Goal: Task Accomplishment & Management: Use online tool/utility

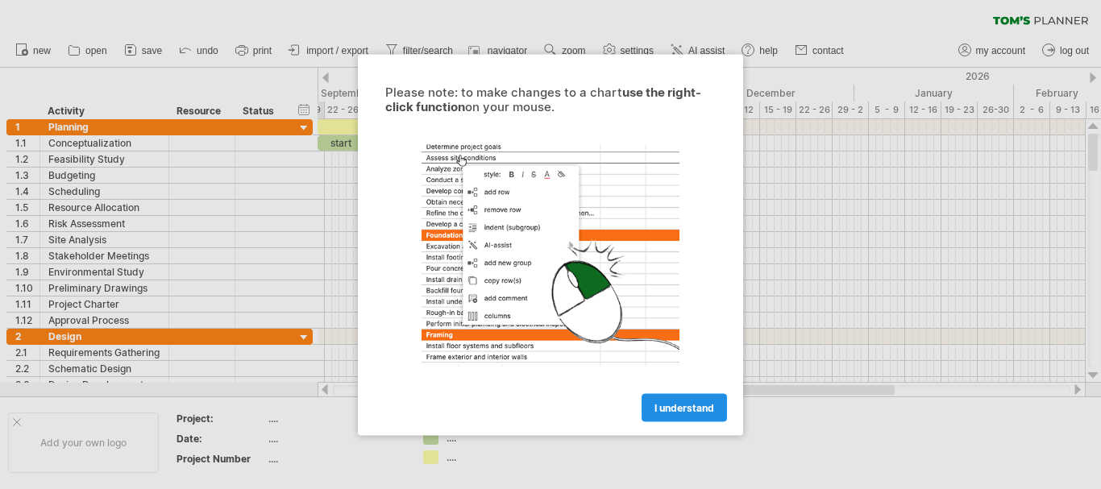
click at [682, 405] on span "I understand" at bounding box center [684, 407] width 60 height 12
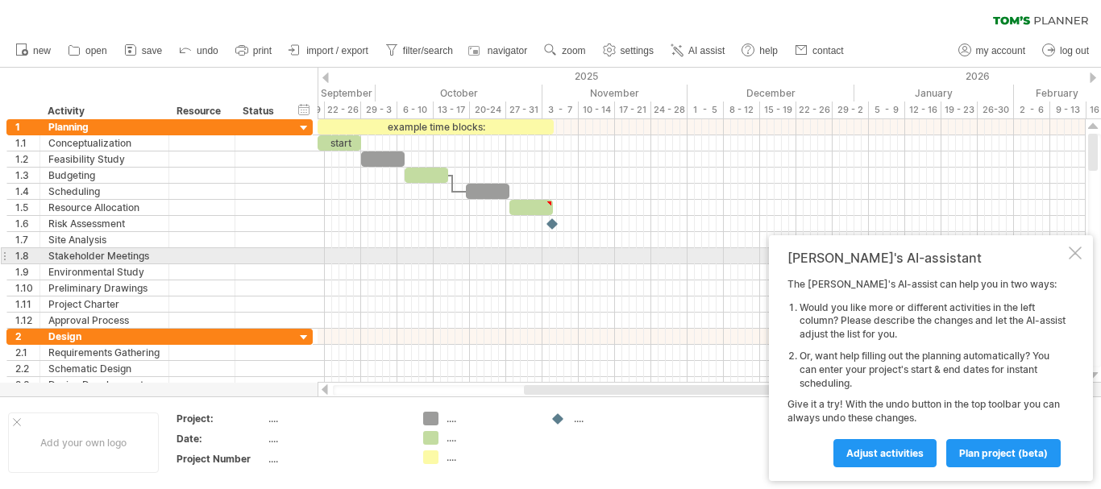
click at [1079, 251] on div at bounding box center [1074, 253] width 13 height 13
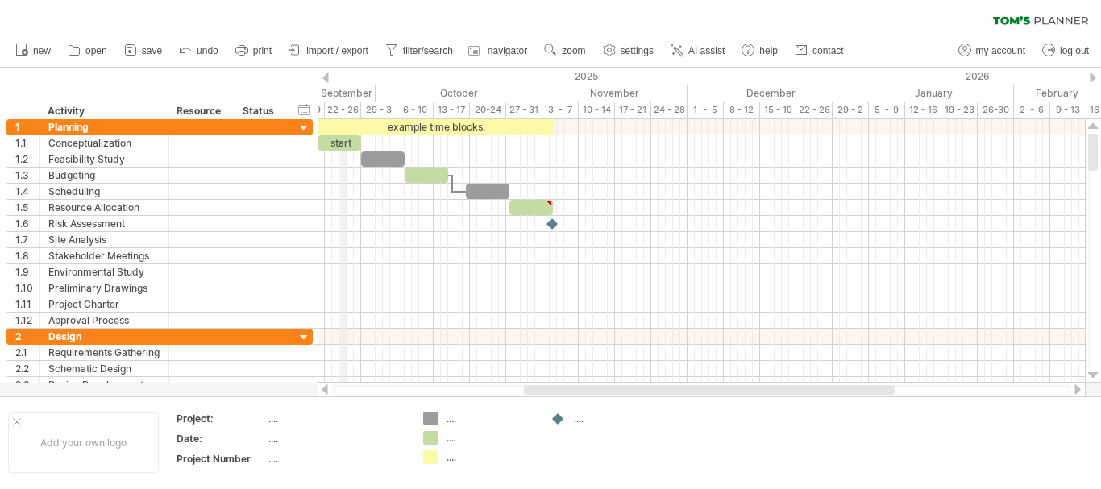
click at [342, 93] on div "September" at bounding box center [296, 93] width 160 height 17
click at [326, 73] on div at bounding box center [325, 78] width 6 height 10
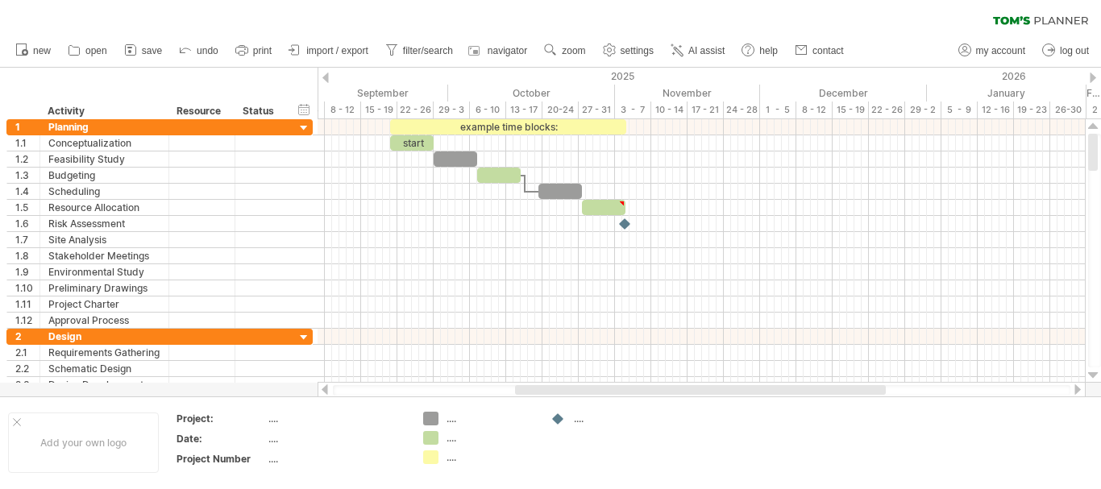
click at [326, 73] on div at bounding box center [325, 78] width 6 height 10
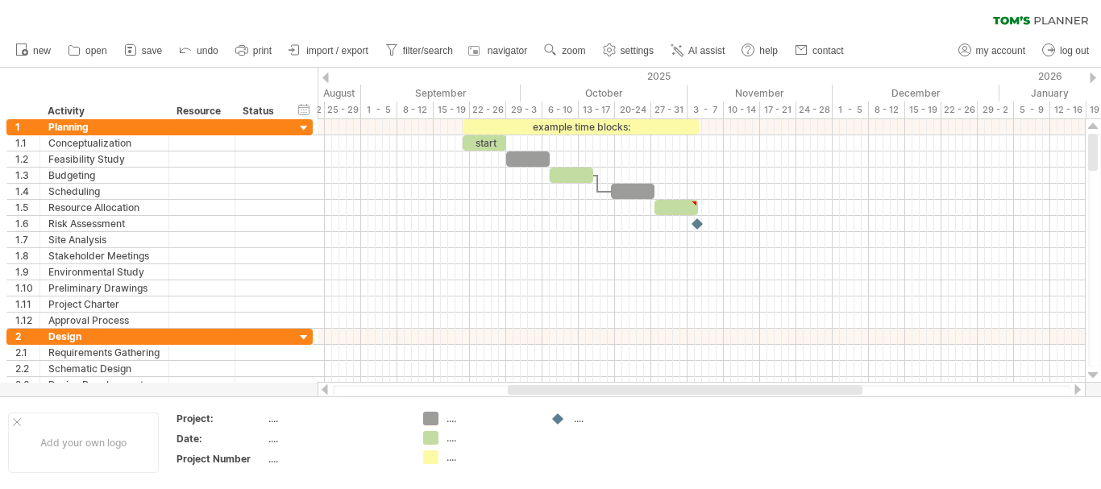
click at [1089, 75] on div at bounding box center [1092, 78] width 6 height 10
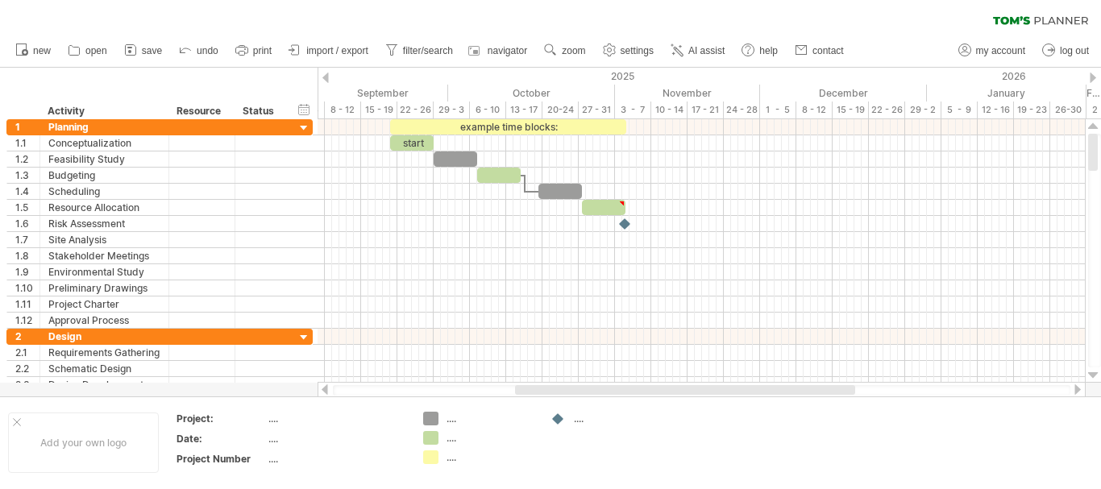
click at [1089, 75] on div at bounding box center [1092, 78] width 6 height 10
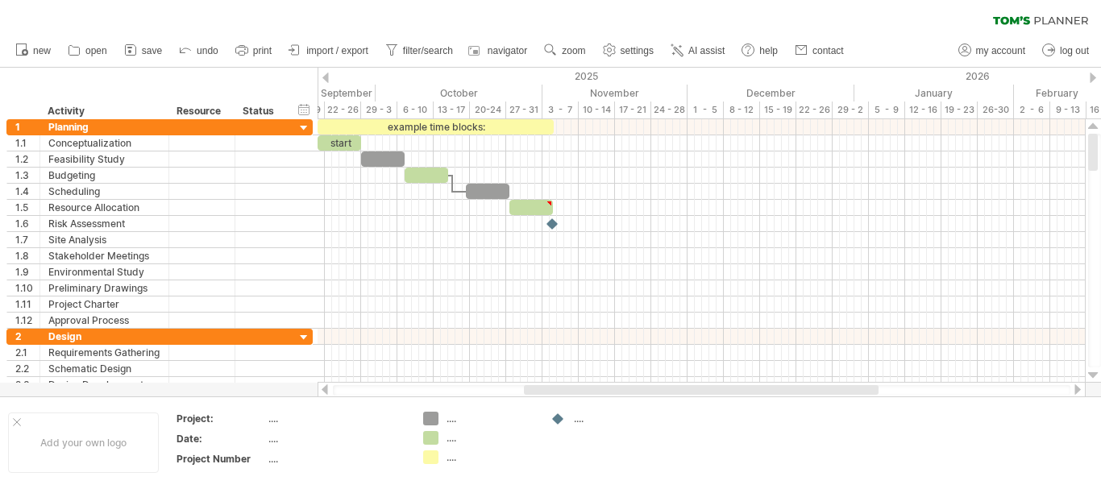
click at [1093, 77] on div at bounding box center [1092, 78] width 6 height 10
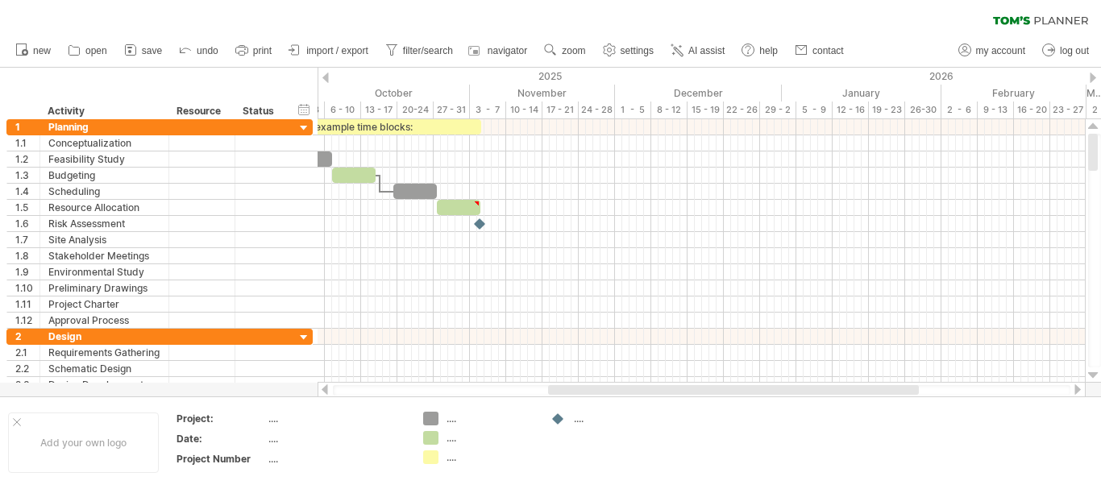
click at [1093, 77] on div at bounding box center [1092, 78] width 6 height 10
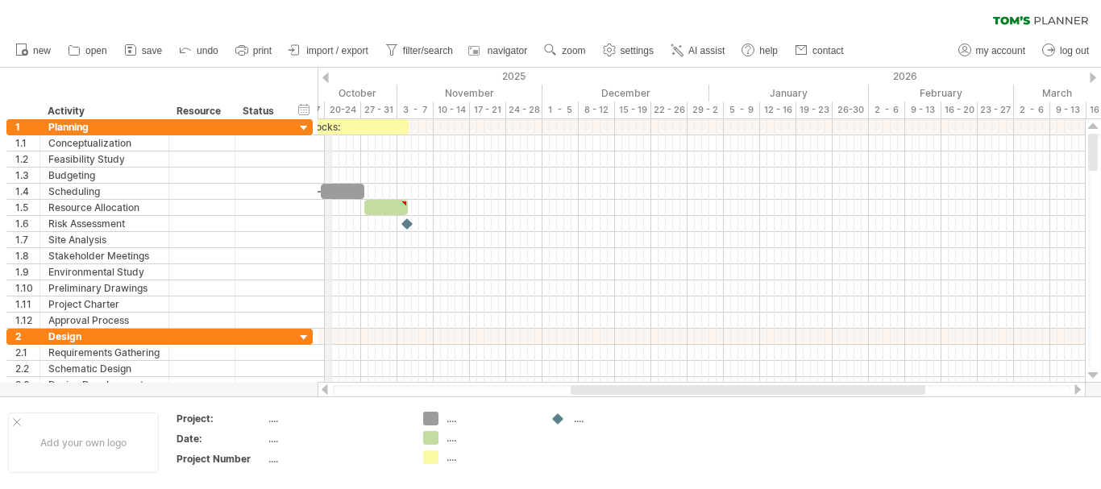
click at [324, 76] on div at bounding box center [325, 78] width 6 height 10
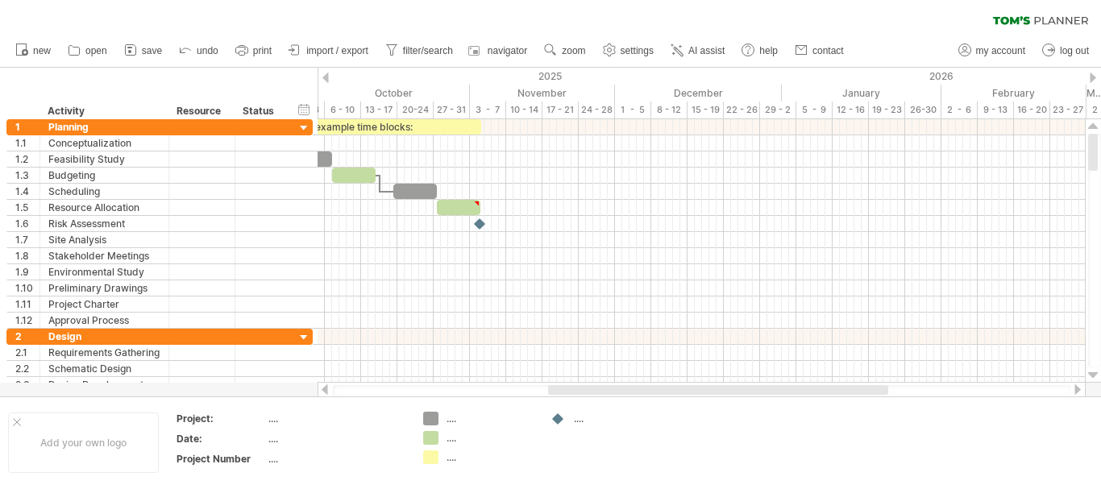
click at [324, 76] on div at bounding box center [325, 78] width 6 height 10
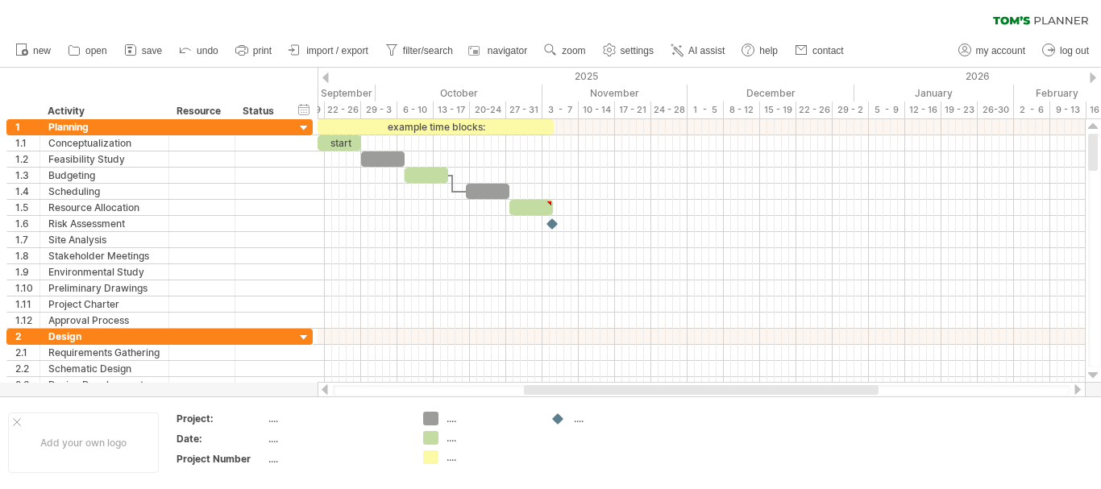
click at [324, 76] on div at bounding box center [325, 78] width 6 height 10
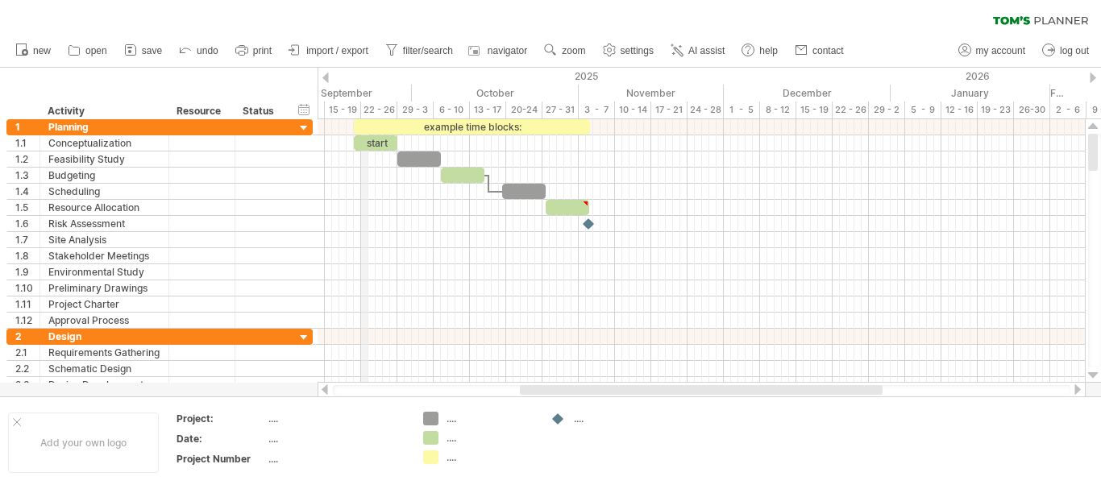
drag, startPoint x: 398, startPoint y: 110, endPoint x: 361, endPoint y: 109, distance: 37.1
click at [361, 109] on div "22 - 26" at bounding box center [379, 110] width 36 height 17
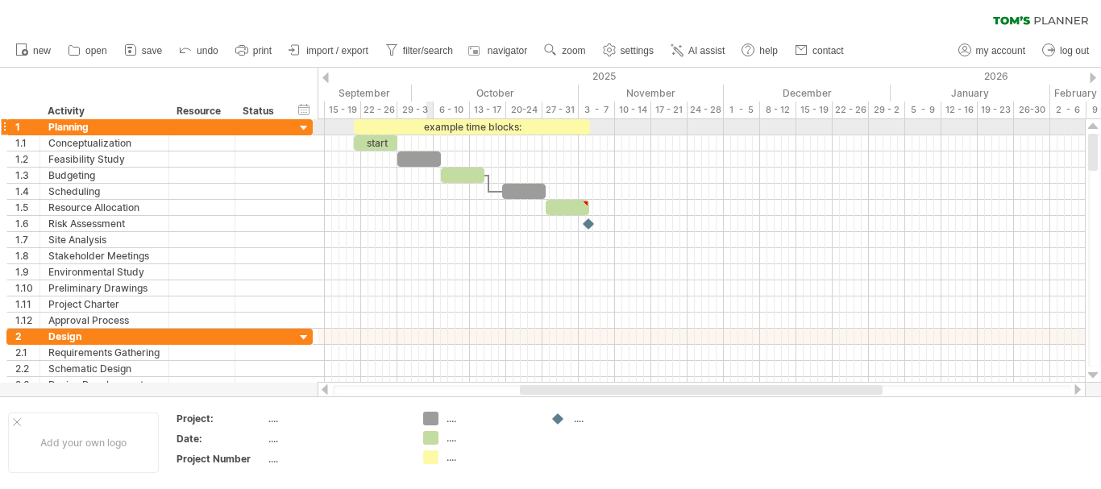
click at [433, 127] on div "example time blocks:" at bounding box center [472, 126] width 236 height 15
click at [438, 127] on div "**********" at bounding box center [472, 126] width 236 height 15
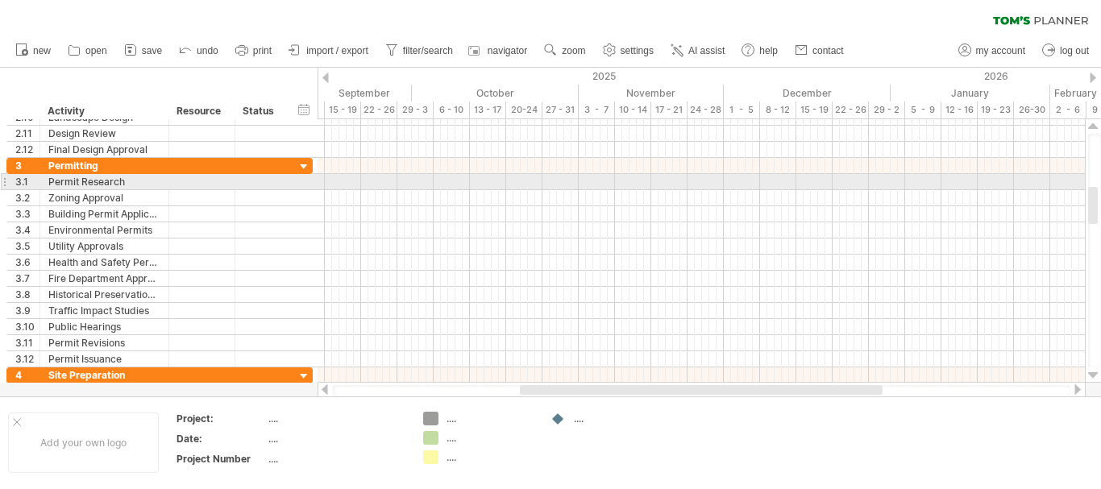
drag, startPoint x: 1093, startPoint y: 142, endPoint x: 1100, endPoint y: 195, distance: 53.6
click at [1100, 195] on div at bounding box center [1094, 251] width 13 height 234
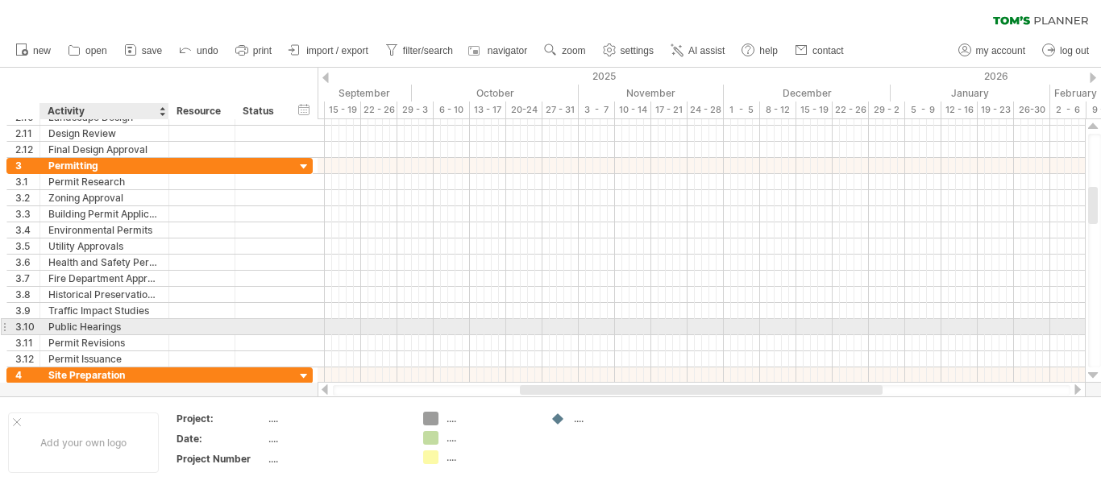
click at [142, 330] on div "Public Hearings" at bounding box center [104, 326] width 112 height 15
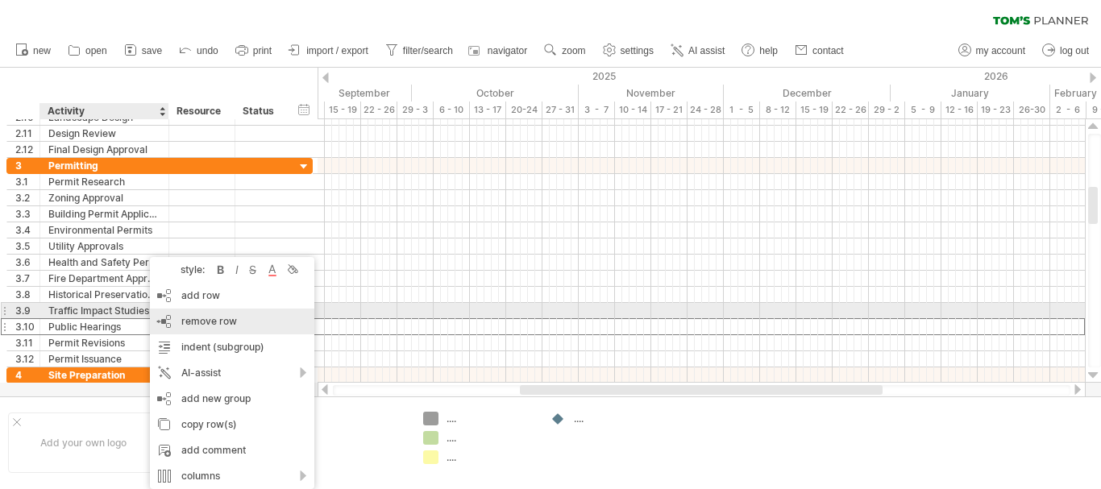
click at [267, 316] on div "remove row remove selected rows" at bounding box center [232, 322] width 164 height 26
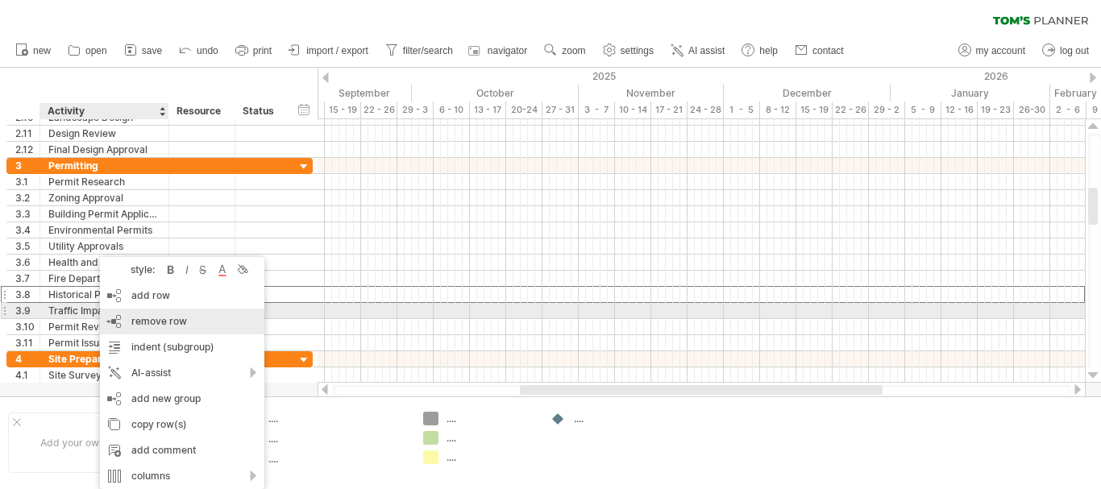
click at [114, 314] on div "remove row remove selected rows" at bounding box center [182, 322] width 164 height 26
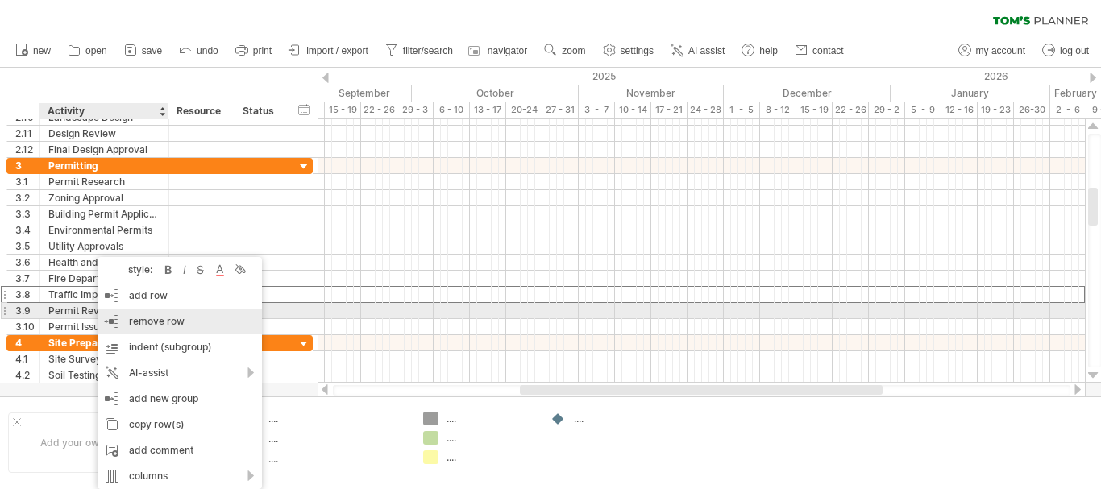
click at [109, 319] on div "remove row remove selected rows" at bounding box center [180, 322] width 164 height 26
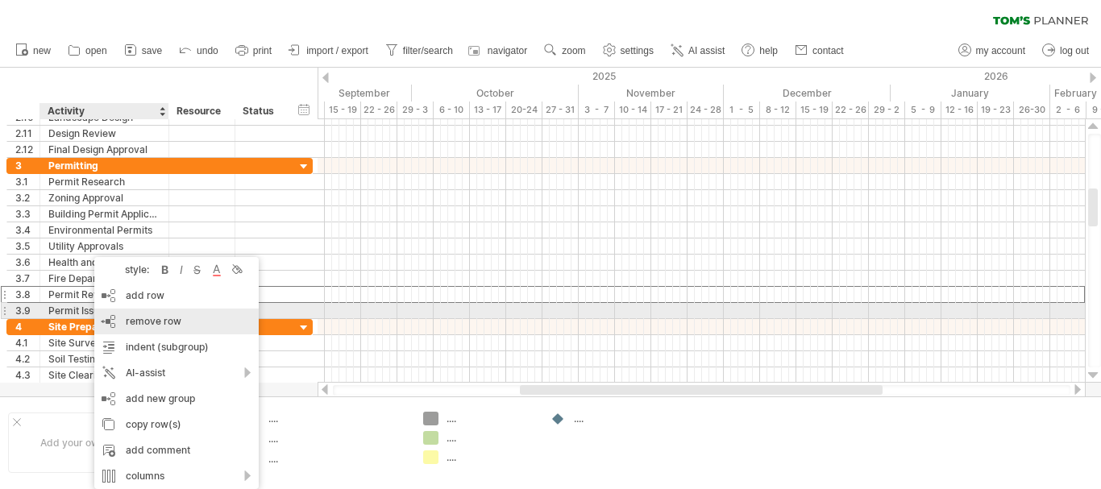
click at [110, 317] on div "remove row remove selected rows" at bounding box center [176, 322] width 164 height 26
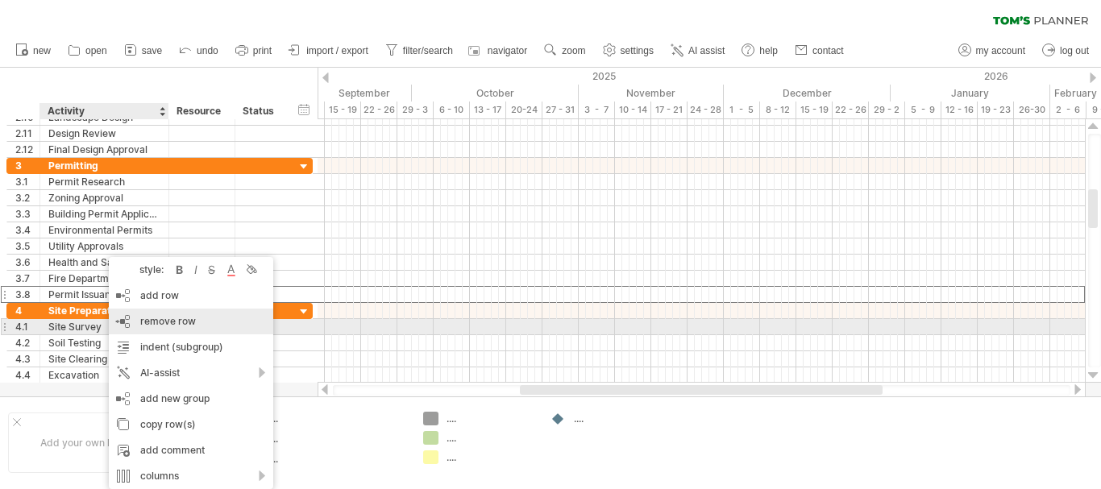
click at [137, 330] on div "remove row remove selected rows" at bounding box center [191, 322] width 164 height 26
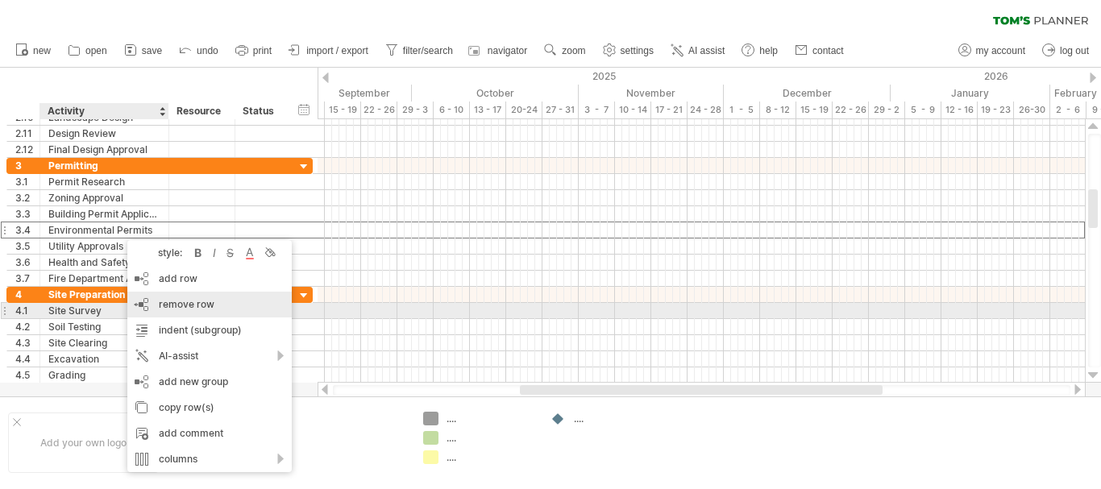
click at [176, 308] on span "remove row" at bounding box center [187, 304] width 56 height 12
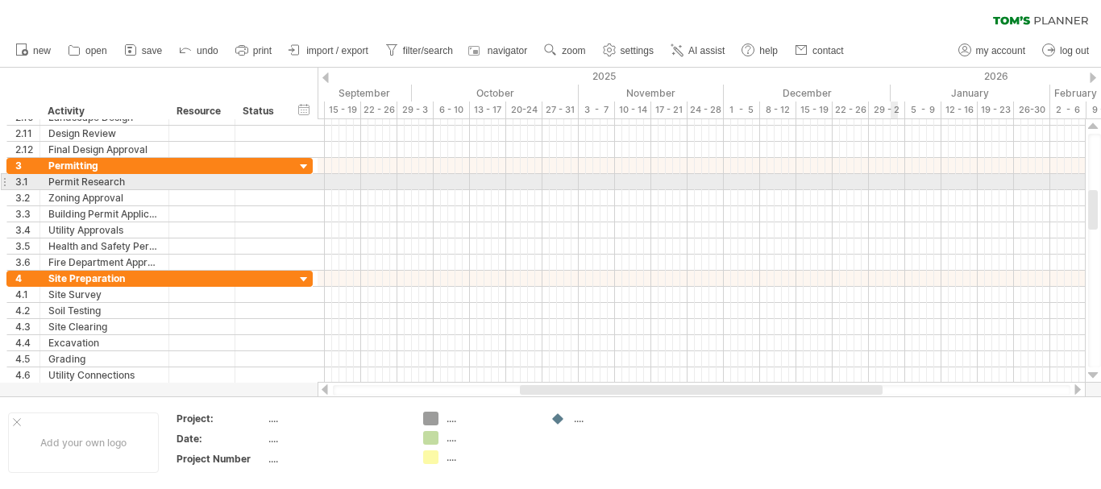
click at [897, 179] on div at bounding box center [700, 182] width 767 height 16
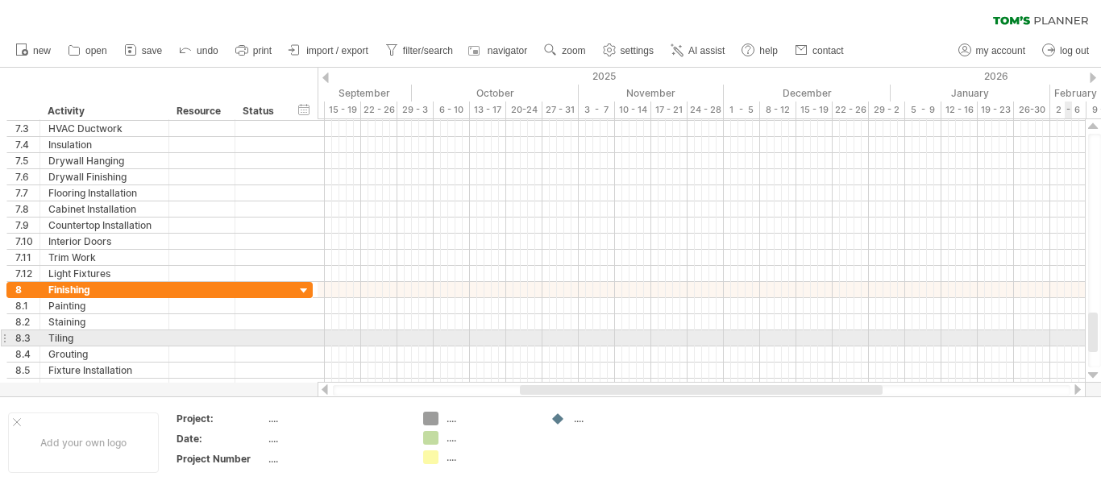
drag, startPoint x: 1093, startPoint y: 216, endPoint x: 1065, endPoint y: 338, distance: 125.5
click at [1065, 338] on div "Trying to reach [DOMAIN_NAME] Connected again... 0% clear filter new 1" at bounding box center [550, 244] width 1101 height 489
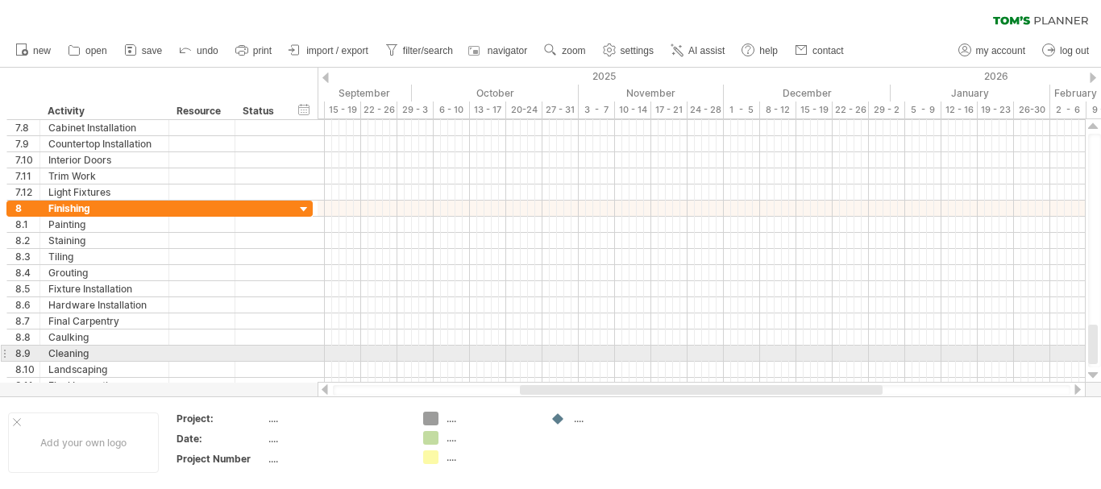
drag, startPoint x: 1093, startPoint y: 340, endPoint x: 1093, endPoint y: 351, distance: 10.5
click at [1093, 351] on div at bounding box center [1093, 344] width 10 height 39
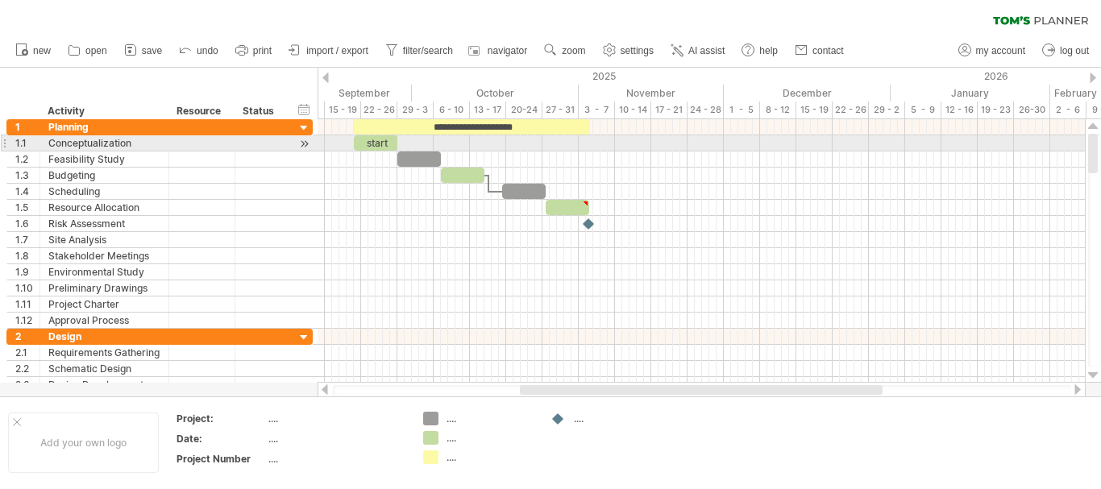
drag, startPoint x: 1093, startPoint y: 351, endPoint x: 1091, endPoint y: 144, distance: 206.3
click at [1091, 144] on div at bounding box center [1093, 153] width 10 height 39
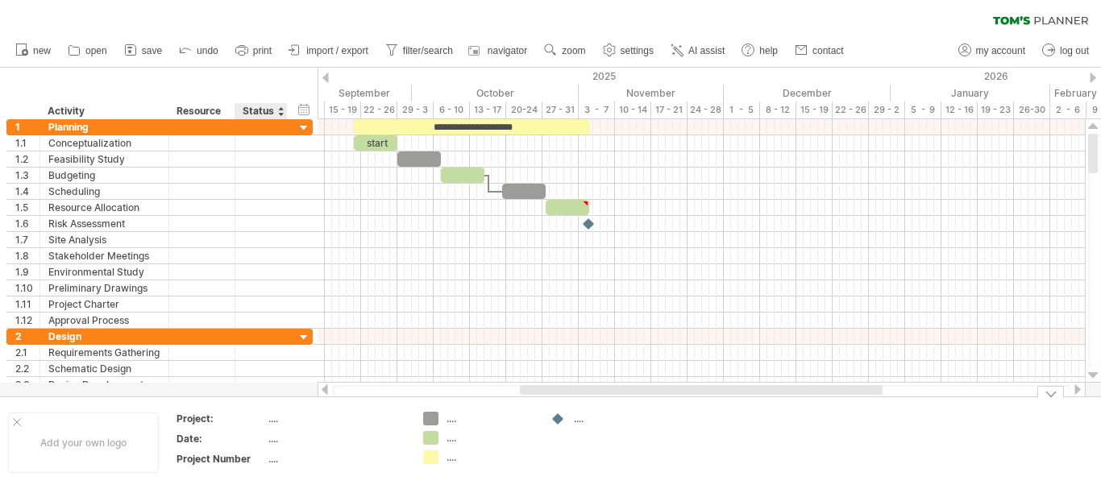
click at [267, 438] on table "Project: .... Date: .... Project Number ...." at bounding box center [291, 442] width 232 height 62
click at [275, 438] on div "...." at bounding box center [335, 439] width 135 height 14
click at [275, 438] on input "text" at bounding box center [332, 439] width 129 height 14
type input "**********"
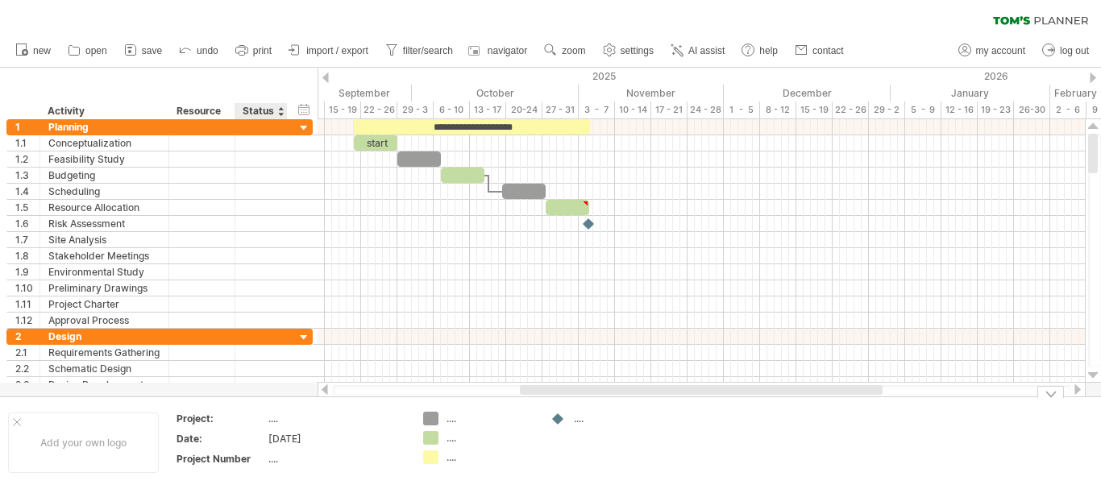
click at [288, 416] on div "...." at bounding box center [335, 419] width 135 height 14
type input "*"
type input "**********"
click at [279, 454] on div "...." at bounding box center [335, 459] width 135 height 14
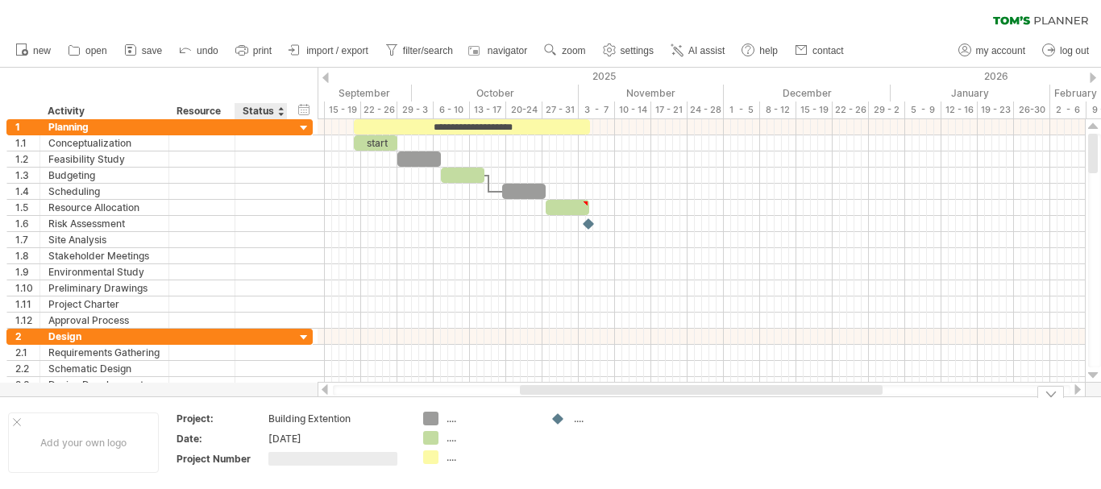
type input "*"
click at [434, 418] on div "Trying to reach [DOMAIN_NAME] Connected again... 0% clear filter new 1" at bounding box center [550, 244] width 1101 height 489
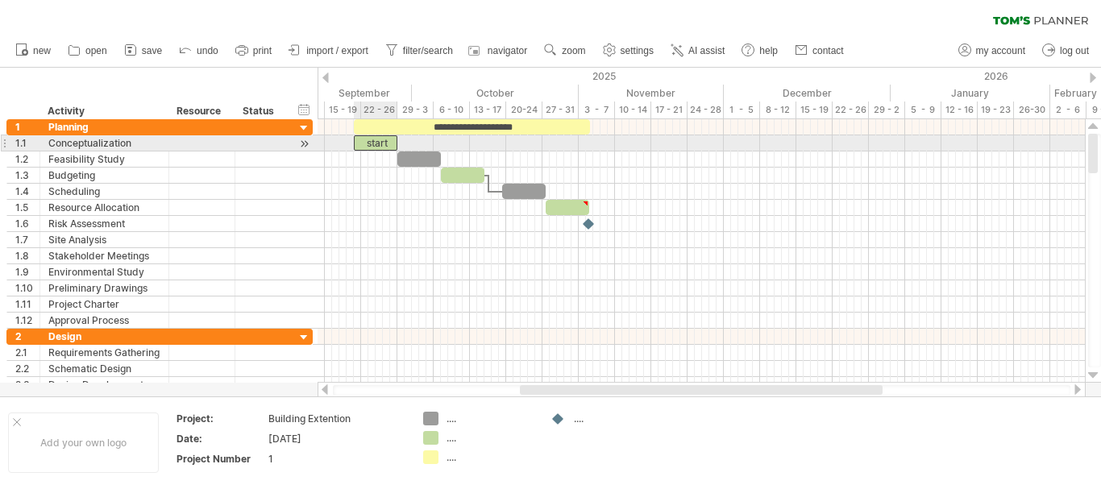
click at [384, 141] on div "start" at bounding box center [376, 142] width 44 height 15
click at [391, 142] on div "*****" at bounding box center [376, 142] width 44 height 15
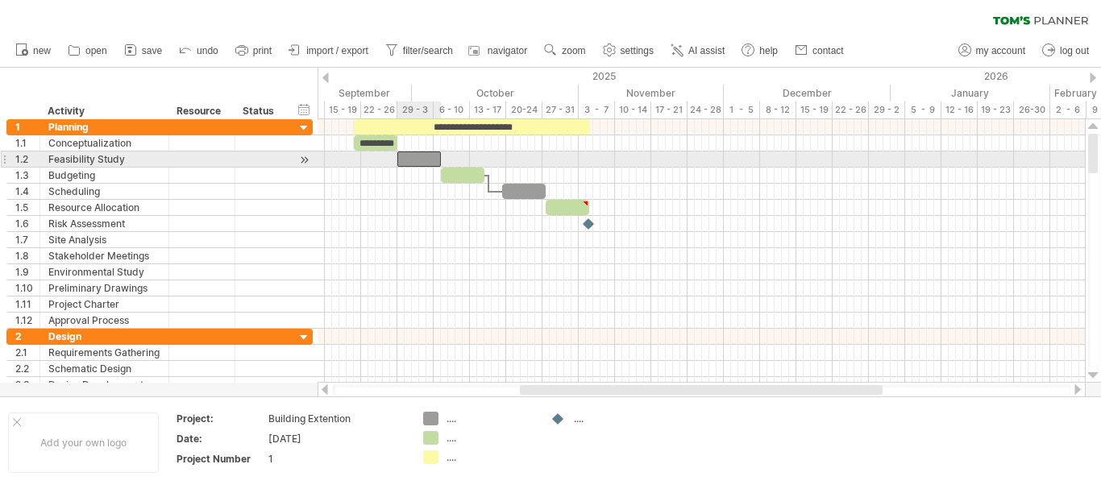
click at [409, 156] on div at bounding box center [419, 158] width 44 height 15
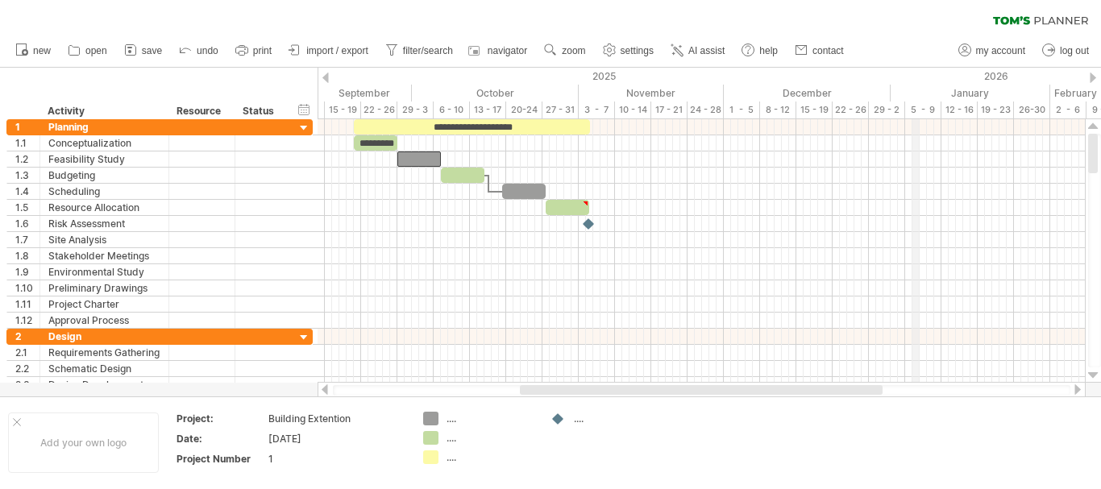
click at [914, 100] on div "January" at bounding box center [970, 93] width 160 height 17
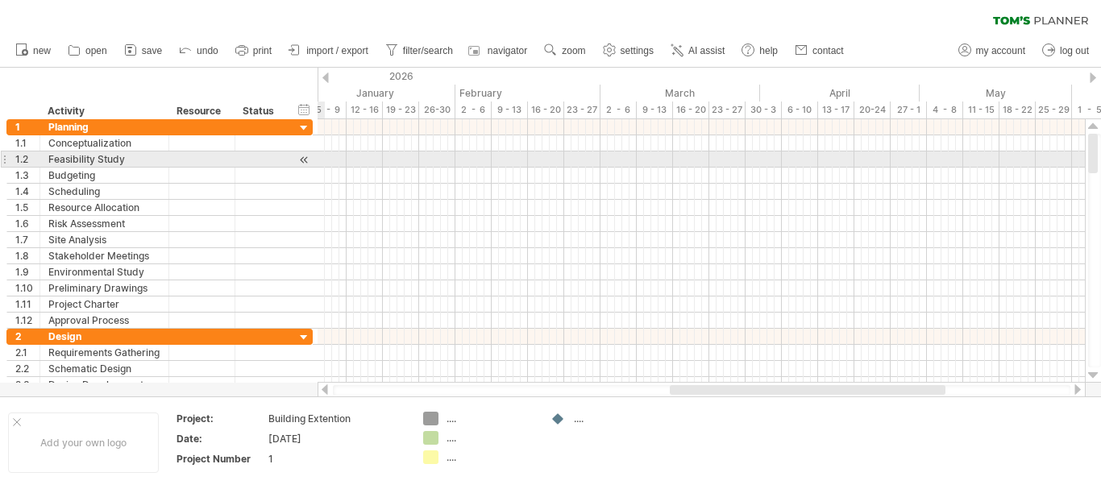
drag, startPoint x: 914, startPoint y: 100, endPoint x: 322, endPoint y: 165, distance: 595.0
click at [322, 165] on div "Trying to reach [DOMAIN_NAME] Connected again... 0% clear filter new 1" at bounding box center [550, 244] width 1101 height 489
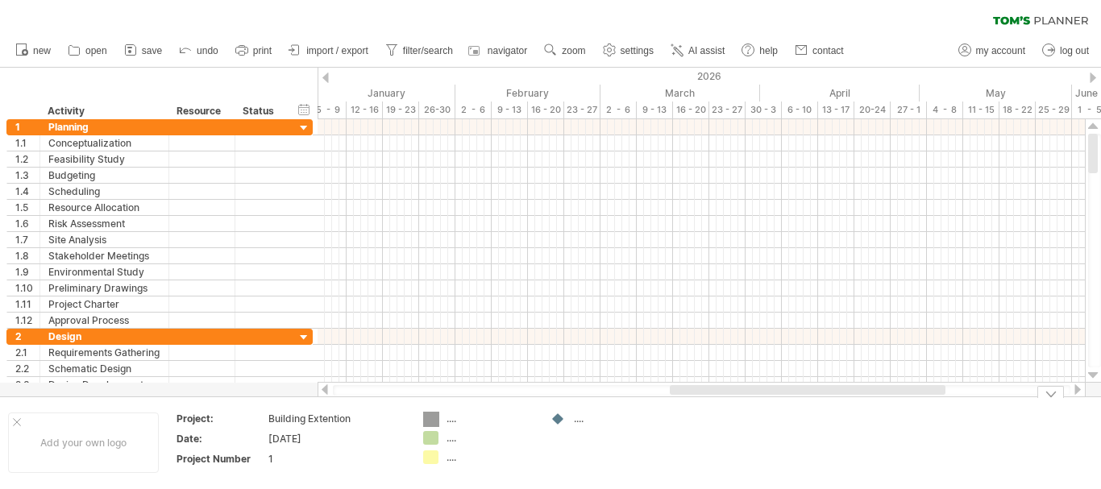
click at [432, 419] on div "Trying to reach [DOMAIN_NAME] Connected again... 0% clear filter new 1" at bounding box center [550, 244] width 1101 height 489
click at [447, 419] on div "...." at bounding box center [490, 419] width 88 height 14
type input "**********"
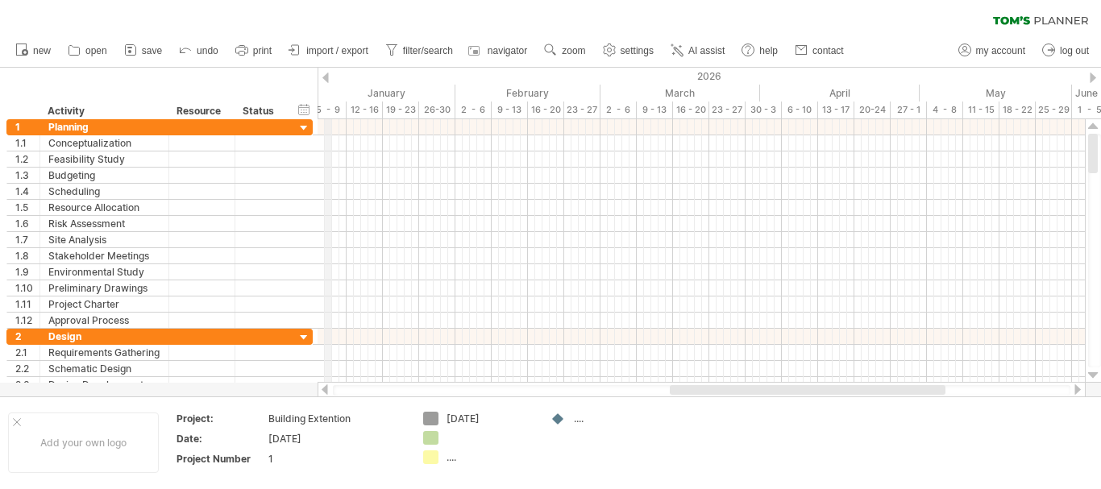
click at [326, 73] on div at bounding box center [325, 78] width 6 height 10
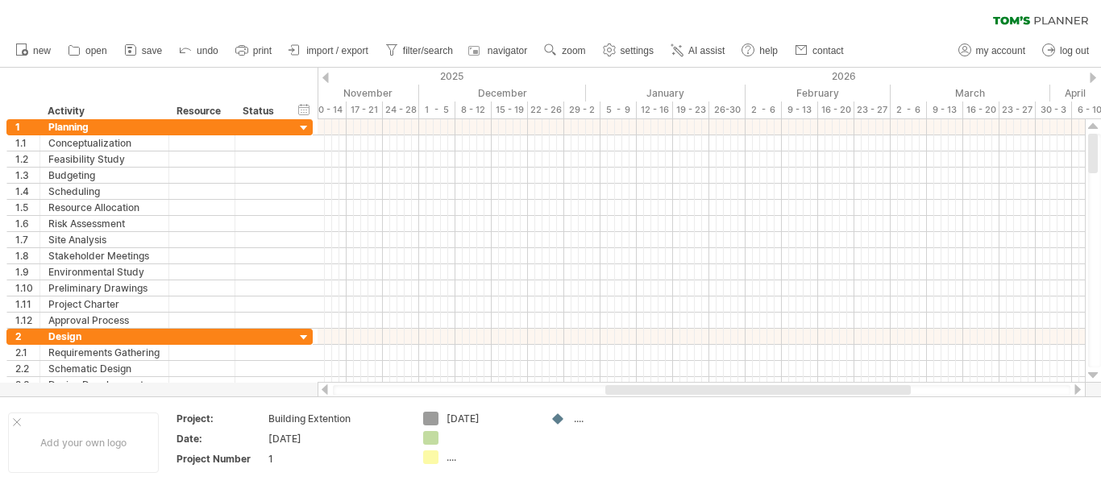
click at [326, 73] on div at bounding box center [325, 78] width 6 height 10
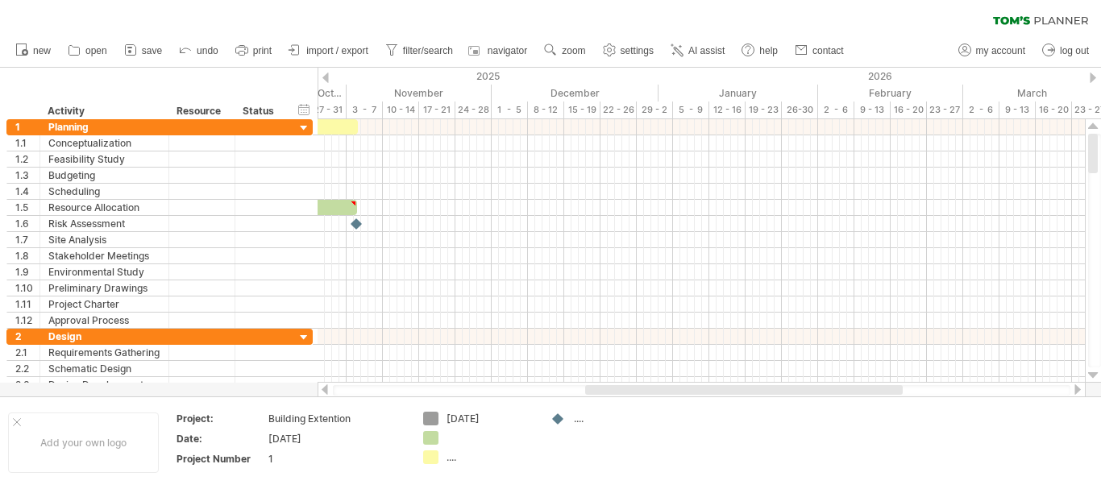
click at [326, 73] on div at bounding box center [325, 78] width 6 height 10
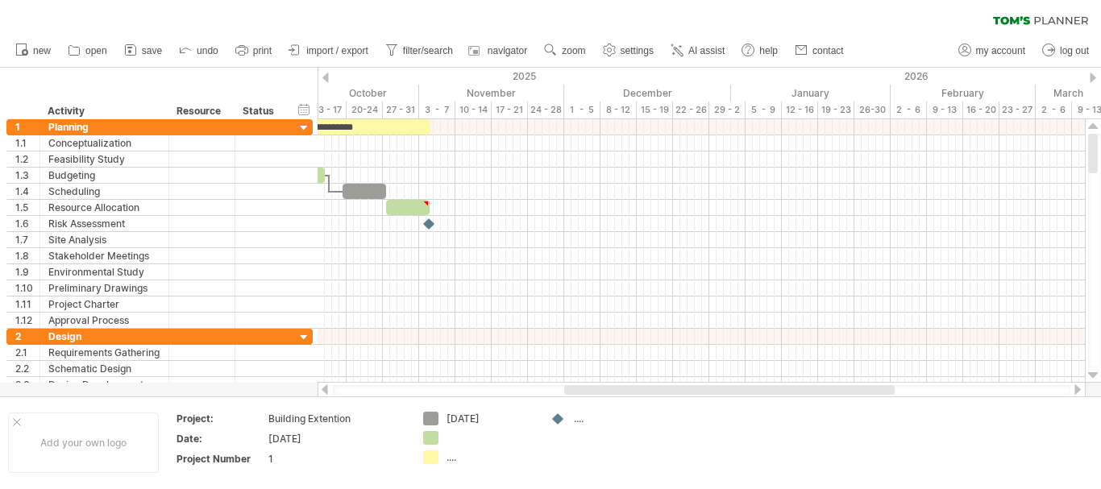
click at [326, 73] on div at bounding box center [325, 78] width 6 height 10
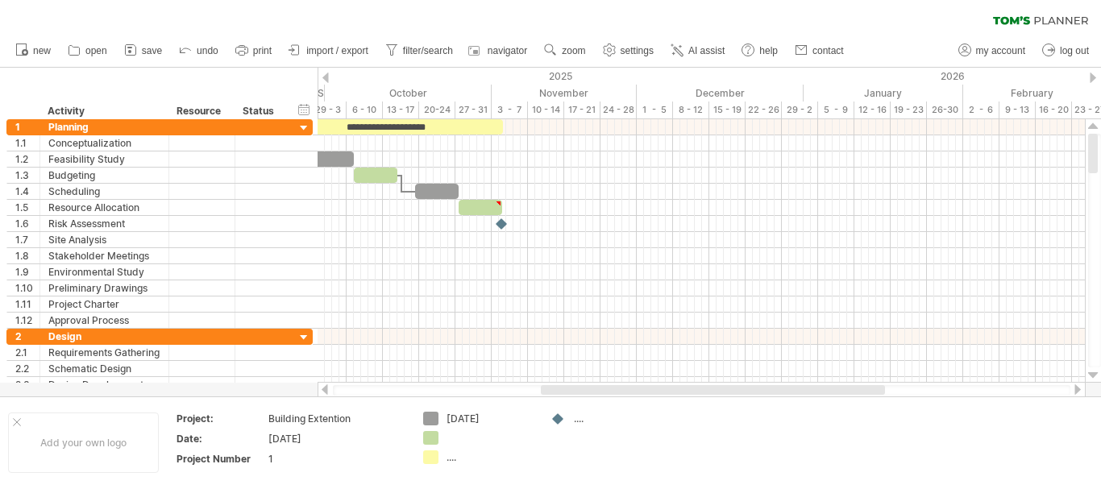
click at [326, 73] on div at bounding box center [325, 78] width 6 height 10
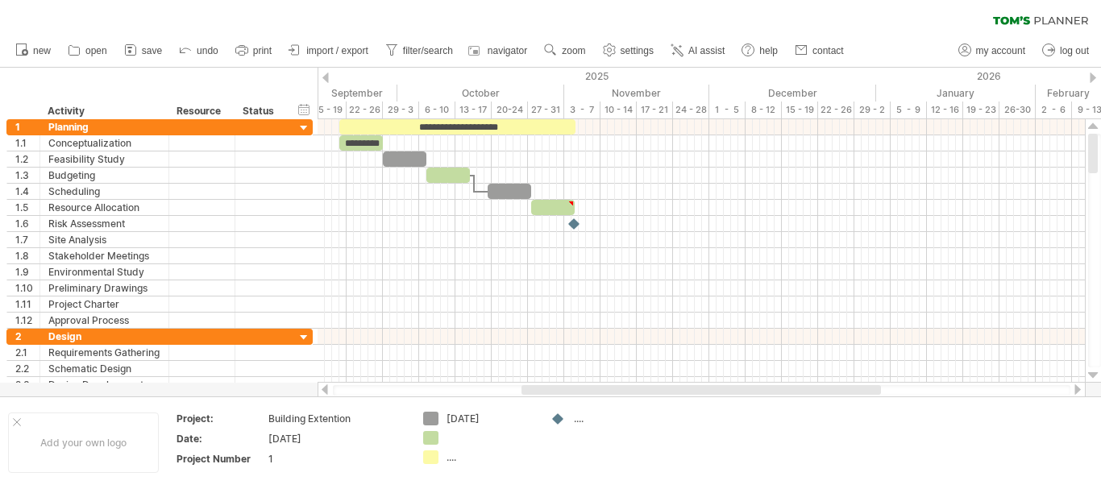
click at [326, 73] on div at bounding box center [325, 78] width 6 height 10
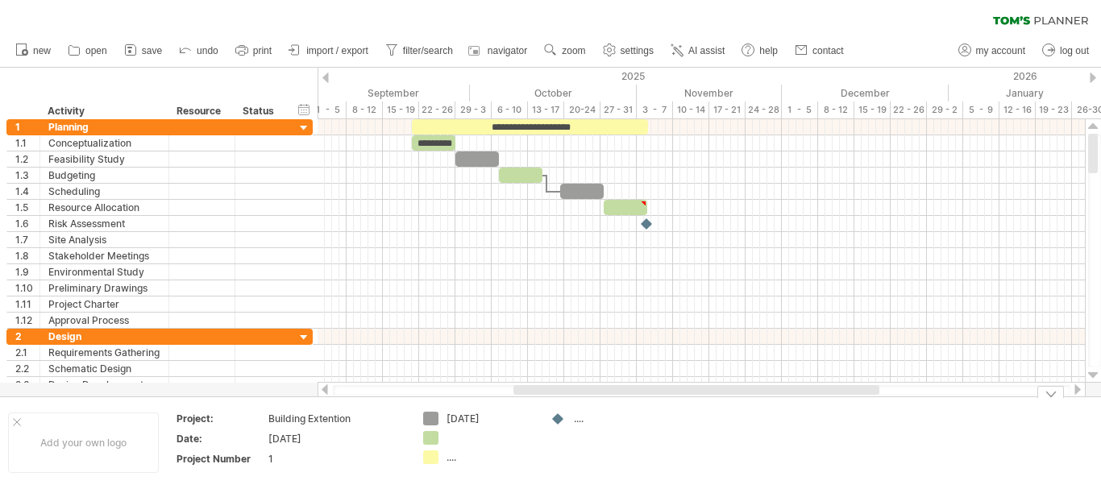
click at [427, 435] on div "Trying to reach [DOMAIN_NAME] Connected again... 0% clear filter new 1" at bounding box center [550, 244] width 1101 height 489
click at [390, 439] on div "[DATE]" at bounding box center [335, 439] width 135 height 14
click at [434, 439] on div "Trying to reach [DOMAIN_NAME] Connected again... 0% clear filter new 1" at bounding box center [550, 244] width 1101 height 489
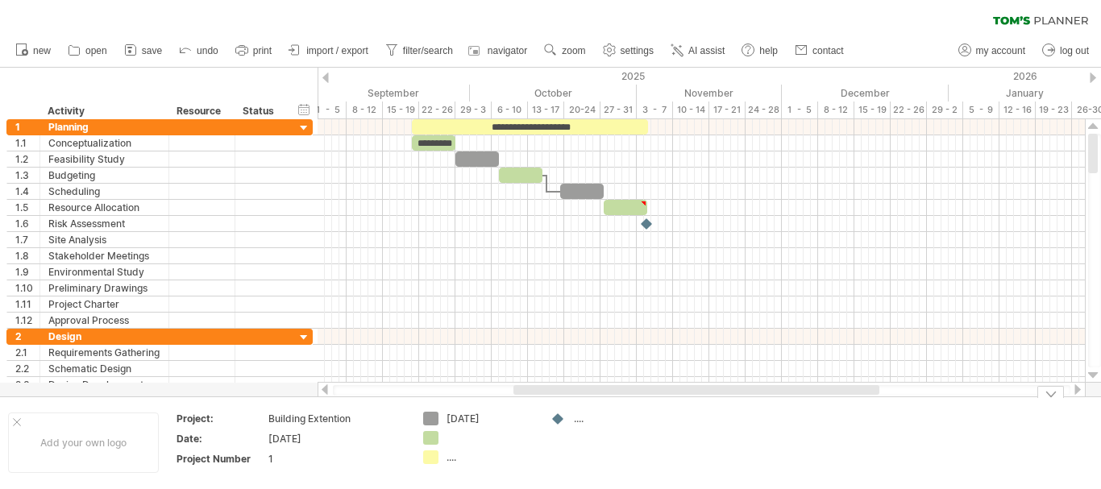
click at [451, 437] on div at bounding box center [490, 438] width 88 height 14
type input "**********"
click at [505, 420] on div "[DATE]" at bounding box center [490, 419] width 88 height 14
type input "*"
click at [558, 418] on div at bounding box center [558, 419] width 16 height 15
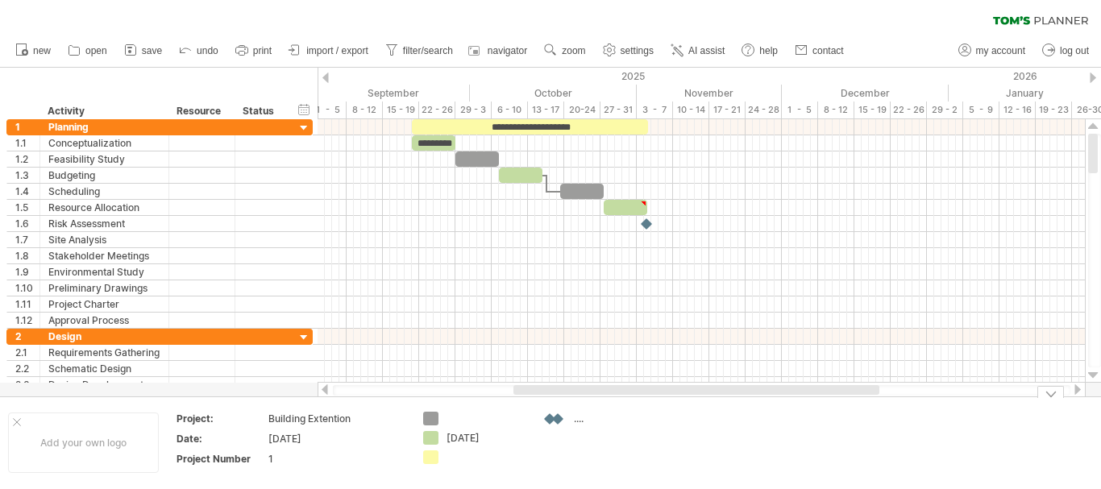
click at [558, 418] on div at bounding box center [558, 419] width 16 height 15
click at [581, 420] on div "...." at bounding box center [618, 419] width 88 height 14
click at [553, 421] on div "Trying to reach [DOMAIN_NAME] Connected again... 0% clear filter new 1" at bounding box center [550, 244] width 1101 height 489
click at [434, 413] on div "Trying to reach [DOMAIN_NAME] Connected again... 0% clear filter new 1" at bounding box center [550, 244] width 1101 height 489
click at [434, 429] on td "[DATE]" at bounding box center [478, 443] width 127 height 62
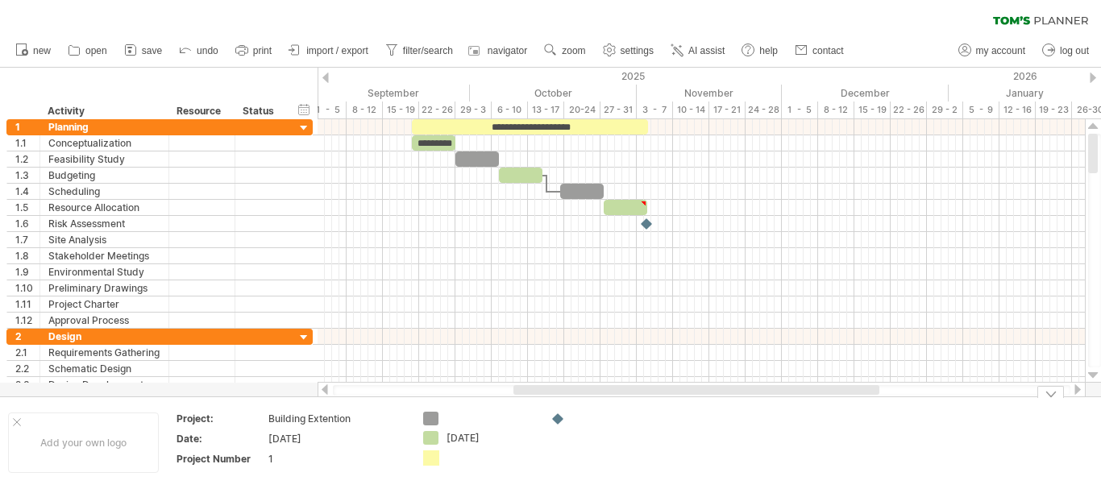
click at [434, 458] on div "Trying to reach [DOMAIN_NAME] Connected again... 0% clear filter new 1" at bounding box center [550, 244] width 1101 height 489
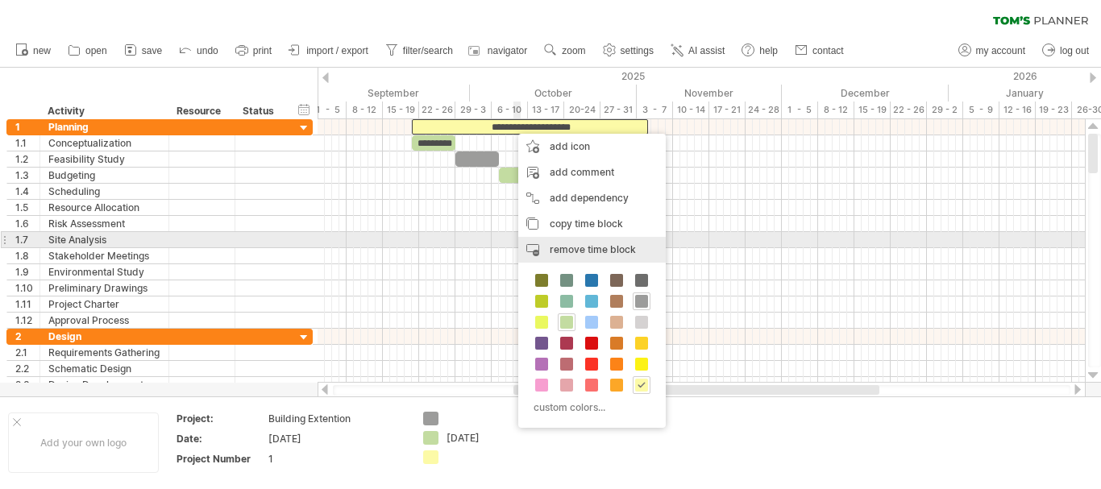
click at [566, 239] on div "remove time block remove selected items" at bounding box center [591, 250] width 147 height 26
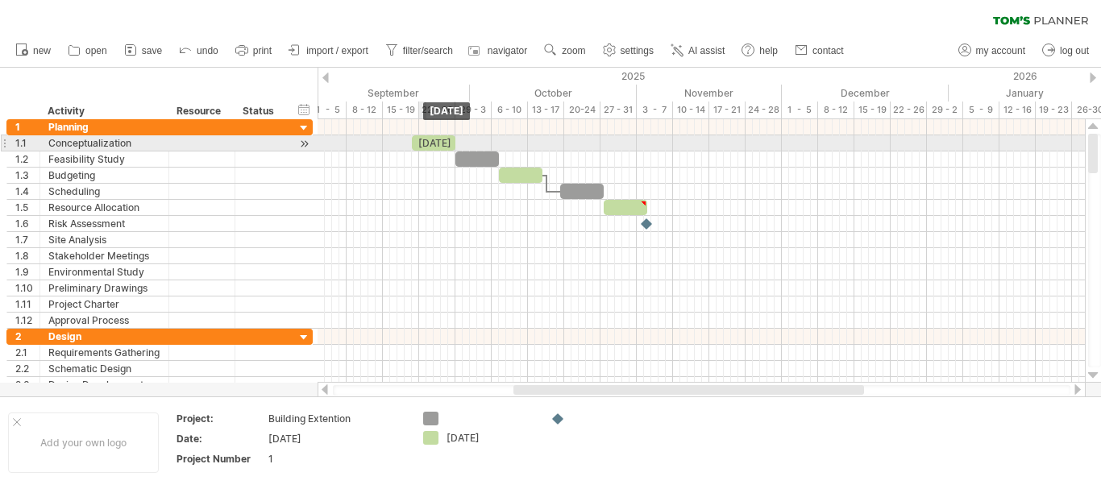
click at [424, 139] on div "[DATE]" at bounding box center [434, 142] width 44 height 15
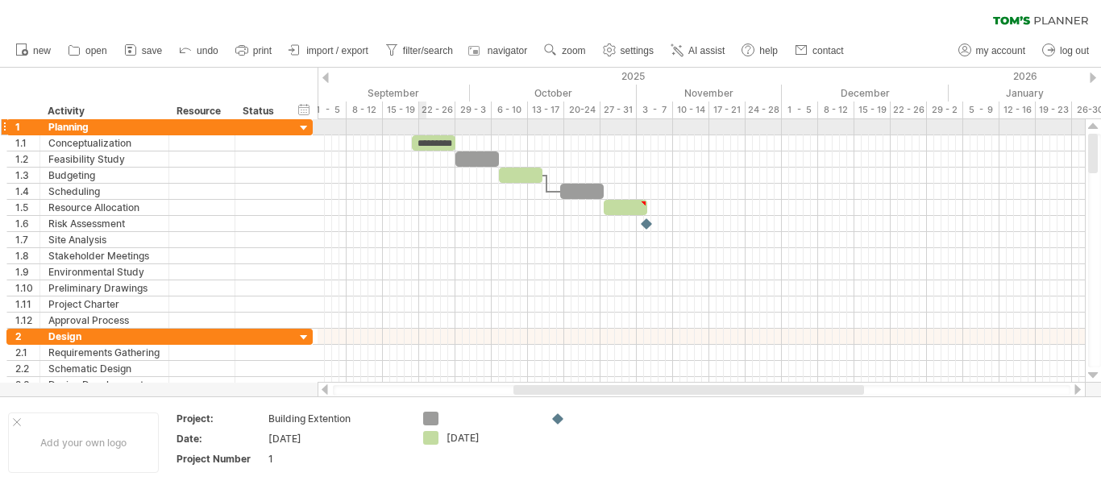
click at [423, 131] on div at bounding box center [700, 127] width 767 height 16
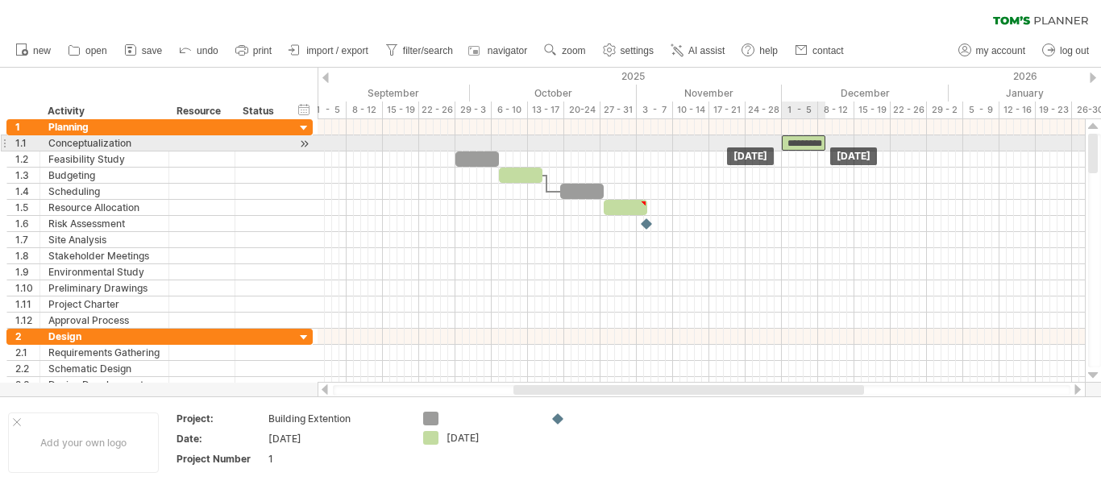
drag, startPoint x: 423, startPoint y: 138, endPoint x: 803, endPoint y: 136, distance: 379.5
click at [803, 136] on div "*********" at bounding box center [804, 142] width 44 height 15
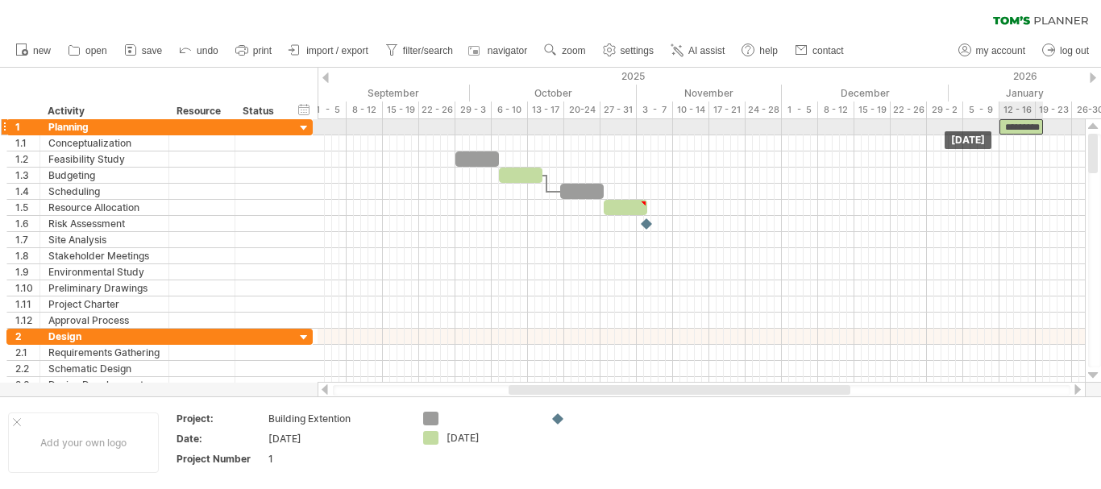
drag, startPoint x: 812, startPoint y: 138, endPoint x: 1018, endPoint y: 120, distance: 206.2
drag, startPoint x: 1018, startPoint y: 120, endPoint x: 983, endPoint y: 126, distance: 35.1
click at [983, 126] on div "*********" at bounding box center [985, 126] width 44 height 15
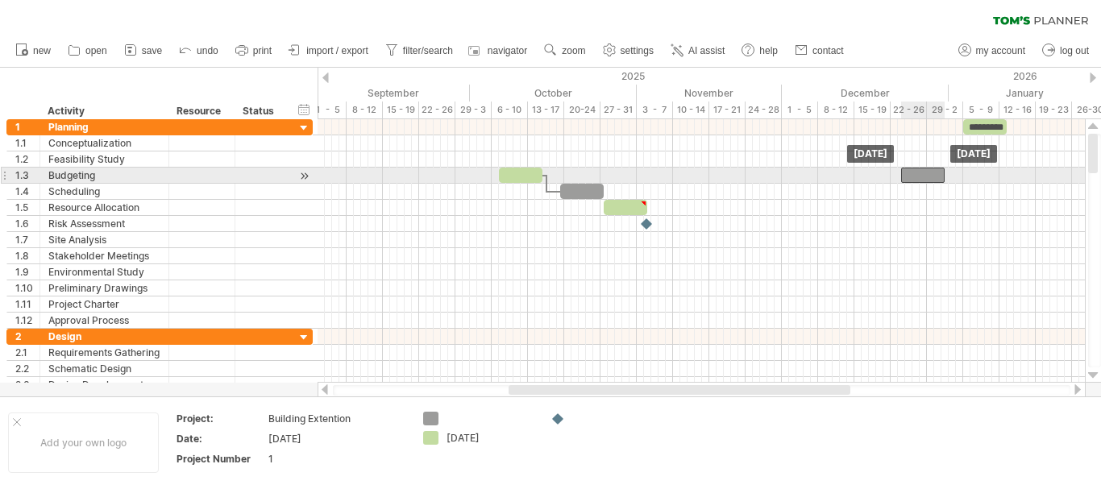
drag, startPoint x: 479, startPoint y: 156, endPoint x: 923, endPoint y: 171, distance: 445.0
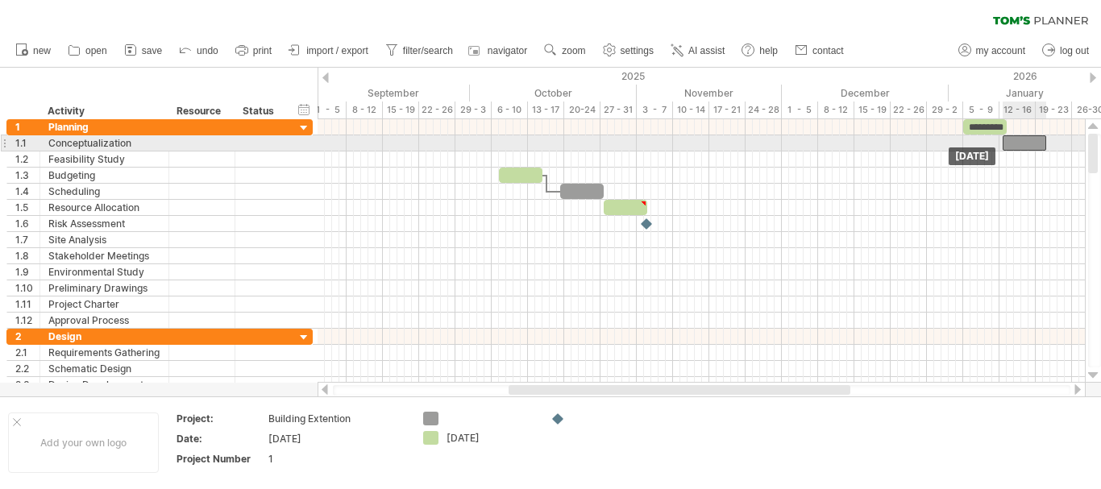
drag, startPoint x: 924, startPoint y: 171, endPoint x: 1025, endPoint y: 142, distance: 104.8
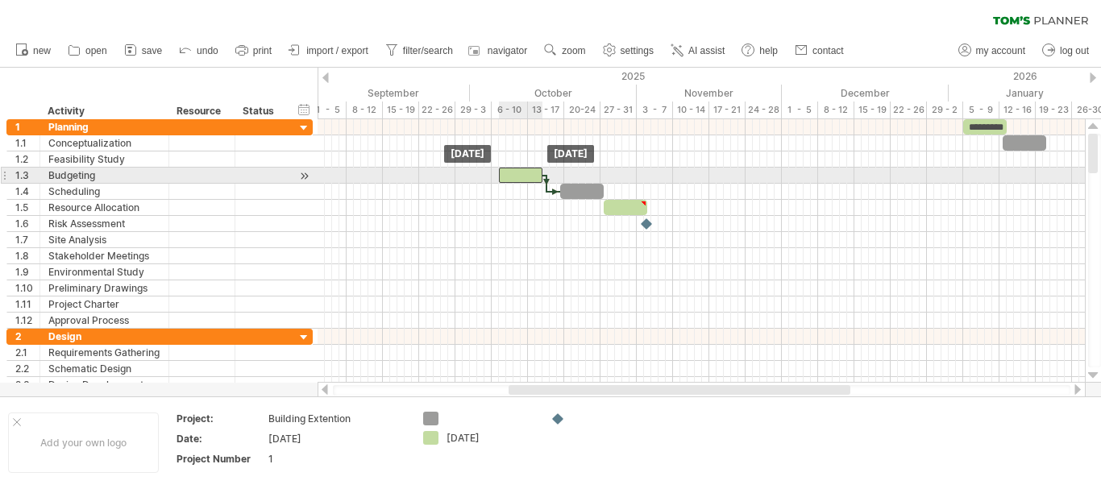
click at [523, 175] on div at bounding box center [521, 175] width 44 height 15
click at [513, 176] on div at bounding box center [521, 175] width 44 height 15
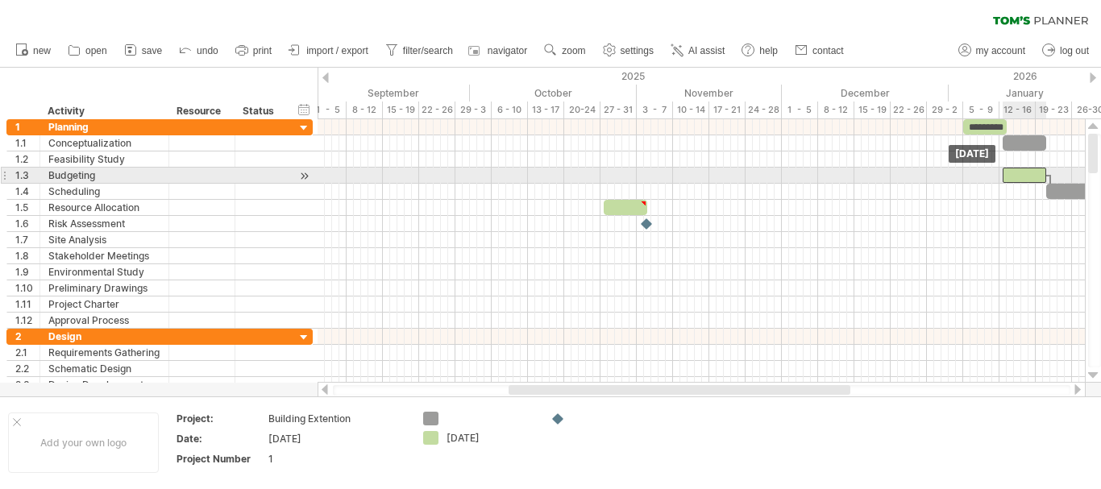
drag, startPoint x: 528, startPoint y: 175, endPoint x: 1032, endPoint y: 169, distance: 504.5
click at [1032, 169] on div at bounding box center [1024, 175] width 44 height 15
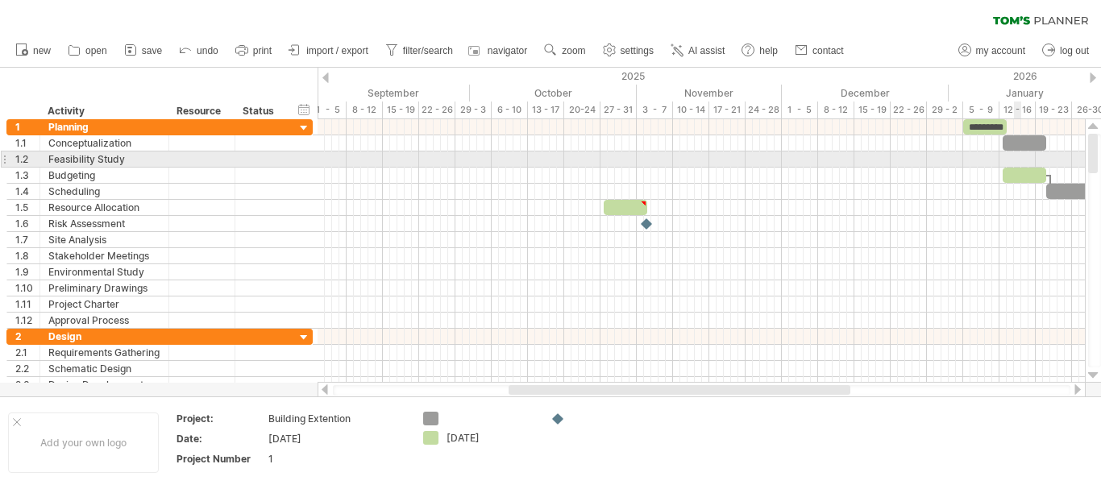
click at [1020, 163] on div at bounding box center [700, 159] width 767 height 16
drag, startPoint x: 1023, startPoint y: 170, endPoint x: 1031, endPoint y: 160, distance: 12.6
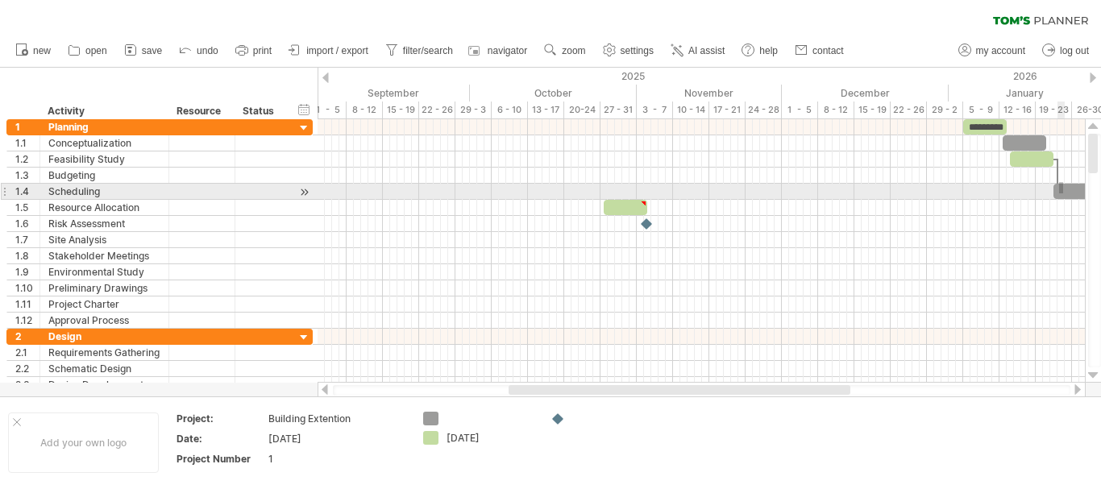
drag, startPoint x: 1059, startPoint y: 182, endPoint x: 1063, endPoint y: 193, distance: 12.0
click at [1063, 193] on div "********* [DATE] [DATE]" at bounding box center [700, 250] width 767 height 263
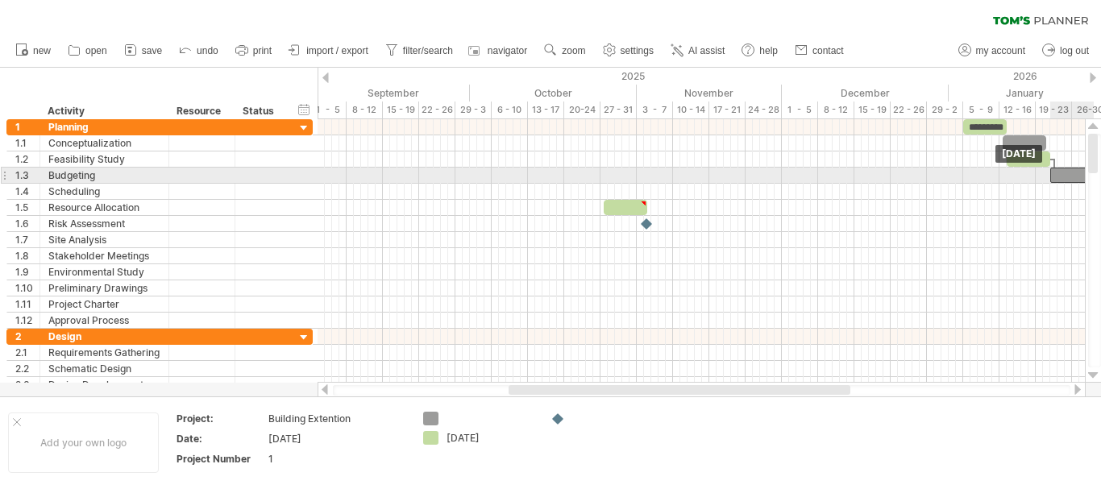
drag, startPoint x: 1063, startPoint y: 193, endPoint x: 1060, endPoint y: 182, distance: 11.7
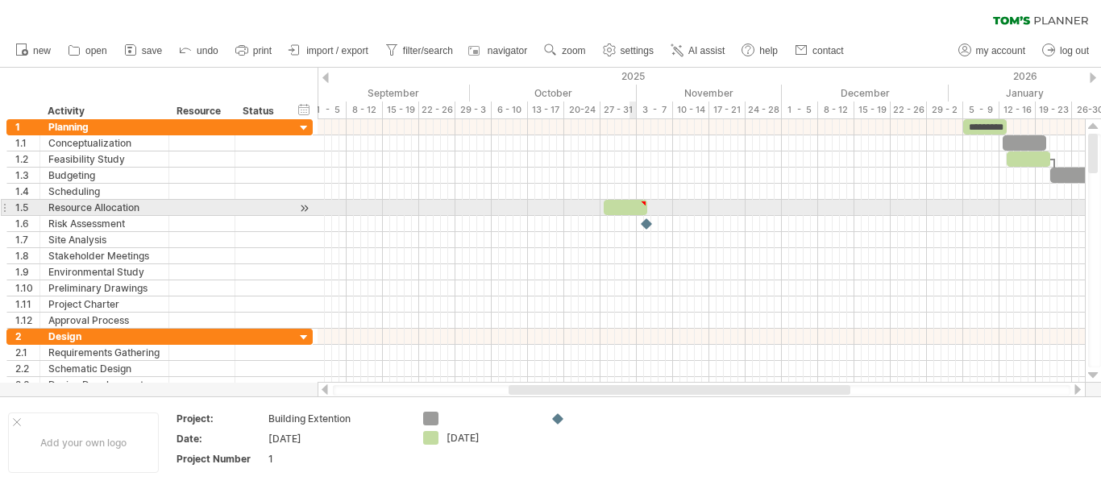
type textarea "**********"
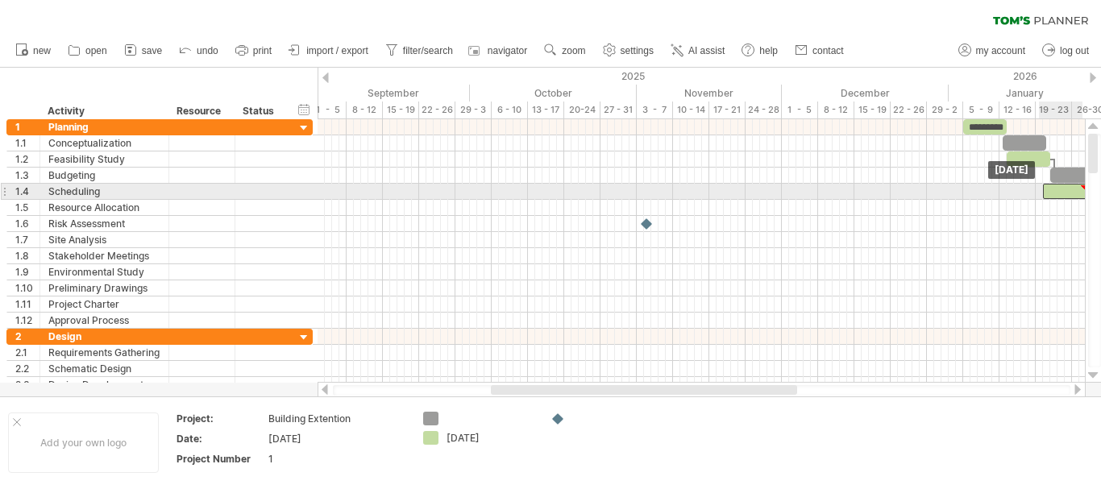
drag, startPoint x: 635, startPoint y: 202, endPoint x: 1073, endPoint y: 185, distance: 437.9
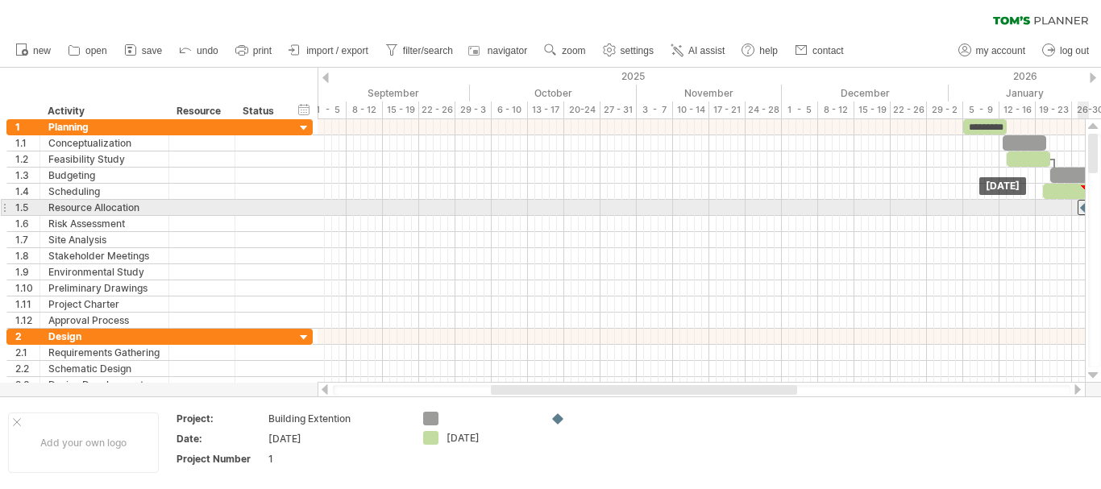
drag, startPoint x: 645, startPoint y: 219, endPoint x: 1083, endPoint y: 209, distance: 438.5
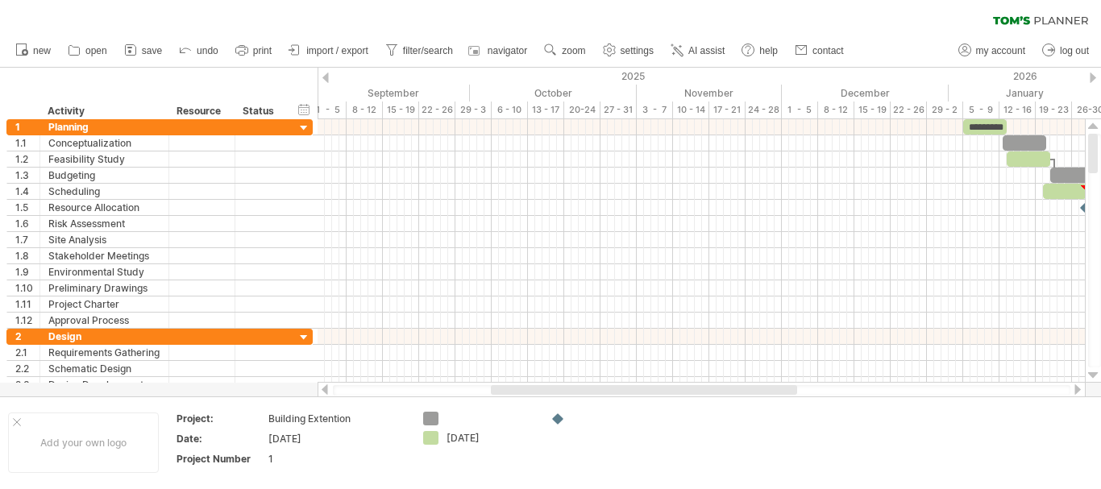
click at [1093, 74] on div at bounding box center [1092, 78] width 6 height 10
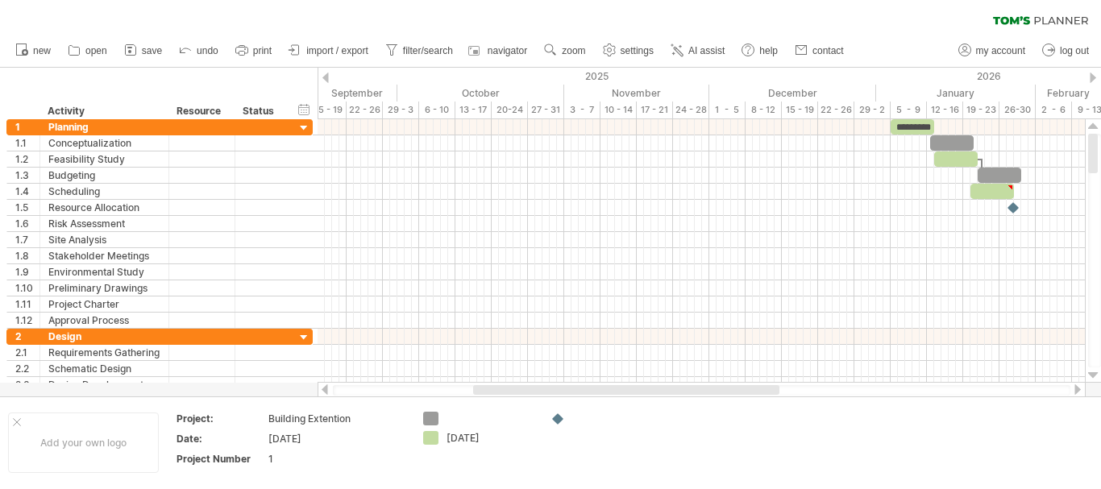
click at [1093, 74] on div at bounding box center [1092, 78] width 6 height 10
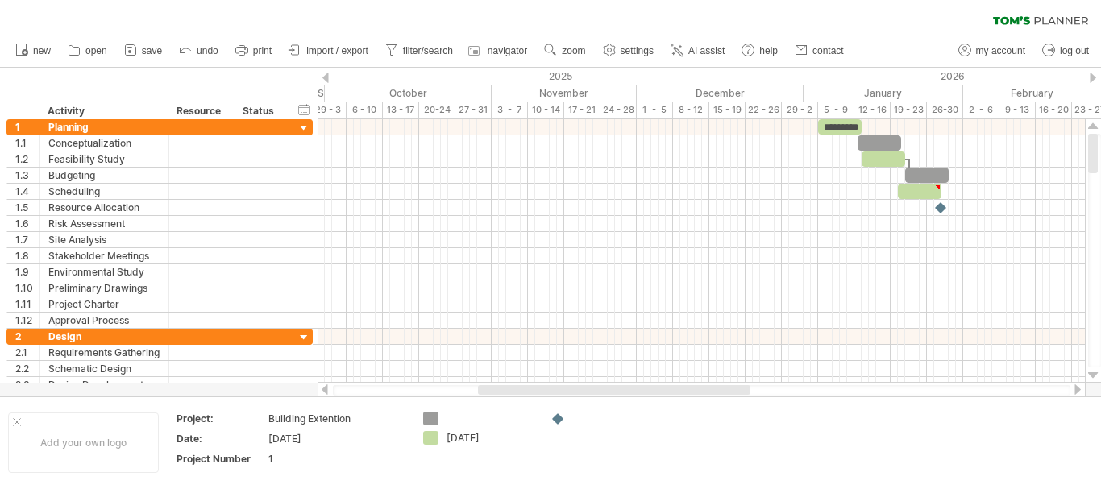
click at [1093, 74] on div at bounding box center [1092, 78] width 6 height 10
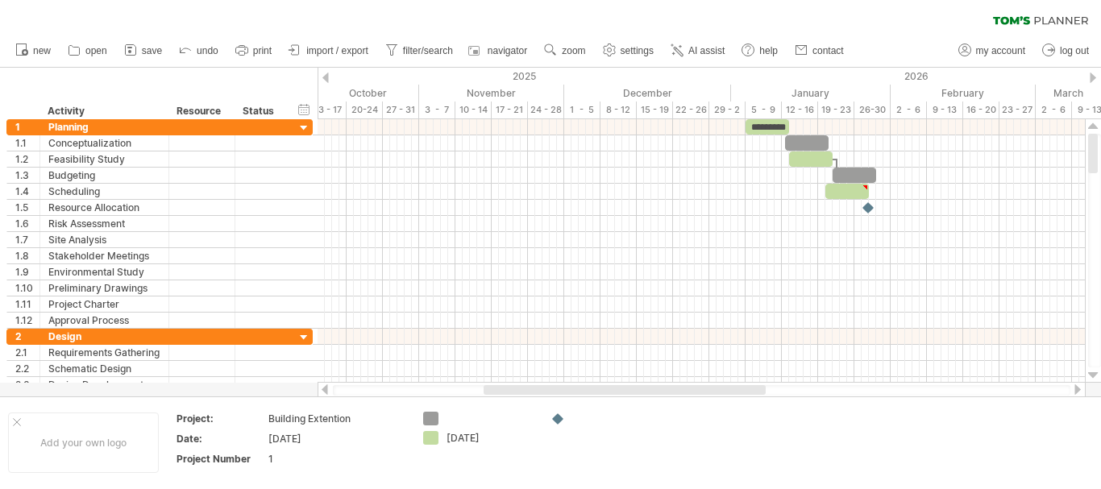
click at [1093, 74] on div at bounding box center [1092, 78] width 6 height 10
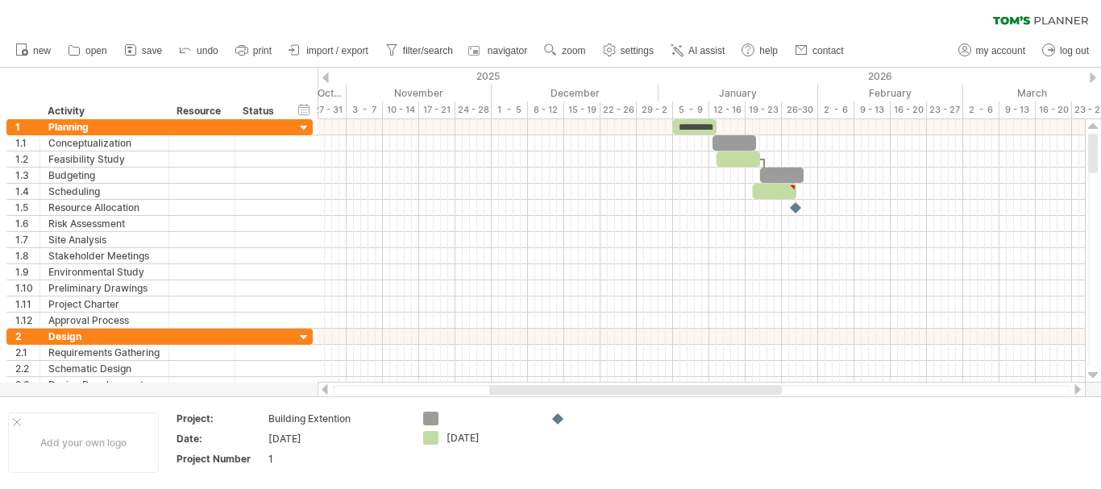
click at [1093, 74] on div at bounding box center [1092, 78] width 6 height 10
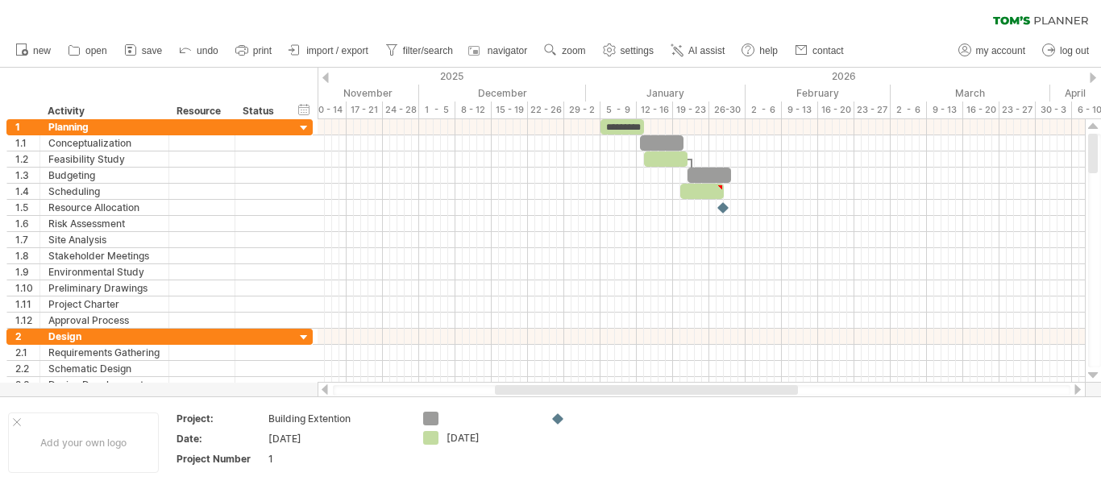
click at [1093, 74] on div at bounding box center [1092, 78] width 6 height 10
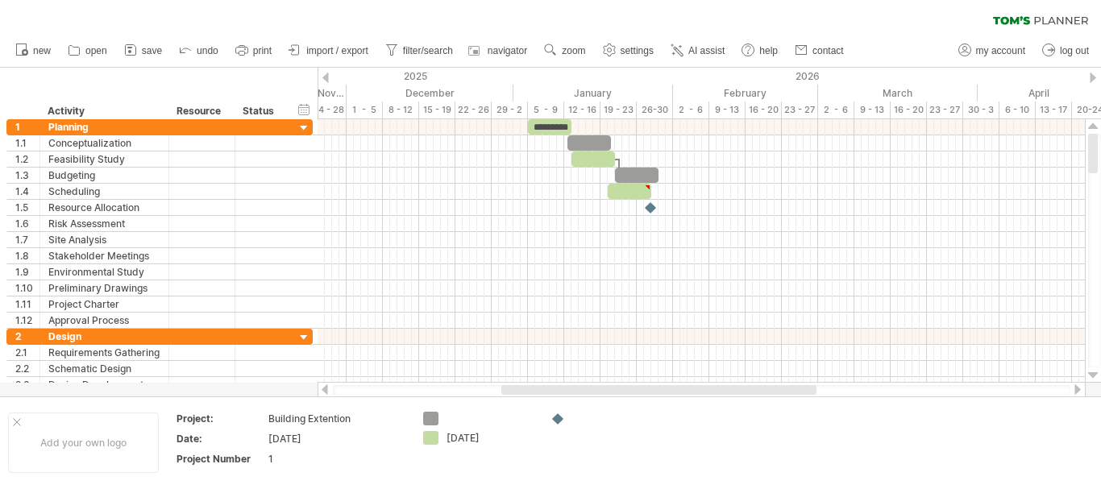
click at [1093, 74] on div at bounding box center [1092, 78] width 6 height 10
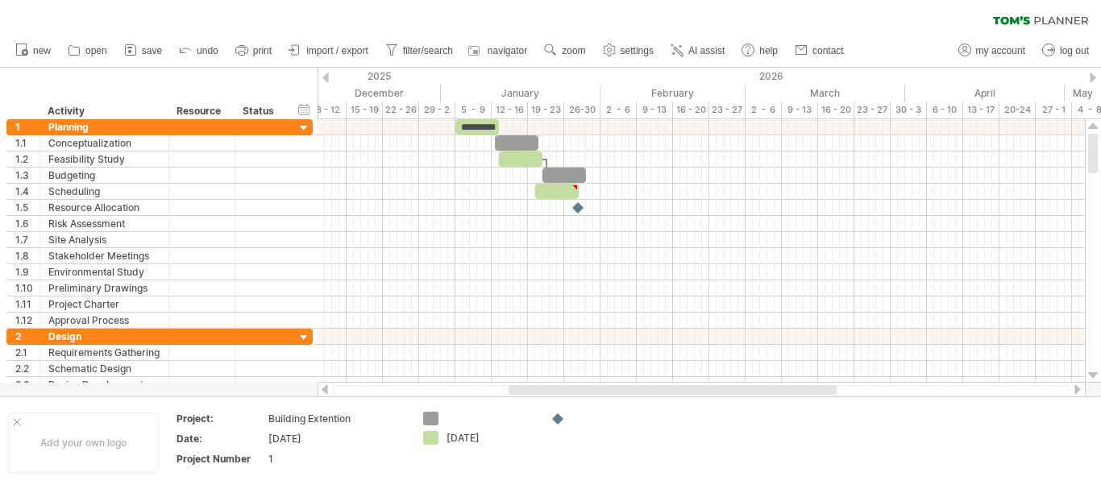
click at [1091, 77] on div at bounding box center [1092, 78] width 6 height 10
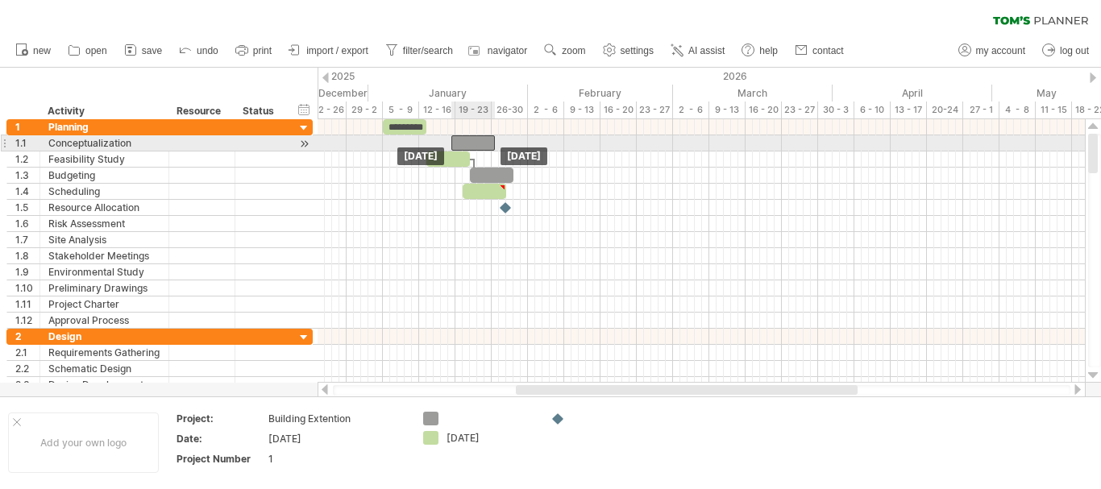
drag, startPoint x: 443, startPoint y: 138, endPoint x: 471, endPoint y: 139, distance: 27.4
click at [471, 139] on div at bounding box center [473, 142] width 44 height 15
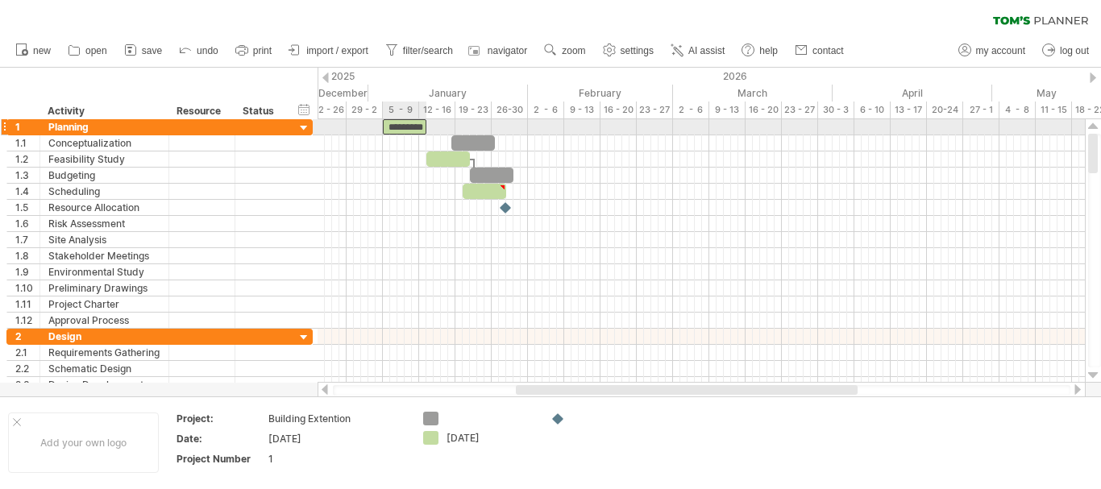
click at [421, 123] on div "*********" at bounding box center [405, 126] width 44 height 15
drag, startPoint x: 425, startPoint y: 125, endPoint x: 452, endPoint y: 127, distance: 27.4
click at [452, 127] on span at bounding box center [455, 126] width 6 height 15
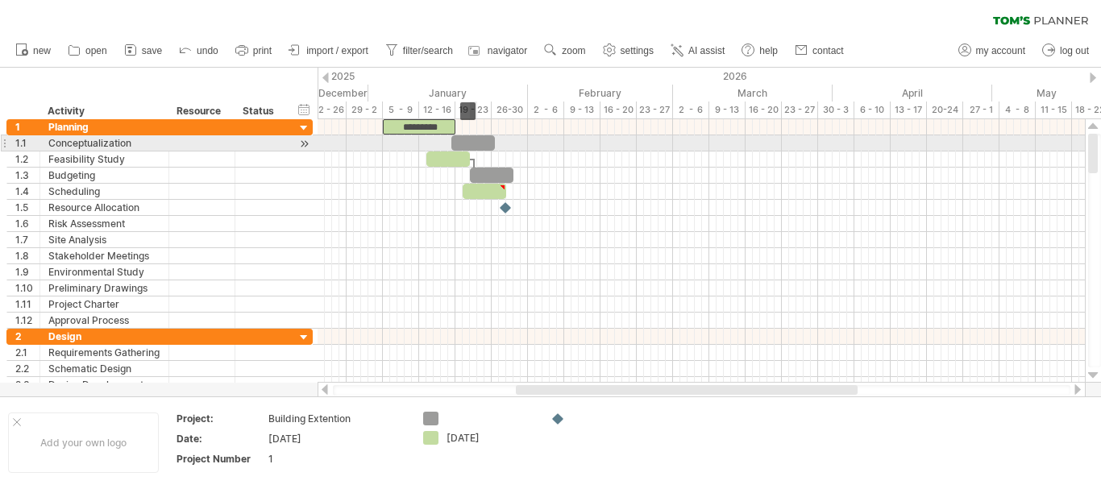
click at [474, 139] on div at bounding box center [473, 142] width 44 height 15
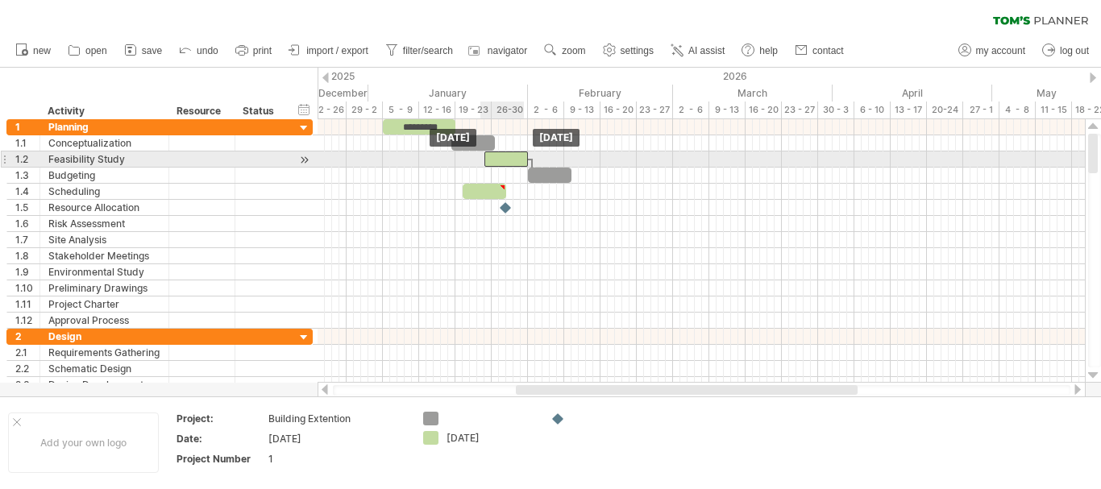
drag, startPoint x: 454, startPoint y: 154, endPoint x: 510, endPoint y: 154, distance: 56.4
click at [510, 154] on div at bounding box center [506, 158] width 44 height 15
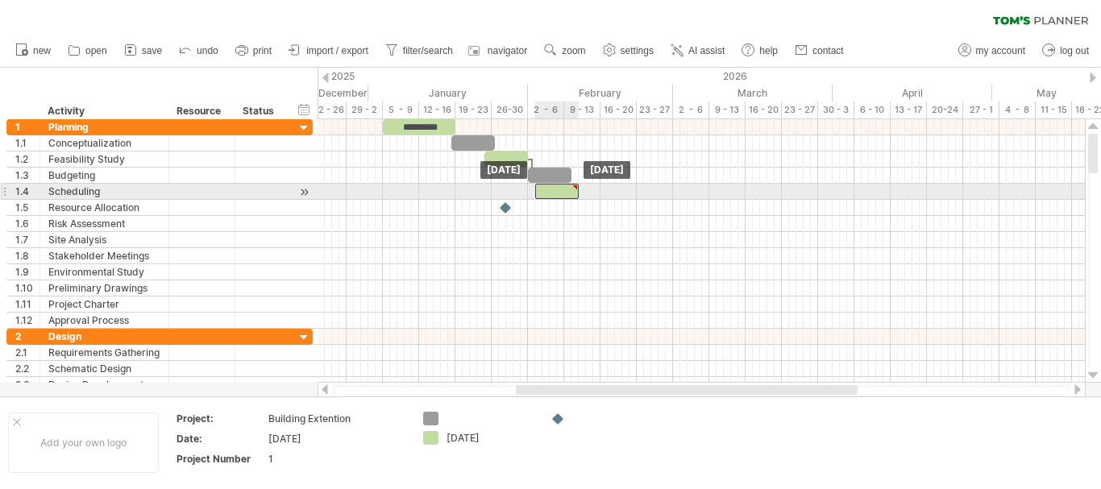
drag, startPoint x: 488, startPoint y: 185, endPoint x: 561, endPoint y: 188, distance: 73.4
click at [561, 188] on div at bounding box center [557, 191] width 44 height 15
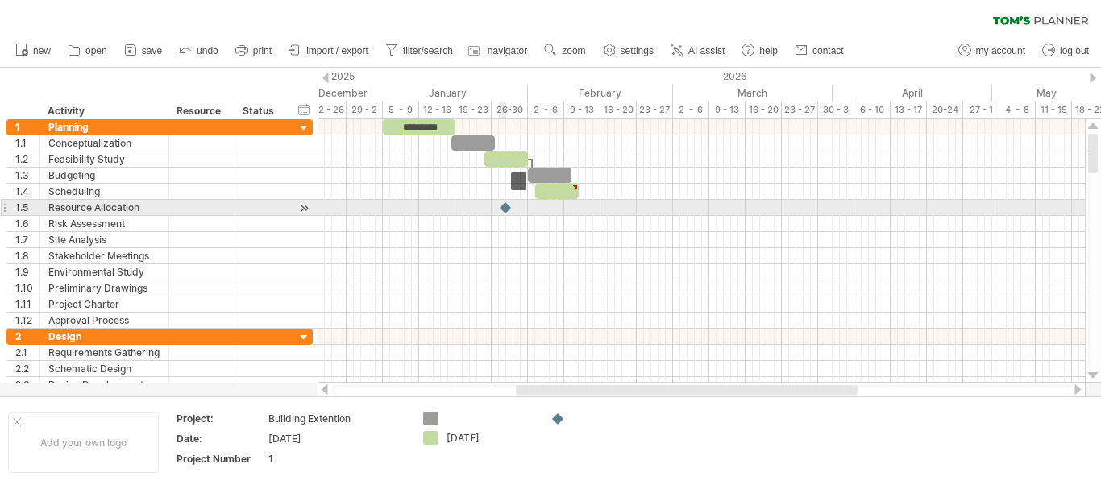
click at [500, 205] on div at bounding box center [506, 207] width 16 height 15
click at [500, 205] on div at bounding box center [506, 207] width 18 height 15
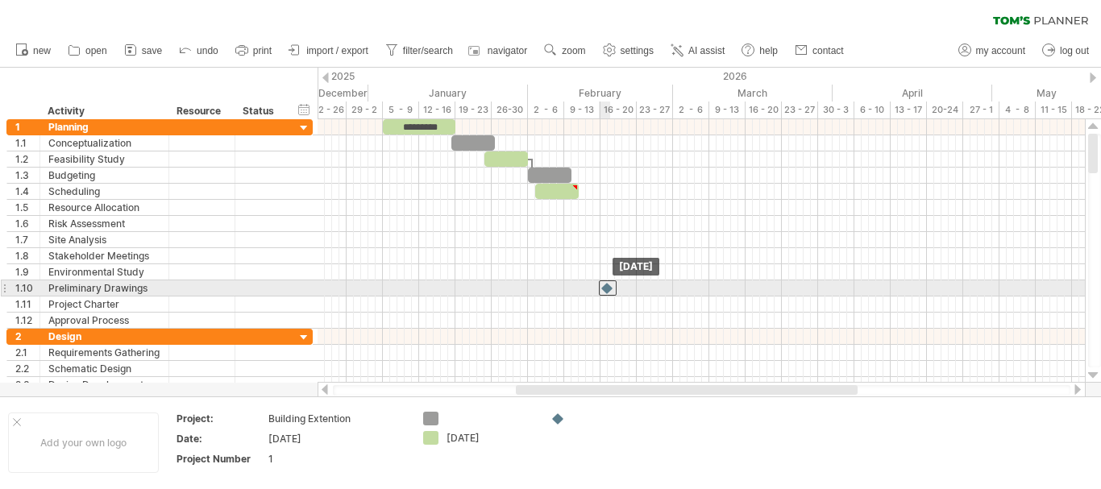
drag, startPoint x: 500, startPoint y: 205, endPoint x: 600, endPoint y: 283, distance: 126.4
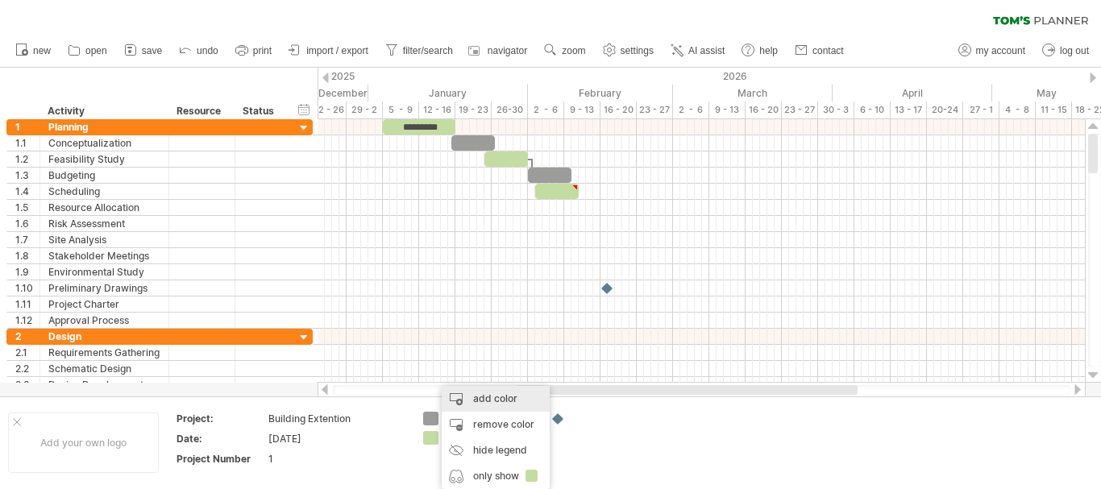
click at [462, 394] on div "add color" at bounding box center [496, 399] width 108 height 26
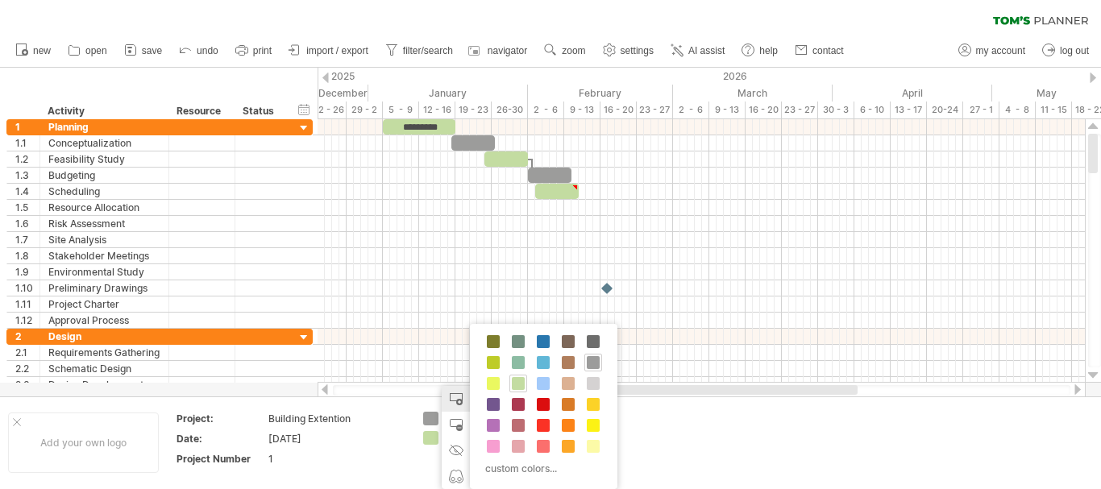
click at [462, 394] on div "add color" at bounding box center [496, 399] width 108 height 26
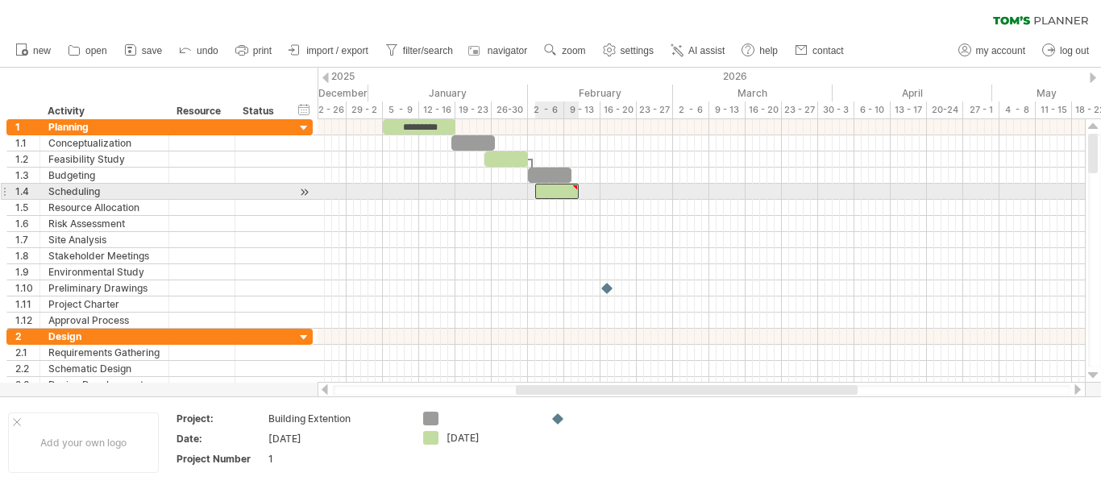
click at [551, 186] on div at bounding box center [557, 191] width 44 height 15
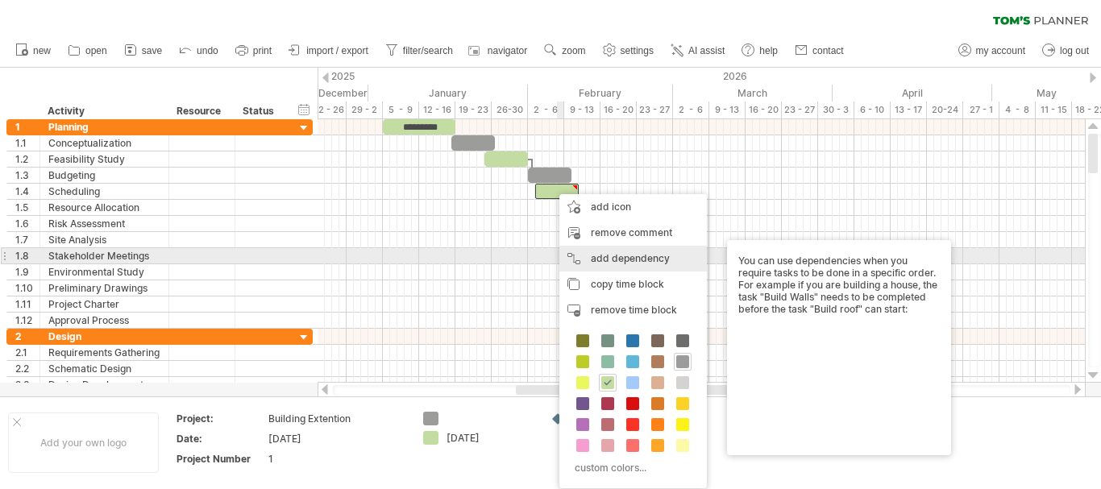
click at [616, 260] on div "add dependency You can use dependencies when you require tasks to be done in a …" at bounding box center [632, 259] width 147 height 26
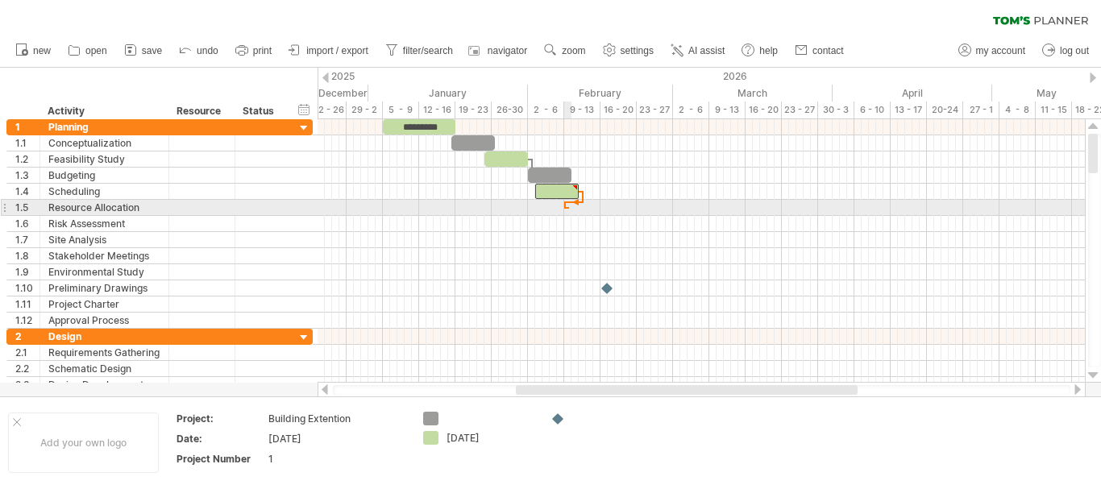
click at [569, 207] on div at bounding box center [700, 208] width 767 height 16
click at [577, 207] on div at bounding box center [700, 208] width 767 height 16
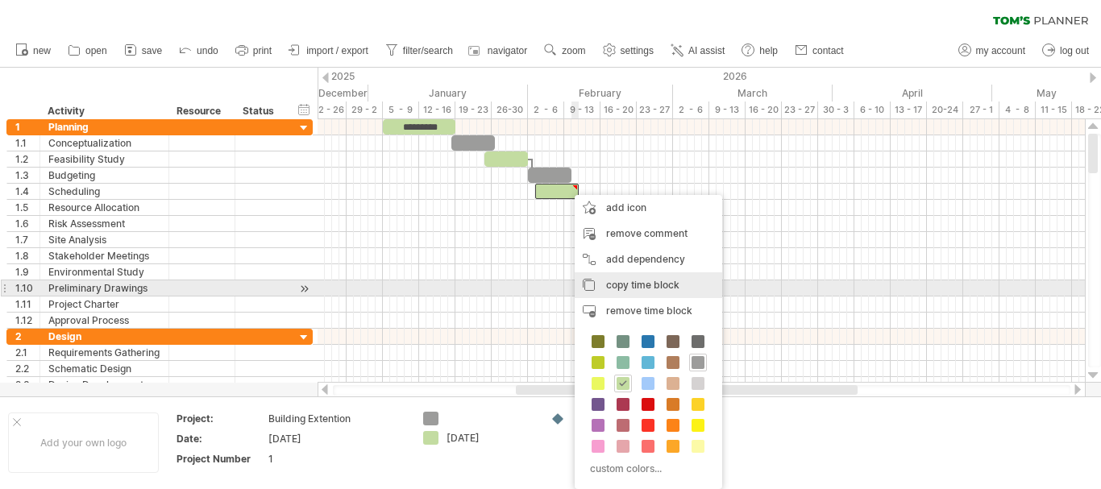
click at [616, 283] on span "copy time block" at bounding box center [642, 285] width 73 height 12
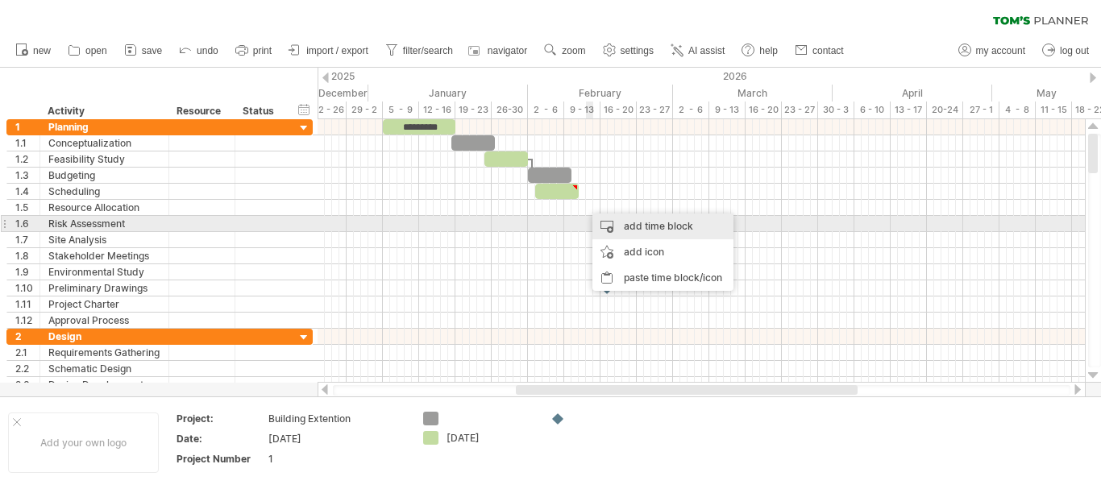
click at [611, 224] on div "add time block" at bounding box center [662, 227] width 141 height 26
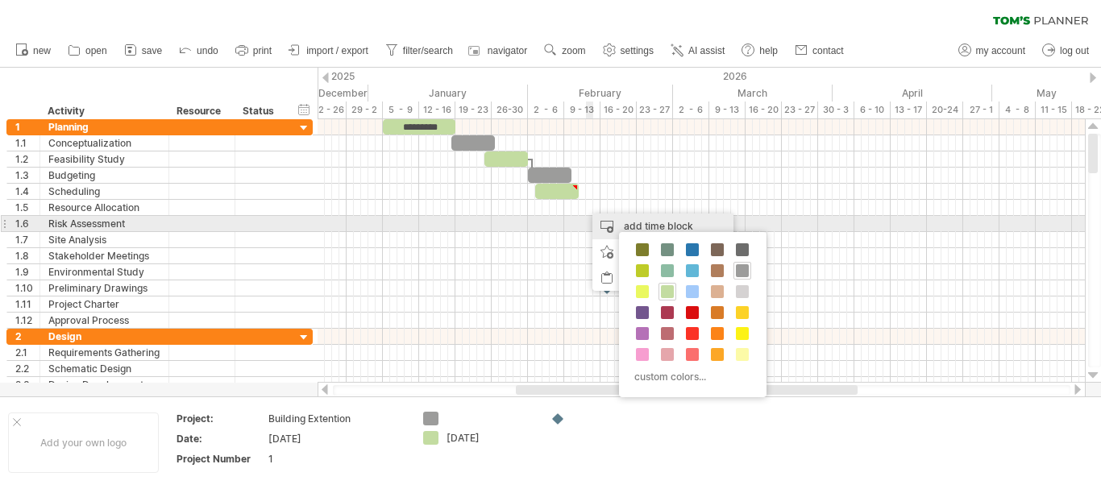
click at [611, 224] on div "add time block" at bounding box center [662, 227] width 141 height 26
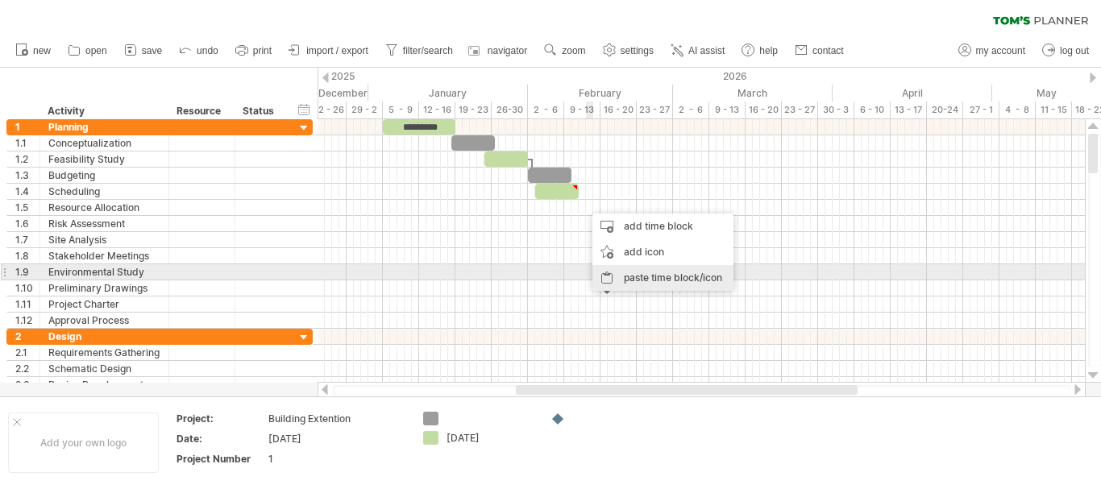
click at [625, 276] on div "paste time block/icon" at bounding box center [662, 278] width 141 height 26
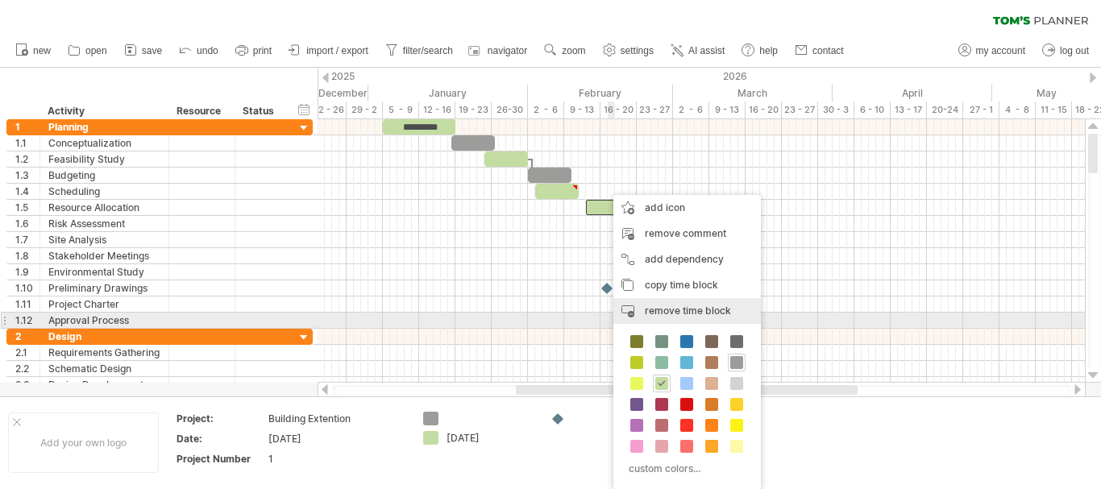
click at [672, 316] on span "remove time block" at bounding box center [688, 311] width 86 height 12
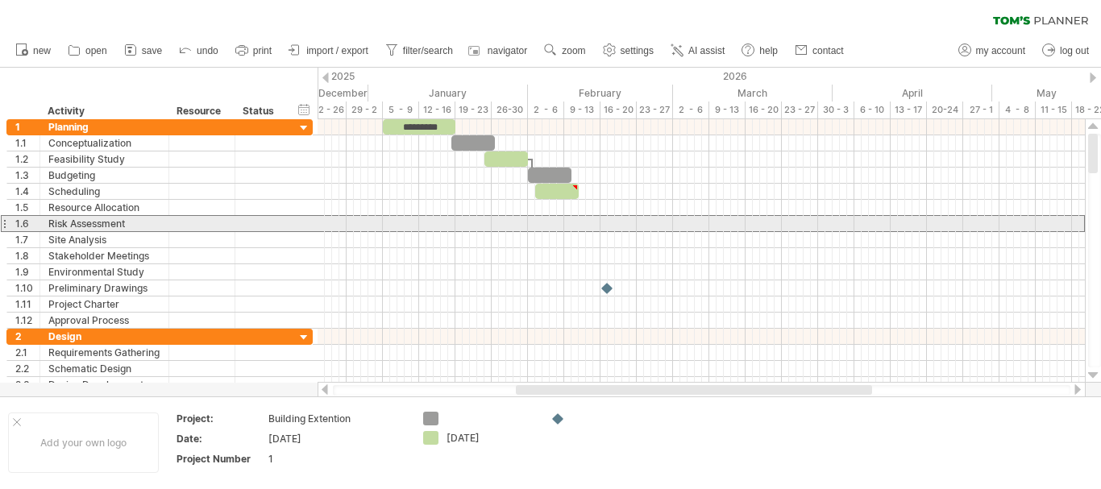
click at [106, 222] on div "Risk Assessment" at bounding box center [104, 223] width 112 height 15
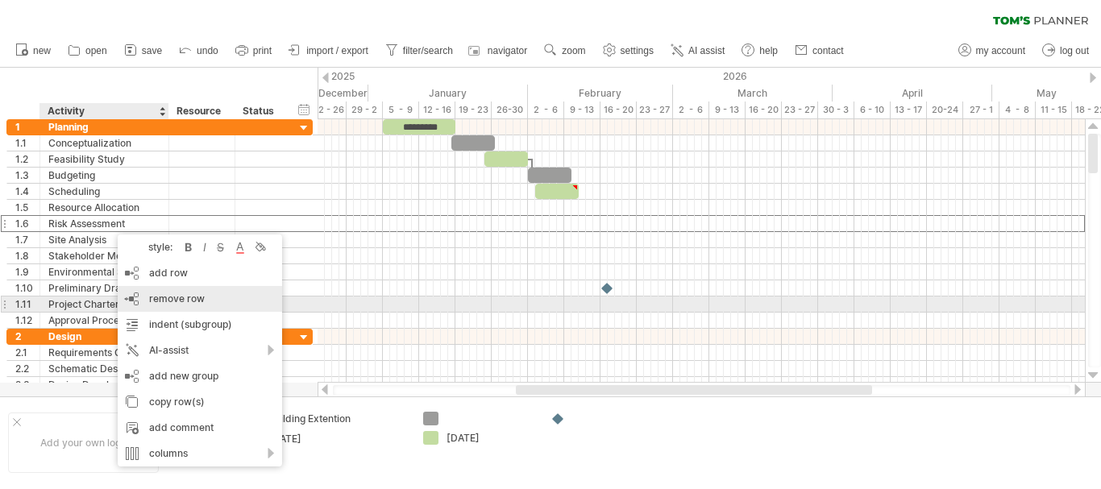
click at [204, 297] on div "remove row remove selected rows" at bounding box center [200, 299] width 164 height 26
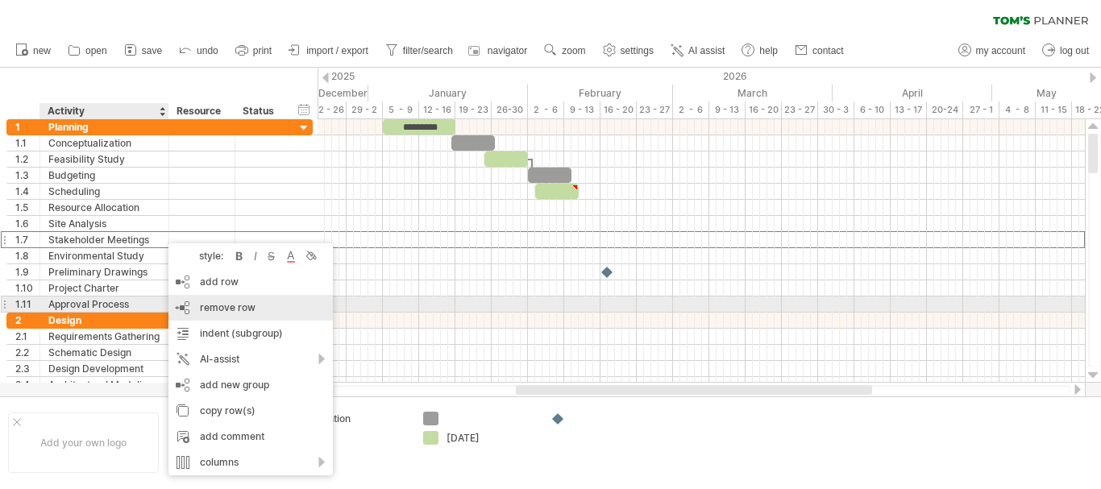
click at [201, 304] on span "remove row" at bounding box center [228, 307] width 56 height 12
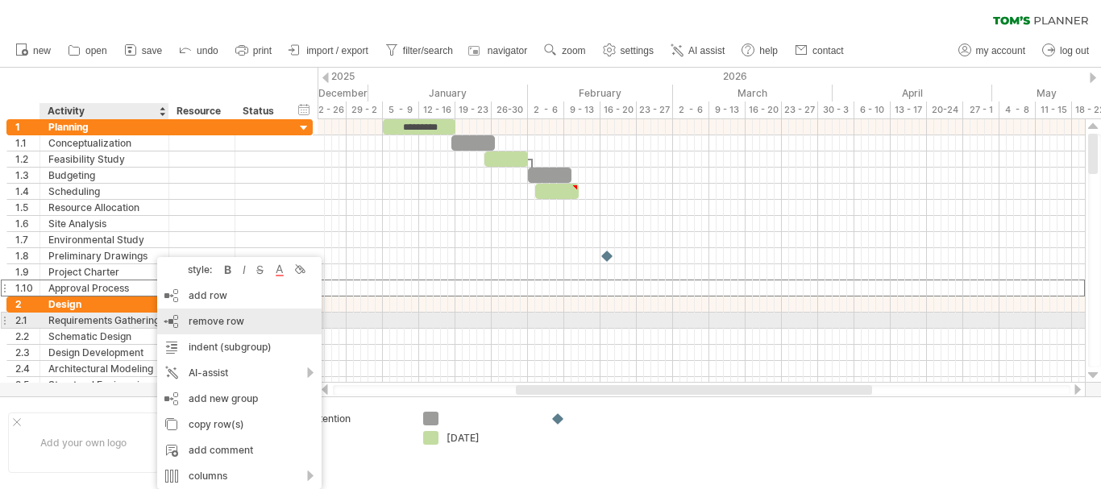
click at [198, 319] on span "remove row" at bounding box center [217, 321] width 56 height 12
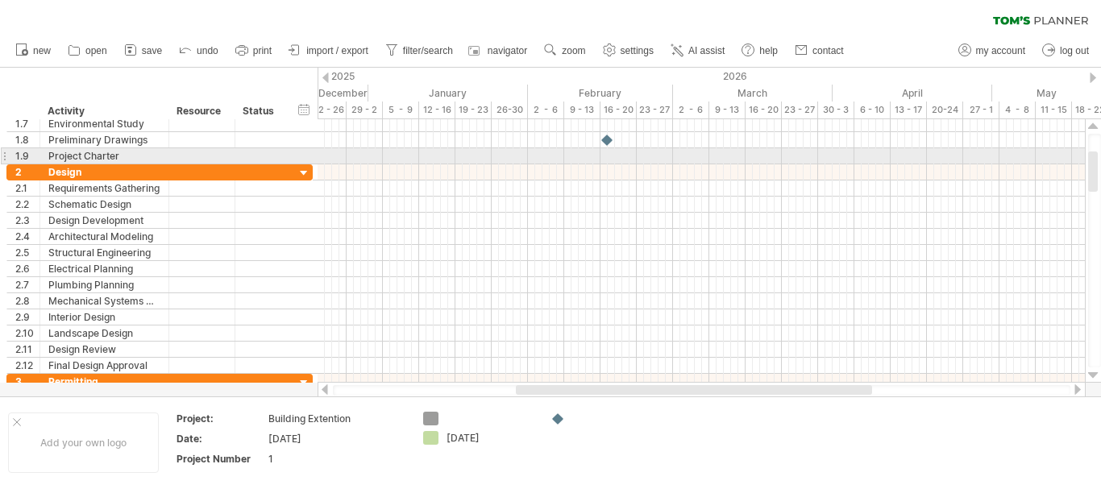
drag, startPoint x: 1092, startPoint y: 149, endPoint x: 1097, endPoint y: 167, distance: 18.4
click at [1097, 167] on div at bounding box center [1093, 171] width 10 height 40
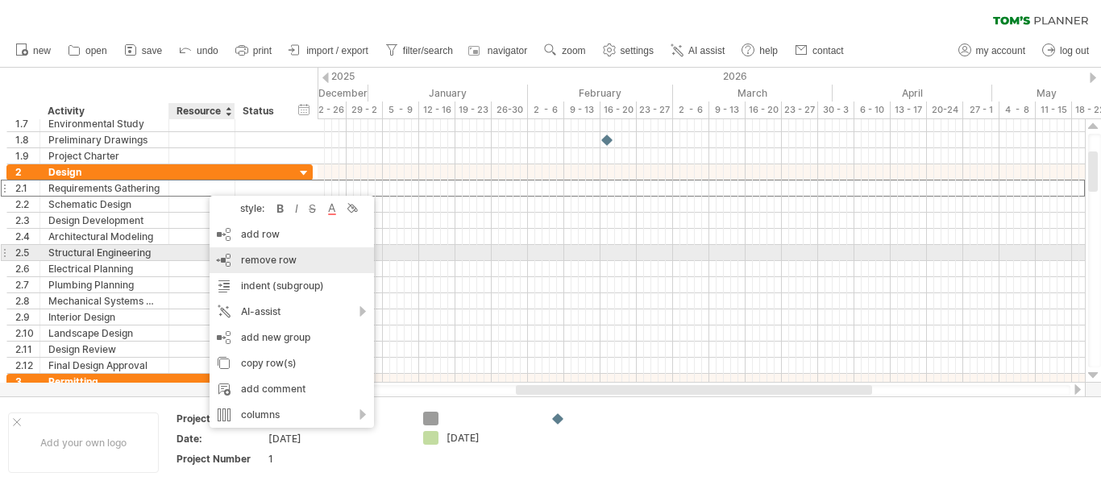
click at [244, 255] on span "remove row" at bounding box center [269, 260] width 56 height 12
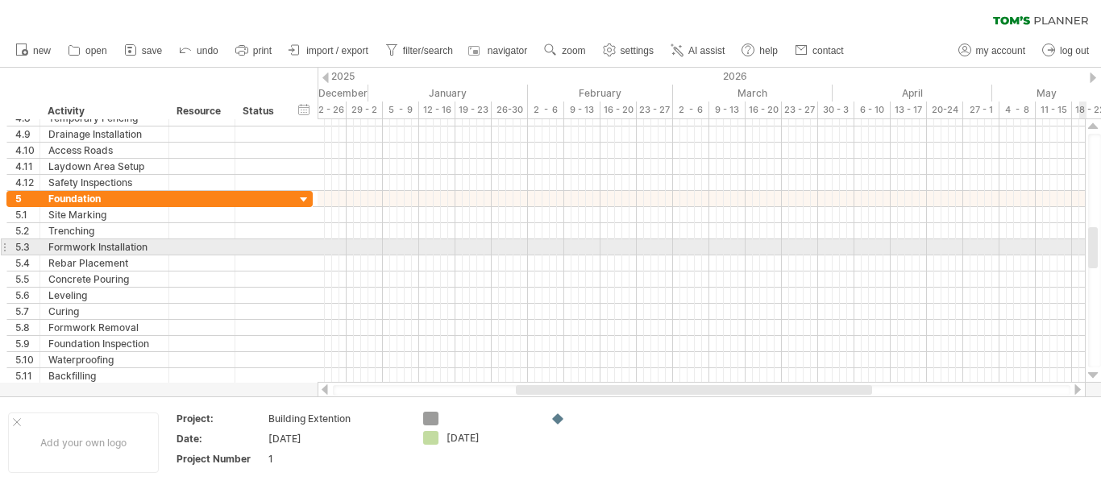
drag, startPoint x: 1093, startPoint y: 171, endPoint x: 1096, endPoint y: 252, distance: 81.4
click at [1096, 252] on div at bounding box center [1093, 247] width 10 height 41
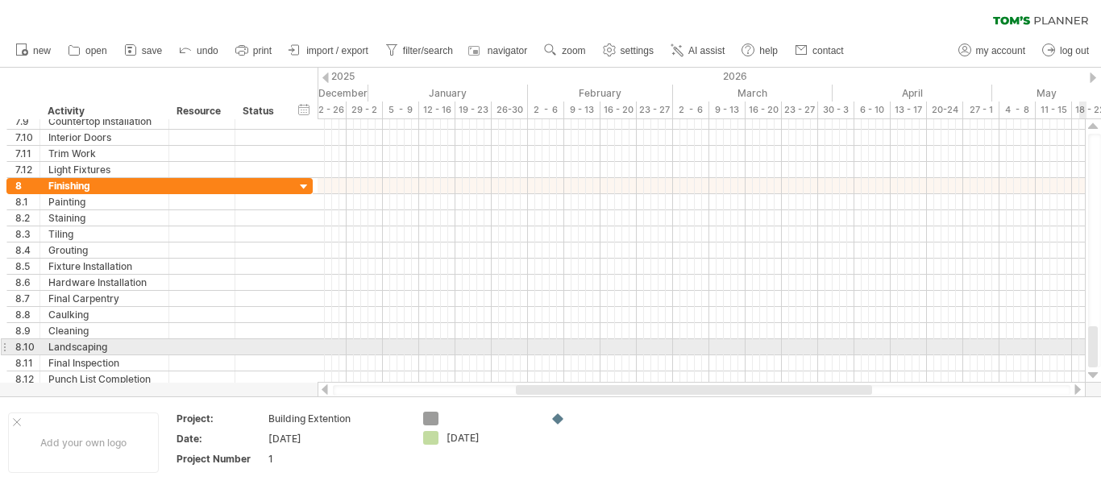
drag, startPoint x: 1096, startPoint y: 252, endPoint x: 1099, endPoint y: 357, distance: 104.8
click at [1099, 357] on div at bounding box center [1094, 251] width 13 height 234
drag, startPoint x: 1095, startPoint y: 342, endPoint x: 1095, endPoint y: 355, distance: 12.1
click at [1095, 355] on div at bounding box center [1093, 346] width 10 height 41
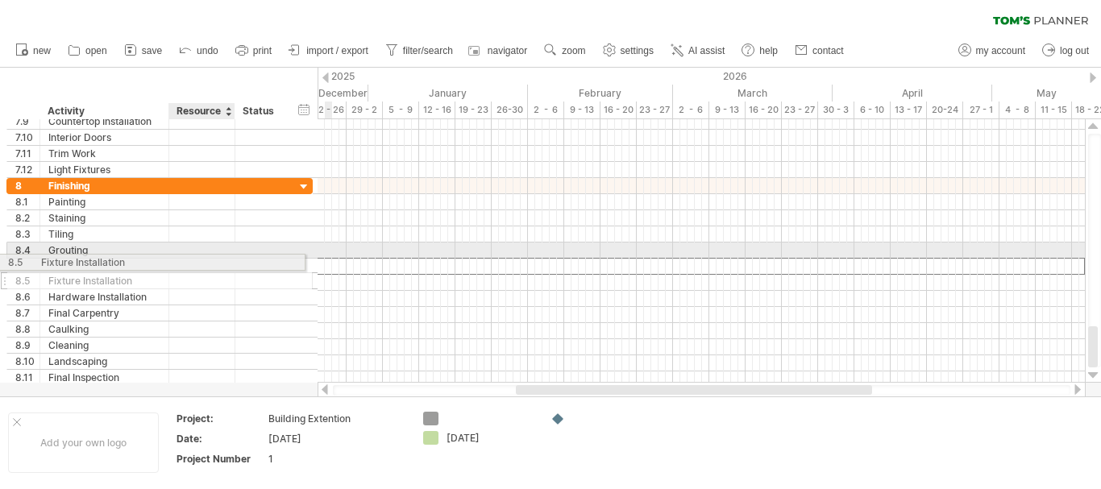
drag, startPoint x: 223, startPoint y: 267, endPoint x: 207, endPoint y: 259, distance: 17.7
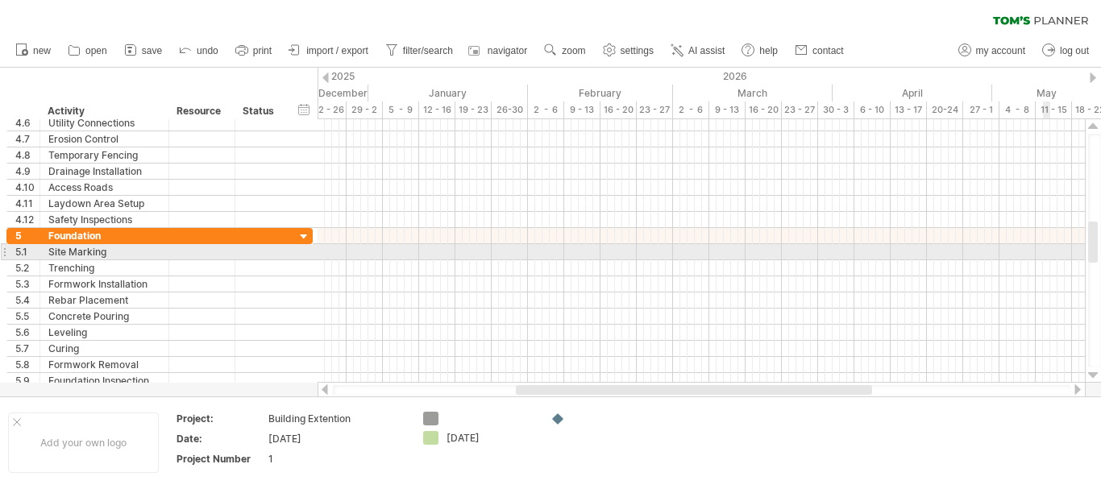
drag, startPoint x: 1096, startPoint y: 347, endPoint x: 1100, endPoint y: 242, distance: 105.6
click at [1100, 242] on div at bounding box center [1094, 251] width 13 height 234
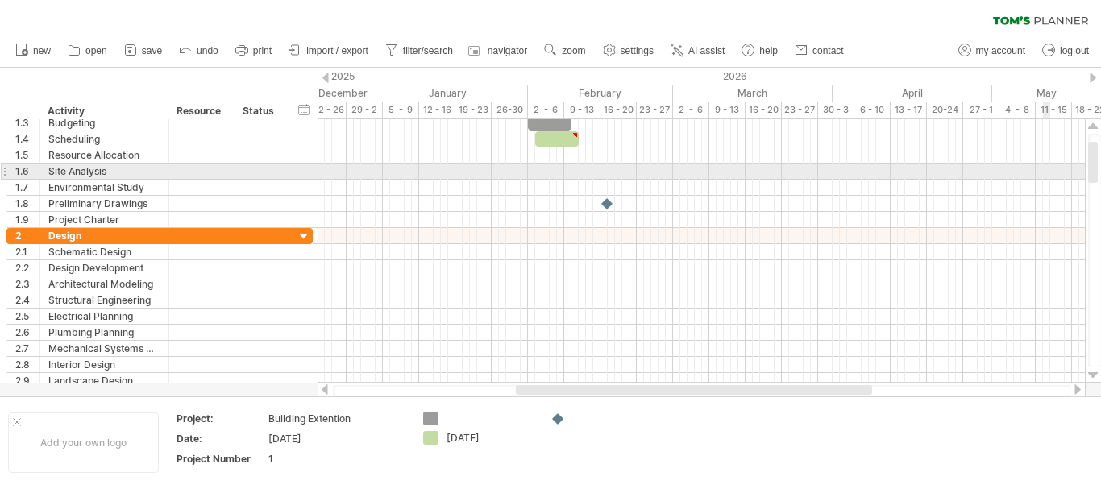
drag, startPoint x: 1093, startPoint y: 253, endPoint x: 1100, endPoint y: 174, distance: 79.2
click at [1100, 174] on div at bounding box center [1094, 251] width 13 height 234
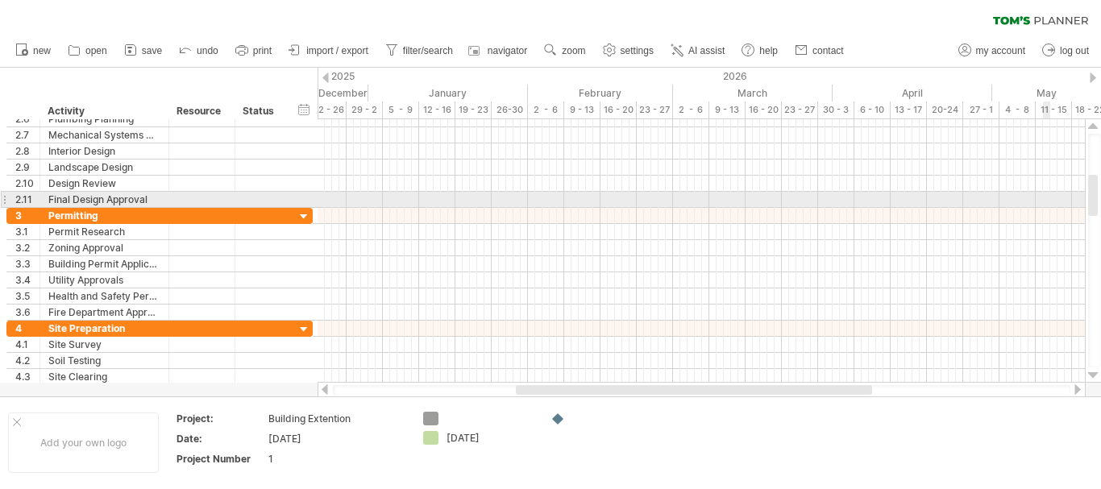
drag, startPoint x: 1094, startPoint y: 167, endPoint x: 1096, endPoint y: 201, distance: 33.9
click at [1096, 201] on div at bounding box center [1093, 195] width 10 height 41
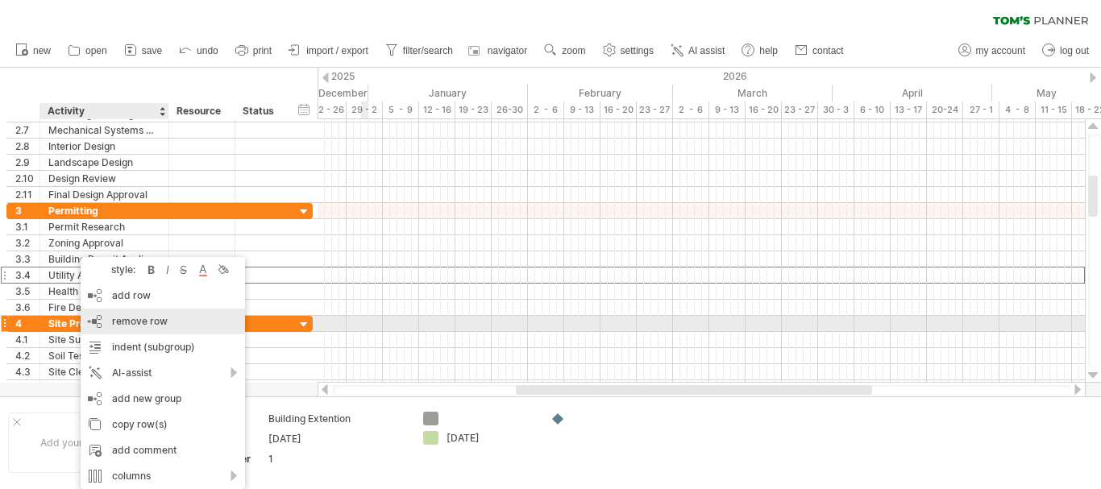
click at [115, 321] on span "remove row" at bounding box center [140, 321] width 56 height 12
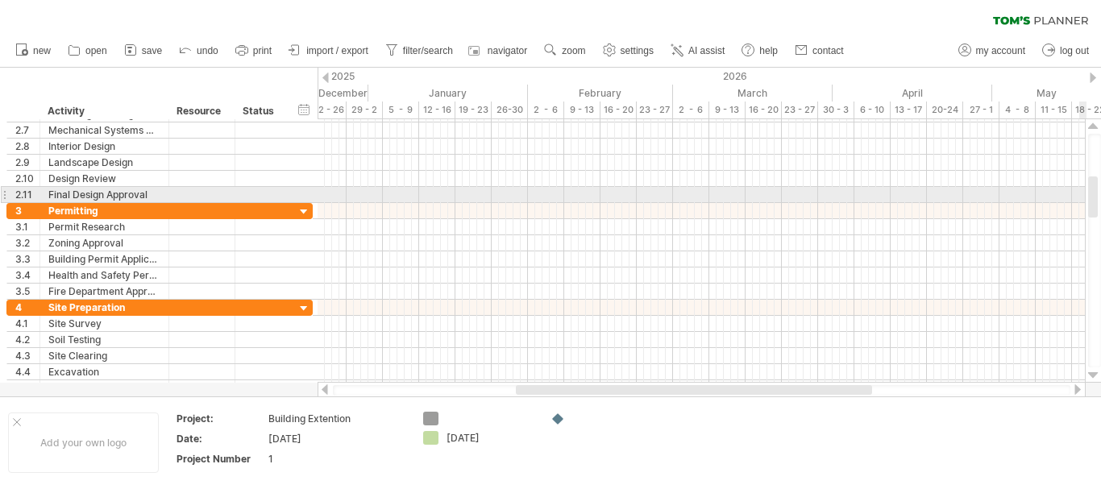
drag, startPoint x: 1098, startPoint y: 204, endPoint x: 1090, endPoint y: 192, distance: 14.5
click at [1090, 192] on div at bounding box center [1094, 251] width 13 height 234
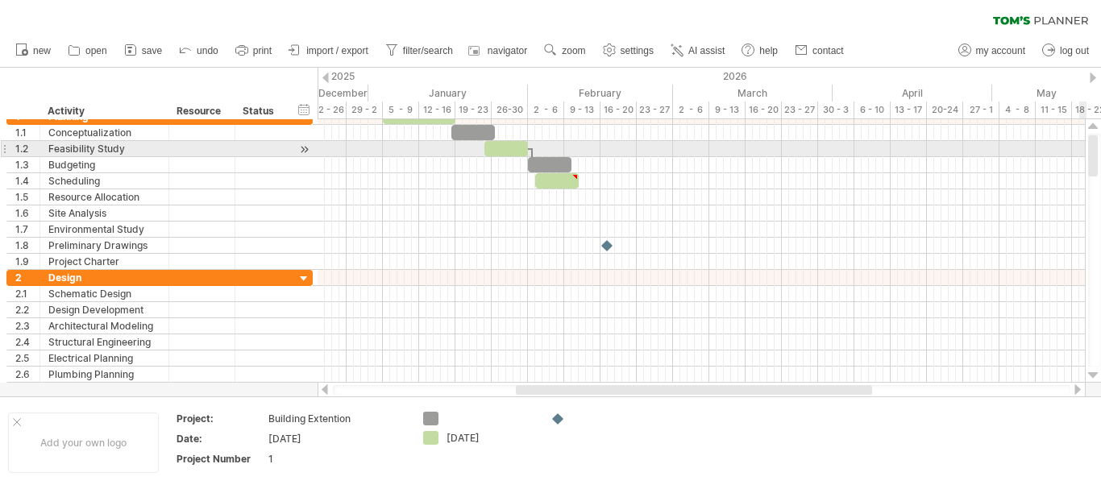
drag, startPoint x: 1090, startPoint y: 192, endPoint x: 1099, endPoint y: 151, distance: 42.0
click at [1099, 151] on div at bounding box center [1094, 251] width 13 height 234
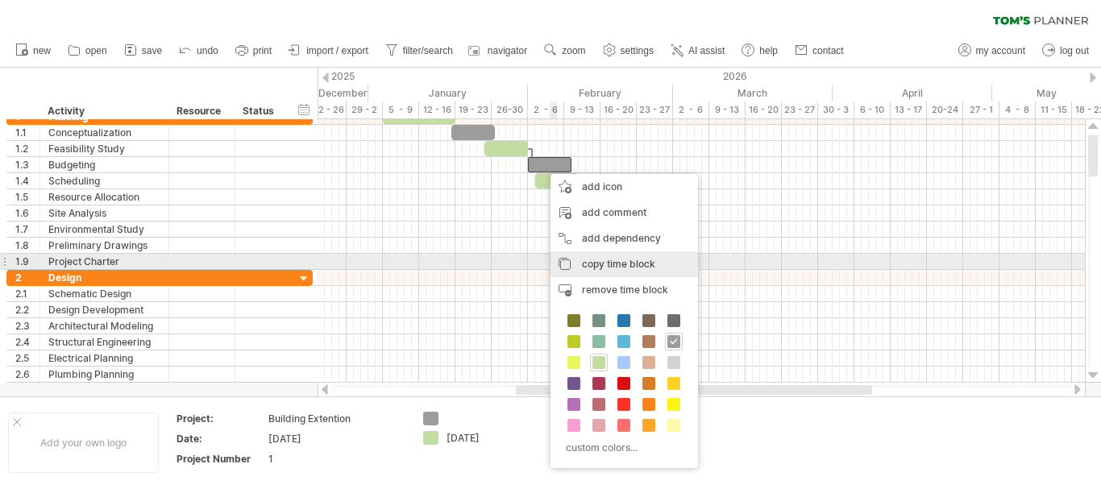
click at [592, 261] on span "copy time block" at bounding box center [618, 264] width 73 height 12
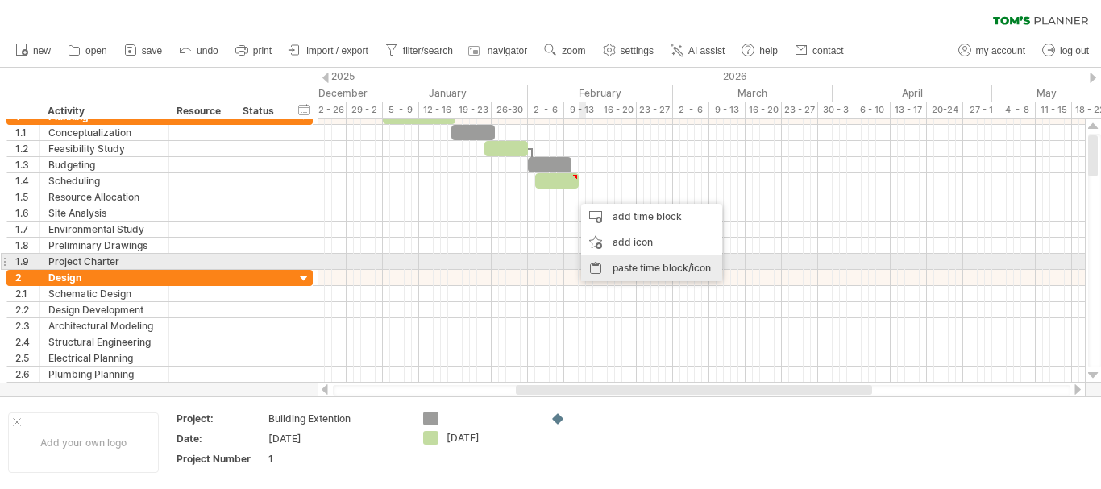
click at [605, 264] on div "paste time block/icon" at bounding box center [651, 268] width 141 height 26
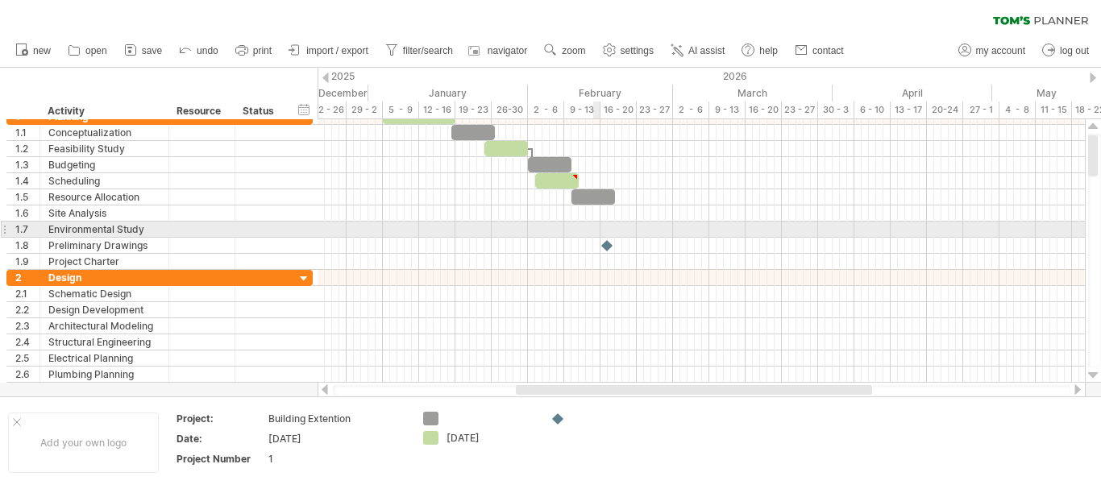
click at [600, 226] on div at bounding box center [700, 230] width 767 height 16
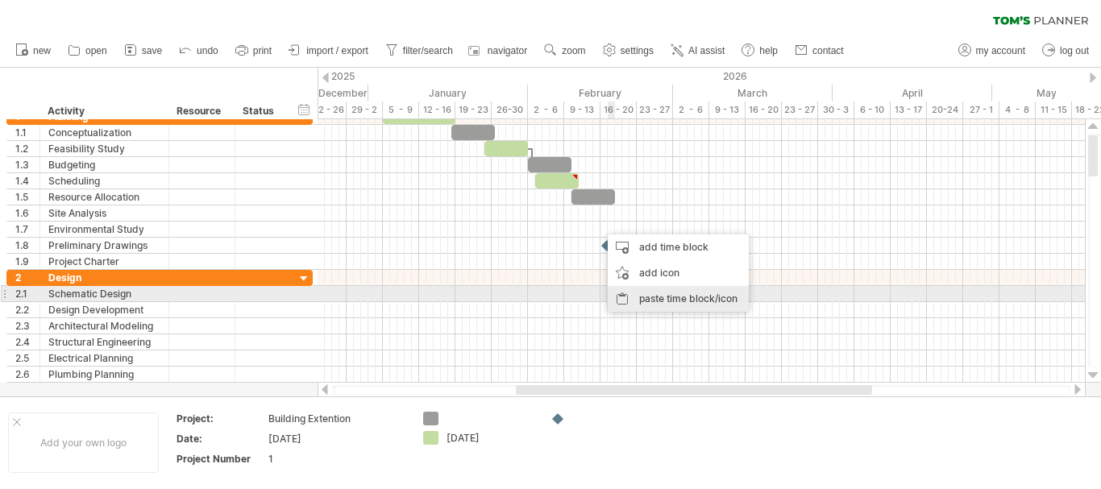
click at [642, 301] on div "paste time block/icon" at bounding box center [678, 299] width 141 height 26
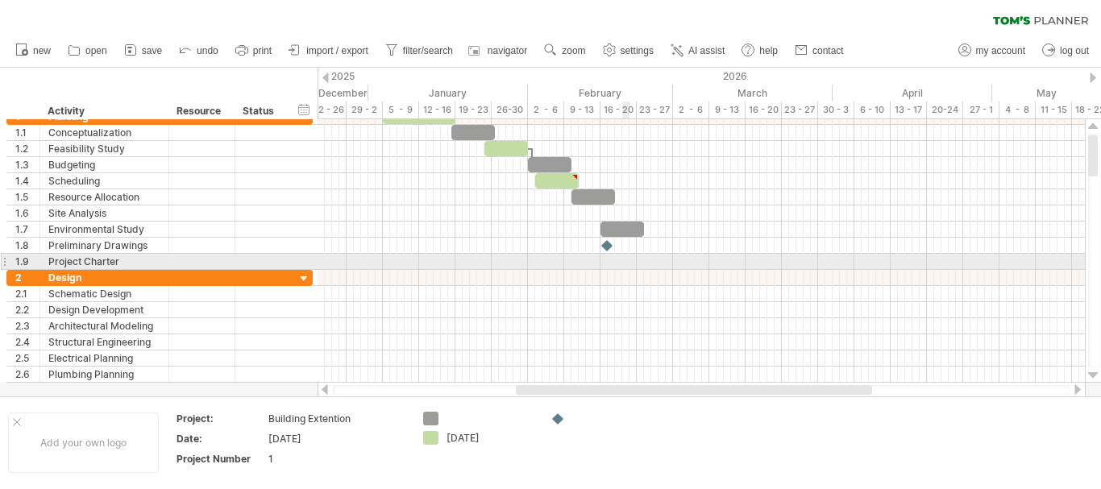
click at [627, 263] on div at bounding box center [700, 262] width 767 height 16
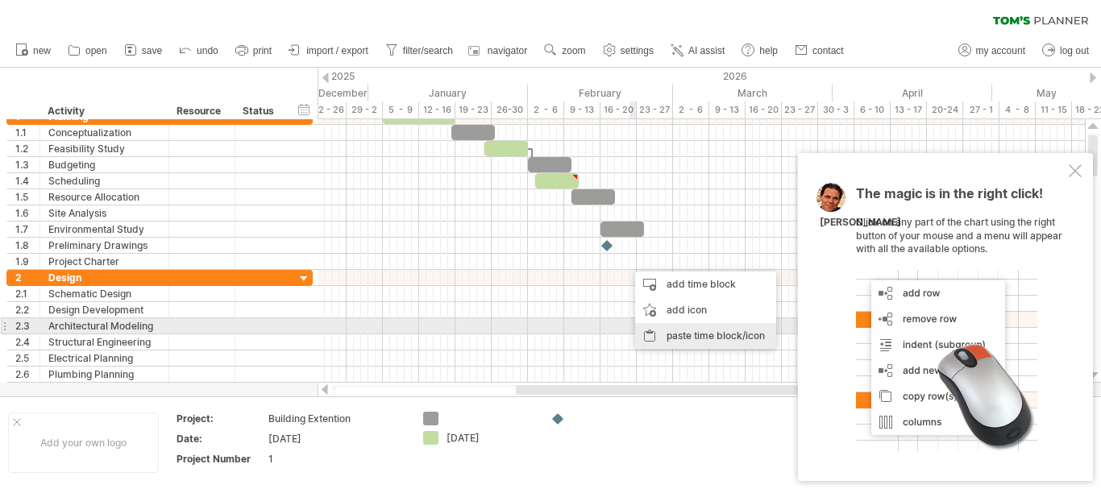
click at [666, 331] on div "paste time block/icon" at bounding box center [705, 336] width 141 height 26
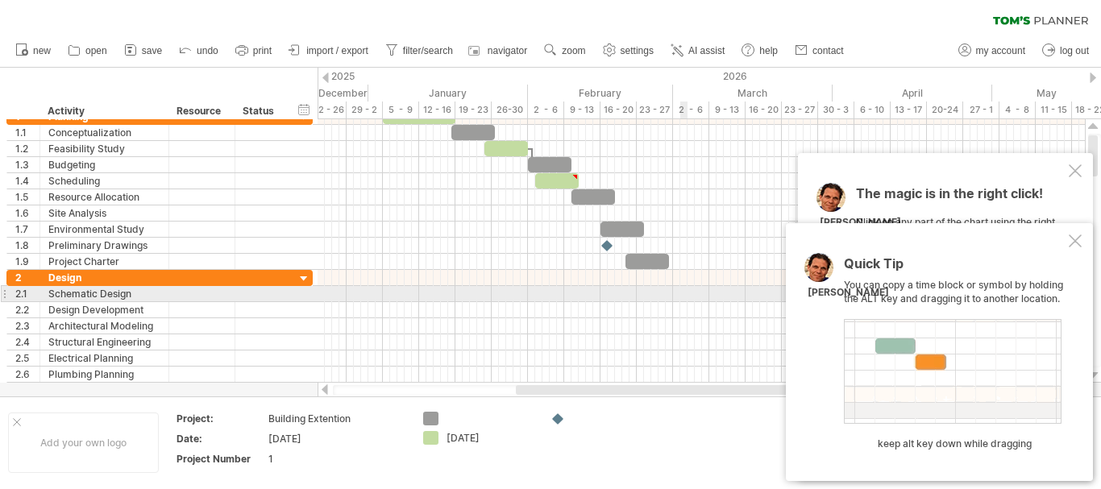
click at [682, 295] on div at bounding box center [700, 294] width 767 height 16
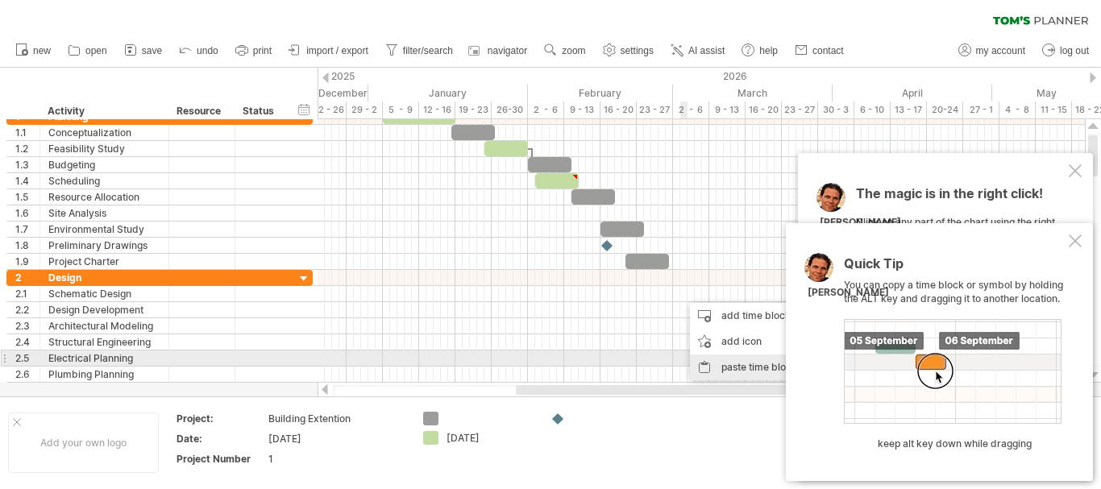
click at [708, 364] on div "paste time block/icon" at bounding box center [760, 368] width 141 height 26
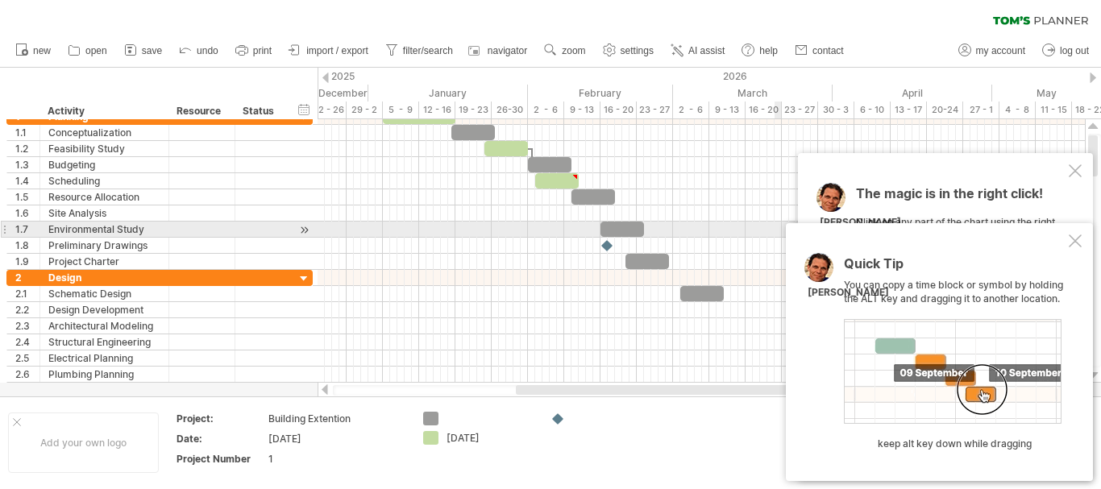
click at [1077, 232] on div "Quick Tip You can copy a time block or symbol by holding the ALT key and draggi…" at bounding box center [939, 352] width 307 height 258
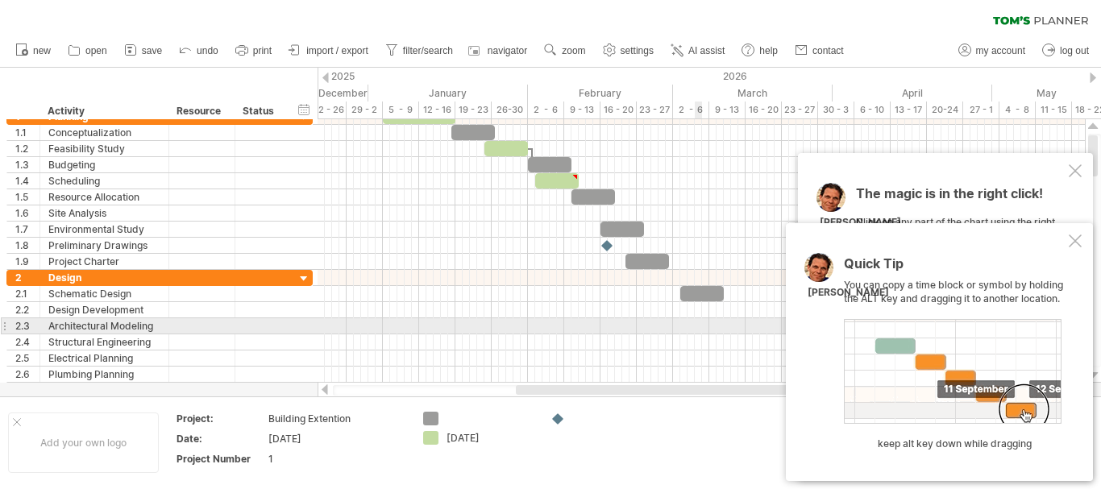
click at [700, 325] on div at bounding box center [700, 326] width 767 height 16
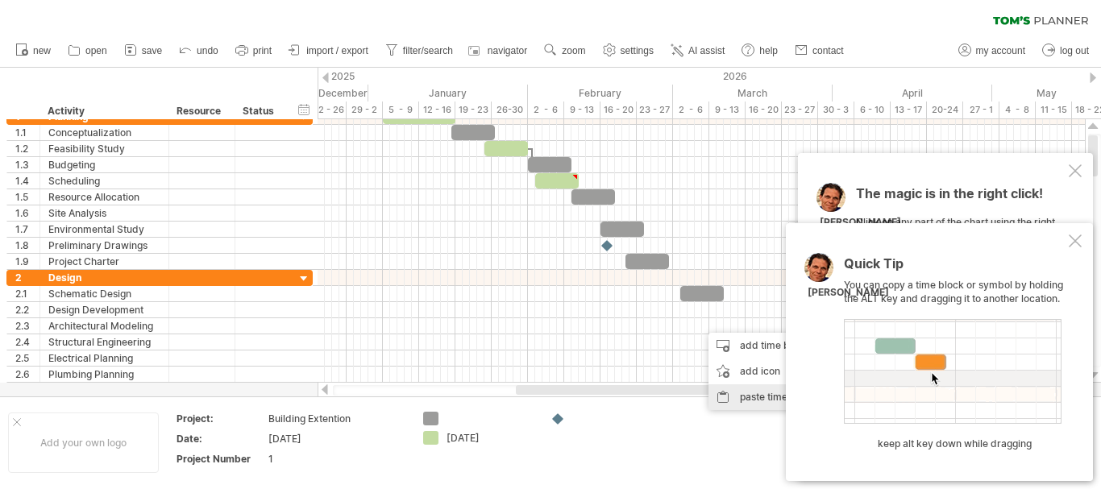
click at [728, 396] on div "paste time block/icon" at bounding box center [778, 397] width 141 height 26
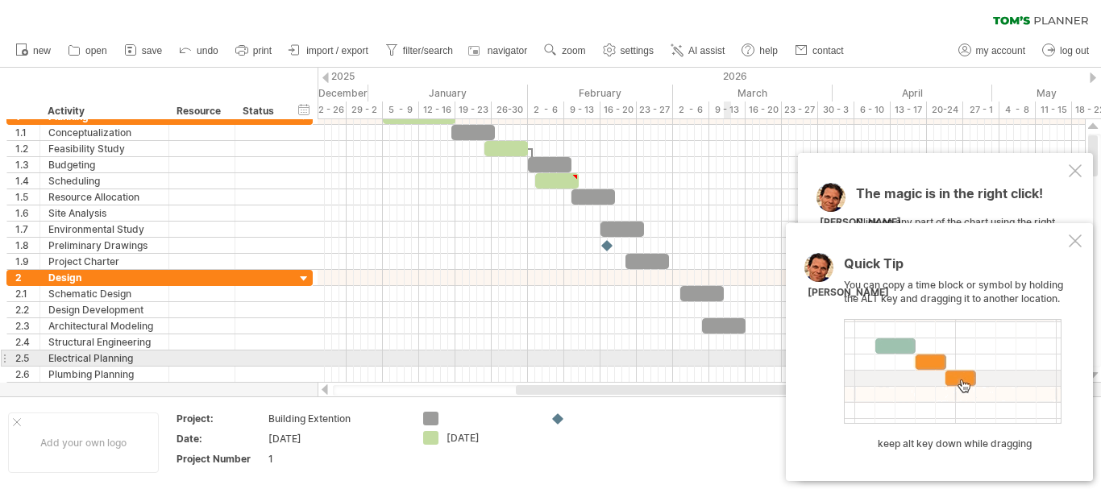
click at [724, 359] on div at bounding box center [700, 359] width 767 height 16
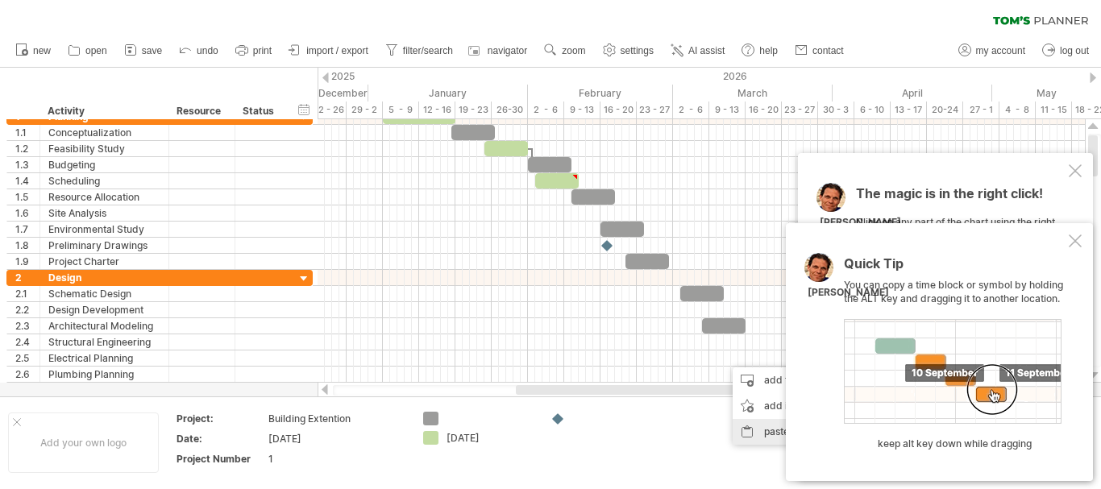
click at [739, 423] on div "paste time block/icon" at bounding box center [802, 432] width 141 height 26
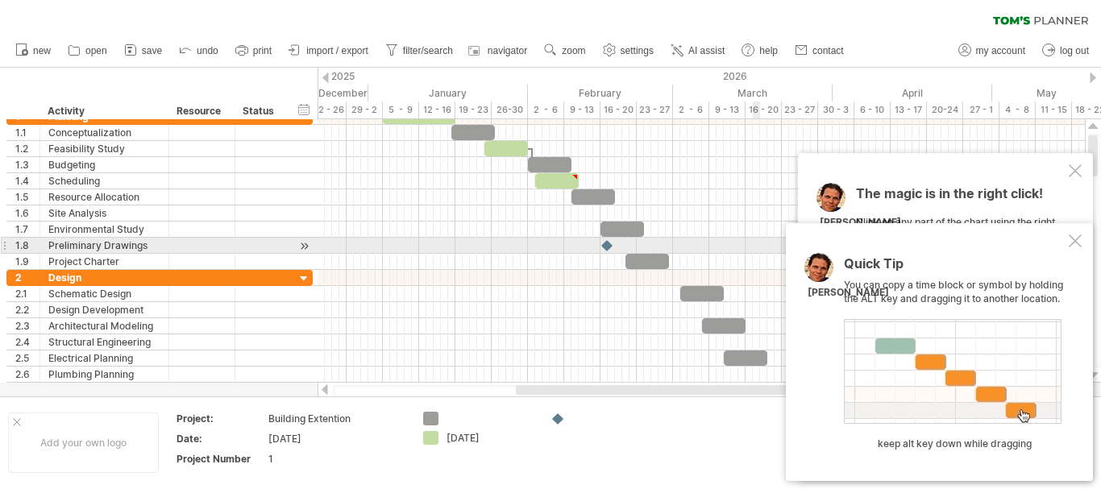
click at [1077, 240] on div at bounding box center [1074, 240] width 13 height 13
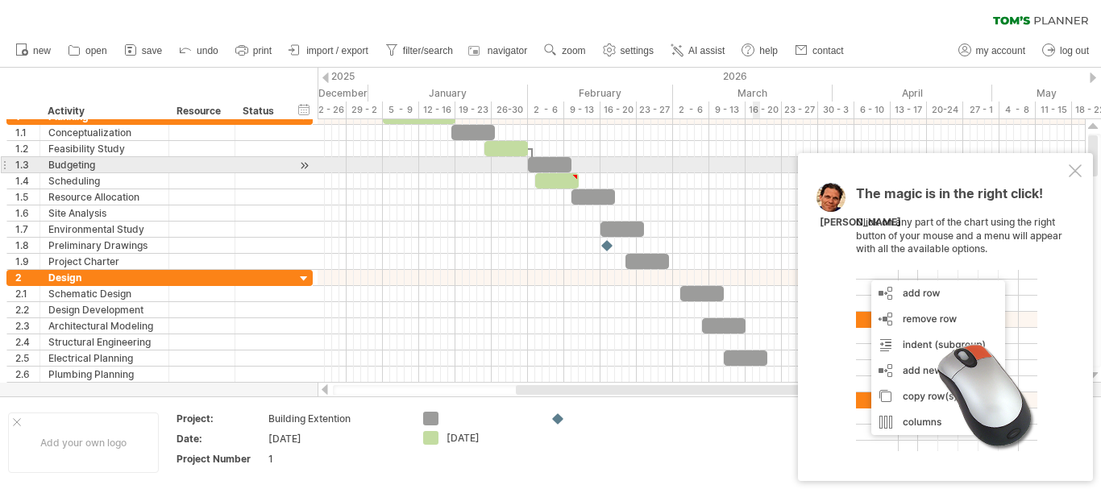
click at [1078, 159] on div "The magic is in the right click! Click on any part of the chart using the right…" at bounding box center [945, 317] width 295 height 328
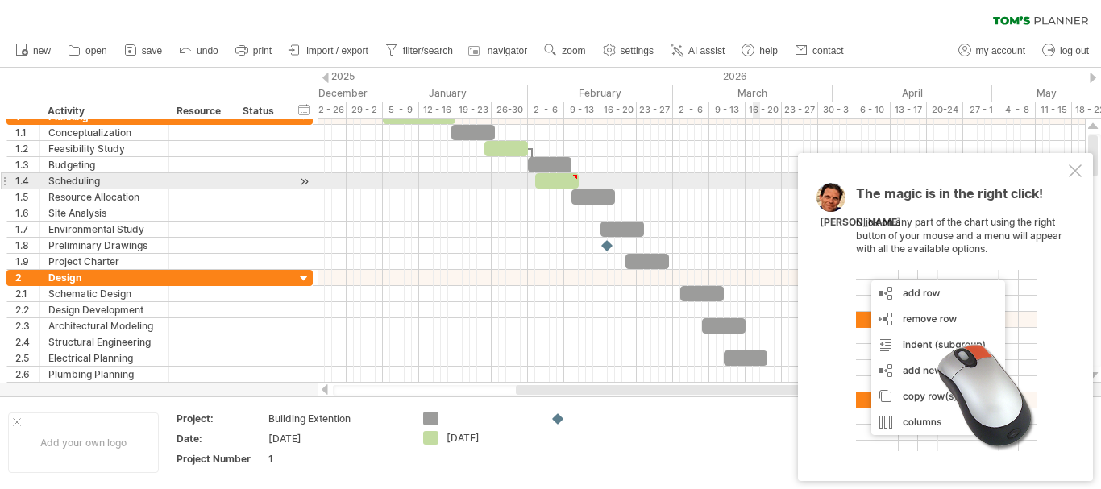
click at [1070, 174] on div at bounding box center [1074, 170] width 13 height 13
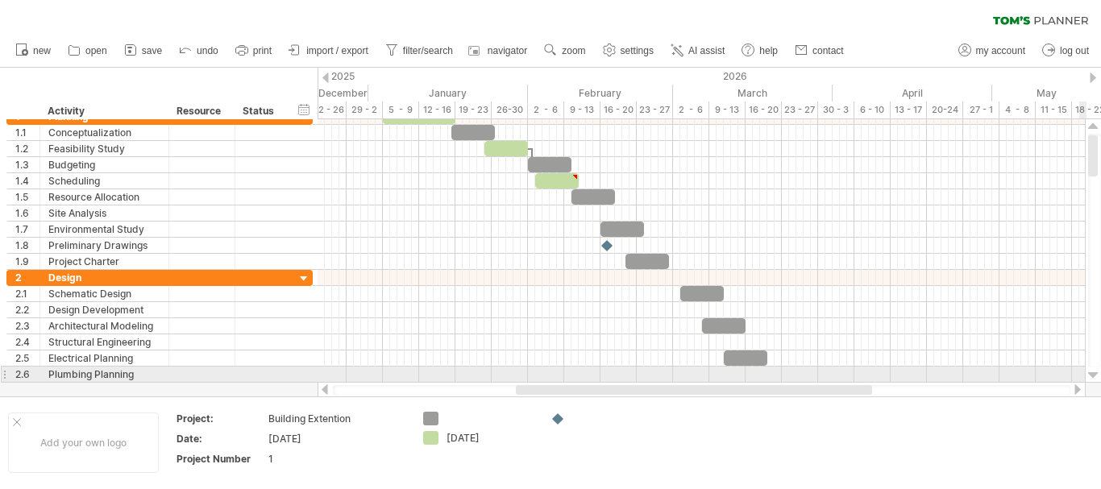
click at [1093, 371] on div at bounding box center [1093, 375] width 10 height 13
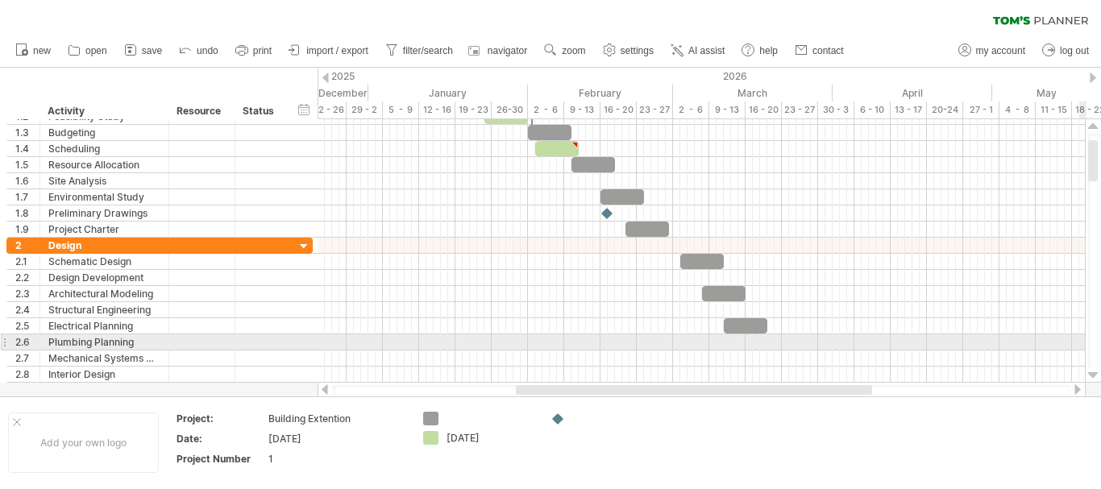
click at [1093, 371] on div at bounding box center [1093, 375] width 10 height 13
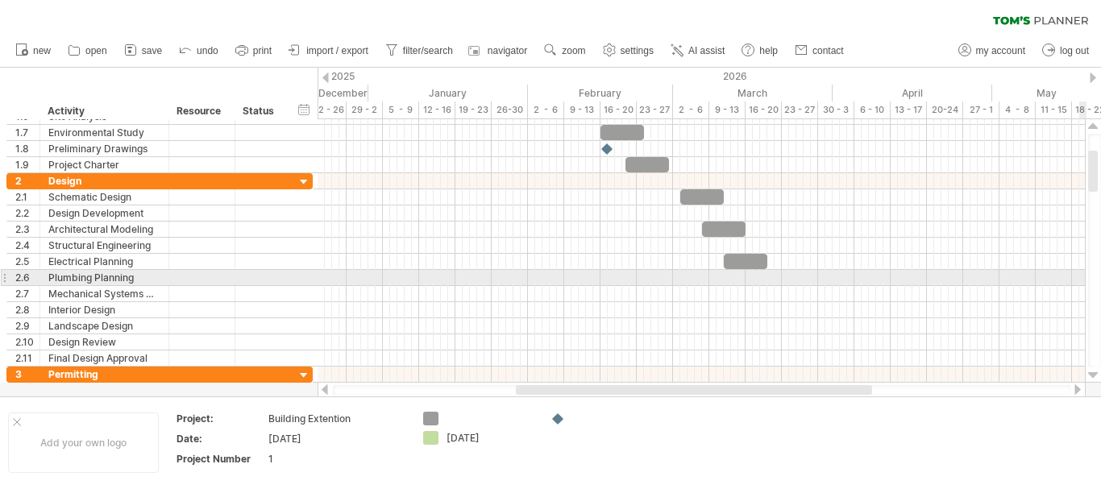
click at [1093, 371] on div at bounding box center [1093, 375] width 10 height 13
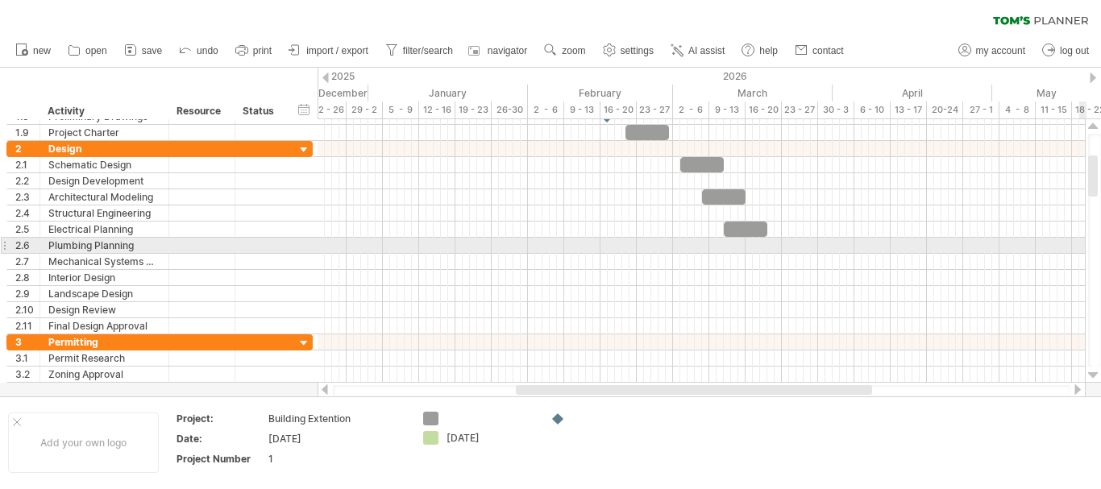
click at [1093, 371] on div at bounding box center [1093, 375] width 10 height 13
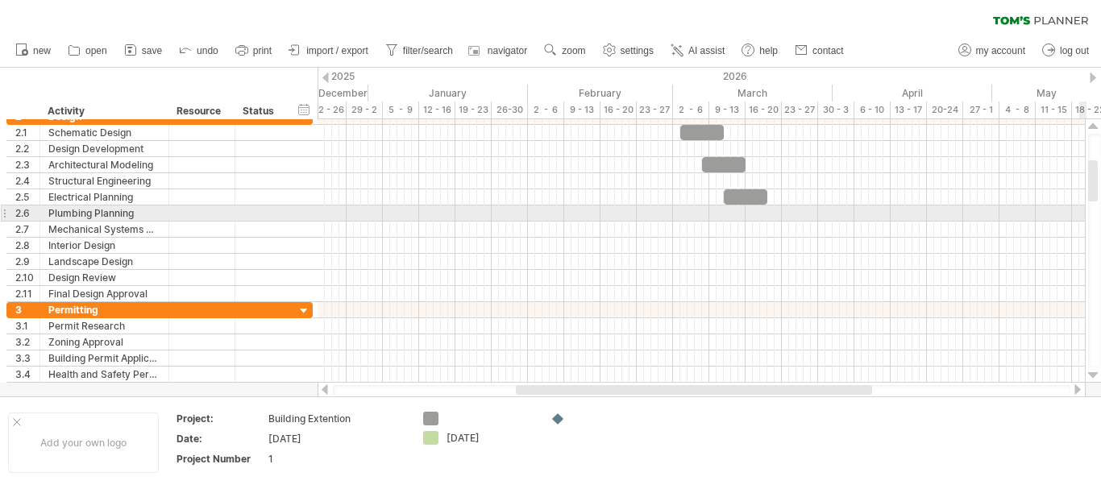
click at [1093, 371] on div at bounding box center [1093, 375] width 10 height 13
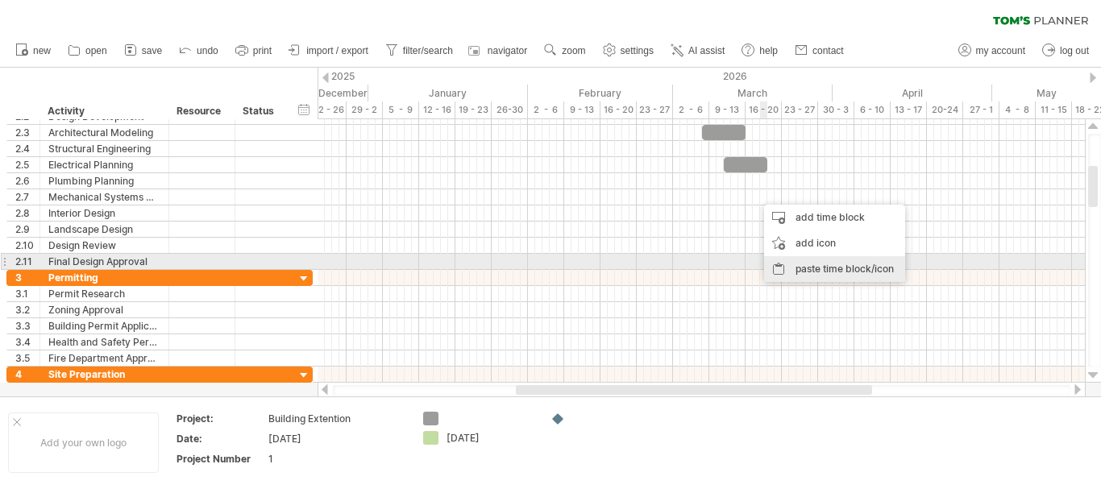
click at [784, 263] on div "paste time block/icon" at bounding box center [834, 269] width 141 height 26
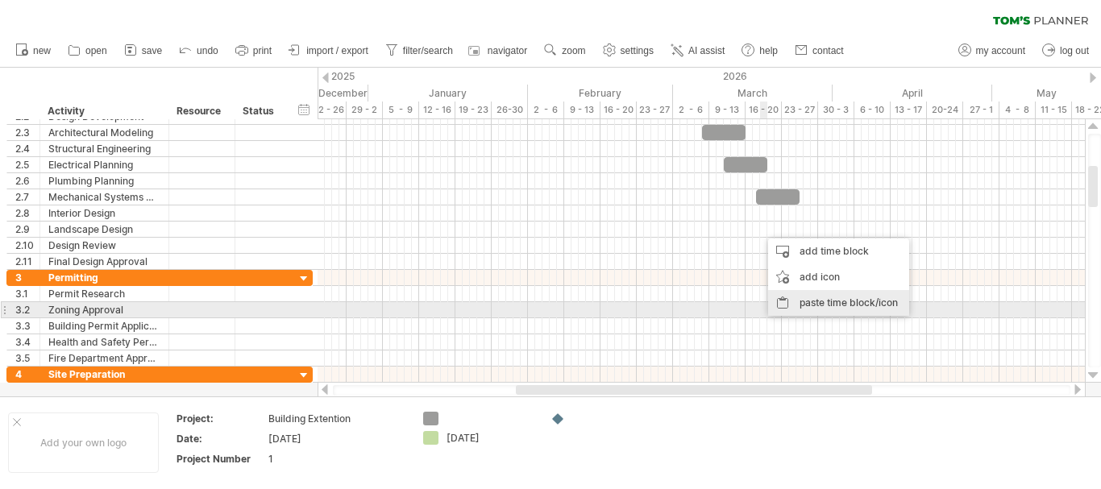
click at [806, 306] on div "paste time block/icon" at bounding box center [838, 303] width 141 height 26
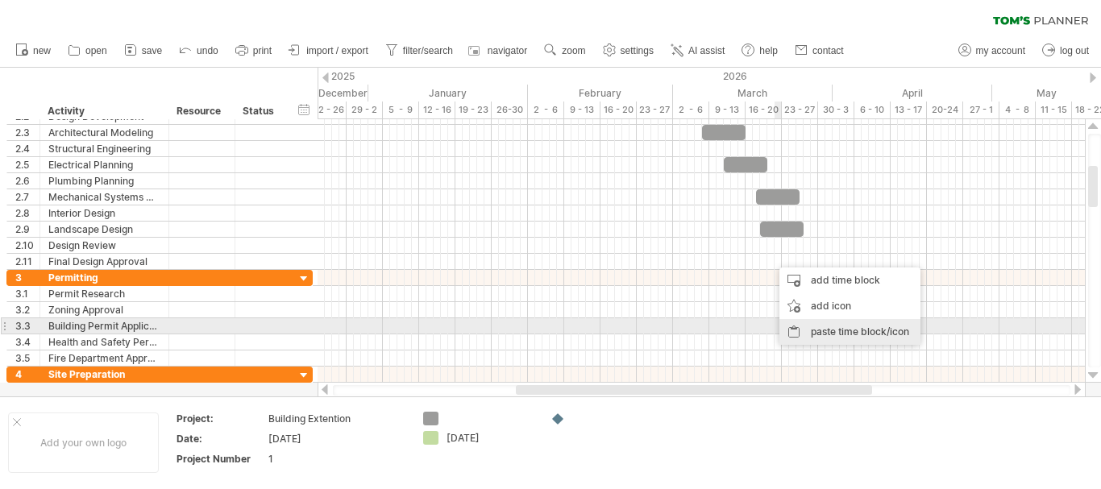
click at [813, 326] on div "paste time block/icon" at bounding box center [849, 332] width 141 height 26
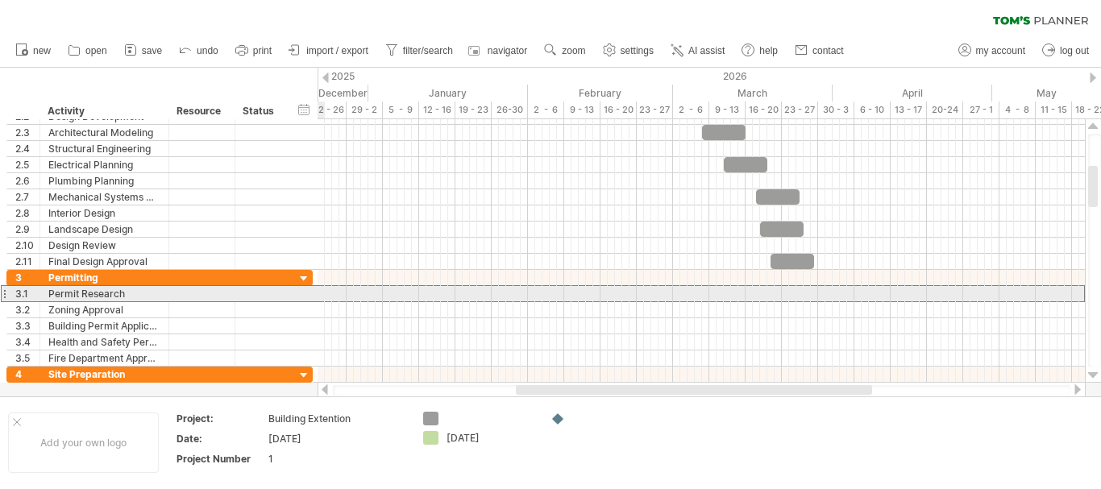
click at [239, 291] on div at bounding box center [261, 293] width 52 height 15
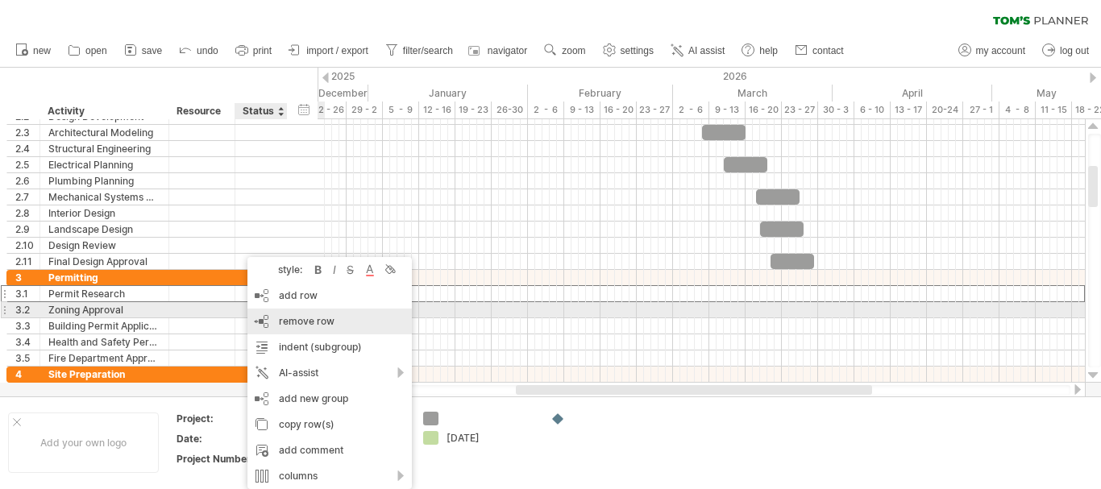
click at [275, 316] on div "remove row remove selected rows" at bounding box center [329, 322] width 164 height 26
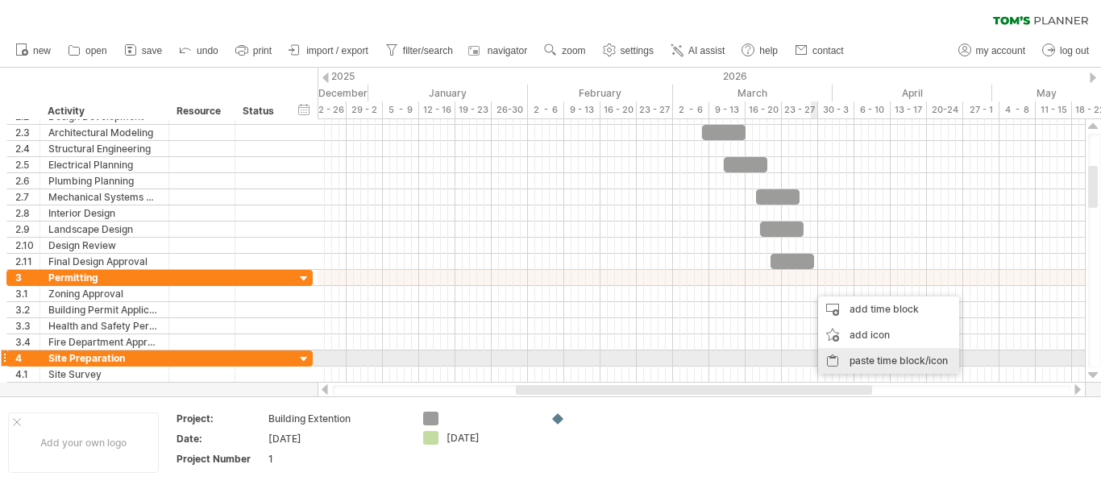
click at [832, 356] on div "paste time block/icon" at bounding box center [888, 361] width 141 height 26
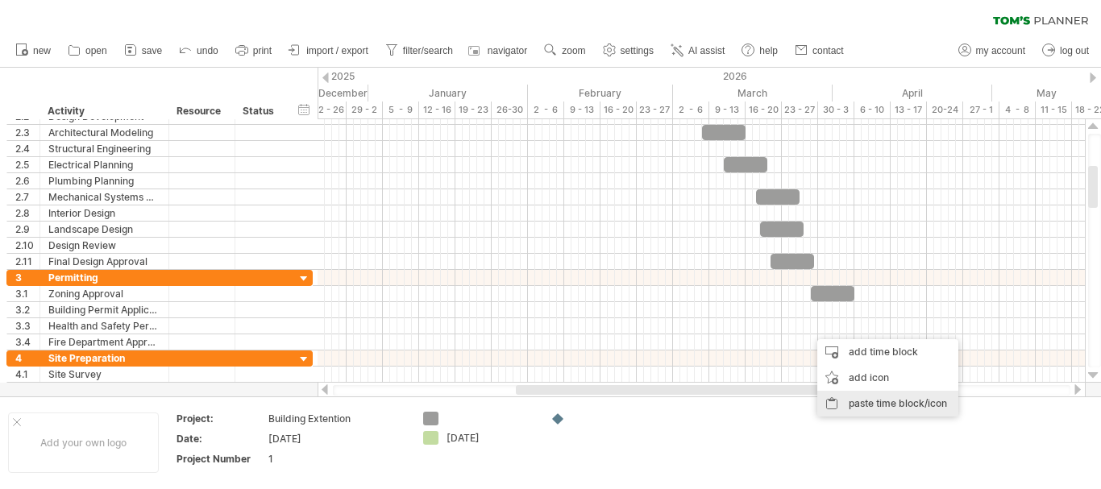
click at [831, 399] on div "paste time block/icon" at bounding box center [887, 404] width 141 height 26
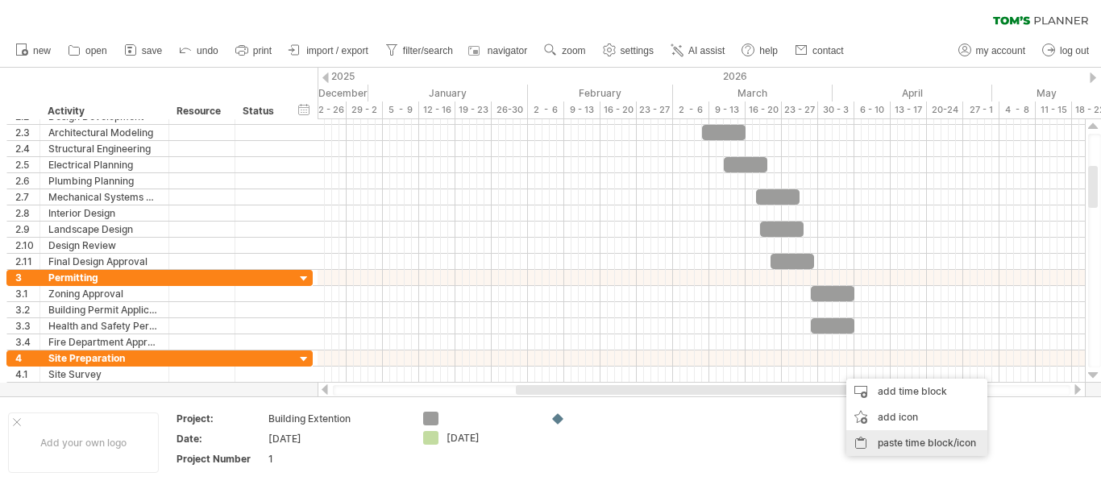
click at [873, 440] on div "paste time block/icon" at bounding box center [916, 443] width 141 height 26
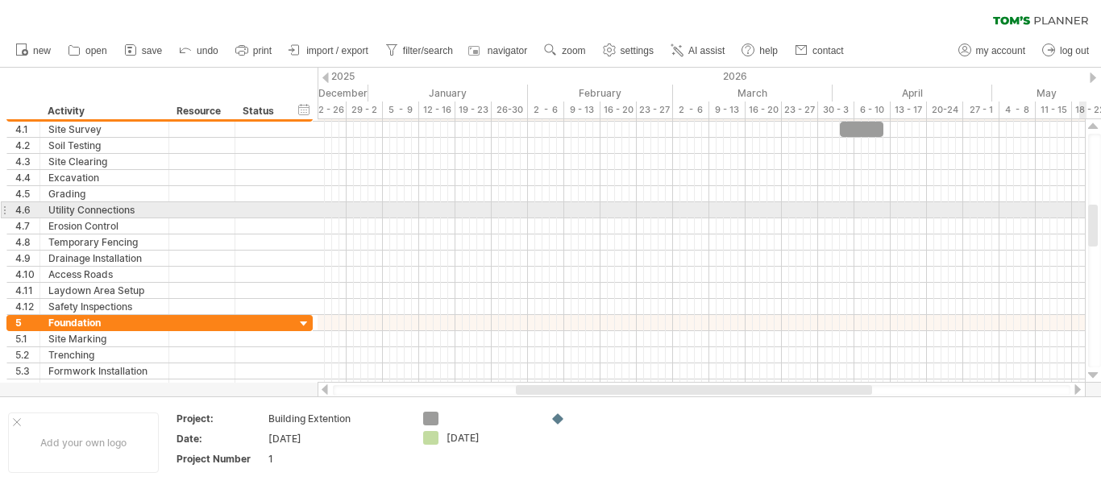
drag, startPoint x: 1095, startPoint y: 171, endPoint x: 1100, endPoint y: 210, distance: 39.0
click at [1100, 210] on div at bounding box center [1094, 251] width 13 height 234
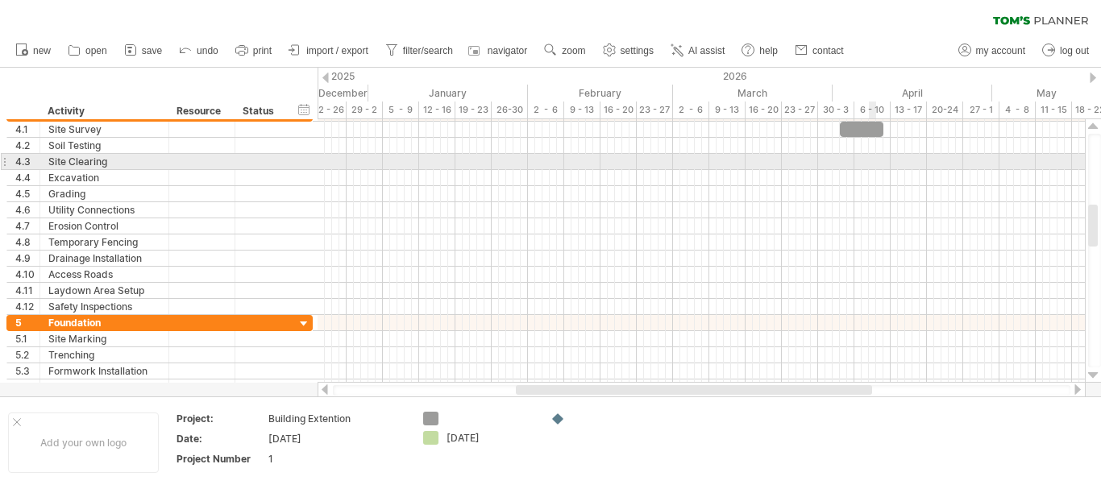
click at [875, 154] on div at bounding box center [700, 162] width 767 height 16
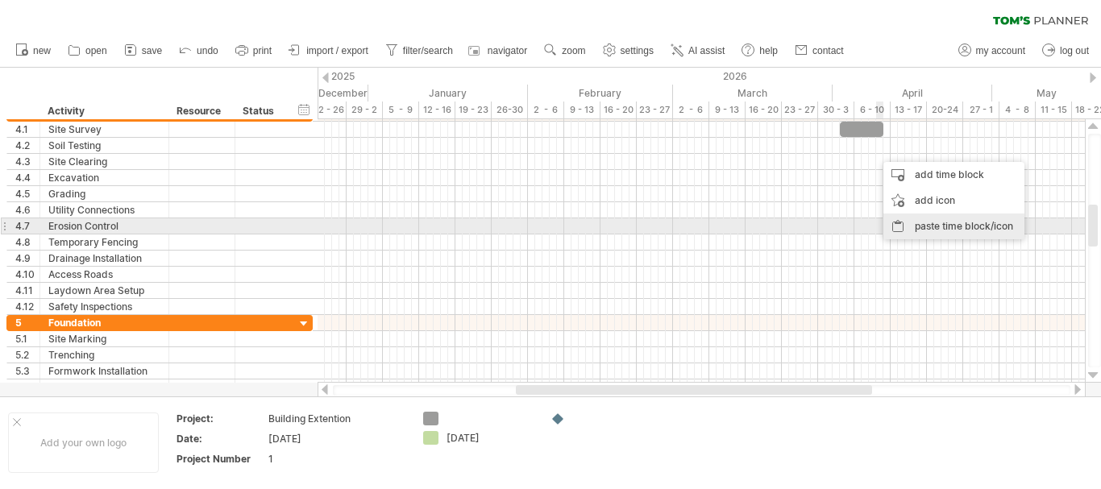
click at [897, 220] on div "paste time block/icon" at bounding box center [953, 227] width 141 height 26
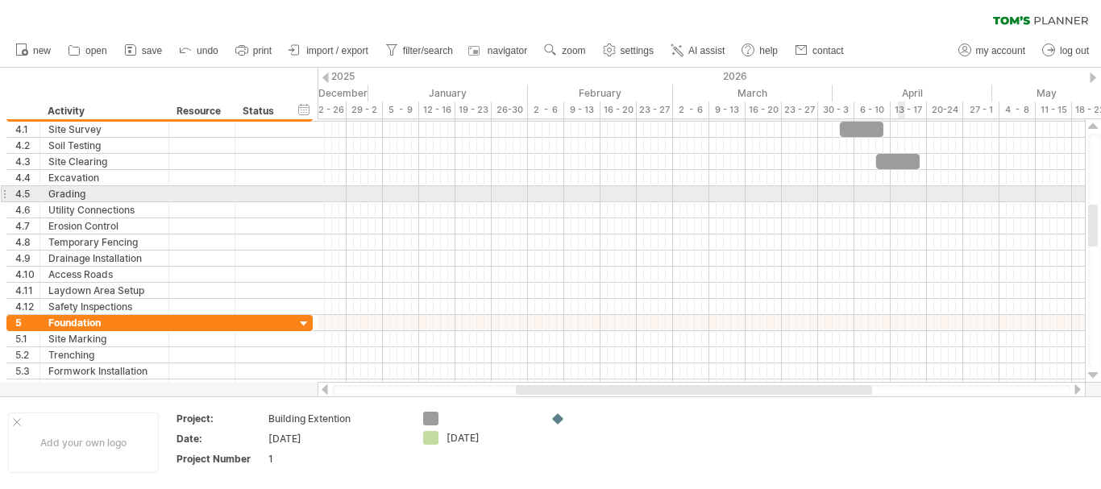
click at [898, 192] on div at bounding box center [700, 194] width 767 height 16
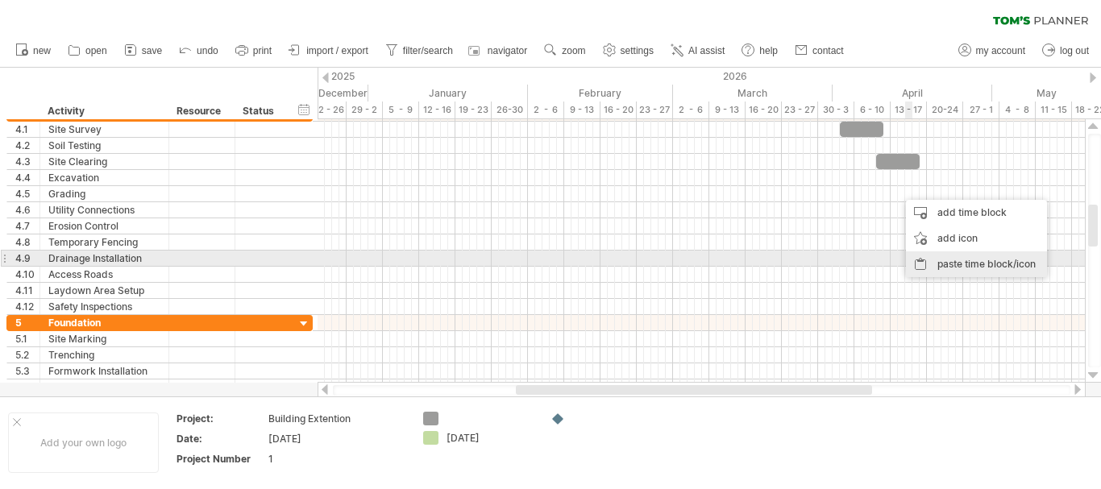
click at [911, 260] on div "paste time block/icon" at bounding box center [976, 264] width 141 height 26
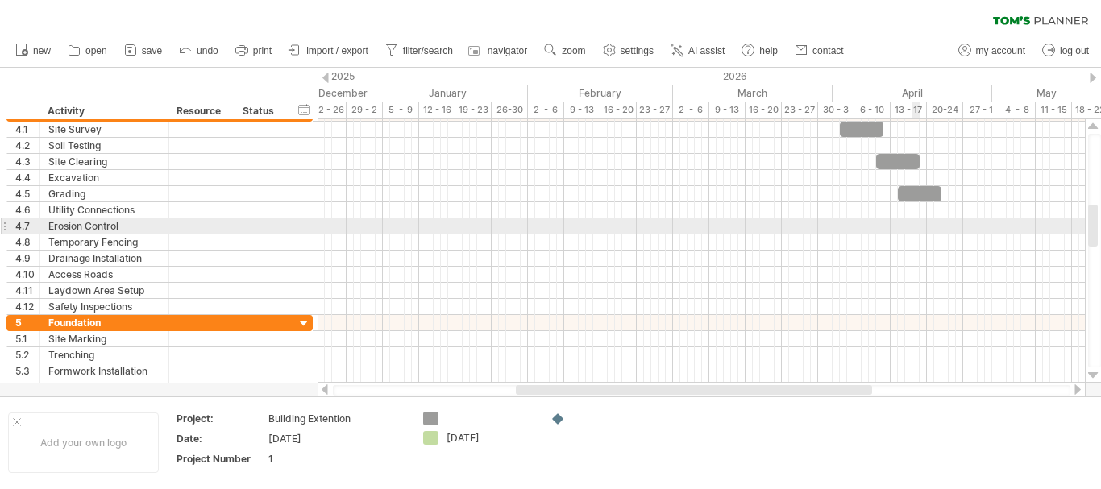
click at [917, 231] on div at bounding box center [700, 226] width 767 height 16
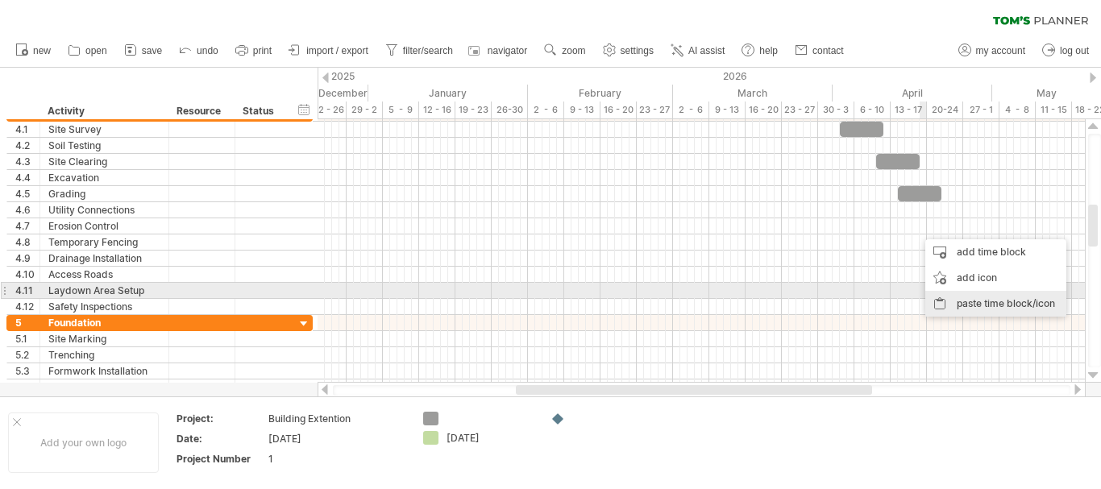
click at [954, 299] on div "paste time block/icon" at bounding box center [995, 304] width 141 height 26
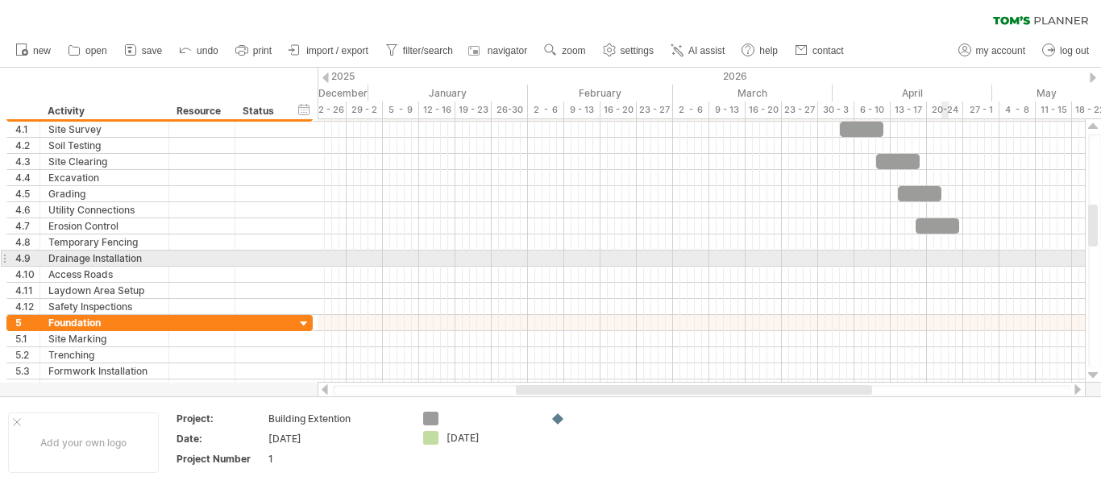
click at [944, 259] on div at bounding box center [700, 259] width 767 height 16
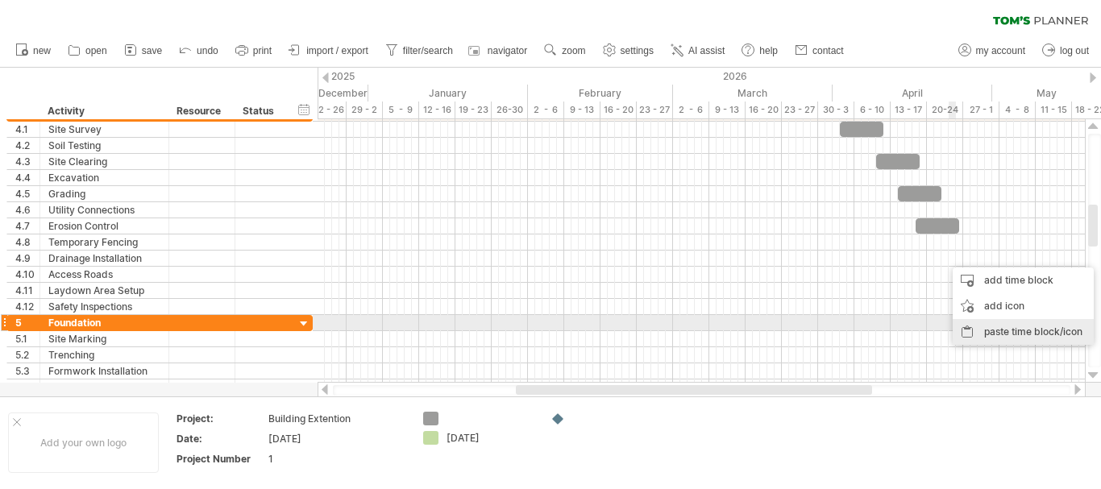
click at [972, 329] on div "paste time block/icon" at bounding box center [1022, 332] width 141 height 26
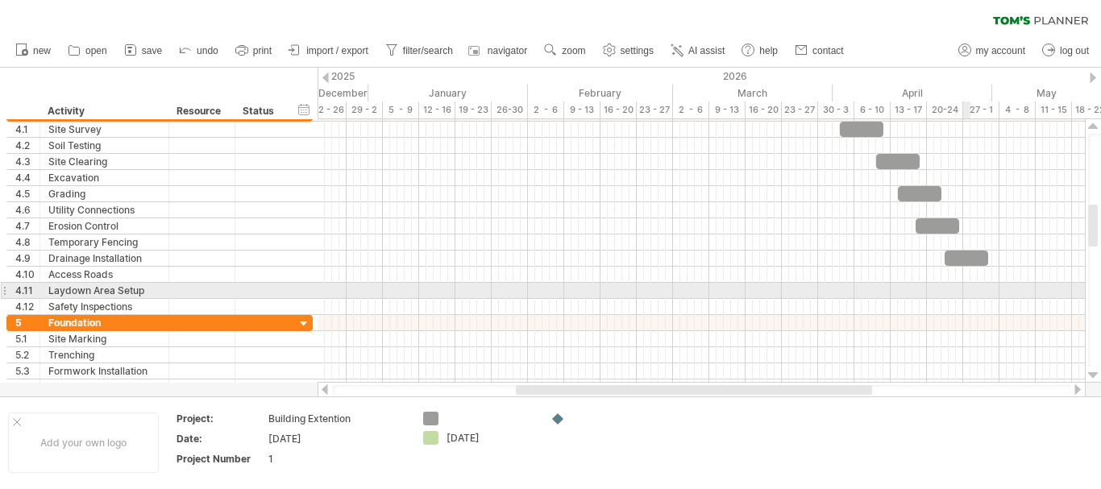
click at [966, 295] on div at bounding box center [700, 291] width 767 height 16
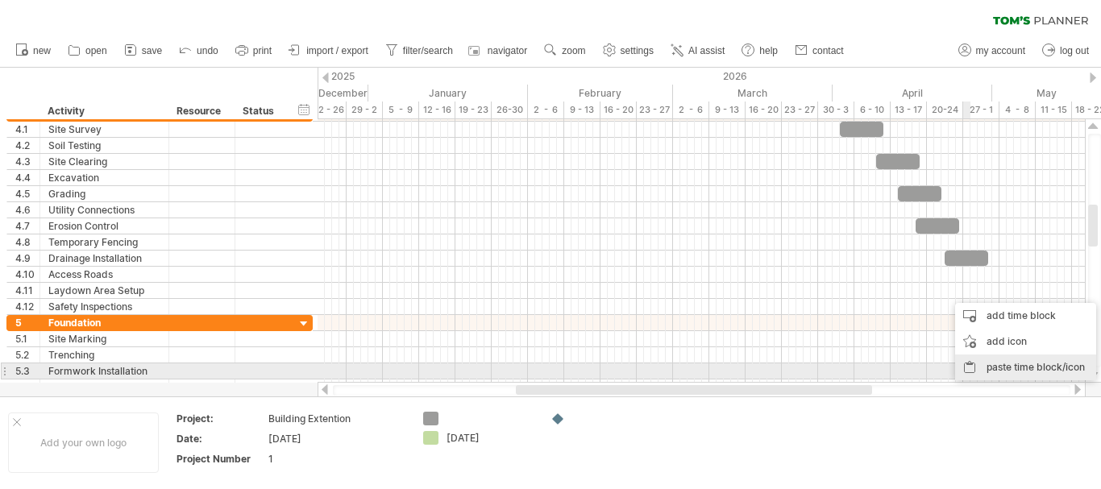
click at [983, 365] on div "paste time block/icon" at bounding box center [1025, 368] width 141 height 26
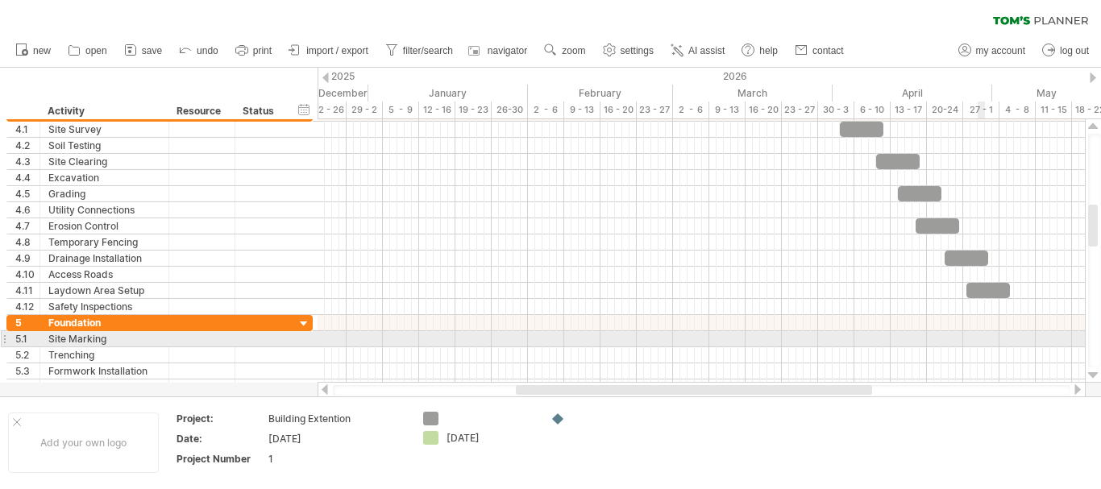
click at [980, 340] on div at bounding box center [700, 339] width 767 height 16
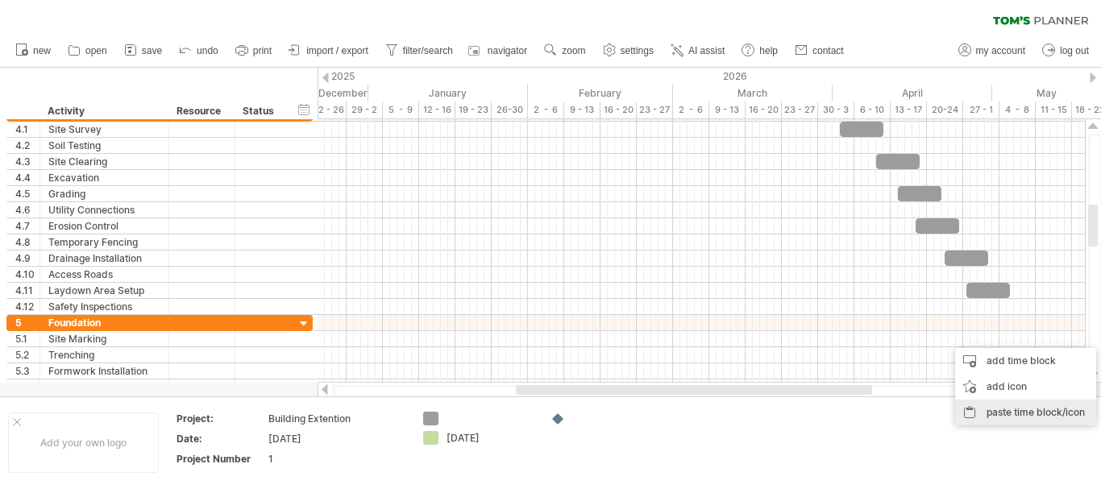
click at [988, 417] on div "paste time block/icon" at bounding box center [1025, 413] width 141 height 26
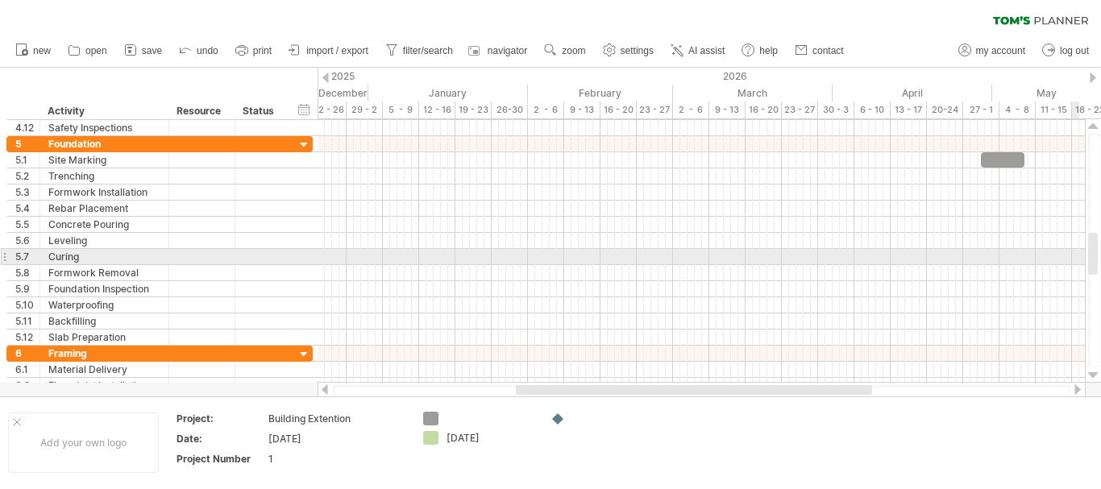
drag, startPoint x: 1096, startPoint y: 239, endPoint x: 1096, endPoint y: 268, distance: 28.2
click at [1096, 268] on div at bounding box center [1093, 254] width 10 height 42
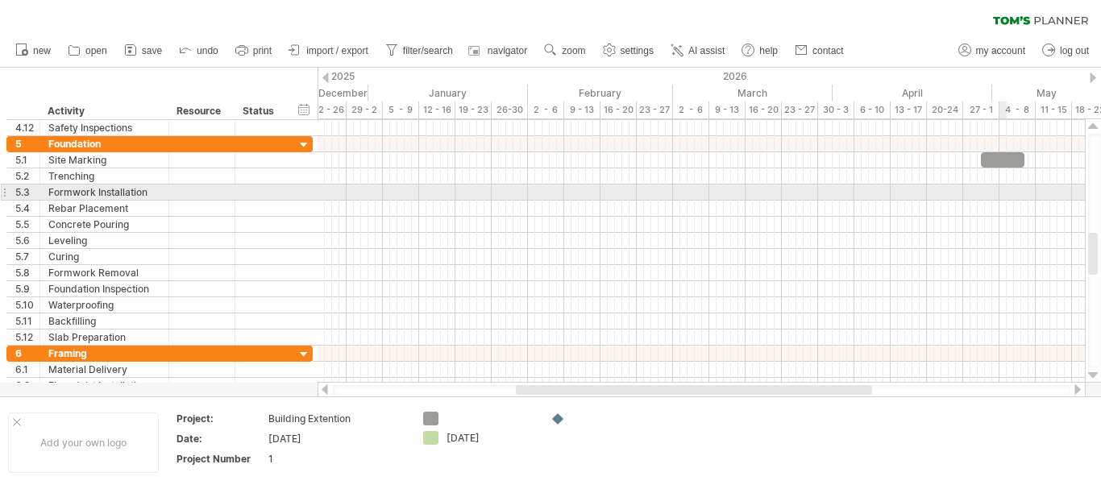
click at [1002, 193] on div at bounding box center [700, 193] width 767 height 16
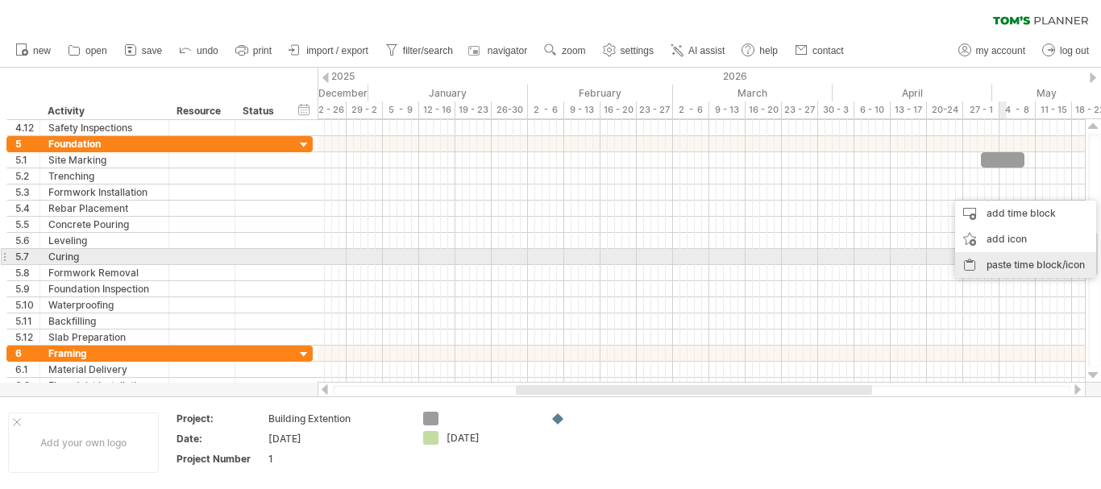
click at [998, 264] on div "paste time block/icon" at bounding box center [1025, 265] width 141 height 26
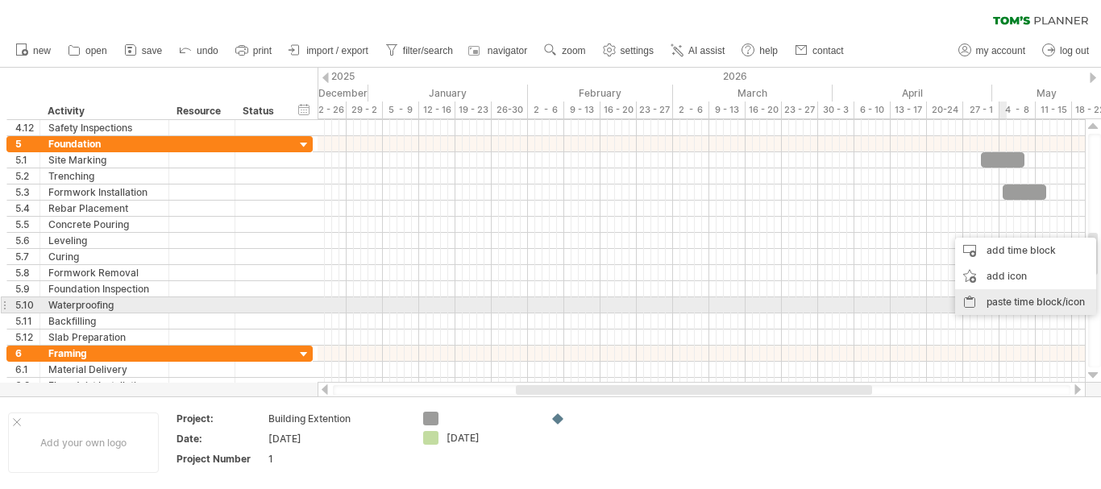
click at [1002, 298] on div "paste time block/icon" at bounding box center [1025, 302] width 141 height 26
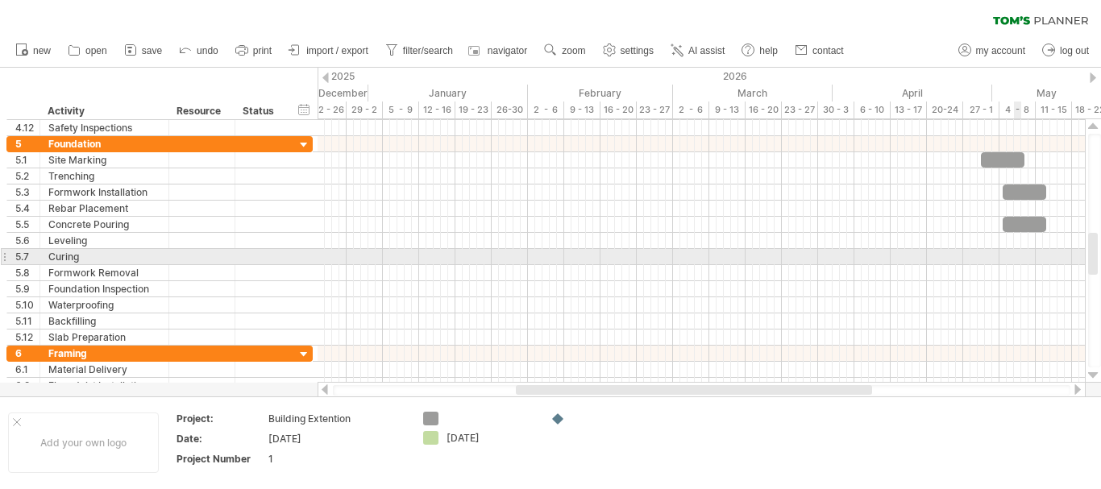
click at [1014, 261] on div at bounding box center [700, 257] width 767 height 16
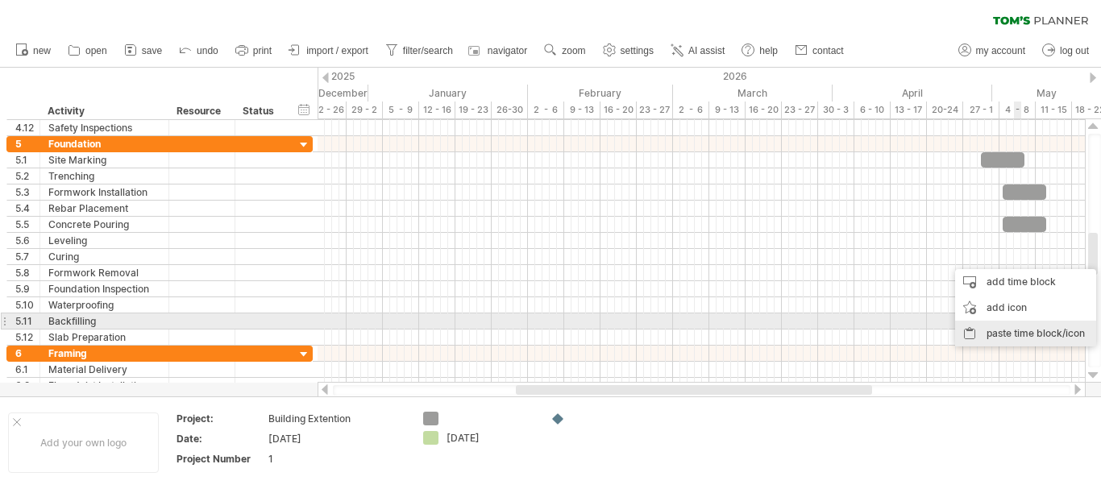
click at [1025, 328] on div "paste time block/icon" at bounding box center [1025, 334] width 141 height 26
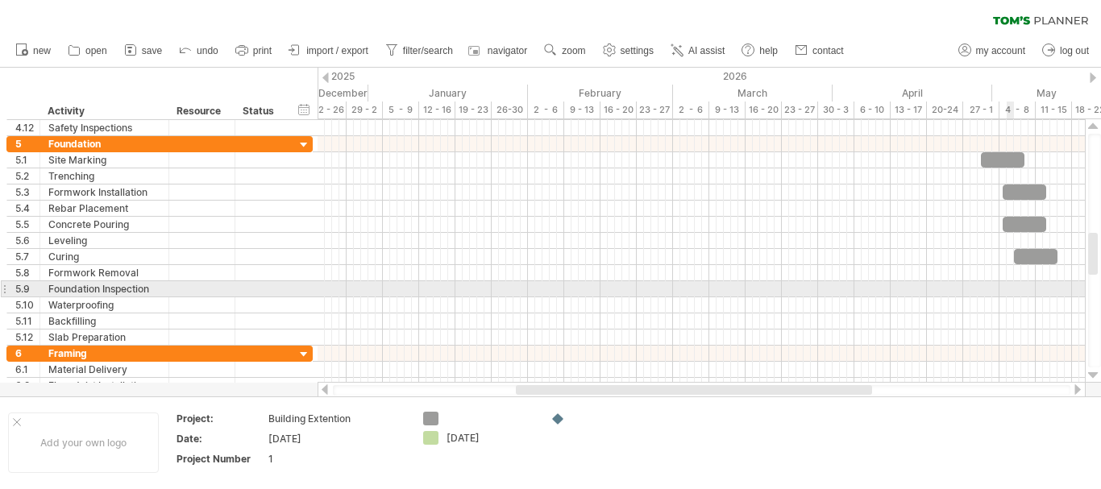
click at [1013, 285] on div at bounding box center [700, 289] width 767 height 16
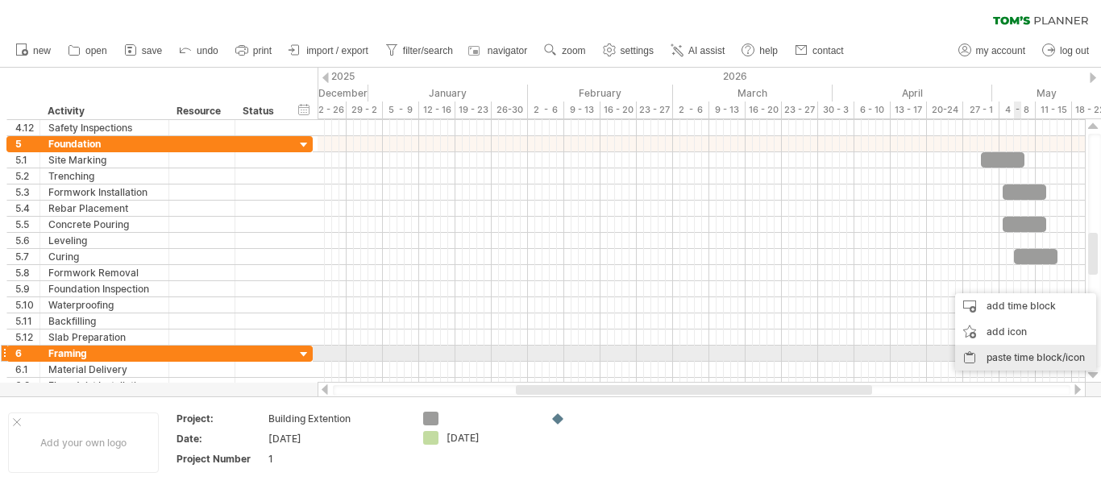
click at [1016, 358] on div "paste time block/icon" at bounding box center [1025, 358] width 141 height 26
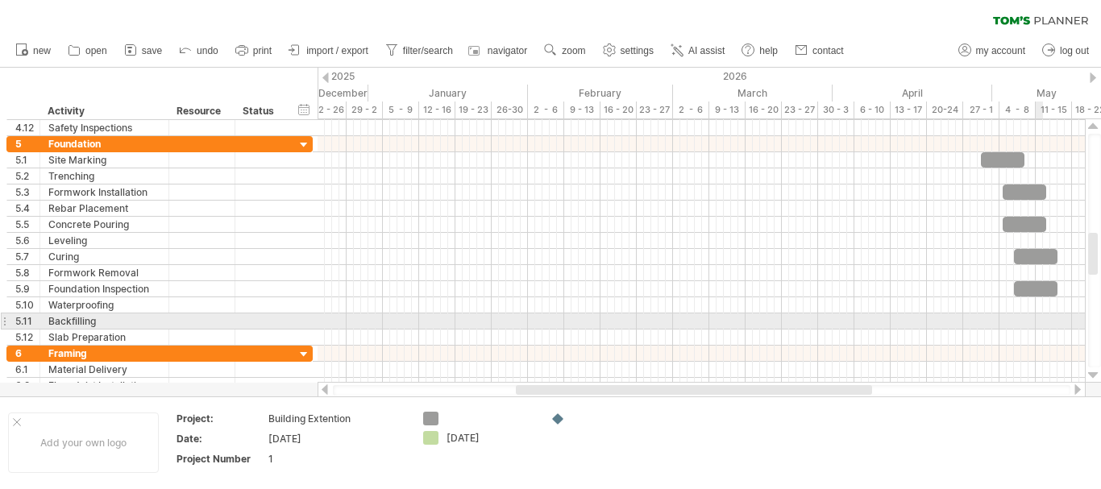
click at [1035, 322] on div at bounding box center [700, 321] width 767 height 16
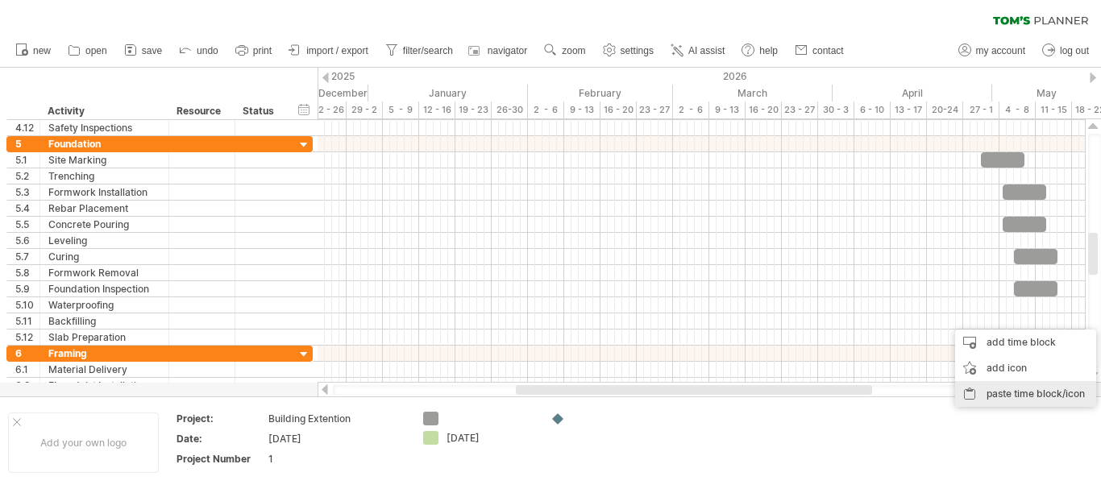
click at [1025, 391] on div "paste time block/icon" at bounding box center [1025, 394] width 141 height 26
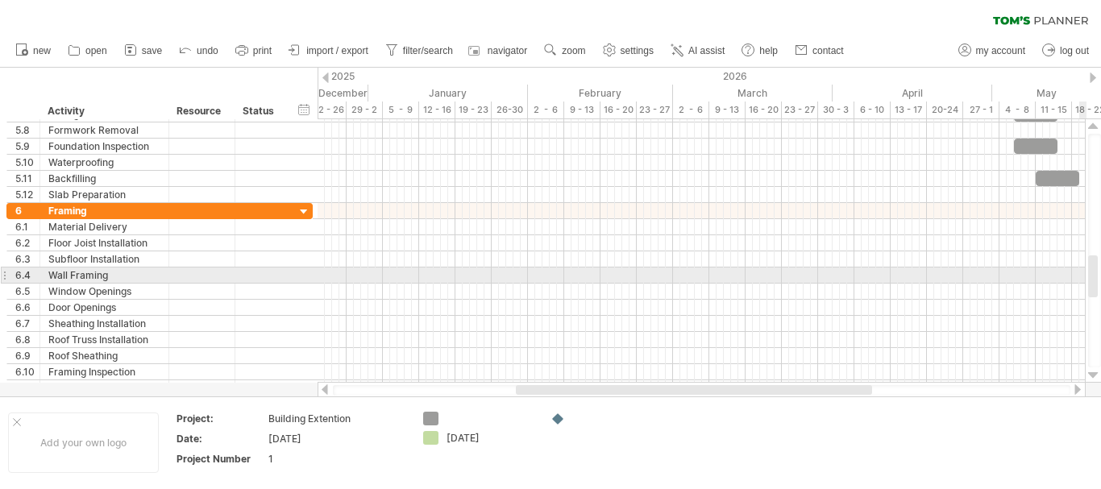
drag, startPoint x: 1095, startPoint y: 269, endPoint x: 1093, endPoint y: 292, distance: 22.6
click at [1093, 292] on div at bounding box center [1093, 276] width 10 height 42
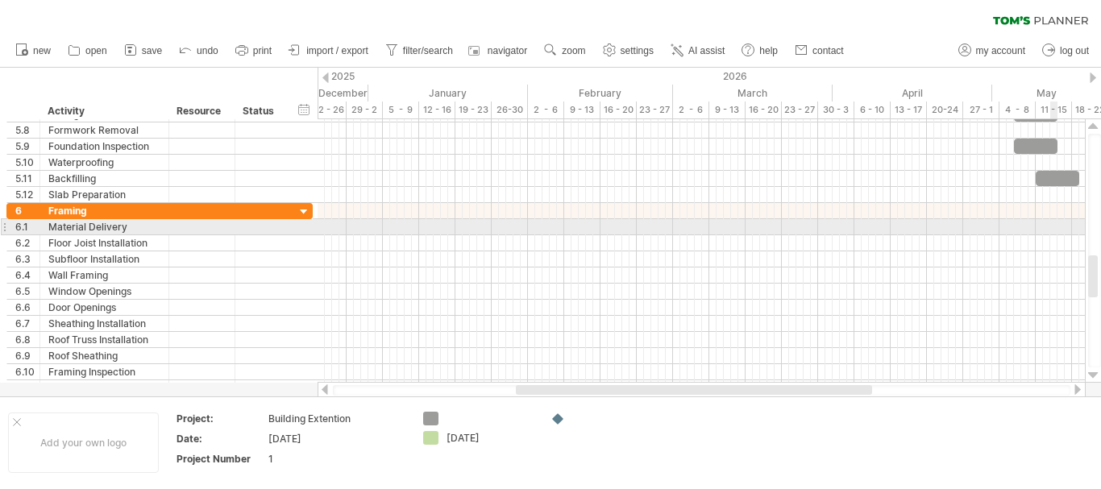
click at [1055, 230] on div at bounding box center [700, 227] width 767 height 16
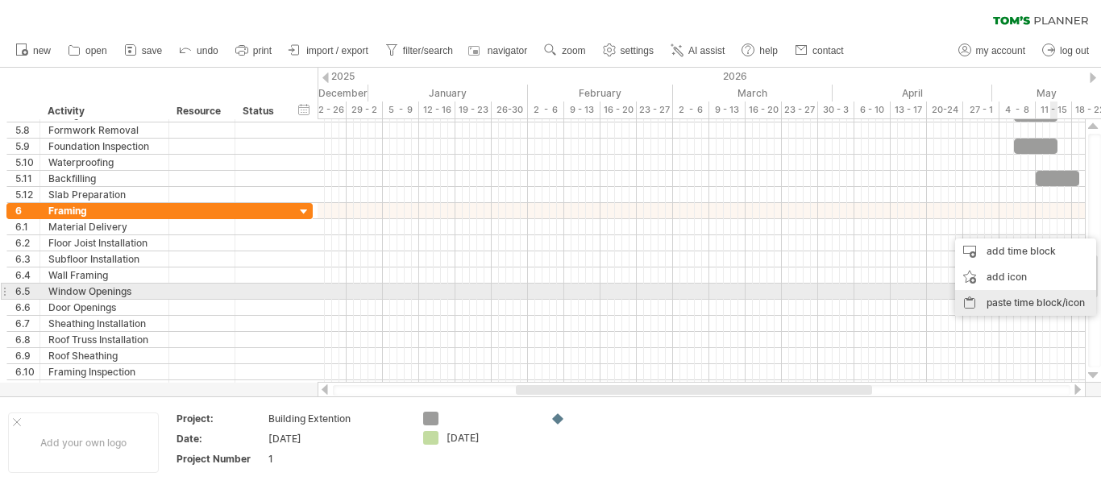
click at [1050, 297] on div "paste time block/icon" at bounding box center [1025, 303] width 141 height 26
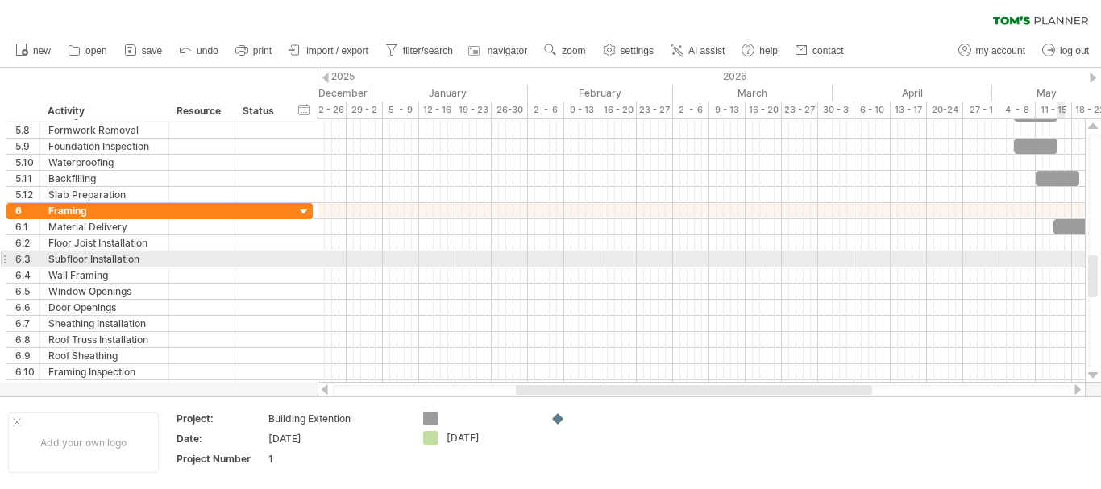
click at [1057, 255] on div at bounding box center [700, 259] width 767 height 16
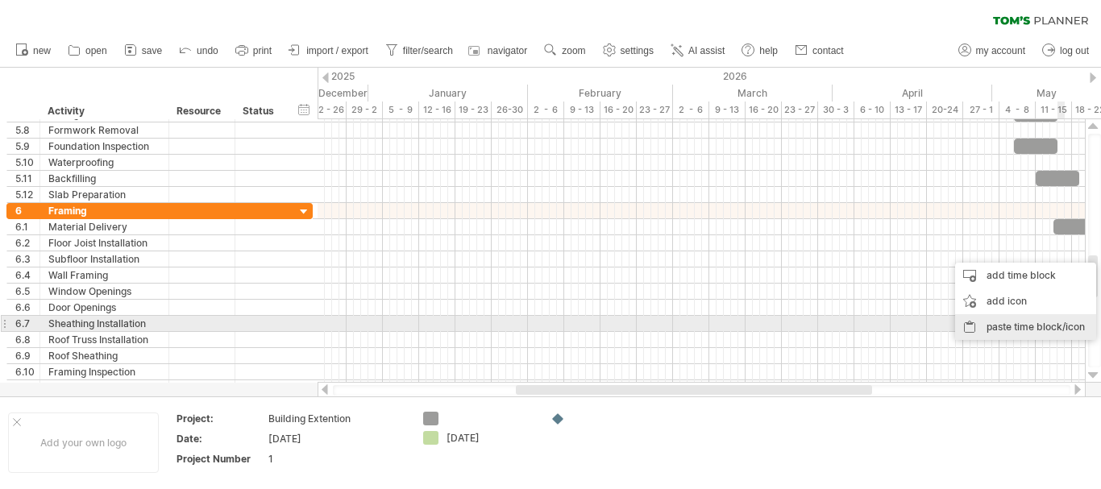
click at [1050, 320] on div "paste time block/icon" at bounding box center [1025, 327] width 141 height 26
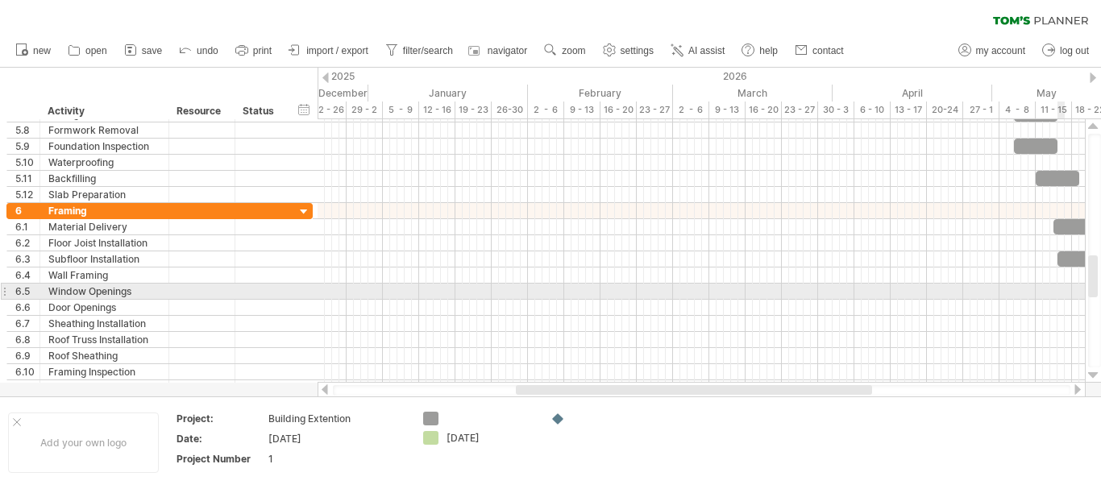
click at [1058, 293] on div at bounding box center [700, 292] width 767 height 16
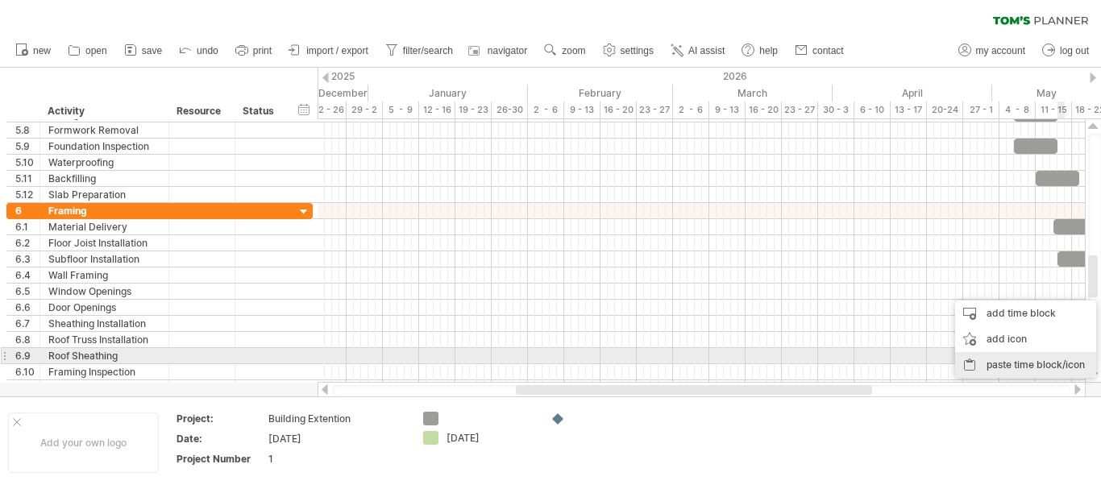
click at [1044, 361] on div "paste time block/icon" at bounding box center [1025, 365] width 141 height 26
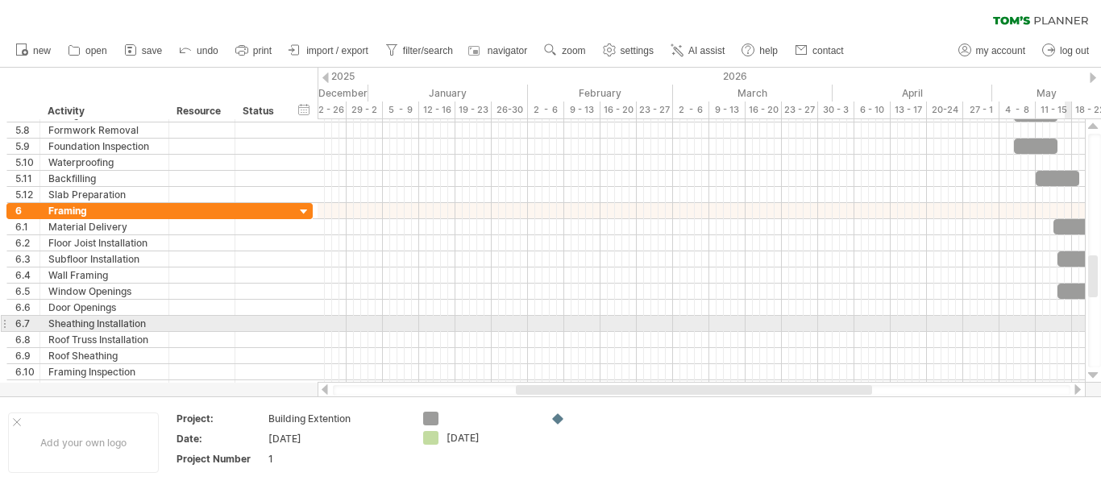
click at [1067, 320] on div at bounding box center [700, 324] width 767 height 16
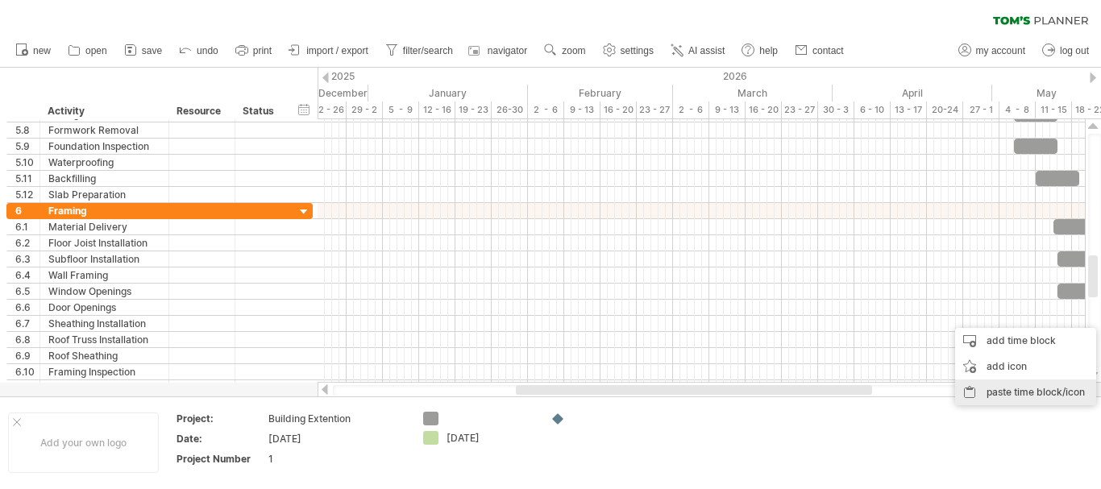
click at [1050, 392] on div "paste time block/icon" at bounding box center [1025, 393] width 141 height 26
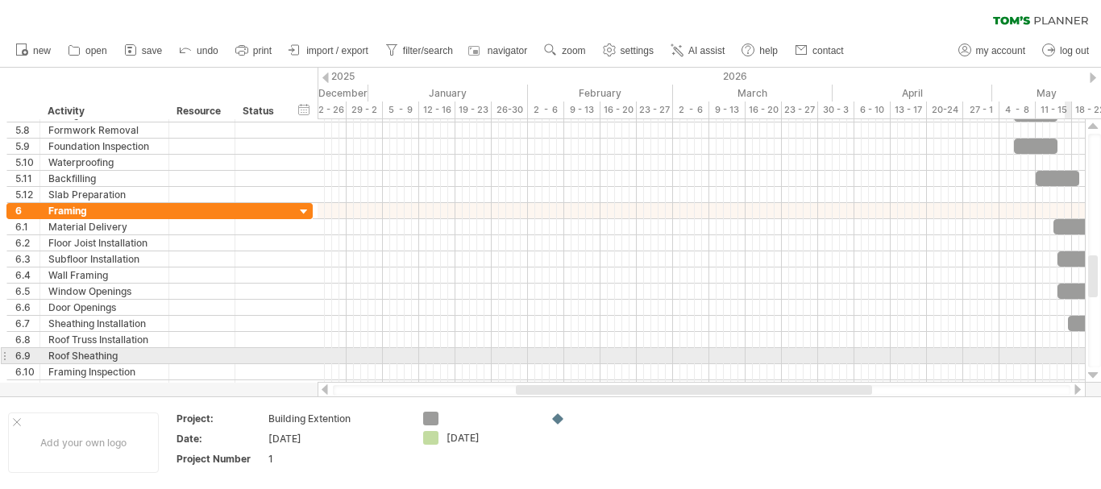
click at [1068, 355] on div at bounding box center [700, 356] width 767 height 16
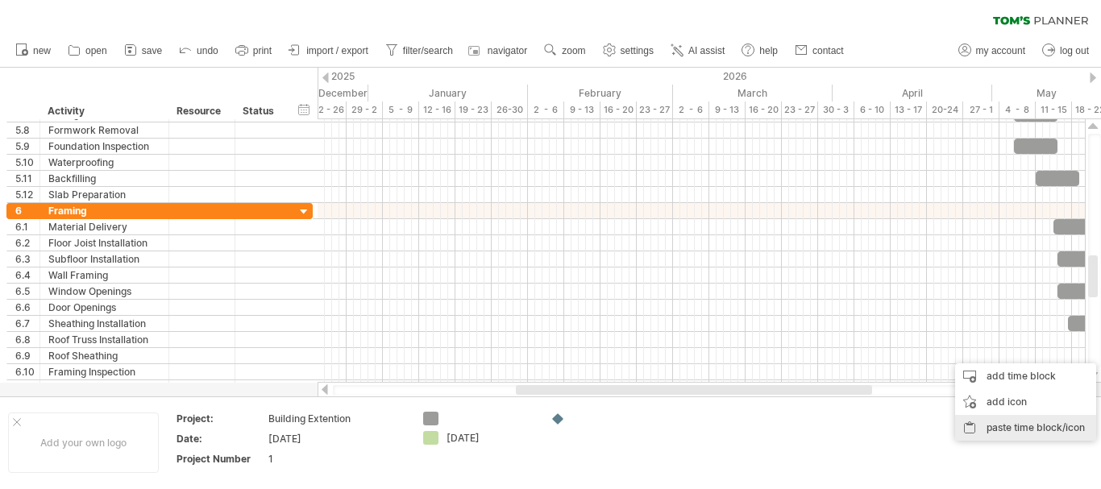
click at [1051, 425] on div "paste time block/icon" at bounding box center [1025, 428] width 141 height 26
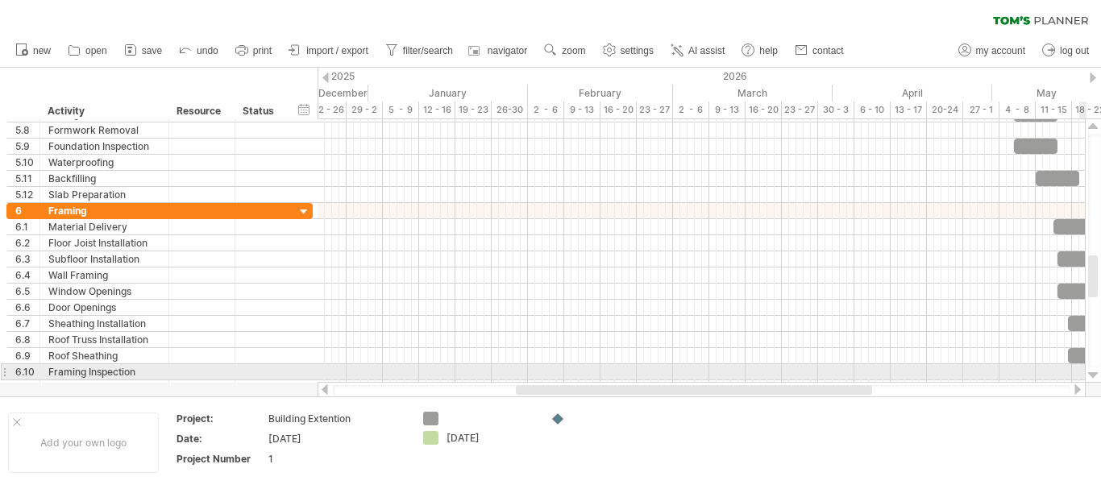
click at [1089, 371] on div at bounding box center [1093, 375] width 10 height 13
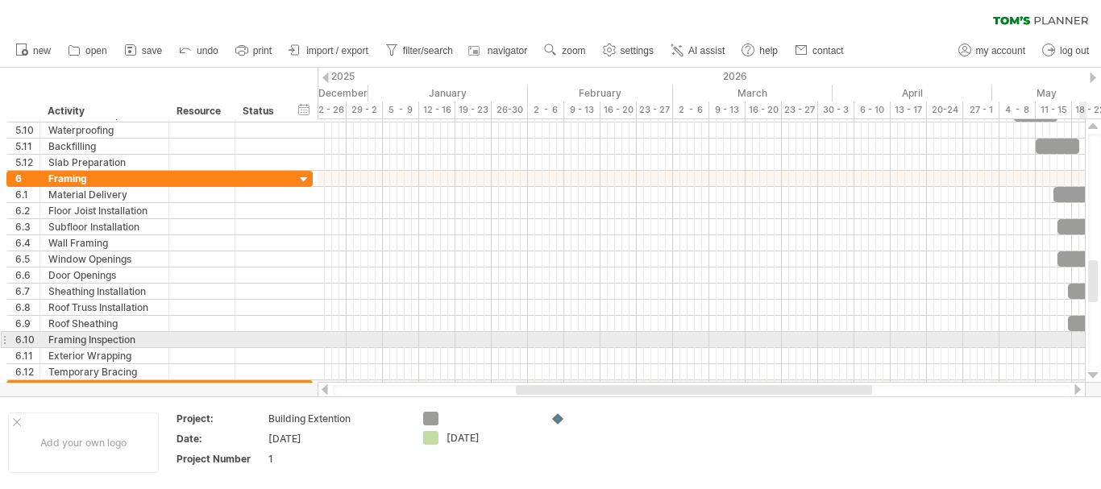
click at [1089, 371] on div at bounding box center [1093, 375] width 10 height 13
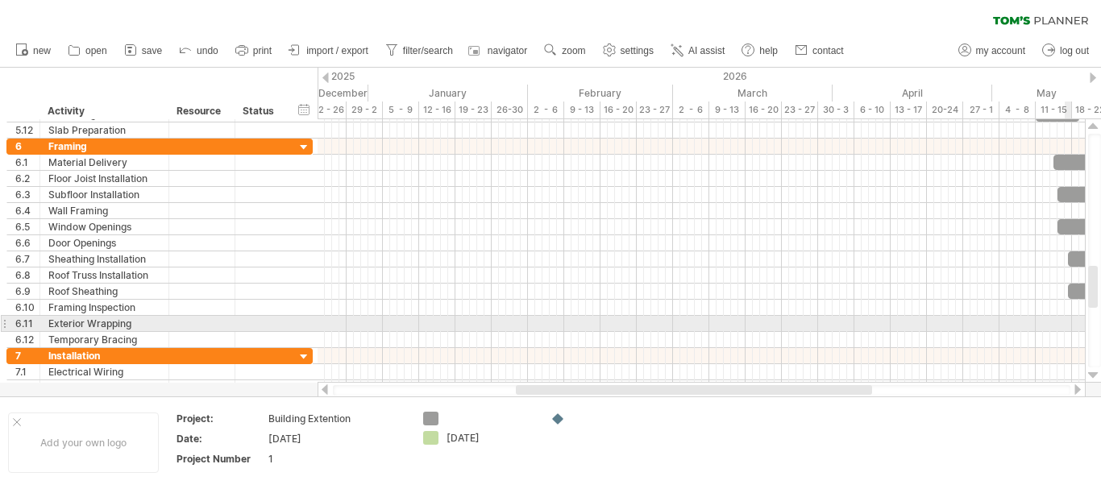
click at [1070, 317] on div at bounding box center [700, 324] width 767 height 16
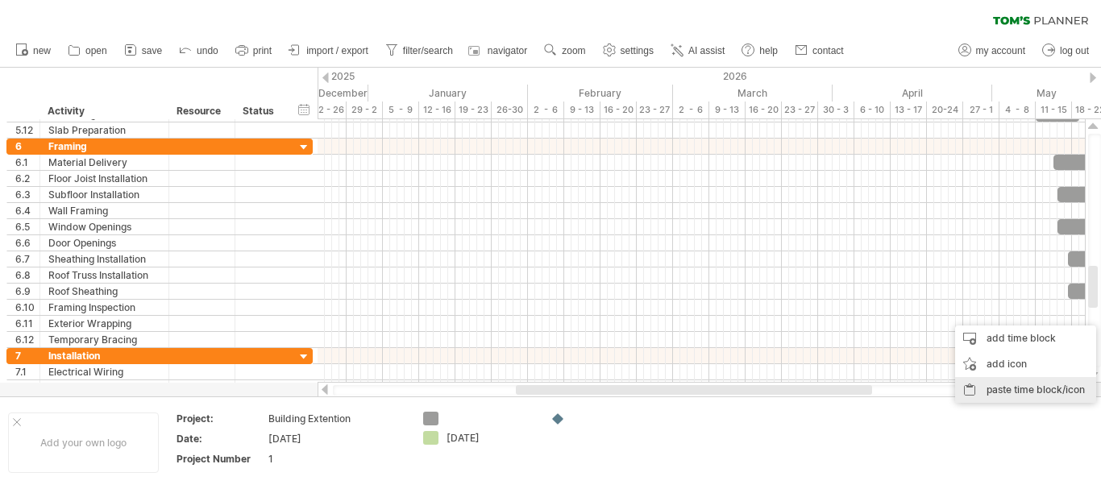
click at [1059, 389] on div "paste time block/icon" at bounding box center [1025, 390] width 141 height 26
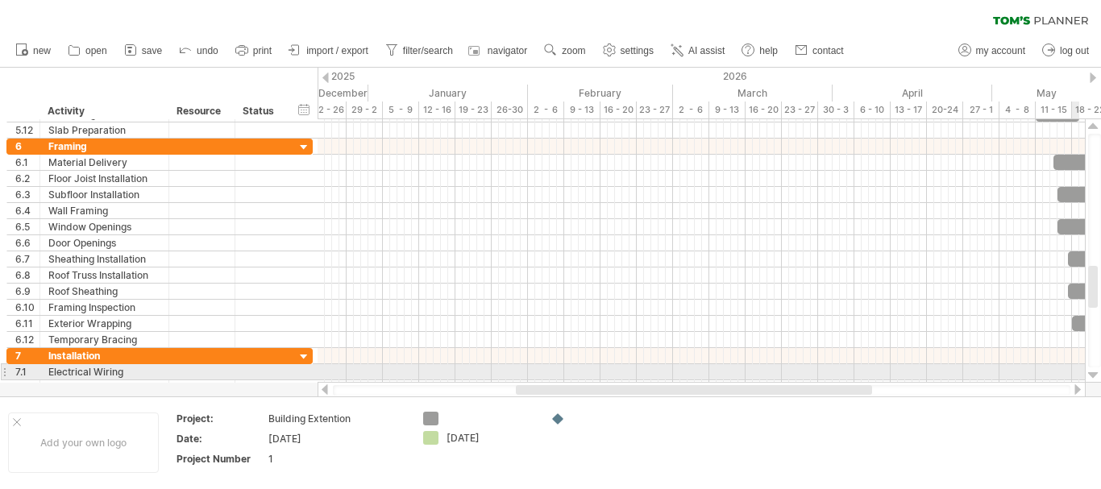
click at [1077, 375] on div at bounding box center [700, 372] width 767 height 16
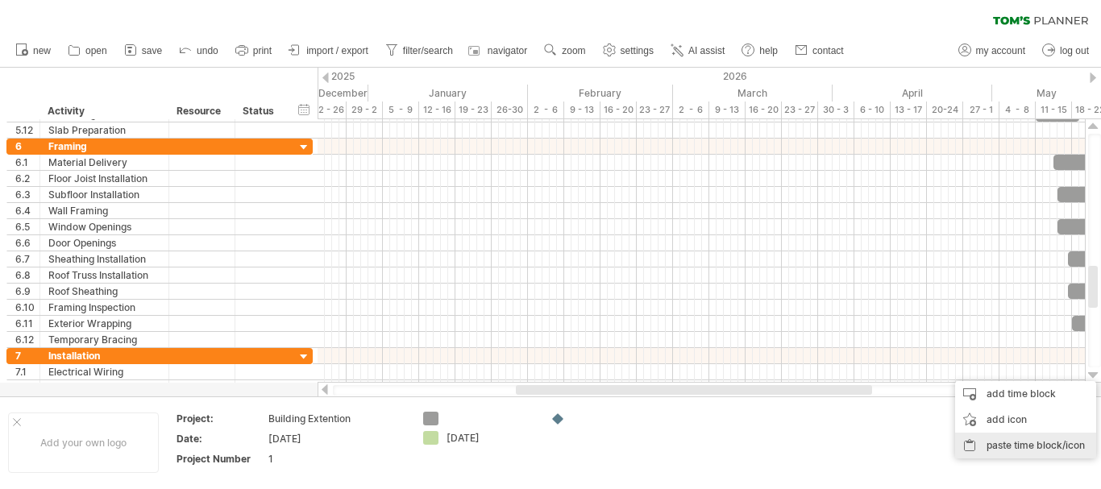
click at [1057, 441] on div "paste time block/icon" at bounding box center [1025, 446] width 141 height 26
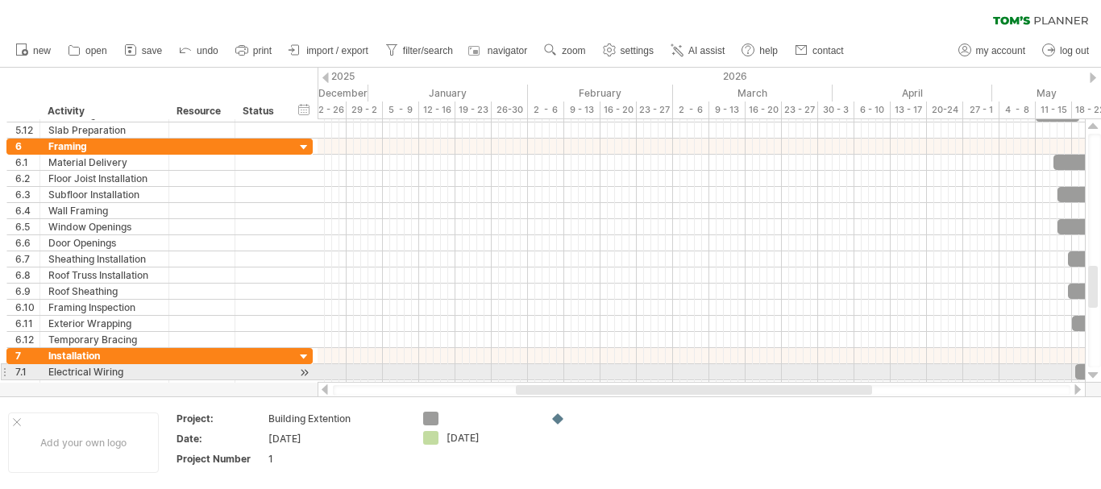
click at [1096, 374] on div at bounding box center [1093, 375] width 10 height 13
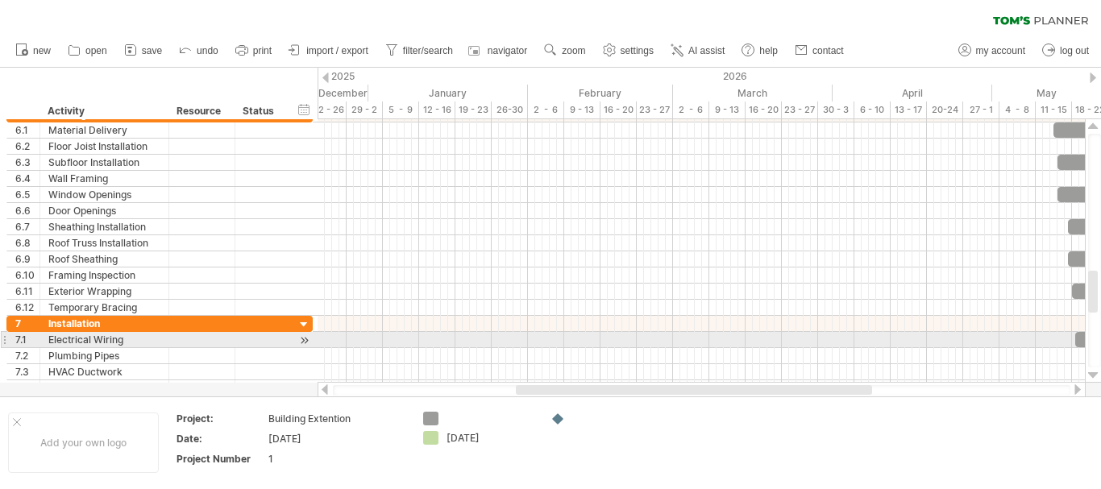
click at [1096, 374] on div at bounding box center [1093, 375] width 10 height 13
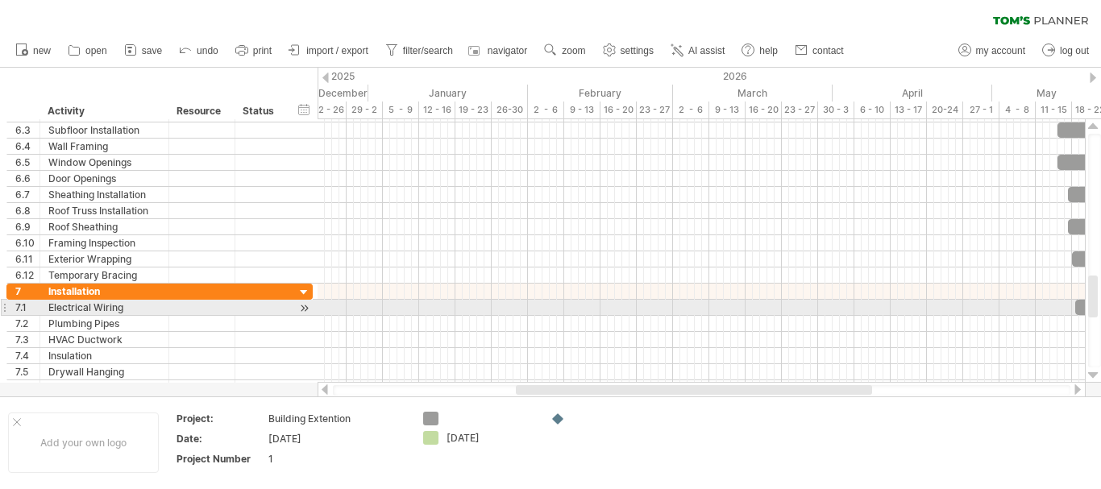
click at [1096, 374] on div at bounding box center [1093, 375] width 10 height 13
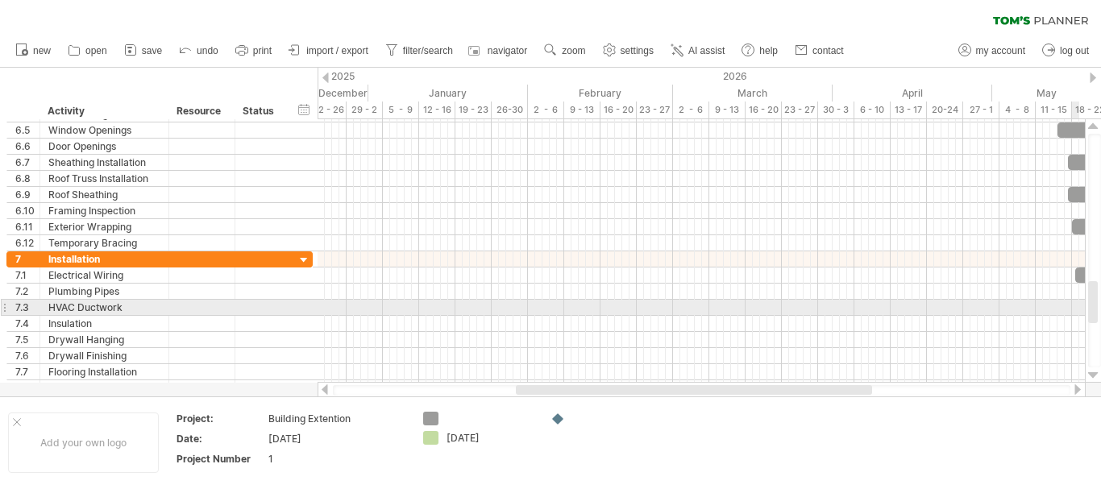
click at [1076, 307] on div at bounding box center [700, 308] width 767 height 16
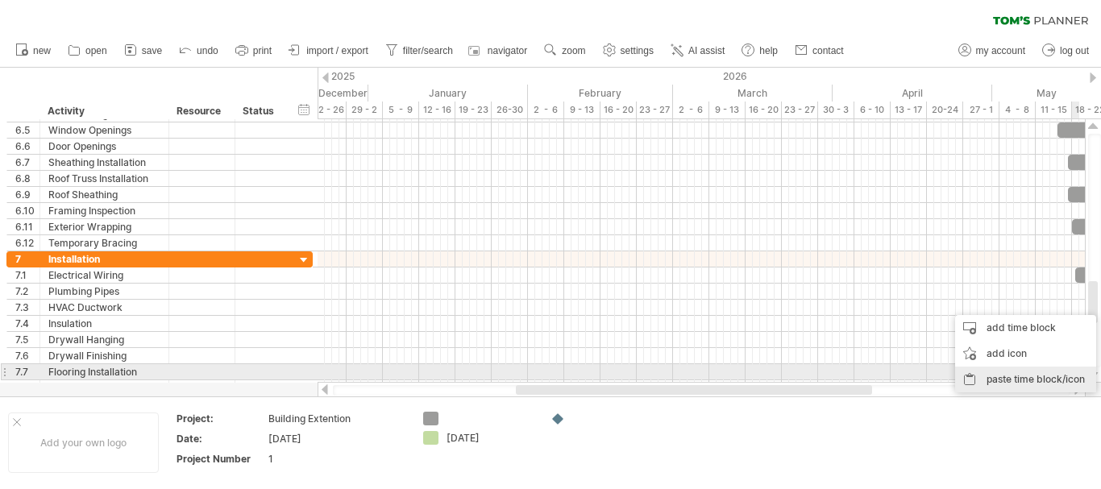
click at [1064, 379] on div "paste time block/icon" at bounding box center [1025, 380] width 141 height 26
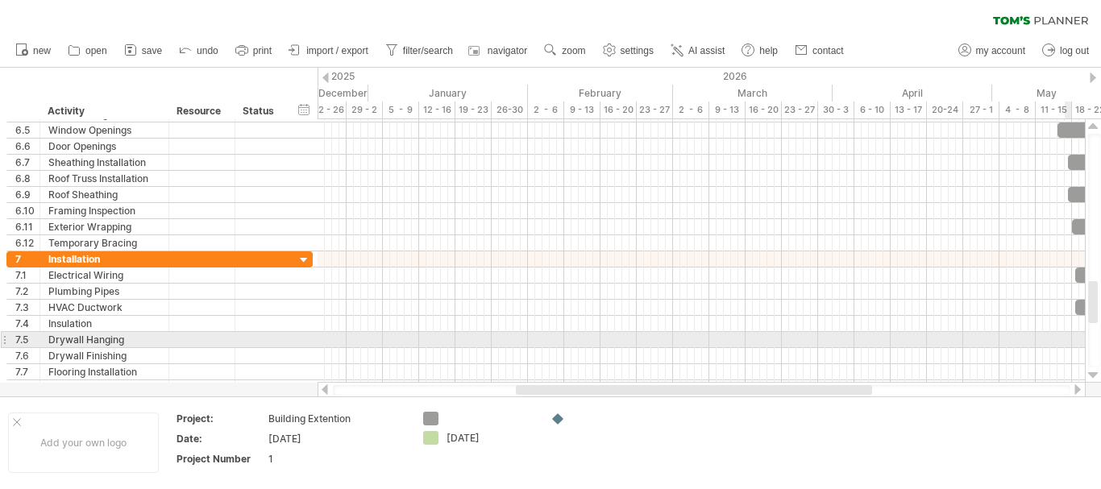
click at [1065, 338] on div at bounding box center [700, 340] width 767 height 16
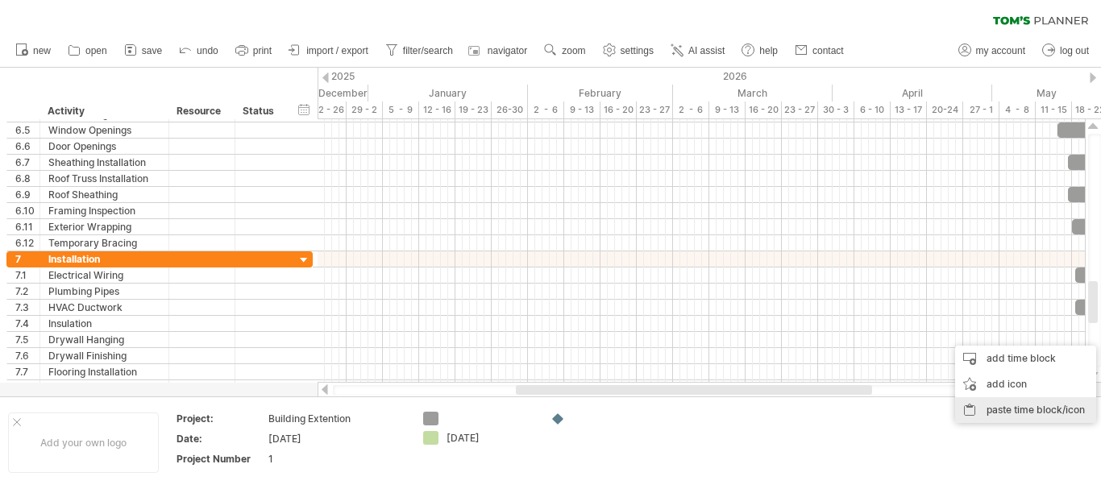
click at [1044, 401] on div "paste time block/icon" at bounding box center [1025, 410] width 141 height 26
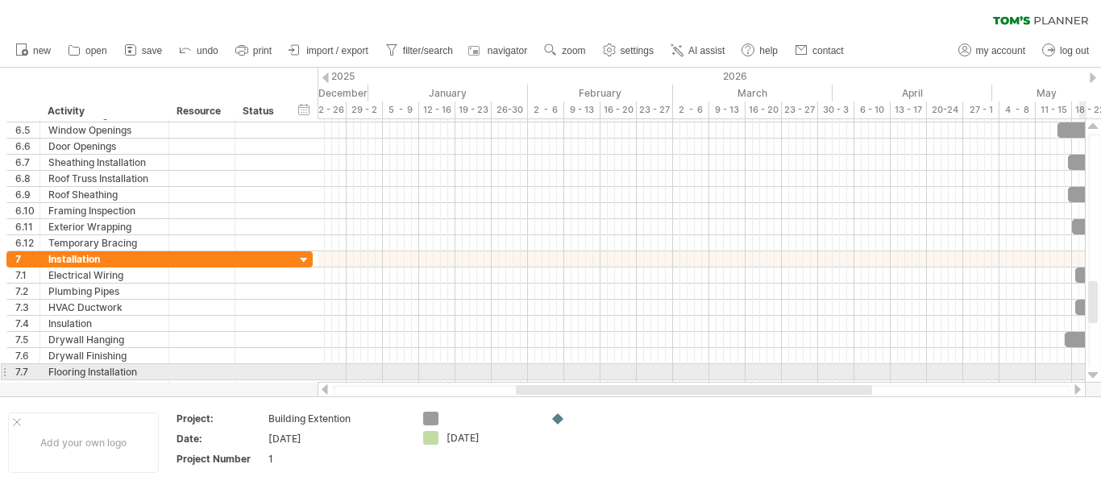
click at [1089, 371] on div at bounding box center [1093, 375] width 10 height 13
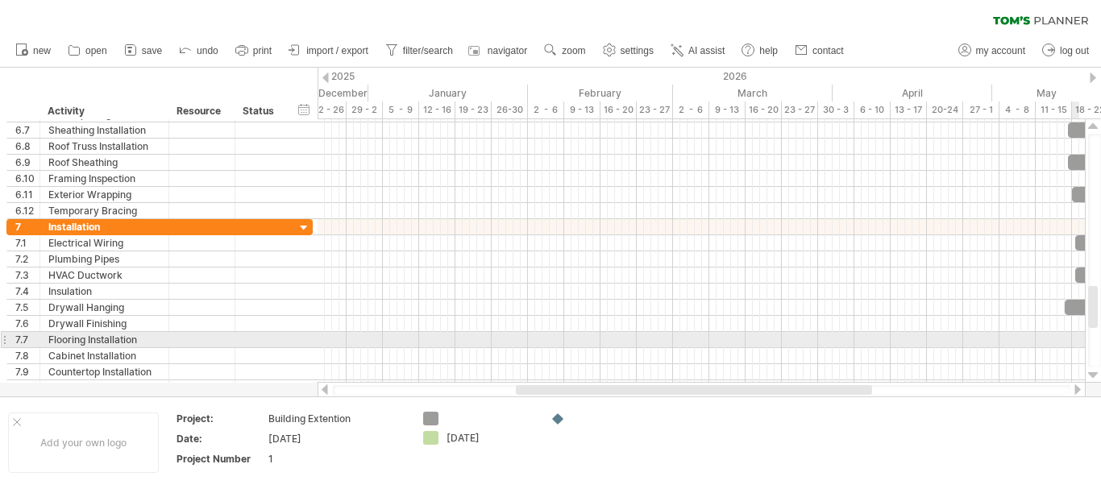
click at [1074, 336] on div at bounding box center [700, 340] width 767 height 16
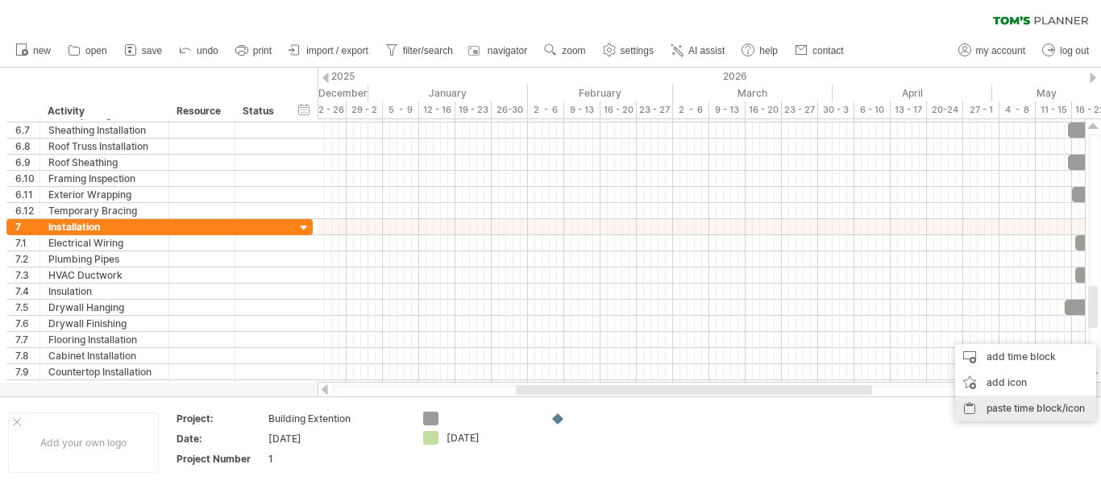
click at [1050, 399] on div "paste time block/icon" at bounding box center [1025, 409] width 141 height 26
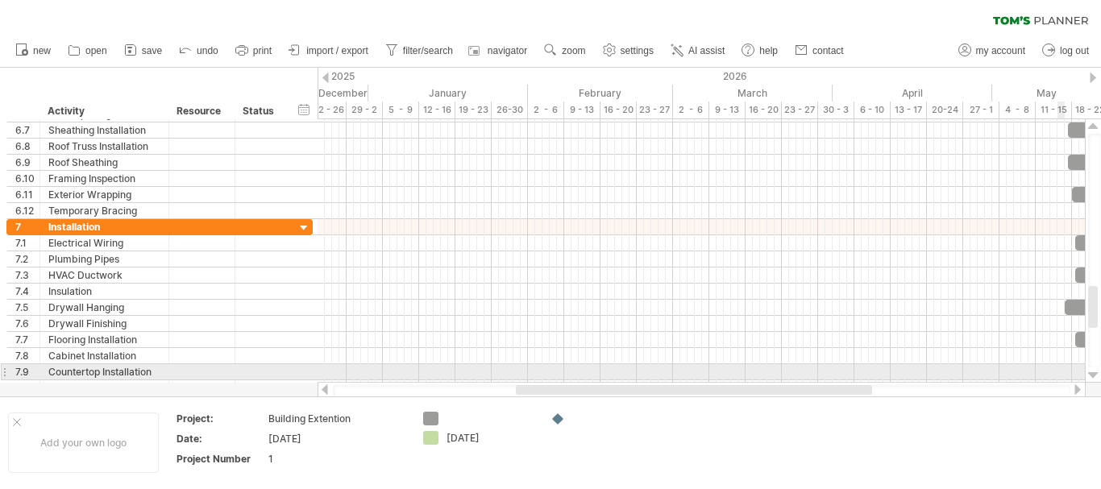
click at [1063, 372] on div at bounding box center [700, 372] width 767 height 16
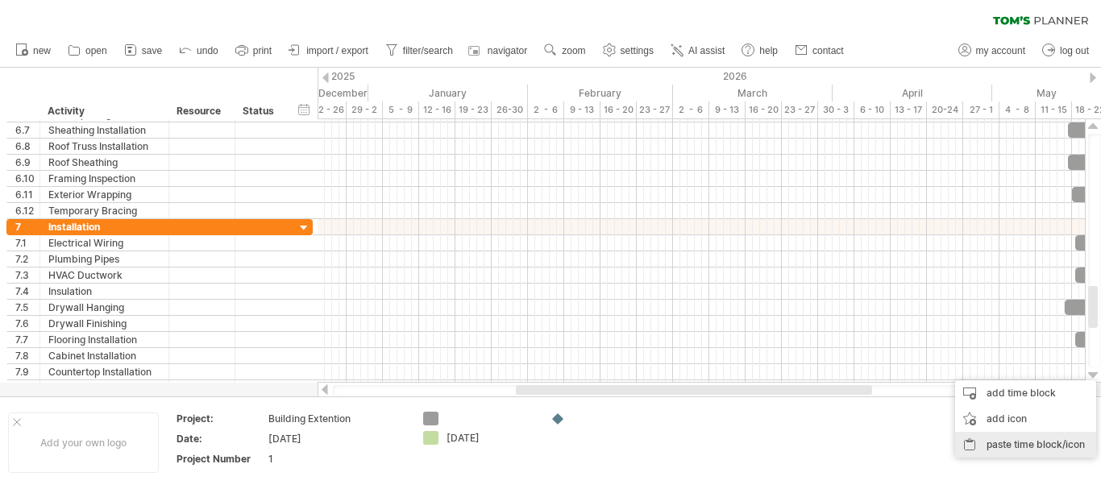
click at [1069, 445] on div "paste time block/icon" at bounding box center [1025, 445] width 141 height 26
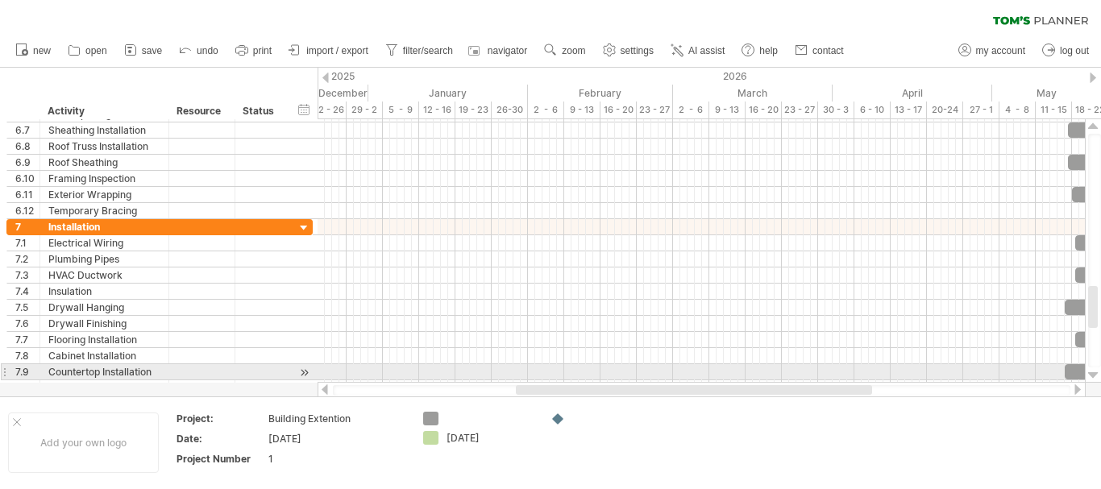
click at [1093, 371] on div at bounding box center [1093, 375] width 10 height 13
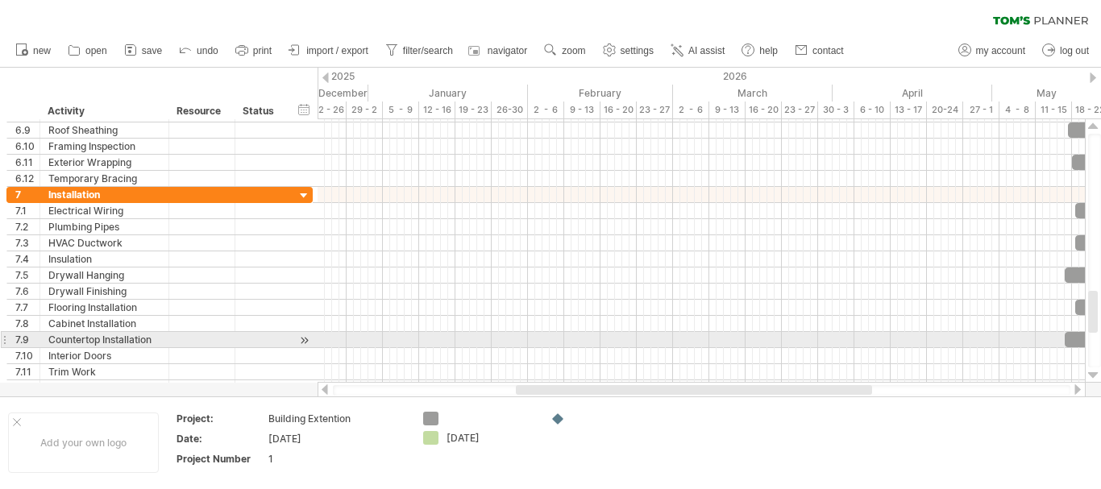
click at [1093, 371] on div at bounding box center [1093, 375] width 10 height 13
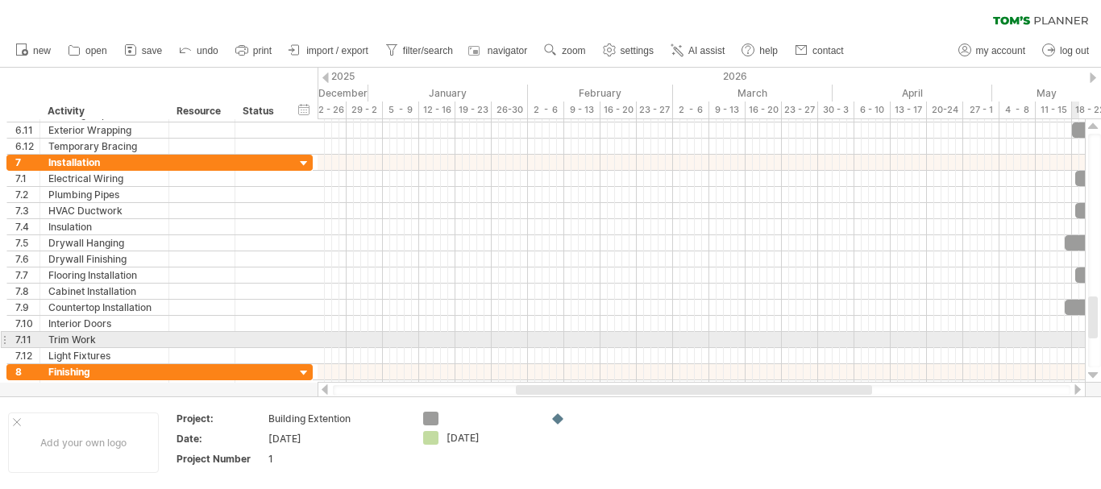
click at [1073, 334] on div at bounding box center [700, 340] width 767 height 16
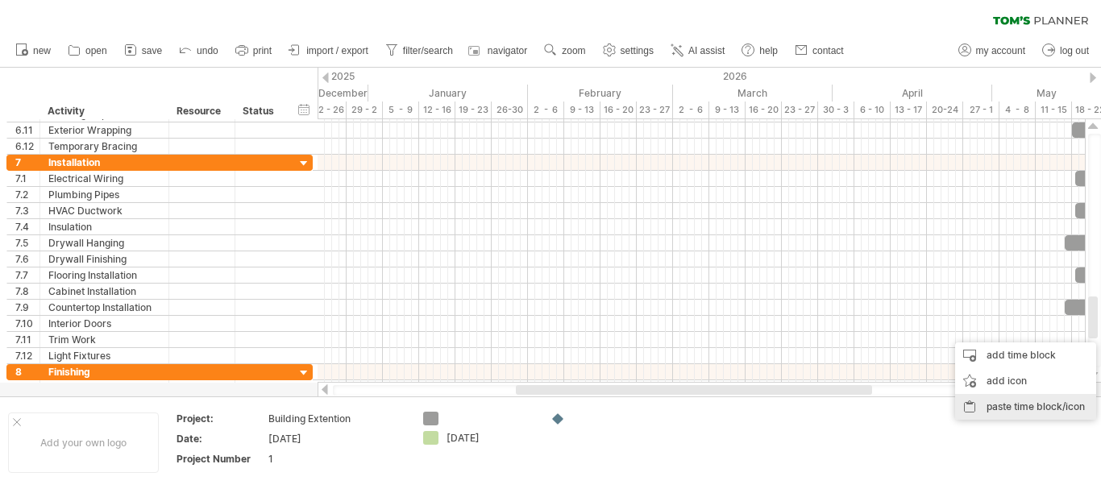
click at [1067, 404] on div "paste time block/icon" at bounding box center [1025, 407] width 141 height 26
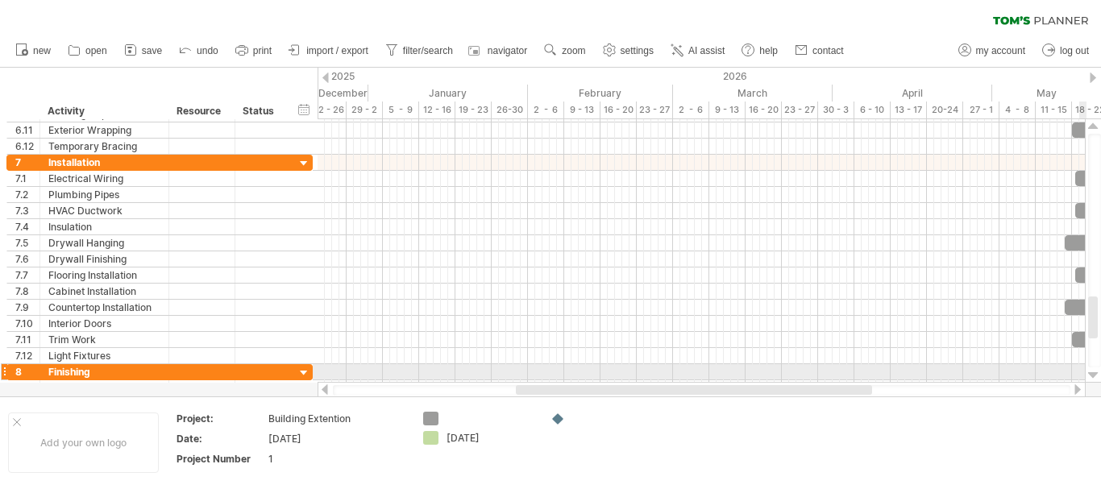
click at [1093, 373] on div at bounding box center [1093, 375] width 10 height 13
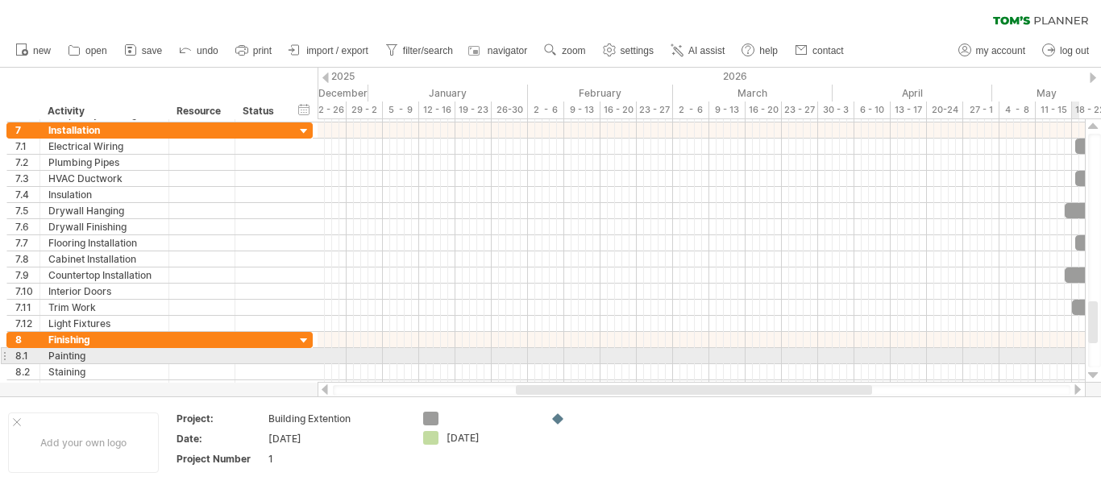
click at [1077, 356] on div at bounding box center [700, 356] width 767 height 16
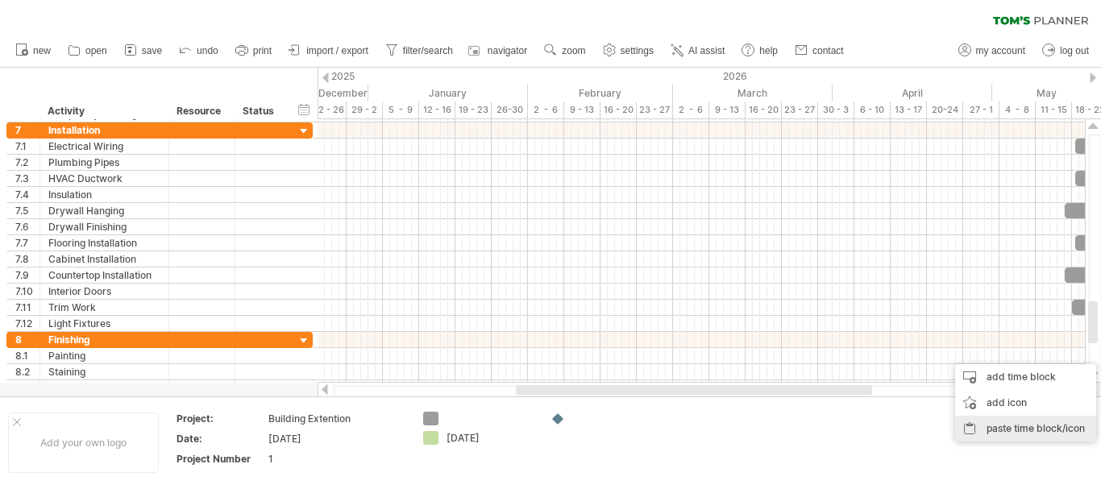
click at [1035, 420] on div "paste time block/icon" at bounding box center [1025, 429] width 141 height 26
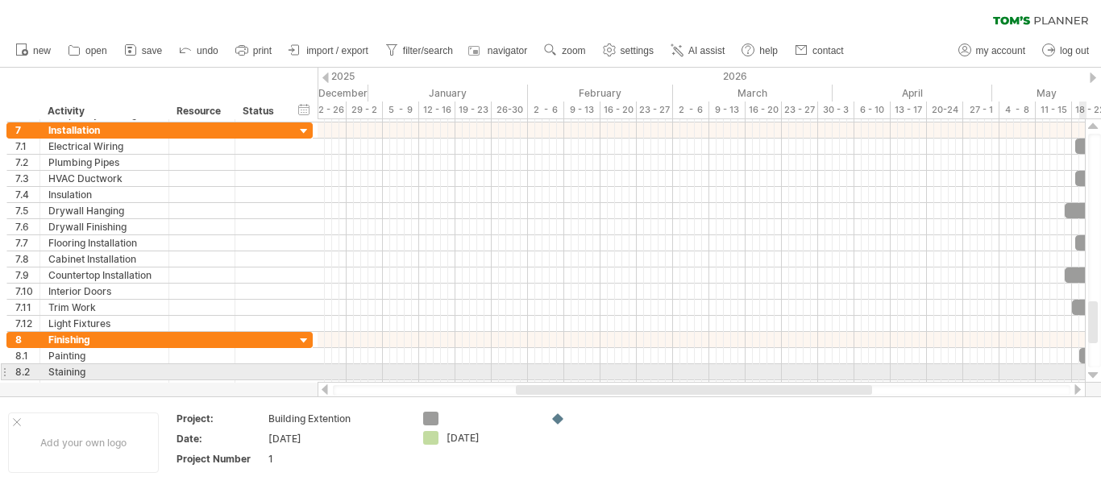
click at [1088, 371] on div at bounding box center [1093, 375] width 10 height 13
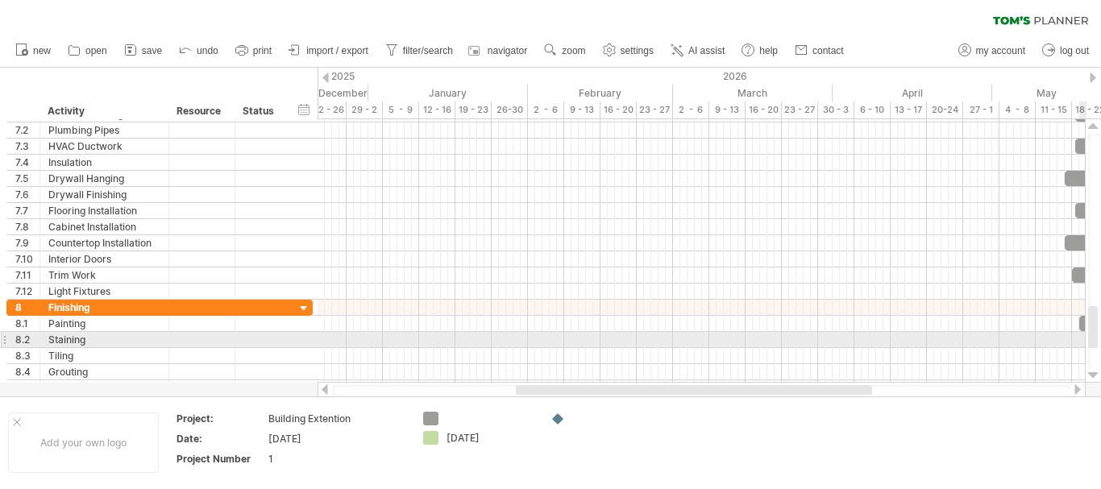
click at [1088, 371] on div at bounding box center [1093, 375] width 10 height 13
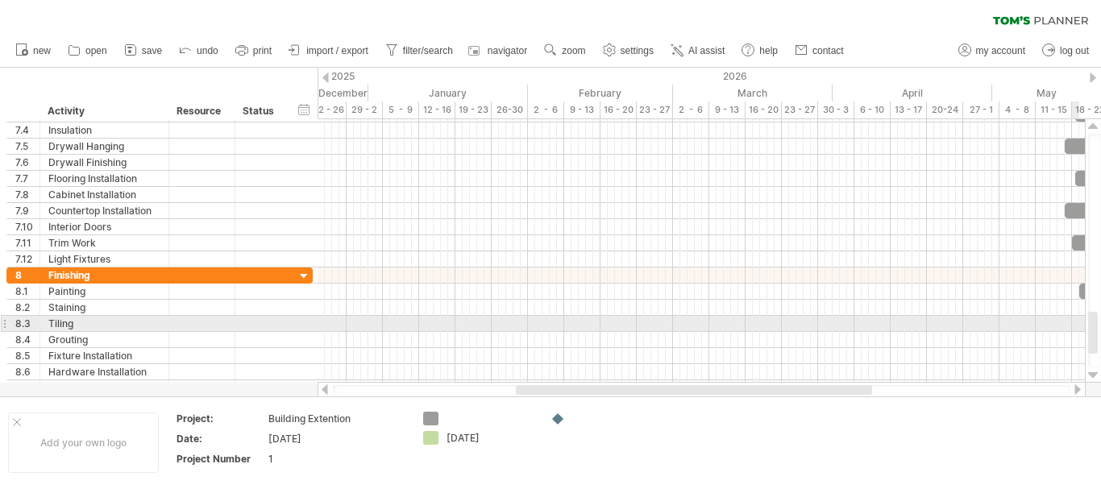
click at [1074, 326] on div at bounding box center [700, 324] width 767 height 16
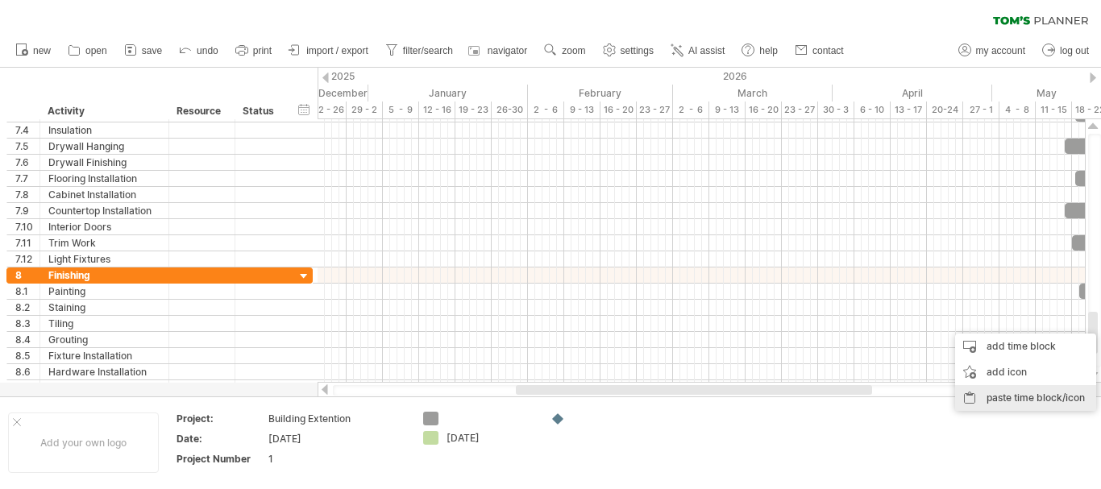
click at [1048, 389] on div "paste time block/icon" at bounding box center [1025, 398] width 141 height 26
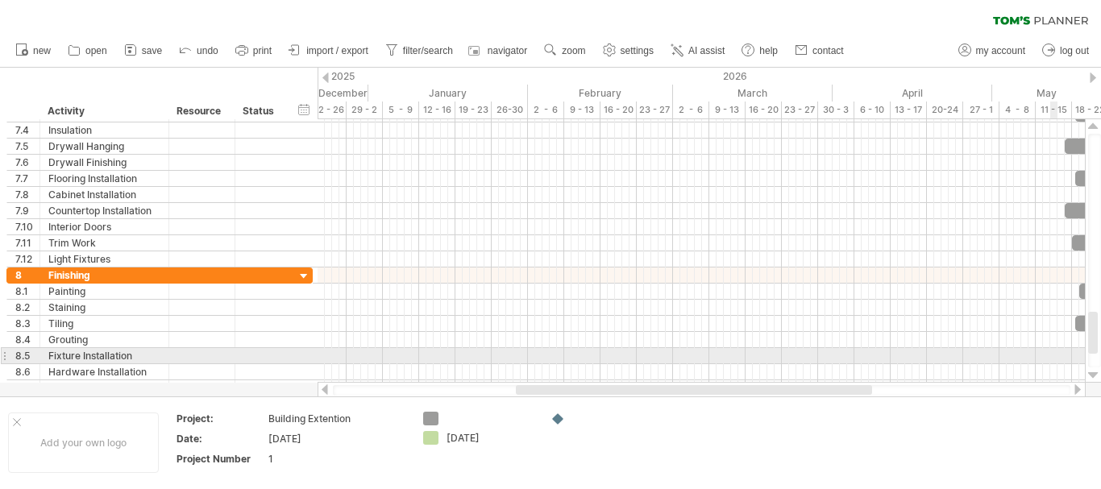
click at [1056, 359] on div at bounding box center [700, 356] width 767 height 16
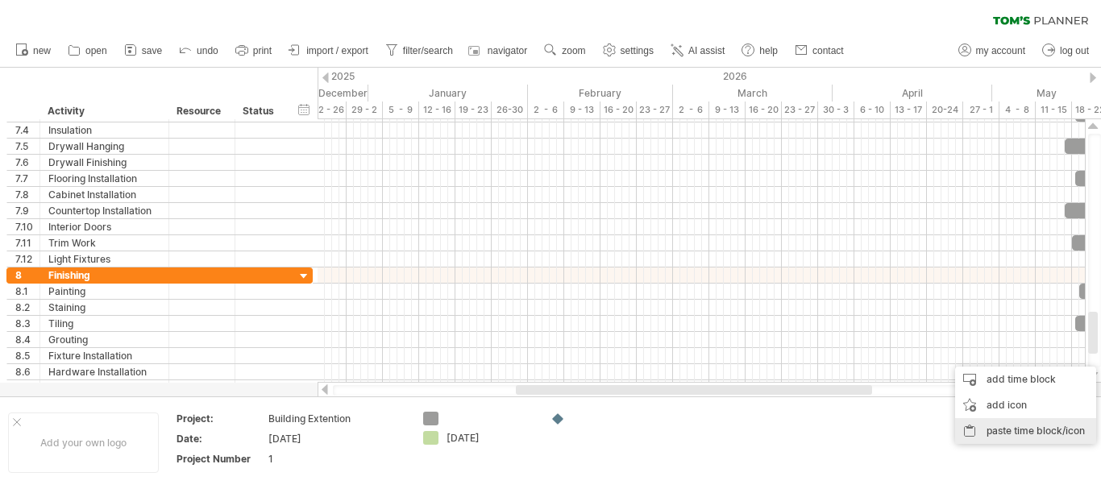
click at [1039, 428] on div "paste time block/icon" at bounding box center [1025, 431] width 141 height 26
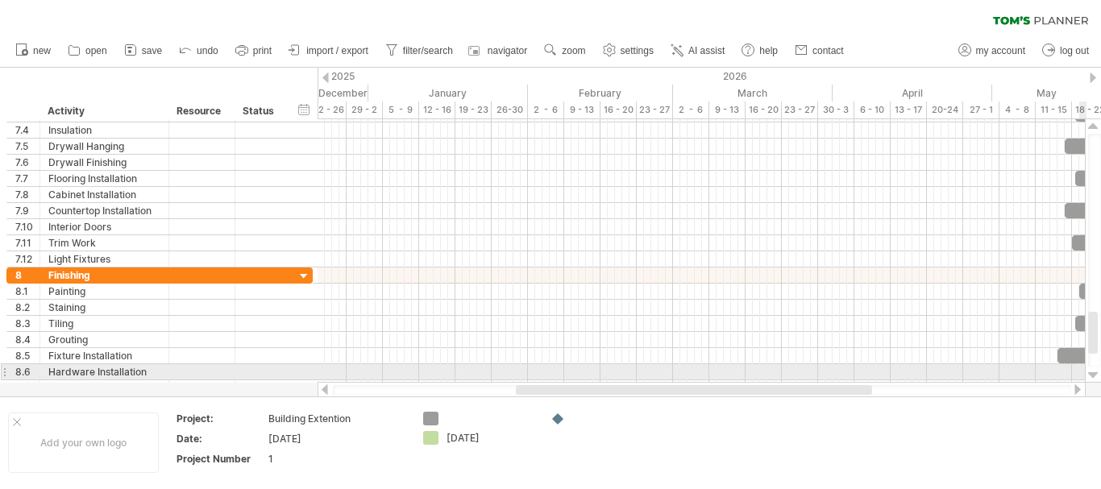
click at [1092, 375] on div at bounding box center [1093, 375] width 10 height 13
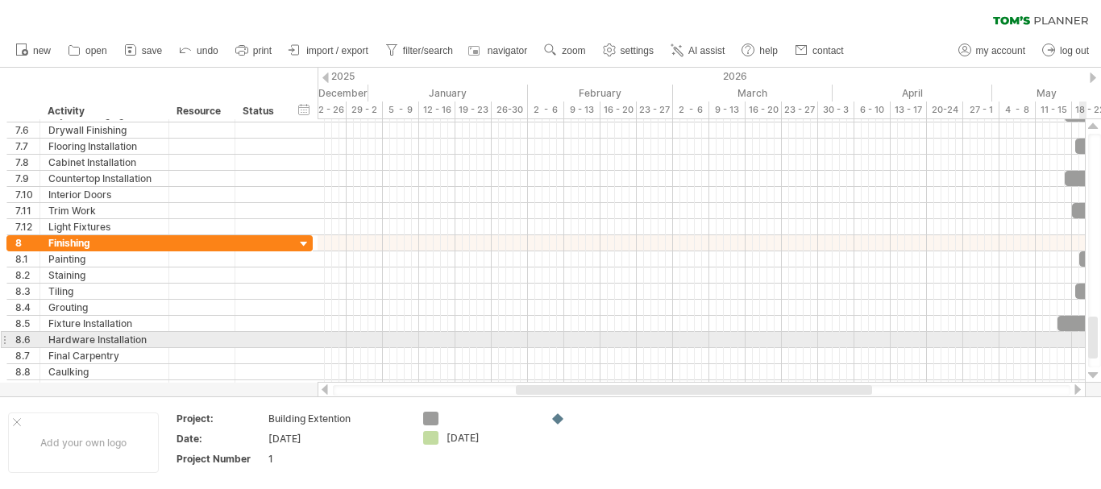
click at [1092, 375] on div at bounding box center [1093, 375] width 10 height 13
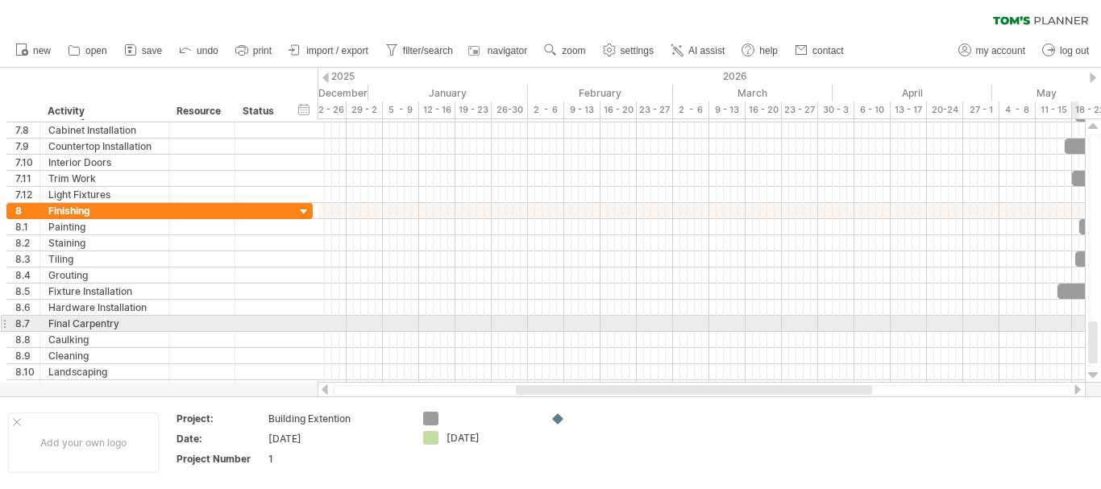
click at [1077, 326] on div at bounding box center [700, 324] width 767 height 16
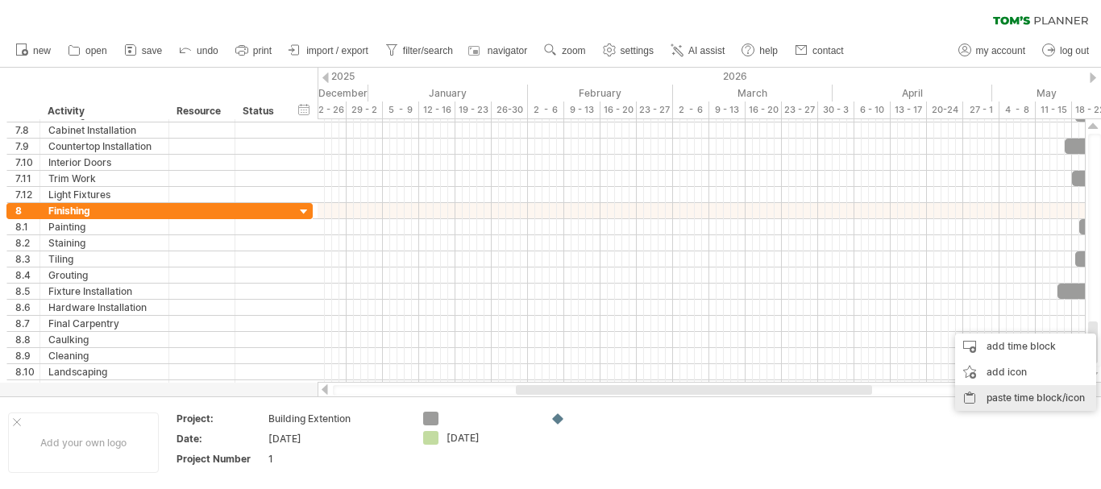
click at [1058, 389] on div "paste time block/icon" at bounding box center [1025, 398] width 141 height 26
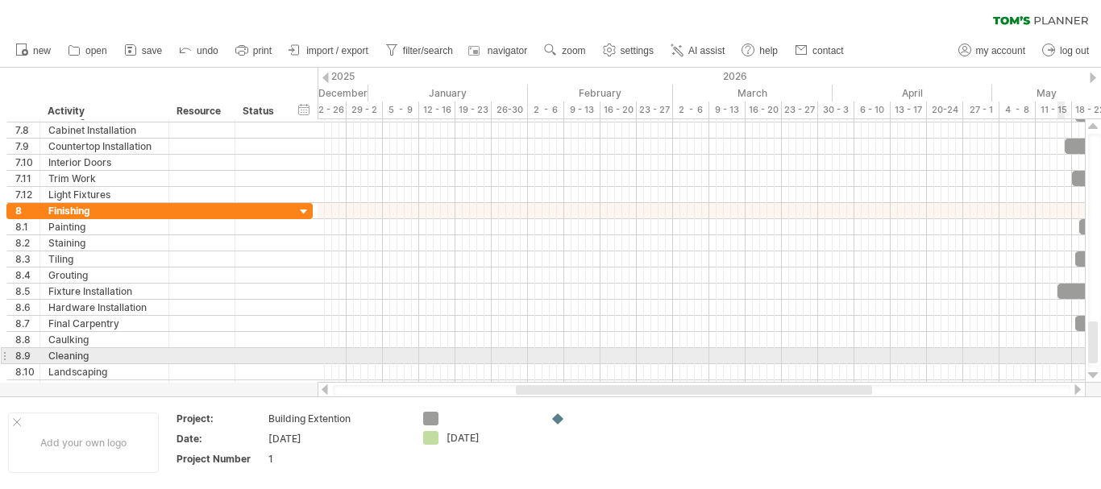
click at [1059, 359] on div at bounding box center [700, 356] width 767 height 16
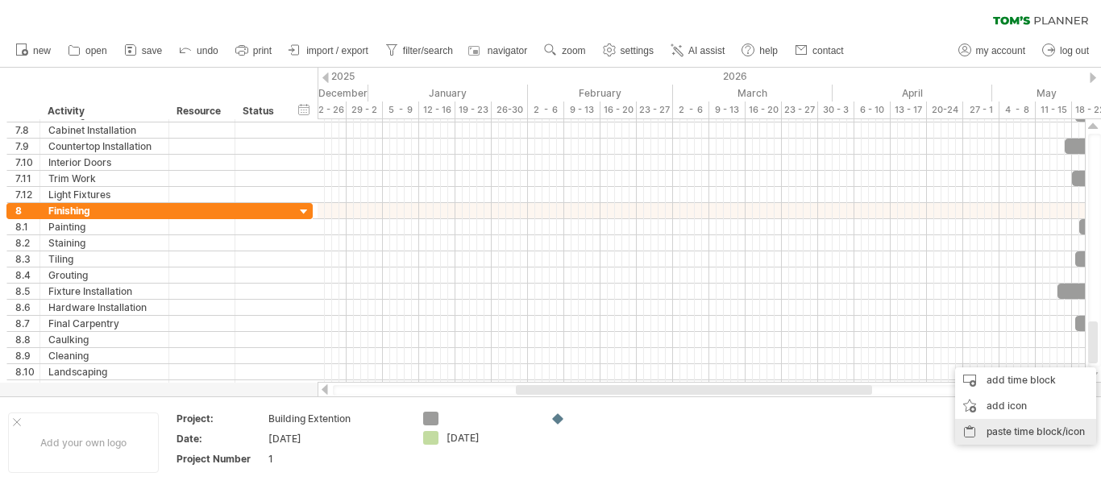
click at [1049, 424] on div "paste time block/icon" at bounding box center [1025, 432] width 141 height 26
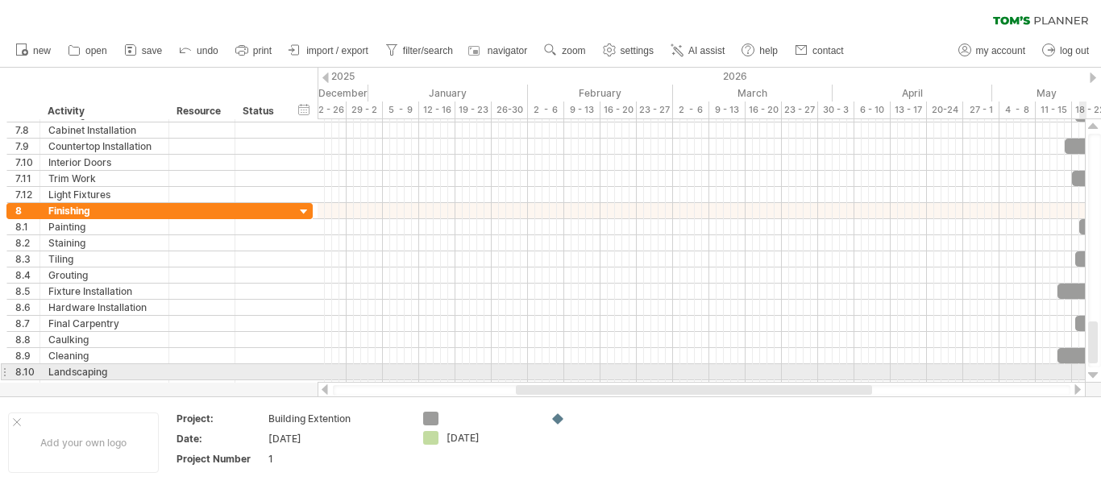
click at [1092, 373] on div at bounding box center [1093, 375] width 10 height 13
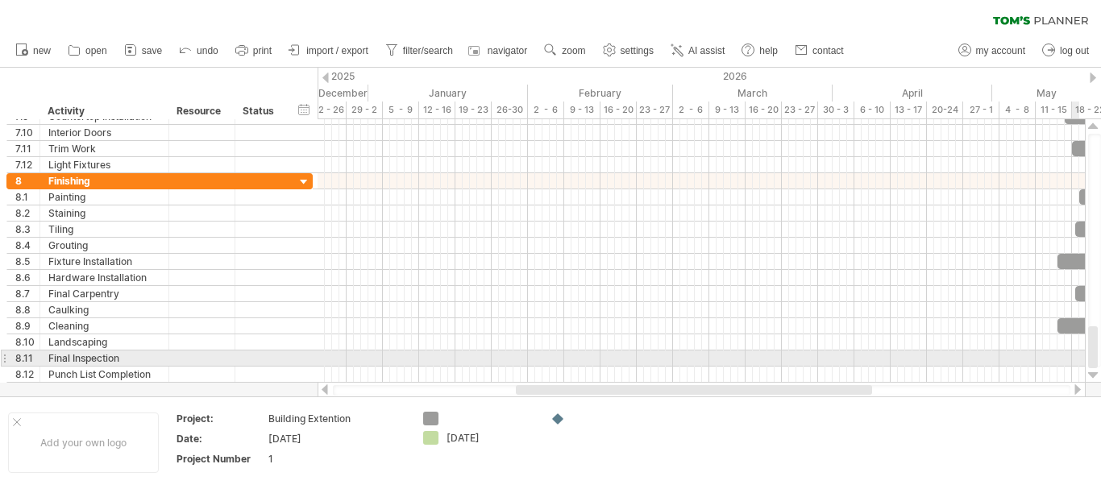
click at [1076, 355] on div at bounding box center [700, 359] width 767 height 16
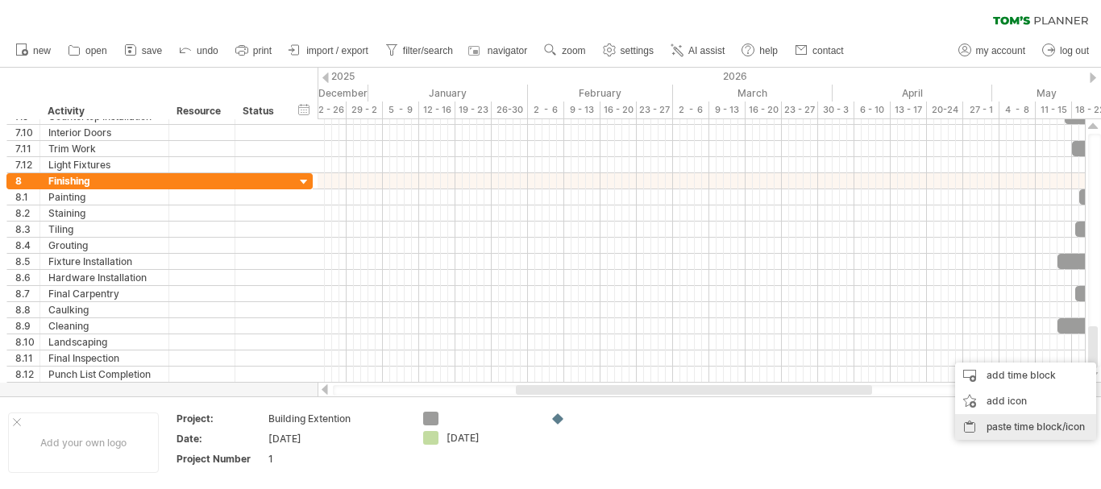
click at [1051, 419] on div "paste time block/icon" at bounding box center [1025, 427] width 141 height 26
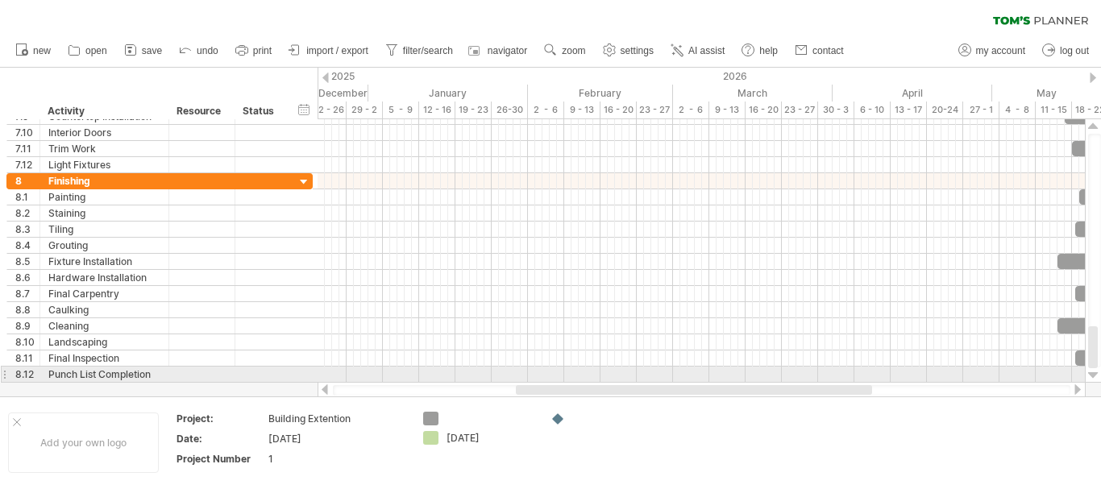
click at [1089, 374] on div at bounding box center [1093, 375] width 10 height 13
click at [1093, 374] on div at bounding box center [1093, 375] width 10 height 13
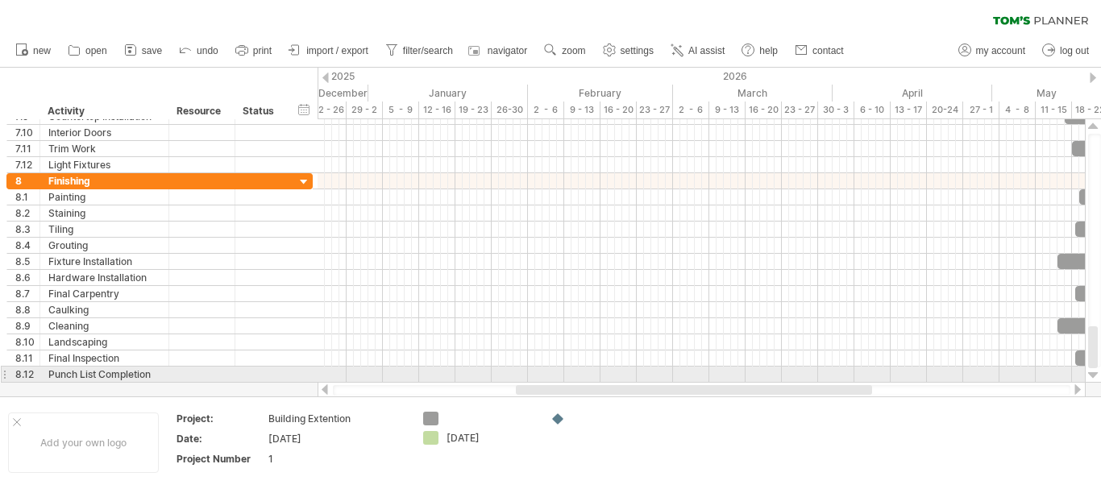
click at [1093, 374] on div at bounding box center [1093, 375] width 10 height 13
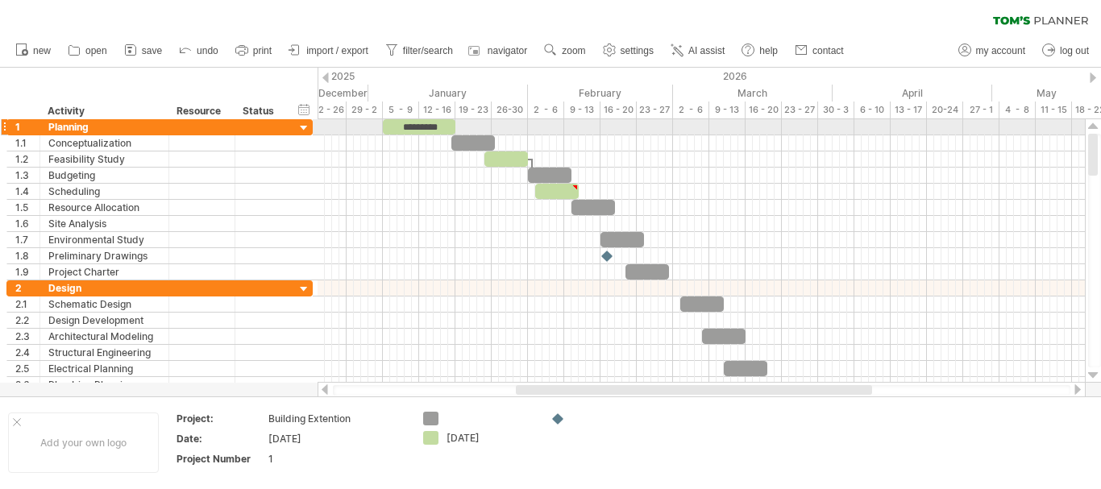
drag, startPoint x: 1093, startPoint y: 329, endPoint x: 1100, endPoint y: 130, distance: 199.2
click at [1100, 130] on div at bounding box center [1093, 250] width 17 height 263
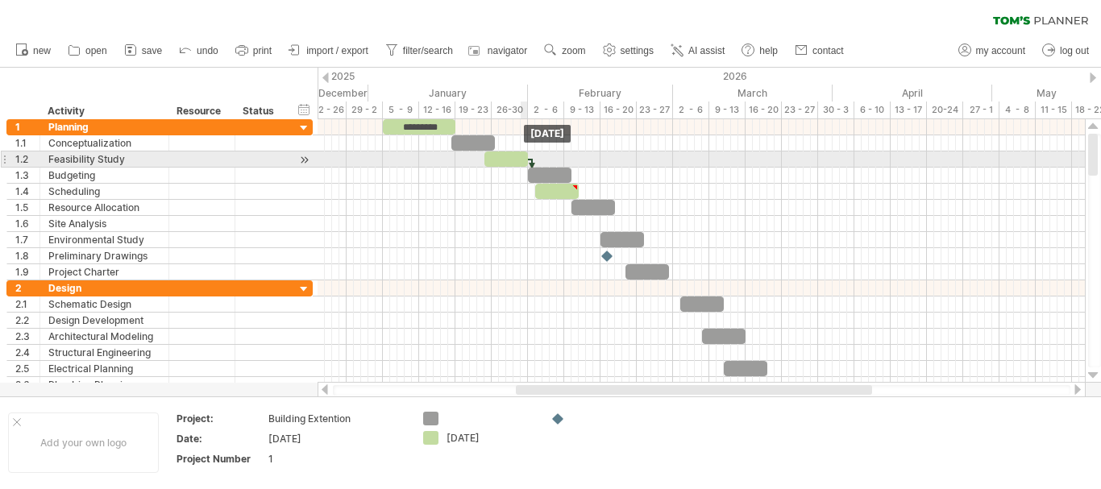
click at [523, 158] on div at bounding box center [506, 158] width 44 height 15
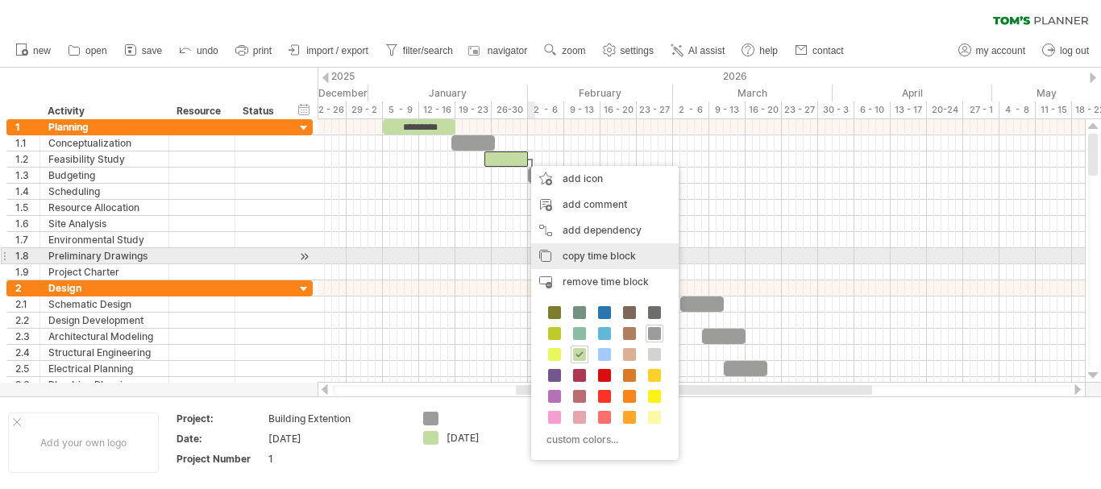
click at [568, 249] on div "copy time block copy time blocks/icons" at bounding box center [604, 256] width 147 height 26
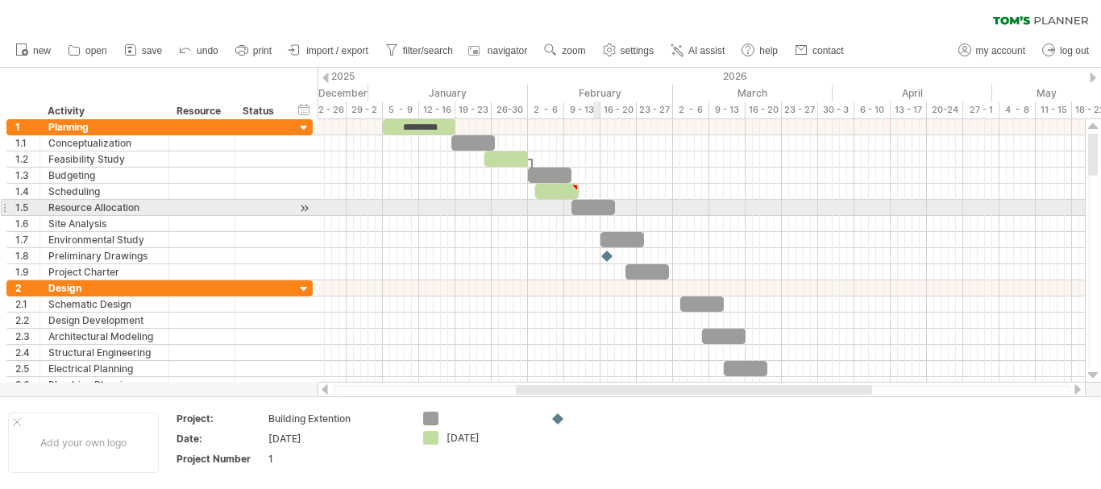
click at [595, 216] on div at bounding box center [700, 224] width 767 height 16
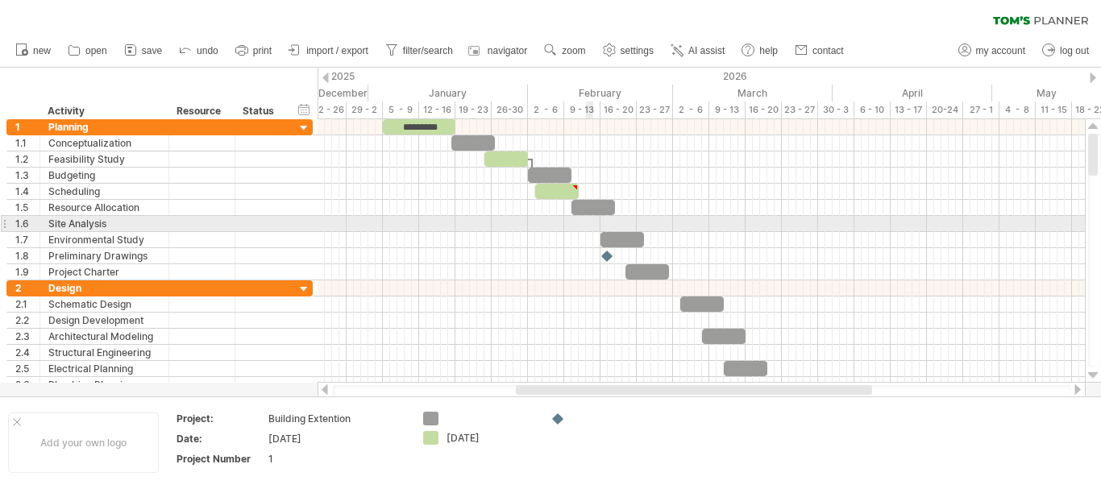
click at [592, 225] on div at bounding box center [700, 224] width 767 height 16
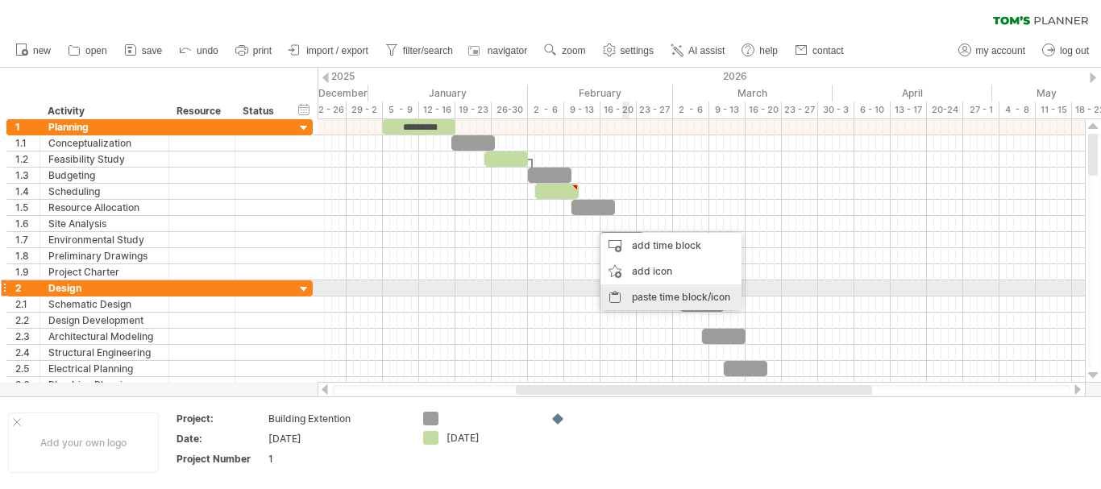
click at [653, 284] on div "paste time block/icon" at bounding box center [670, 297] width 141 height 26
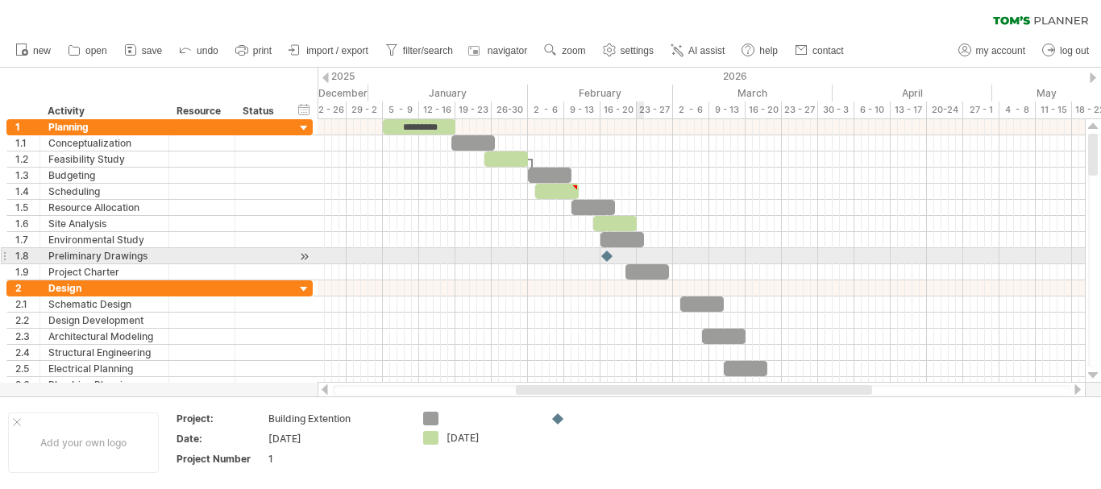
click at [637, 255] on div at bounding box center [700, 256] width 767 height 16
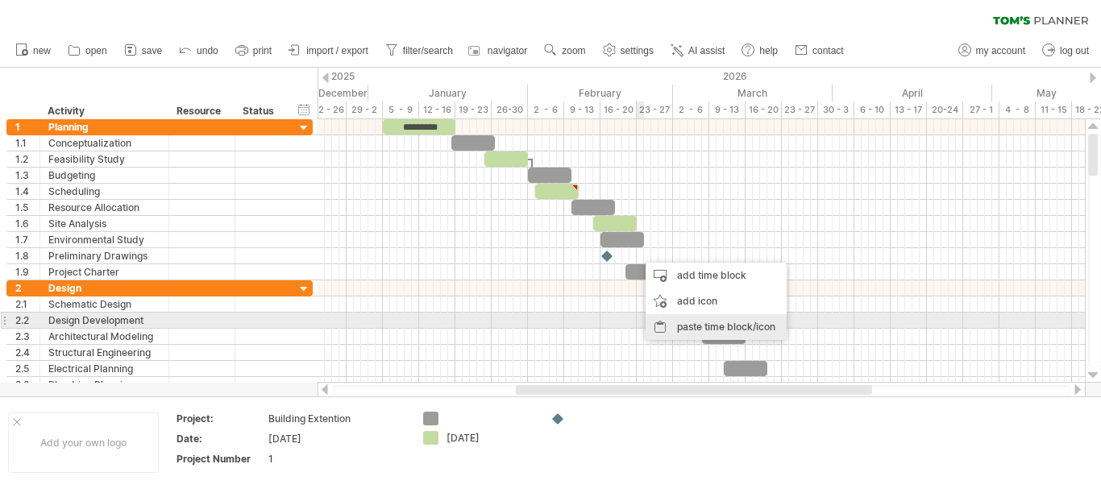
click at [685, 324] on div "paste time block/icon" at bounding box center [715, 327] width 141 height 26
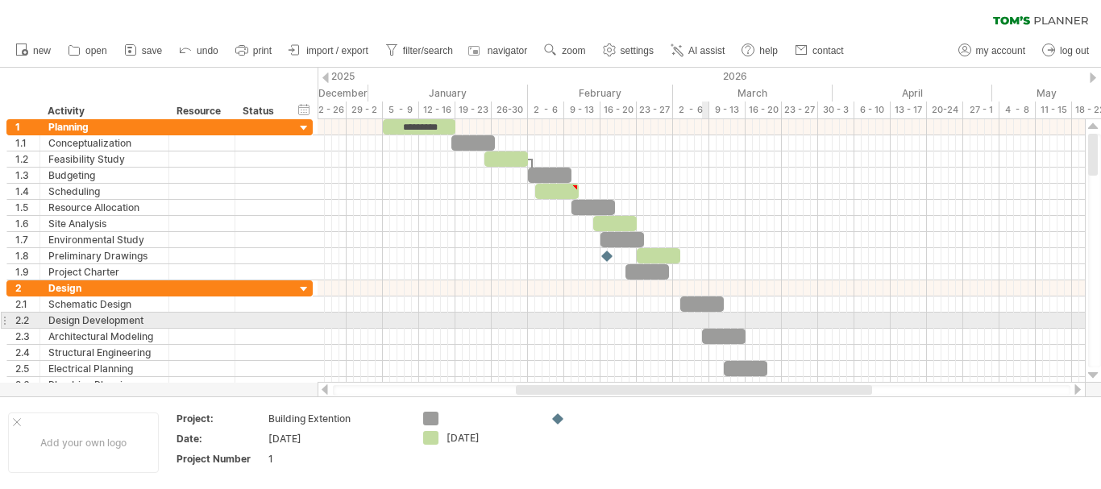
click at [703, 313] on div at bounding box center [700, 321] width 767 height 16
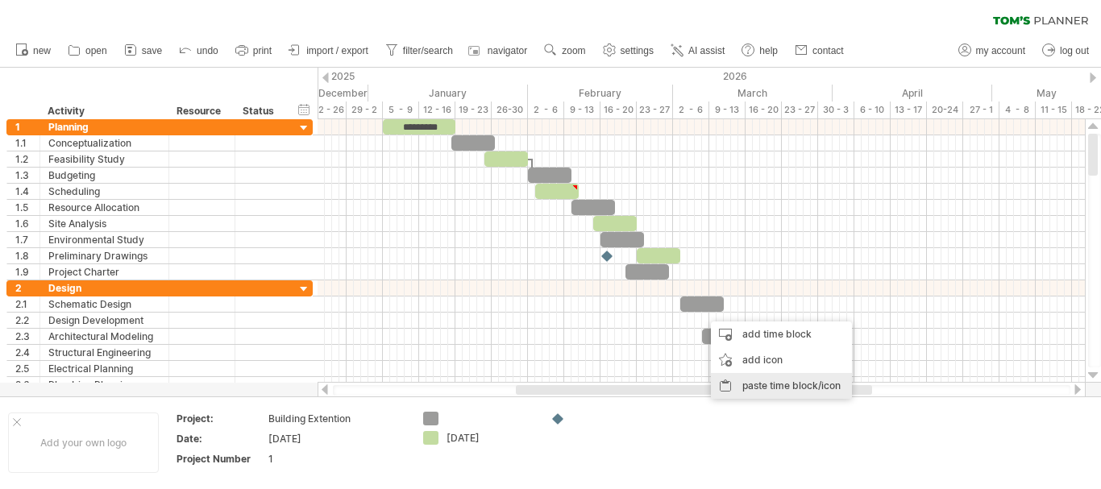
click at [745, 386] on div "paste time block/icon" at bounding box center [781, 386] width 141 height 26
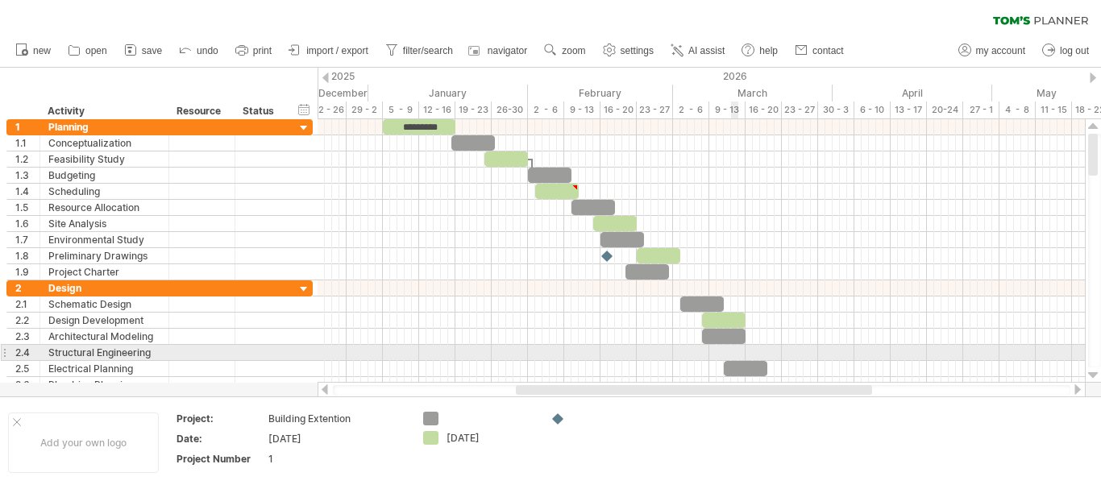
click at [734, 354] on div at bounding box center [700, 353] width 767 height 16
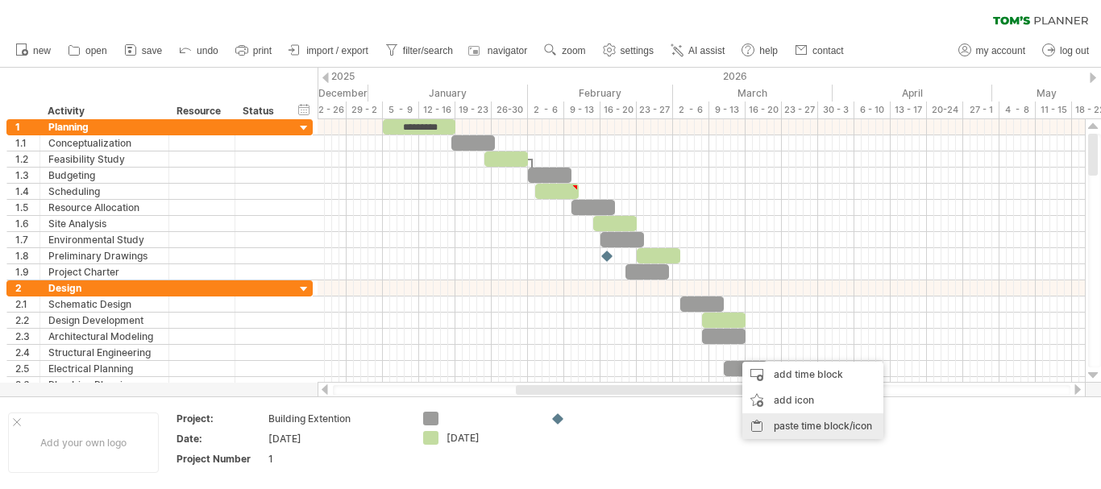
click at [806, 425] on div "paste time block/icon" at bounding box center [812, 426] width 141 height 26
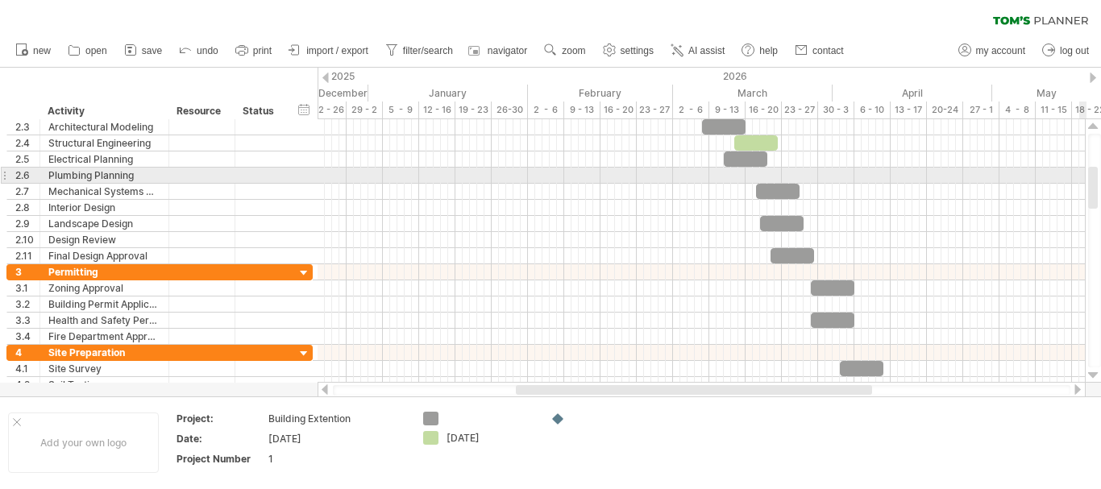
drag, startPoint x: 1092, startPoint y: 155, endPoint x: 1100, endPoint y: 188, distance: 34.0
click at [1100, 188] on div at bounding box center [1094, 251] width 13 height 234
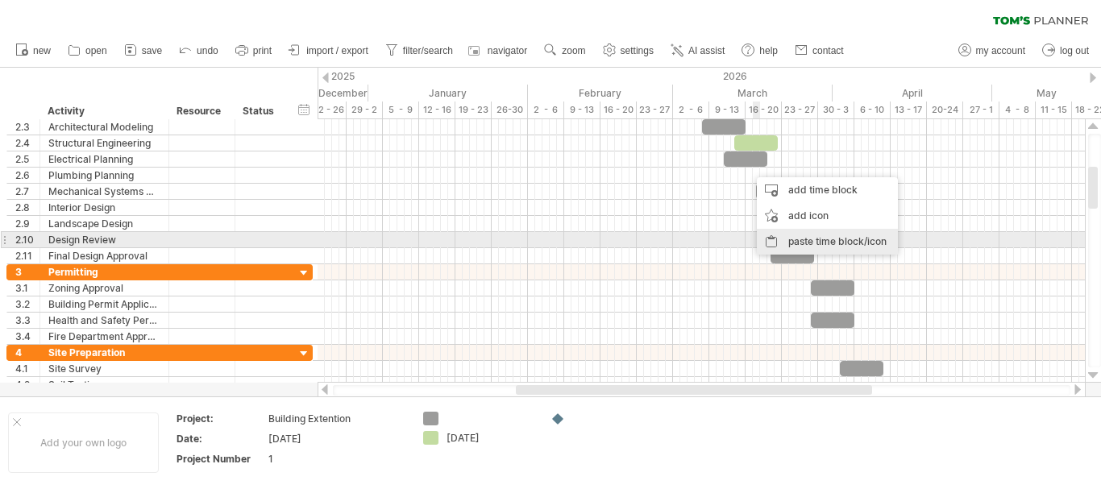
click at [785, 239] on div "paste time block/icon" at bounding box center [827, 242] width 141 height 26
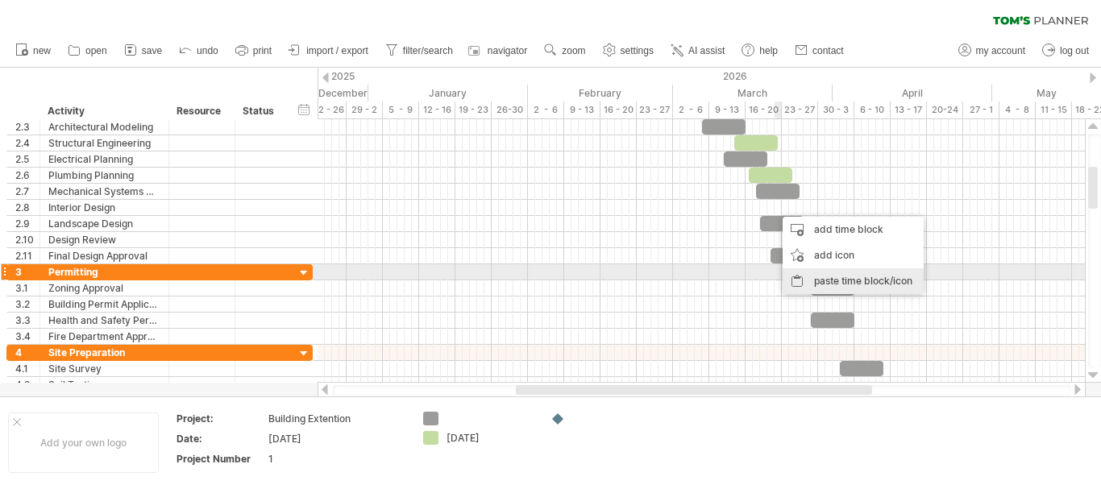
click at [811, 272] on div "paste time block/icon" at bounding box center [852, 281] width 141 height 26
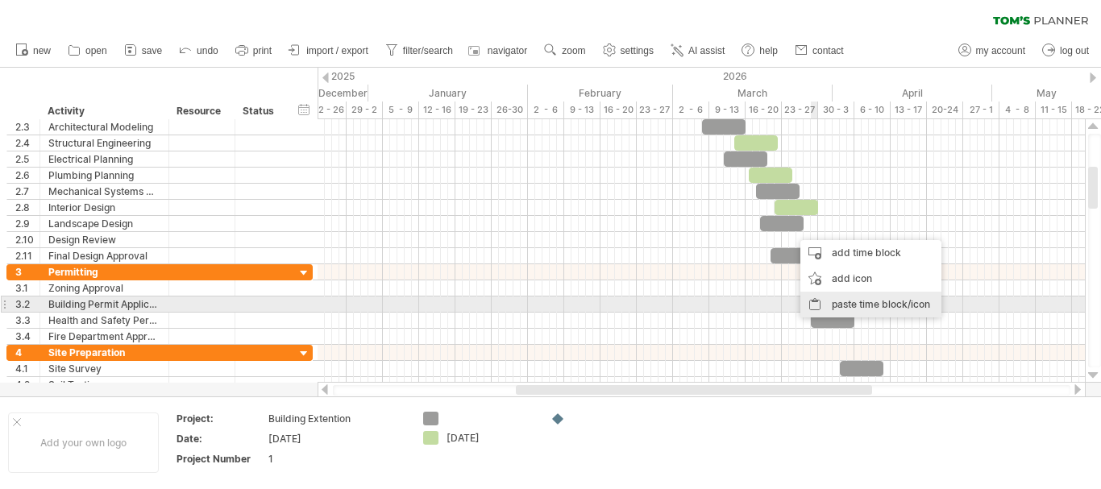
click at [816, 309] on div "paste time block/icon" at bounding box center [870, 305] width 141 height 26
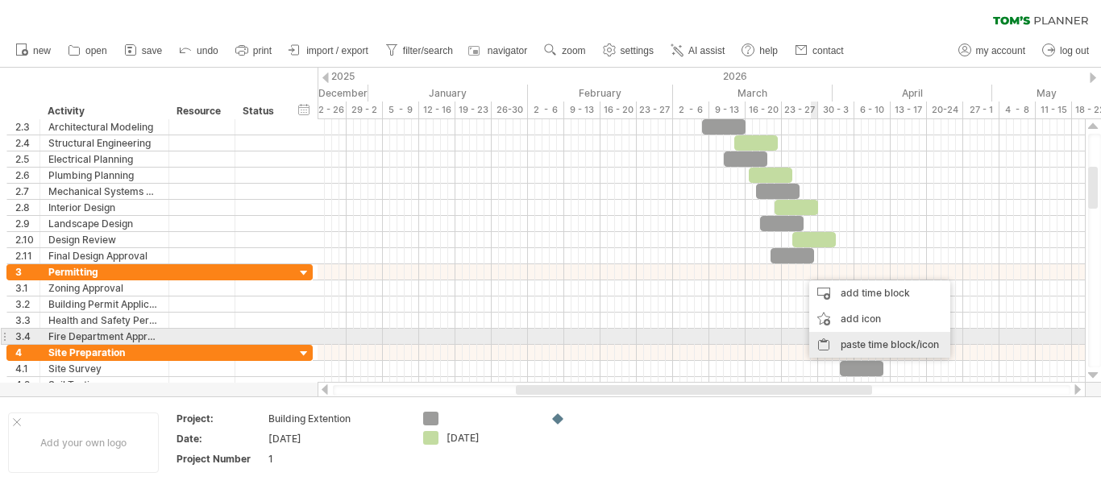
click at [844, 341] on div "paste time block/icon" at bounding box center [879, 345] width 141 height 26
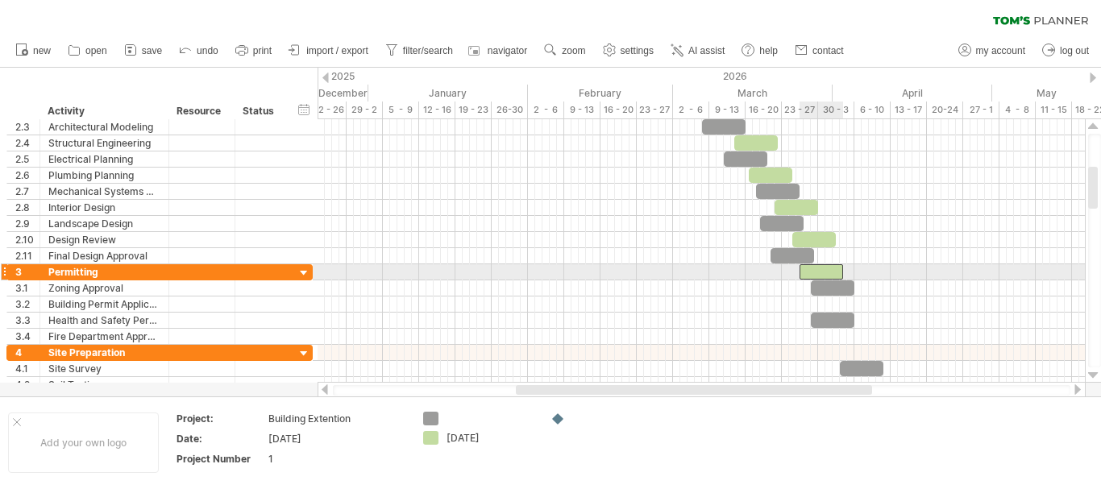
click at [824, 269] on div at bounding box center [821, 271] width 44 height 15
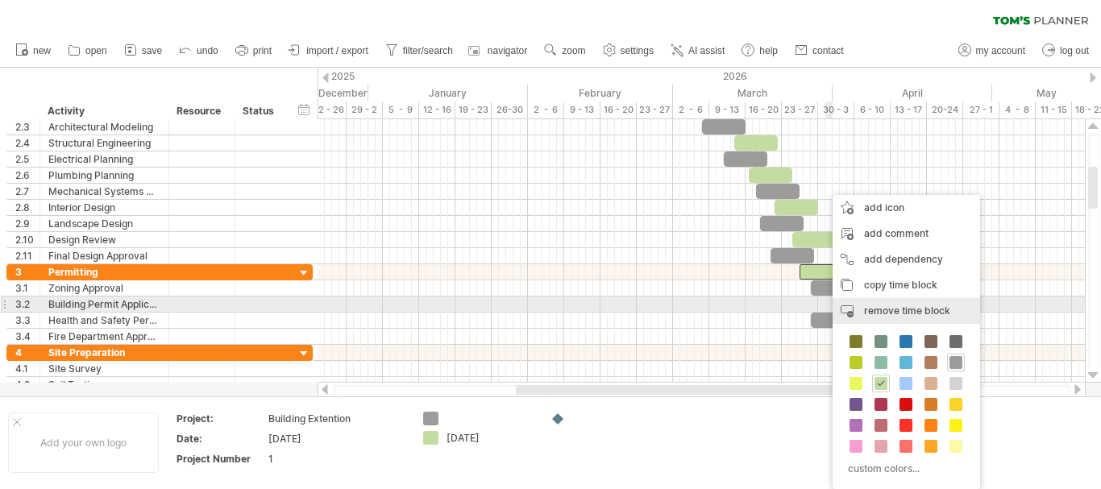
click at [869, 310] on span "remove time block" at bounding box center [907, 311] width 86 height 12
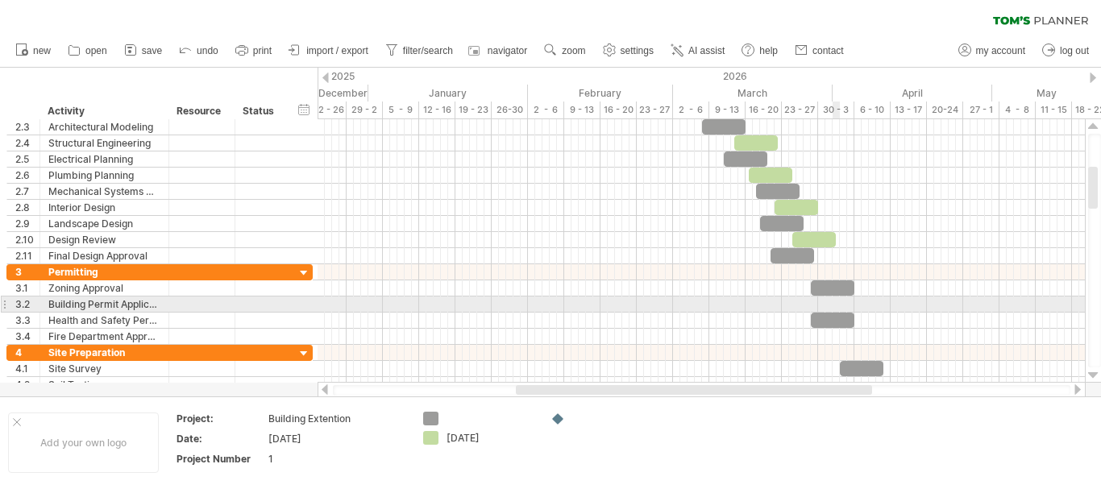
click at [835, 297] on div at bounding box center [700, 305] width 767 height 16
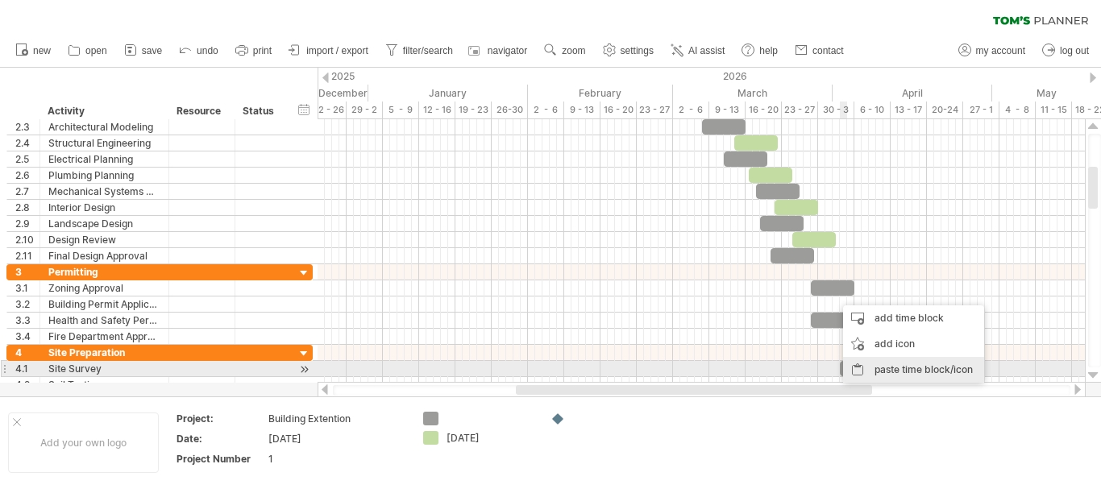
click at [854, 363] on div "paste time block/icon" at bounding box center [913, 370] width 141 height 26
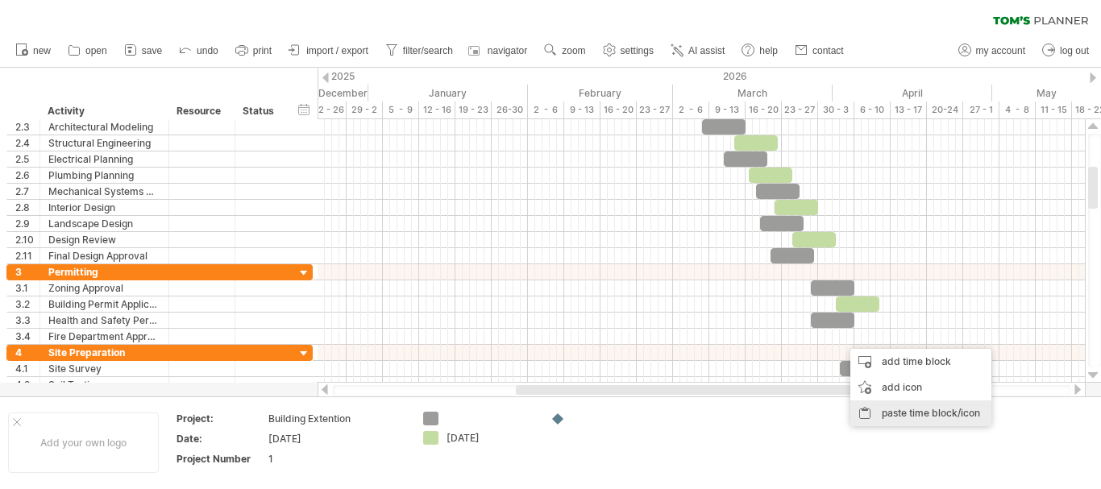
click at [882, 413] on div "paste time block/icon" at bounding box center [920, 413] width 141 height 26
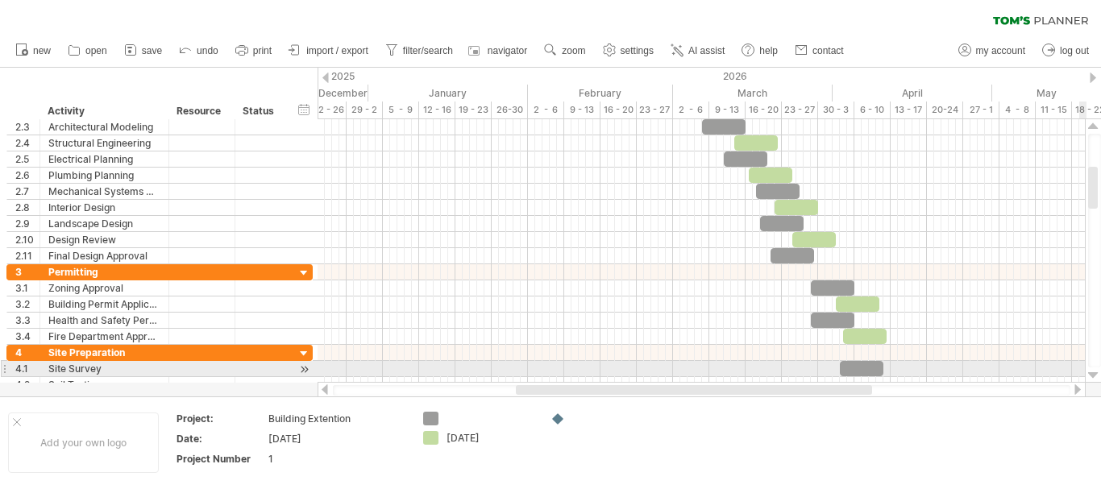
click at [1091, 371] on div at bounding box center [1093, 375] width 10 height 13
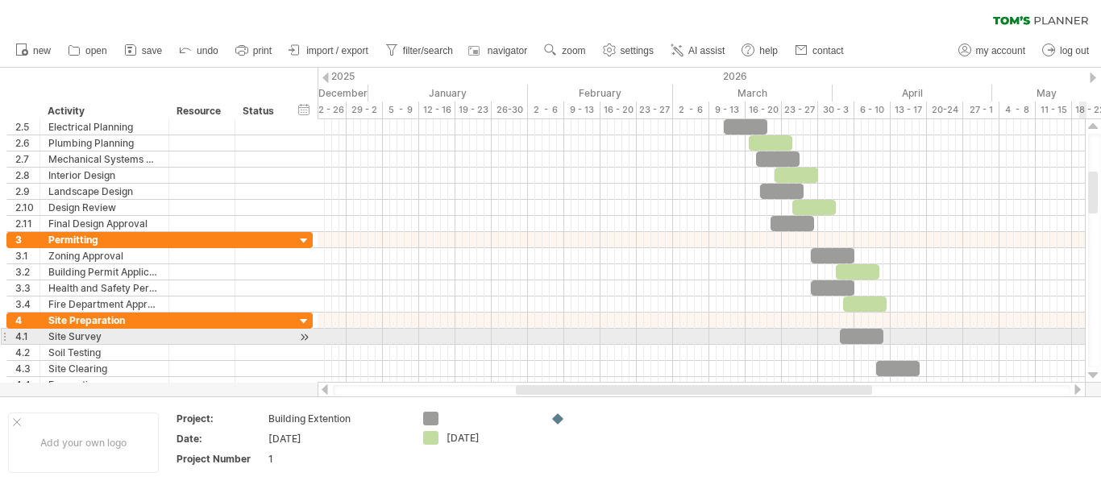
click at [1091, 371] on div at bounding box center [1093, 375] width 10 height 13
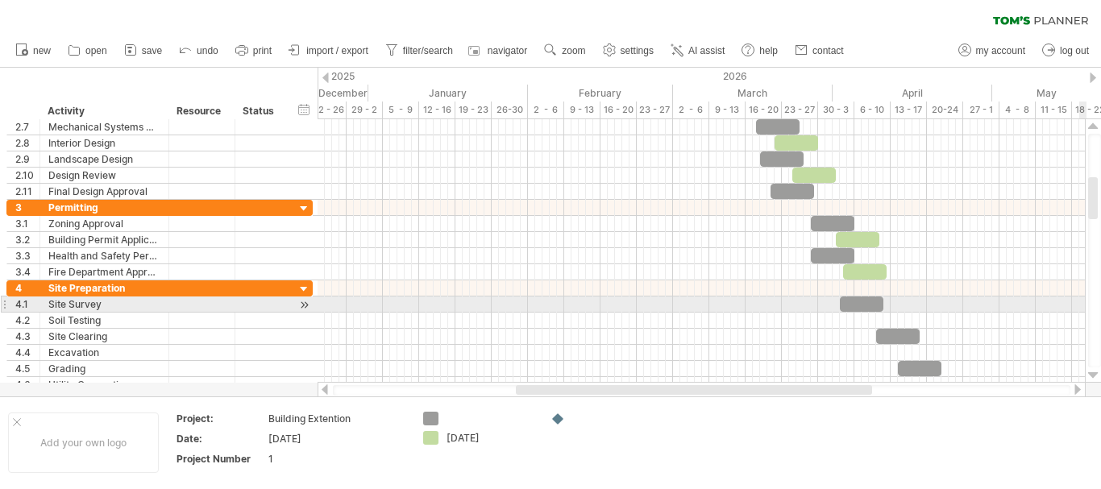
click at [1091, 371] on div at bounding box center [1093, 375] width 10 height 13
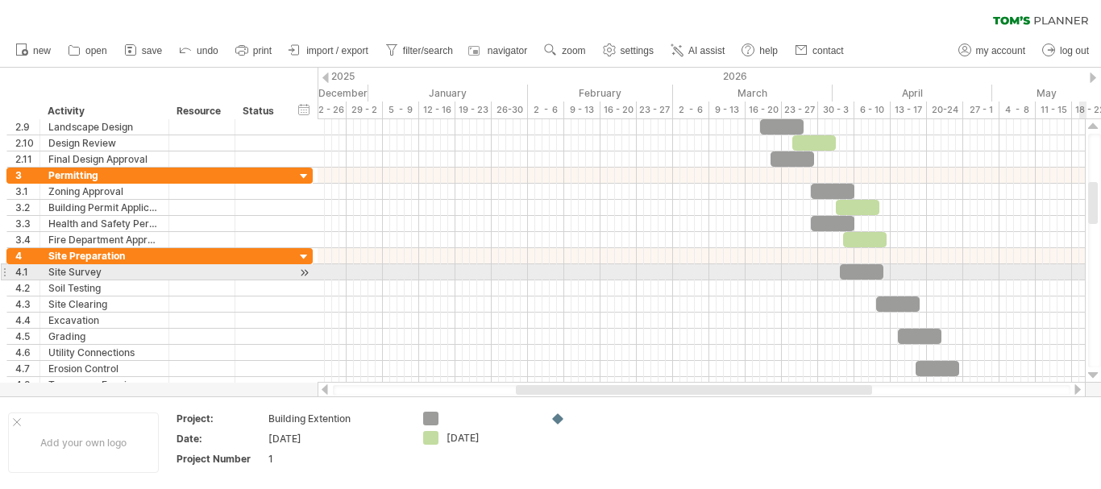
click at [1091, 371] on div at bounding box center [1093, 375] width 10 height 13
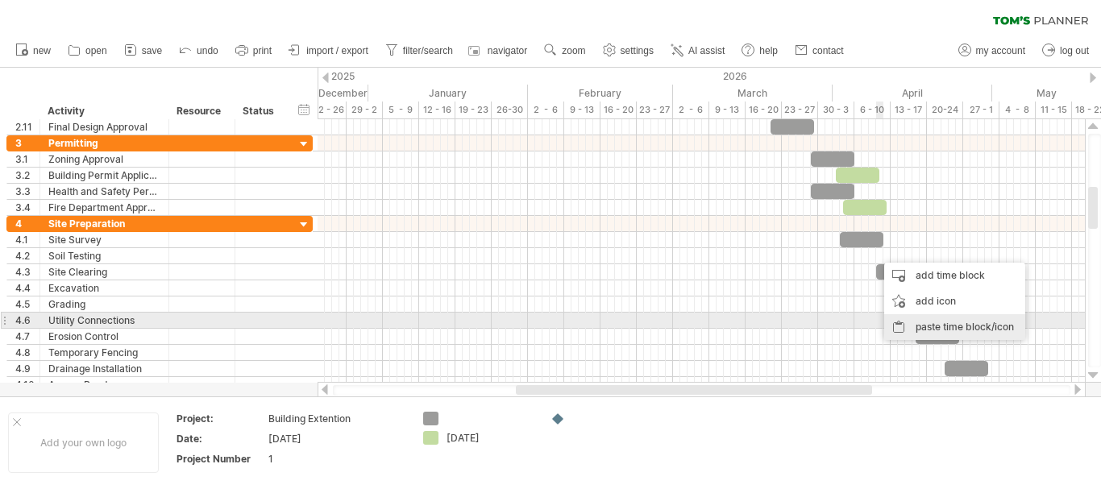
click at [910, 326] on div "paste time block/icon" at bounding box center [954, 327] width 141 height 26
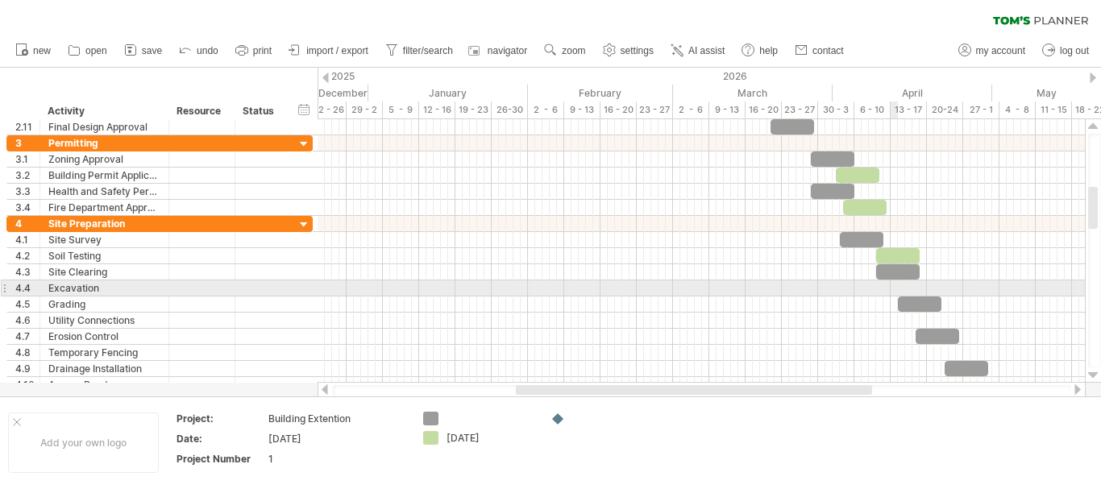
click at [895, 289] on div at bounding box center [700, 288] width 767 height 16
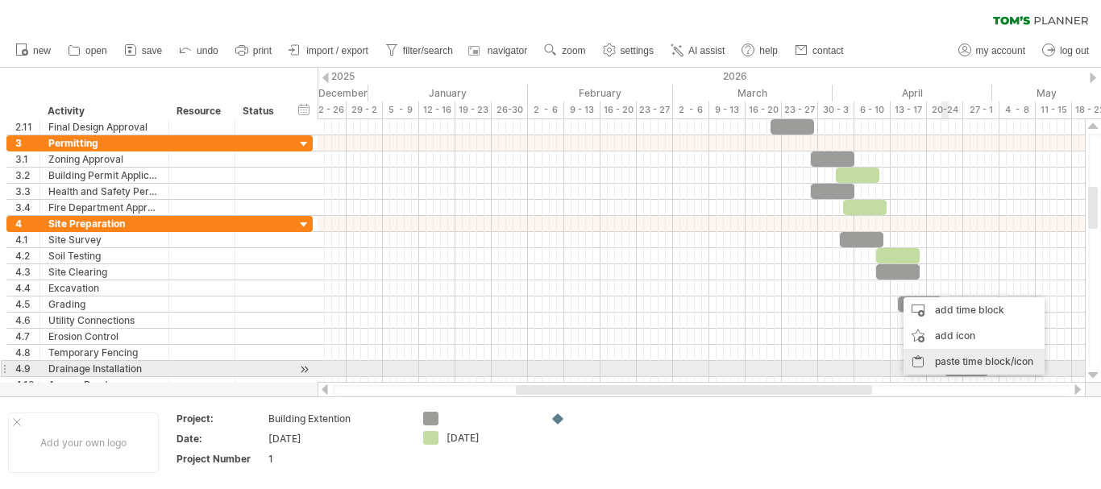
click at [940, 367] on div "paste time block/icon" at bounding box center [973, 362] width 141 height 26
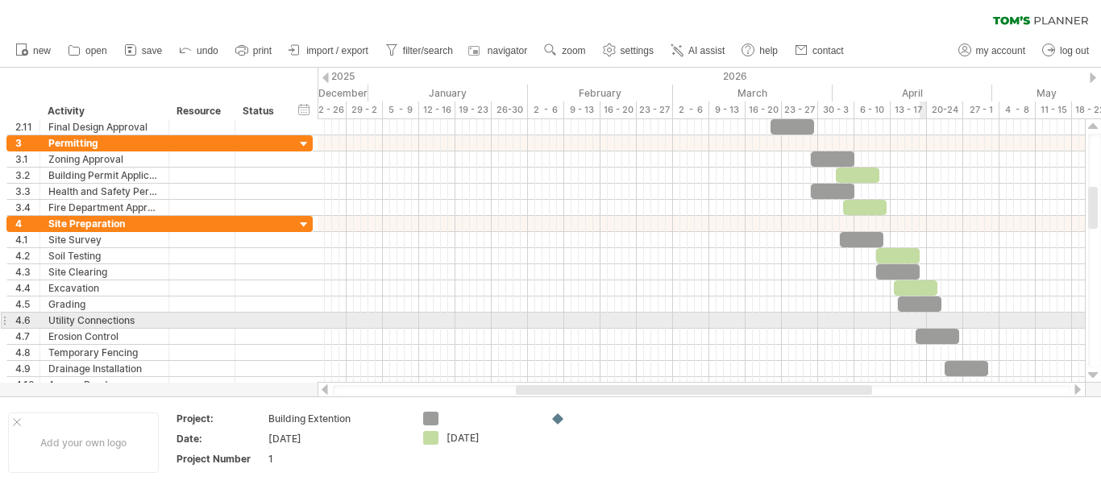
click at [921, 316] on div at bounding box center [700, 321] width 767 height 16
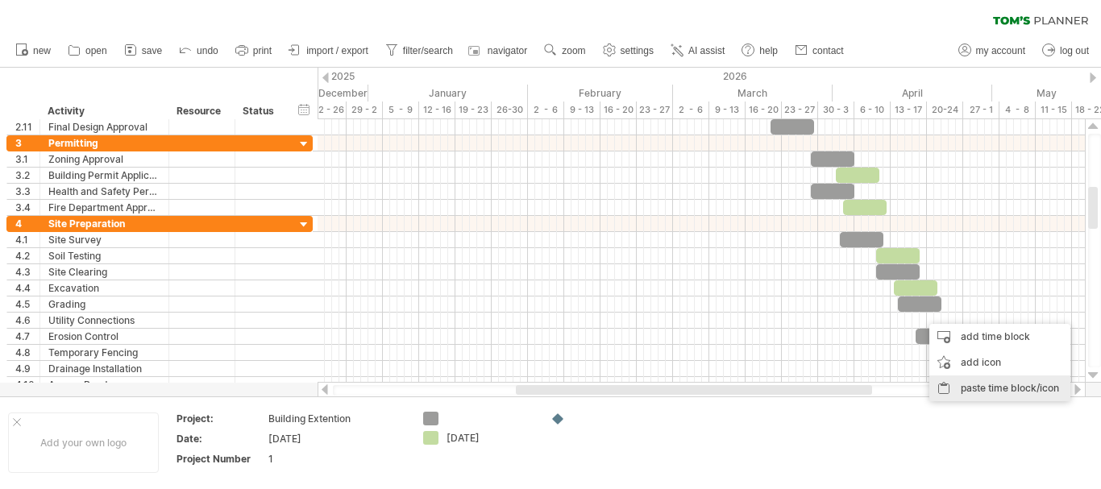
click at [967, 396] on div "paste time block/icon" at bounding box center [999, 388] width 141 height 26
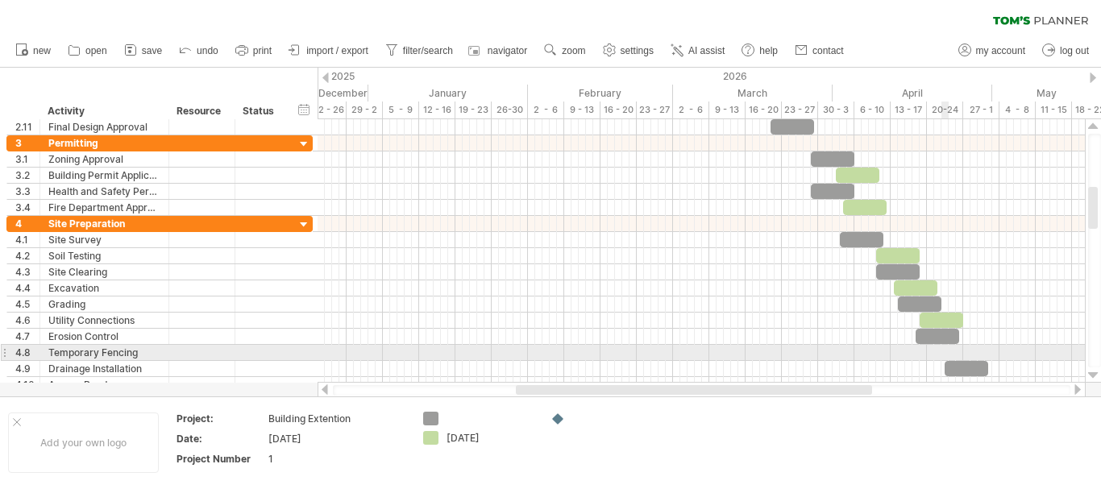
click at [945, 352] on div at bounding box center [700, 353] width 767 height 16
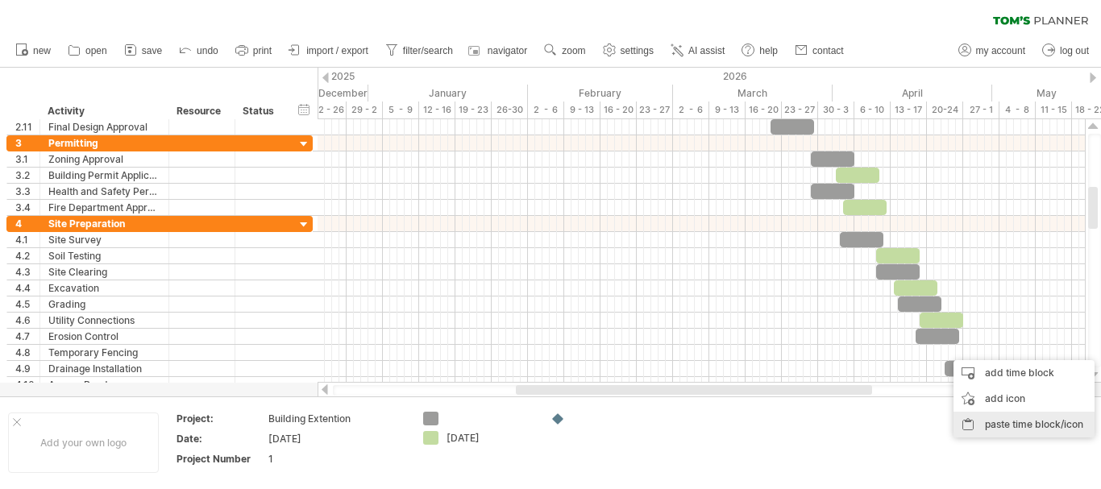
click at [984, 425] on div "paste time block/icon" at bounding box center [1023, 425] width 141 height 26
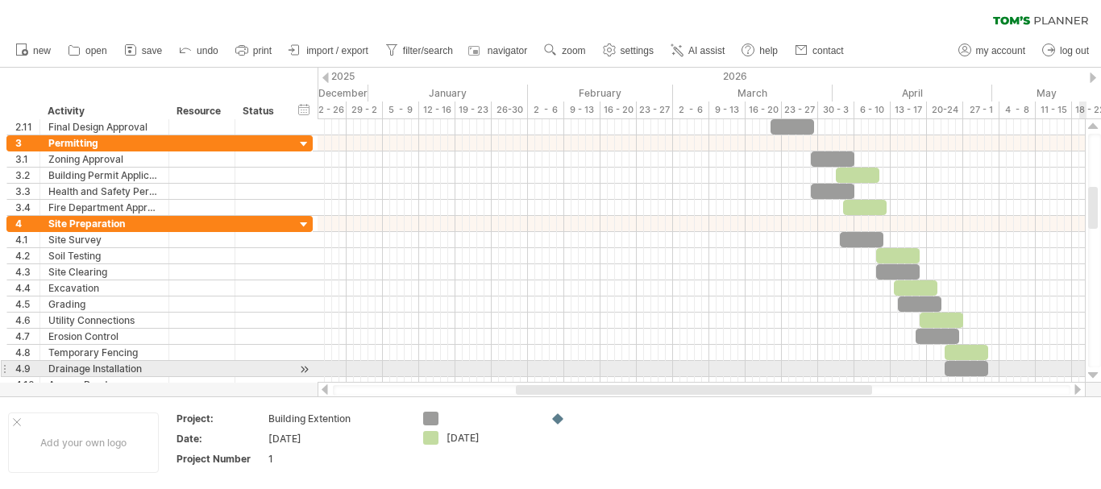
click at [1091, 374] on div at bounding box center [1093, 375] width 10 height 13
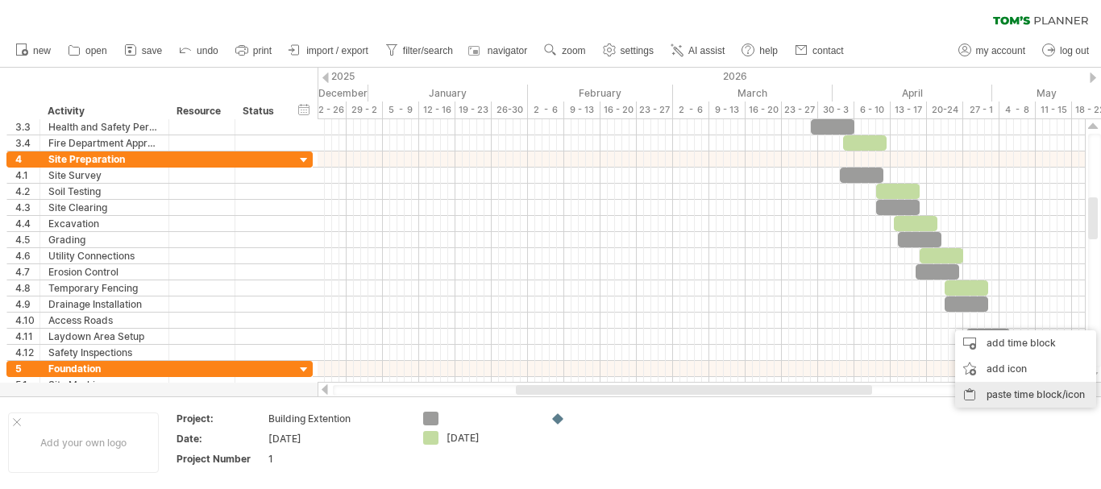
click at [1002, 384] on div "paste time block/icon" at bounding box center [1025, 395] width 141 height 26
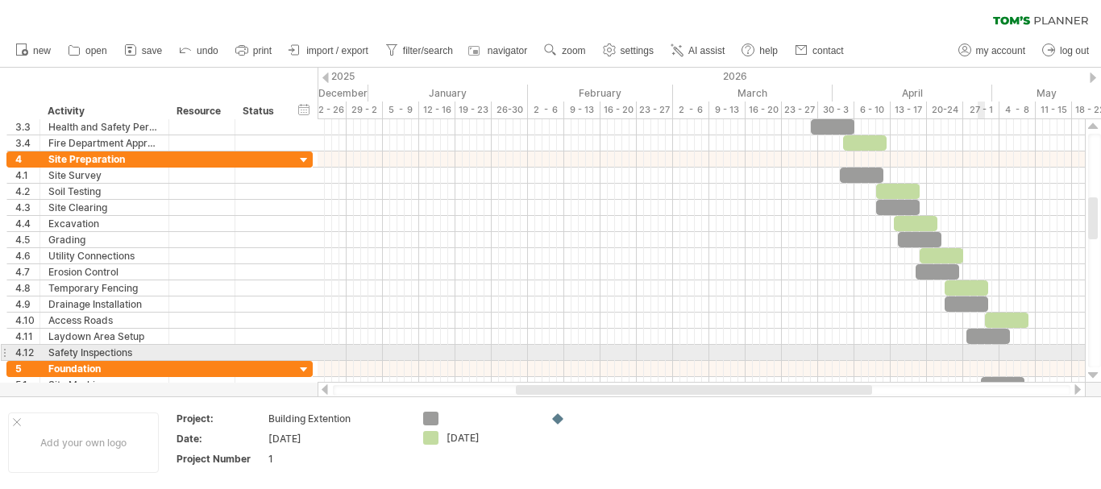
click at [982, 351] on div at bounding box center [700, 353] width 767 height 16
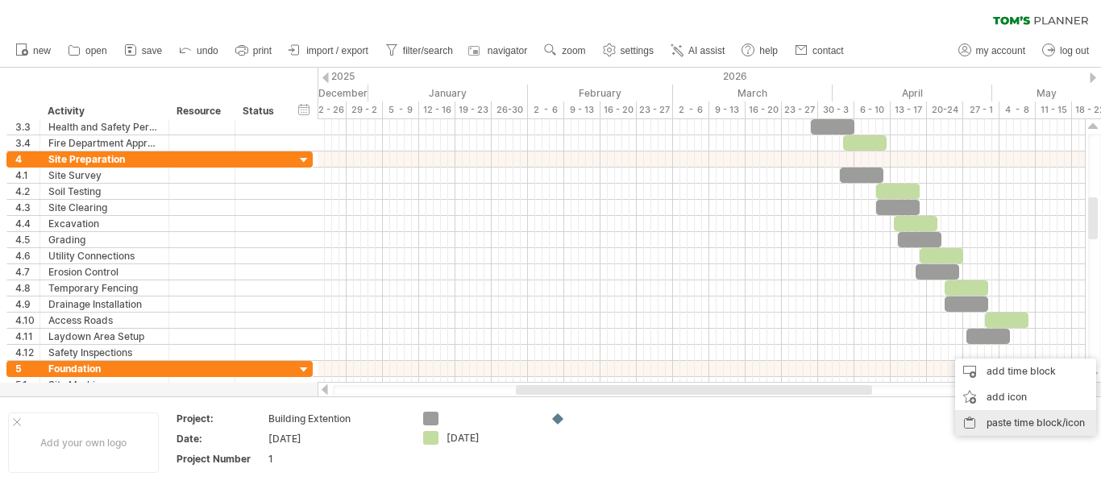
click at [1014, 417] on div "paste time block/icon" at bounding box center [1025, 423] width 141 height 26
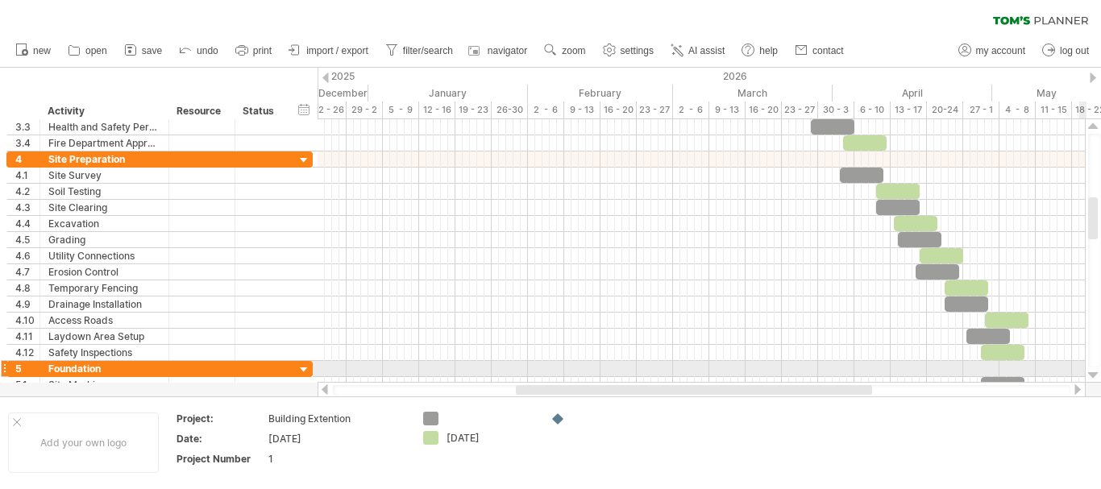
click at [1095, 375] on div at bounding box center [1093, 375] width 10 height 13
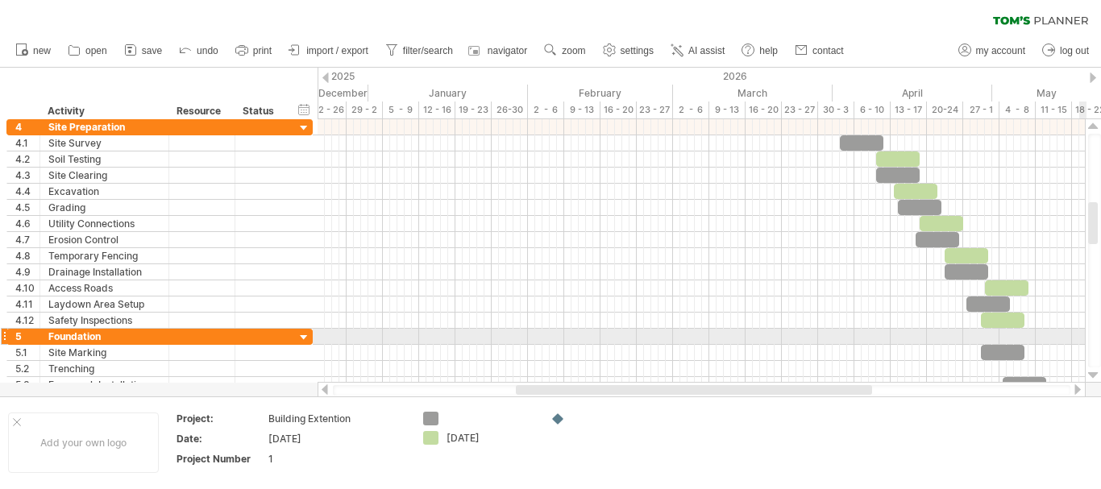
click at [1095, 375] on div at bounding box center [1093, 375] width 10 height 13
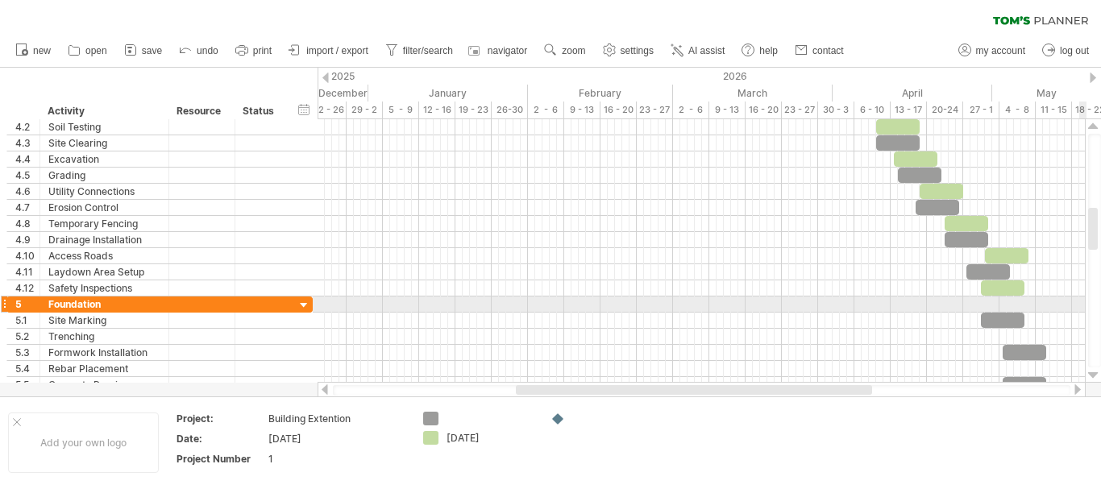
click at [1095, 375] on div at bounding box center [1093, 375] width 10 height 13
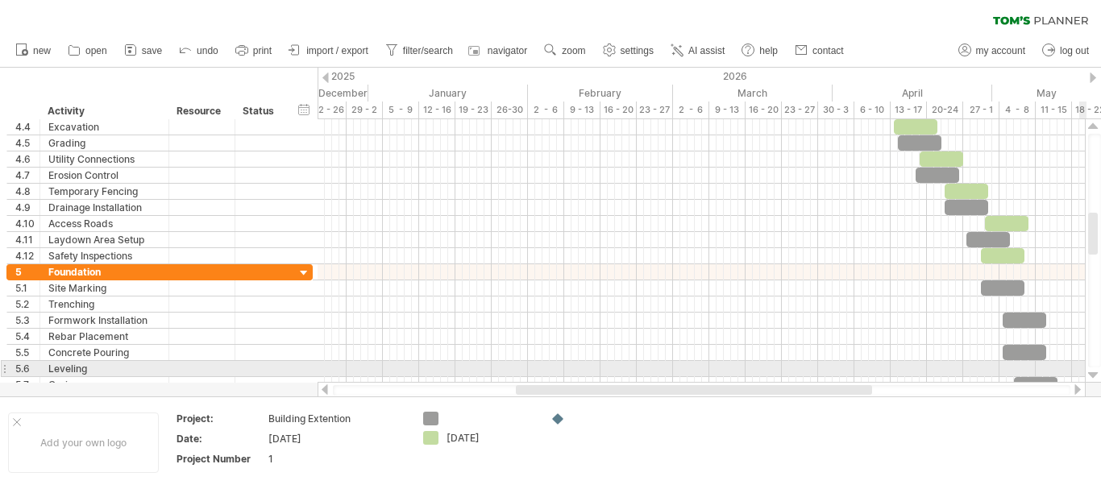
click at [1093, 373] on div at bounding box center [1093, 375] width 10 height 13
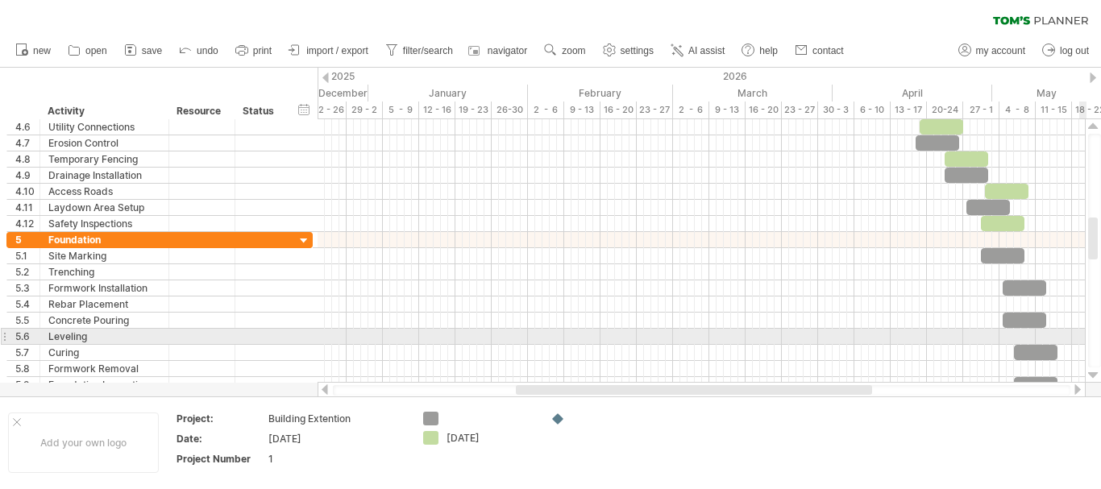
click at [1093, 373] on div at bounding box center [1093, 375] width 10 height 13
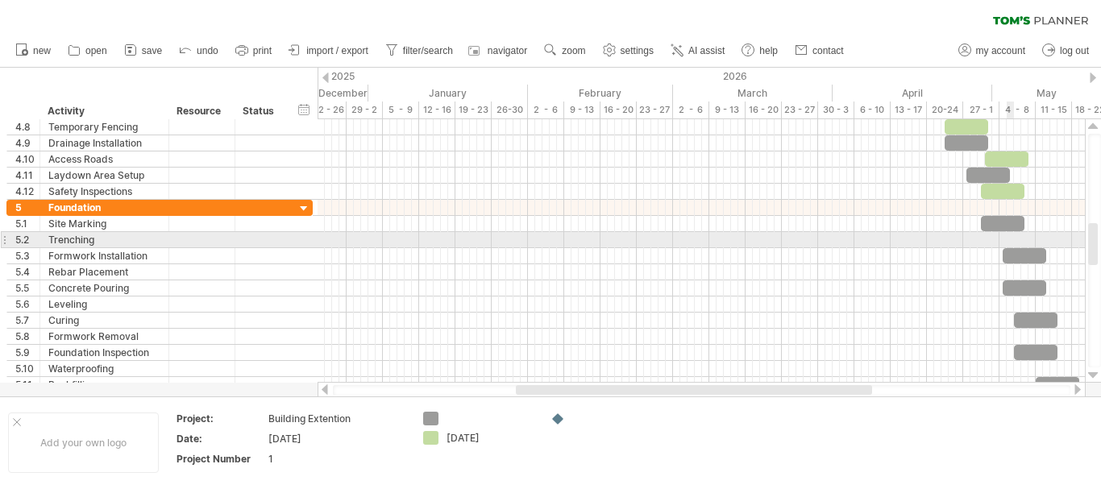
click at [1010, 232] on div at bounding box center [700, 240] width 767 height 16
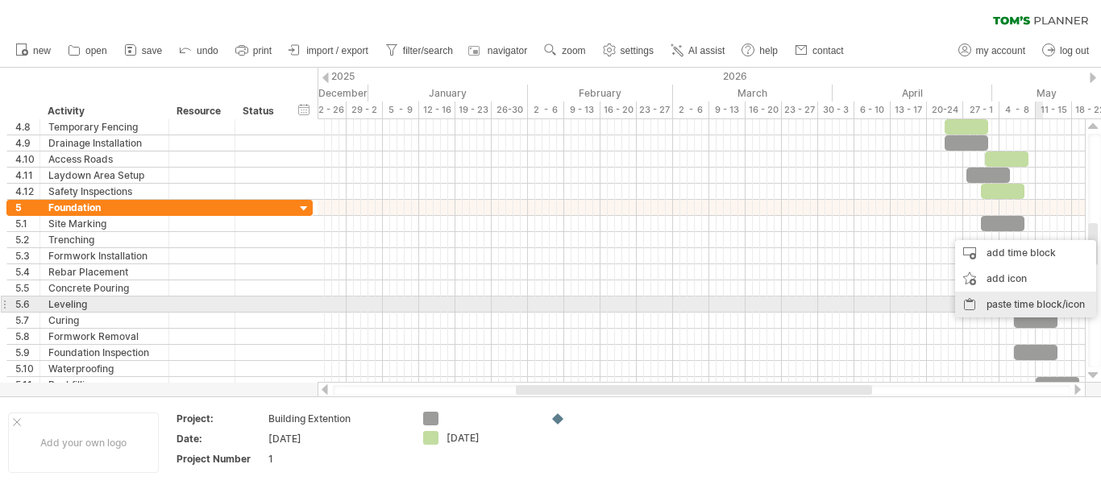
click at [1034, 309] on div "paste time block/icon" at bounding box center [1025, 305] width 141 height 26
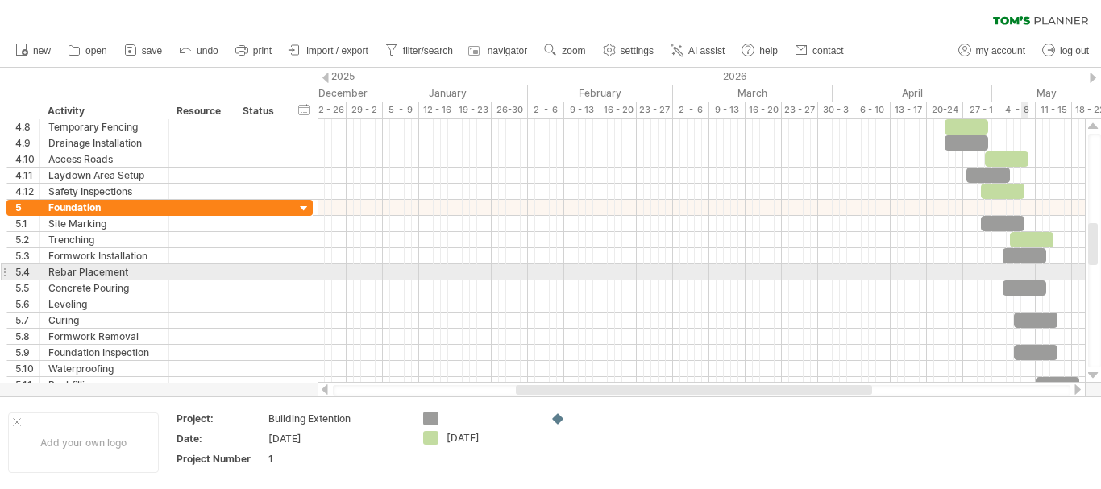
click at [1024, 268] on div at bounding box center [700, 272] width 767 height 16
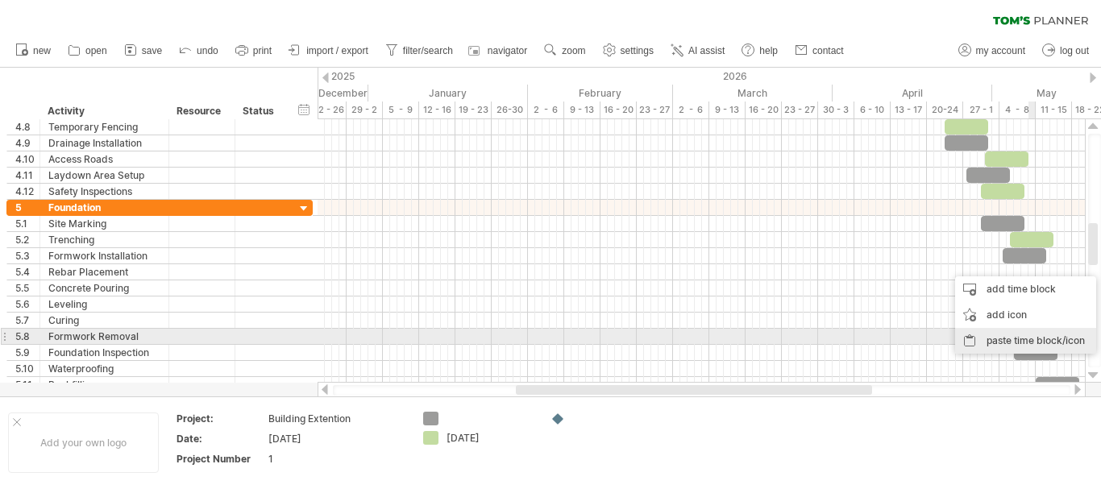
click at [1026, 338] on div "paste time block/icon" at bounding box center [1025, 341] width 141 height 26
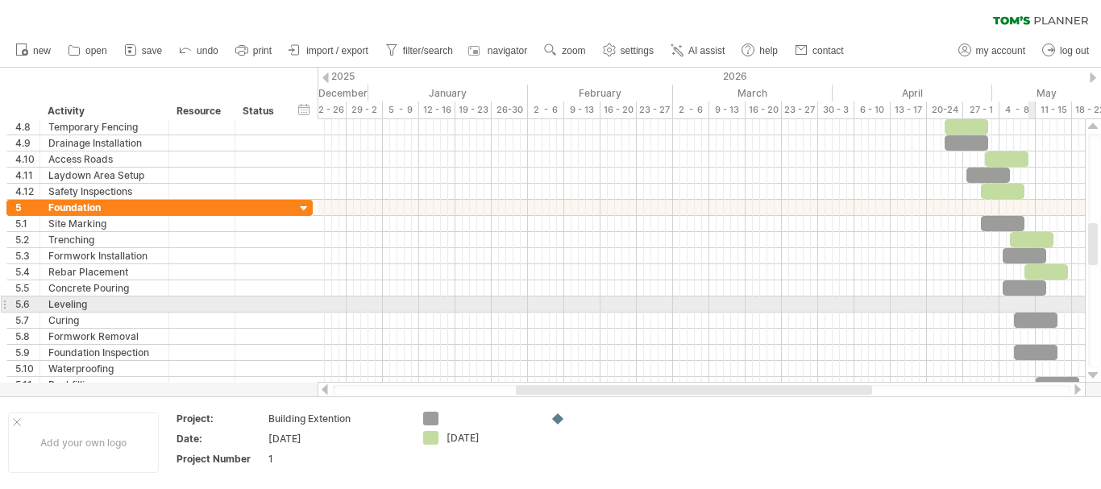
click at [1031, 300] on div at bounding box center [700, 305] width 767 height 16
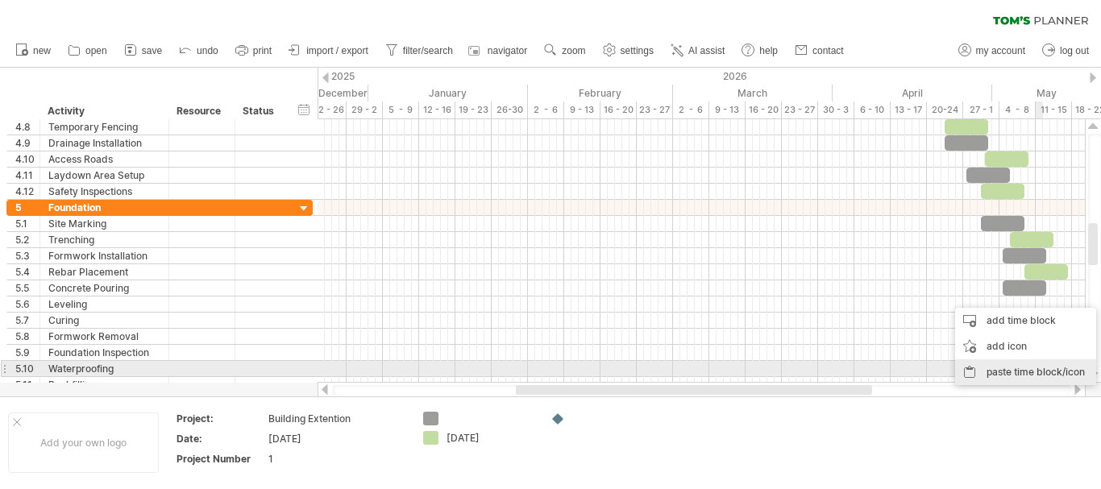
click at [1024, 371] on div "paste time block/icon" at bounding box center [1025, 372] width 141 height 26
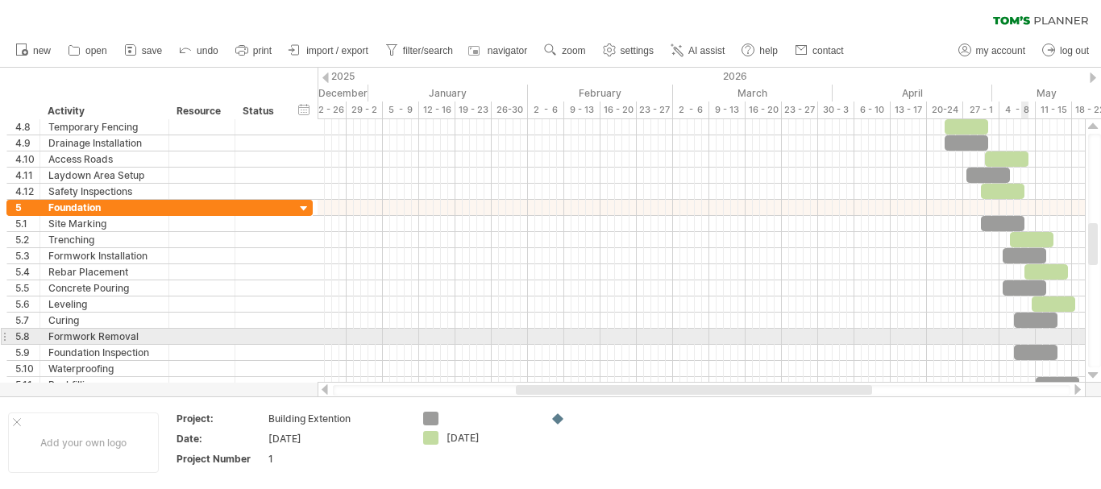
click at [1027, 330] on div at bounding box center [700, 337] width 767 height 16
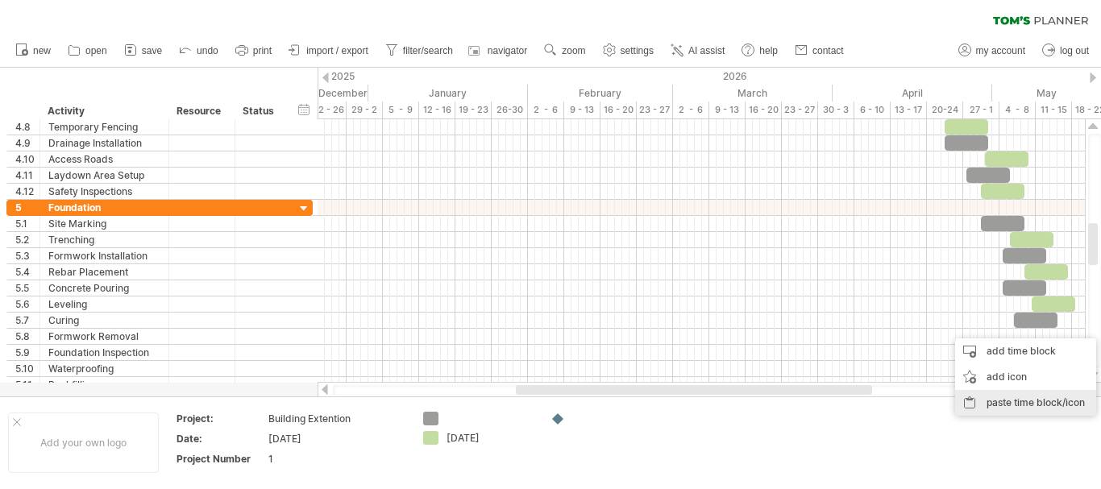
click at [1039, 396] on div "paste time block/icon" at bounding box center [1025, 403] width 141 height 26
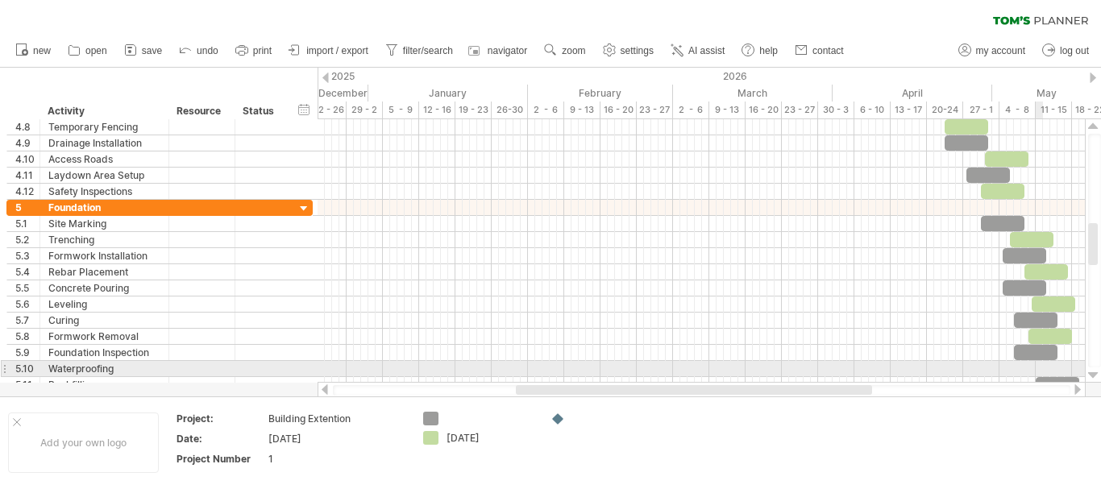
click at [1040, 370] on div at bounding box center [700, 369] width 767 height 16
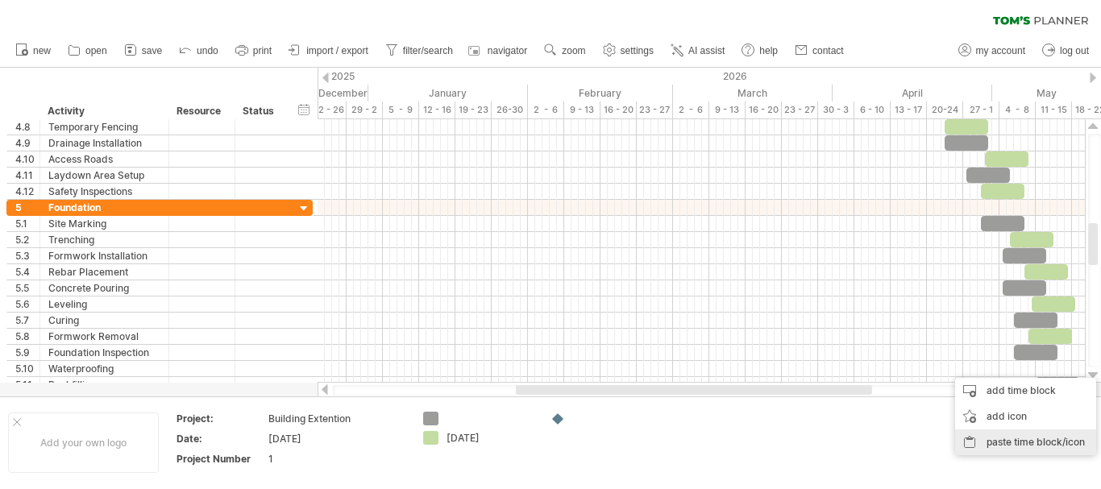
click at [1024, 436] on div "paste time block/icon" at bounding box center [1025, 442] width 141 height 26
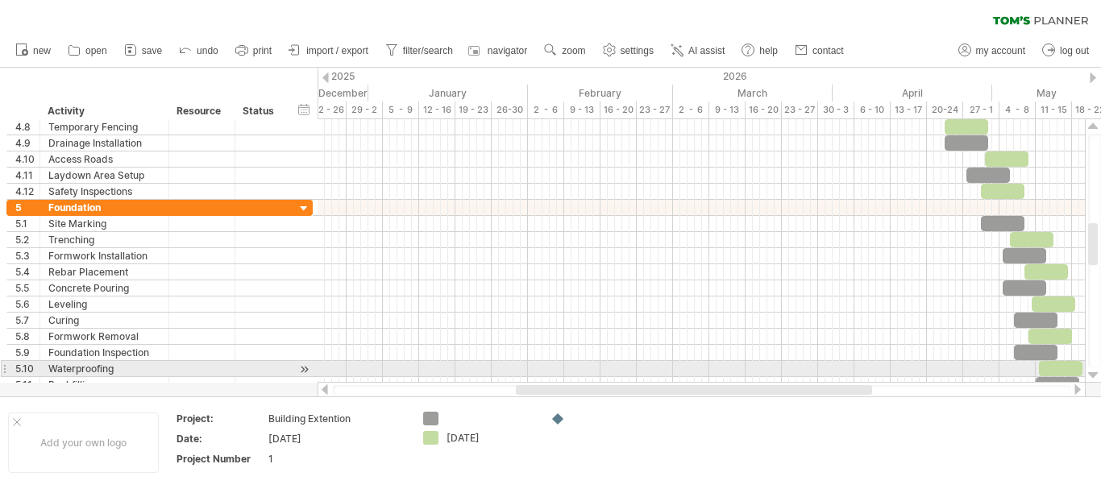
click at [1093, 374] on div at bounding box center [1093, 375] width 10 height 13
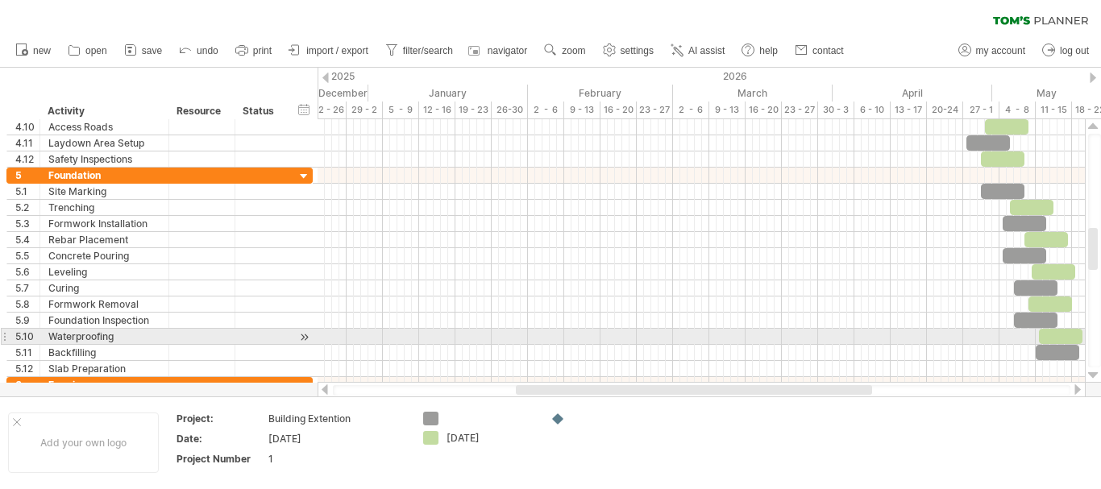
click at [1093, 374] on div at bounding box center [1093, 375] width 10 height 13
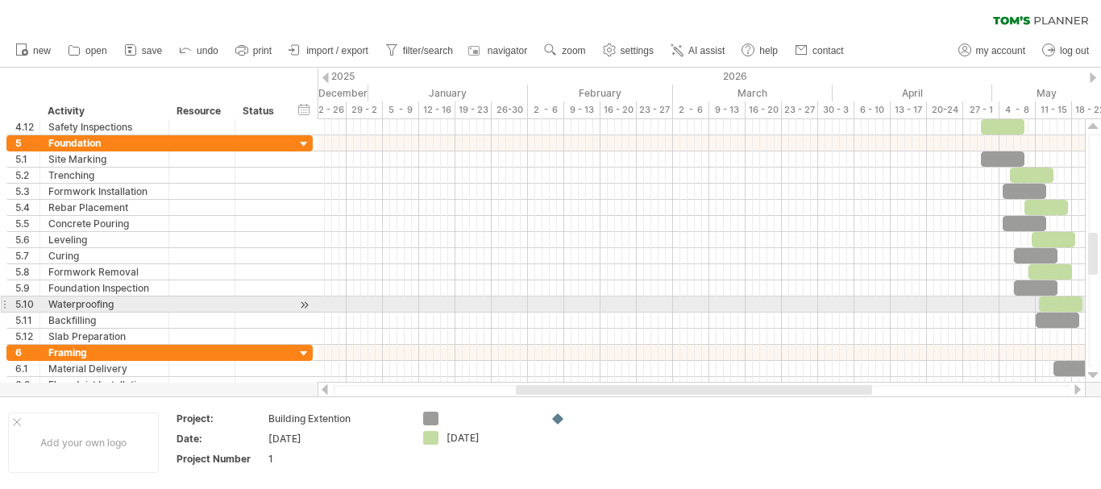
click at [1093, 374] on div at bounding box center [1093, 375] width 10 height 13
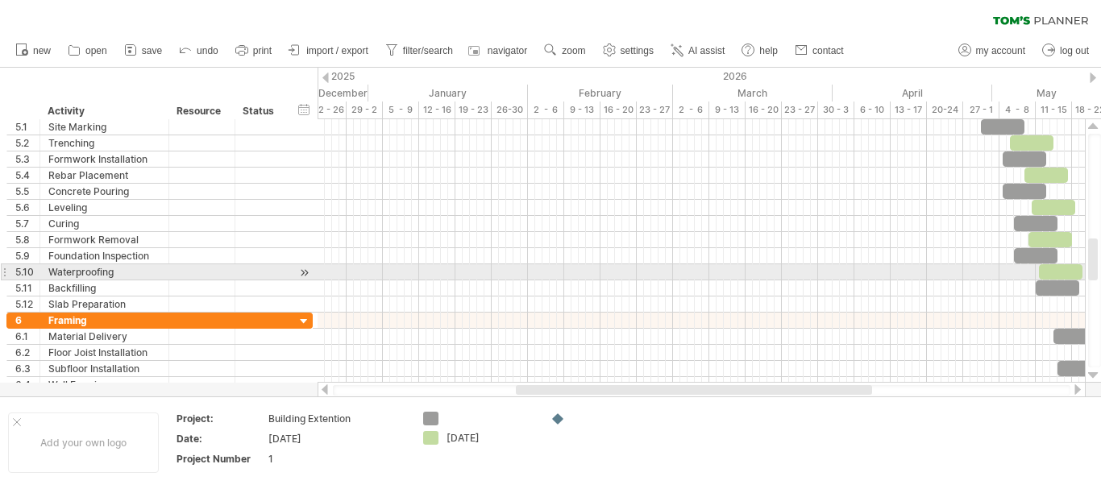
click at [1093, 374] on div at bounding box center [1093, 375] width 10 height 13
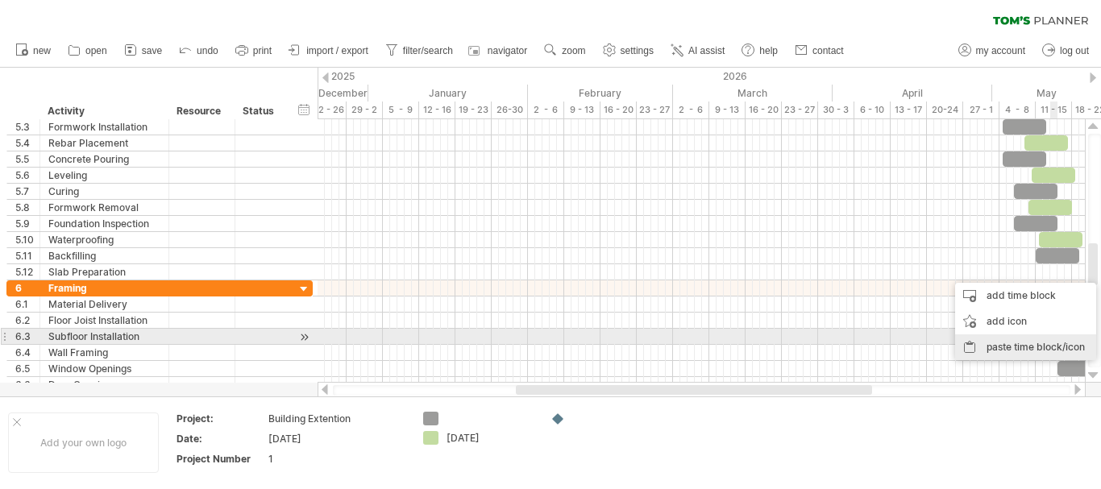
click at [1049, 340] on div "paste time block/icon" at bounding box center [1025, 347] width 141 height 26
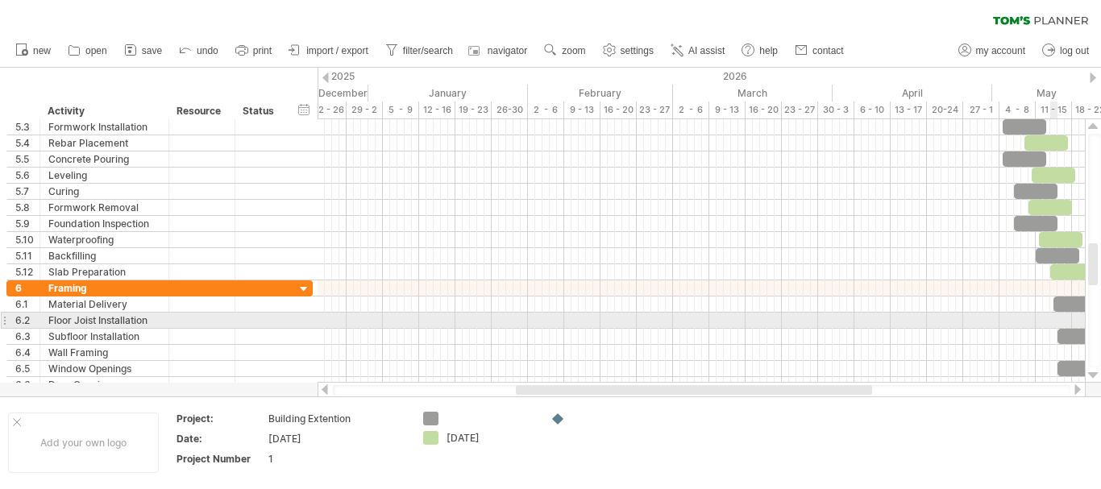
click at [1056, 318] on div at bounding box center [700, 321] width 767 height 16
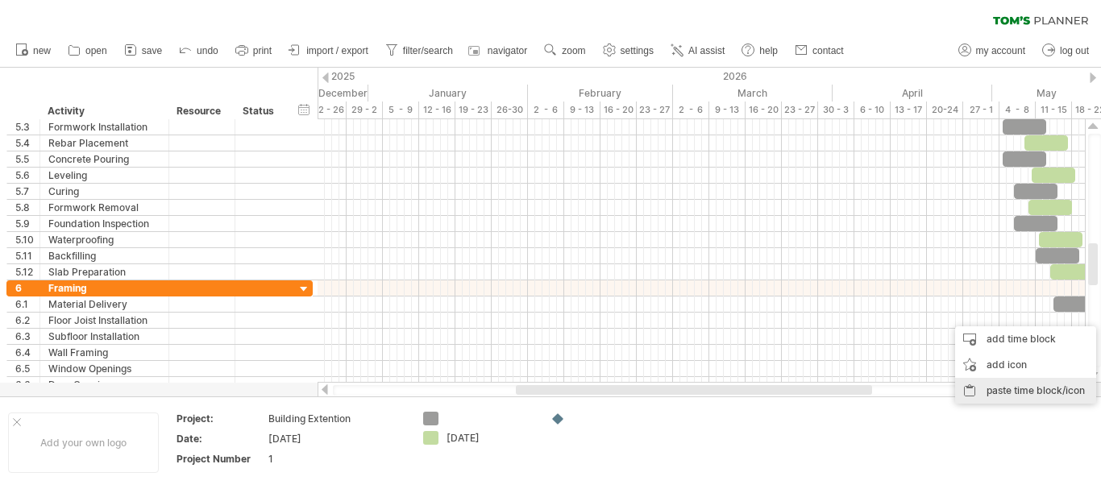
click at [1073, 385] on div "paste time block/icon" at bounding box center [1025, 391] width 141 height 26
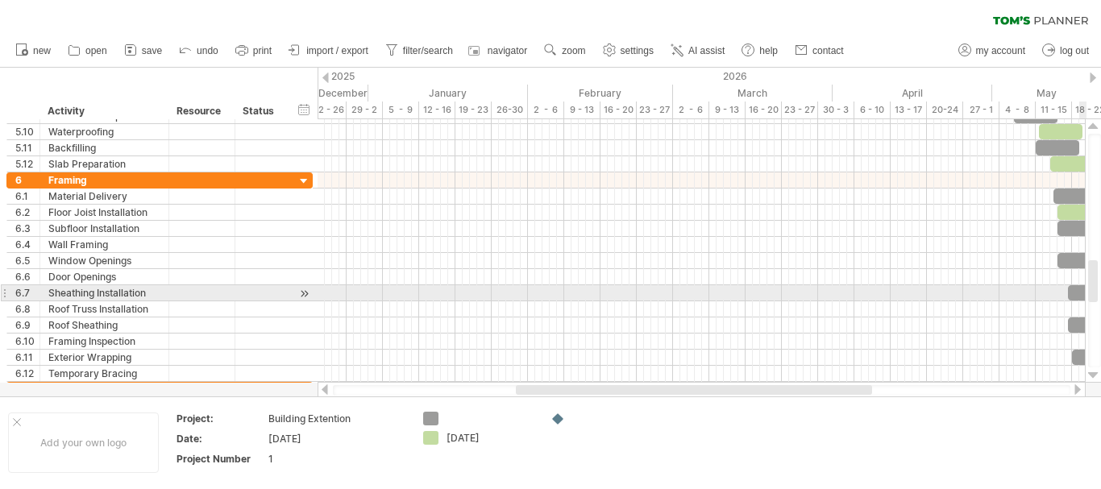
drag, startPoint x: 1093, startPoint y: 273, endPoint x: 1094, endPoint y: 293, distance: 19.4
click at [1094, 293] on div at bounding box center [1093, 281] width 10 height 42
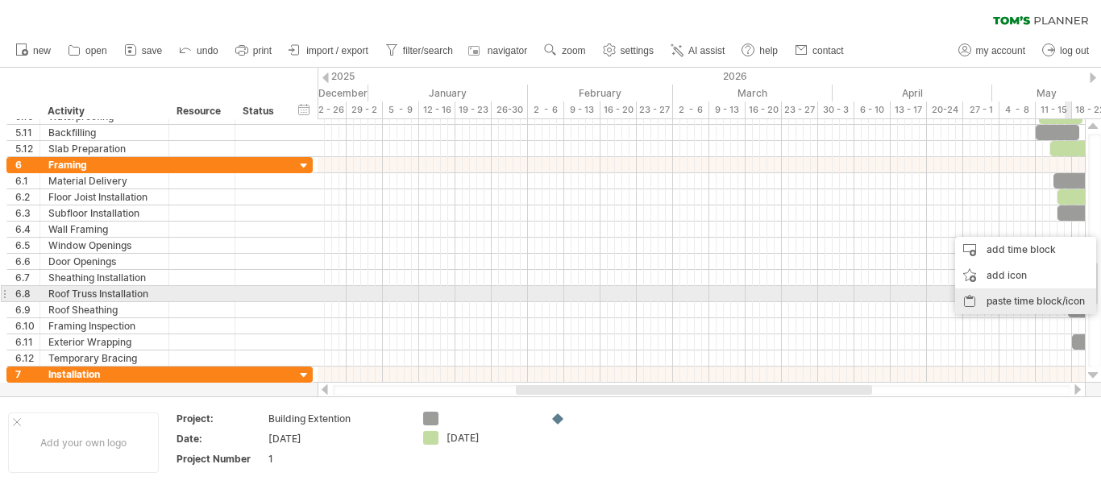
click at [1061, 297] on div "paste time block/icon" at bounding box center [1025, 301] width 141 height 26
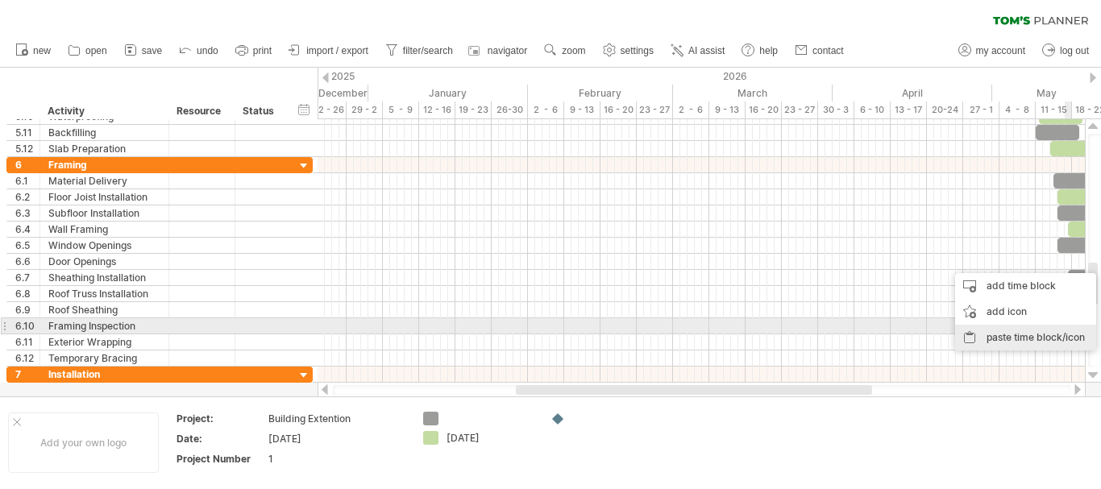
click at [1065, 332] on div "paste time block/icon" at bounding box center [1025, 338] width 141 height 26
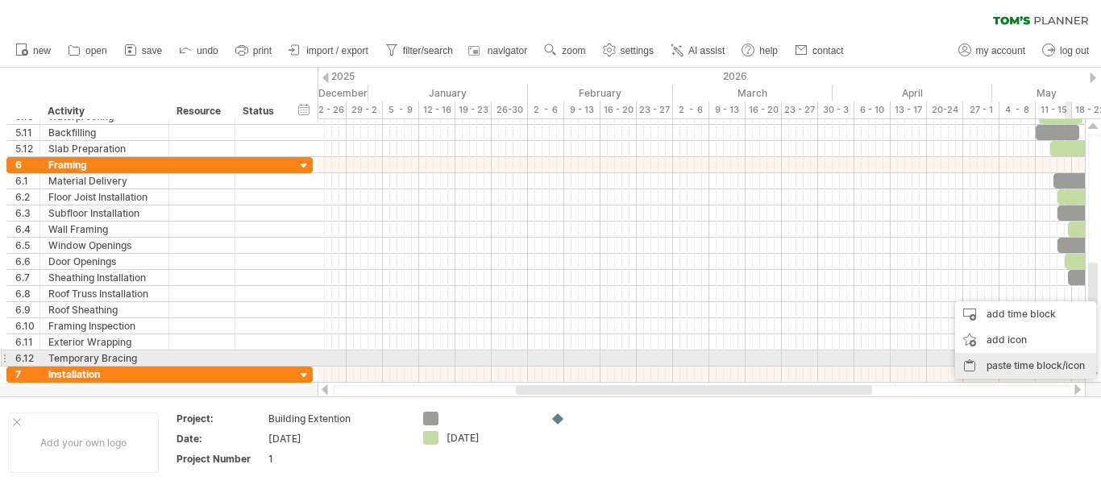
click at [1079, 363] on div "paste time block/icon" at bounding box center [1025, 366] width 141 height 26
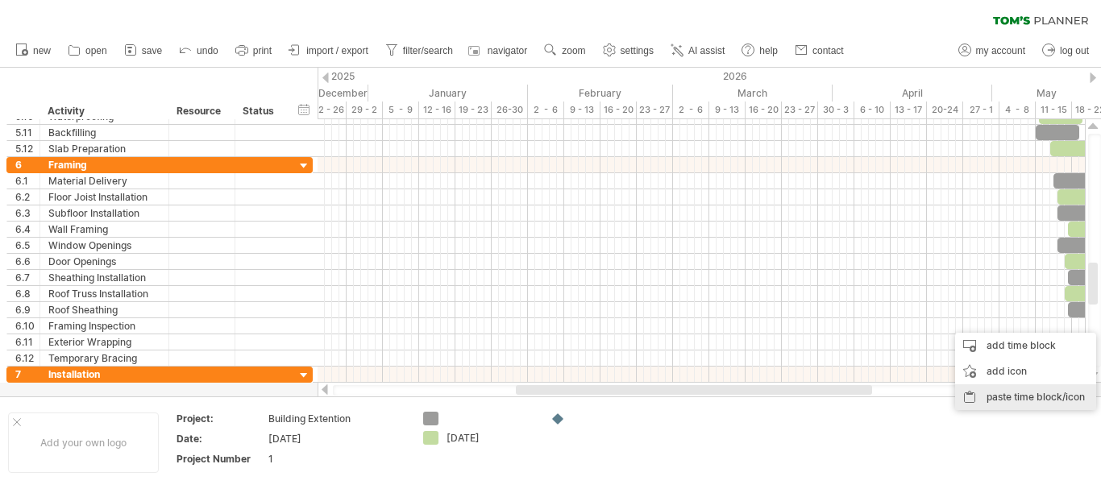
click at [1071, 392] on div "paste time block/icon" at bounding box center [1025, 397] width 141 height 26
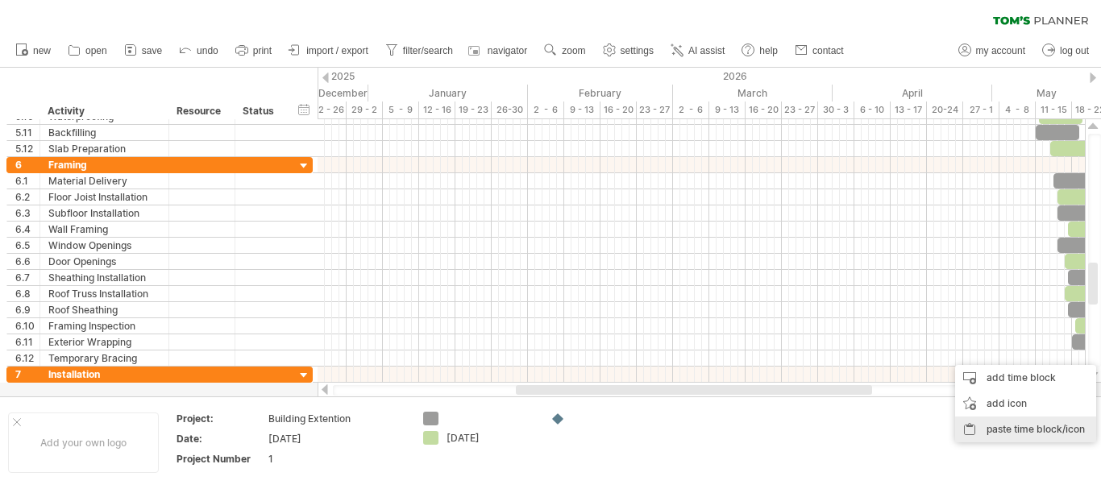
click at [1065, 419] on div "paste time block/icon" at bounding box center [1025, 430] width 141 height 26
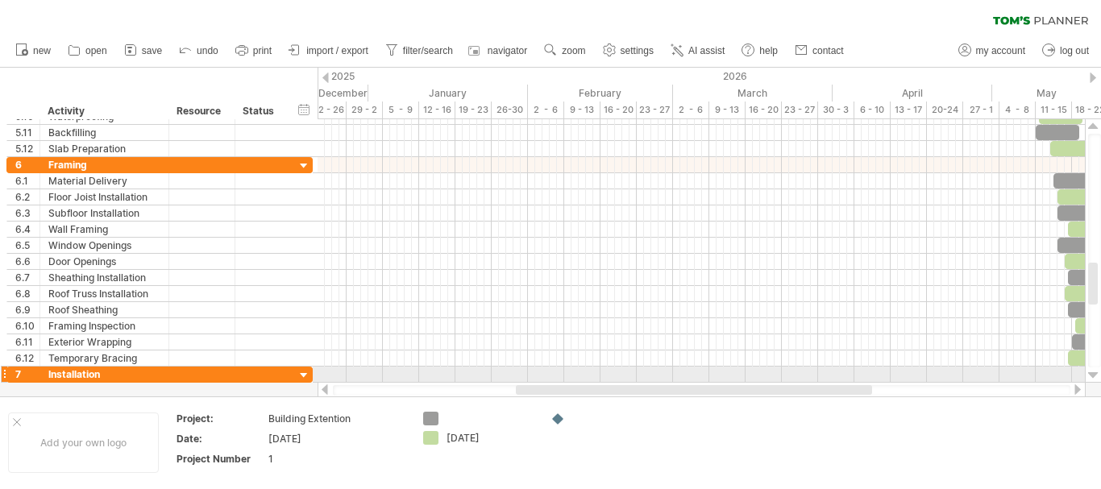
click at [1091, 372] on div at bounding box center [1093, 375] width 10 height 13
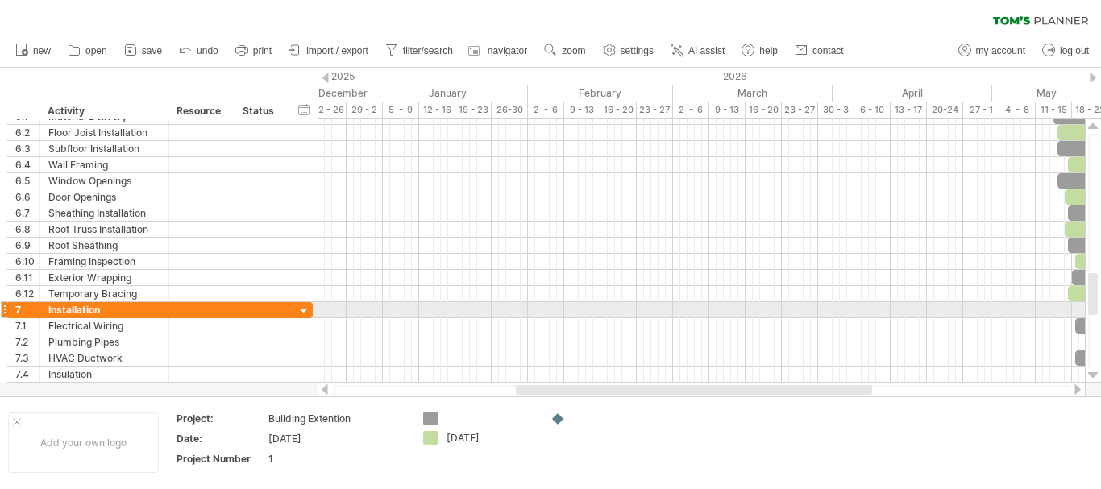
click at [1091, 372] on div at bounding box center [1093, 375] width 10 height 13
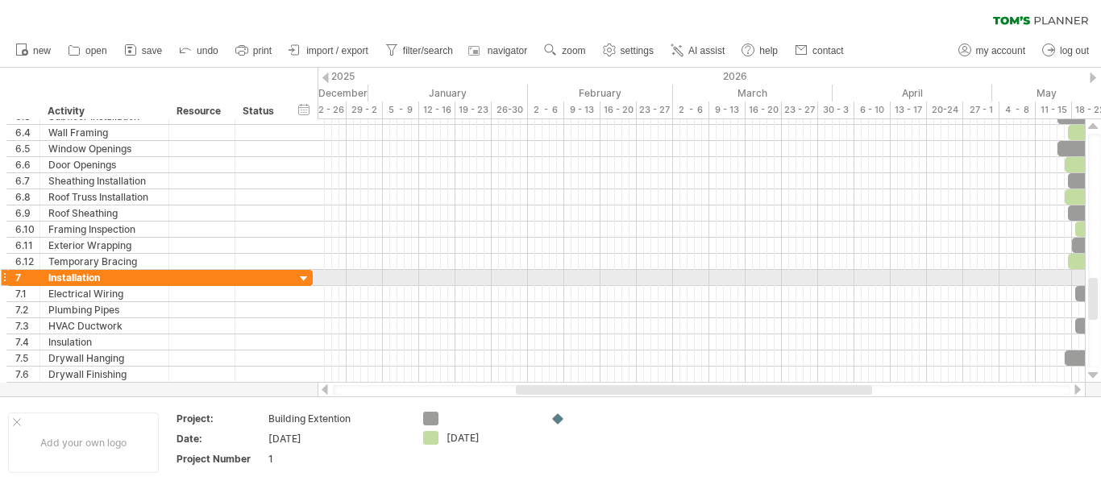
click at [1091, 372] on div at bounding box center [1093, 375] width 10 height 13
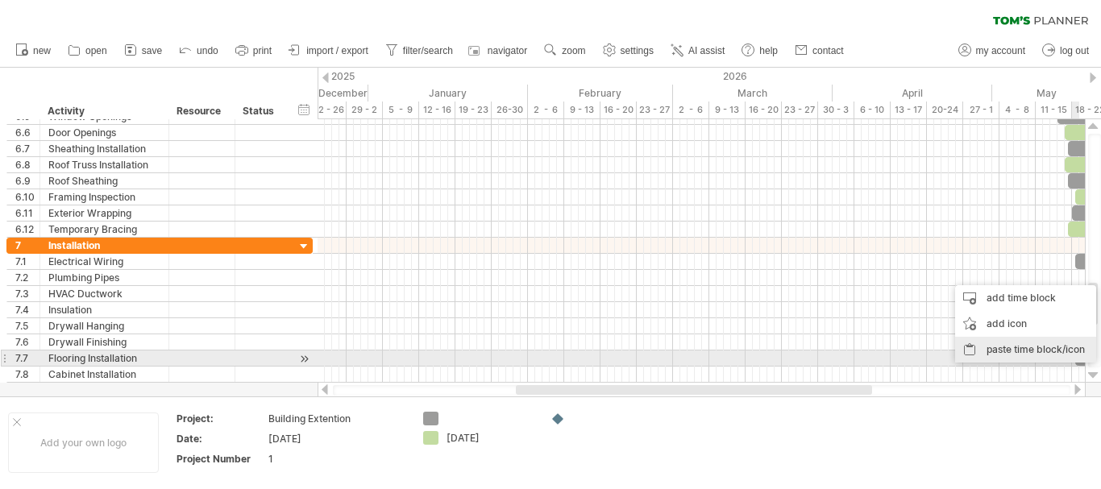
click at [1066, 352] on div "paste time block/icon" at bounding box center [1025, 350] width 141 height 26
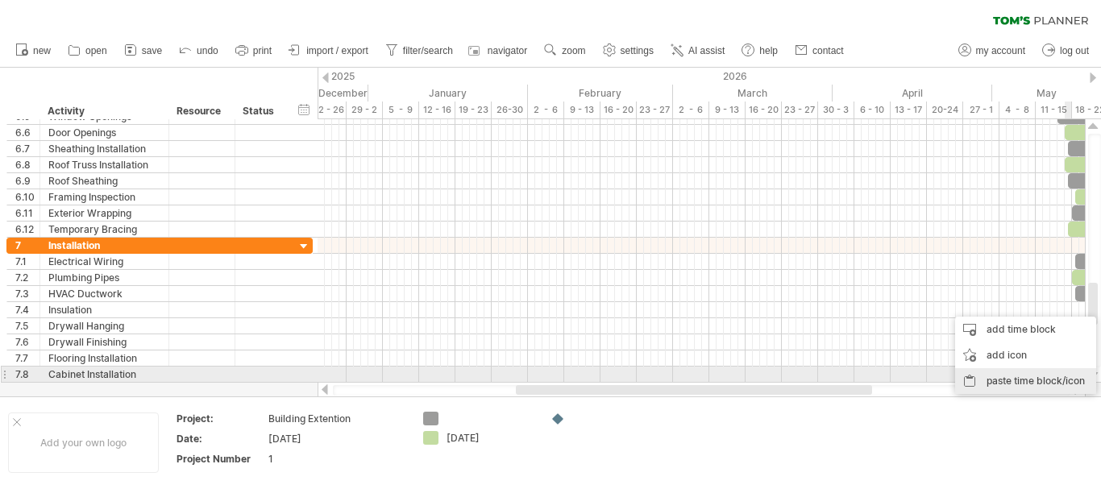
click at [1079, 372] on div "paste time block/icon" at bounding box center [1025, 381] width 141 height 26
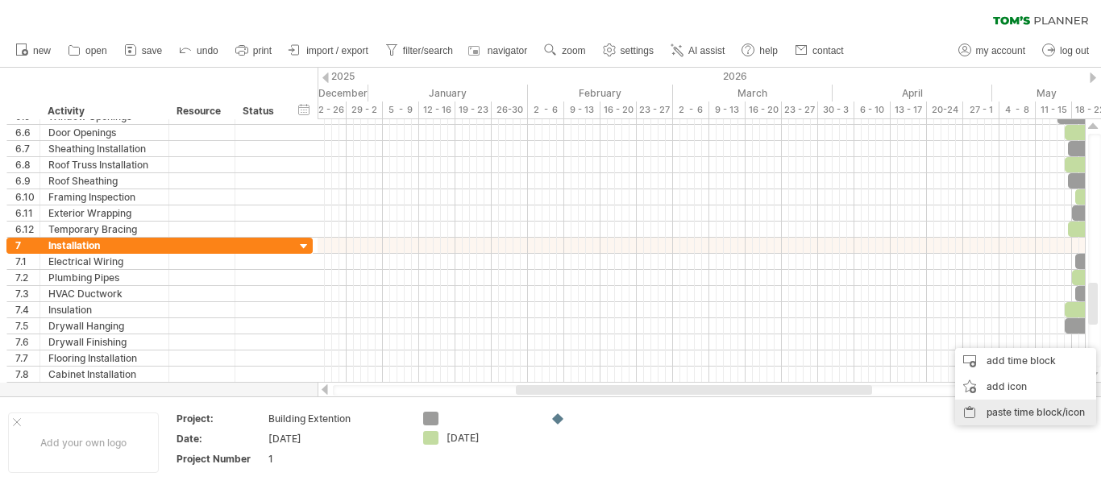
click at [1084, 412] on div "paste time block/icon" at bounding box center [1025, 413] width 141 height 26
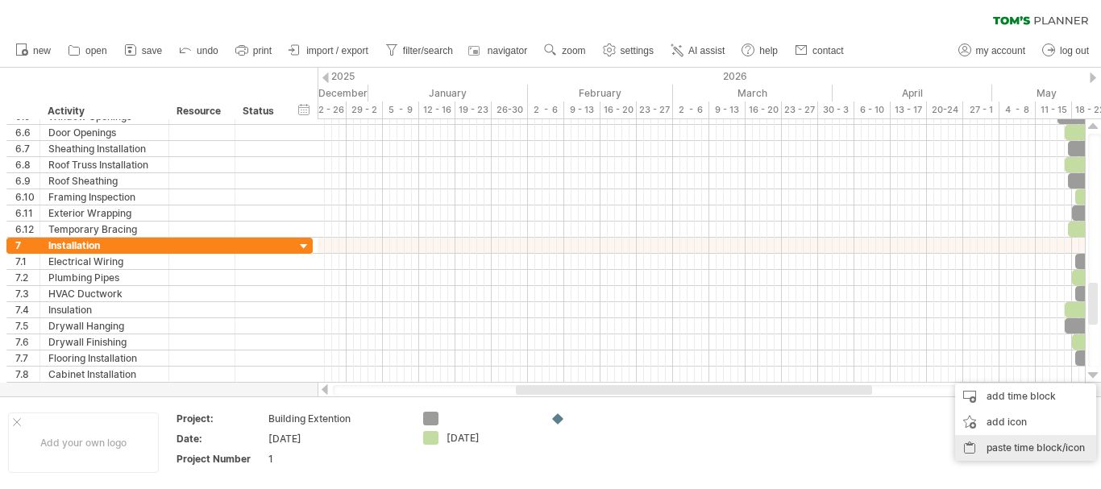
click at [1077, 440] on div "paste time block/icon" at bounding box center [1025, 448] width 141 height 26
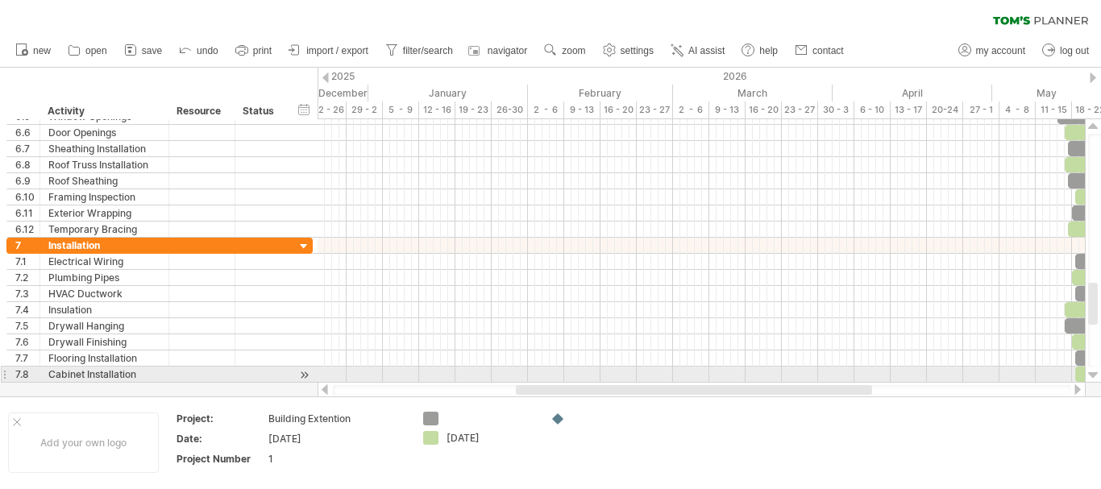
click at [1095, 376] on div at bounding box center [1093, 375] width 10 height 13
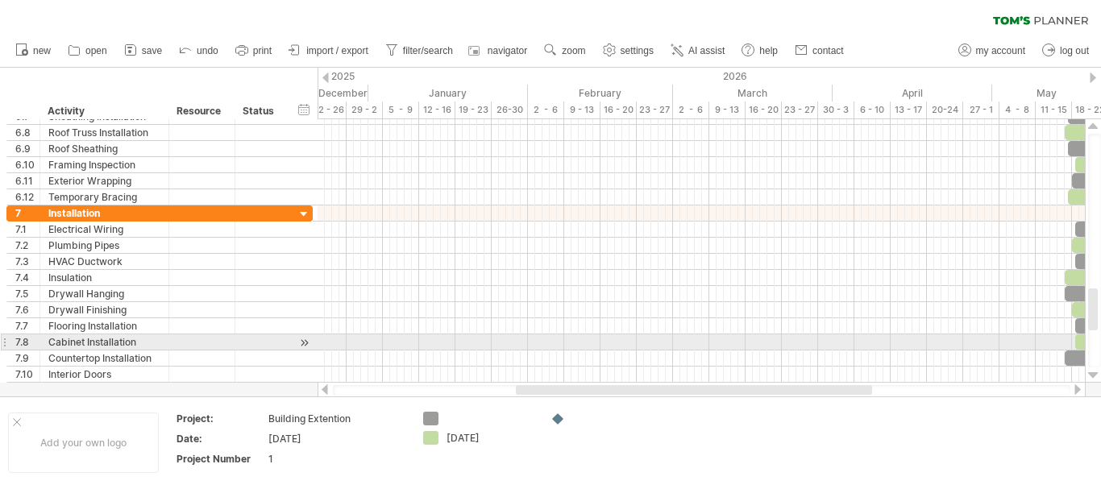
click at [1095, 376] on div at bounding box center [1093, 375] width 10 height 13
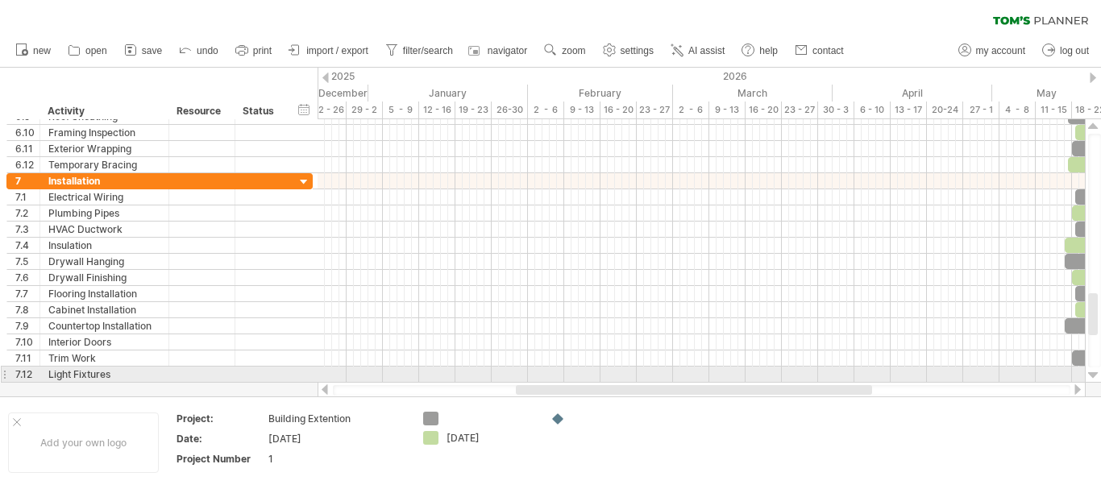
click at [1094, 373] on div at bounding box center [1093, 375] width 10 height 13
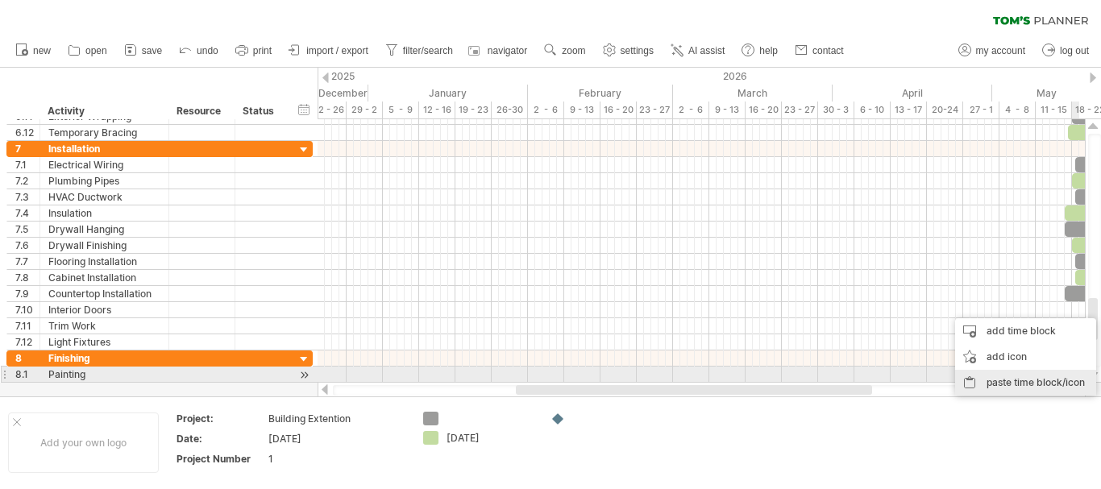
click at [1054, 374] on div "paste time block/icon" at bounding box center [1025, 383] width 141 height 26
click at [1056, 379] on div "add icon" at bounding box center [1025, 386] width 141 height 26
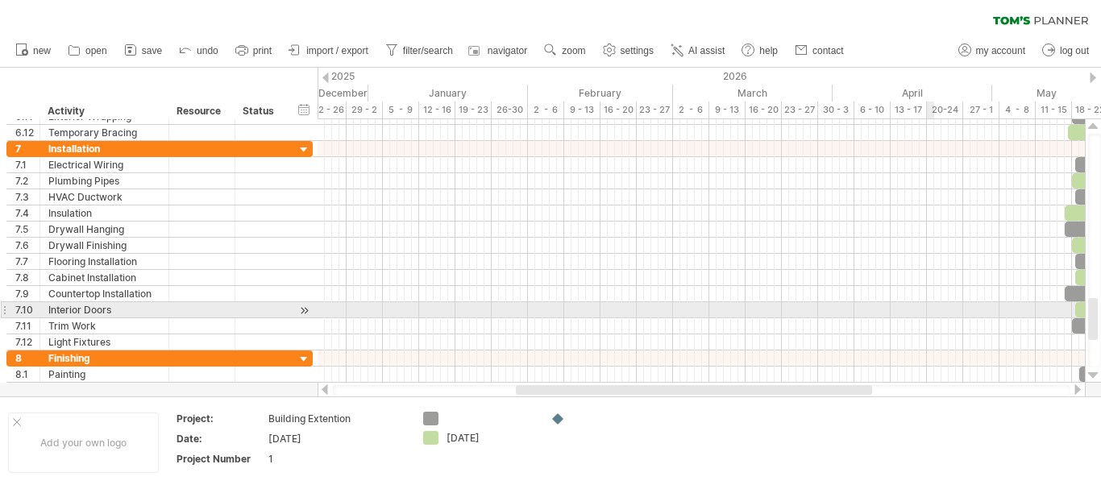
click at [930, 309] on div at bounding box center [700, 310] width 767 height 16
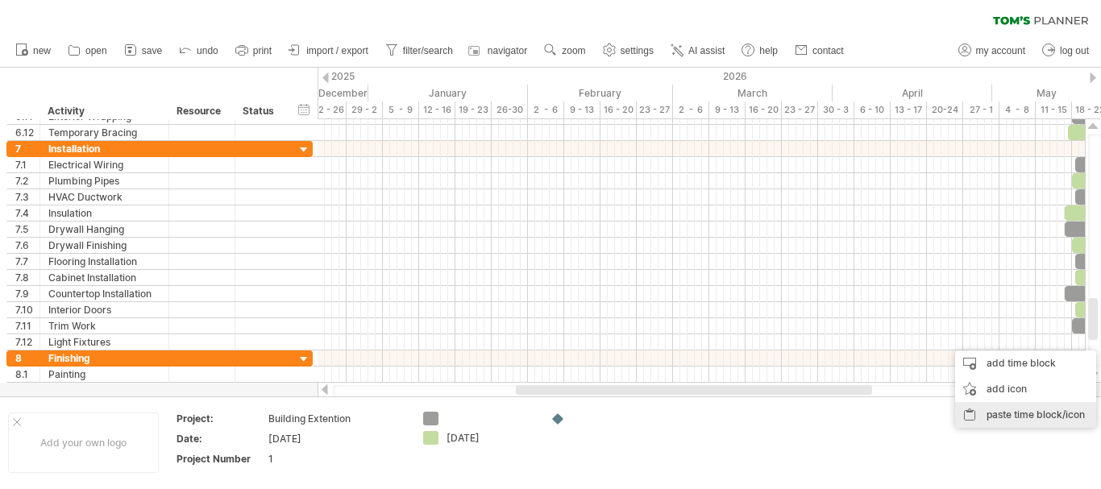
click at [1056, 409] on div "paste time block/icon" at bounding box center [1025, 415] width 141 height 26
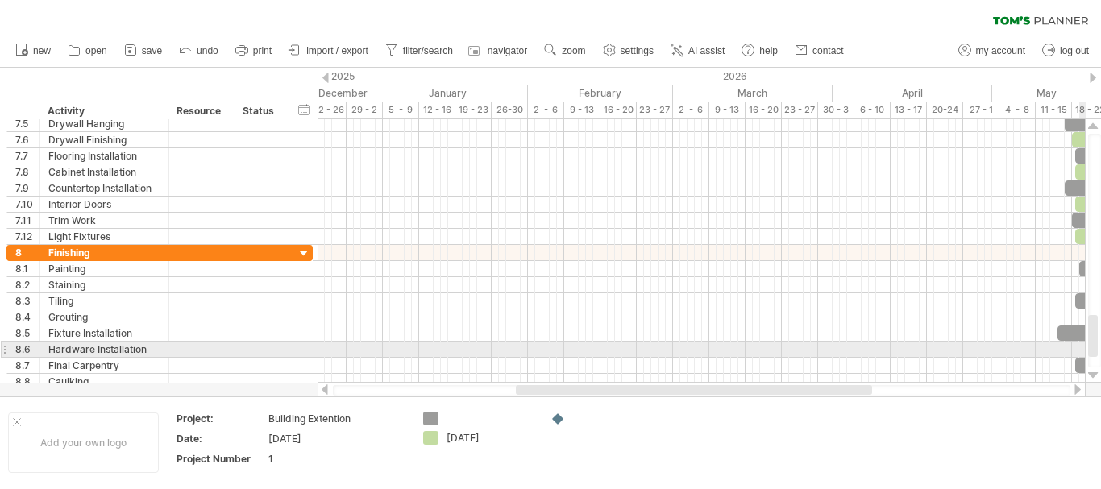
drag, startPoint x: 1097, startPoint y: 336, endPoint x: 1095, endPoint y: 353, distance: 17.0
click at [1095, 353] on div at bounding box center [1093, 336] width 10 height 42
click at [1066, 354] on div "paste time block/icon" at bounding box center [1025, 358] width 141 height 26
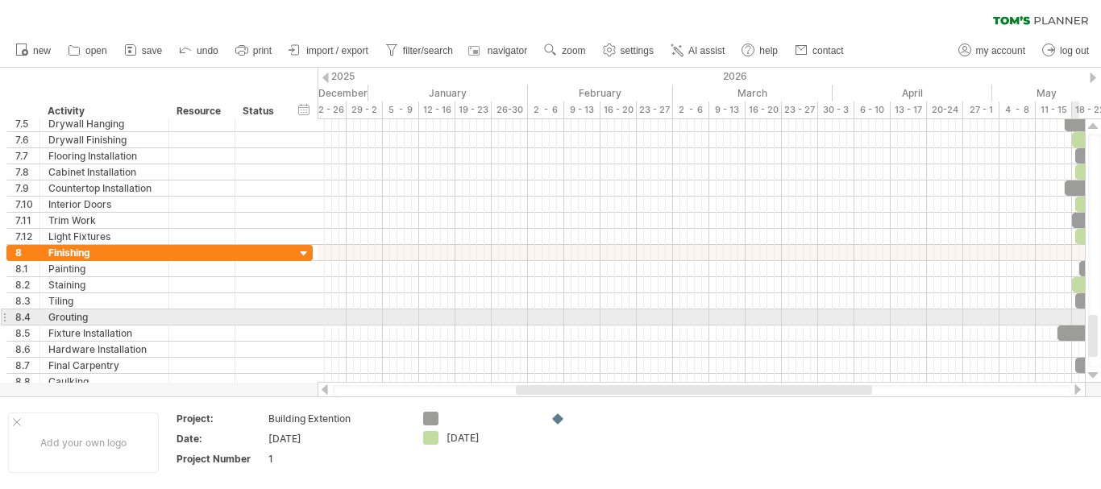
click at [1075, 320] on div at bounding box center [700, 317] width 767 height 16
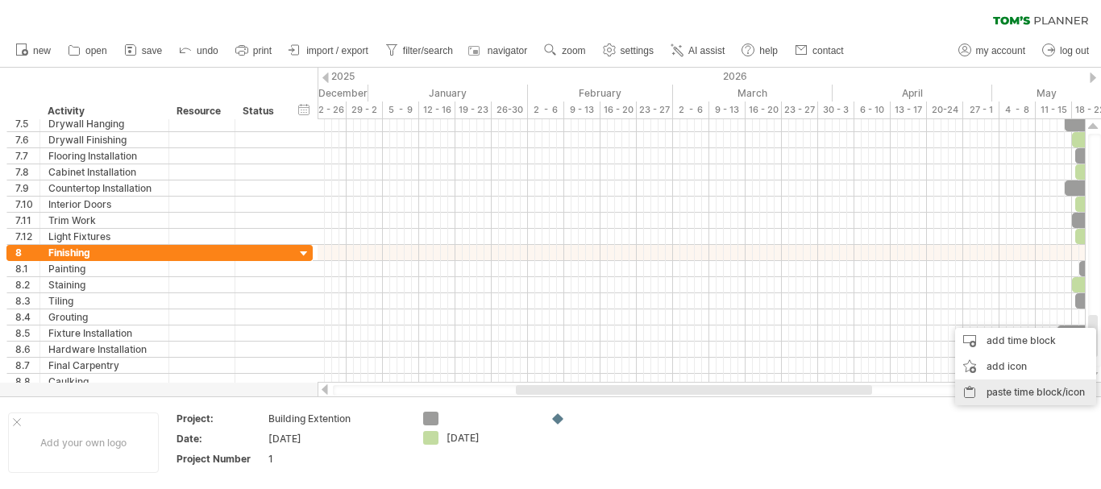
click at [1061, 388] on div "paste time block/icon" at bounding box center [1025, 393] width 141 height 26
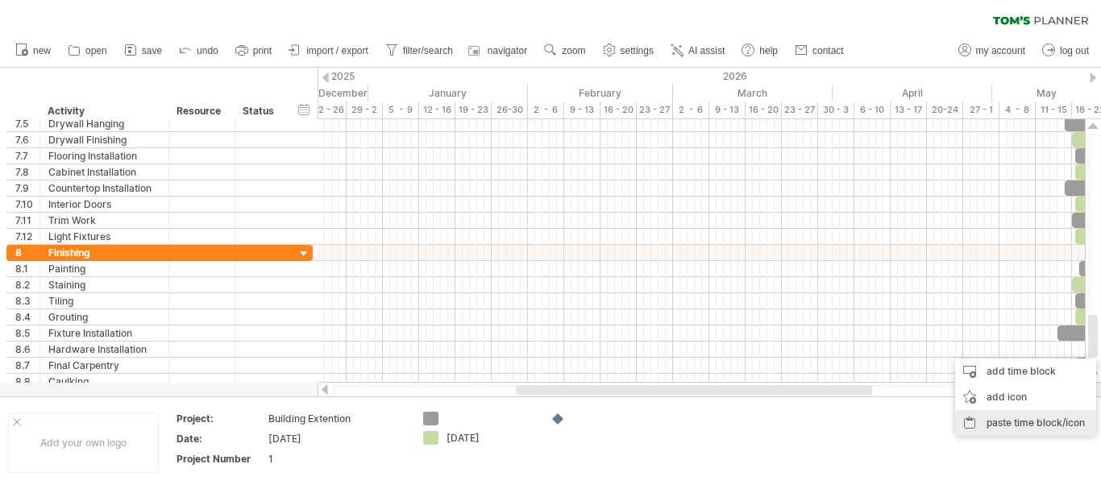
click at [1069, 425] on div "paste time block/icon" at bounding box center [1025, 423] width 141 height 26
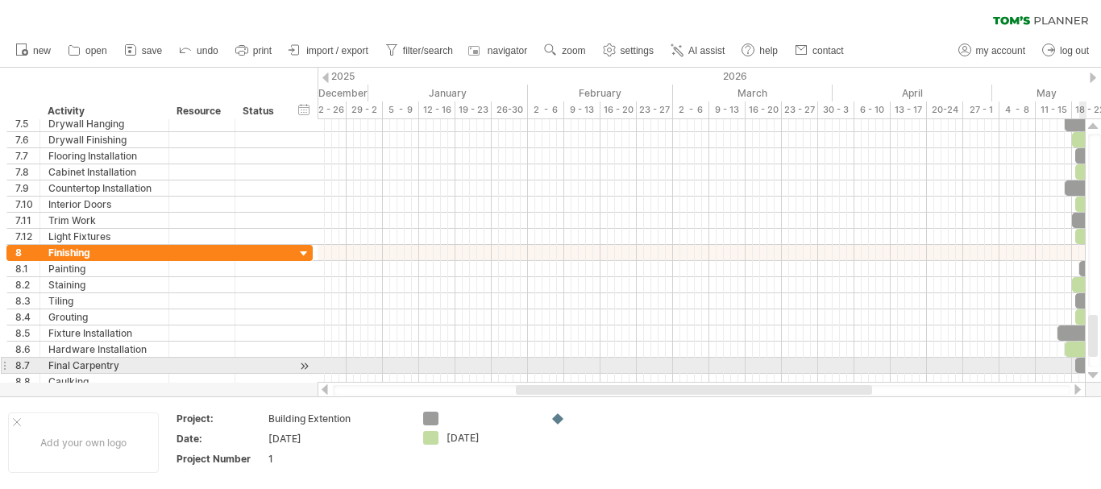
click at [1090, 371] on div at bounding box center [1093, 375] width 10 height 13
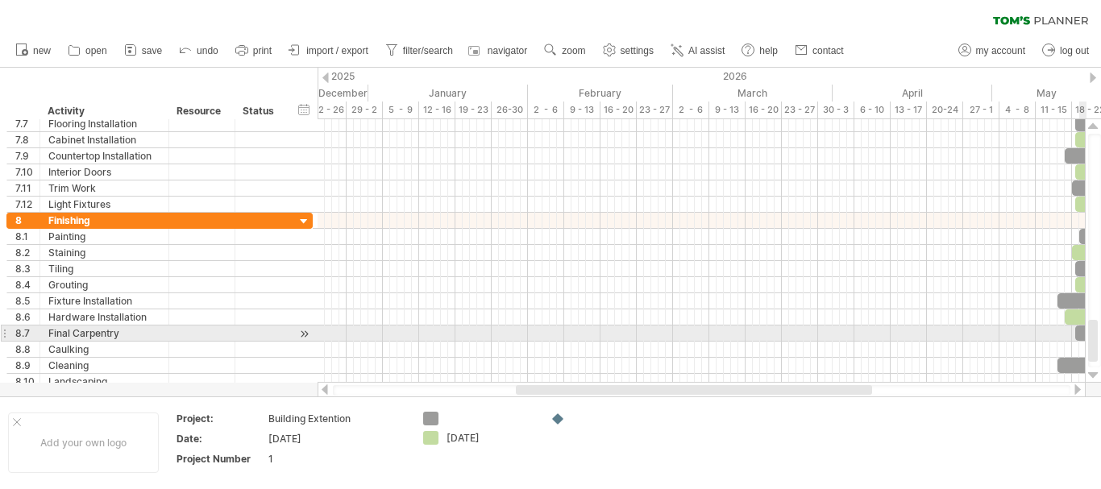
click at [1090, 371] on div at bounding box center [1093, 375] width 10 height 13
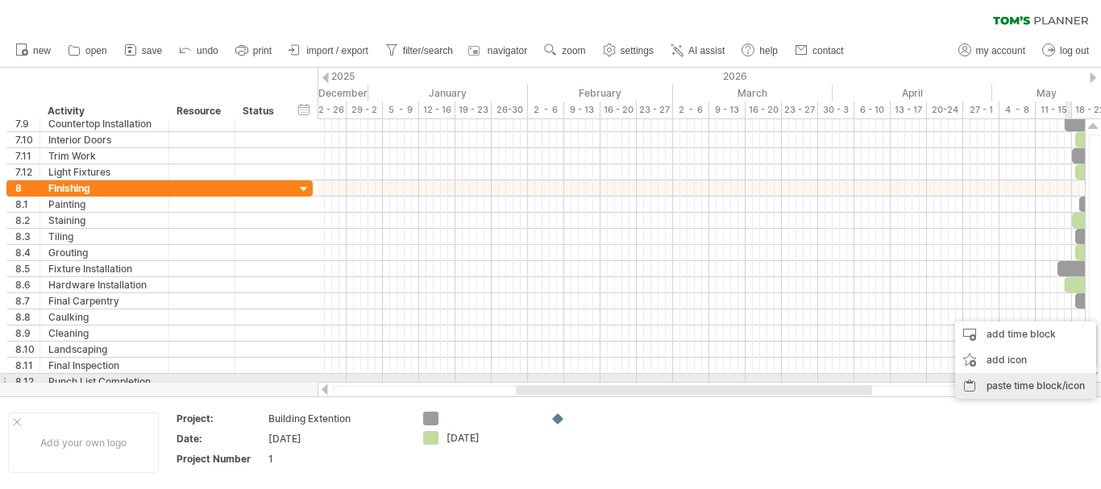
click at [1077, 378] on div "paste time block/icon" at bounding box center [1025, 386] width 141 height 26
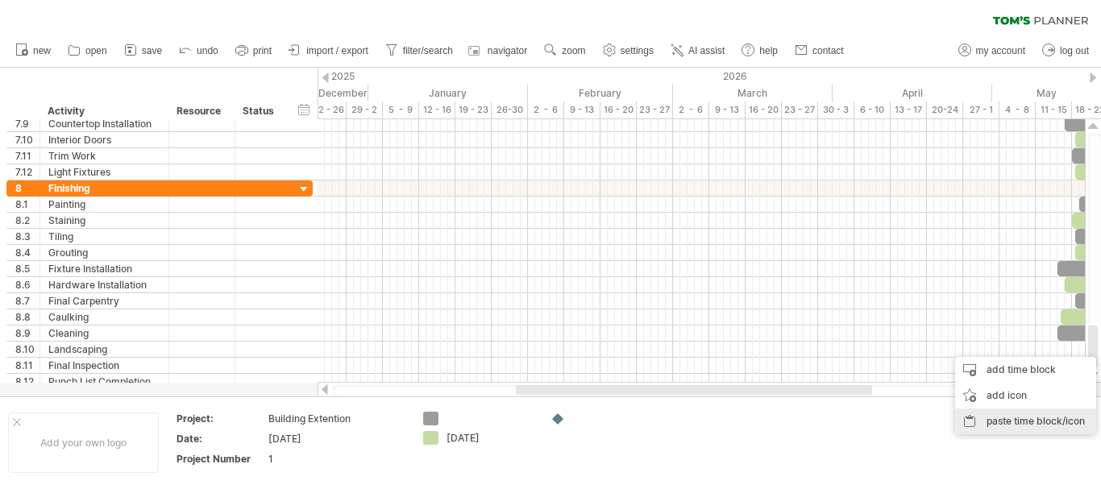
click at [1067, 425] on div "paste time block/icon" at bounding box center [1025, 422] width 141 height 26
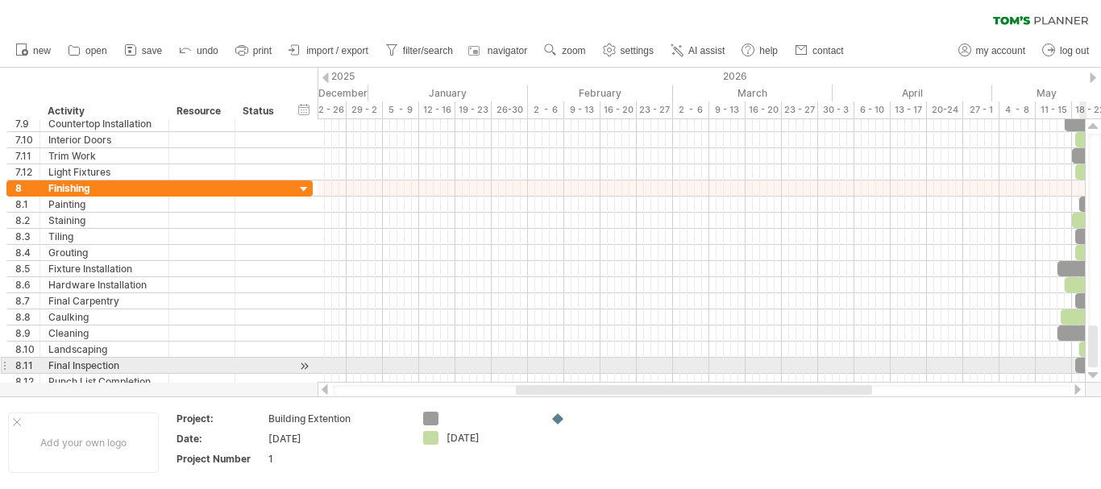
click at [1096, 373] on div at bounding box center [1093, 375] width 10 height 13
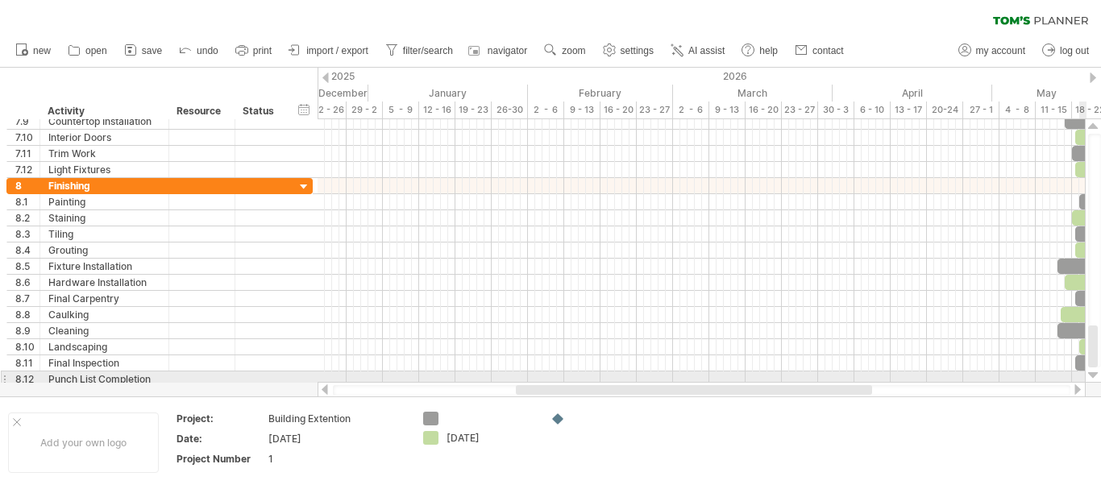
drag, startPoint x: 1095, startPoint y: 364, endPoint x: 1095, endPoint y: 373, distance: 8.9
click at [1095, 373] on div at bounding box center [1093, 250] width 17 height 263
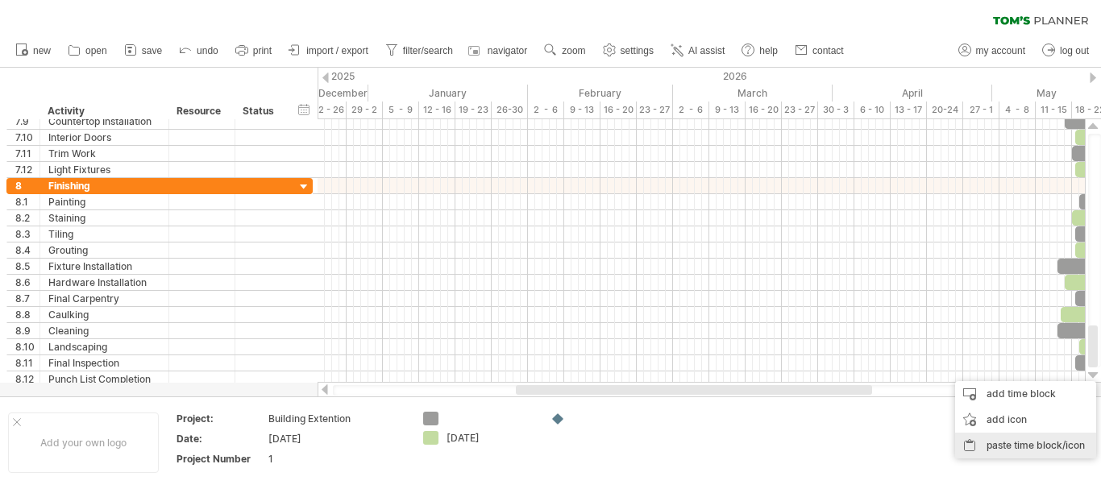
click at [1040, 445] on div "paste time block/icon" at bounding box center [1025, 446] width 141 height 26
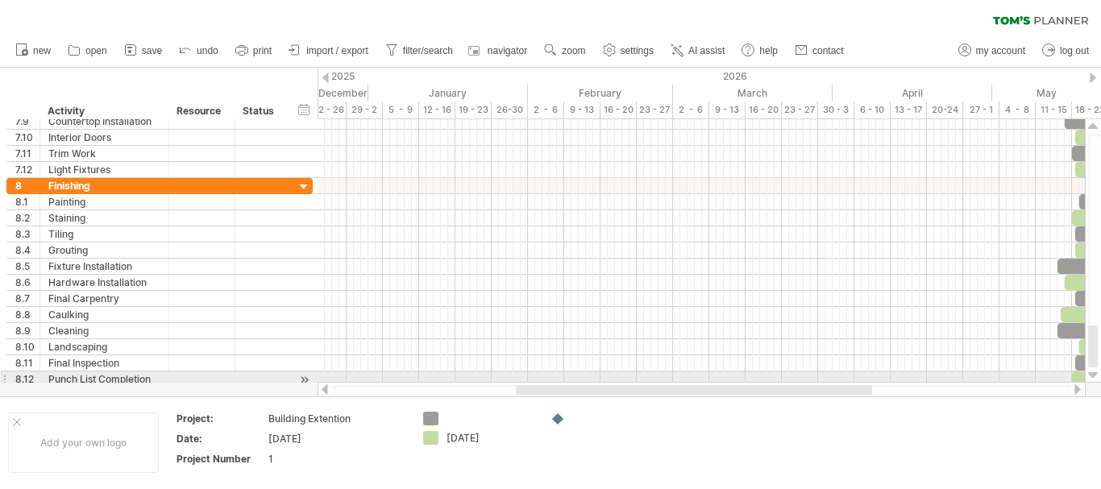
click at [1093, 374] on div at bounding box center [1093, 375] width 10 height 13
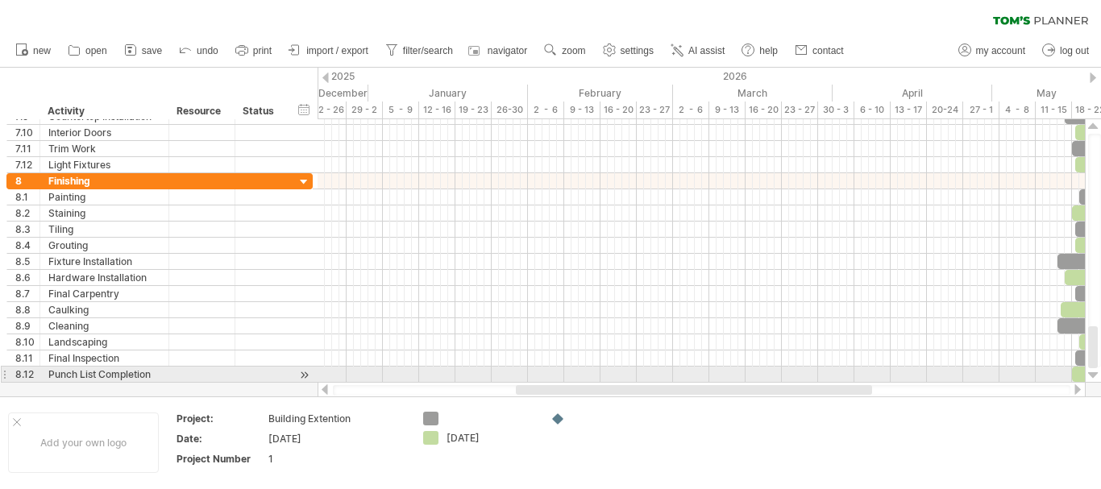
click at [1093, 374] on div at bounding box center [1093, 375] width 10 height 13
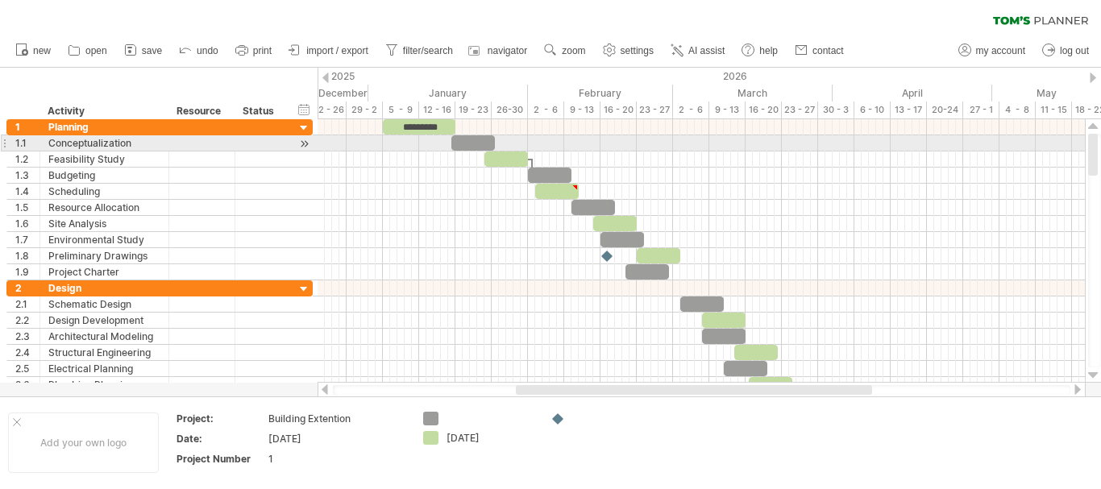
drag, startPoint x: 1092, startPoint y: 355, endPoint x: 1097, endPoint y: 137, distance: 217.6
click at [1097, 137] on div at bounding box center [1093, 155] width 10 height 42
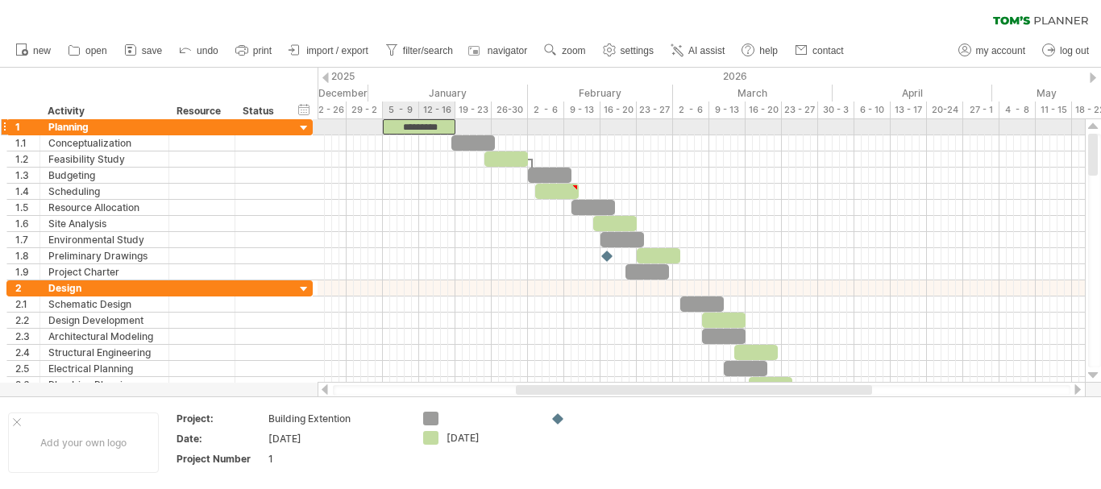
click at [446, 122] on div "*********" at bounding box center [419, 126] width 73 height 15
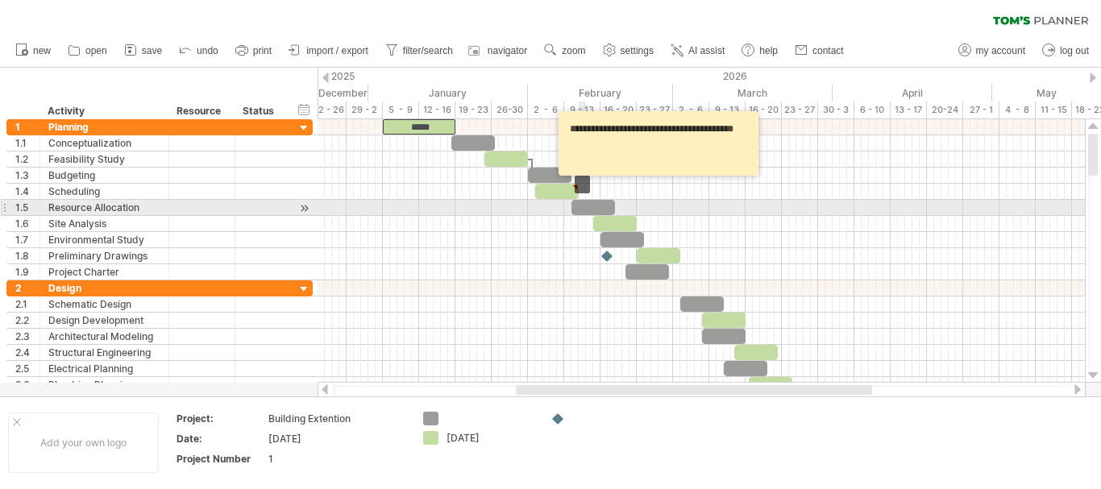
click at [581, 209] on div at bounding box center [593, 207] width 44 height 15
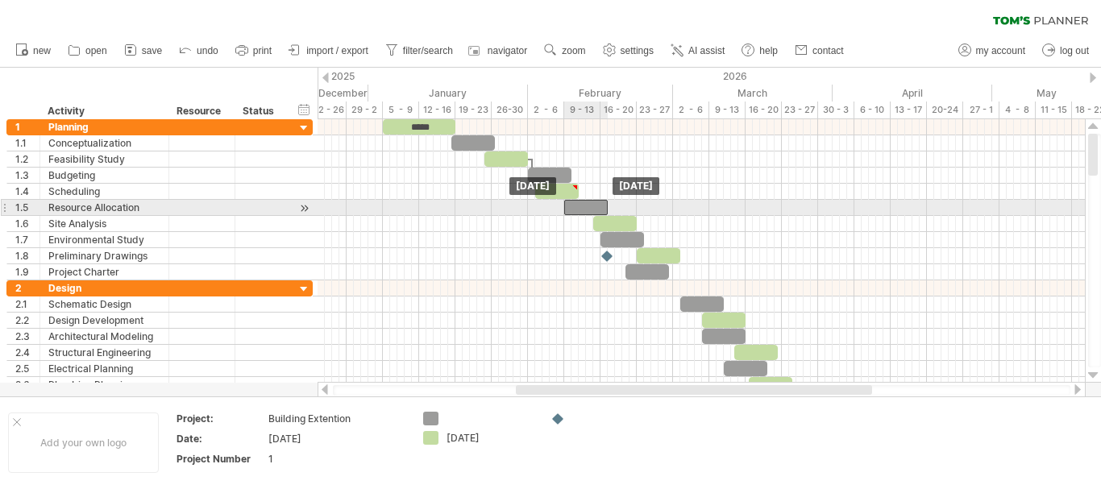
click at [575, 210] on div at bounding box center [586, 207] width 44 height 15
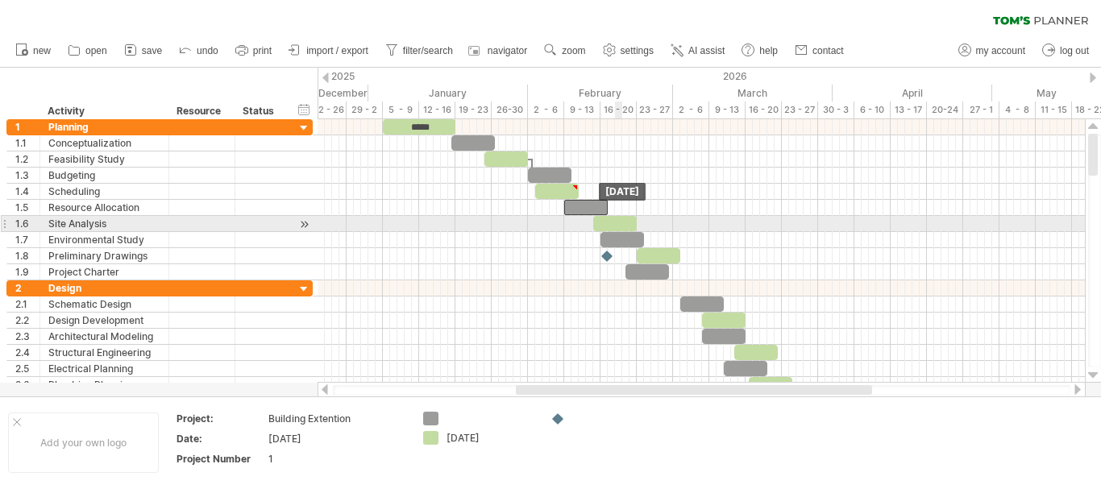
click at [619, 222] on div at bounding box center [615, 223] width 44 height 15
click at [620, 222] on div at bounding box center [615, 223] width 44 height 15
click at [620, 224] on div at bounding box center [615, 223] width 44 height 15
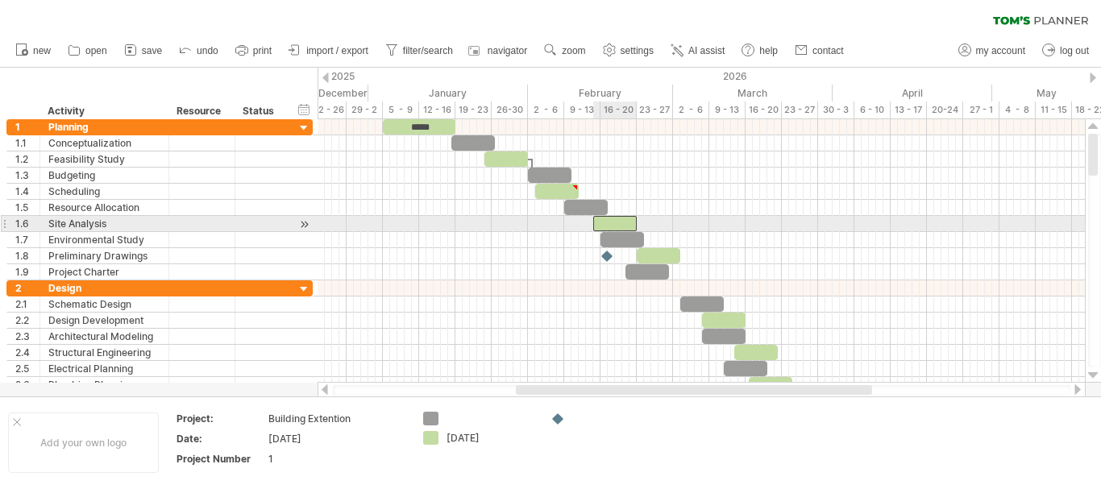
click at [620, 224] on div at bounding box center [615, 223] width 44 height 15
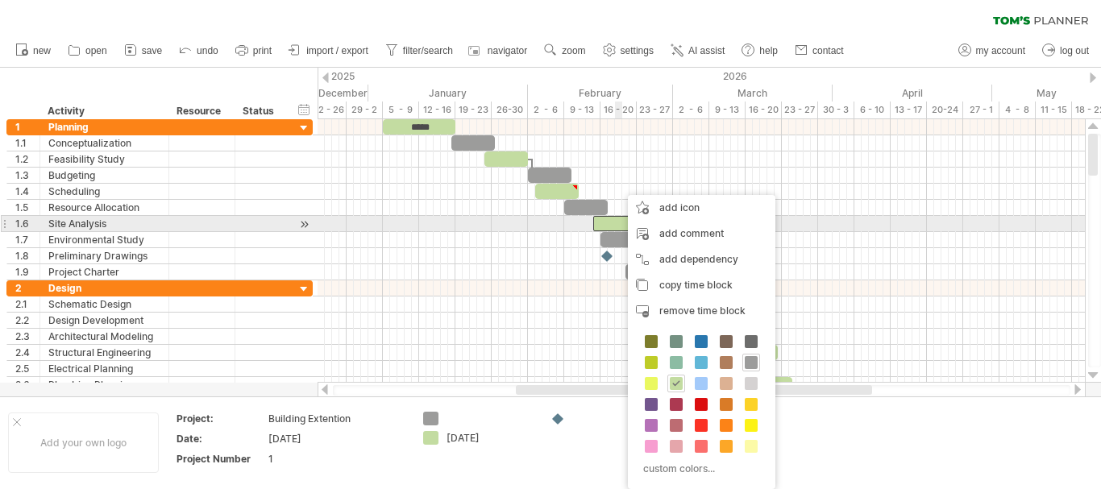
click at [620, 224] on div at bounding box center [615, 223] width 44 height 15
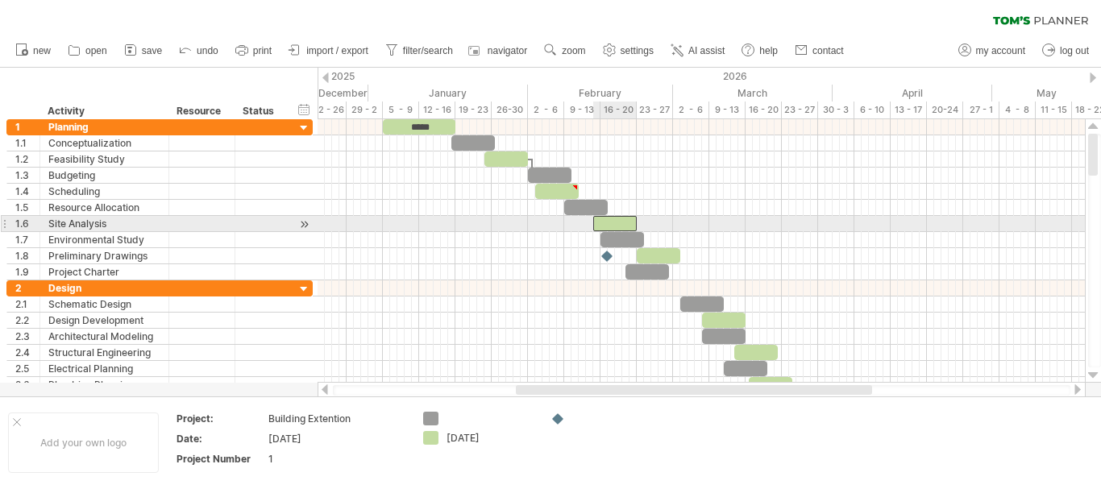
click at [620, 224] on div at bounding box center [615, 223] width 44 height 15
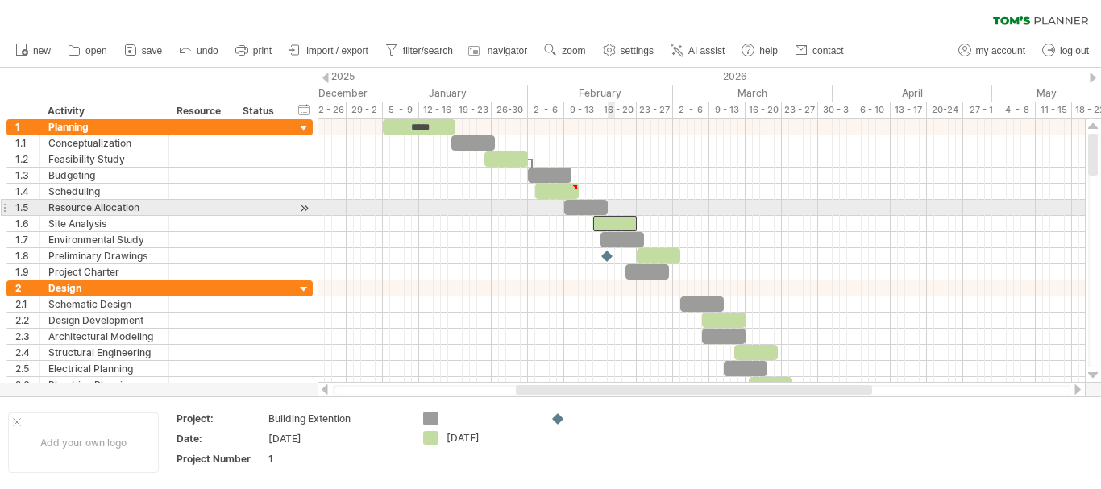
click at [608, 201] on span at bounding box center [607, 207] width 6 height 15
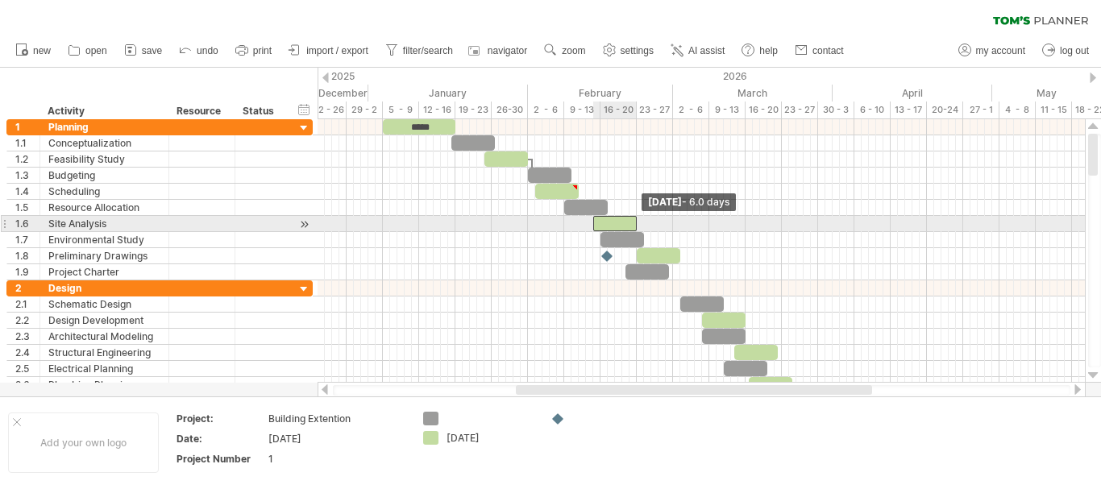
click at [635, 221] on span at bounding box center [636, 223] width 6 height 15
click at [629, 221] on span at bounding box center [629, 223] width 6 height 15
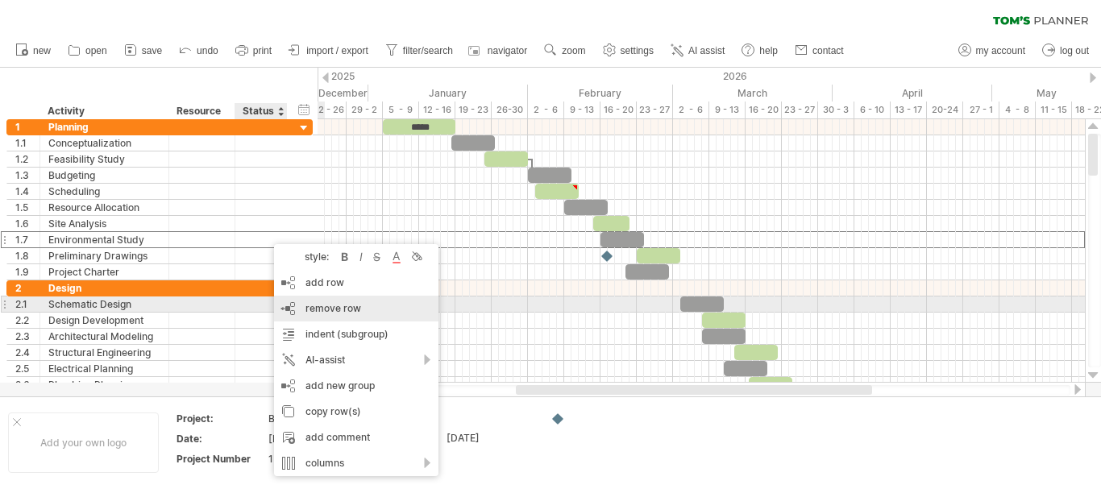
click at [326, 310] on span "remove row" at bounding box center [333, 308] width 56 height 12
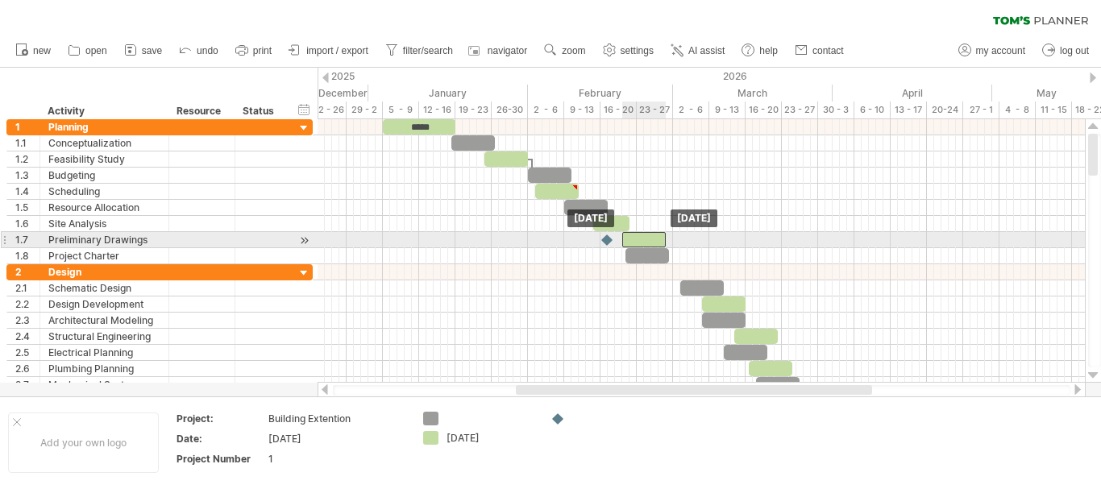
drag, startPoint x: 641, startPoint y: 240, endPoint x: 625, endPoint y: 243, distance: 16.3
click at [625, 243] on div at bounding box center [644, 239] width 44 height 15
click at [605, 240] on div at bounding box center [608, 239] width 18 height 15
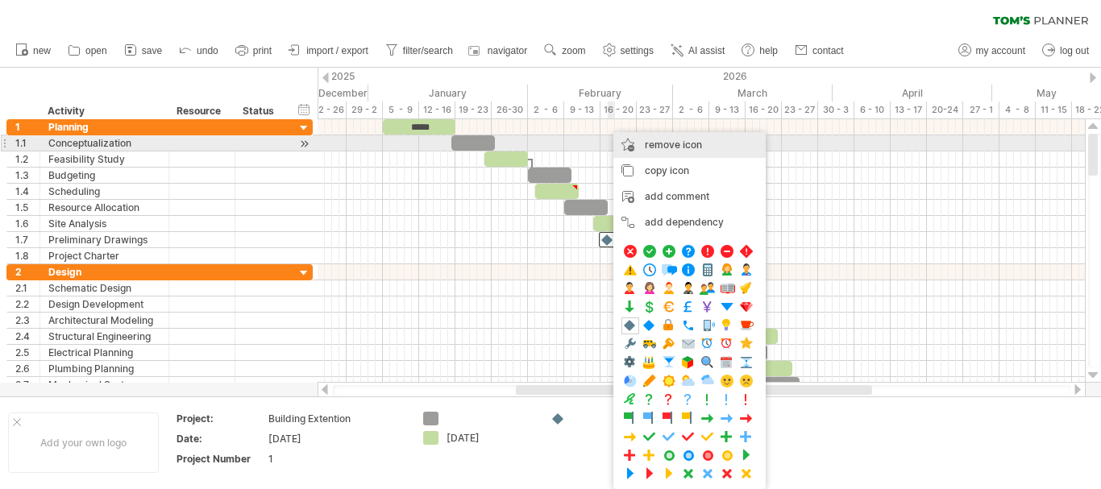
click at [621, 143] on div "remove icon remove selected items" at bounding box center [689, 145] width 152 height 26
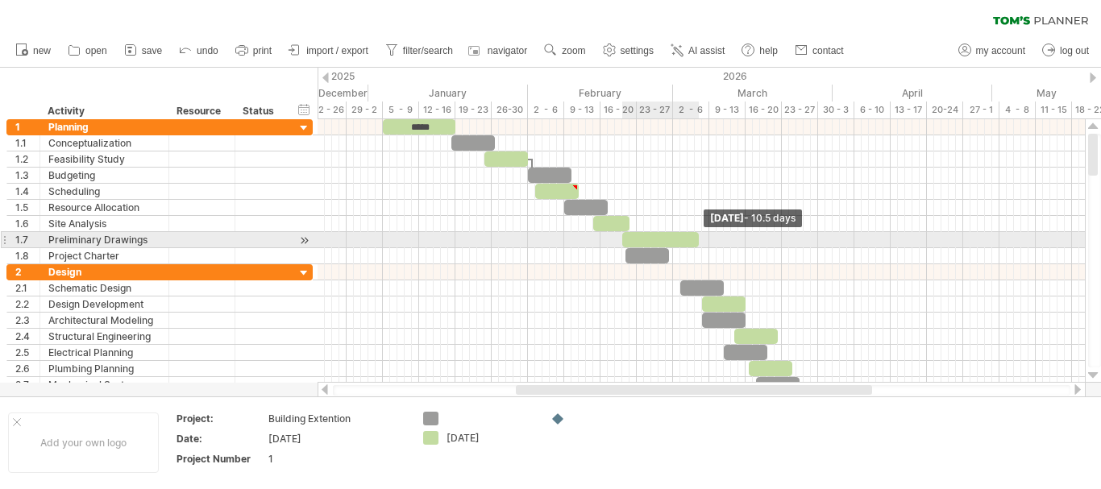
drag, startPoint x: 666, startPoint y: 239, endPoint x: 698, endPoint y: 241, distance: 32.3
click at [698, 241] on span at bounding box center [698, 239] width 6 height 15
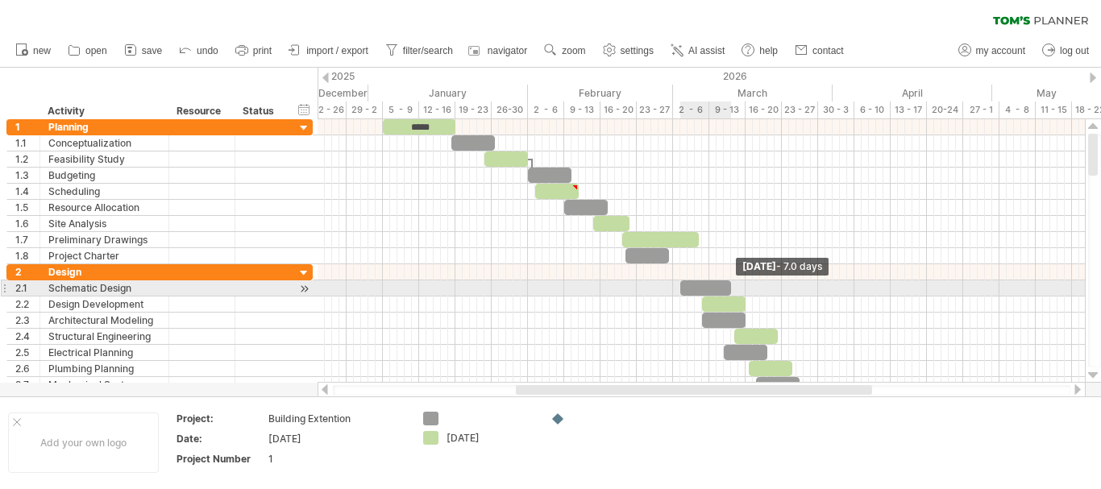
click at [729, 284] on span at bounding box center [731, 287] width 6 height 15
click at [687, 282] on span at bounding box center [687, 287] width 6 height 15
drag, startPoint x: 703, startPoint y: 284, endPoint x: 715, endPoint y: 284, distance: 11.3
click at [715, 284] on div at bounding box center [720, 287] width 44 height 15
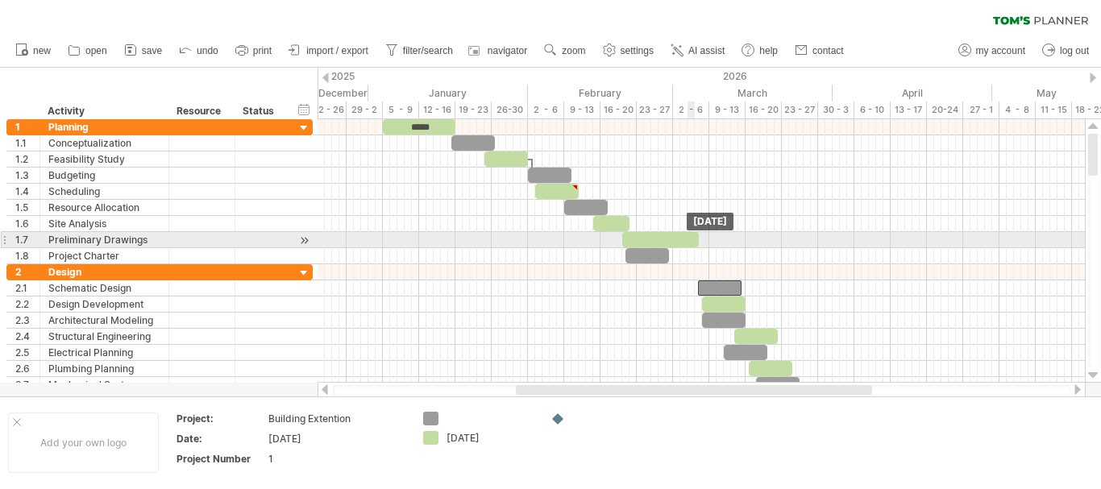
click at [690, 236] on div at bounding box center [660, 239] width 77 height 15
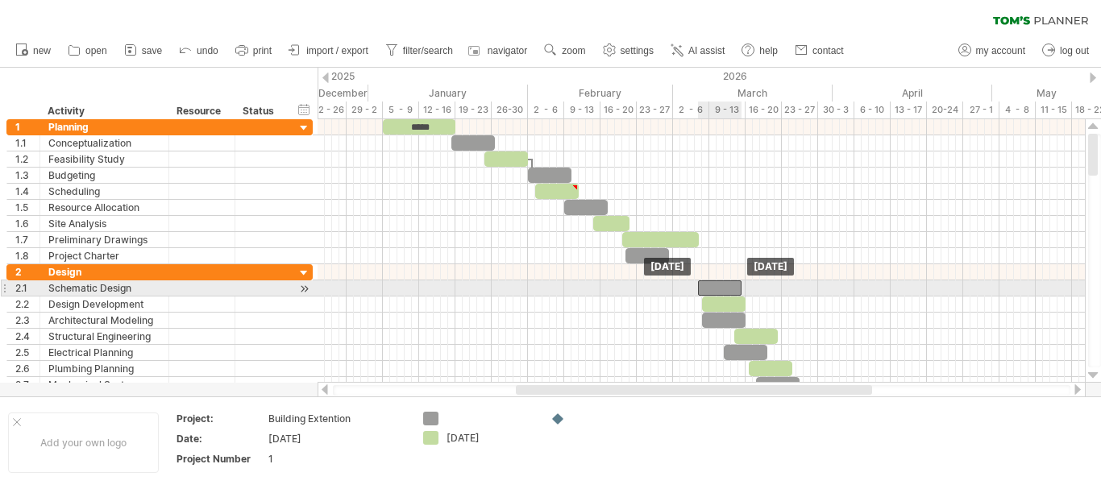
click at [714, 286] on div at bounding box center [720, 287] width 44 height 15
click at [745, 286] on span at bounding box center [748, 287] width 6 height 15
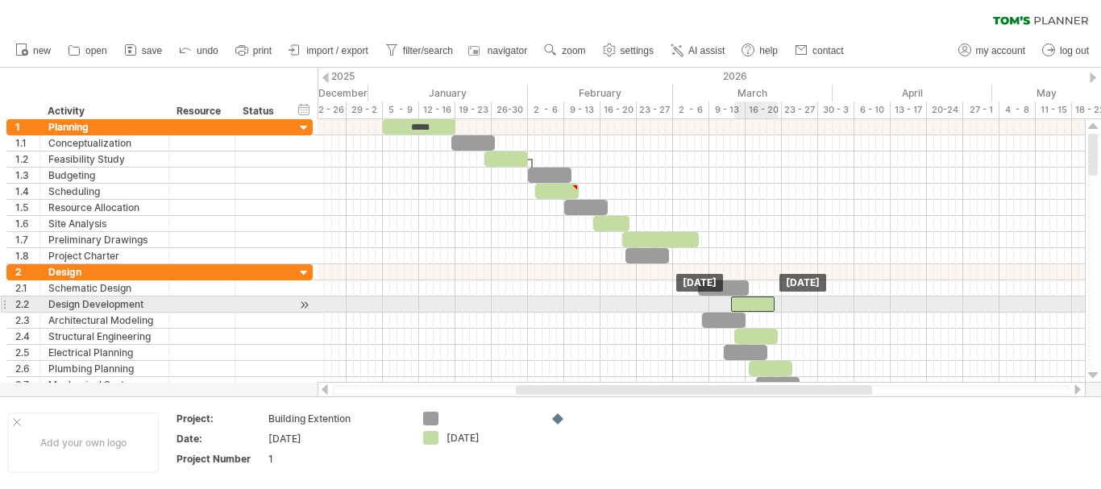
drag, startPoint x: 740, startPoint y: 301, endPoint x: 770, endPoint y: 300, distance: 30.6
click at [770, 300] on div at bounding box center [753, 304] width 44 height 15
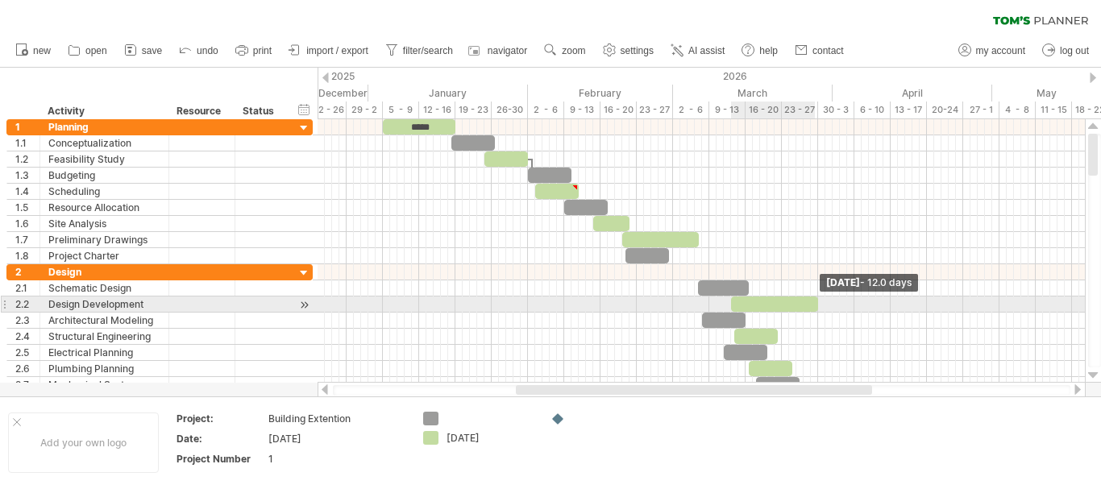
drag, startPoint x: 774, startPoint y: 302, endPoint x: 816, endPoint y: 301, distance: 41.9
click at [816, 301] on span at bounding box center [818, 304] width 6 height 15
click at [815, 302] on span at bounding box center [818, 304] width 6 height 15
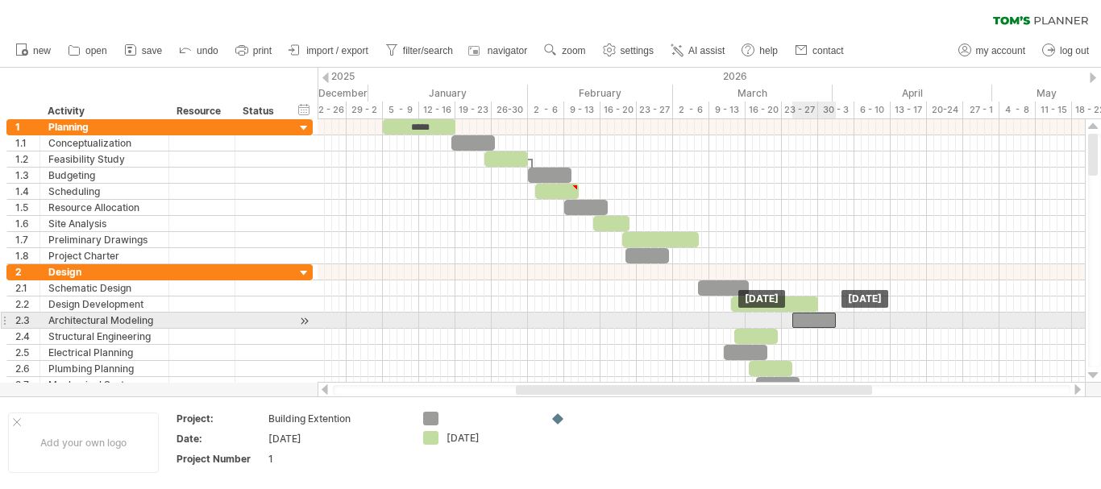
drag, startPoint x: 731, startPoint y: 319, endPoint x: 822, endPoint y: 320, distance: 91.1
click at [822, 320] on div at bounding box center [814, 320] width 44 height 15
drag, startPoint x: 817, startPoint y: 317, endPoint x: 832, endPoint y: 319, distance: 15.4
click at [832, 319] on div at bounding box center [829, 320] width 44 height 15
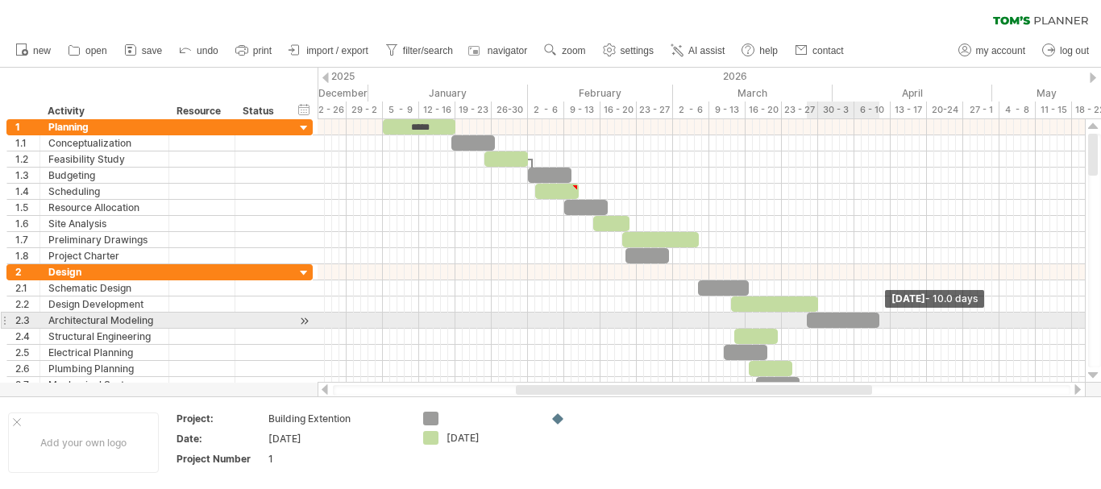
drag, startPoint x: 853, startPoint y: 318, endPoint x: 886, endPoint y: 314, distance: 33.3
click at [882, 314] on span at bounding box center [879, 320] width 6 height 15
drag, startPoint x: 886, startPoint y: 318, endPoint x: 911, endPoint y: 319, distance: 25.0
click at [911, 319] on span at bounding box center [908, 320] width 6 height 15
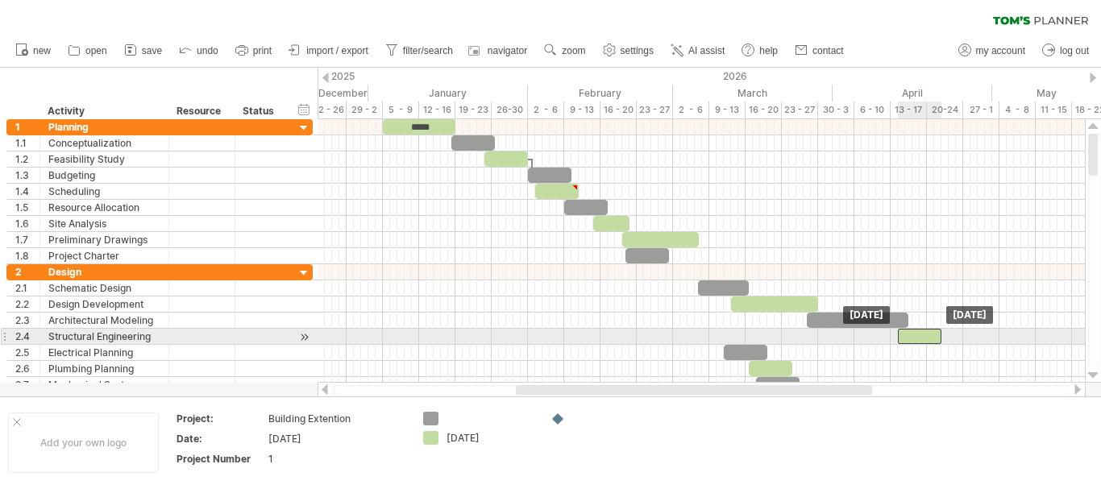
drag, startPoint x: 763, startPoint y: 329, endPoint x: 926, endPoint y: 334, distance: 162.8
click at [926, 334] on div at bounding box center [920, 336] width 44 height 15
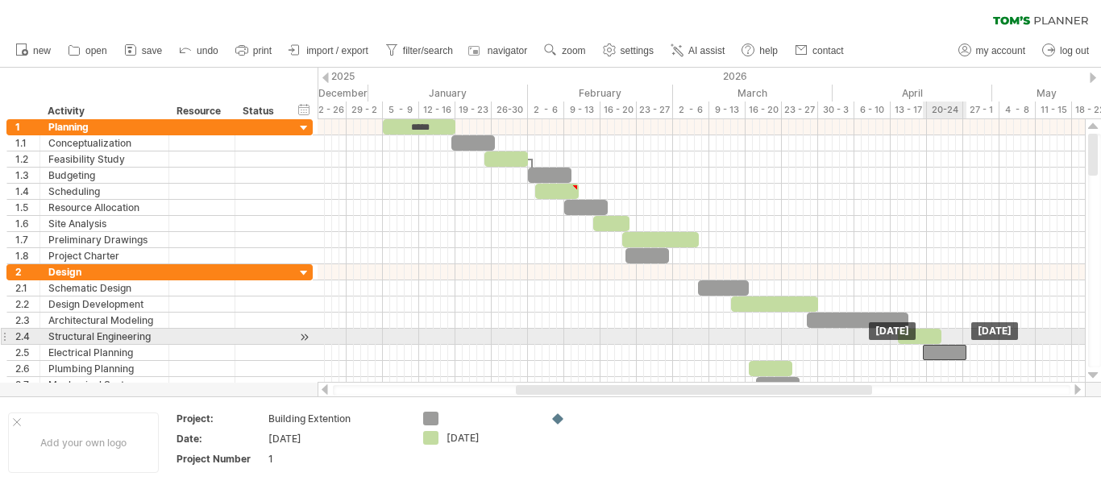
drag, startPoint x: 761, startPoint y: 348, endPoint x: 961, endPoint y: 342, distance: 200.7
click at [961, 342] on div "***** [DATE] [DATE]" at bounding box center [700, 250] width 767 height 263
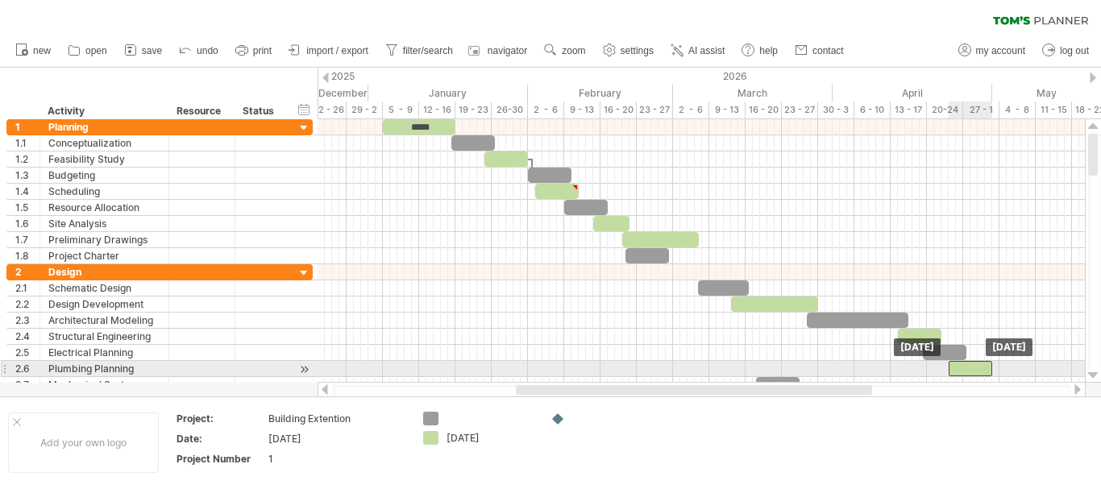
drag, startPoint x: 785, startPoint y: 367, endPoint x: 985, endPoint y: 374, distance: 200.8
click at [985, 374] on div at bounding box center [970, 368] width 44 height 15
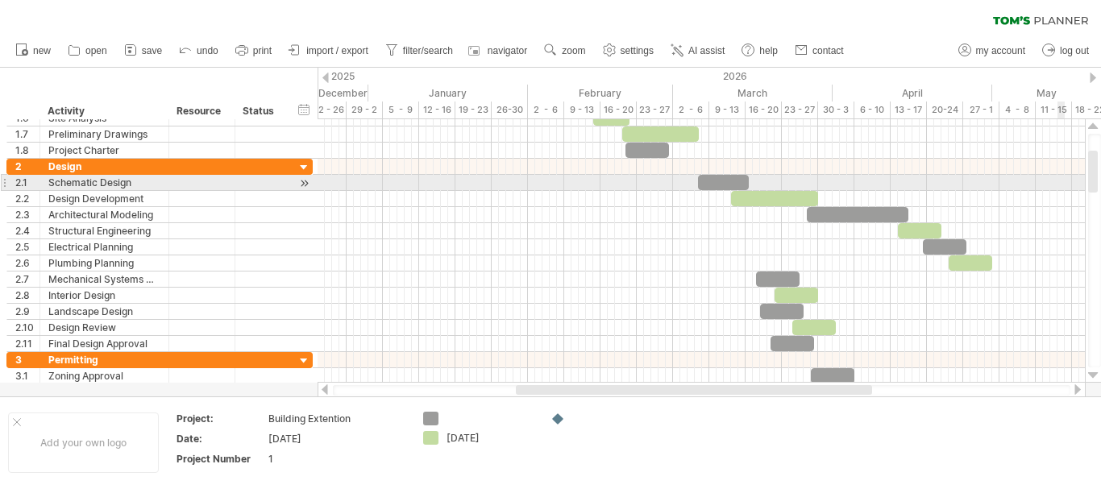
drag, startPoint x: 1093, startPoint y: 164, endPoint x: 1096, endPoint y: 180, distance: 17.1
click at [1096, 180] on div at bounding box center [1093, 172] width 10 height 42
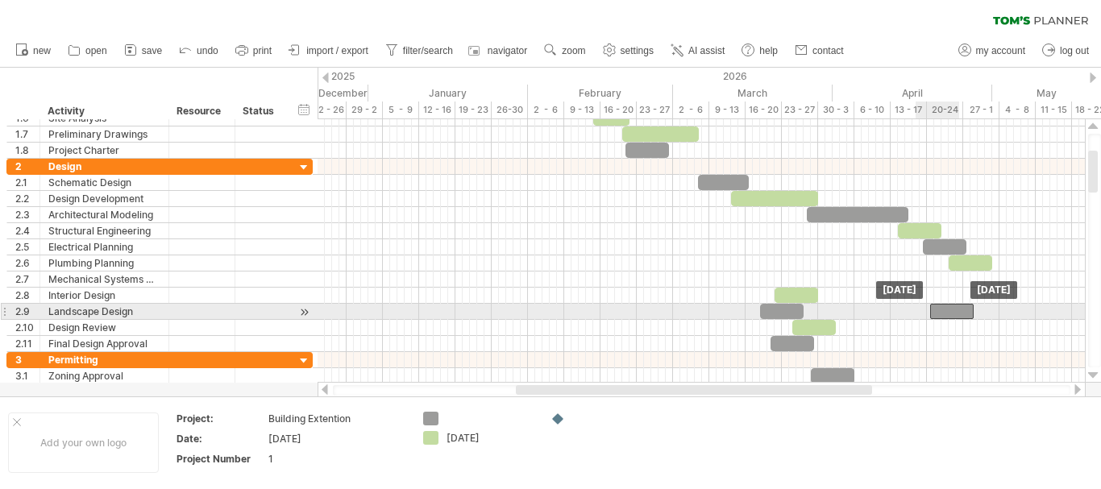
drag, startPoint x: 787, startPoint y: 277, endPoint x: 1008, endPoint y: 323, distance: 225.5
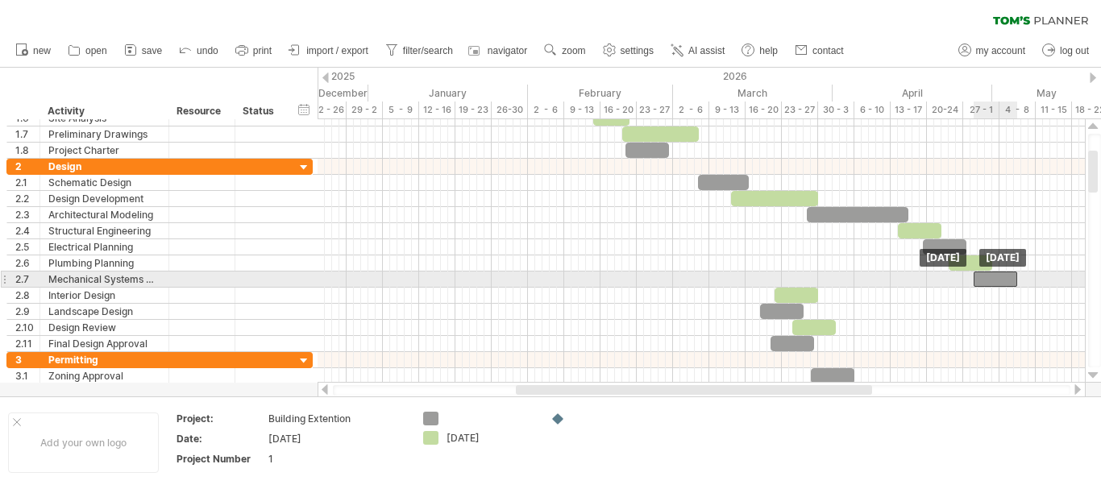
drag, startPoint x: 988, startPoint y: 321, endPoint x: 983, endPoint y: 279, distance: 42.2
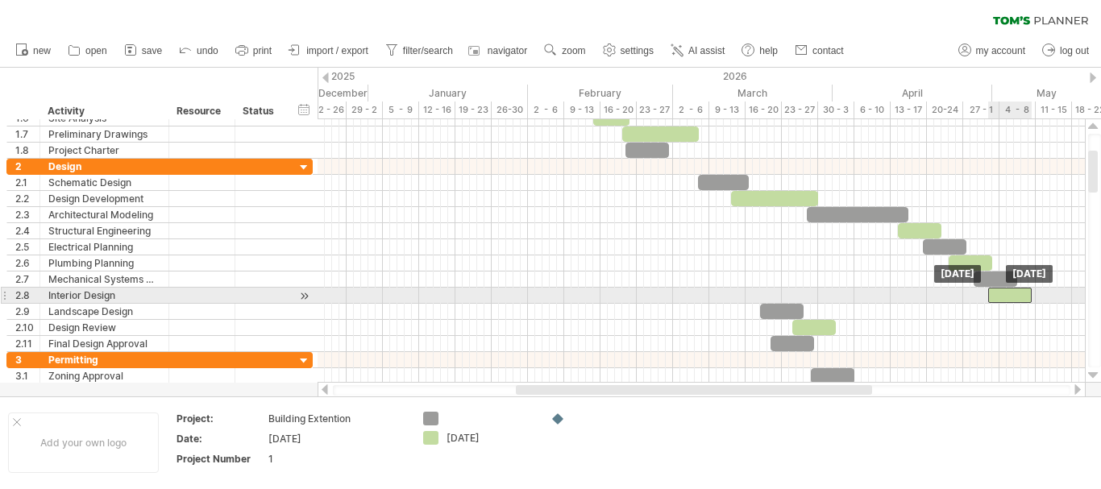
drag, startPoint x: 812, startPoint y: 291, endPoint x: 1027, endPoint y: 293, distance: 215.2
click at [1027, 293] on div at bounding box center [1010, 295] width 44 height 15
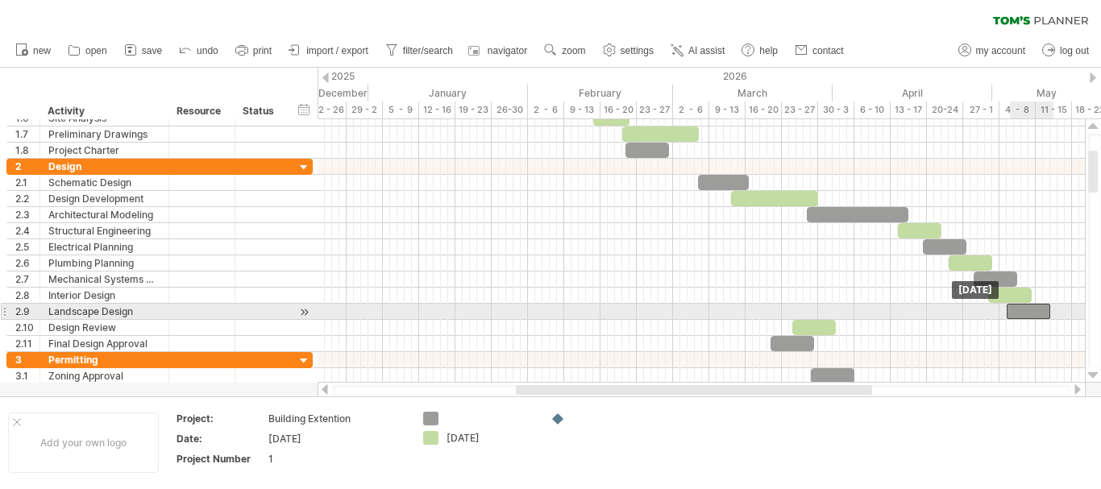
drag, startPoint x: 785, startPoint y: 311, endPoint x: 1033, endPoint y: 318, distance: 248.3
click at [1033, 318] on div at bounding box center [1028, 311] width 44 height 15
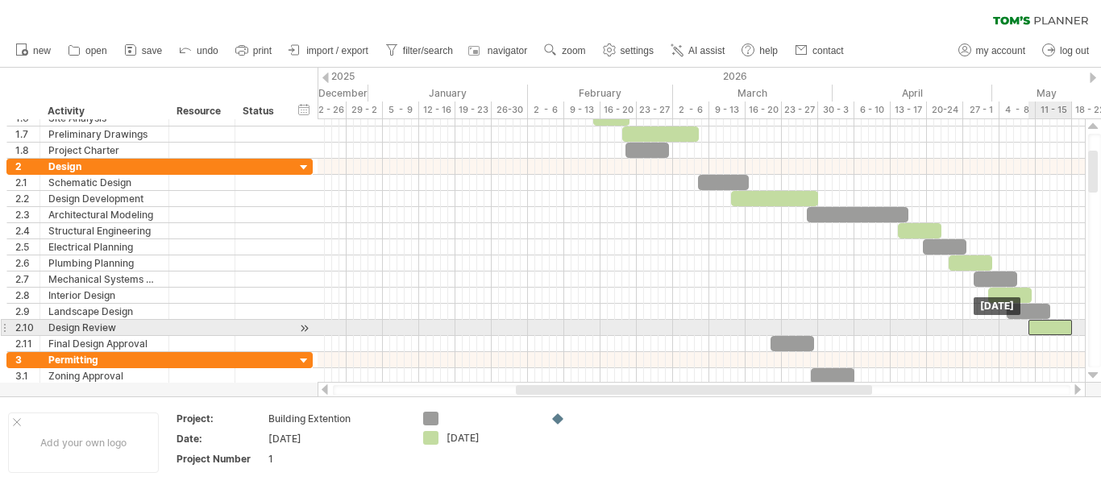
drag, startPoint x: 824, startPoint y: 323, endPoint x: 1060, endPoint y: 321, distance: 235.3
click at [1060, 321] on div at bounding box center [1050, 327] width 44 height 15
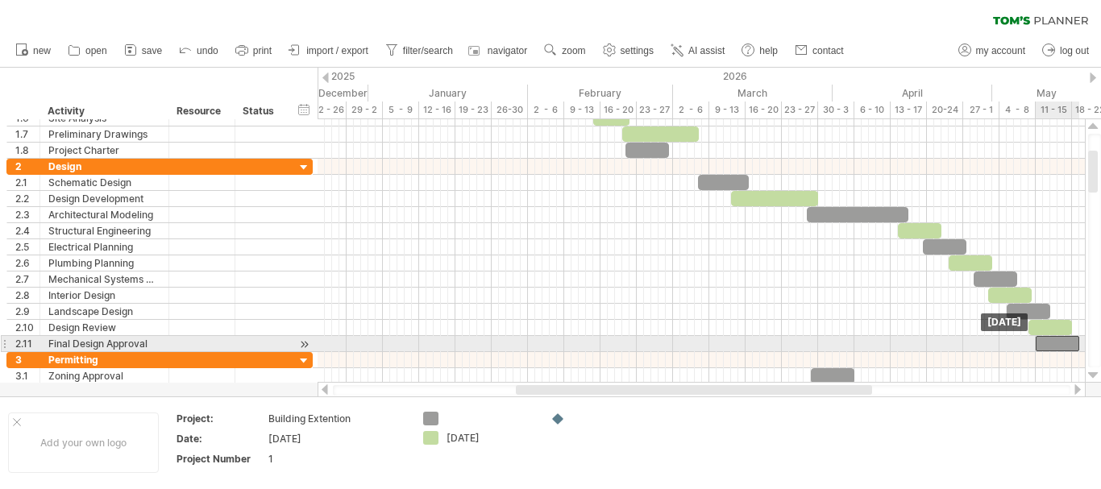
drag, startPoint x: 806, startPoint y: 341, endPoint x: 1069, endPoint y: 345, distance: 263.5
click at [1069, 345] on div at bounding box center [1057, 343] width 44 height 15
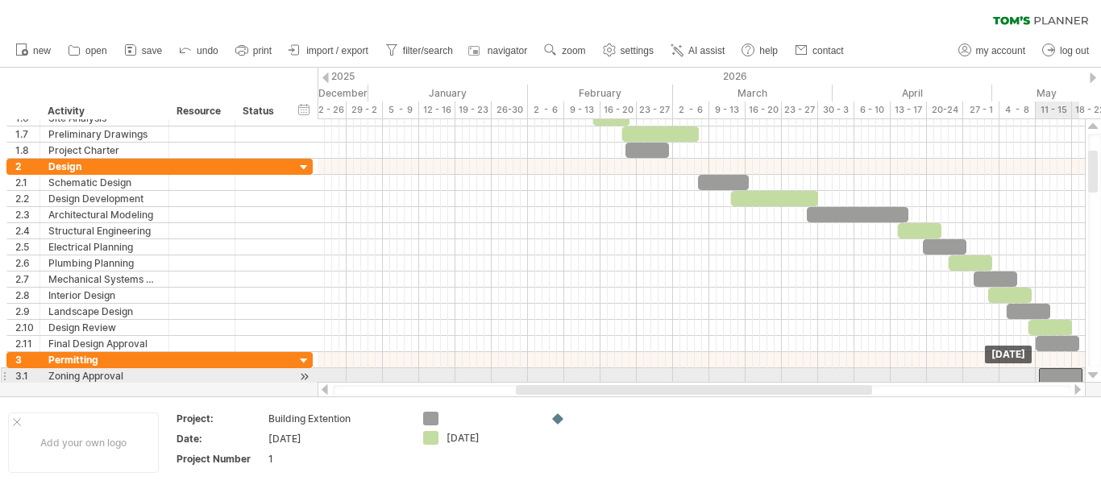
drag, startPoint x: 844, startPoint y: 374, endPoint x: 1071, endPoint y: 369, distance: 227.3
click at [1071, 369] on div at bounding box center [1061, 375] width 44 height 15
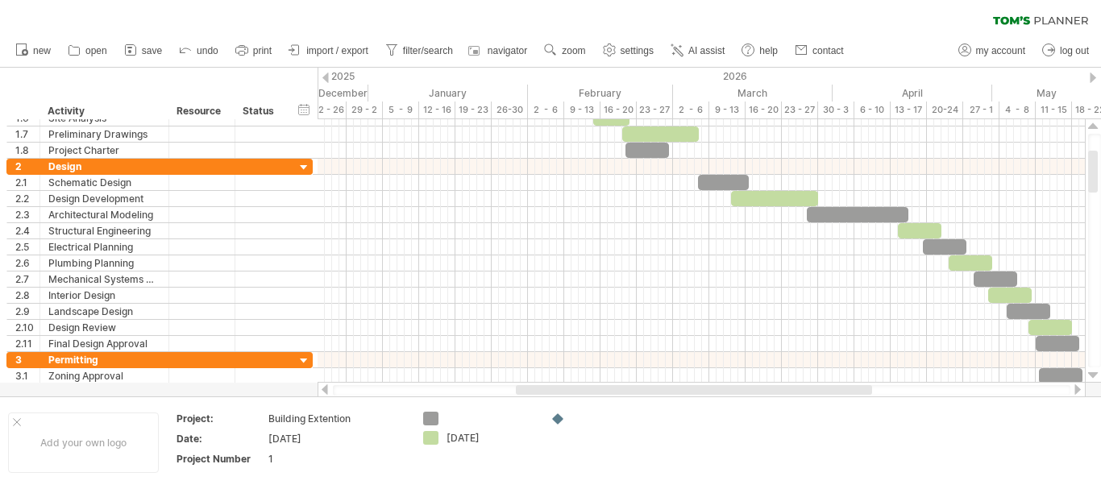
click at [326, 73] on div at bounding box center [325, 78] width 6 height 10
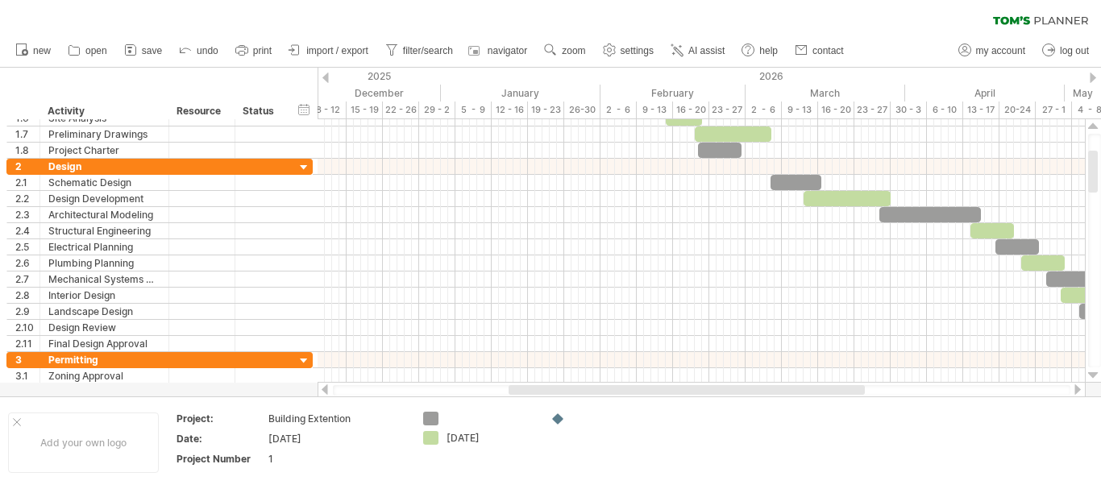
click at [326, 73] on div at bounding box center [325, 78] width 6 height 10
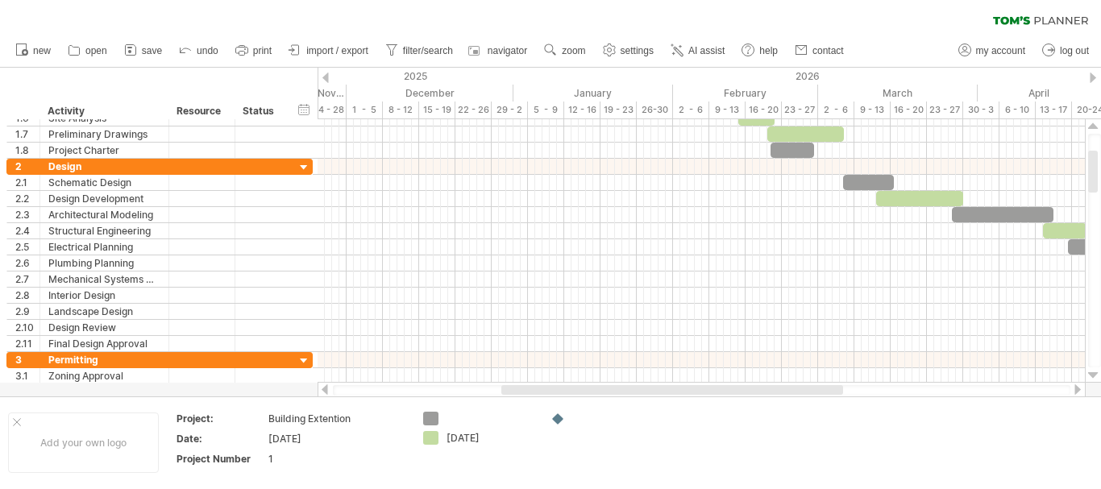
click at [1089, 74] on div at bounding box center [1092, 78] width 6 height 10
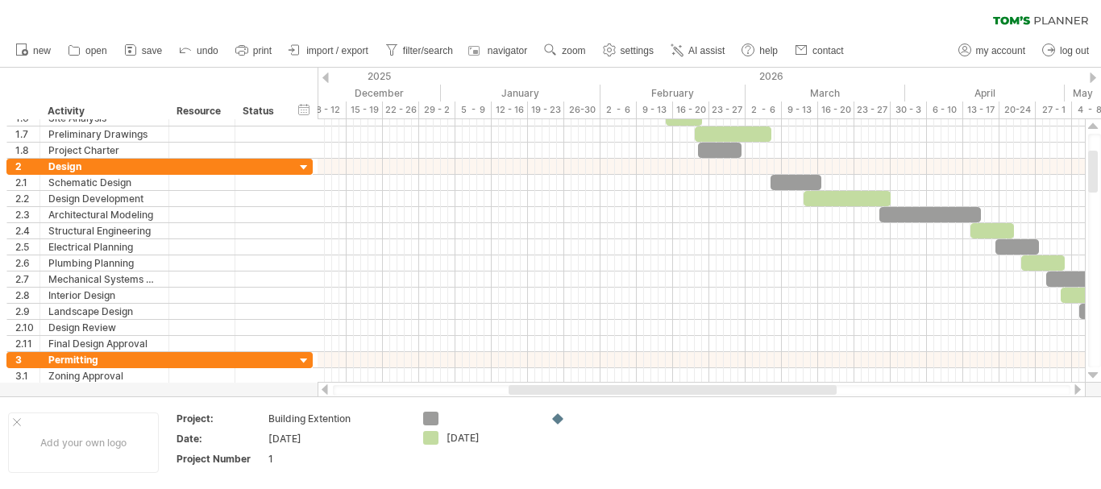
click at [1089, 74] on div at bounding box center [1092, 78] width 6 height 10
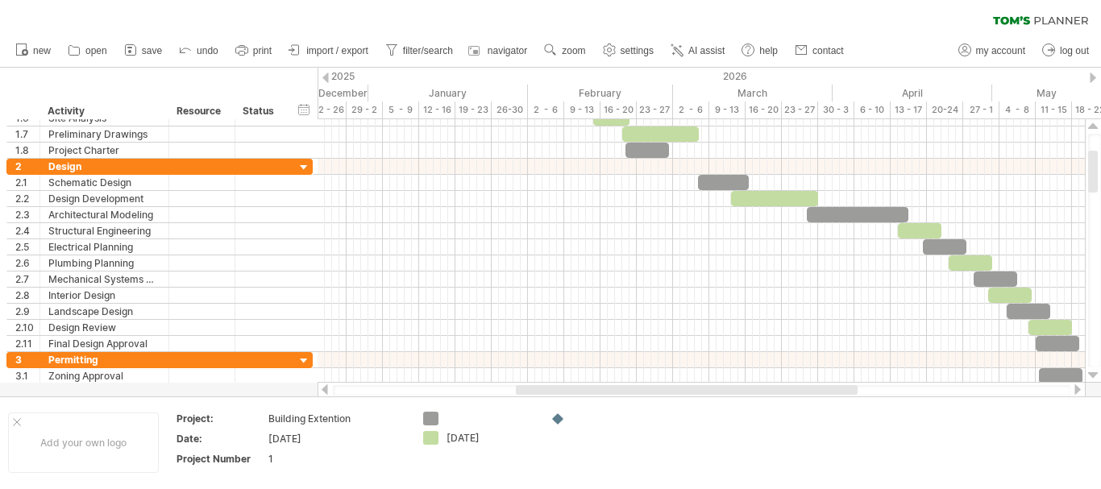
click at [1089, 74] on div at bounding box center [1092, 78] width 6 height 10
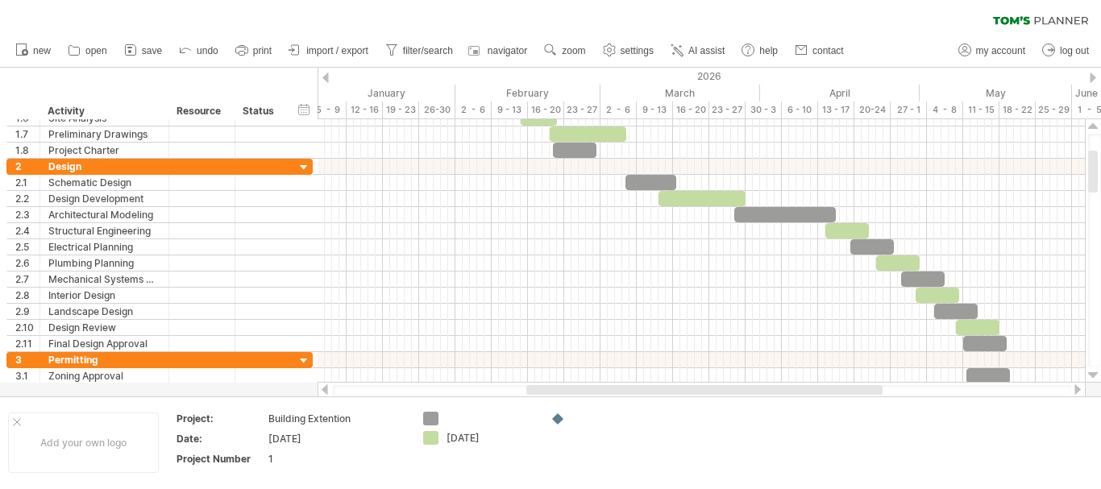
click at [1089, 74] on div at bounding box center [1092, 78] width 6 height 10
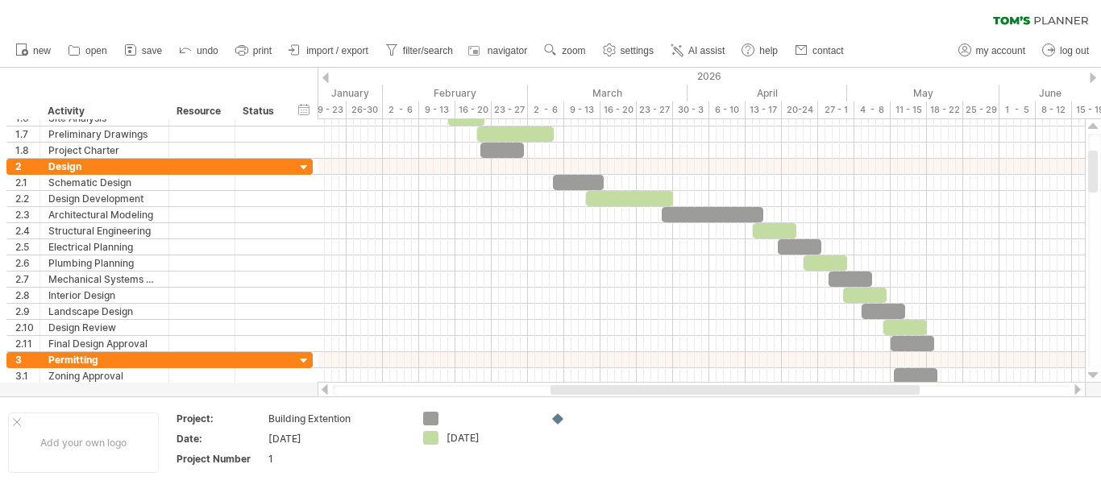
click at [1089, 74] on div at bounding box center [1092, 78] width 6 height 10
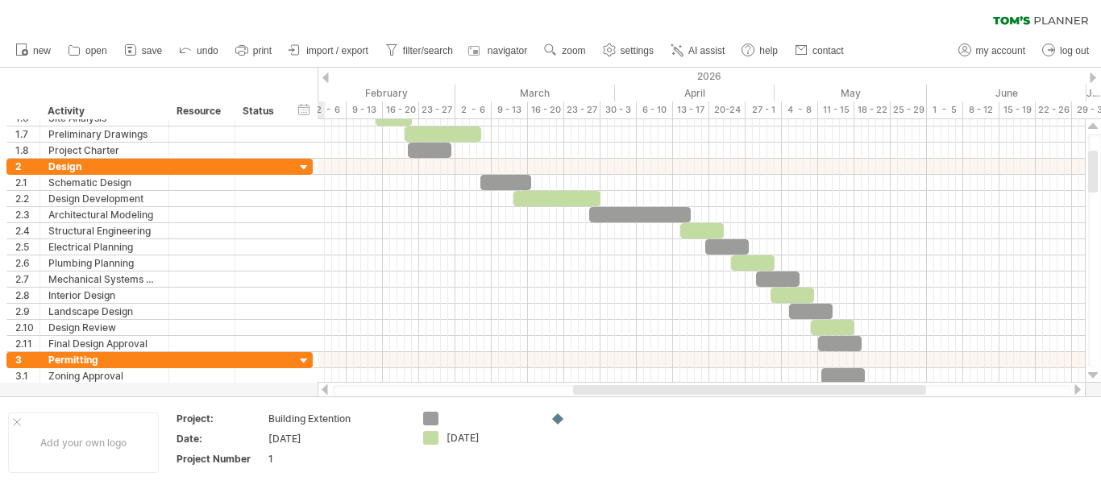
click at [1089, 74] on div at bounding box center [1092, 78] width 6 height 10
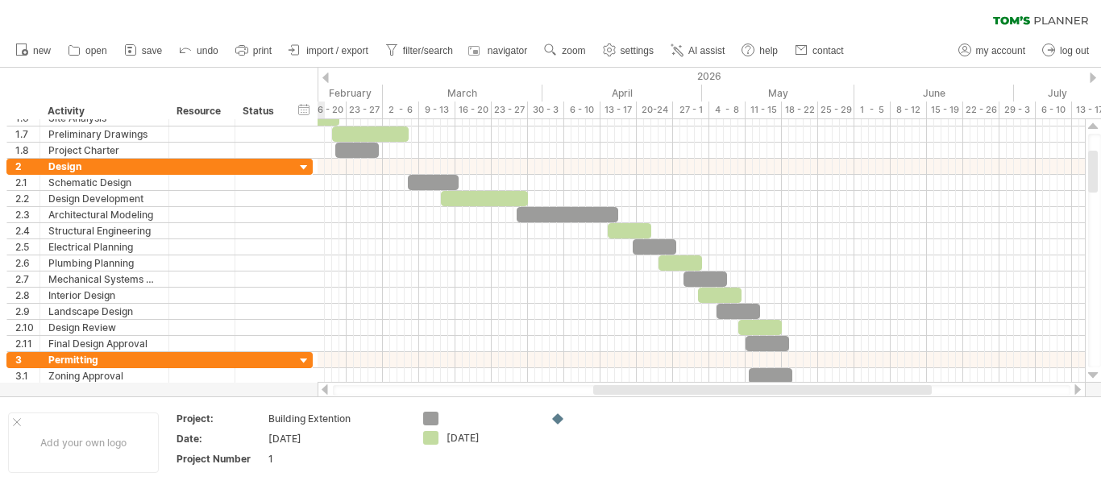
click at [1089, 74] on div at bounding box center [1092, 78] width 6 height 10
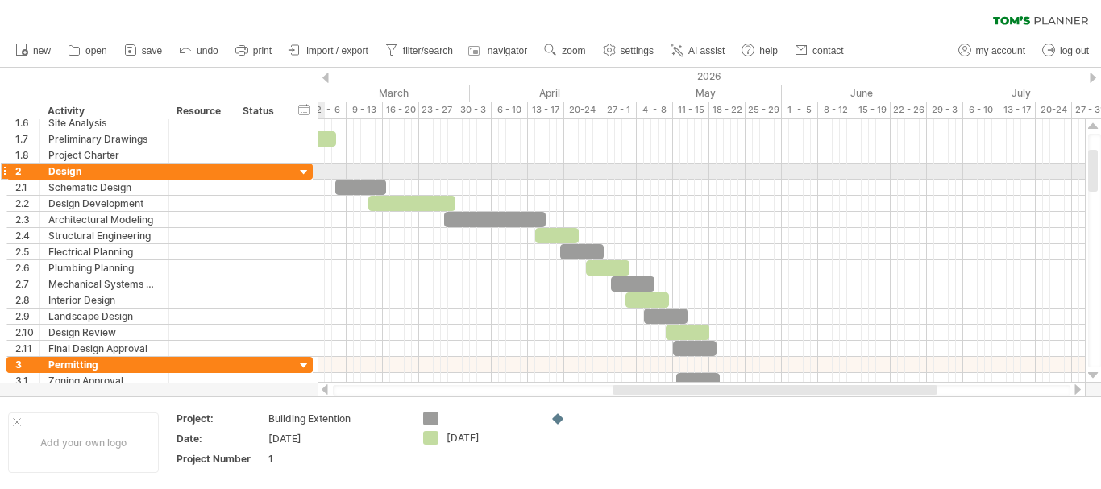
click at [1092, 168] on div at bounding box center [1093, 171] width 10 height 42
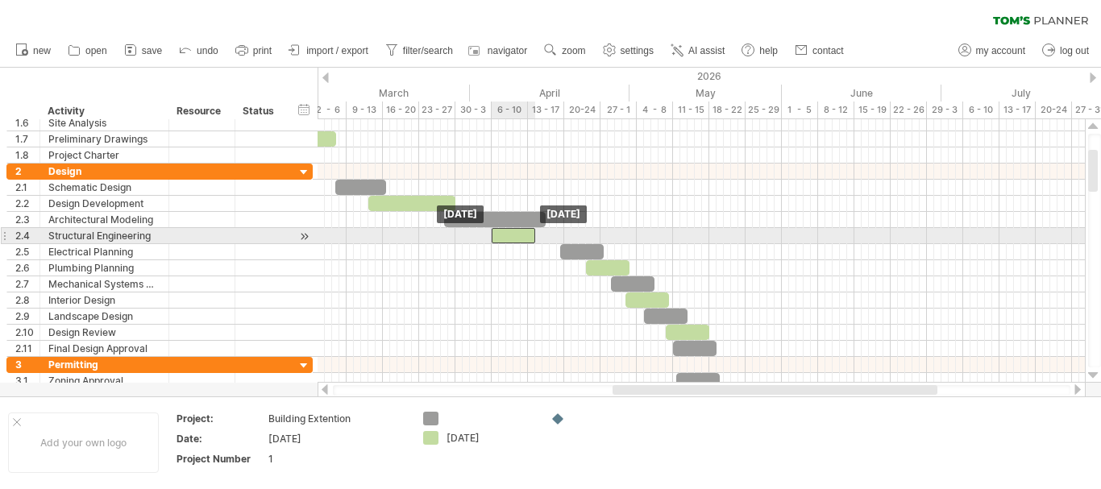
drag, startPoint x: 544, startPoint y: 228, endPoint x: 499, endPoint y: 234, distance: 45.5
click at [499, 234] on div at bounding box center [514, 235] width 44 height 15
click at [533, 235] on span at bounding box center [535, 235] width 6 height 15
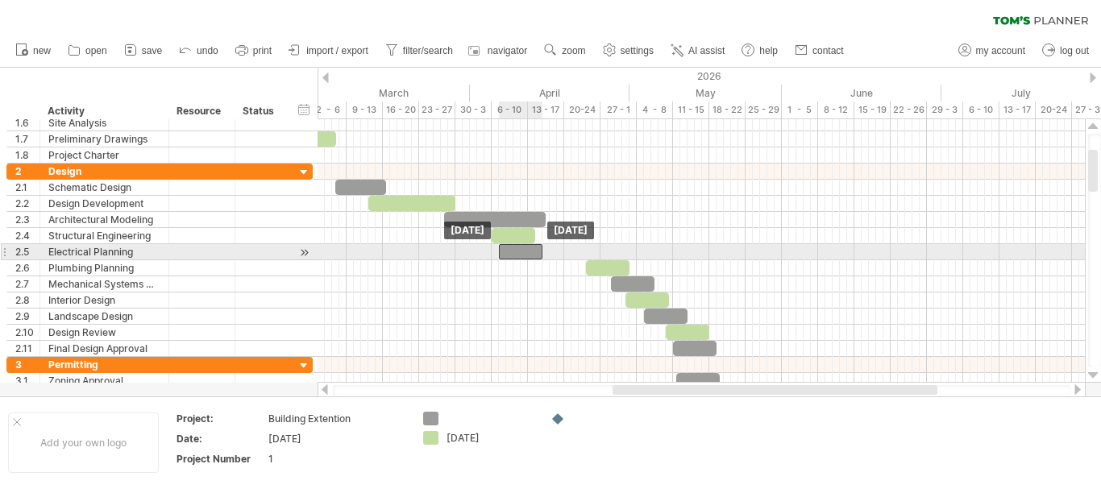
drag, startPoint x: 569, startPoint y: 247, endPoint x: 508, endPoint y: 250, distance: 60.5
click at [508, 250] on div at bounding box center [521, 251] width 44 height 15
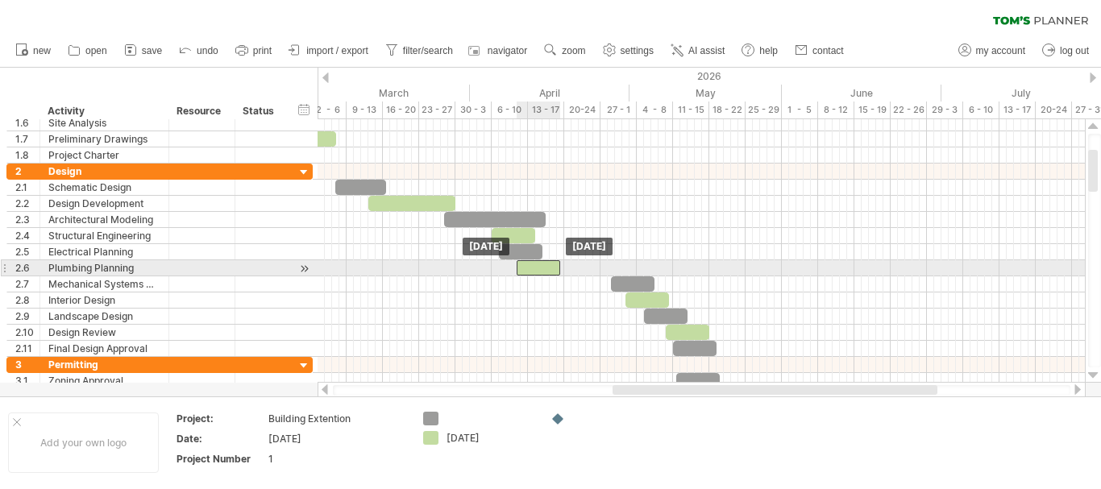
drag, startPoint x: 593, startPoint y: 266, endPoint x: 524, endPoint y: 271, distance: 69.5
click at [524, 271] on div at bounding box center [539, 267] width 44 height 15
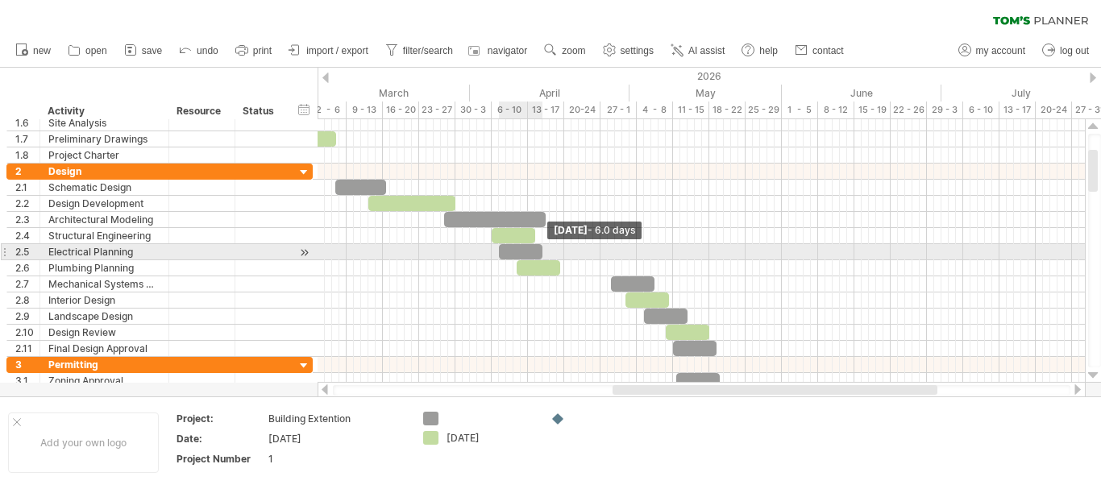
click at [542, 248] on span at bounding box center [542, 251] width 6 height 15
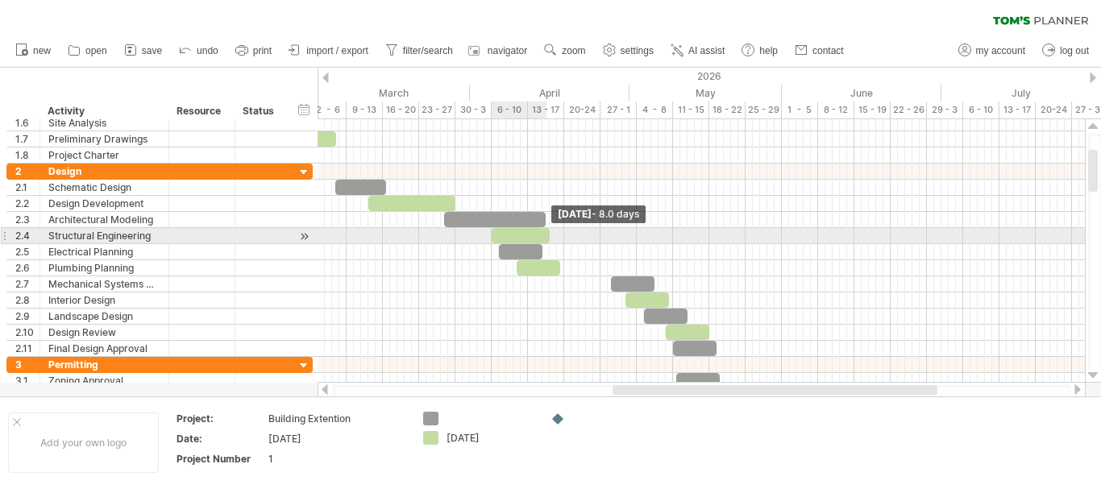
drag, startPoint x: 535, startPoint y: 237, endPoint x: 548, endPoint y: 236, distance: 12.9
click at [548, 236] on span at bounding box center [549, 235] width 6 height 15
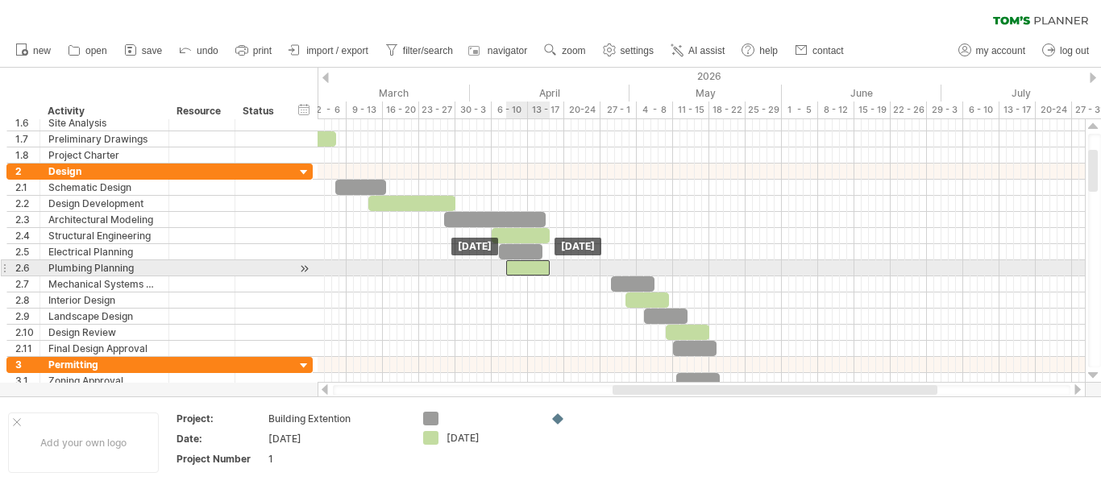
drag, startPoint x: 542, startPoint y: 265, endPoint x: 532, endPoint y: 265, distance: 10.5
click at [532, 265] on div at bounding box center [528, 267] width 44 height 15
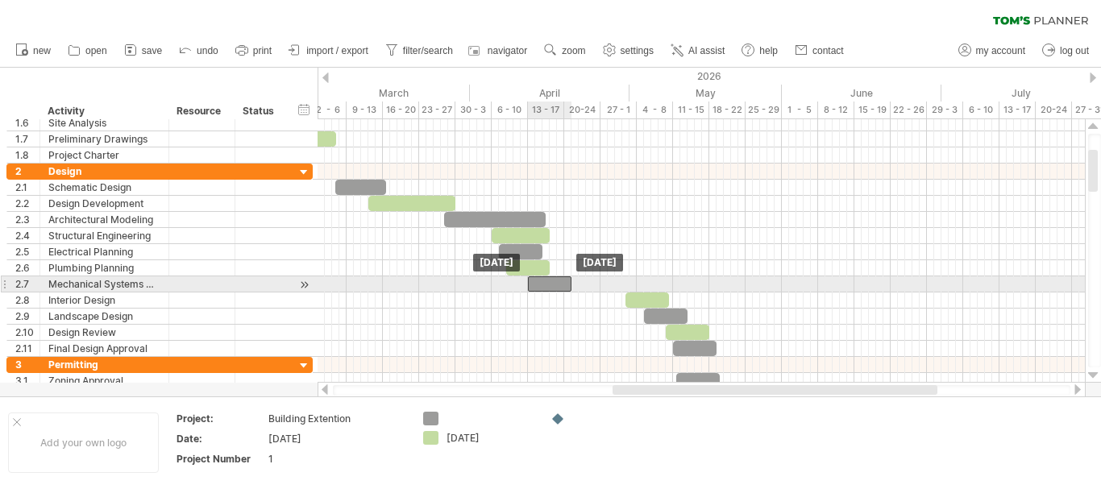
drag, startPoint x: 623, startPoint y: 280, endPoint x: 539, endPoint y: 283, distance: 83.9
click at [539, 283] on div at bounding box center [550, 283] width 44 height 15
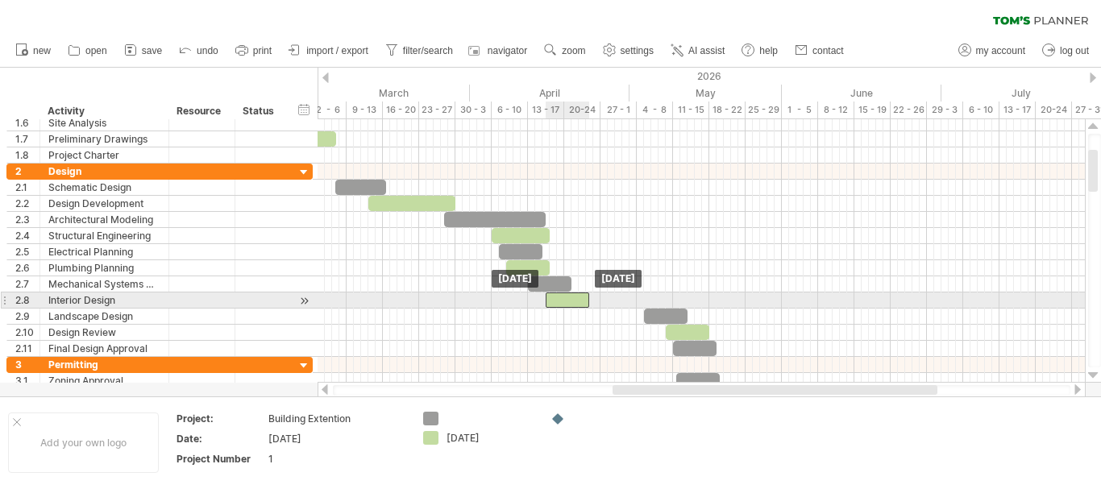
drag, startPoint x: 637, startPoint y: 293, endPoint x: 557, endPoint y: 300, distance: 80.8
click at [557, 300] on div at bounding box center [568, 300] width 44 height 15
click at [588, 301] on span at bounding box center [589, 300] width 6 height 15
drag, startPoint x: 590, startPoint y: 300, endPoint x: 604, endPoint y: 300, distance: 13.7
click at [604, 300] on span at bounding box center [603, 300] width 6 height 15
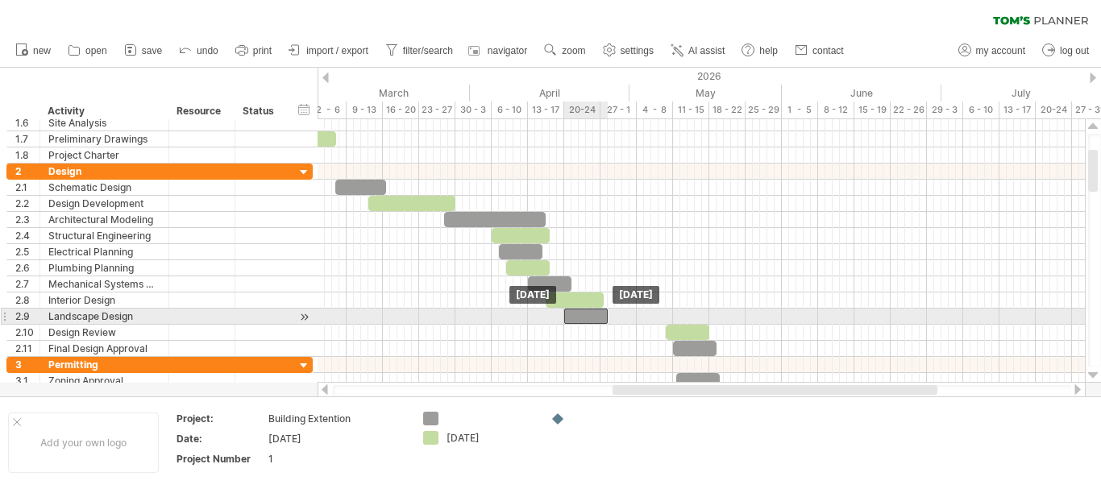
drag, startPoint x: 655, startPoint y: 313, endPoint x: 575, endPoint y: 315, distance: 79.8
click at [575, 315] on div at bounding box center [586, 316] width 44 height 15
drag, startPoint x: 604, startPoint y: 314, endPoint x: 616, endPoint y: 314, distance: 11.3
click at [616, 314] on span at bounding box center [619, 316] width 6 height 15
click at [617, 314] on div at bounding box center [593, 316] width 58 height 15
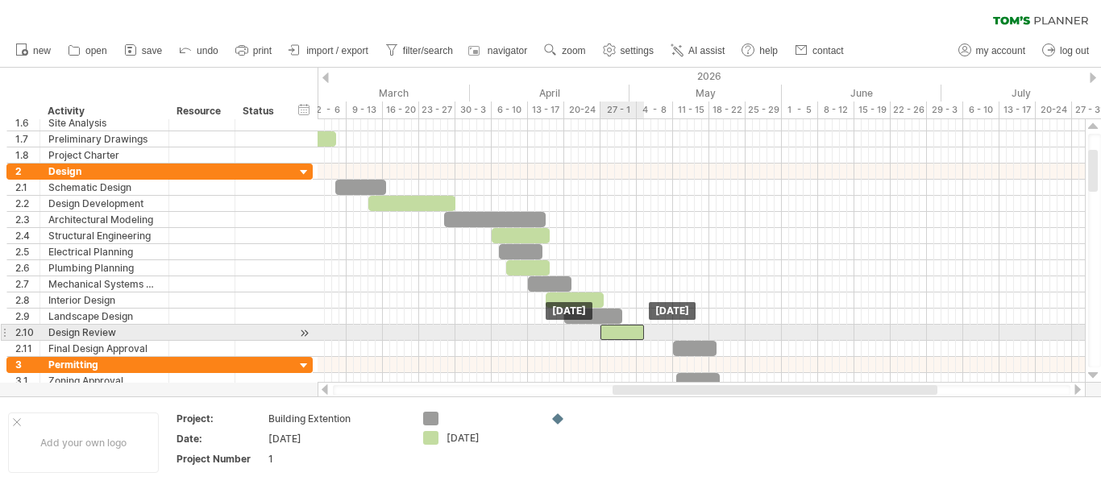
drag, startPoint x: 673, startPoint y: 329, endPoint x: 608, endPoint y: 336, distance: 64.9
click at [608, 336] on div at bounding box center [622, 332] width 44 height 15
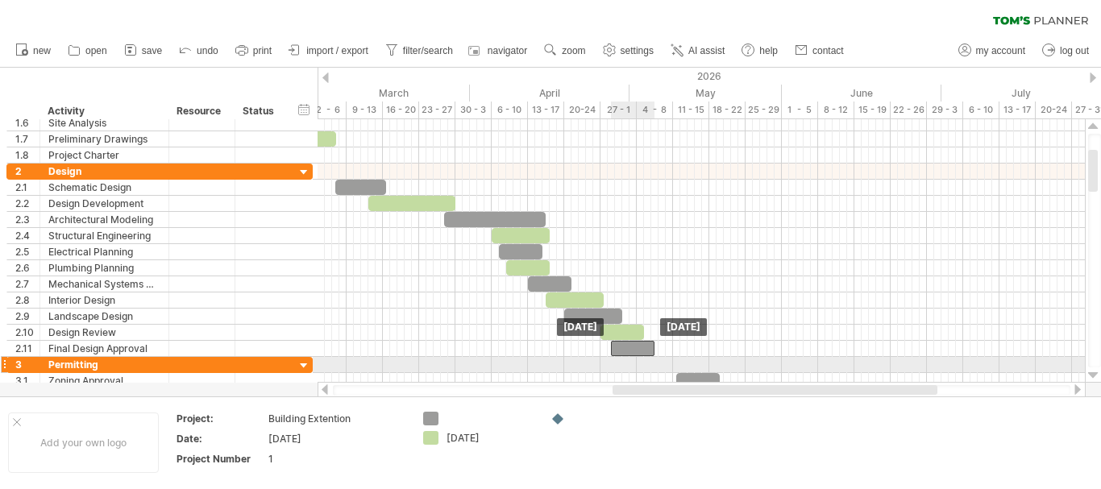
drag, startPoint x: 711, startPoint y: 351, endPoint x: 649, endPoint y: 358, distance: 62.4
click at [649, 358] on div "***** [DATE] [DATE]" at bounding box center [700, 250] width 767 height 263
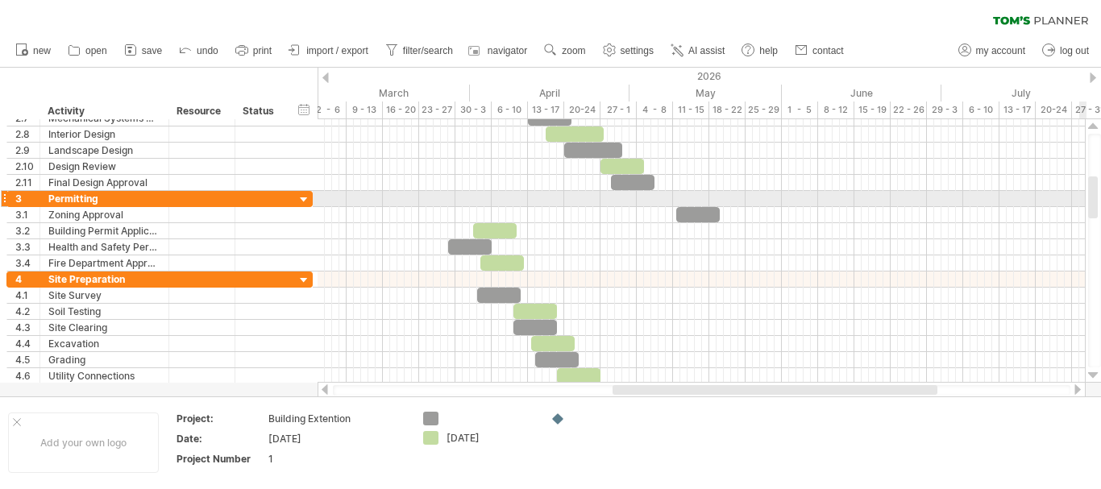
drag, startPoint x: 1093, startPoint y: 181, endPoint x: 1100, endPoint y: 208, distance: 27.4
click at [1100, 208] on div at bounding box center [1094, 251] width 13 height 234
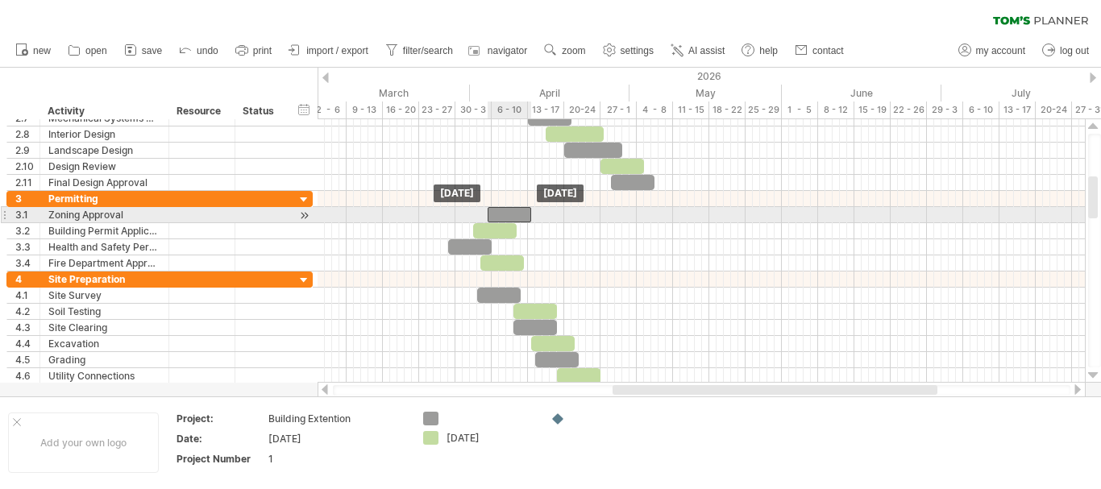
drag, startPoint x: 688, startPoint y: 210, endPoint x: 500, endPoint y: 214, distance: 187.8
click at [500, 214] on div at bounding box center [510, 214] width 44 height 15
drag, startPoint x: 500, startPoint y: 214, endPoint x: 466, endPoint y: 217, distance: 34.7
click at [466, 217] on div at bounding box center [473, 214] width 44 height 15
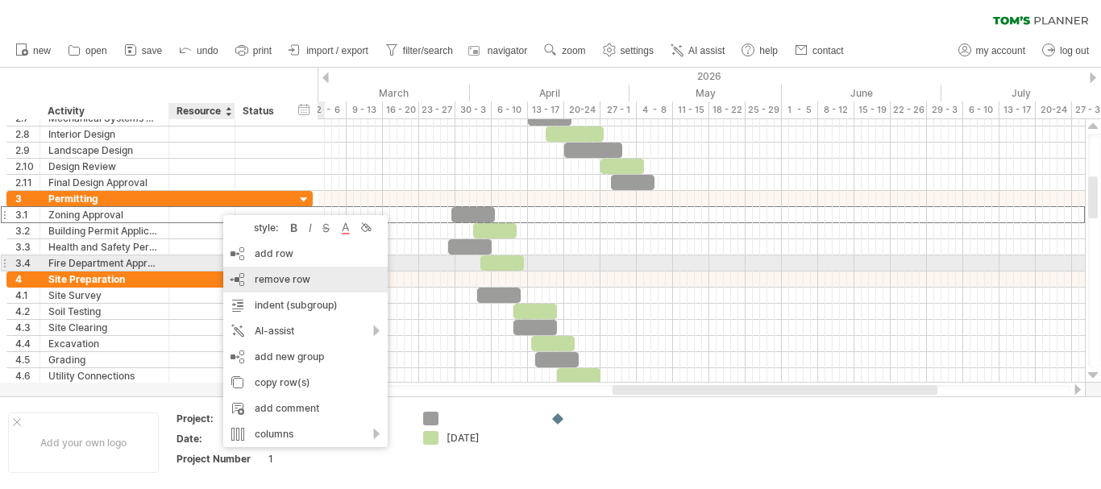
click at [274, 271] on div "remove row remove selected rows" at bounding box center [305, 280] width 164 height 26
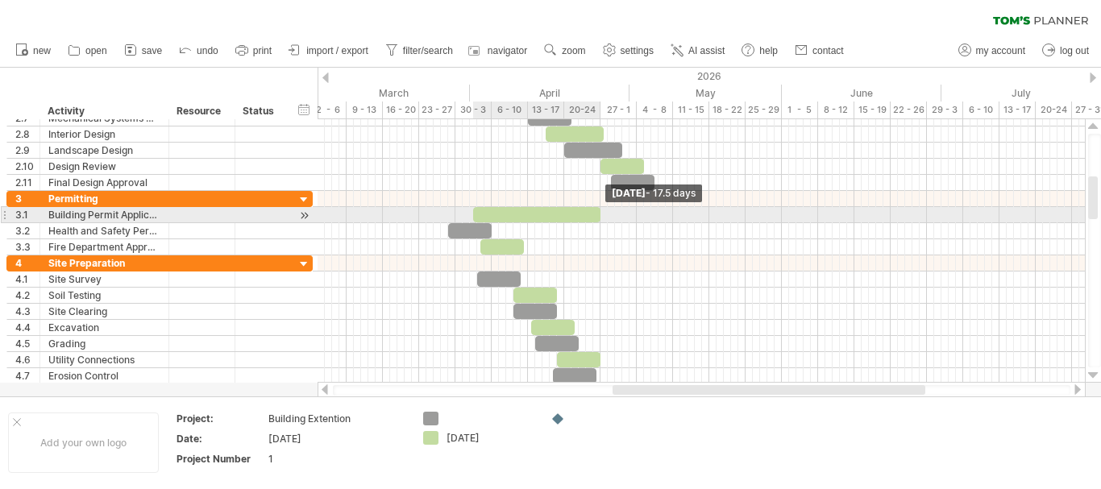
drag, startPoint x: 513, startPoint y: 210, endPoint x: 597, endPoint y: 217, distance: 84.0
click at [597, 217] on span at bounding box center [600, 214] width 6 height 15
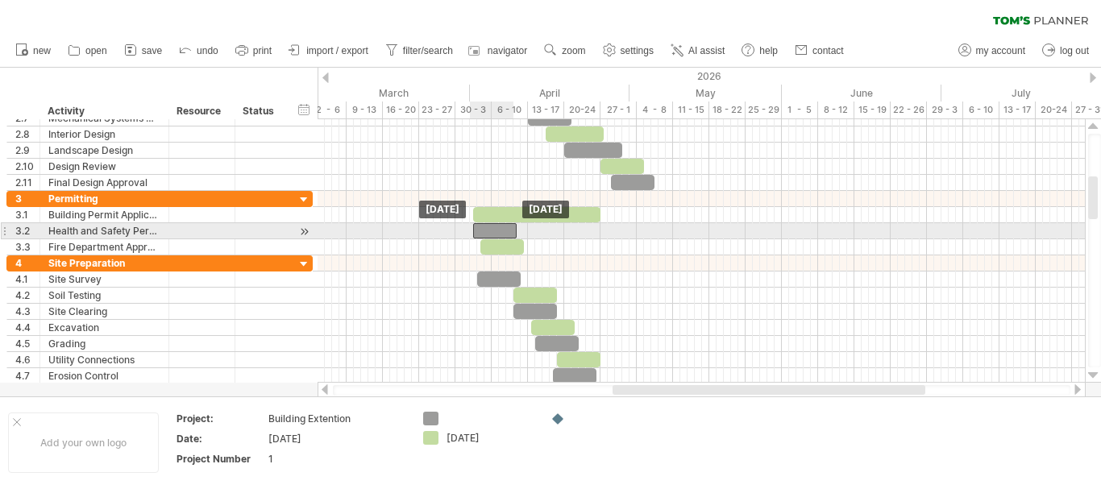
drag, startPoint x: 483, startPoint y: 229, endPoint x: 507, endPoint y: 229, distance: 24.2
click at [507, 229] on div at bounding box center [495, 230] width 44 height 15
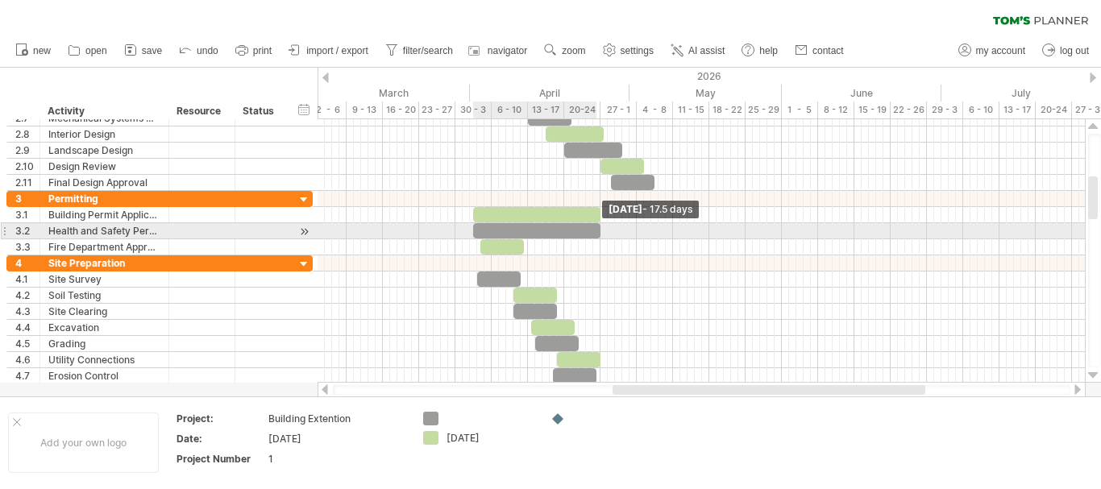
drag, startPoint x: 517, startPoint y: 229, endPoint x: 600, endPoint y: 228, distance: 82.2
click at [600, 228] on span at bounding box center [600, 230] width 6 height 15
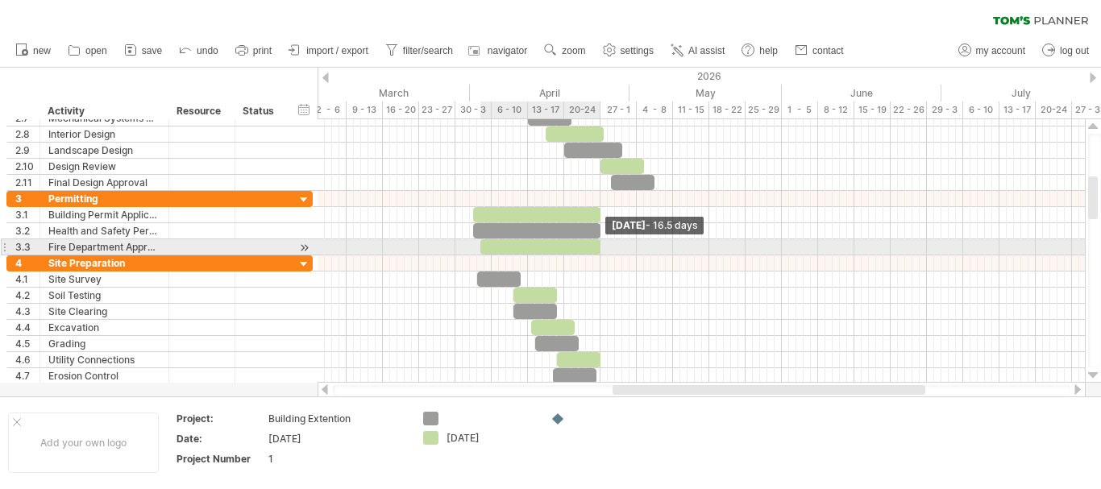
drag, startPoint x: 522, startPoint y: 247, endPoint x: 600, endPoint y: 253, distance: 77.6
click at [600, 253] on span at bounding box center [600, 246] width 6 height 15
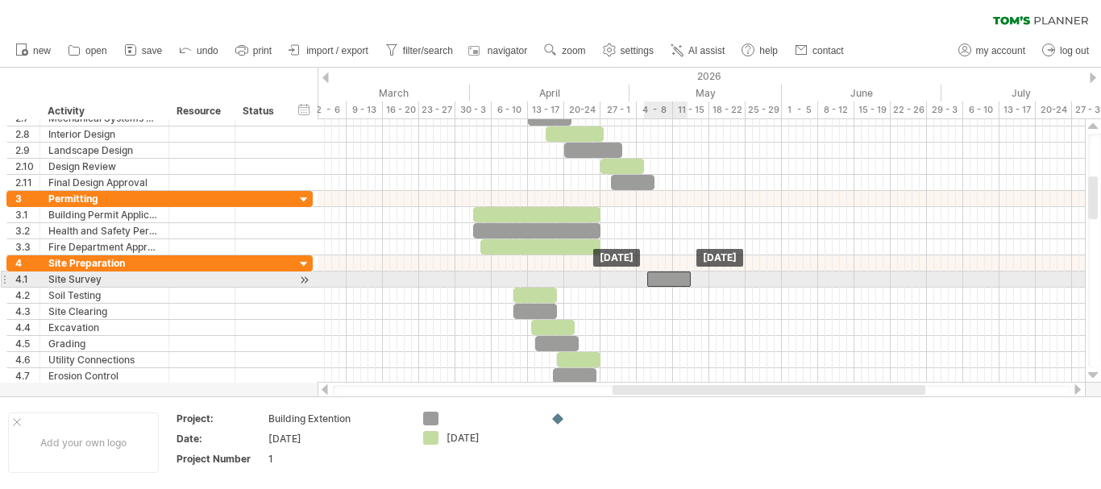
drag, startPoint x: 510, startPoint y: 275, endPoint x: 679, endPoint y: 280, distance: 169.3
click at [679, 280] on div at bounding box center [669, 279] width 44 height 15
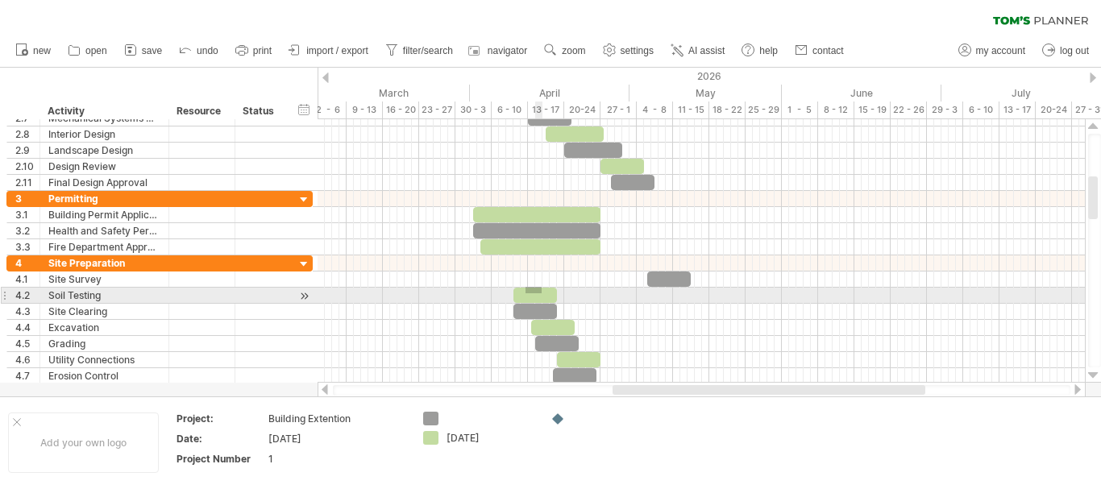
drag, startPoint x: 525, startPoint y: 287, endPoint x: 541, endPoint y: 293, distance: 16.6
click at [541, 293] on div "***** [DATE] [DATE]" at bounding box center [700, 250] width 767 height 263
drag, startPoint x: 539, startPoint y: 294, endPoint x: 419, endPoint y: 296, distance: 120.1
click at [419, 296] on div at bounding box center [415, 295] width 44 height 15
drag, startPoint x: 416, startPoint y: 297, endPoint x: 406, endPoint y: 297, distance: 9.7
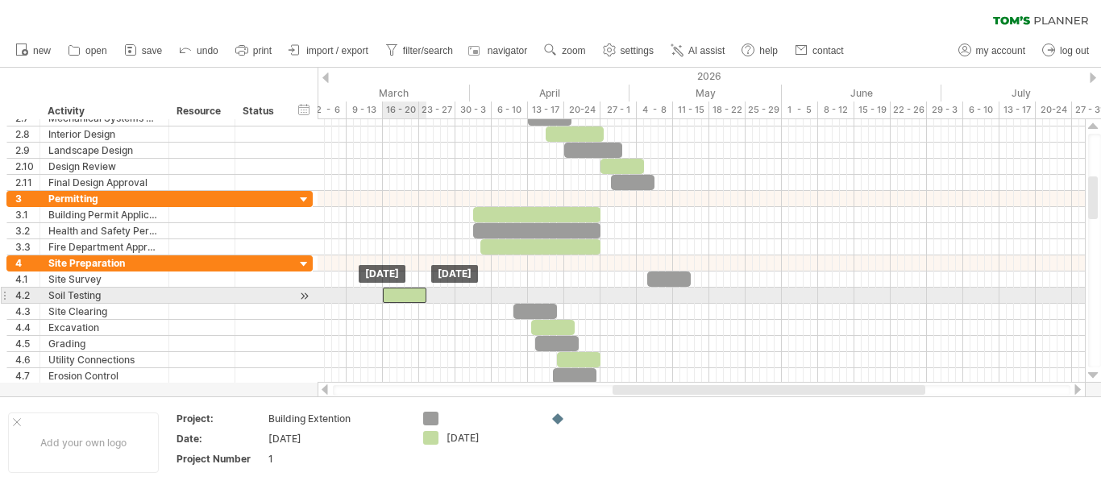
click at [406, 297] on div at bounding box center [405, 295] width 44 height 15
drag, startPoint x: 395, startPoint y: 292, endPoint x: 504, endPoint y: 288, distance: 108.8
click at [504, 288] on div at bounding box center [514, 295] width 44 height 15
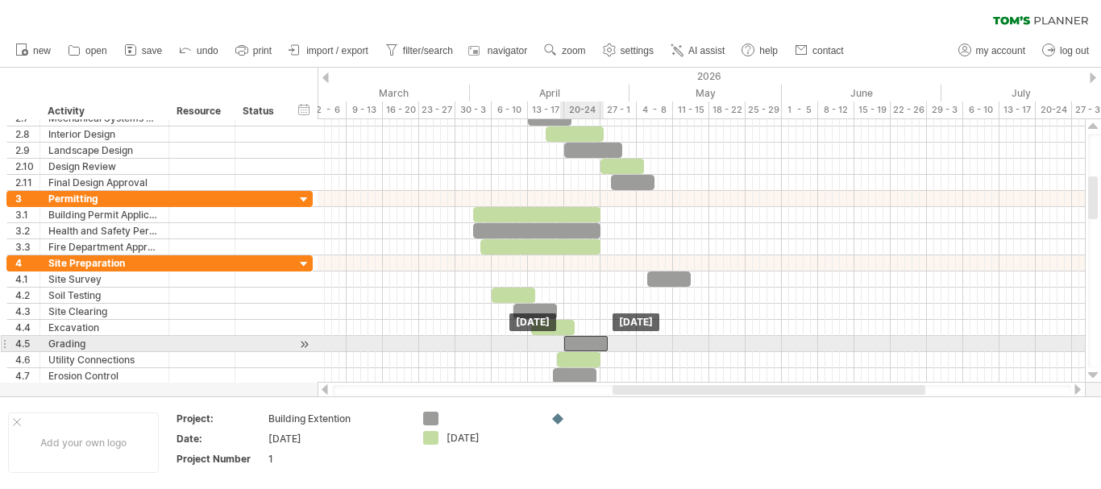
drag, startPoint x: 557, startPoint y: 346, endPoint x: 584, endPoint y: 346, distance: 27.4
click at [584, 346] on div at bounding box center [586, 343] width 44 height 15
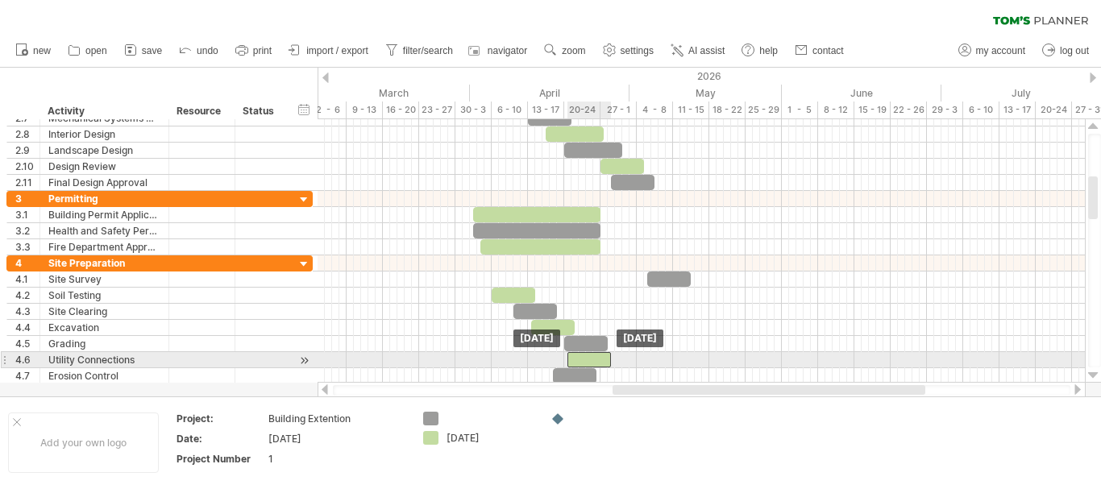
drag, startPoint x: 584, startPoint y: 359, endPoint x: 595, endPoint y: 359, distance: 10.5
click at [595, 359] on div at bounding box center [589, 359] width 44 height 15
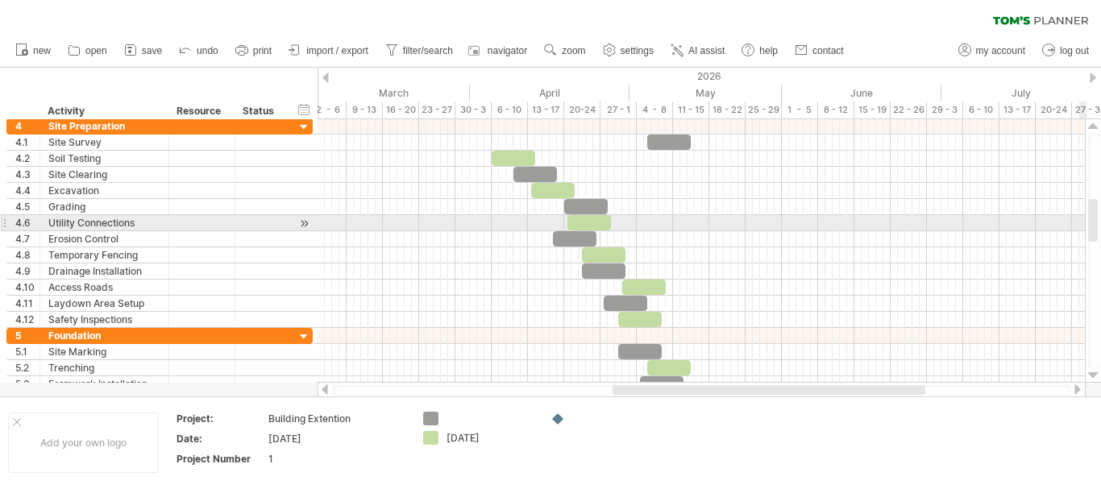
drag, startPoint x: 1093, startPoint y: 209, endPoint x: 1100, endPoint y: 231, distance: 23.5
click at [1100, 231] on div at bounding box center [1094, 251] width 13 height 234
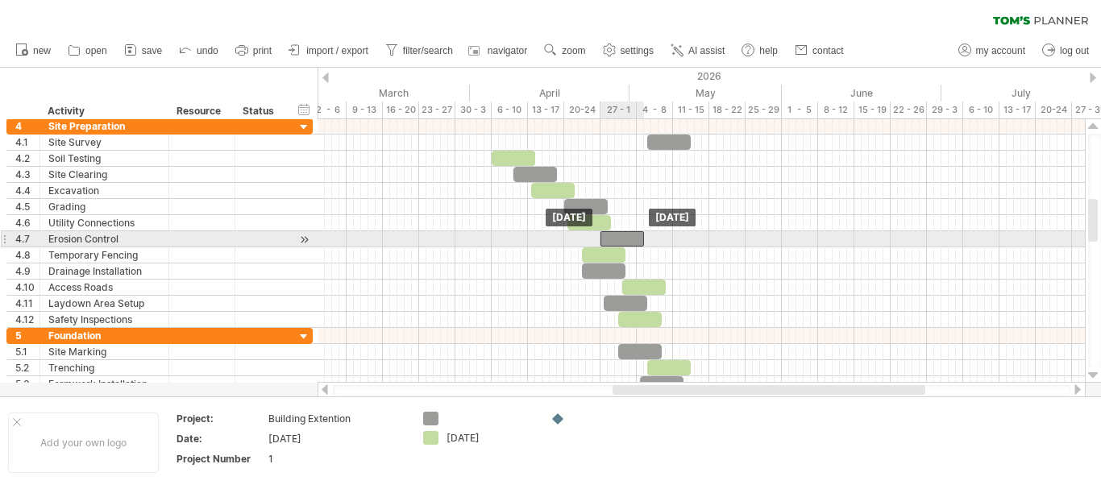
drag, startPoint x: 562, startPoint y: 234, endPoint x: 609, endPoint y: 234, distance: 46.7
click at [609, 234] on div at bounding box center [622, 238] width 44 height 15
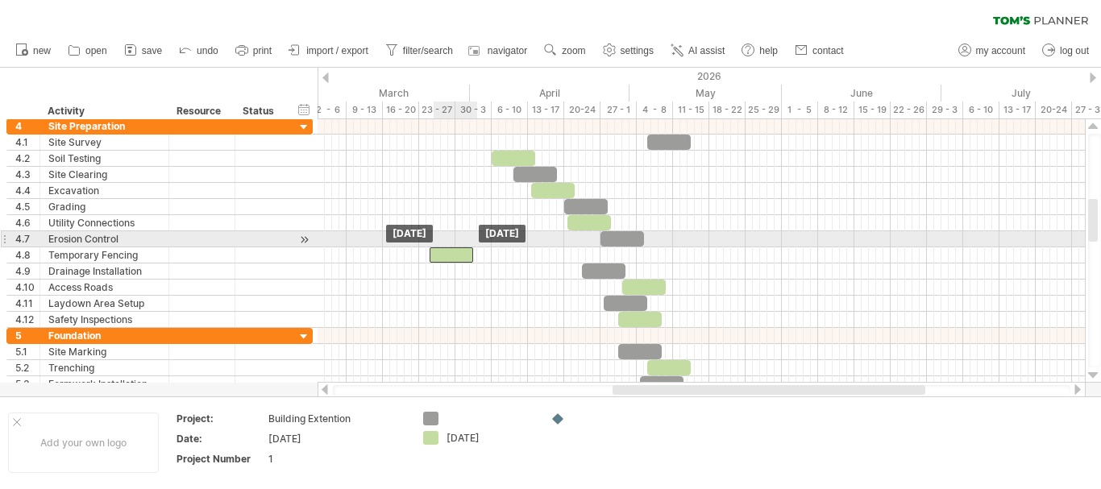
drag, startPoint x: 609, startPoint y: 250, endPoint x: 452, endPoint y: 247, distance: 157.1
click at [452, 247] on div at bounding box center [451, 254] width 44 height 15
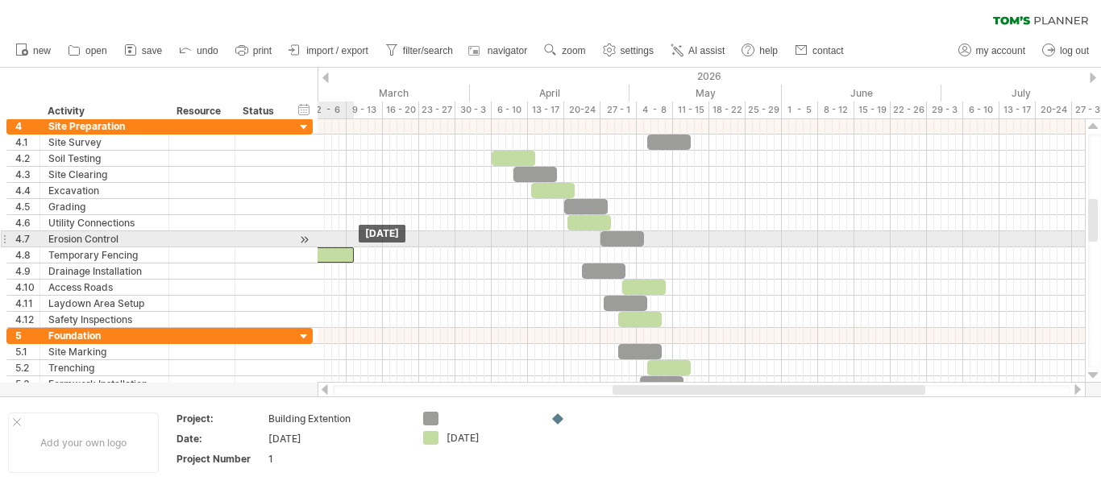
drag, startPoint x: 446, startPoint y: 251, endPoint x: 330, endPoint y: 244, distance: 116.2
click at [330, 244] on div "***** [DATE] [DATE]" at bounding box center [700, 250] width 767 height 263
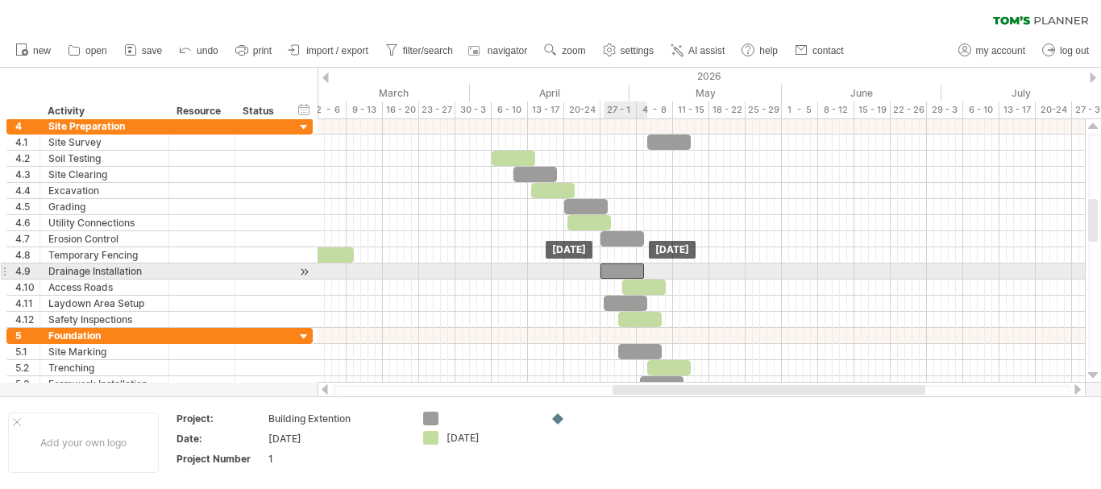
drag, startPoint x: 607, startPoint y: 268, endPoint x: 626, endPoint y: 265, distance: 19.6
click at [626, 265] on div at bounding box center [622, 270] width 44 height 15
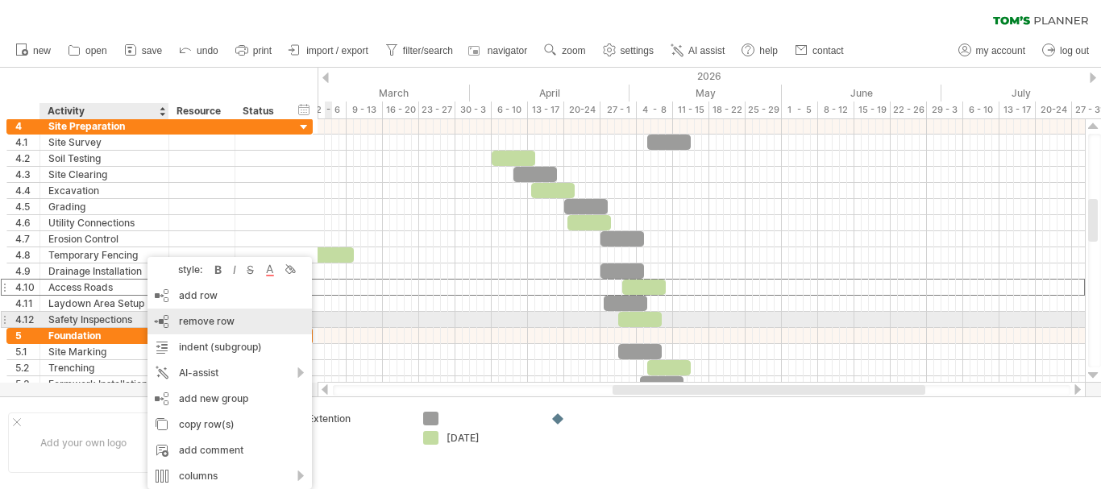
click at [180, 314] on div "remove row remove selected rows" at bounding box center [229, 322] width 164 height 26
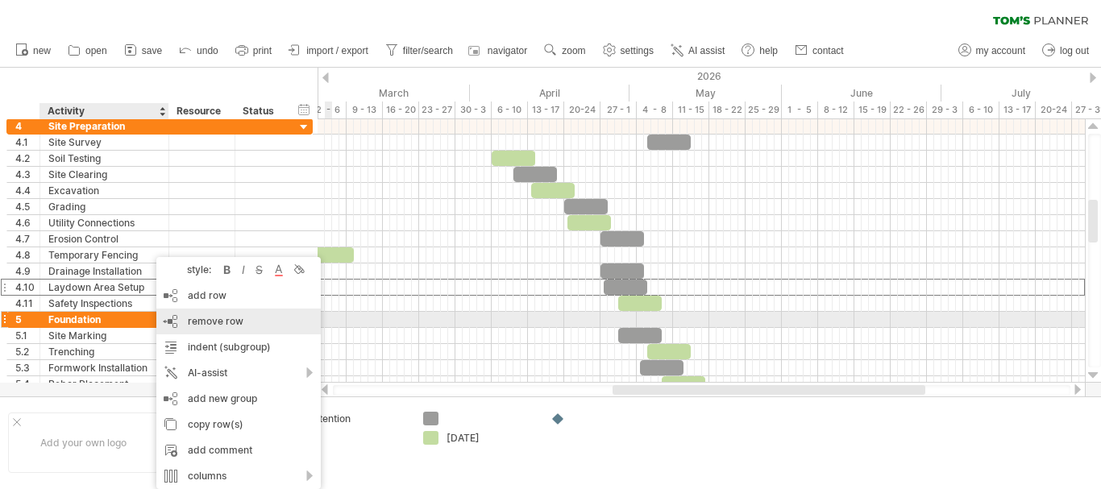
click at [176, 324] on div "remove row remove selected rows" at bounding box center [238, 322] width 164 height 26
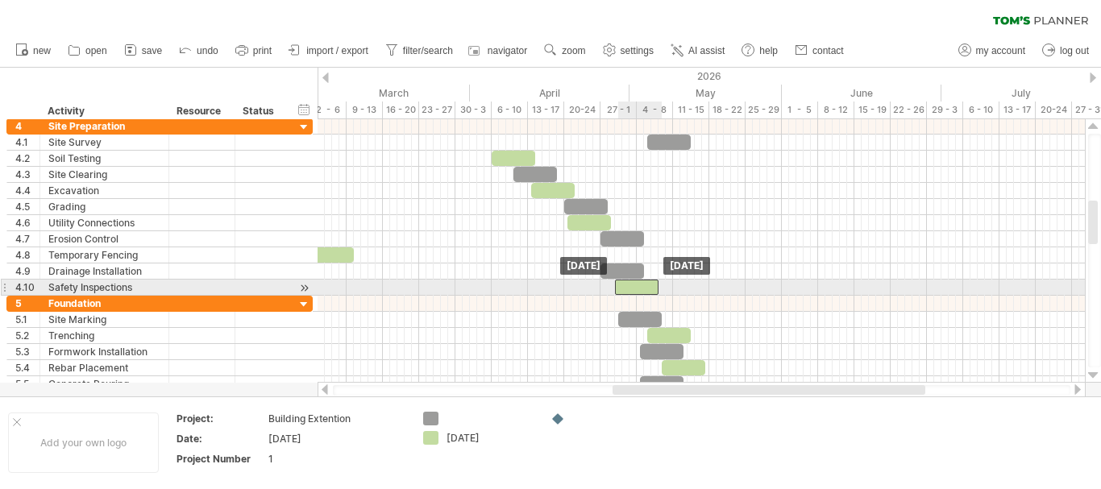
click at [640, 285] on div at bounding box center [637, 287] width 44 height 15
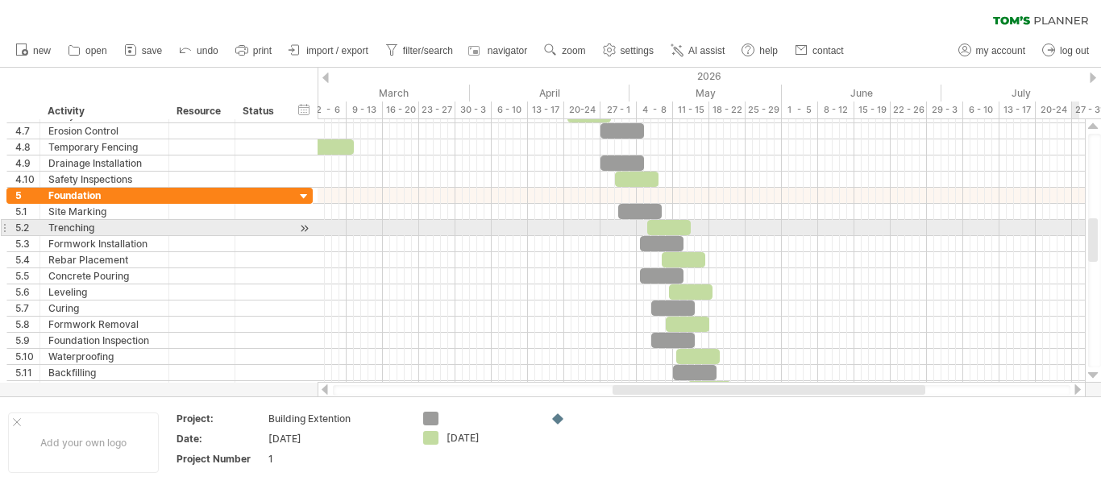
drag, startPoint x: 1091, startPoint y: 223, endPoint x: 1097, endPoint y: 241, distance: 18.6
click at [1097, 241] on div at bounding box center [1093, 240] width 10 height 44
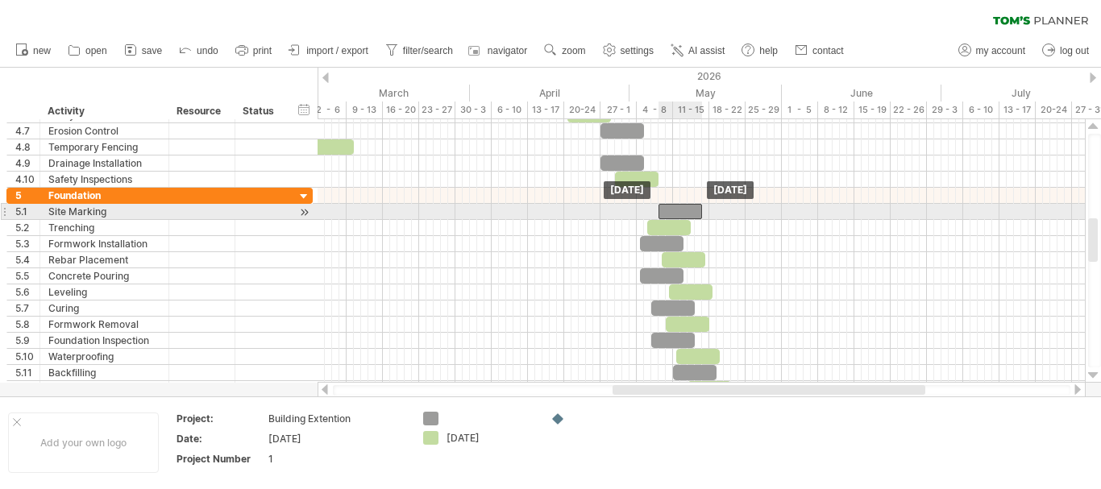
drag, startPoint x: 631, startPoint y: 210, endPoint x: 670, endPoint y: 205, distance: 39.7
click at [670, 205] on div at bounding box center [680, 211] width 44 height 15
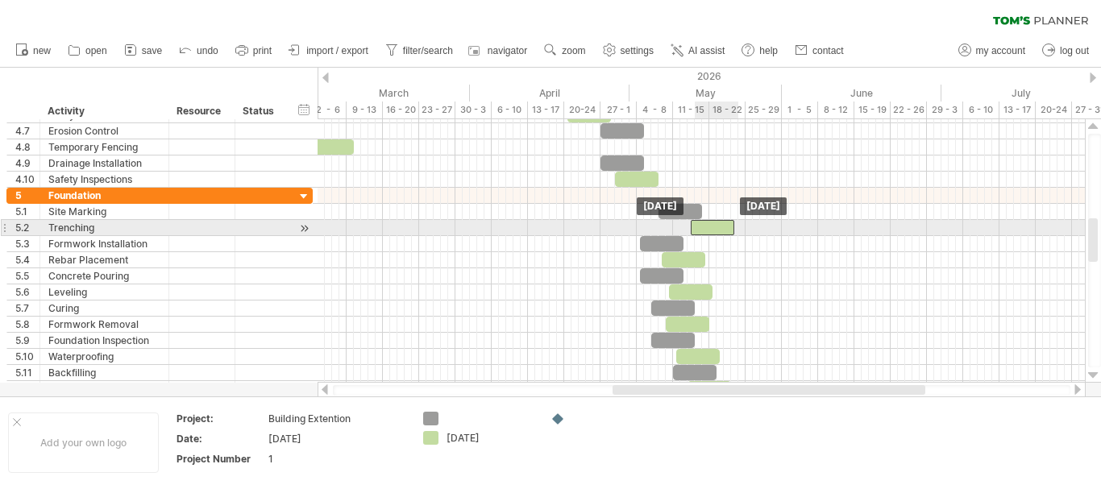
drag, startPoint x: 673, startPoint y: 231, endPoint x: 718, endPoint y: 230, distance: 45.2
click at [718, 230] on div at bounding box center [713, 227] width 44 height 15
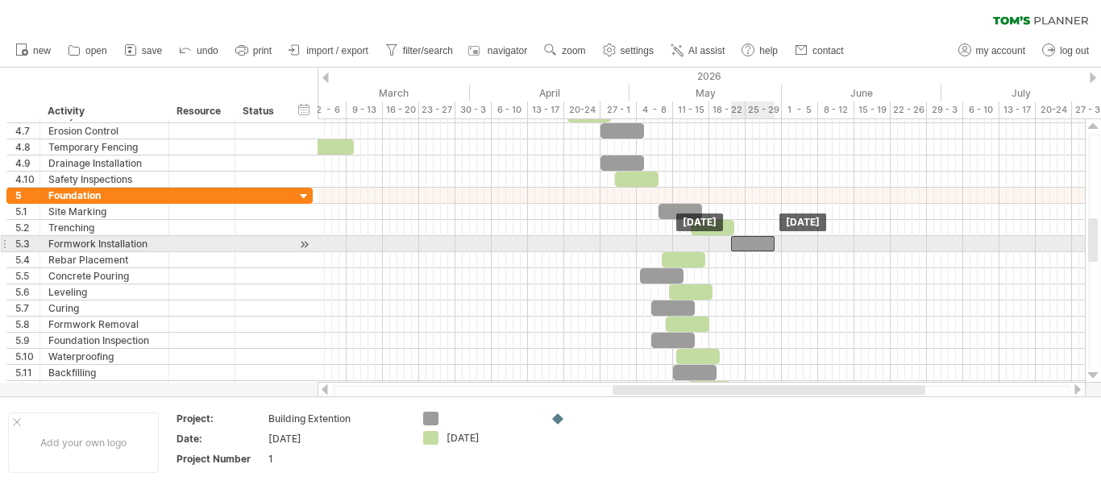
drag, startPoint x: 677, startPoint y: 246, endPoint x: 767, endPoint y: 239, distance: 90.5
click at [767, 239] on div at bounding box center [753, 243] width 44 height 15
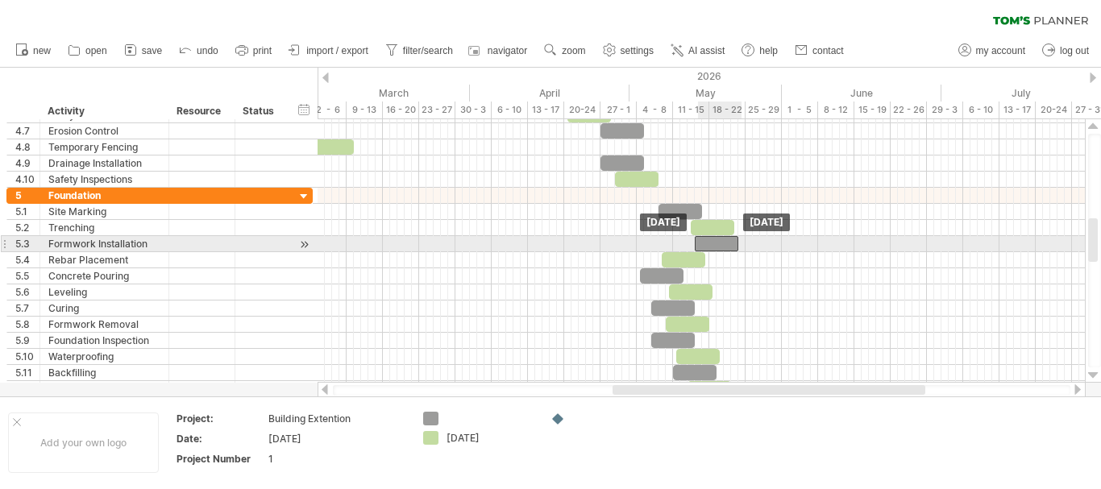
drag, startPoint x: 747, startPoint y: 239, endPoint x: 712, endPoint y: 240, distance: 34.7
click at [712, 240] on div at bounding box center [717, 243] width 44 height 15
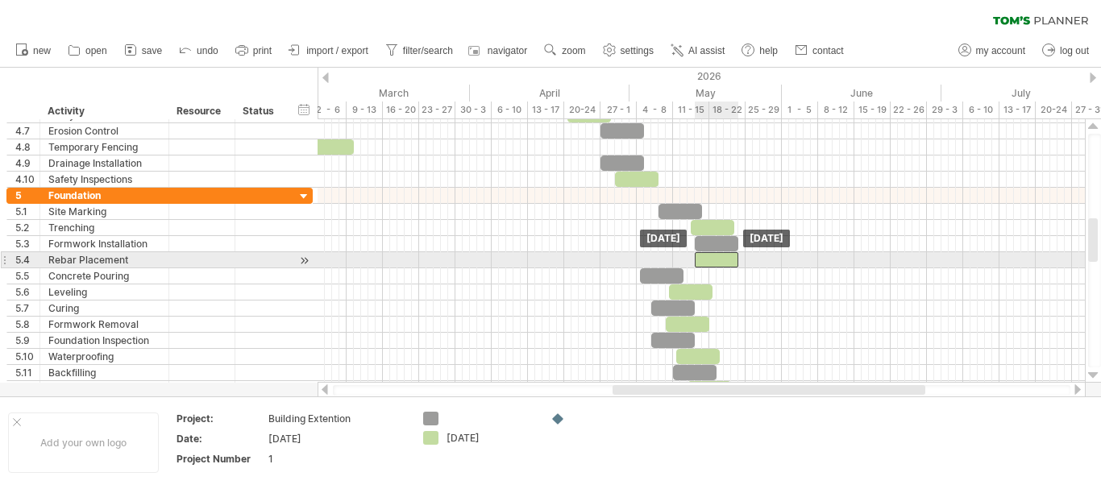
drag, startPoint x: 695, startPoint y: 255, endPoint x: 726, endPoint y: 254, distance: 31.5
click at [726, 254] on div at bounding box center [717, 259] width 44 height 15
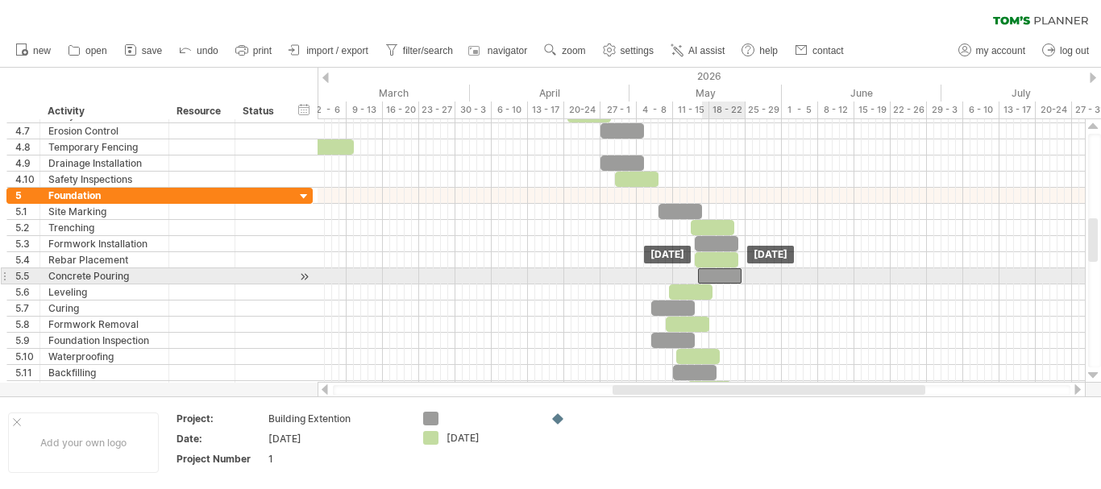
drag, startPoint x: 671, startPoint y: 272, endPoint x: 731, endPoint y: 274, distance: 59.6
click at [731, 274] on div at bounding box center [720, 275] width 44 height 15
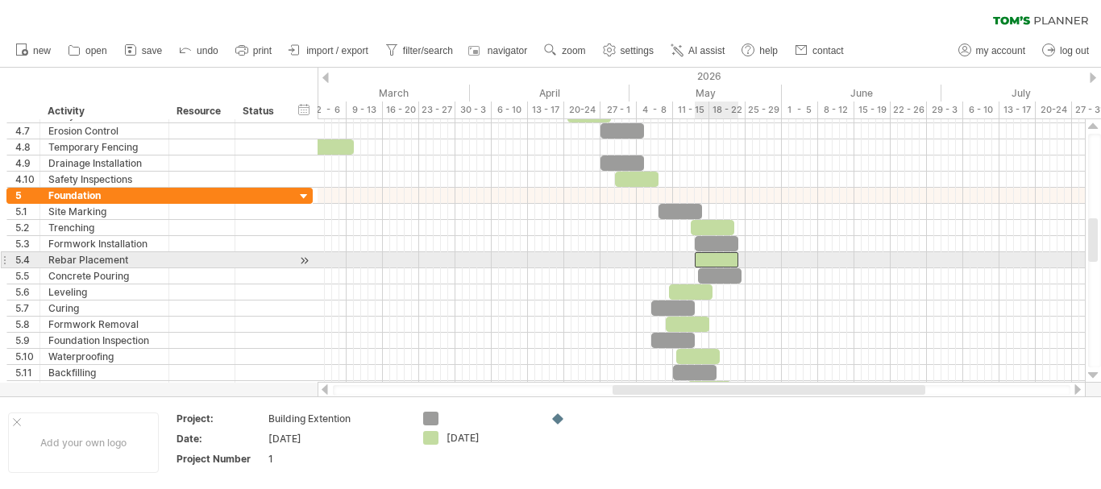
click at [728, 260] on div at bounding box center [717, 259] width 44 height 15
click at [730, 260] on div at bounding box center [720, 259] width 44 height 15
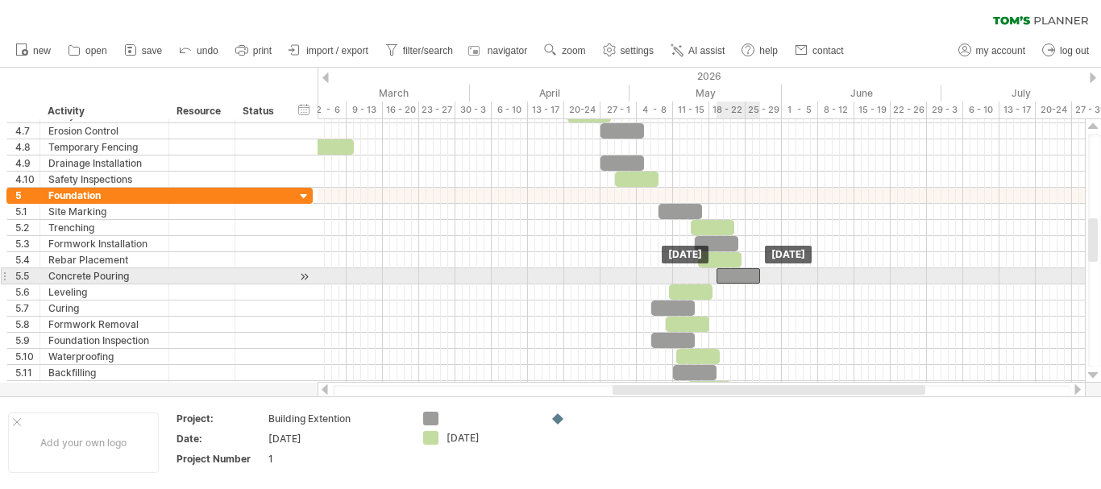
drag, startPoint x: 720, startPoint y: 277, endPoint x: 737, endPoint y: 279, distance: 17.8
click at [737, 279] on div at bounding box center [738, 275] width 44 height 15
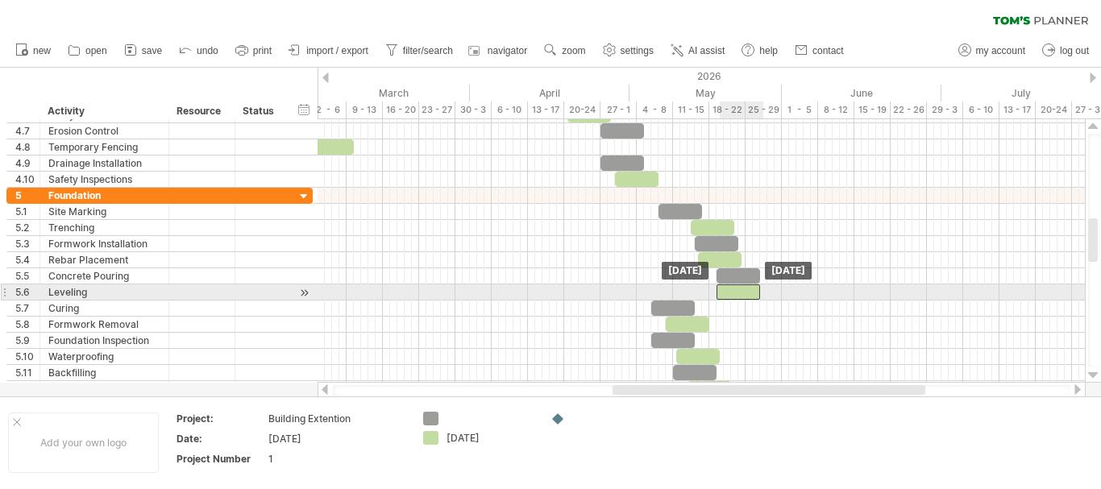
drag, startPoint x: 700, startPoint y: 292, endPoint x: 749, endPoint y: 292, distance: 48.3
click at [749, 292] on div at bounding box center [738, 291] width 44 height 15
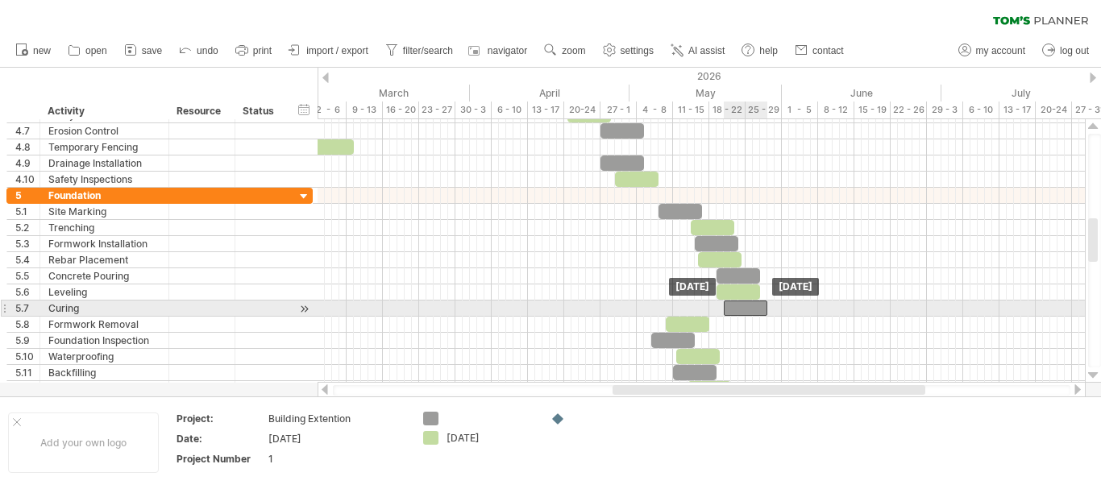
drag, startPoint x: 666, startPoint y: 308, endPoint x: 736, endPoint y: 311, distance: 71.0
click at [736, 311] on div at bounding box center [746, 308] width 44 height 15
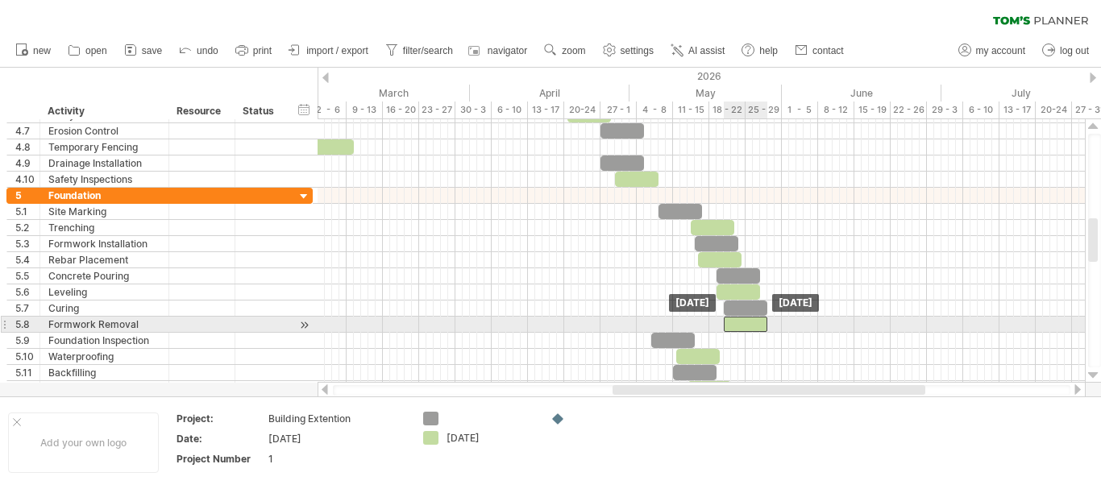
drag, startPoint x: 696, startPoint y: 322, endPoint x: 755, endPoint y: 324, distance: 58.9
click at [755, 324] on div at bounding box center [746, 324] width 44 height 15
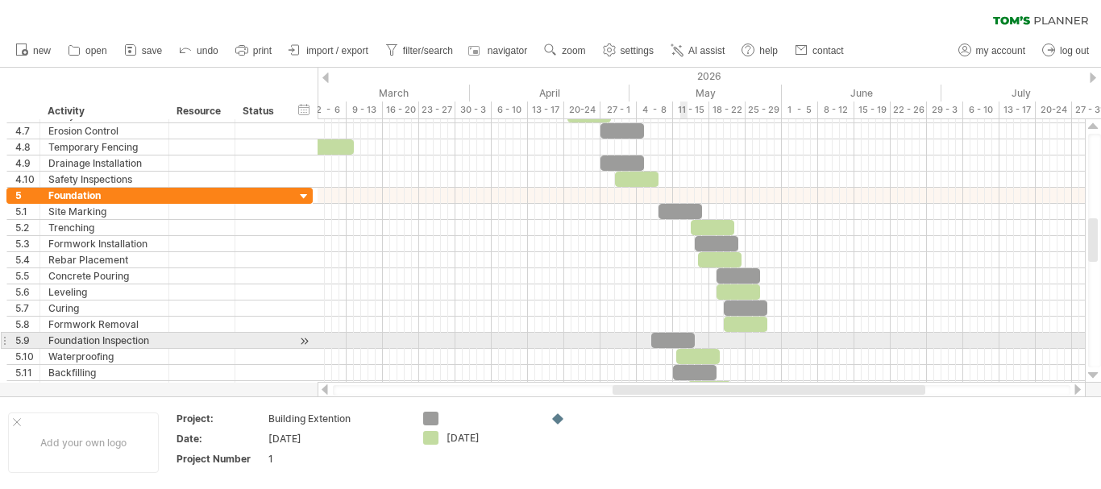
click at [680, 340] on div at bounding box center [673, 340] width 44 height 15
drag, startPoint x: 683, startPoint y: 337, endPoint x: 778, endPoint y: 334, distance: 94.3
click at [778, 334] on div at bounding box center [767, 340] width 44 height 15
click at [790, 338] on span at bounding box center [789, 340] width 6 height 15
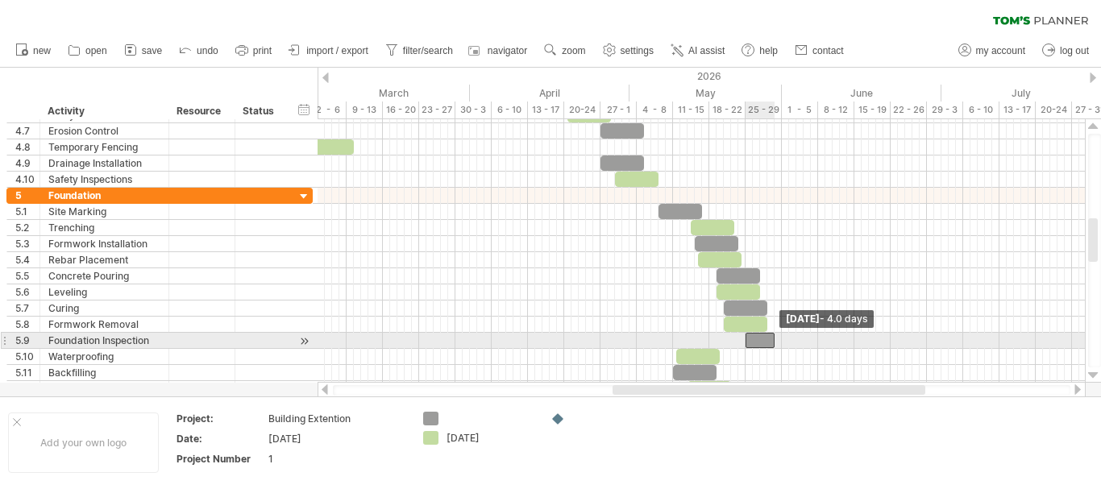
drag, startPoint x: 790, startPoint y: 337, endPoint x: 774, endPoint y: 335, distance: 15.4
click at [774, 335] on span at bounding box center [774, 340] width 6 height 15
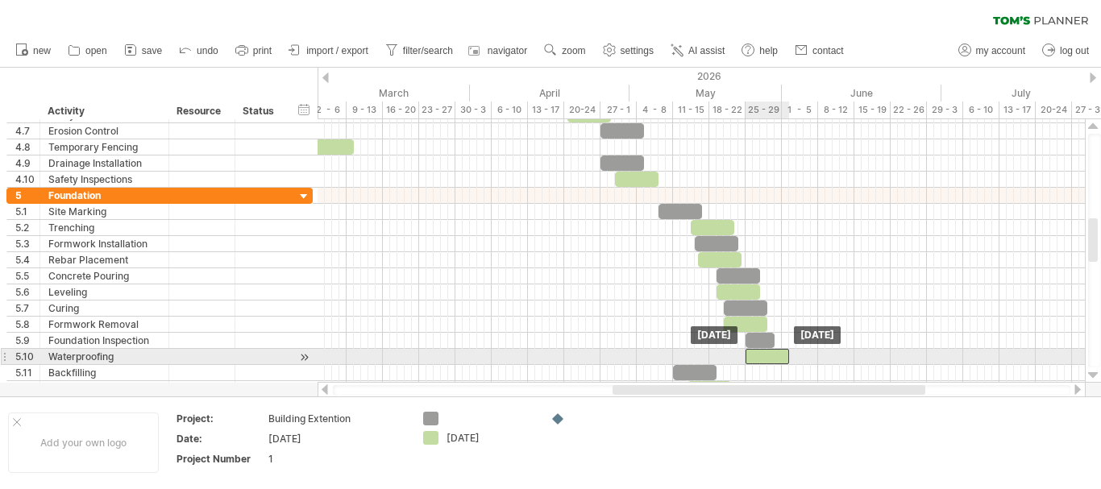
drag, startPoint x: 705, startPoint y: 359, endPoint x: 777, endPoint y: 363, distance: 71.9
click at [777, 363] on div at bounding box center [767, 356] width 44 height 15
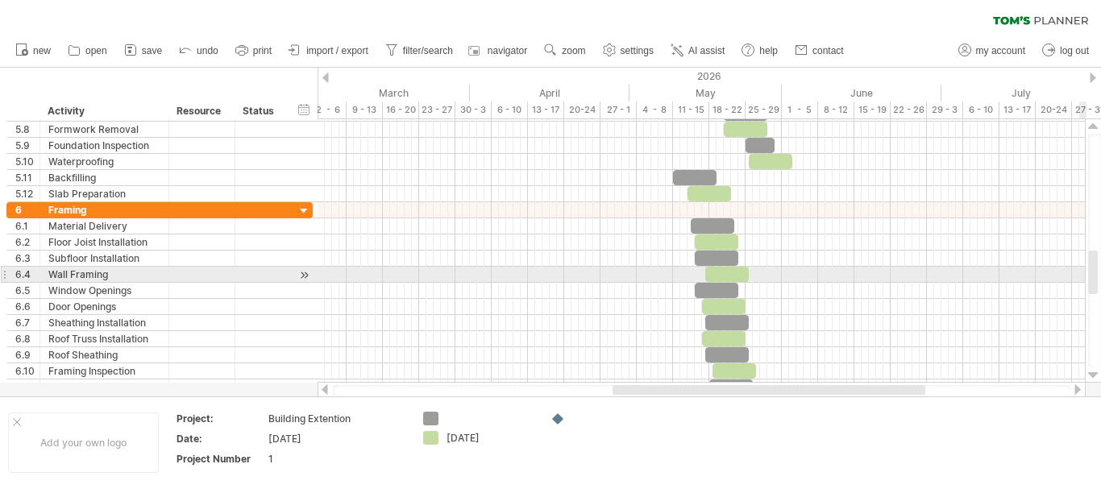
drag, startPoint x: 1092, startPoint y: 241, endPoint x: 1100, endPoint y: 273, distance: 33.2
click at [1100, 273] on div at bounding box center [1094, 251] width 13 height 234
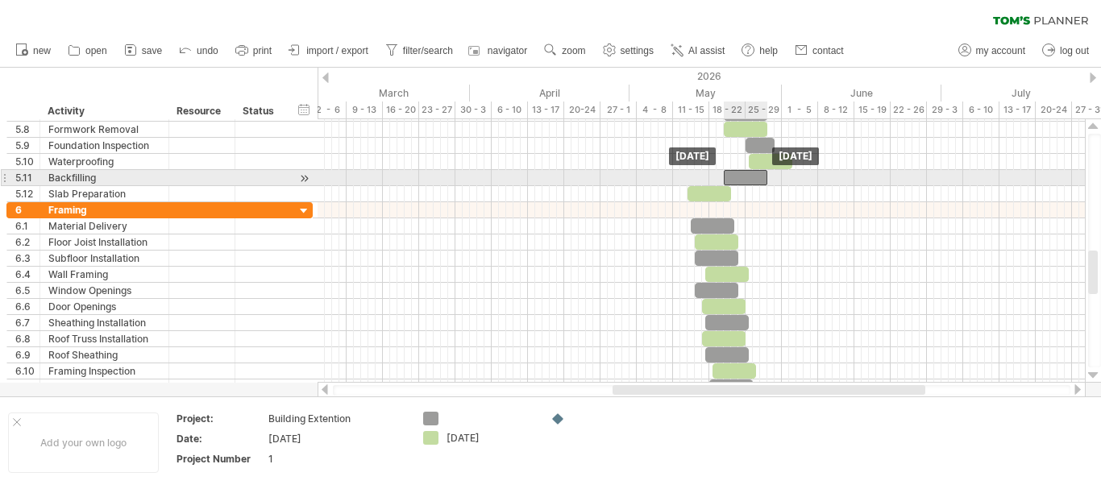
drag, startPoint x: 696, startPoint y: 176, endPoint x: 747, endPoint y: 181, distance: 51.1
click at [747, 181] on div at bounding box center [746, 177] width 44 height 15
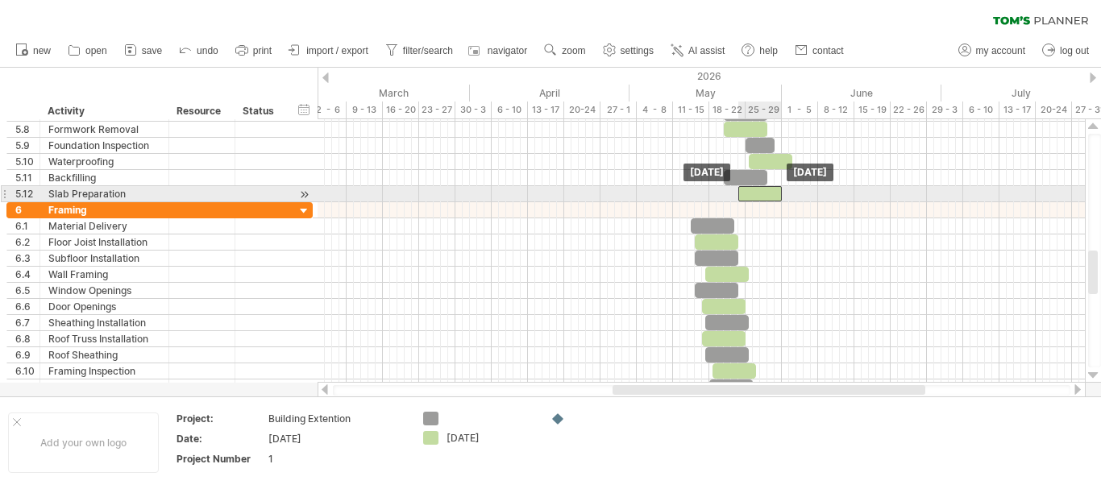
drag, startPoint x: 719, startPoint y: 193, endPoint x: 770, endPoint y: 187, distance: 51.1
click at [770, 187] on div at bounding box center [760, 193] width 44 height 15
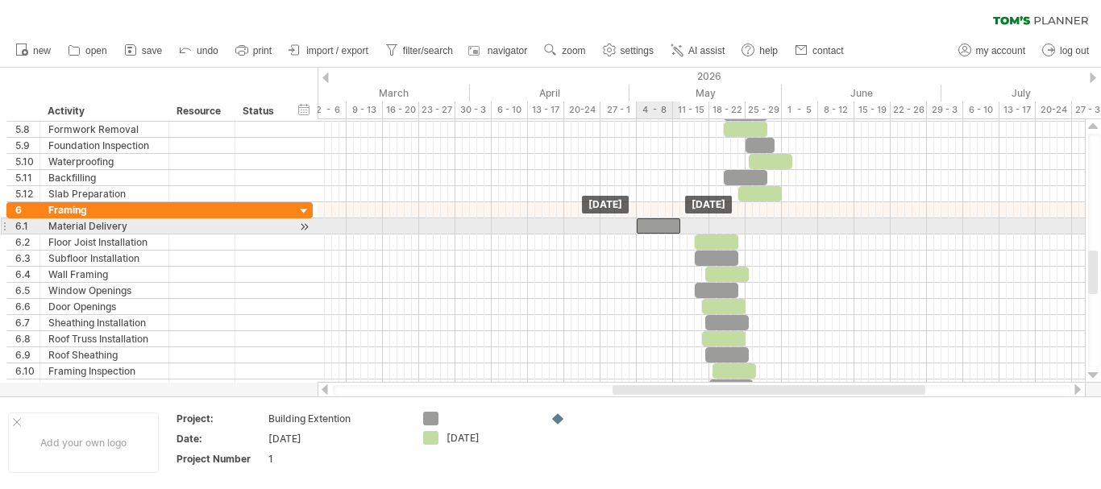
drag, startPoint x: 722, startPoint y: 220, endPoint x: 667, endPoint y: 222, distance: 54.8
click at [667, 222] on div at bounding box center [659, 225] width 44 height 15
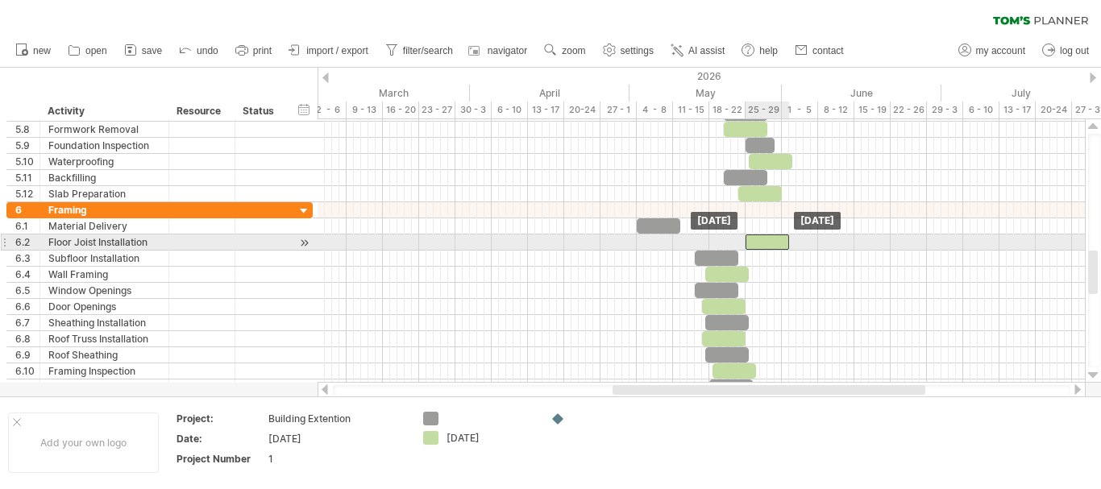
drag, startPoint x: 713, startPoint y: 239, endPoint x: 764, endPoint y: 234, distance: 50.9
click at [764, 234] on div at bounding box center [767, 241] width 44 height 15
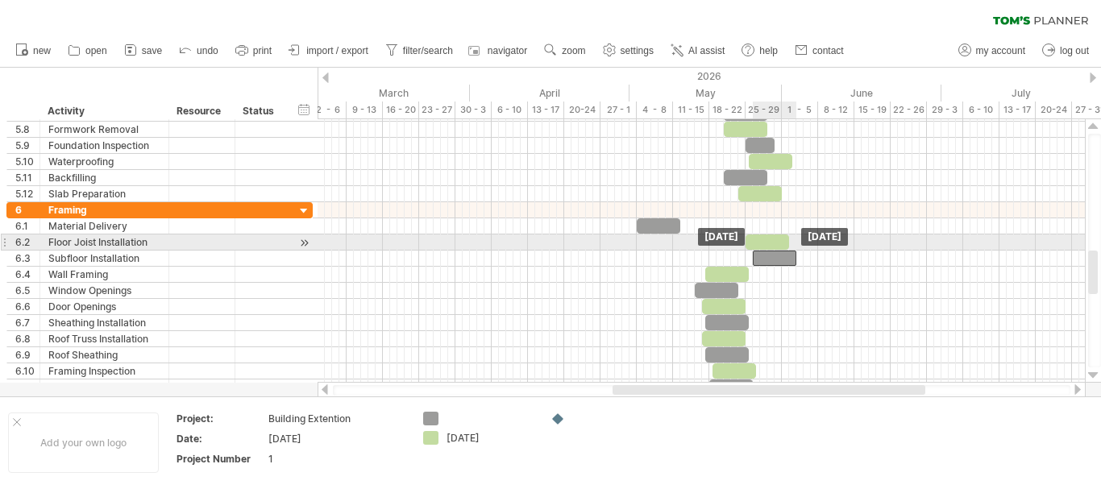
drag, startPoint x: 729, startPoint y: 252, endPoint x: 786, endPoint y: 250, distance: 57.3
click at [786, 250] on div "***** [DATE] [DATE]" at bounding box center [700, 250] width 767 height 263
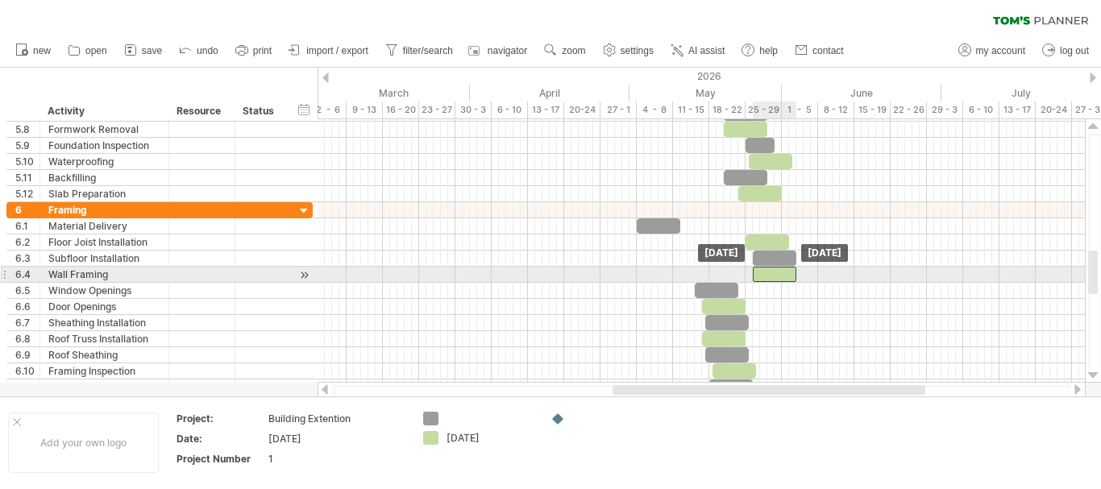
drag, startPoint x: 745, startPoint y: 271, endPoint x: 792, endPoint y: 272, distance: 47.5
click at [792, 272] on div at bounding box center [775, 274] width 44 height 15
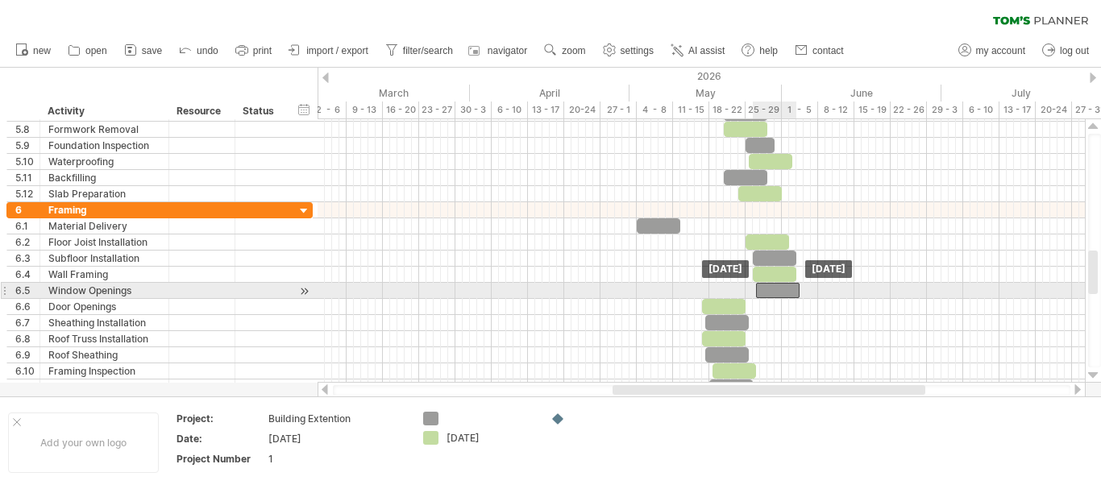
drag, startPoint x: 724, startPoint y: 291, endPoint x: 784, endPoint y: 287, distance: 60.6
click at [784, 287] on div at bounding box center [778, 290] width 44 height 15
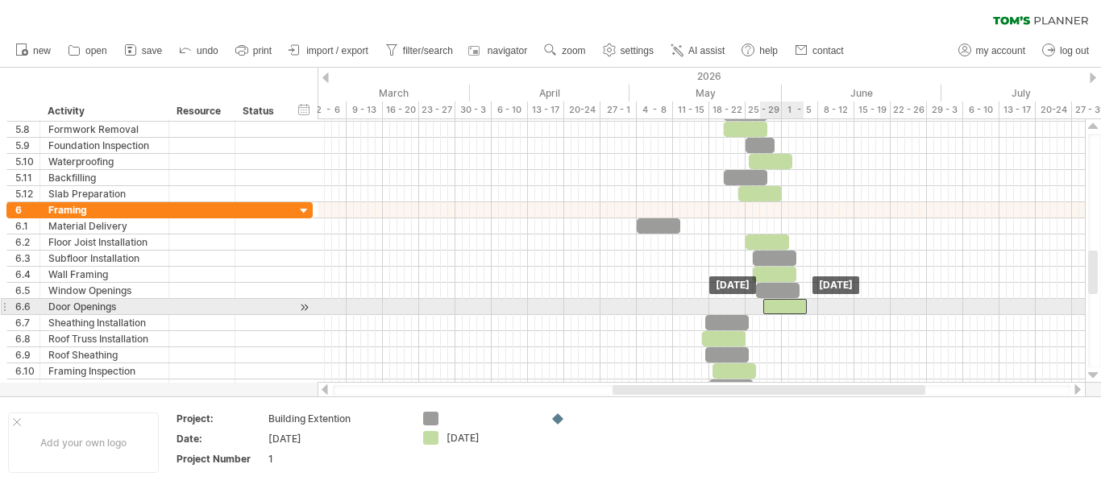
drag, startPoint x: 724, startPoint y: 307, endPoint x: 784, endPoint y: 307, distance: 60.4
click at [784, 307] on div at bounding box center [785, 306] width 44 height 15
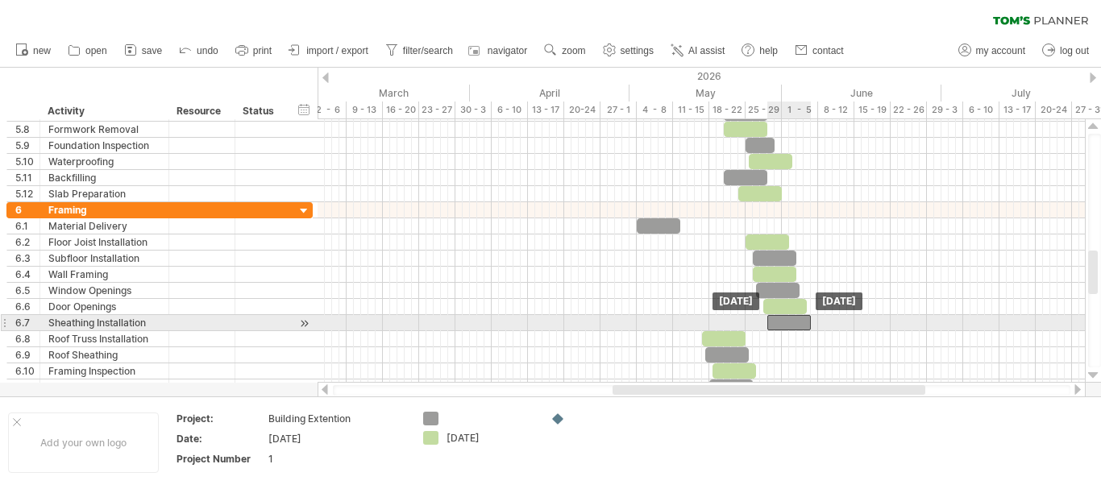
drag, startPoint x: 735, startPoint y: 319, endPoint x: 797, endPoint y: 324, distance: 62.2
click at [797, 324] on div at bounding box center [789, 322] width 44 height 15
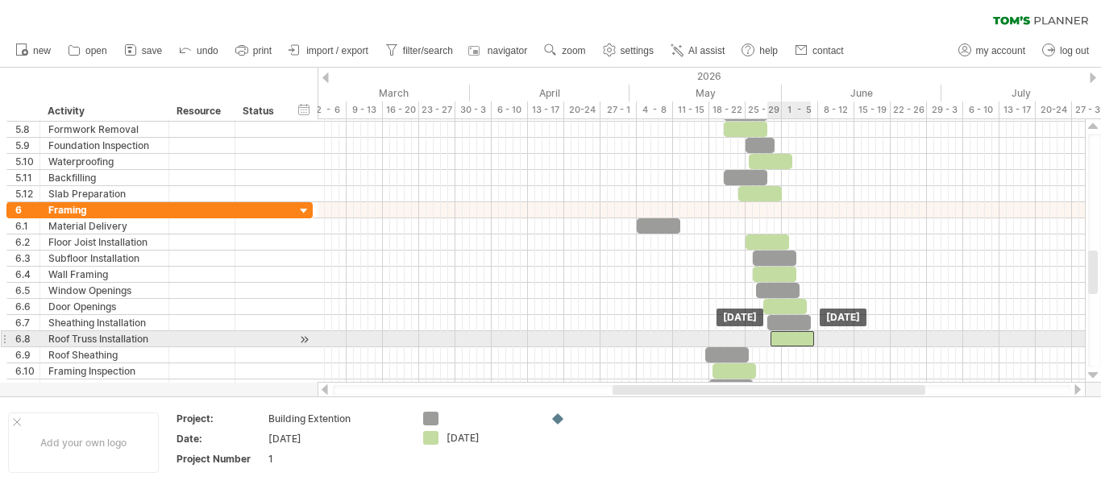
drag, startPoint x: 725, startPoint y: 338, endPoint x: 793, endPoint y: 337, distance: 67.7
click at [793, 337] on div at bounding box center [792, 338] width 44 height 15
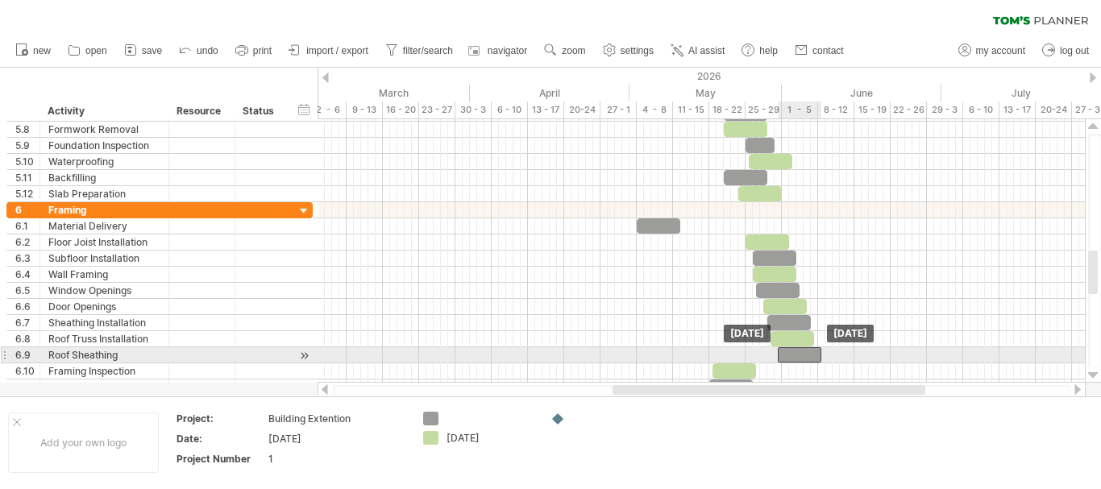
drag, startPoint x: 736, startPoint y: 355, endPoint x: 808, endPoint y: 350, distance: 72.7
click at [808, 350] on div at bounding box center [800, 354] width 44 height 15
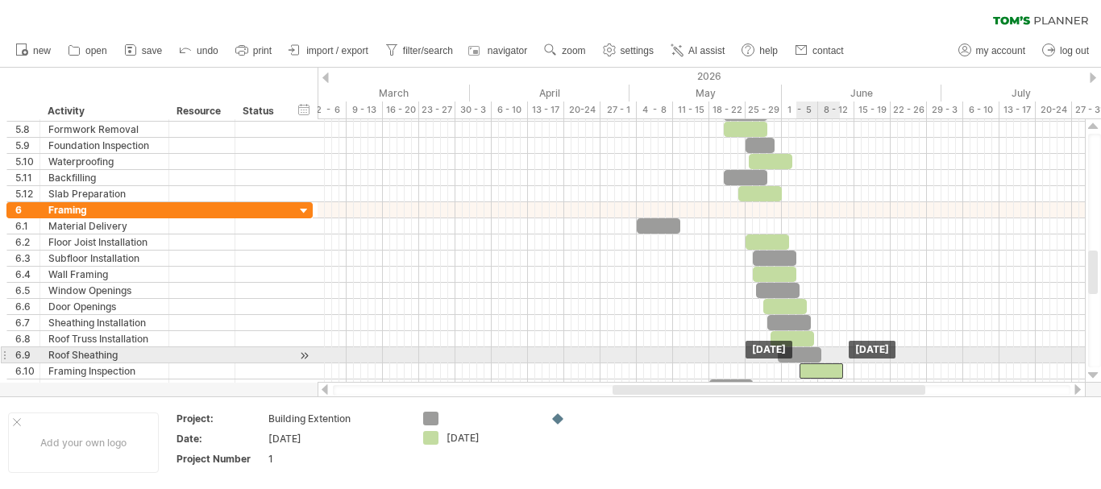
drag, startPoint x: 733, startPoint y: 370, endPoint x: 819, endPoint y: 363, distance: 85.7
click at [819, 363] on div "***** [DATE] [DATE]" at bounding box center [700, 250] width 767 height 263
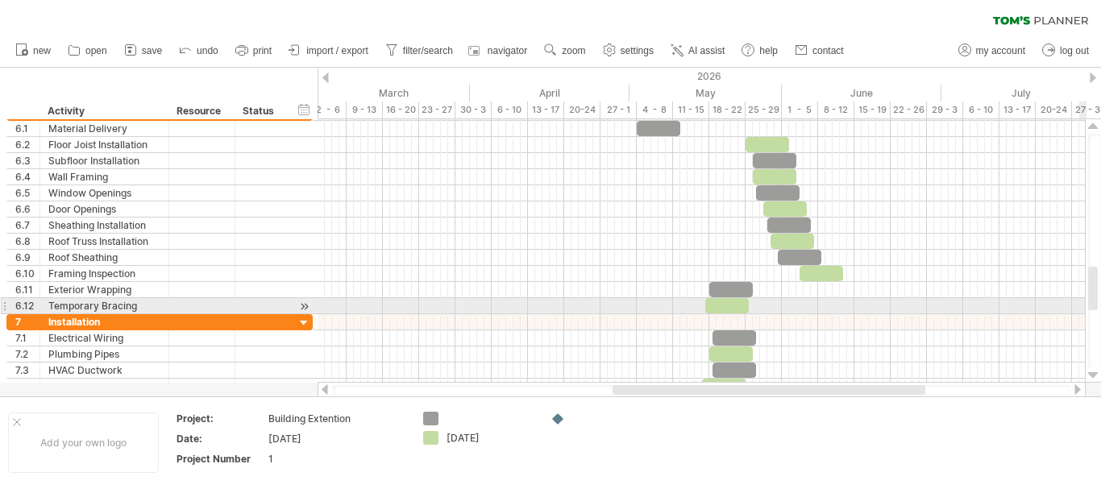
drag, startPoint x: 1093, startPoint y: 278, endPoint x: 1088, endPoint y: 293, distance: 15.3
click at [1088, 293] on div at bounding box center [1093, 289] width 10 height 44
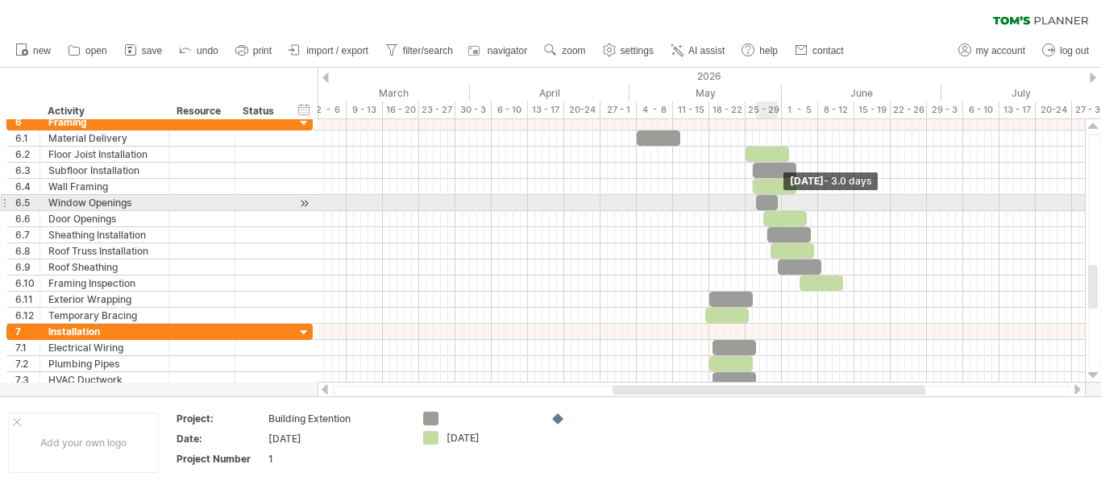
drag, startPoint x: 797, startPoint y: 201, endPoint x: 776, endPoint y: 201, distance: 21.0
click at [776, 201] on span at bounding box center [777, 202] width 6 height 15
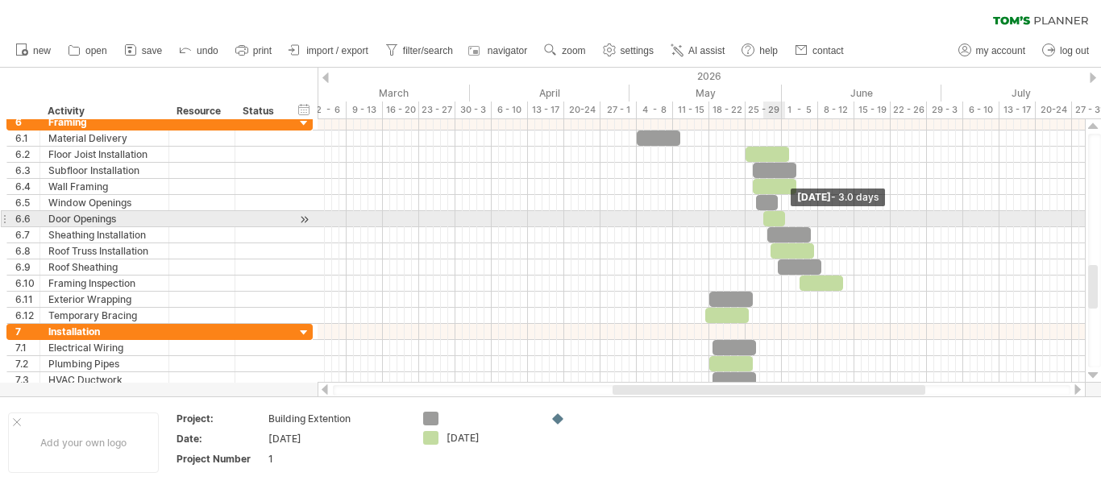
drag, startPoint x: 806, startPoint y: 215, endPoint x: 782, endPoint y: 215, distance: 23.4
click at [782, 215] on span at bounding box center [785, 218] width 6 height 15
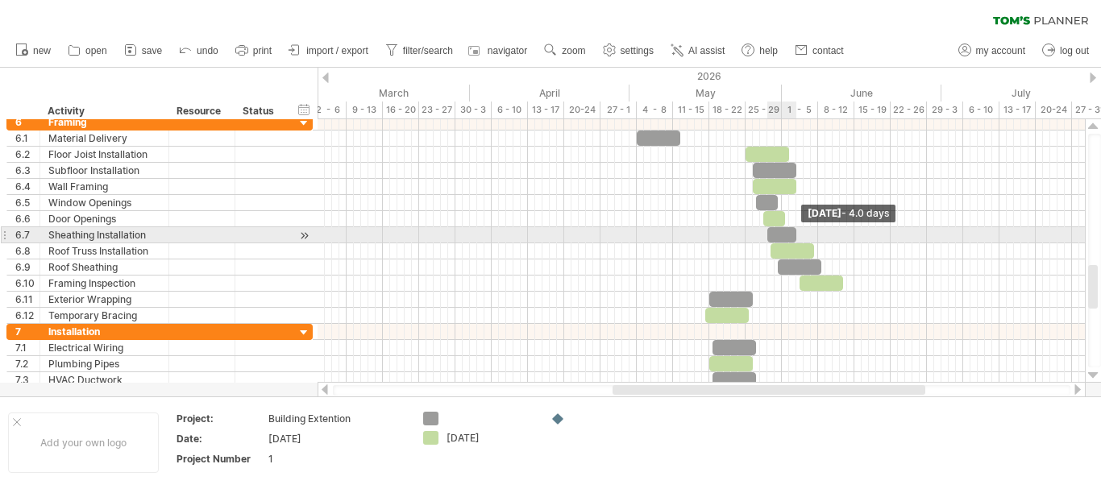
drag, startPoint x: 811, startPoint y: 231, endPoint x: 797, endPoint y: 234, distance: 13.9
click at [797, 234] on span at bounding box center [796, 234] width 6 height 15
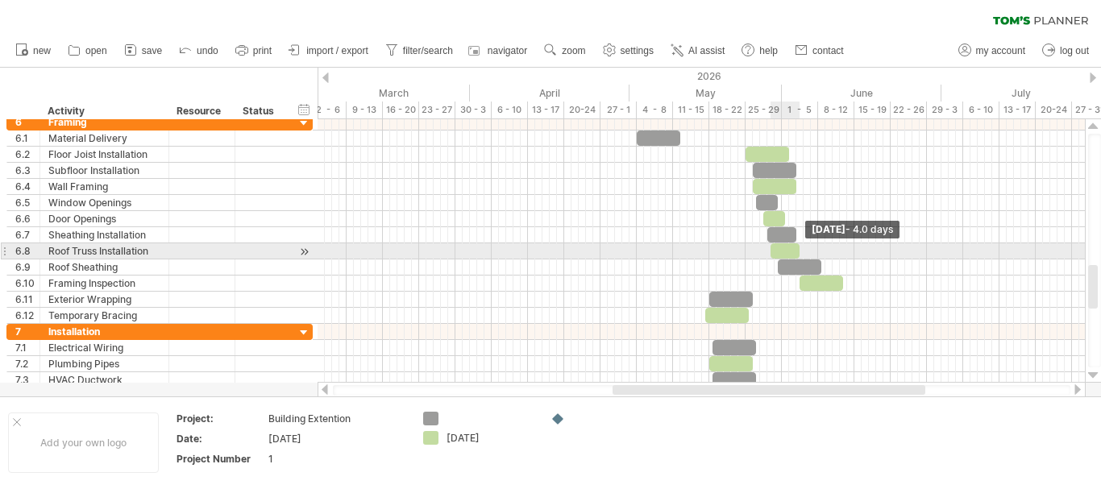
drag, startPoint x: 812, startPoint y: 248, endPoint x: 798, endPoint y: 248, distance: 14.5
click at [798, 248] on span at bounding box center [799, 250] width 6 height 15
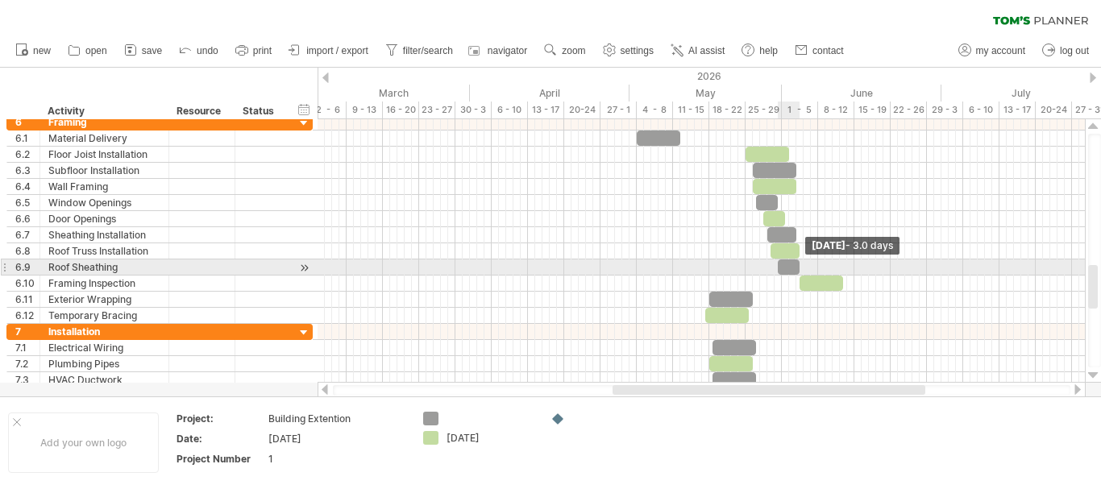
drag, startPoint x: 821, startPoint y: 264, endPoint x: 800, endPoint y: 266, distance: 21.0
click at [800, 266] on span at bounding box center [799, 266] width 6 height 15
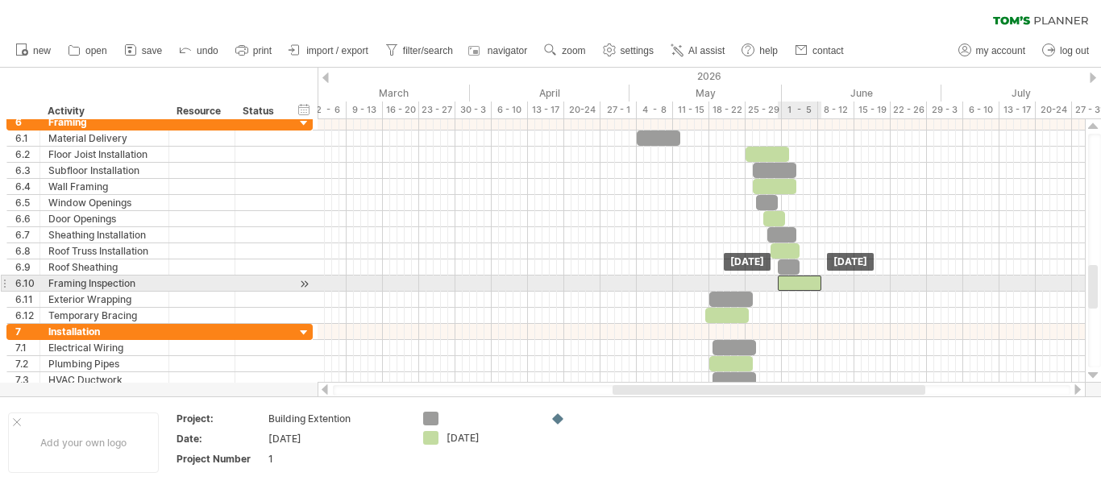
drag, startPoint x: 821, startPoint y: 280, endPoint x: 799, endPoint y: 284, distance: 22.1
click at [799, 284] on div at bounding box center [800, 283] width 44 height 15
drag, startPoint x: 819, startPoint y: 280, endPoint x: 790, endPoint y: 281, distance: 29.0
click at [790, 281] on span at bounding box center [792, 283] width 6 height 15
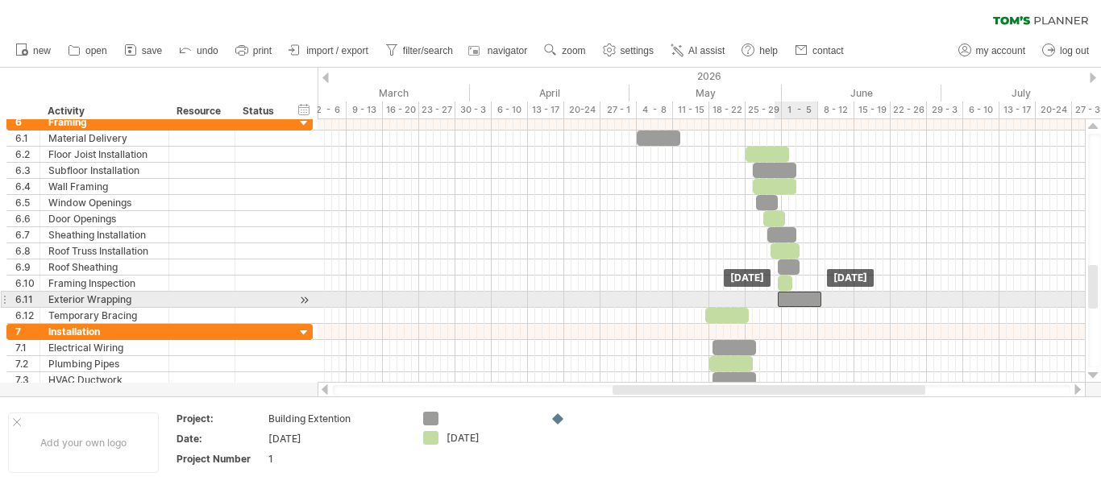
drag, startPoint x: 744, startPoint y: 299, endPoint x: 811, endPoint y: 299, distance: 67.7
click at [811, 299] on div at bounding box center [800, 299] width 44 height 15
drag, startPoint x: 819, startPoint y: 297, endPoint x: 805, endPoint y: 298, distance: 13.7
click at [807, 298] on span at bounding box center [810, 299] width 6 height 15
drag, startPoint x: 805, startPoint y: 298, endPoint x: 796, endPoint y: 298, distance: 8.9
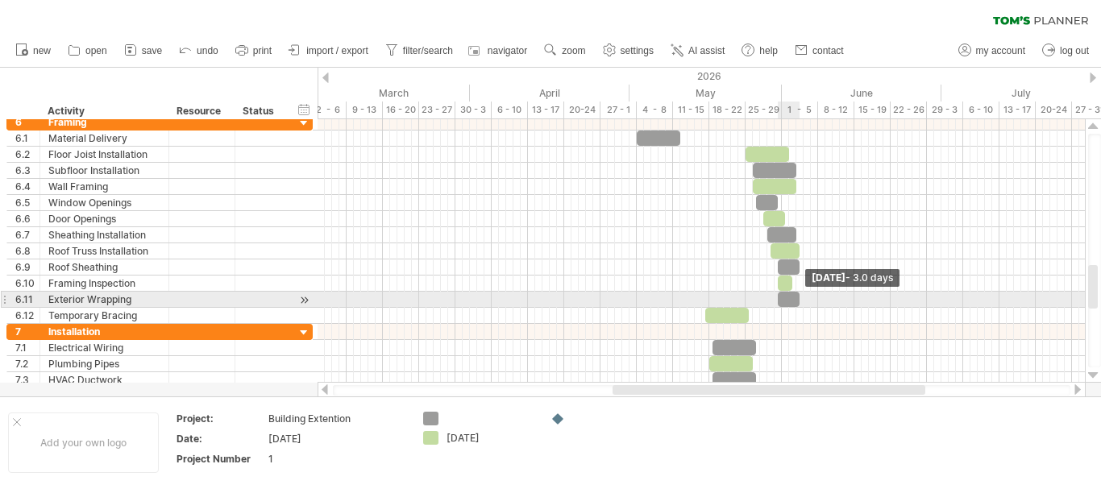
click at [796, 298] on span at bounding box center [799, 299] width 6 height 15
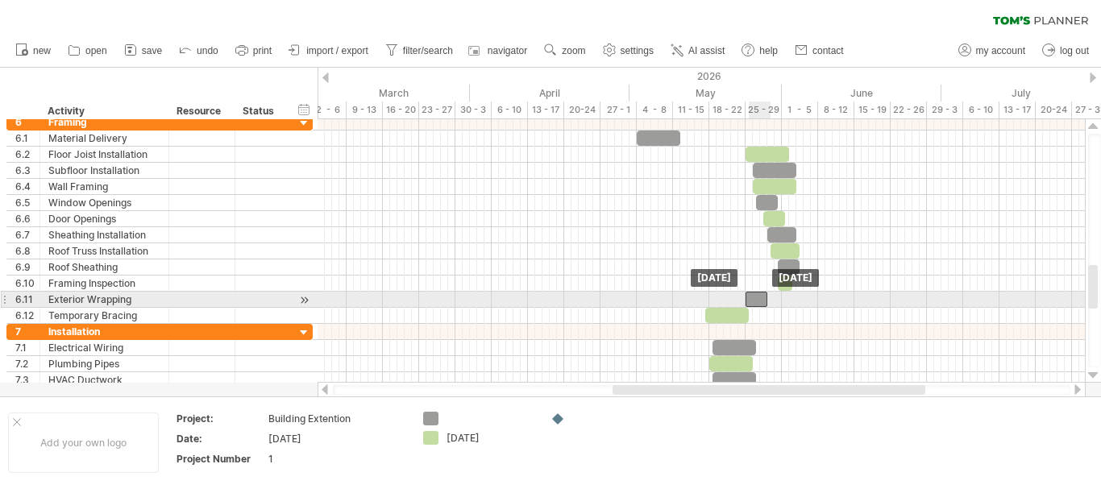
drag, startPoint x: 788, startPoint y: 298, endPoint x: 757, endPoint y: 301, distance: 31.5
click at [757, 301] on div at bounding box center [756, 299] width 22 height 15
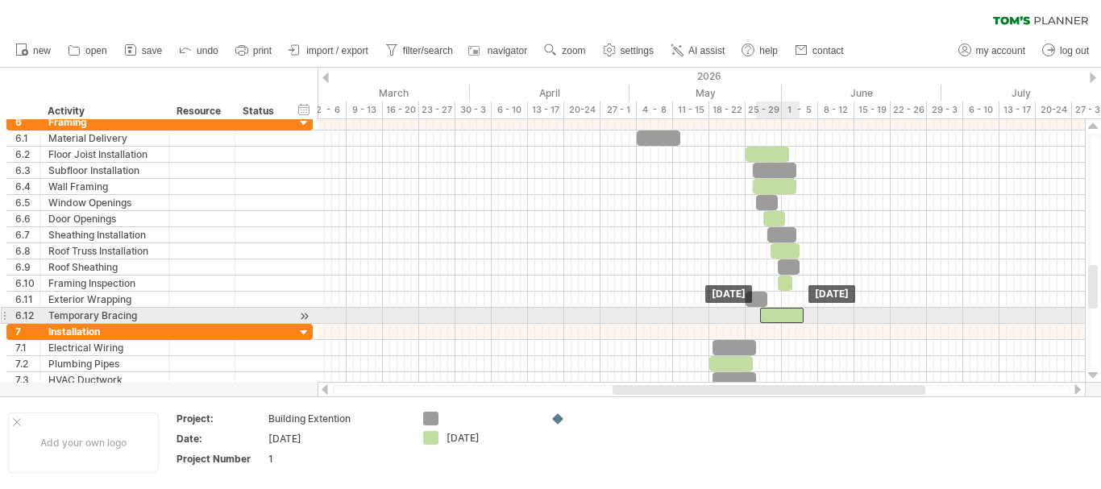
drag, startPoint x: 738, startPoint y: 317, endPoint x: 791, endPoint y: 313, distance: 53.3
click at [791, 313] on div at bounding box center [782, 315] width 44 height 15
drag, startPoint x: 802, startPoint y: 314, endPoint x: 780, endPoint y: 314, distance: 21.8
click at [780, 314] on span at bounding box center [781, 315] width 6 height 15
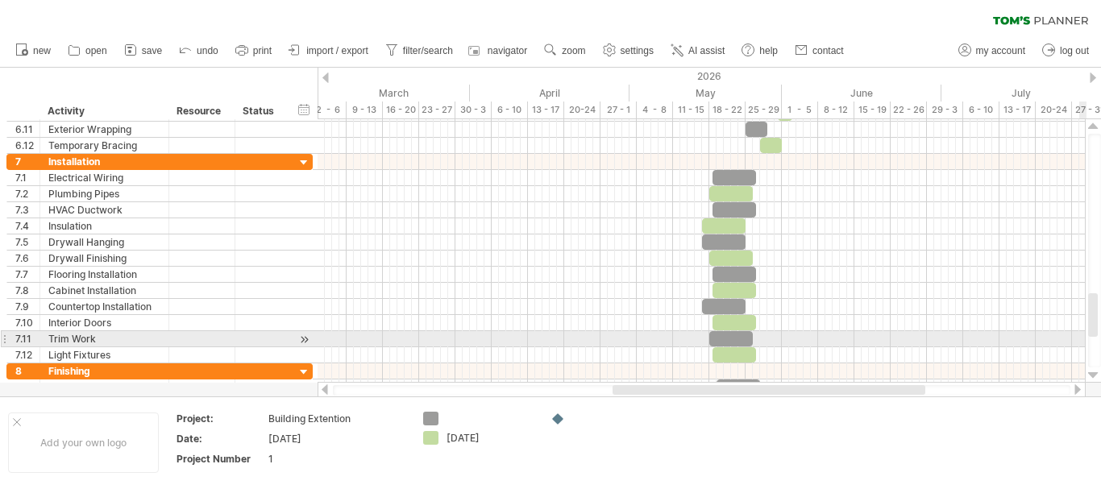
drag, startPoint x: 1093, startPoint y: 301, endPoint x: 1097, endPoint y: 329, distance: 28.6
click at [1097, 329] on div at bounding box center [1094, 251] width 13 height 234
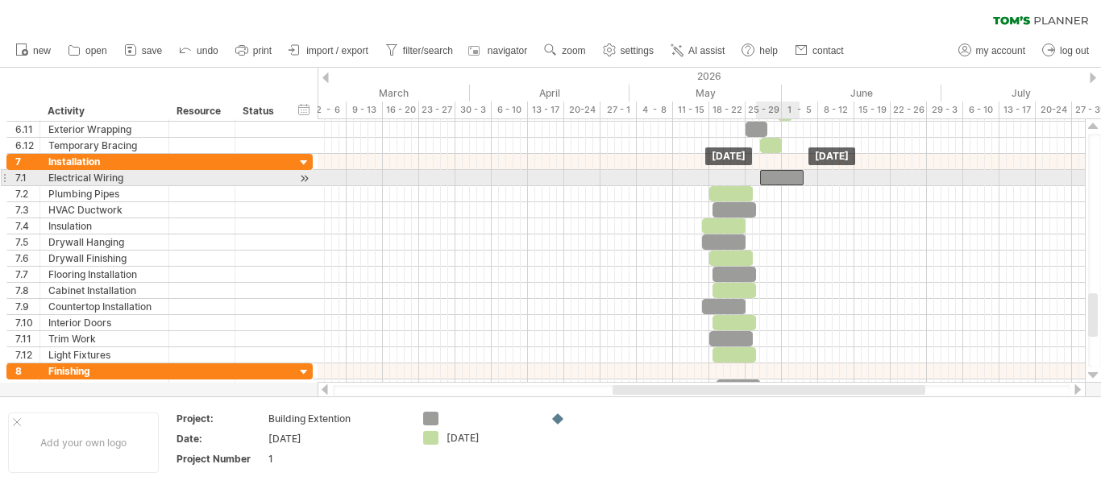
drag, startPoint x: 720, startPoint y: 174, endPoint x: 765, endPoint y: 172, distance: 46.0
click at [765, 172] on div at bounding box center [782, 177] width 44 height 15
drag, startPoint x: 803, startPoint y: 176, endPoint x: 782, endPoint y: 176, distance: 21.8
click at [782, 176] on span at bounding box center [781, 177] width 6 height 15
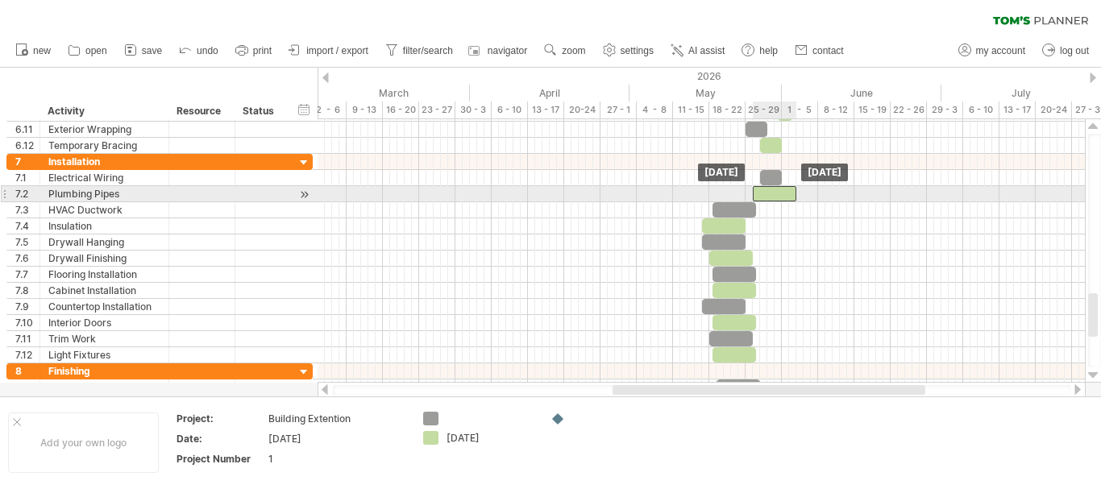
drag, startPoint x: 734, startPoint y: 193, endPoint x: 780, endPoint y: 193, distance: 45.9
click at [780, 193] on div at bounding box center [775, 193] width 44 height 15
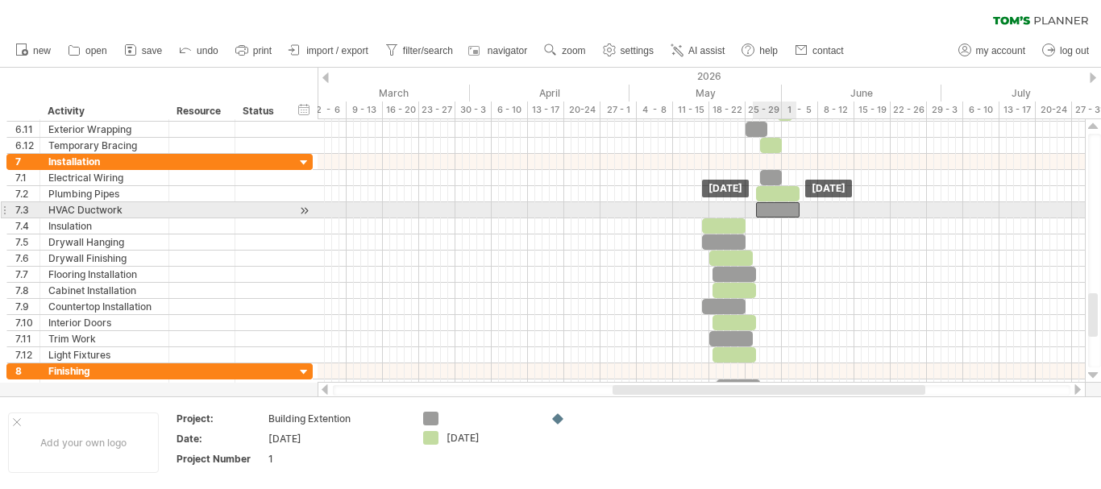
drag, startPoint x: 737, startPoint y: 210, endPoint x: 779, endPoint y: 205, distance: 42.1
click at [779, 205] on div at bounding box center [778, 209] width 44 height 15
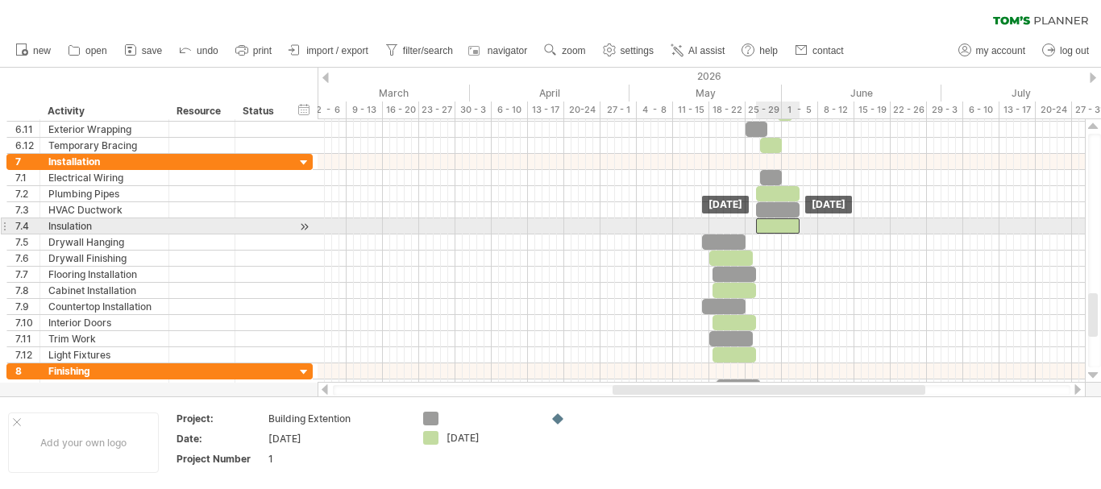
drag, startPoint x: 724, startPoint y: 224, endPoint x: 779, endPoint y: 222, distance: 55.6
click at [779, 222] on div at bounding box center [778, 225] width 44 height 15
drag, startPoint x: 732, startPoint y: 236, endPoint x: 788, endPoint y: 232, distance: 55.7
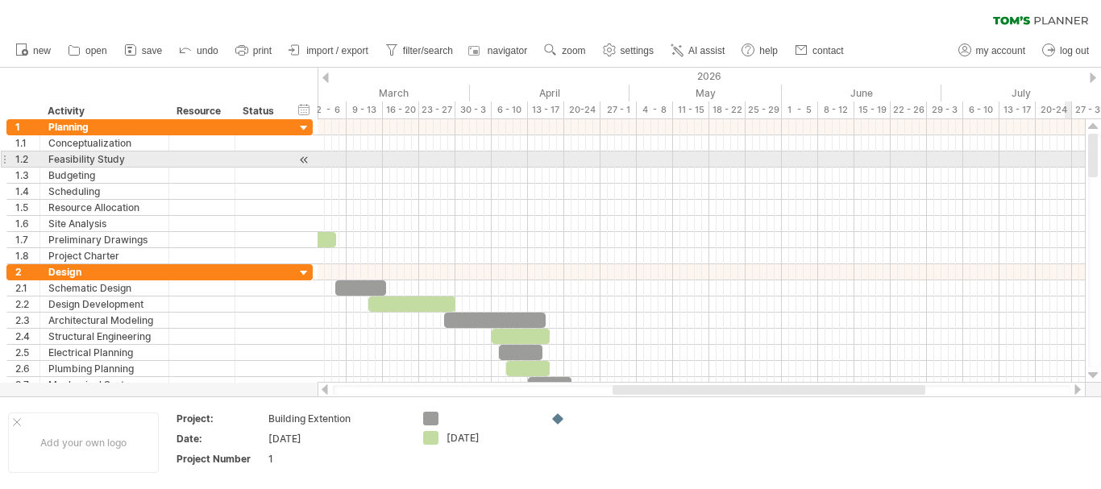
drag, startPoint x: 1094, startPoint y: 326, endPoint x: 1095, endPoint y: 158, distance: 167.6
click at [1095, 158] on div at bounding box center [1093, 156] width 10 height 44
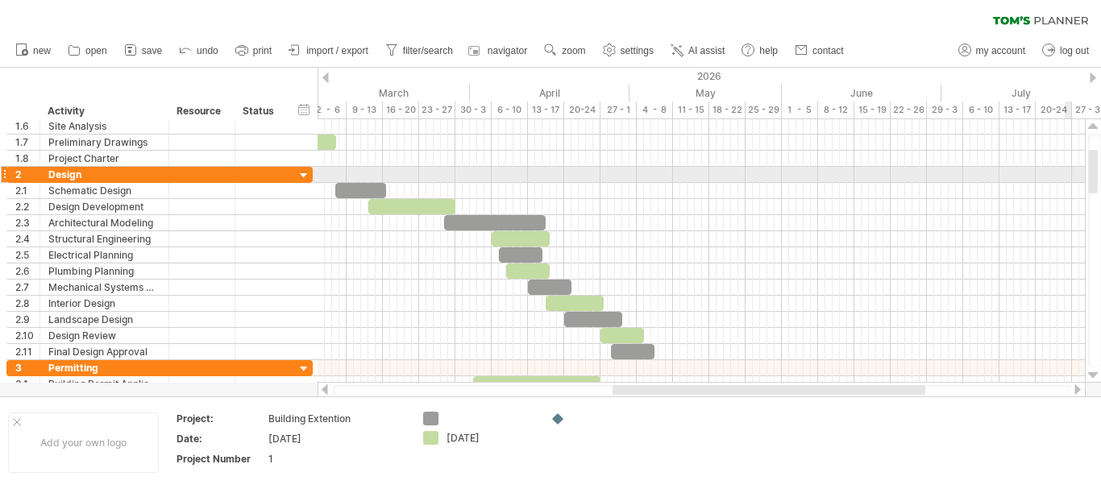
drag, startPoint x: 1094, startPoint y: 158, endPoint x: 1086, endPoint y: 174, distance: 18.0
click at [1086, 174] on div at bounding box center [1093, 250] width 17 height 263
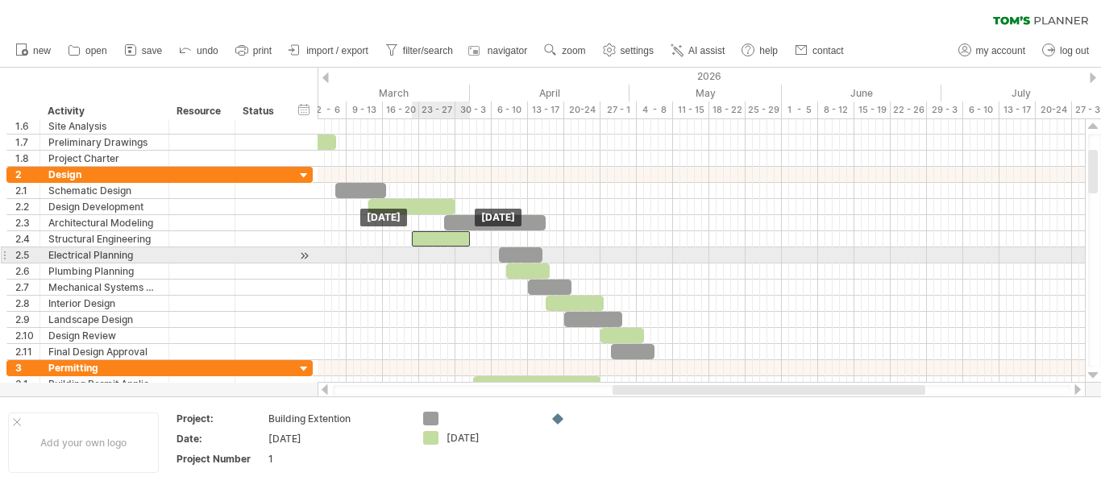
drag, startPoint x: 528, startPoint y: 243, endPoint x: 448, endPoint y: 248, distance: 79.9
click at [448, 248] on div "***** [DATE] [DATE]" at bounding box center [700, 250] width 767 height 263
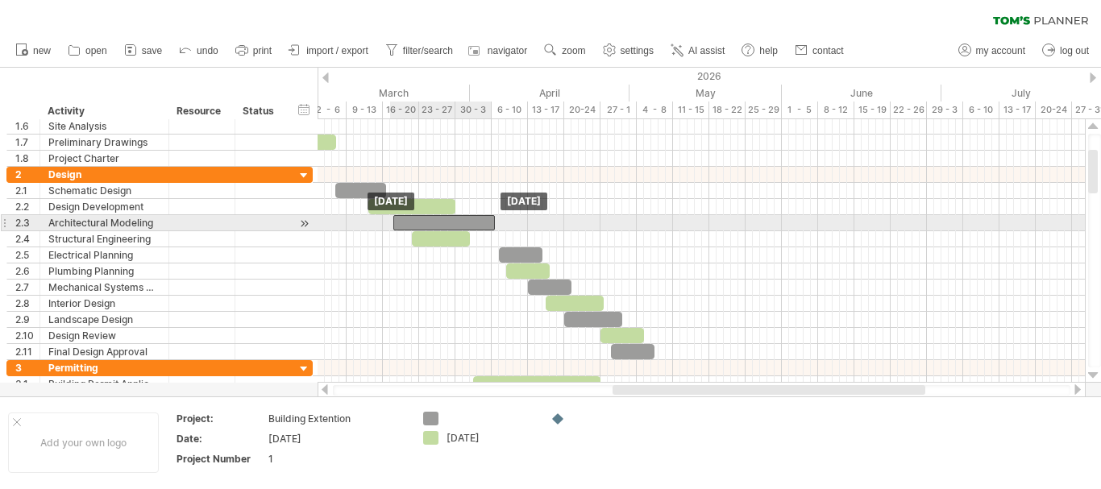
drag, startPoint x: 457, startPoint y: 223, endPoint x: 405, endPoint y: 226, distance: 52.4
click at [405, 226] on div at bounding box center [444, 222] width 102 height 15
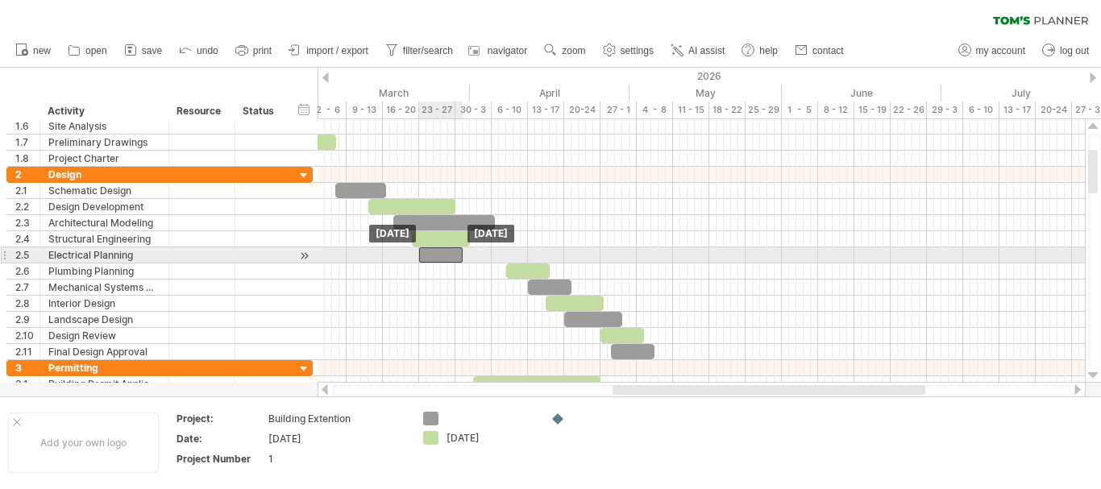
drag, startPoint x: 531, startPoint y: 255, endPoint x: 451, endPoint y: 260, distance: 79.9
click at [451, 260] on div at bounding box center [441, 254] width 44 height 15
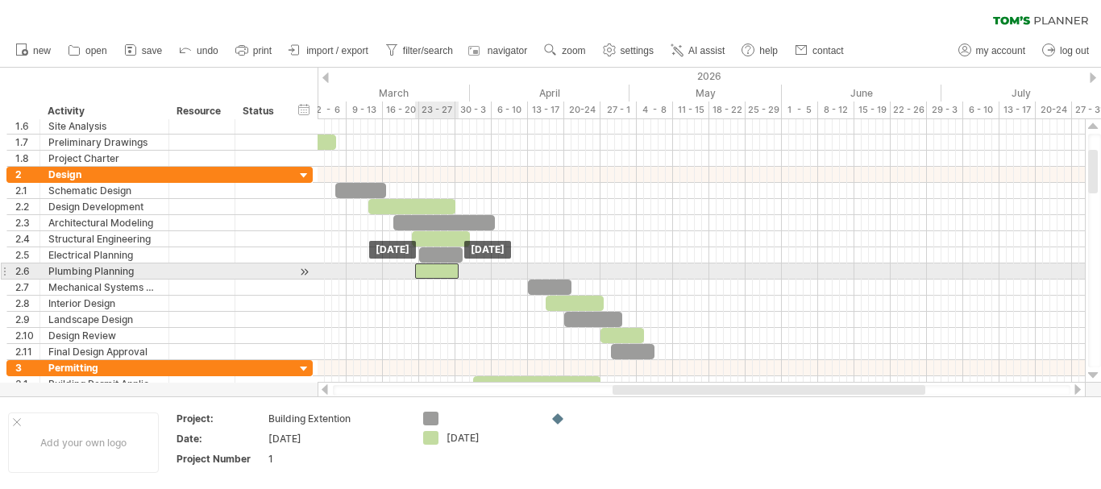
drag, startPoint x: 524, startPoint y: 270, endPoint x: 434, endPoint y: 276, distance: 90.5
click at [434, 276] on div at bounding box center [437, 270] width 44 height 15
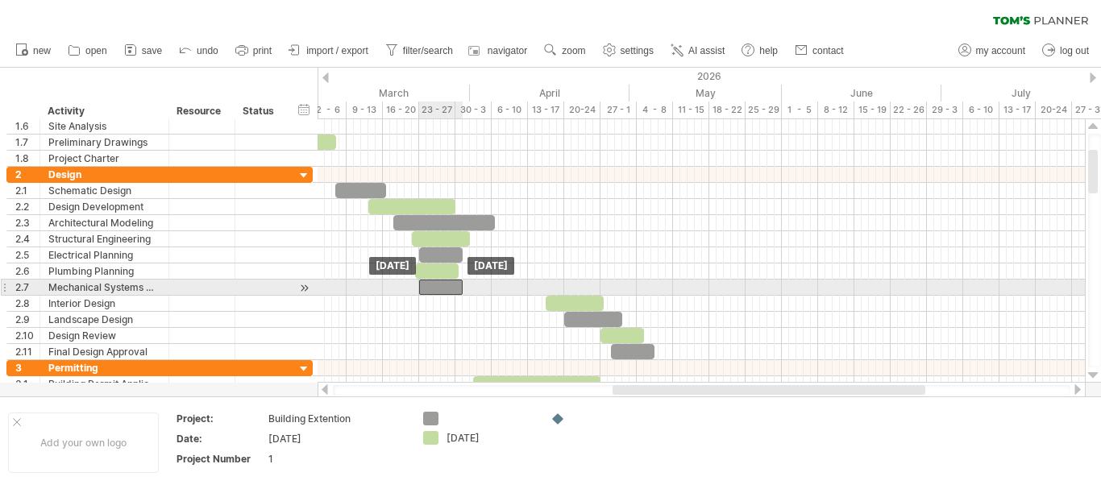
drag, startPoint x: 548, startPoint y: 284, endPoint x: 441, endPoint y: 285, distance: 107.2
click at [441, 285] on div at bounding box center [441, 287] width 44 height 15
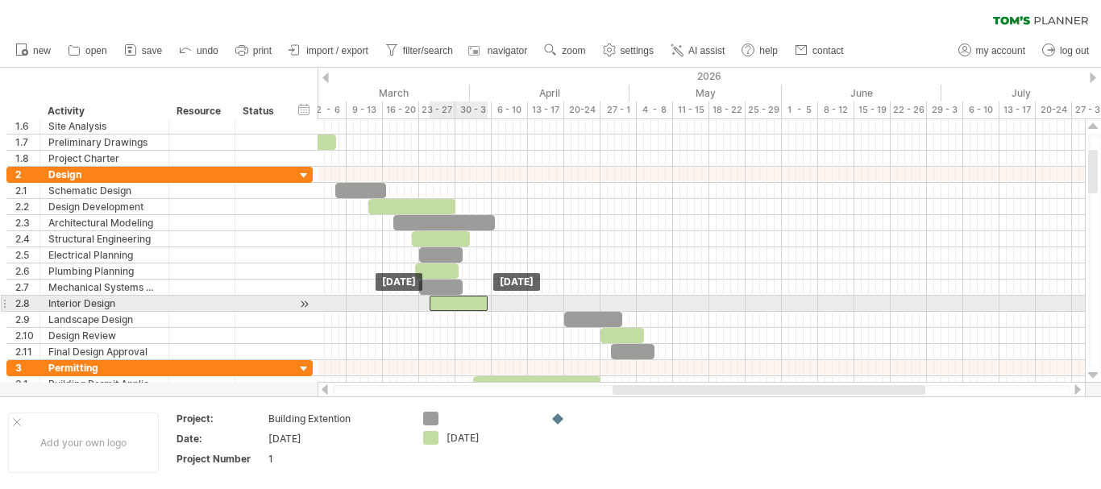
drag, startPoint x: 587, startPoint y: 305, endPoint x: 472, endPoint y: 308, distance: 114.5
click at [472, 308] on div at bounding box center [458, 303] width 58 height 15
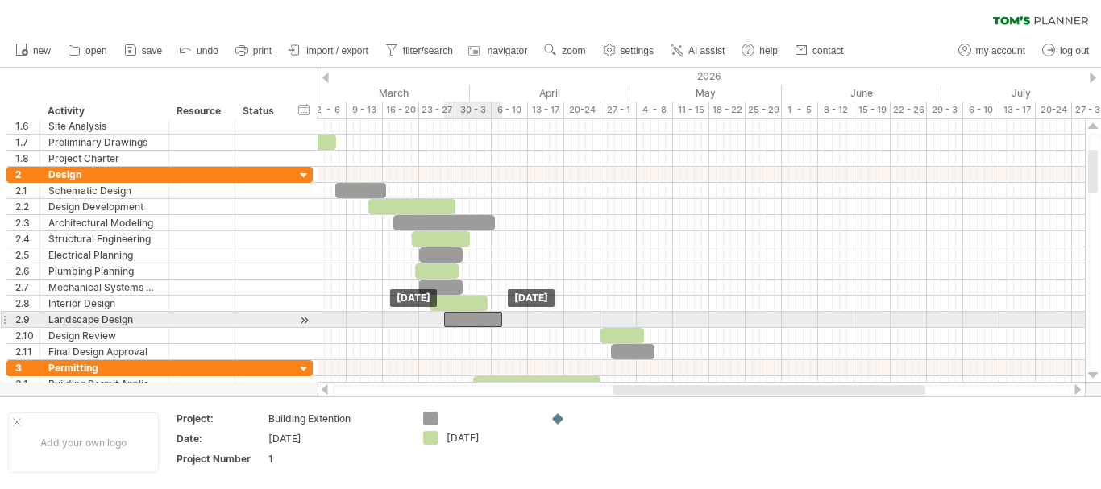
drag, startPoint x: 585, startPoint y: 316, endPoint x: 464, endPoint y: 317, distance: 120.9
click at [464, 317] on div at bounding box center [473, 319] width 58 height 15
drag, startPoint x: 462, startPoint y: 319, endPoint x: 446, endPoint y: 319, distance: 15.3
click at [446, 319] on div at bounding box center [458, 319] width 58 height 15
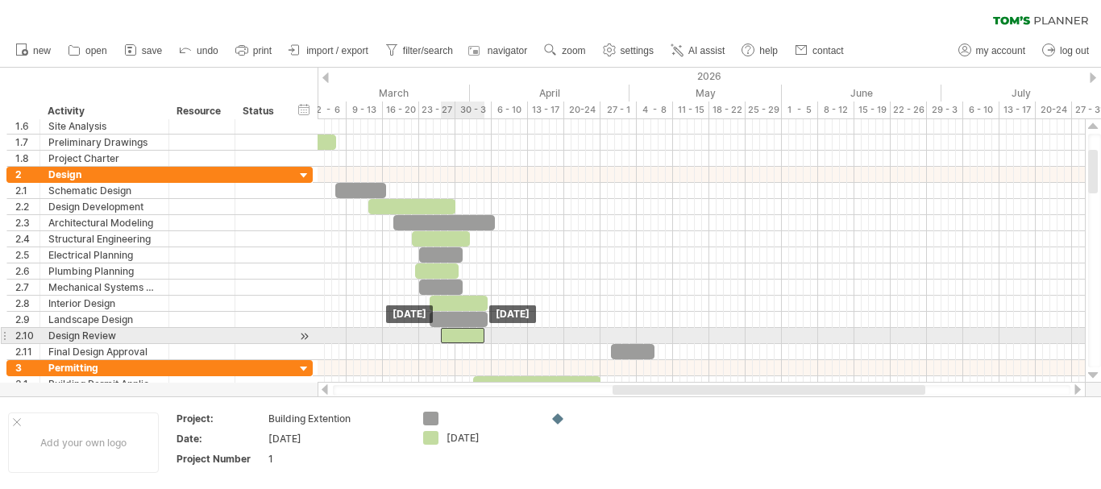
drag, startPoint x: 633, startPoint y: 334, endPoint x: 471, endPoint y: 334, distance: 161.2
click at [471, 334] on div at bounding box center [463, 335] width 44 height 15
drag, startPoint x: 471, startPoint y: 334, endPoint x: 459, endPoint y: 331, distance: 12.3
click at [459, 331] on div at bounding box center [451, 335] width 44 height 15
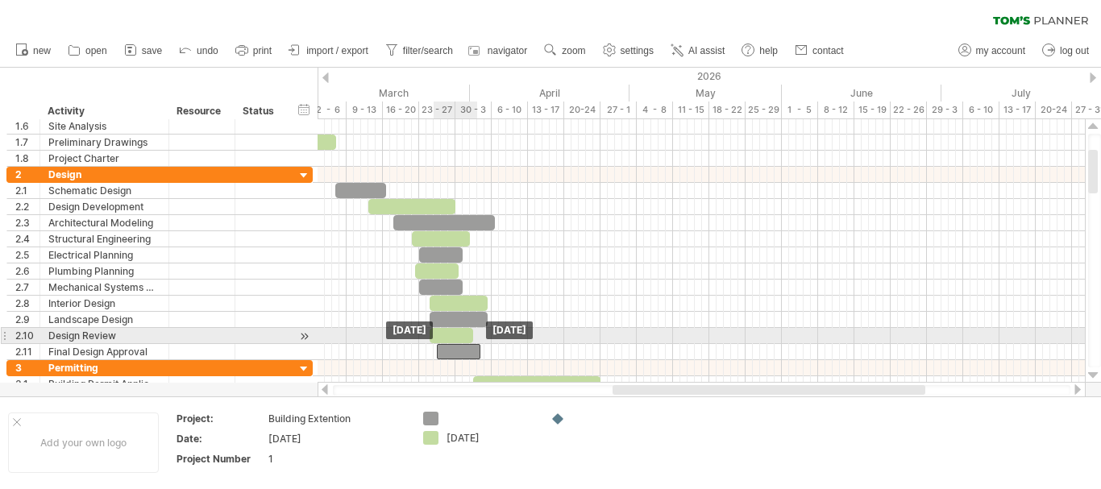
drag, startPoint x: 624, startPoint y: 347, endPoint x: 448, endPoint y: 343, distance: 175.7
click at [448, 343] on div "***** [DATE] [DATE]" at bounding box center [700, 250] width 767 height 263
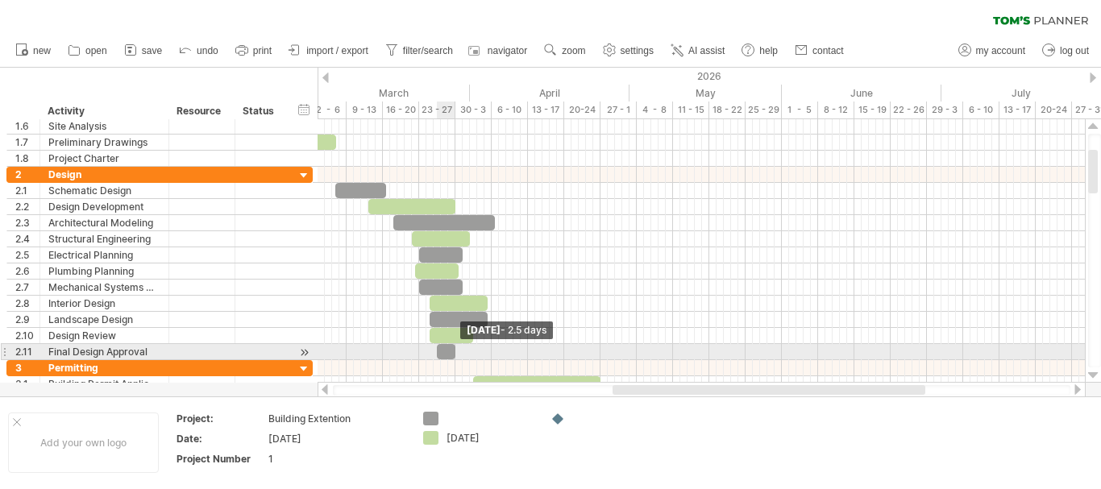
drag, startPoint x: 479, startPoint y: 350, endPoint x: 453, endPoint y: 350, distance: 26.6
click at [453, 350] on span at bounding box center [455, 351] width 6 height 15
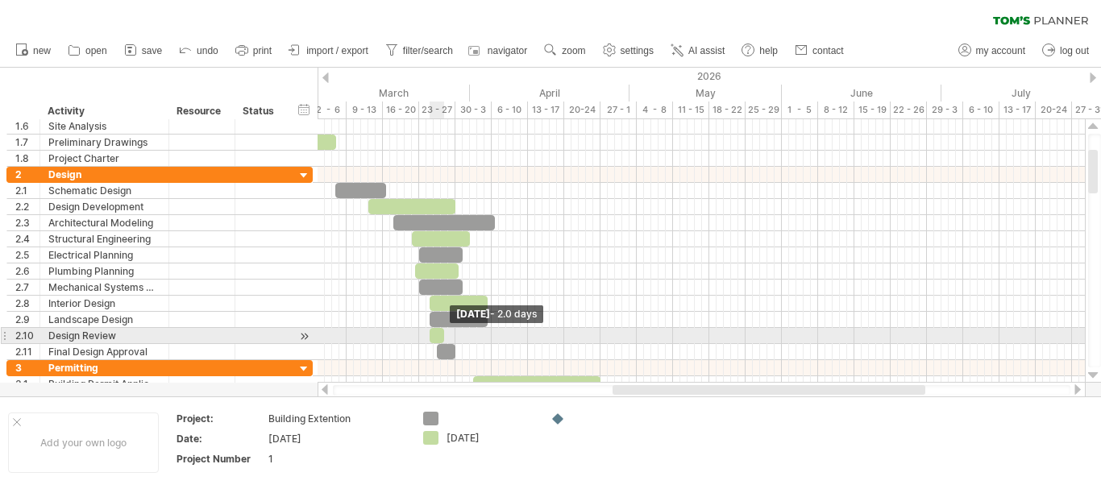
drag, startPoint x: 474, startPoint y: 333, endPoint x: 444, endPoint y: 333, distance: 29.8
click at [444, 333] on span at bounding box center [444, 335] width 6 height 15
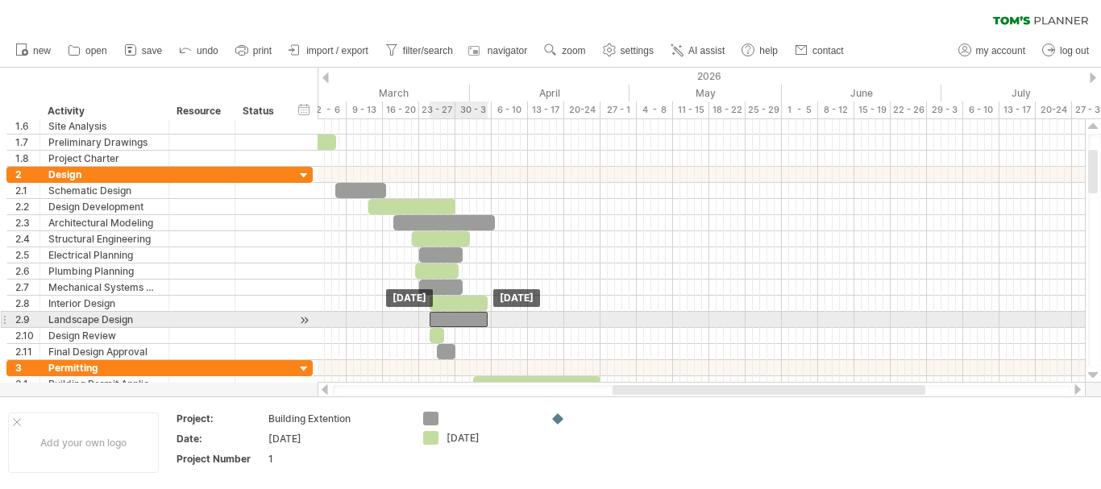
click at [481, 319] on div at bounding box center [458, 319] width 58 height 15
drag, startPoint x: 484, startPoint y: 317, endPoint x: 464, endPoint y: 317, distance: 20.1
click at [464, 317] on span at bounding box center [466, 319] width 6 height 15
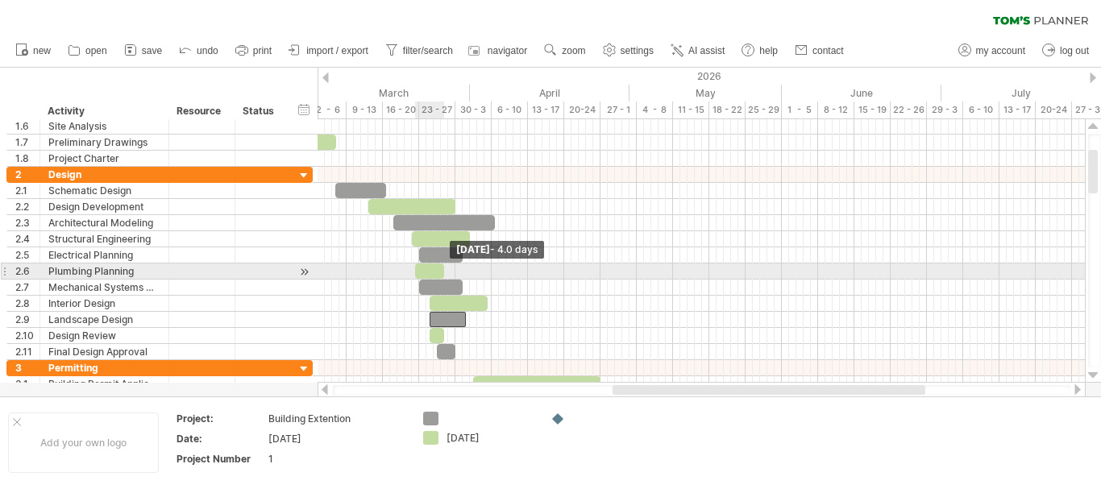
drag, startPoint x: 456, startPoint y: 268, endPoint x: 441, endPoint y: 268, distance: 15.3
click at [441, 268] on span at bounding box center [444, 270] width 6 height 15
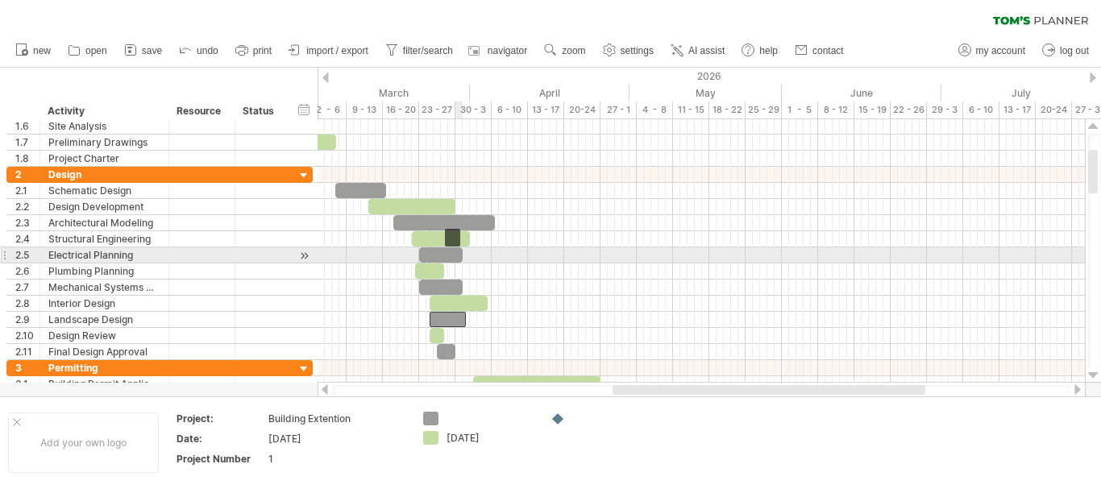
click at [457, 247] on div at bounding box center [441, 254] width 44 height 15
drag, startPoint x: 462, startPoint y: 254, endPoint x: 443, endPoint y: 255, distance: 18.6
click at [443, 255] on span at bounding box center [445, 254] width 6 height 15
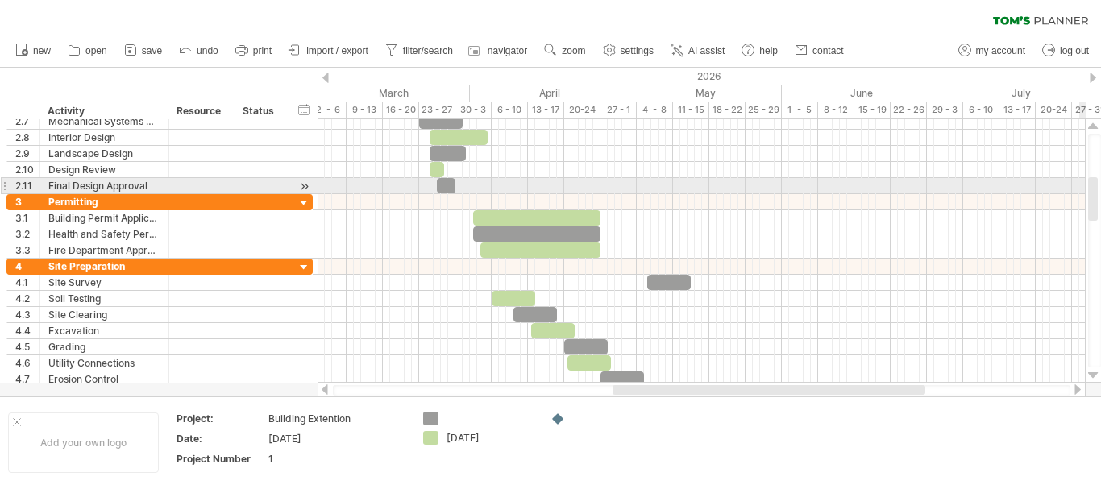
drag, startPoint x: 1097, startPoint y: 172, endPoint x: 1100, endPoint y: 199, distance: 27.6
click at [1100, 199] on div at bounding box center [1094, 251] width 13 height 234
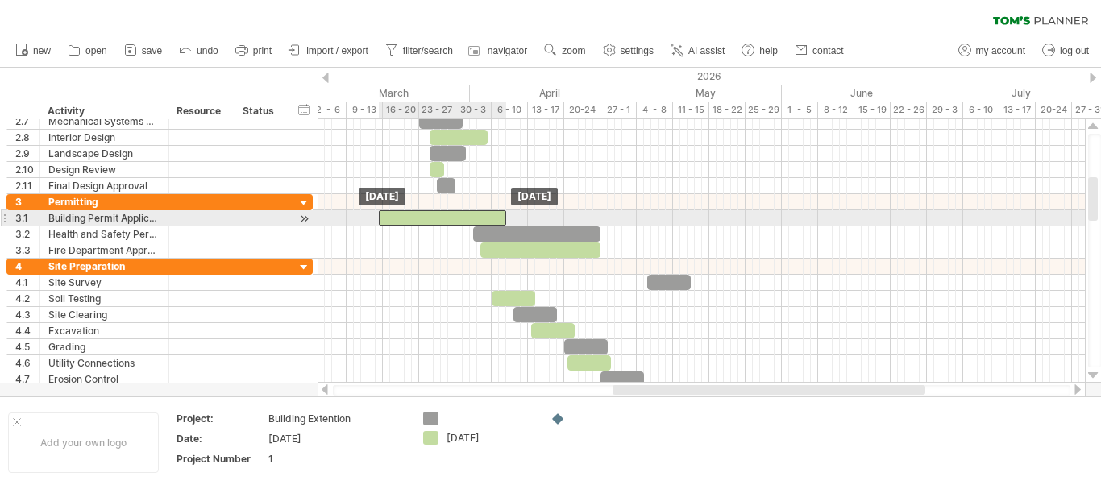
drag, startPoint x: 570, startPoint y: 218, endPoint x: 475, endPoint y: 210, distance: 94.6
click at [475, 210] on div at bounding box center [442, 217] width 127 height 15
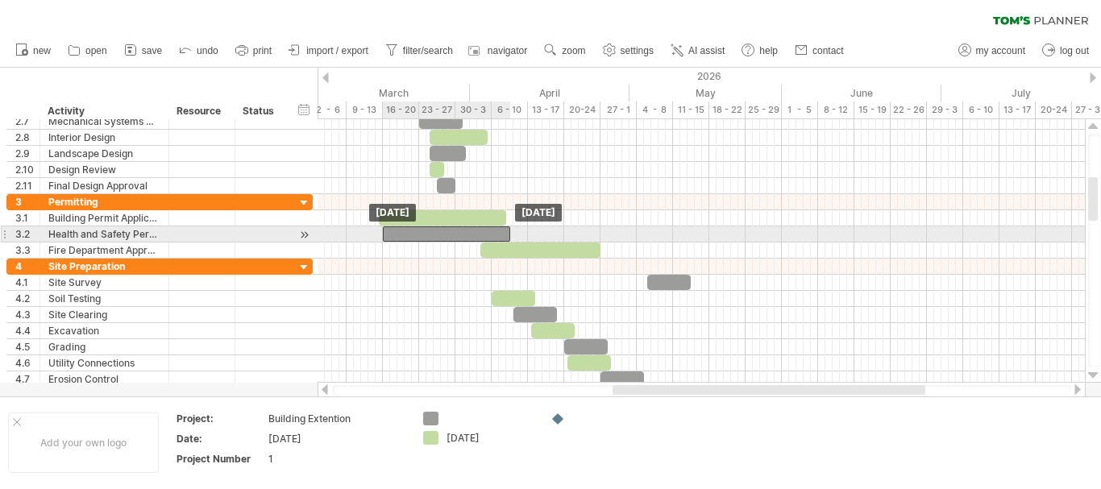
drag, startPoint x: 510, startPoint y: 232, endPoint x: 418, endPoint y: 227, distance: 92.0
click at [418, 227] on div at bounding box center [446, 233] width 127 height 15
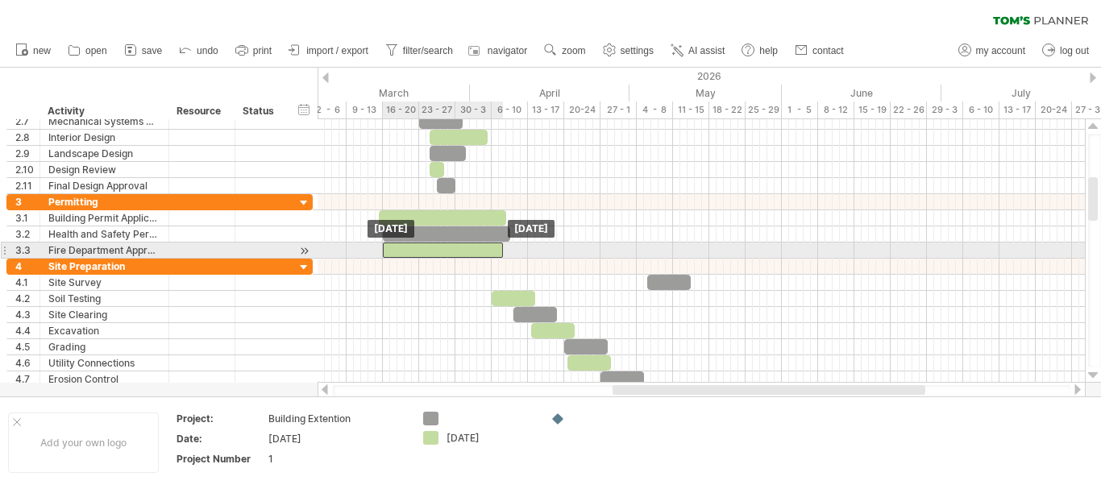
drag, startPoint x: 574, startPoint y: 251, endPoint x: 476, endPoint y: 253, distance: 97.5
click at [476, 253] on div at bounding box center [443, 250] width 120 height 15
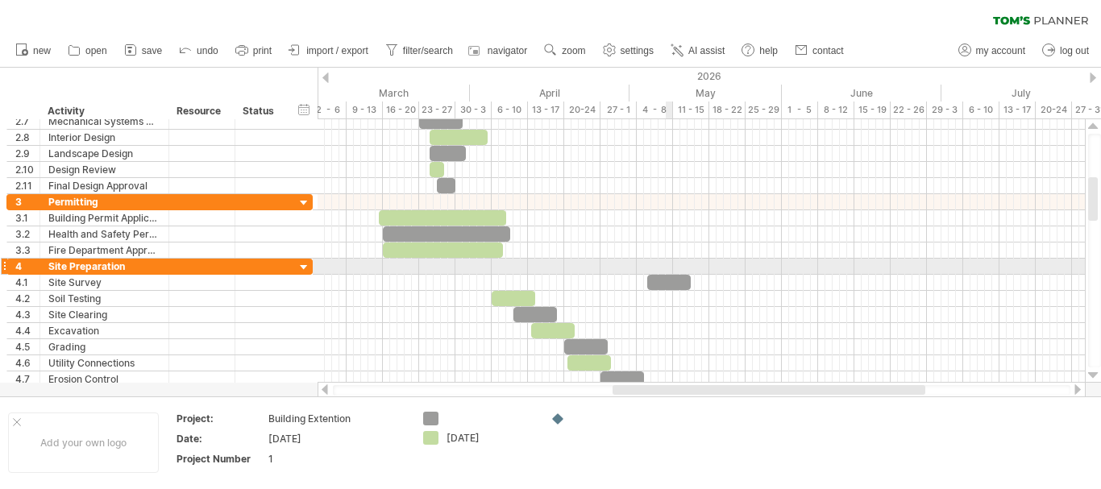
click at [666, 274] on div at bounding box center [700, 267] width 767 height 16
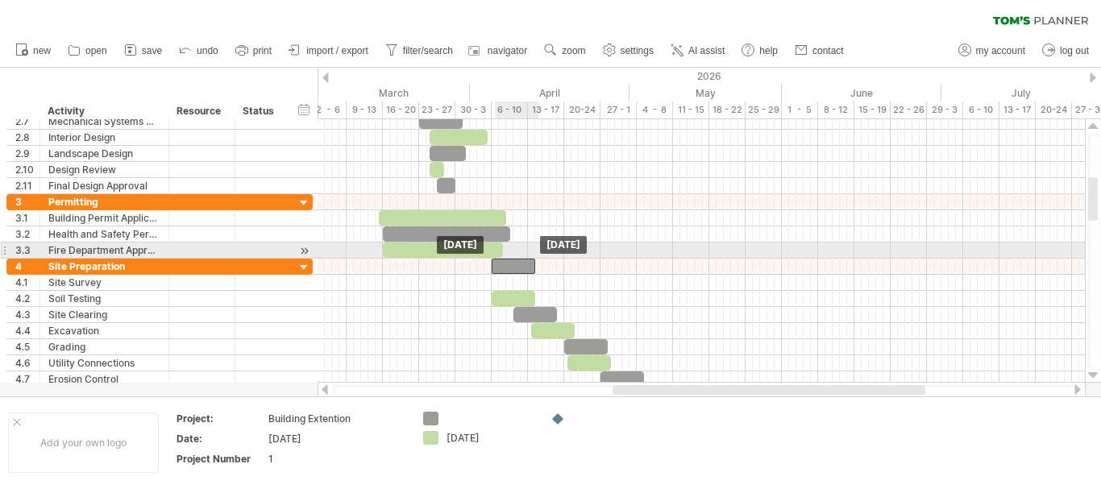
drag, startPoint x: 667, startPoint y: 276, endPoint x: 512, endPoint y: 253, distance: 156.5
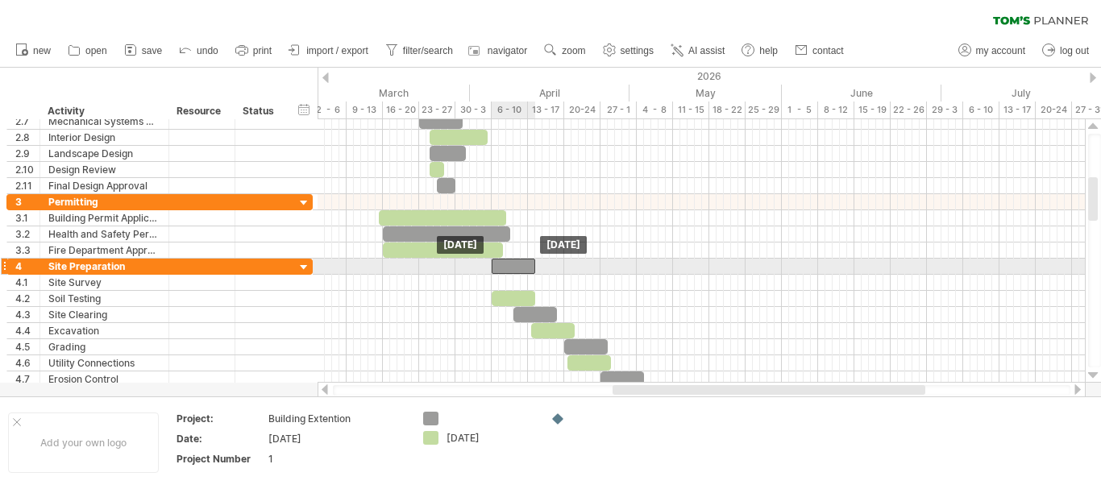
click at [521, 269] on div at bounding box center [514, 266] width 44 height 15
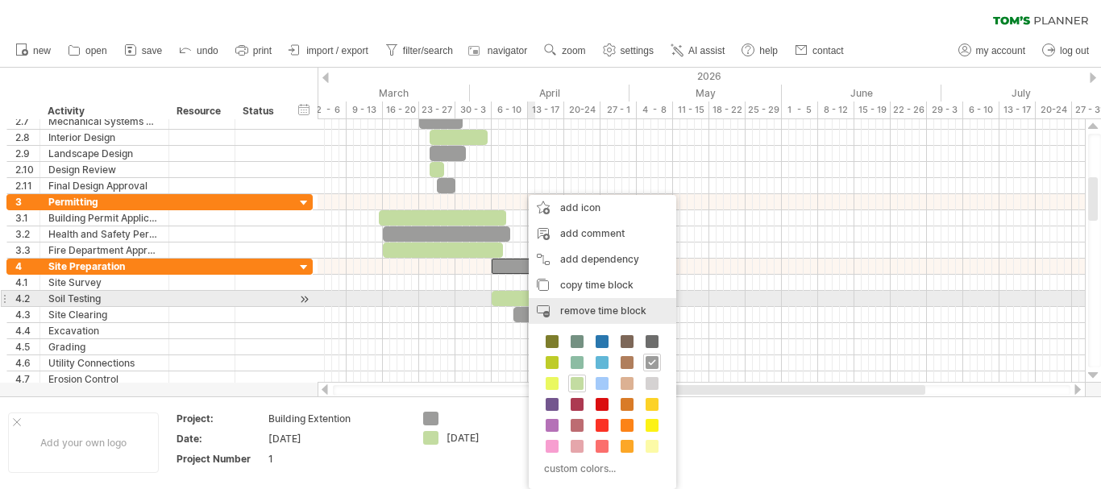
click at [552, 301] on div "remove time block remove selected items" at bounding box center [602, 311] width 147 height 26
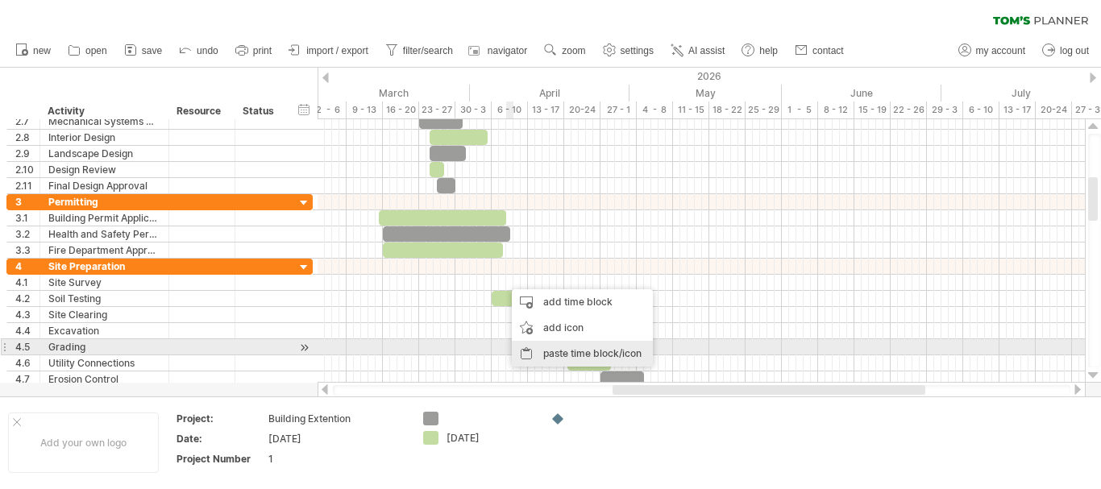
click at [529, 346] on div "paste time block/icon" at bounding box center [582, 354] width 141 height 26
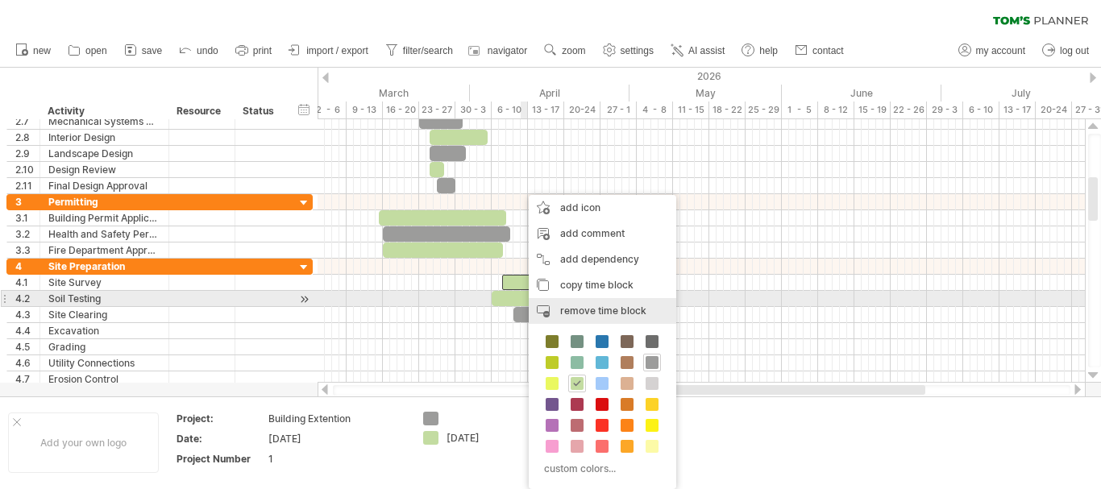
click at [548, 304] on div "remove time block remove selected items" at bounding box center [602, 311] width 147 height 26
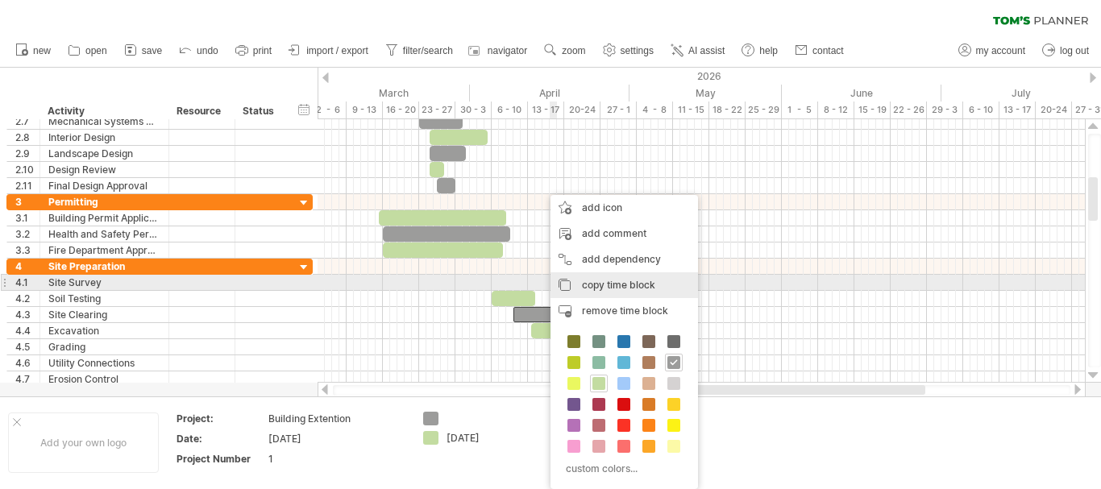
click at [575, 277] on div "copy time block copy time blocks/icons" at bounding box center [623, 285] width 147 height 26
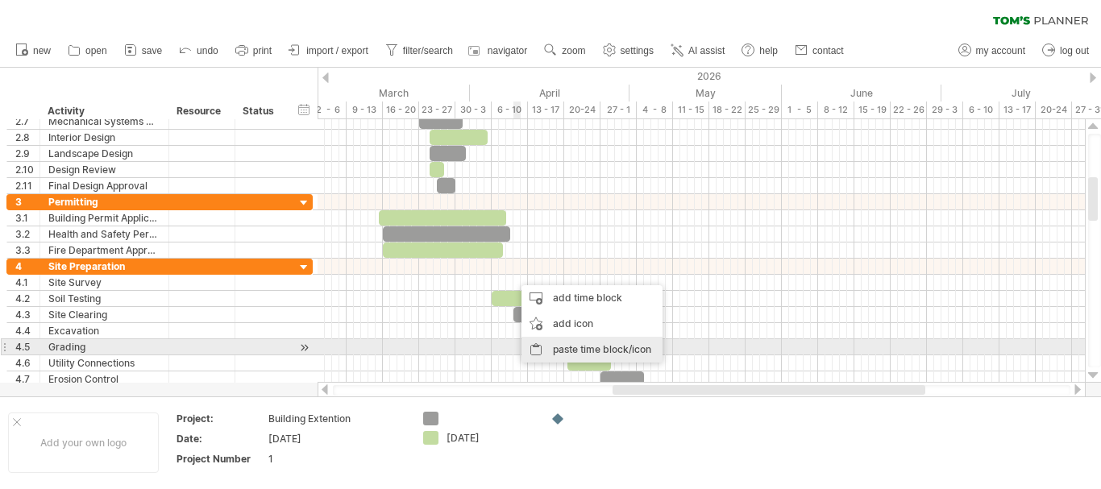
click at [542, 344] on div "paste time block/icon" at bounding box center [591, 350] width 141 height 26
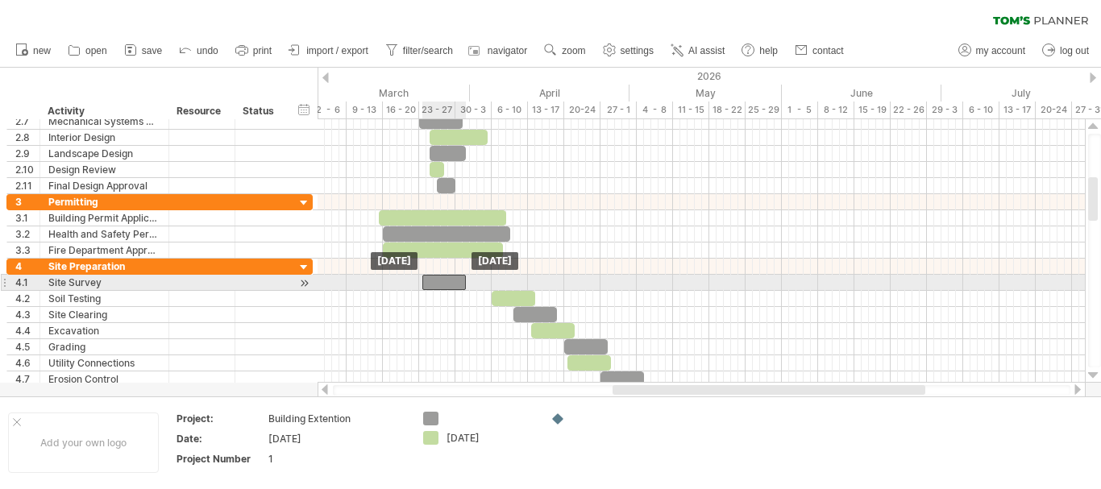
drag, startPoint x: 537, startPoint y: 283, endPoint x: 446, endPoint y: 284, distance: 91.1
click at [446, 284] on div at bounding box center [444, 282] width 44 height 15
click at [445, 286] on div at bounding box center [441, 282] width 44 height 15
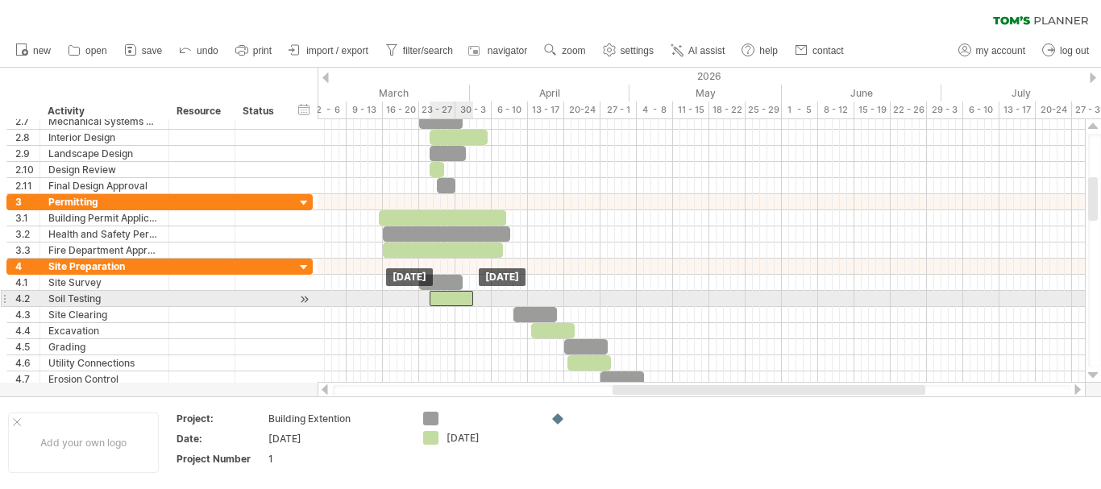
drag, startPoint x: 501, startPoint y: 295, endPoint x: 438, endPoint y: 296, distance: 62.9
click at [438, 296] on div at bounding box center [451, 298] width 44 height 15
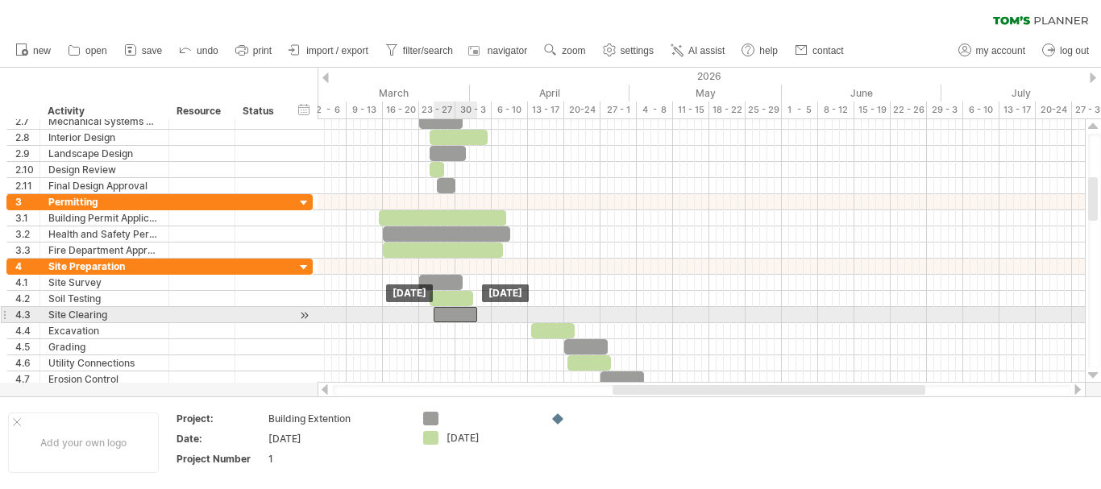
drag, startPoint x: 522, startPoint y: 317, endPoint x: 441, endPoint y: 318, distance: 81.4
click at [441, 318] on div at bounding box center [456, 314] width 44 height 15
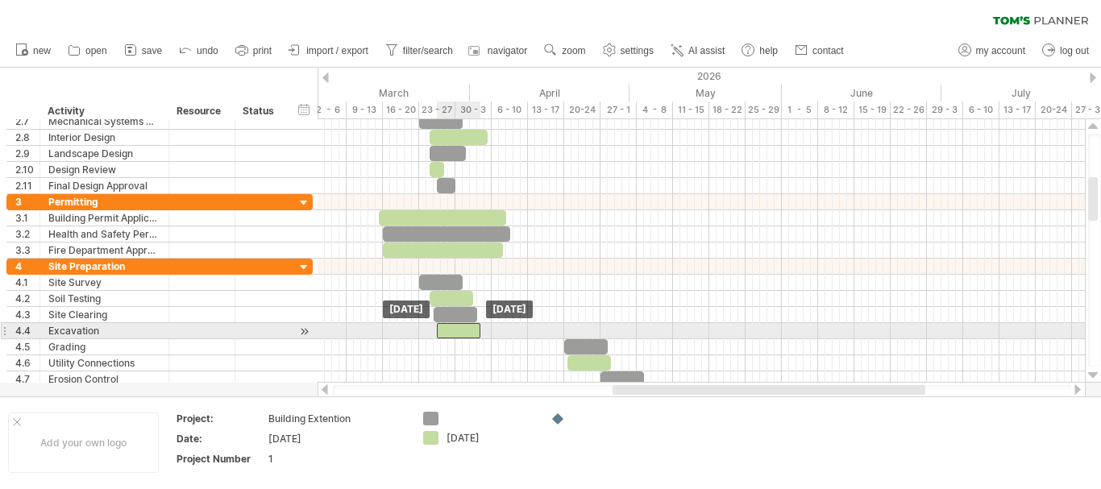
drag, startPoint x: 543, startPoint y: 329, endPoint x: 450, endPoint y: 324, distance: 93.6
click at [450, 324] on div at bounding box center [459, 330] width 44 height 15
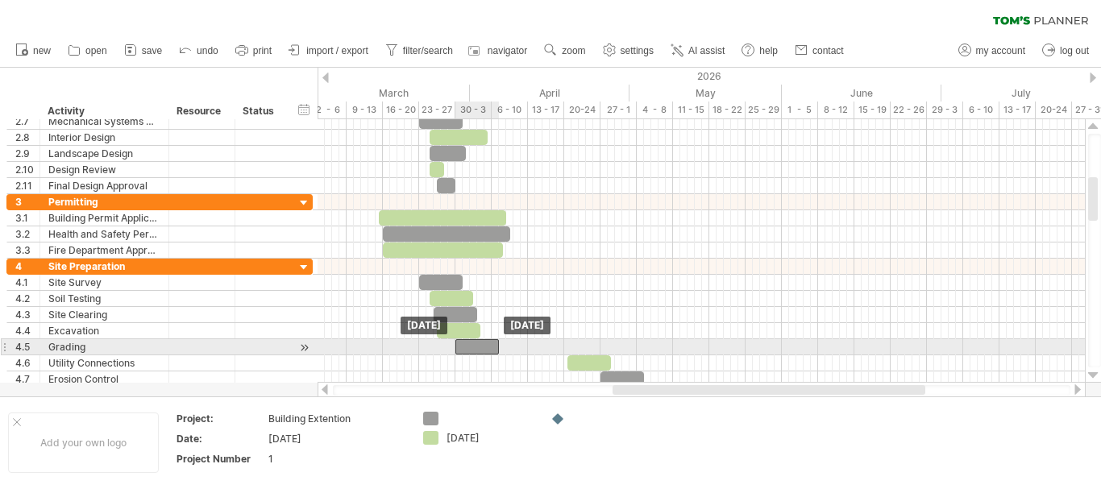
drag, startPoint x: 589, startPoint y: 346, endPoint x: 481, endPoint y: 351, distance: 108.1
click at [481, 351] on div at bounding box center [477, 346] width 44 height 15
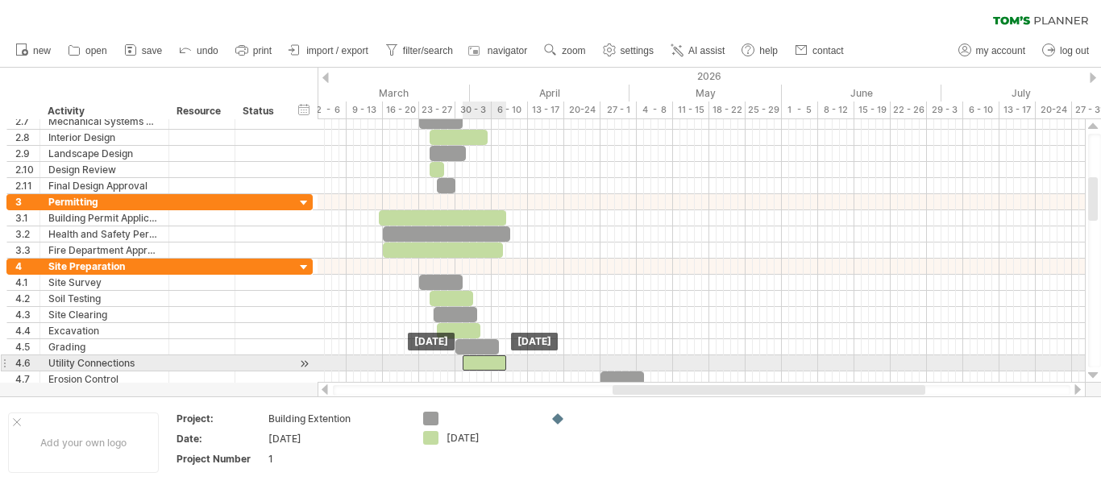
drag, startPoint x: 586, startPoint y: 361, endPoint x: 479, endPoint y: 358, distance: 106.4
click at [479, 358] on div at bounding box center [485, 362] width 44 height 15
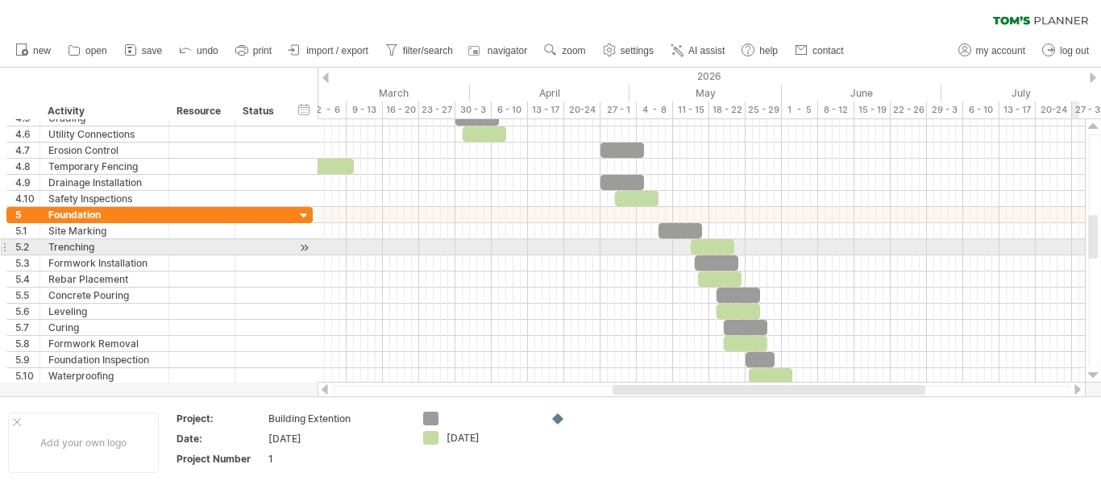
drag, startPoint x: 1091, startPoint y: 209, endPoint x: 1100, endPoint y: 247, distance: 38.9
click at [1100, 247] on div at bounding box center [1094, 251] width 13 height 234
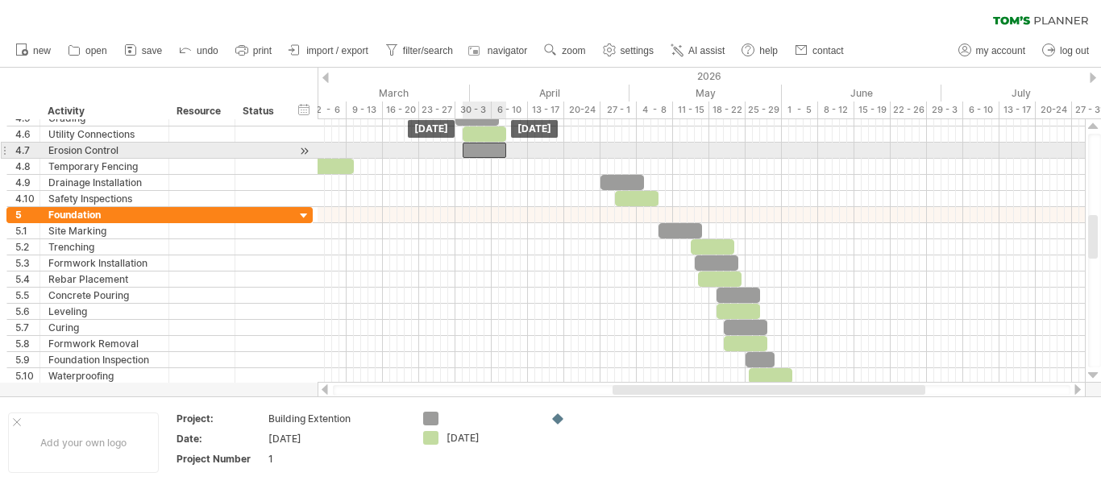
drag, startPoint x: 610, startPoint y: 147, endPoint x: 472, endPoint y: 144, distance: 137.8
click at [472, 144] on div at bounding box center [485, 150] width 44 height 15
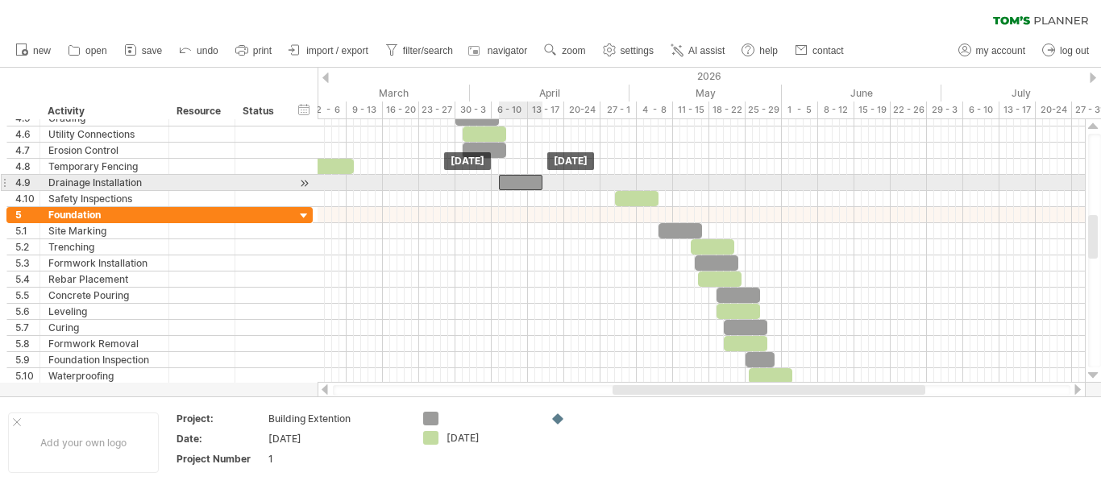
drag, startPoint x: 616, startPoint y: 176, endPoint x: 513, endPoint y: 178, distance: 103.2
click at [513, 178] on div at bounding box center [521, 182] width 44 height 15
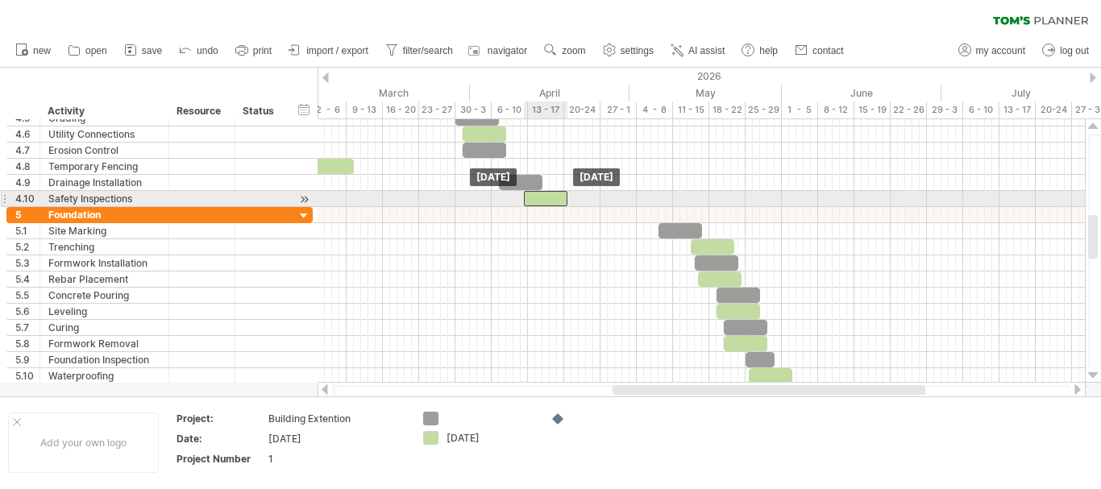
drag, startPoint x: 642, startPoint y: 197, endPoint x: 552, endPoint y: 192, distance: 90.4
click at [552, 192] on div at bounding box center [546, 198] width 44 height 15
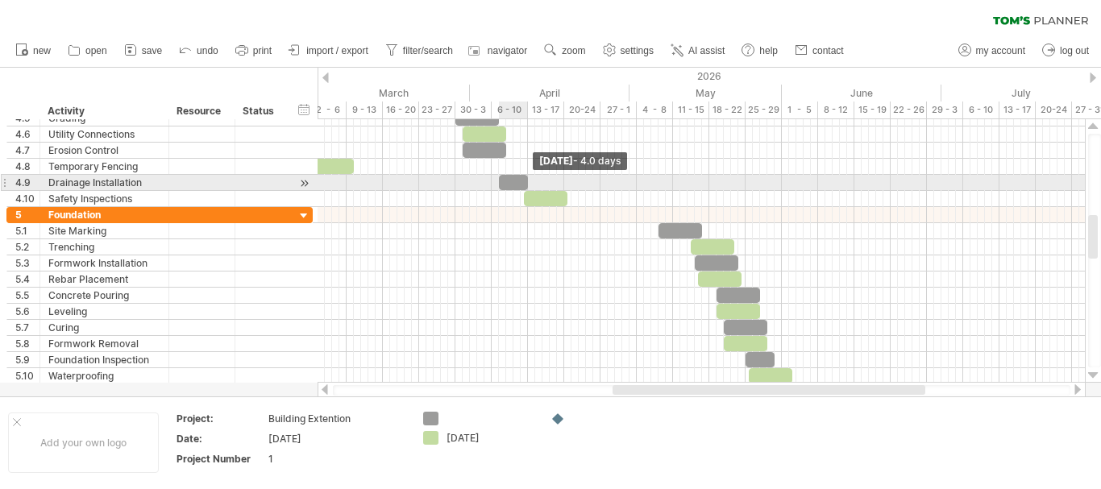
drag, startPoint x: 541, startPoint y: 182, endPoint x: 526, endPoint y: 180, distance: 15.4
click at [526, 180] on span at bounding box center [528, 182] width 6 height 15
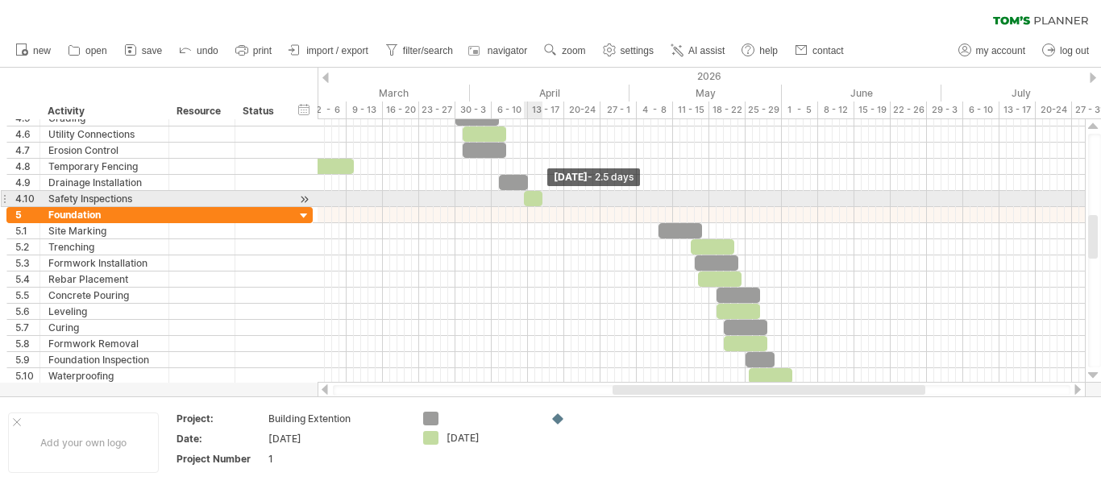
drag, startPoint x: 565, startPoint y: 197, endPoint x: 538, endPoint y: 191, distance: 27.4
click at [539, 191] on span at bounding box center [542, 198] width 6 height 15
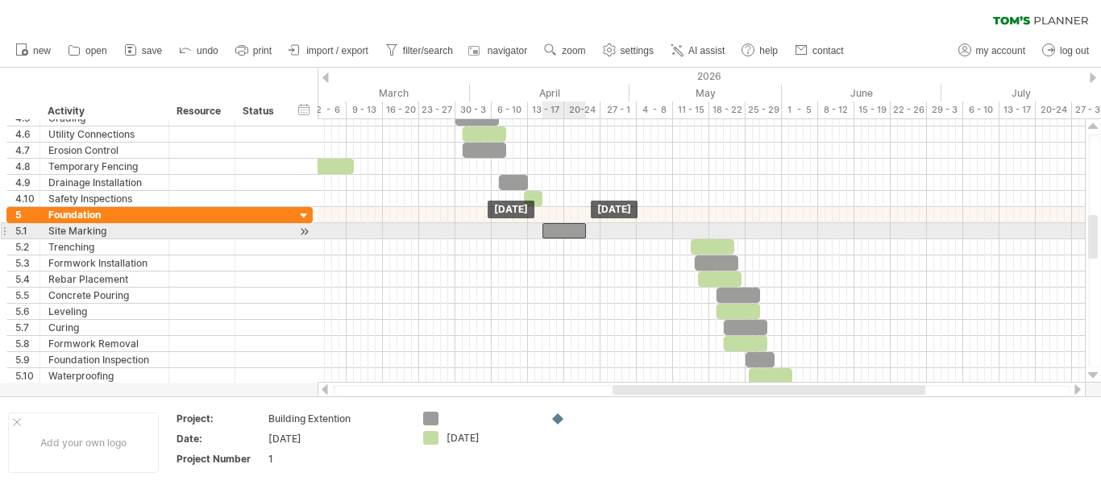
drag, startPoint x: 683, startPoint y: 223, endPoint x: 566, endPoint y: 228, distance: 116.1
click at [566, 228] on div at bounding box center [564, 230] width 44 height 15
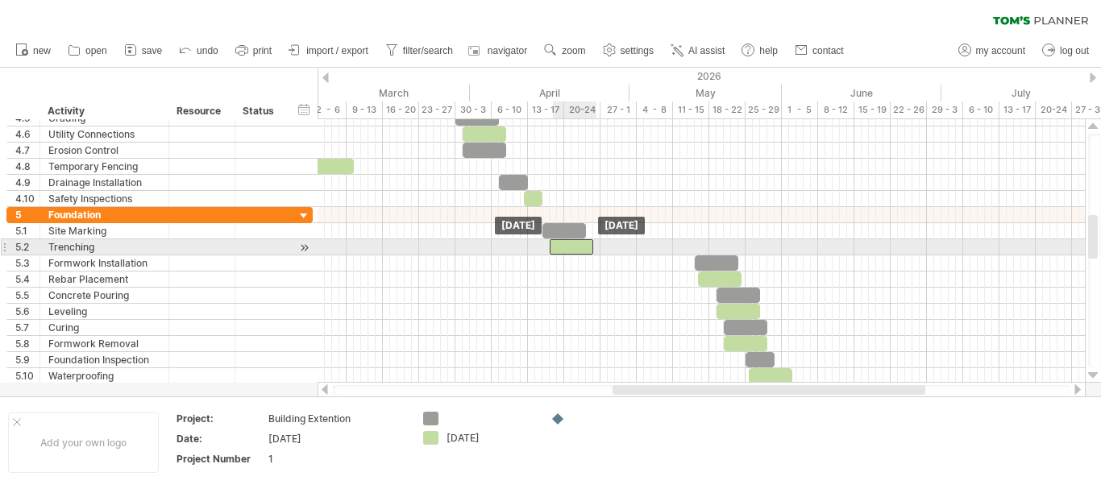
drag, startPoint x: 702, startPoint y: 245, endPoint x: 562, endPoint y: 239, distance: 140.3
click at [562, 239] on div at bounding box center [572, 246] width 44 height 15
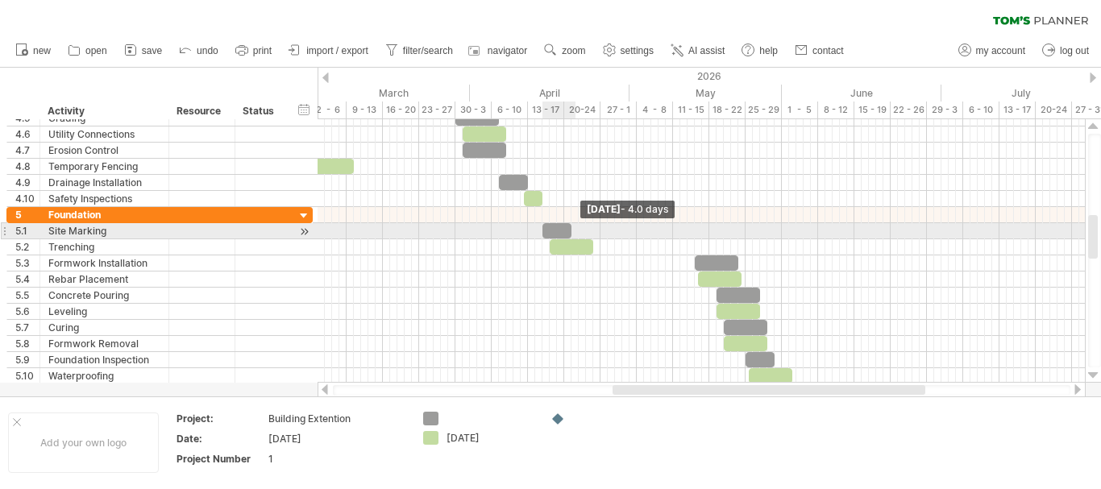
drag, startPoint x: 587, startPoint y: 229, endPoint x: 574, endPoint y: 227, distance: 13.0
click at [574, 227] on span at bounding box center [571, 230] width 6 height 15
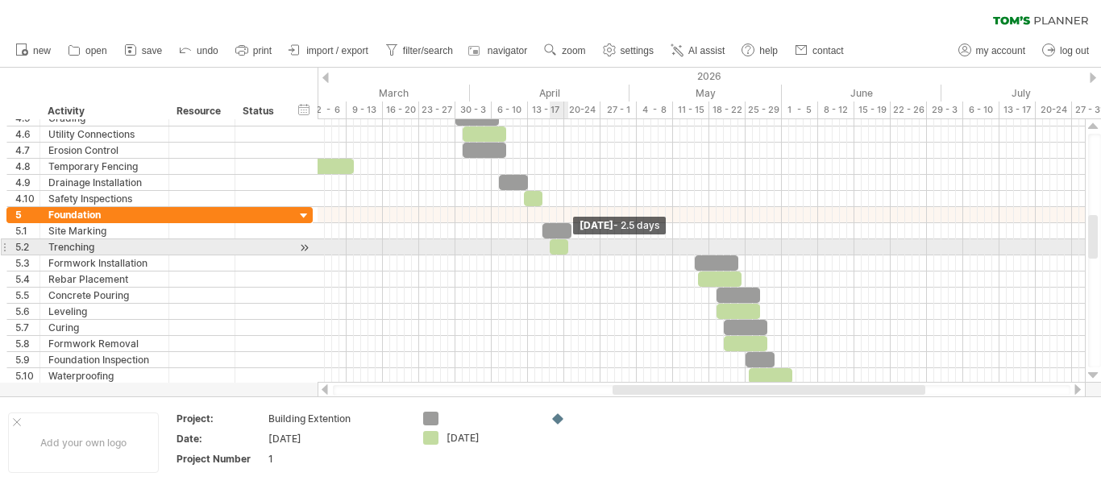
drag, startPoint x: 594, startPoint y: 247, endPoint x: 569, endPoint y: 247, distance: 25.0
click at [569, 247] on span at bounding box center [568, 246] width 6 height 15
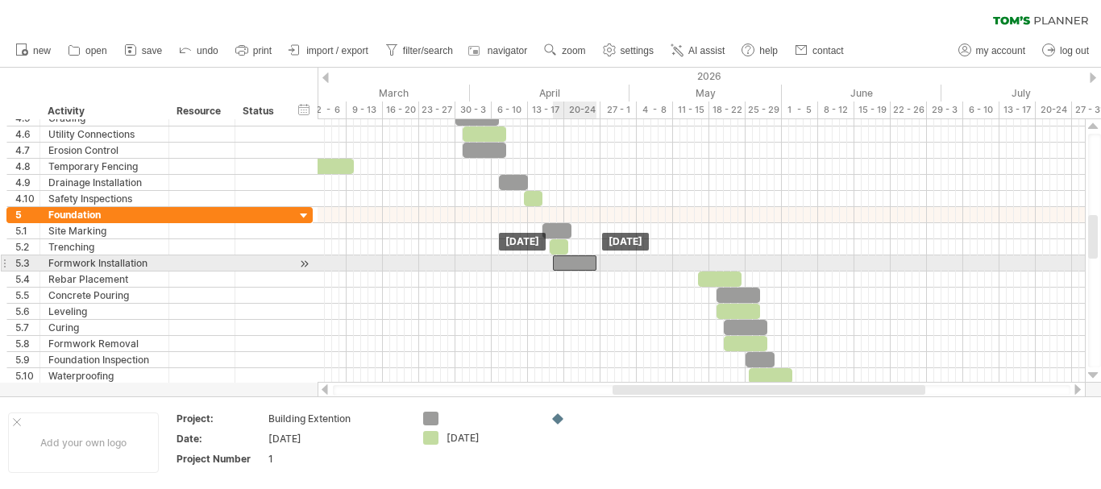
drag, startPoint x: 708, startPoint y: 262, endPoint x: 566, endPoint y: 264, distance: 141.8
click at [566, 264] on div at bounding box center [575, 262] width 44 height 15
drag, startPoint x: 594, startPoint y: 263, endPoint x: 566, endPoint y: 264, distance: 27.4
click at [566, 264] on span at bounding box center [567, 262] width 6 height 15
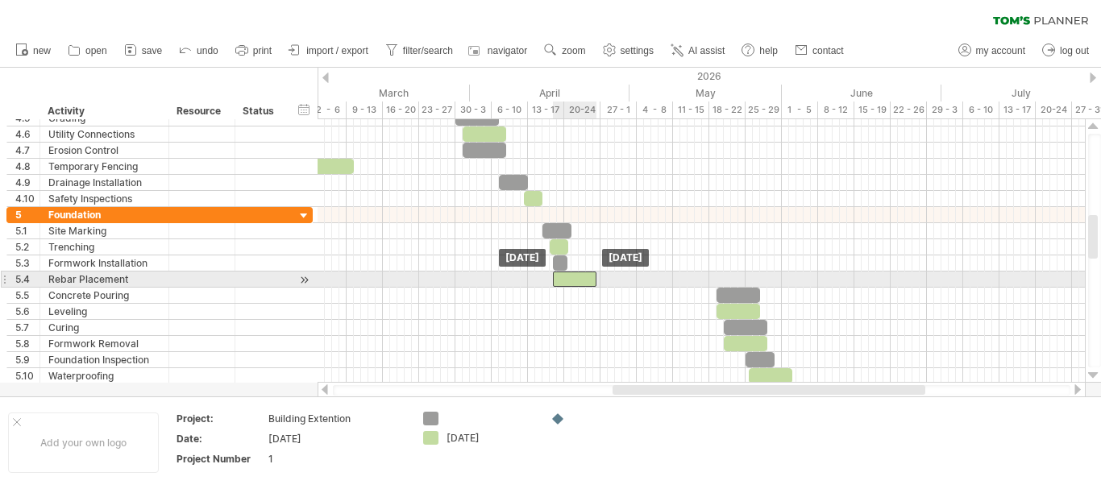
drag, startPoint x: 723, startPoint y: 275, endPoint x: 579, endPoint y: 278, distance: 144.3
click at [579, 278] on div at bounding box center [575, 279] width 44 height 15
drag, startPoint x: 596, startPoint y: 279, endPoint x: 575, endPoint y: 285, distance: 21.9
click at [575, 285] on span at bounding box center [574, 279] width 6 height 15
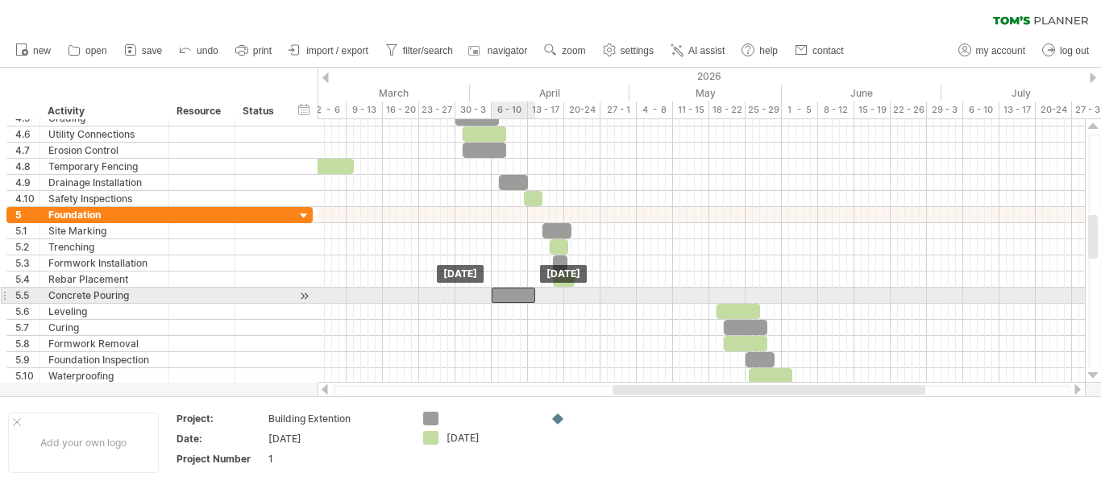
drag, startPoint x: 732, startPoint y: 290, endPoint x: 508, endPoint y: 293, distance: 224.0
click at [508, 293] on div at bounding box center [514, 295] width 44 height 15
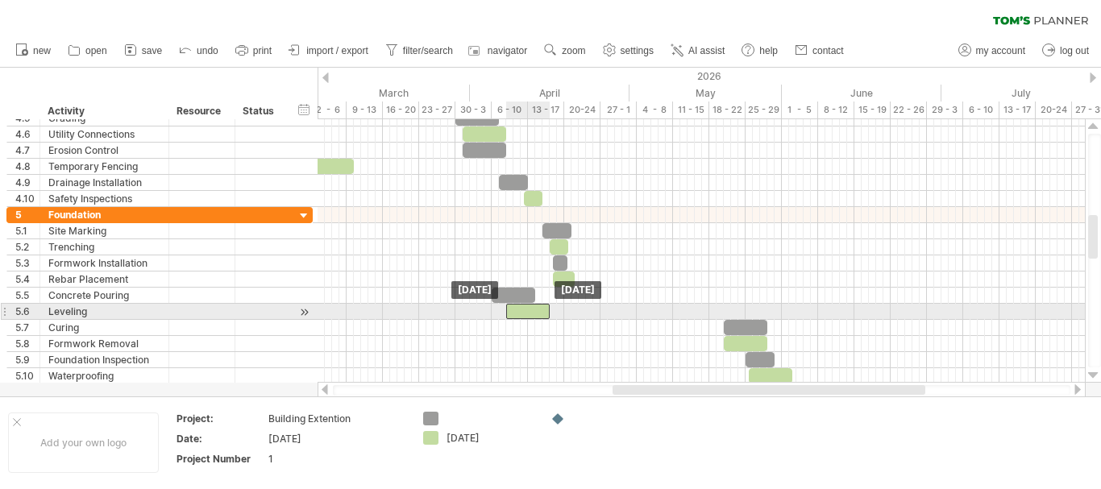
drag, startPoint x: 730, startPoint y: 310, endPoint x: 518, endPoint y: 317, distance: 212.0
click at [518, 317] on div at bounding box center [528, 311] width 44 height 15
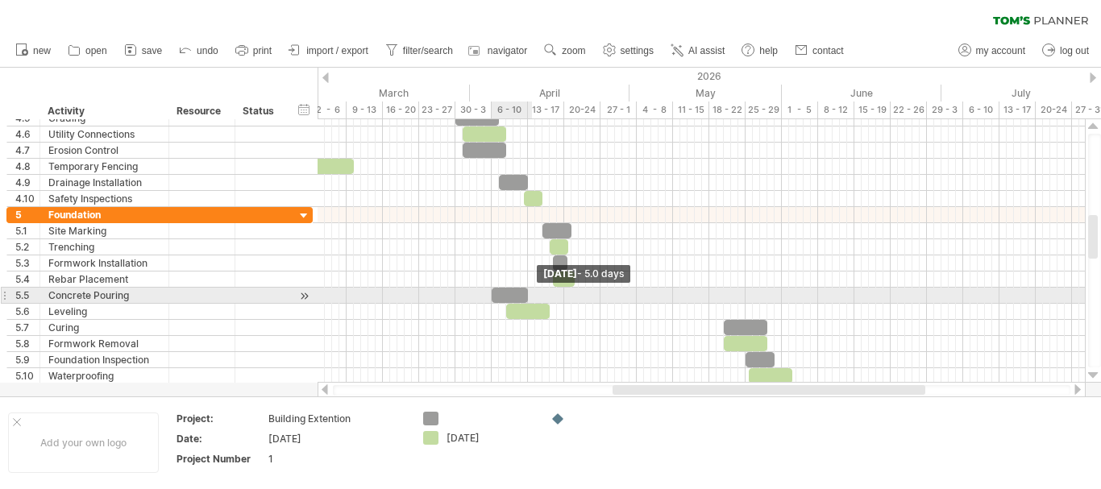
click at [529, 293] on span at bounding box center [528, 295] width 6 height 15
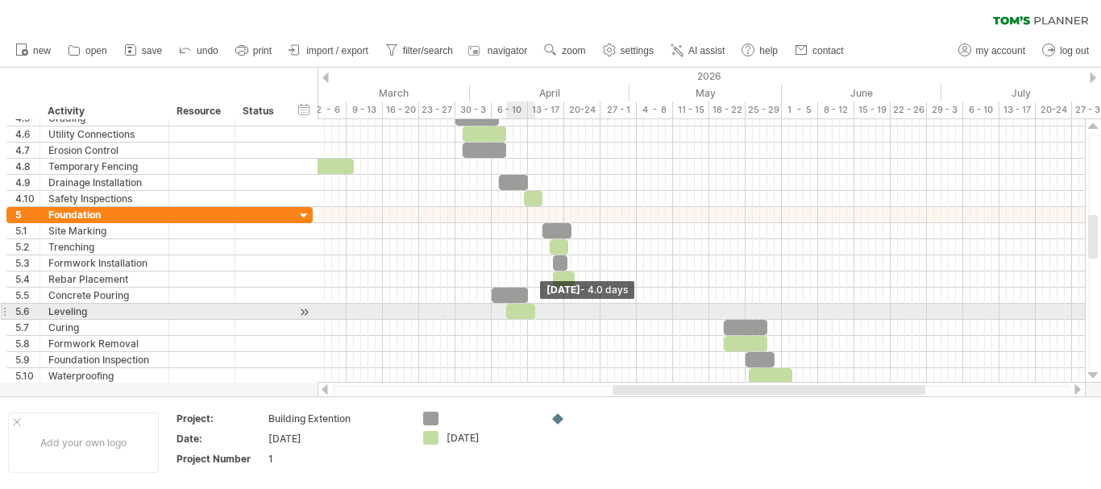
drag, startPoint x: 550, startPoint y: 311, endPoint x: 534, endPoint y: 313, distance: 15.5
click at [534, 313] on span at bounding box center [535, 311] width 6 height 15
drag, startPoint x: 509, startPoint y: 312, endPoint x: 529, endPoint y: 313, distance: 19.4
click at [529, 313] on div at bounding box center [538, 311] width 29 height 15
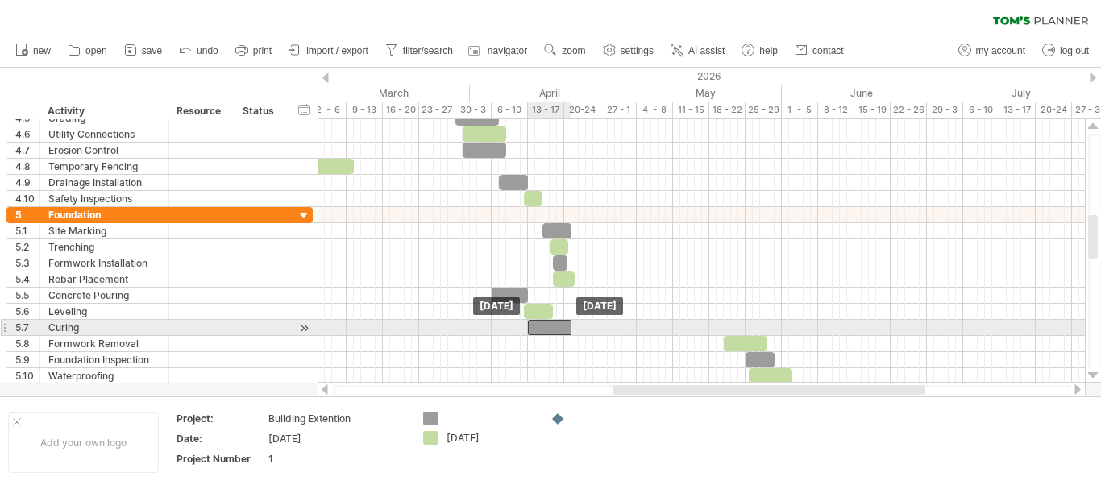
drag, startPoint x: 758, startPoint y: 327, endPoint x: 563, endPoint y: 326, distance: 195.0
click at [563, 326] on div at bounding box center [550, 327] width 44 height 15
drag, startPoint x: 574, startPoint y: 326, endPoint x: 550, endPoint y: 327, distance: 23.4
click at [550, 327] on span at bounding box center [549, 327] width 6 height 15
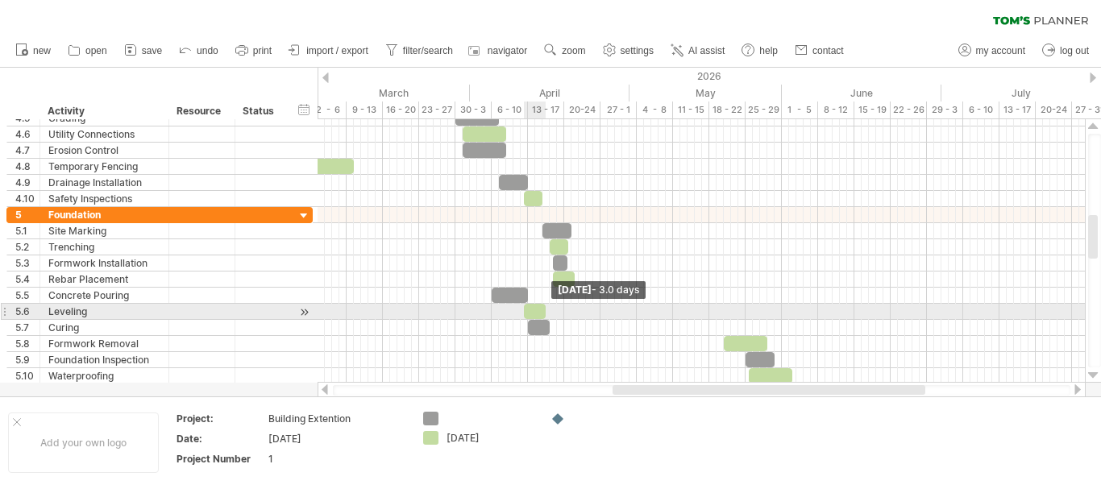
click at [546, 310] on span at bounding box center [545, 311] width 6 height 15
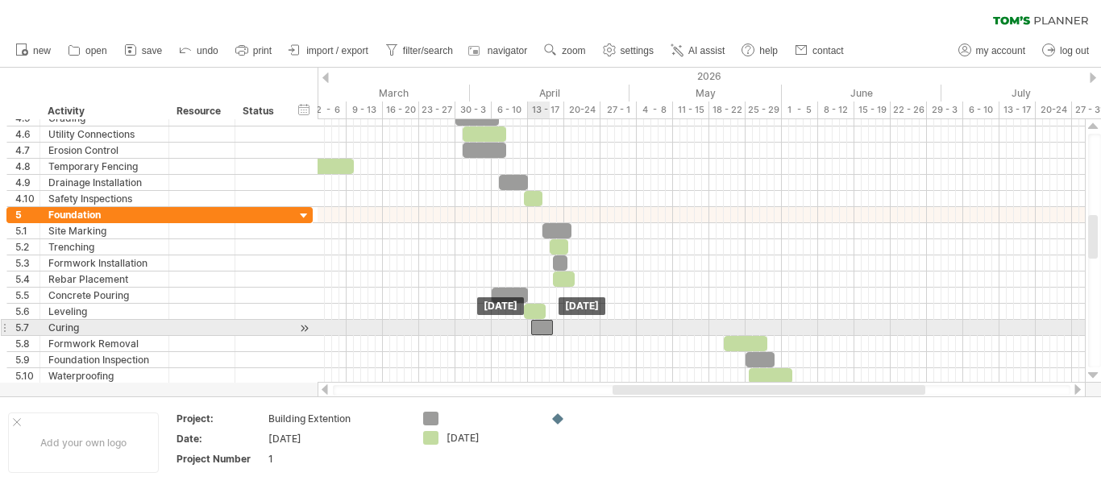
click at [548, 324] on div at bounding box center [542, 327] width 22 height 15
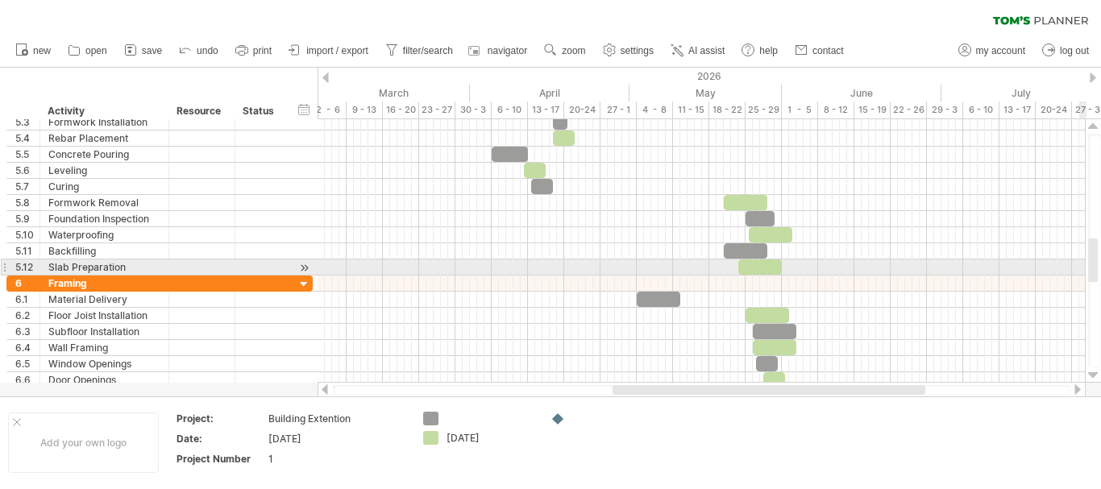
drag, startPoint x: 1093, startPoint y: 243, endPoint x: 1100, endPoint y: 267, distance: 24.2
click at [1100, 267] on div at bounding box center [1094, 251] width 13 height 234
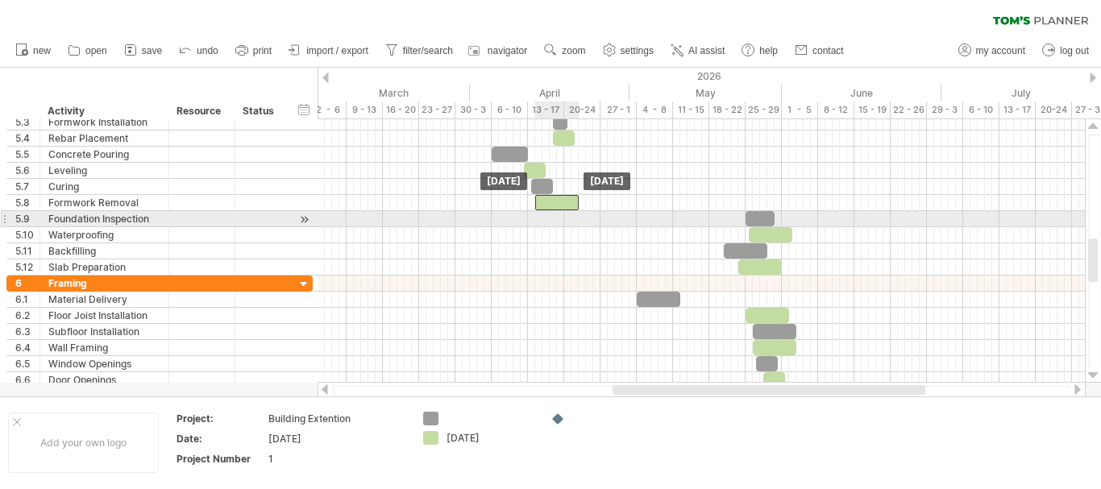
drag, startPoint x: 755, startPoint y: 204, endPoint x: 566, endPoint y: 211, distance: 188.7
click at [566, 211] on div "***** [DATE] [DATE]" at bounding box center [700, 250] width 767 height 263
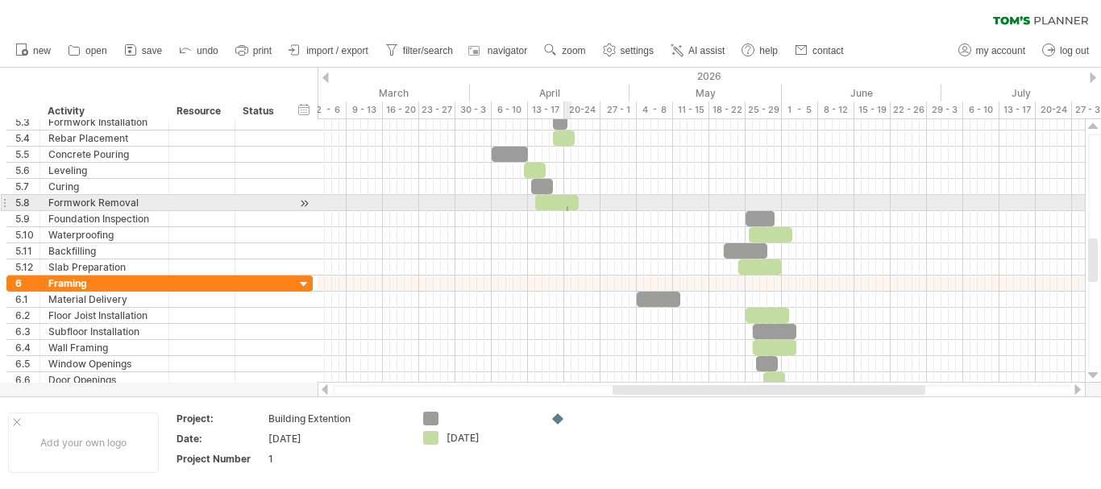
click at [569, 205] on div "***** [DATE] [DATE]" at bounding box center [700, 250] width 767 height 263
click at [576, 205] on span at bounding box center [578, 202] width 6 height 15
drag, startPoint x: 554, startPoint y: 203, endPoint x: 568, endPoint y: 203, distance: 14.5
click at [568, 203] on div at bounding box center [572, 202] width 44 height 15
drag, startPoint x: 592, startPoint y: 201, endPoint x: 567, endPoint y: 202, distance: 25.0
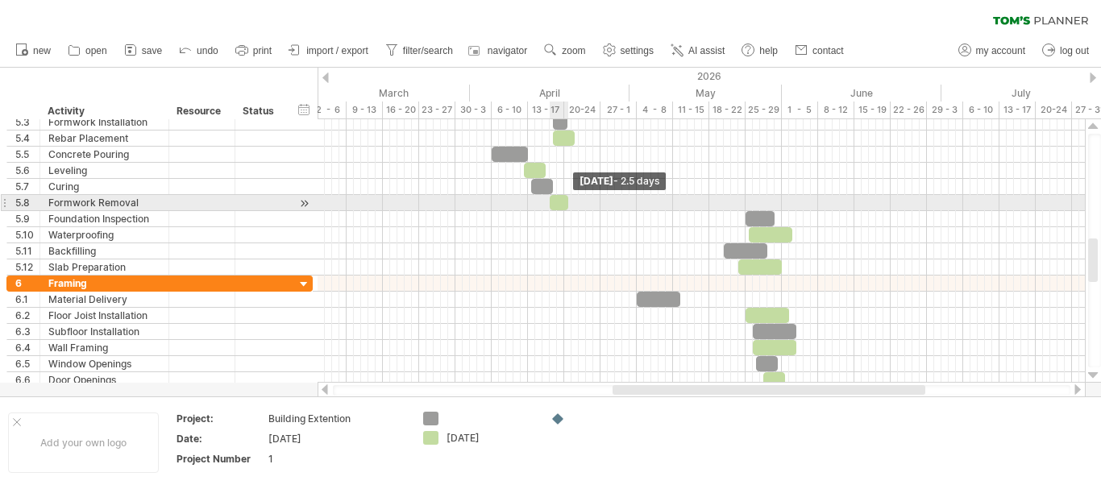
click at [567, 202] on span at bounding box center [568, 202] width 6 height 15
click at [566, 202] on span at bounding box center [564, 202] width 6 height 15
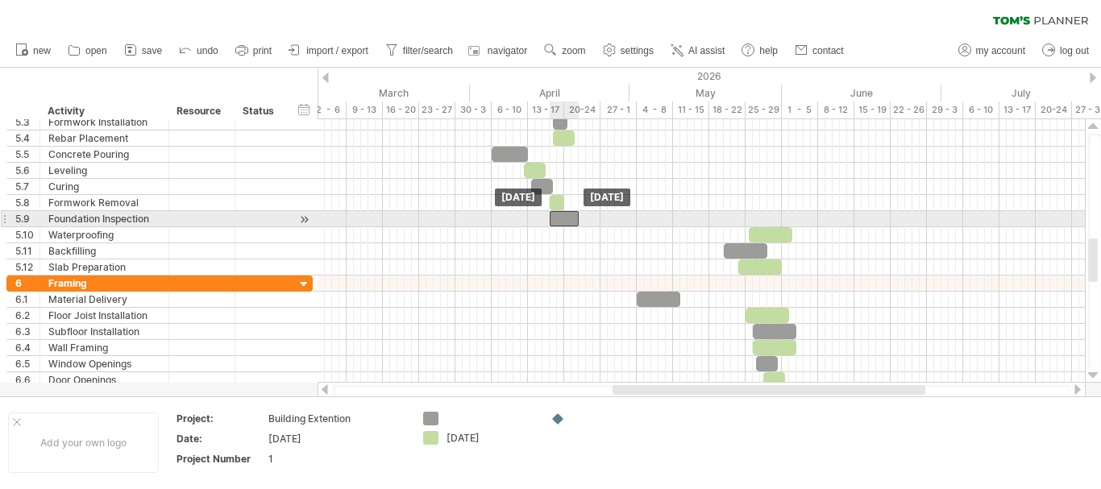
drag, startPoint x: 756, startPoint y: 213, endPoint x: 561, endPoint y: 213, distance: 195.0
click at [561, 213] on div at bounding box center [564, 218] width 29 height 15
drag, startPoint x: 579, startPoint y: 220, endPoint x: 566, endPoint y: 220, distance: 12.9
click at [566, 220] on span at bounding box center [564, 218] width 6 height 15
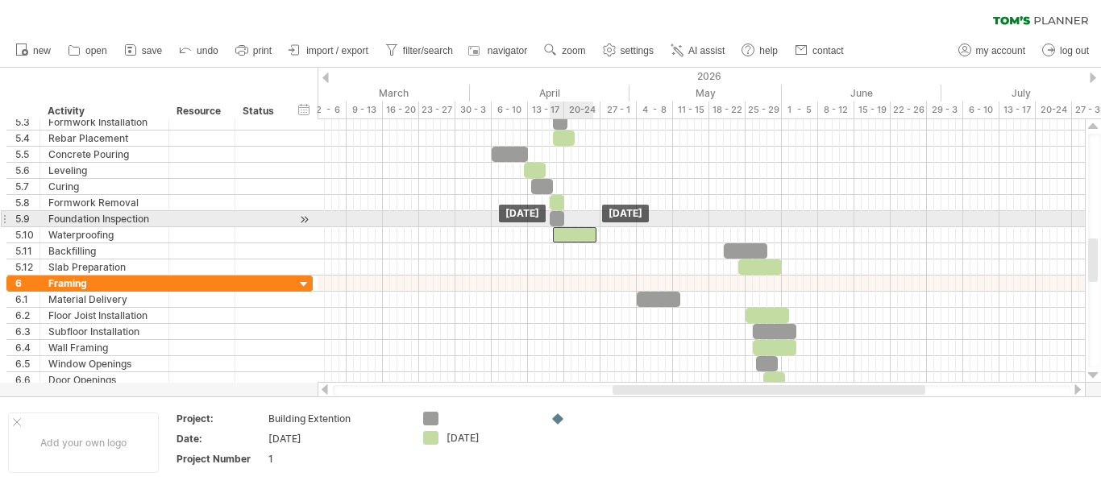
drag, startPoint x: 762, startPoint y: 233, endPoint x: 565, endPoint y: 226, distance: 197.6
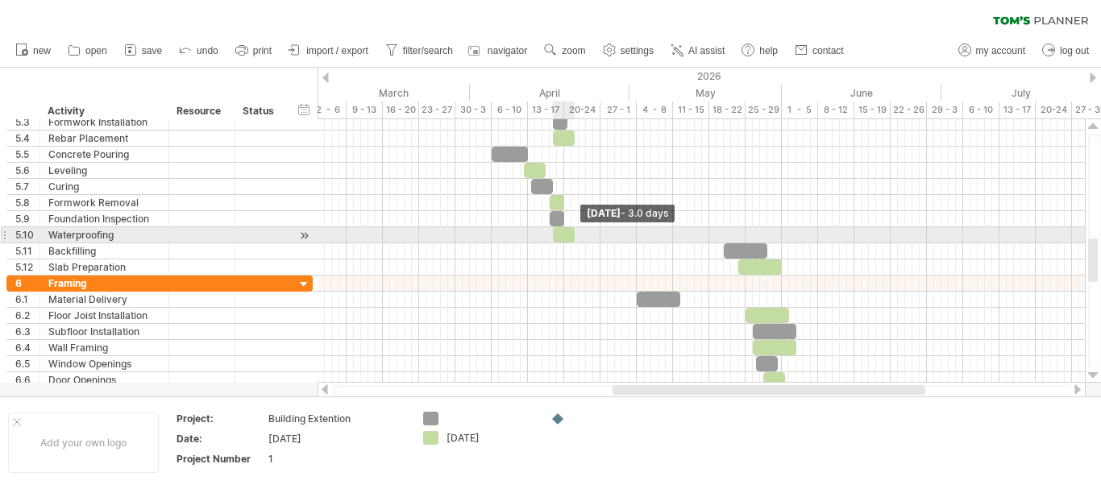
drag, startPoint x: 593, startPoint y: 235, endPoint x: 571, endPoint y: 235, distance: 21.8
click at [571, 235] on span at bounding box center [574, 234] width 6 height 15
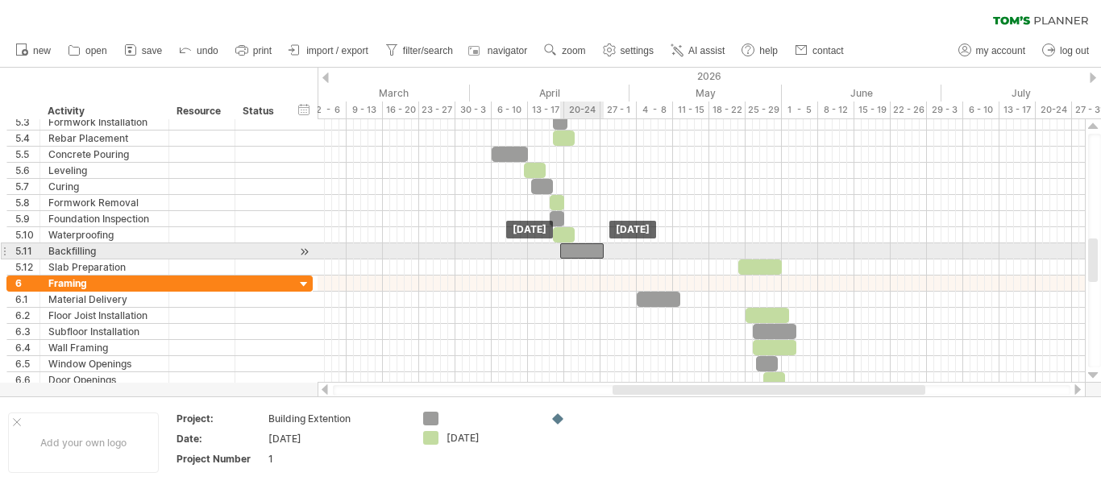
drag, startPoint x: 742, startPoint y: 245, endPoint x: 579, endPoint y: 246, distance: 163.6
click at [579, 246] on div at bounding box center [582, 250] width 44 height 15
drag, startPoint x: 603, startPoint y: 250, endPoint x: 578, endPoint y: 250, distance: 25.0
click at [578, 250] on span at bounding box center [578, 250] width 6 height 15
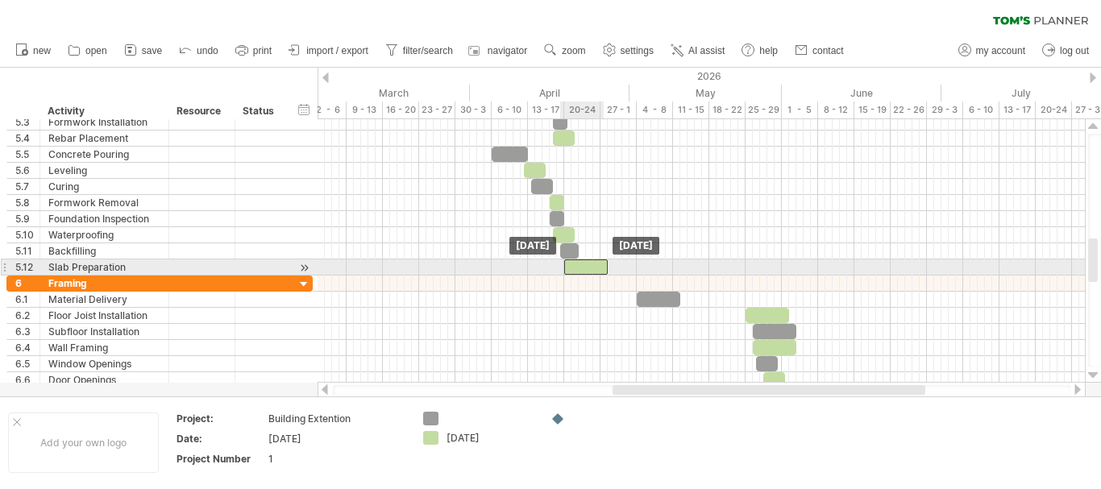
drag, startPoint x: 768, startPoint y: 266, endPoint x: 592, endPoint y: 267, distance: 175.7
click at [592, 267] on div at bounding box center [586, 266] width 44 height 15
drag, startPoint x: 607, startPoint y: 268, endPoint x: 596, endPoint y: 267, distance: 10.5
click at [596, 267] on span at bounding box center [597, 266] width 6 height 15
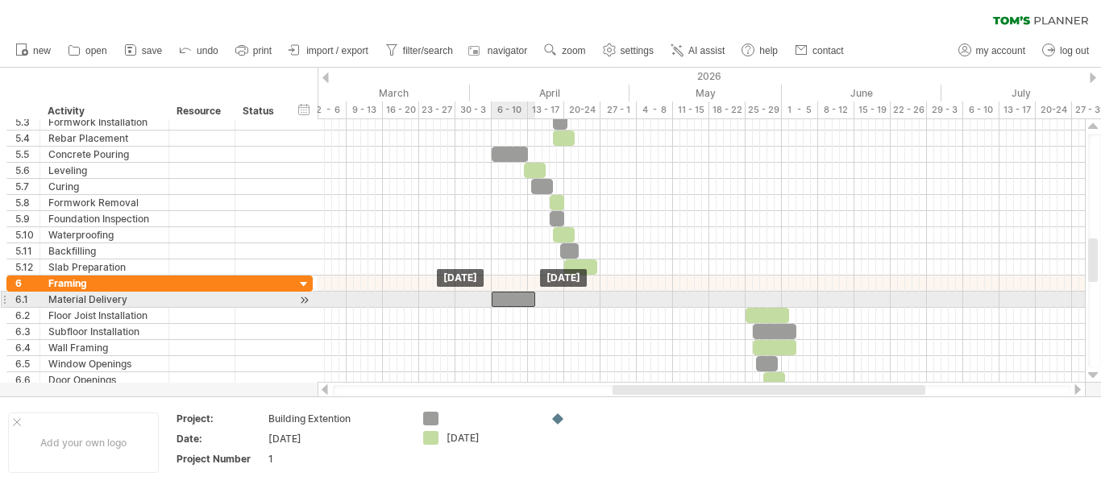
drag, startPoint x: 646, startPoint y: 296, endPoint x: 503, endPoint y: 298, distance: 143.5
click at [503, 298] on div at bounding box center [514, 299] width 44 height 15
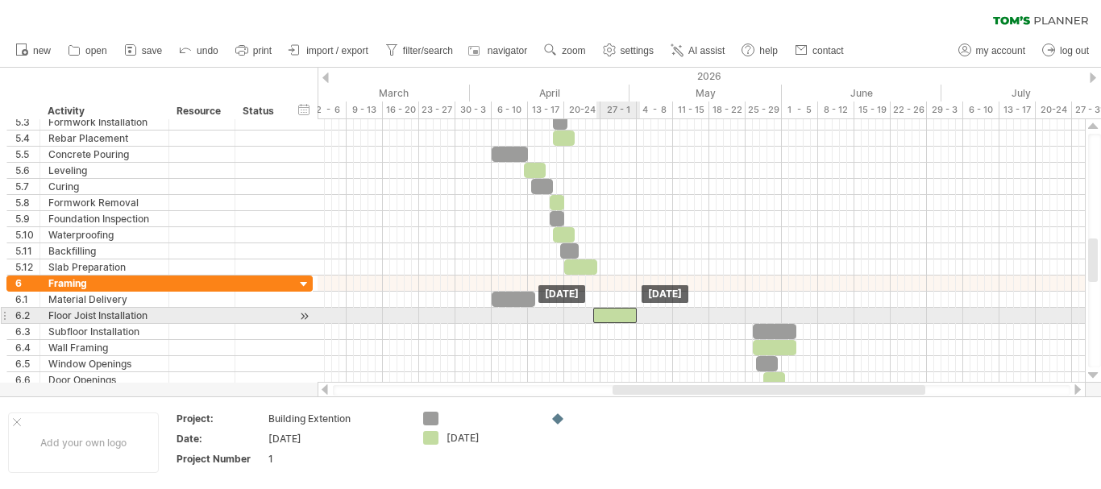
drag, startPoint x: 777, startPoint y: 317, endPoint x: 626, endPoint y: 309, distance: 150.9
click at [626, 309] on div at bounding box center [615, 315] width 44 height 15
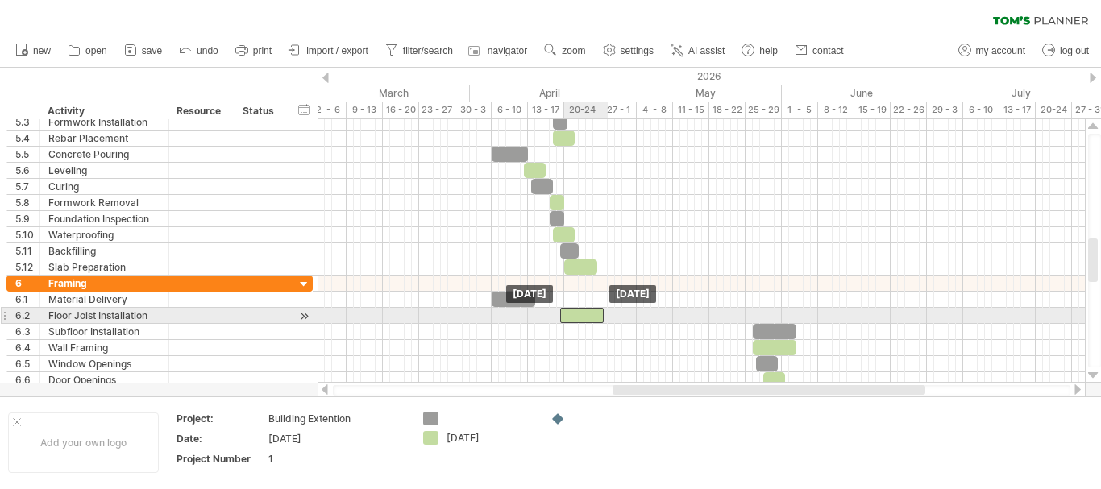
drag, startPoint x: 626, startPoint y: 309, endPoint x: 595, endPoint y: 310, distance: 31.4
click at [595, 310] on div at bounding box center [582, 315] width 44 height 15
drag, startPoint x: 596, startPoint y: 318, endPoint x: 607, endPoint y: 317, distance: 10.5
click at [607, 317] on div at bounding box center [593, 315] width 44 height 15
click at [609, 317] on span at bounding box center [607, 315] width 6 height 15
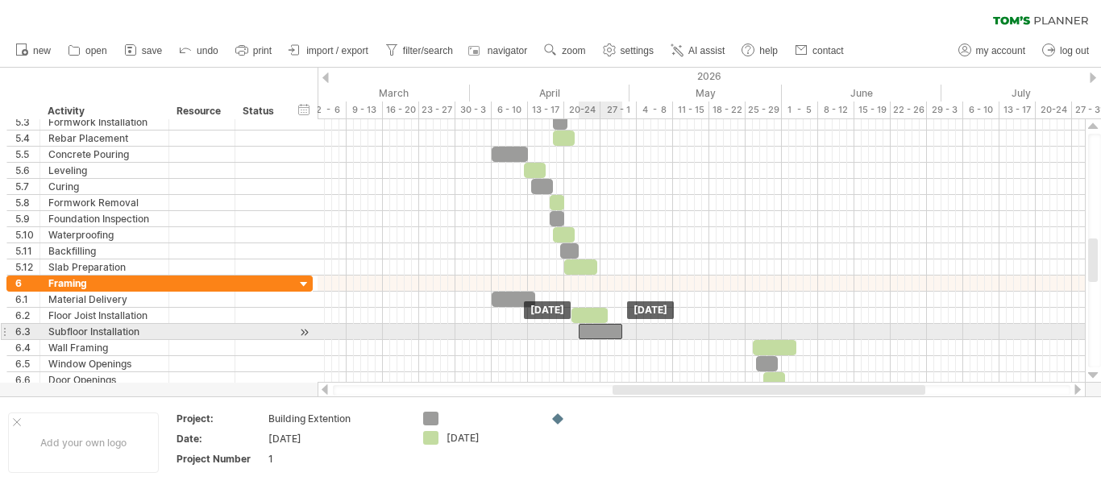
drag, startPoint x: 774, startPoint y: 329, endPoint x: 600, endPoint y: 336, distance: 173.4
click at [600, 336] on div at bounding box center [601, 331] width 44 height 15
drag, startPoint x: 620, startPoint y: 335, endPoint x: 611, endPoint y: 335, distance: 9.7
click at [611, 335] on span at bounding box center [611, 331] width 6 height 15
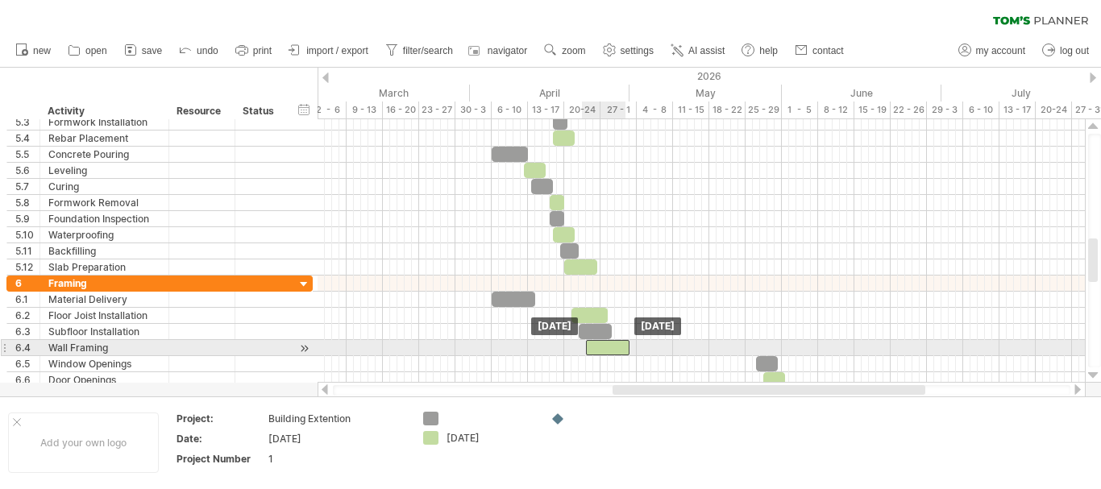
drag, startPoint x: 777, startPoint y: 342, endPoint x: 608, endPoint y: 346, distance: 168.5
click at [608, 346] on div at bounding box center [608, 347] width 44 height 15
click at [621, 348] on div at bounding box center [604, 347] width 44 height 15
drag, startPoint x: 622, startPoint y: 348, endPoint x: 600, endPoint y: 348, distance: 22.6
click at [600, 348] on div at bounding box center [593, 347] width 22 height 15
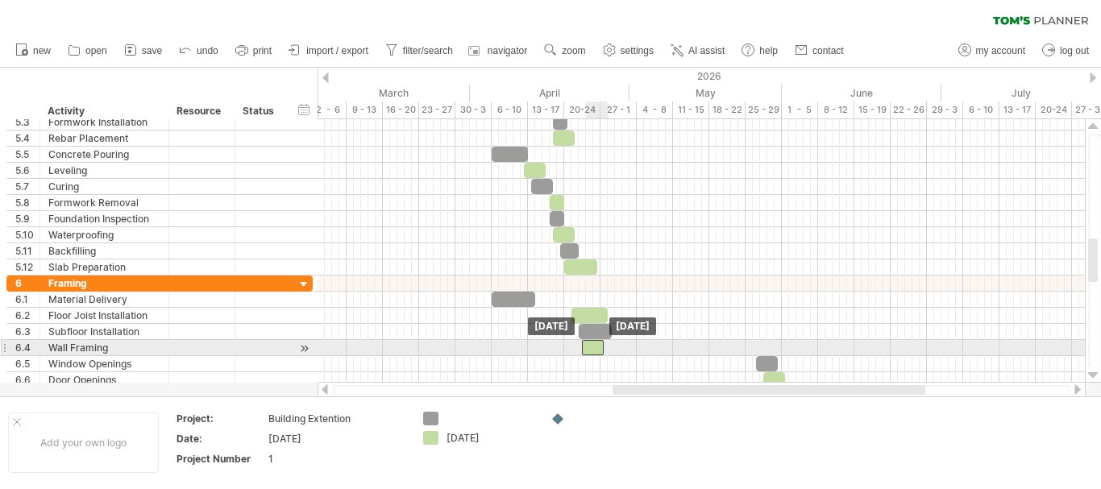
click at [594, 349] on div at bounding box center [593, 347] width 22 height 15
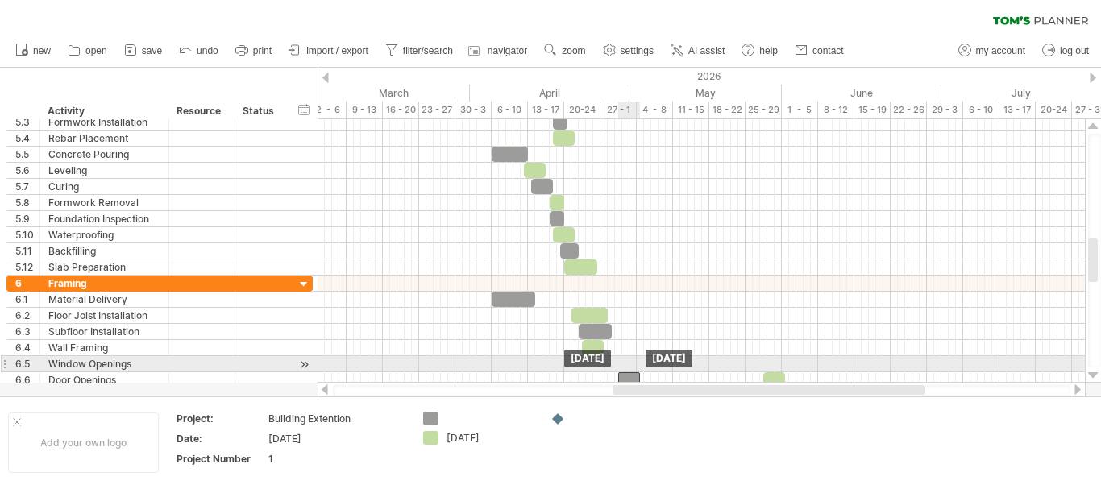
drag, startPoint x: 768, startPoint y: 362, endPoint x: 630, endPoint y: 371, distance: 138.1
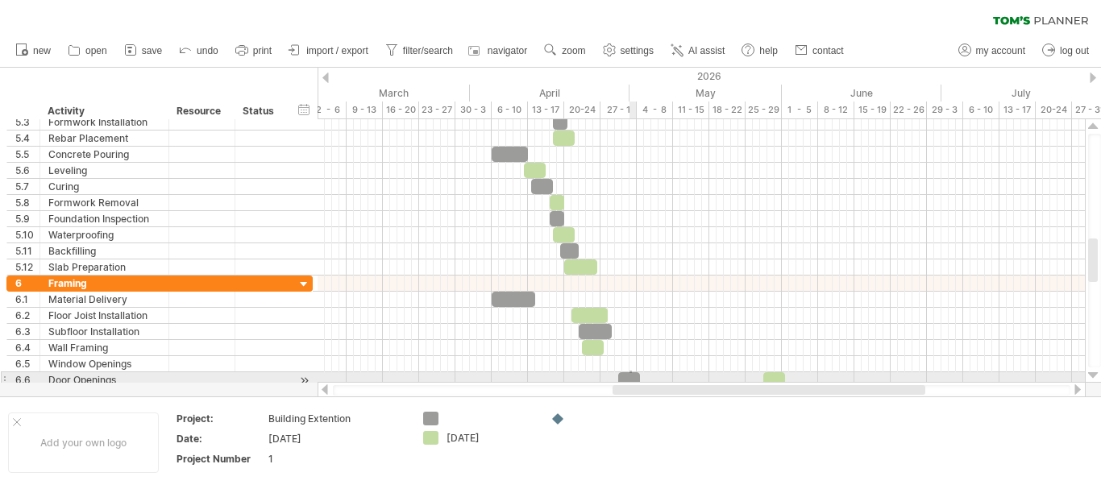
click at [632, 373] on div "***** [DATE] [DATE]" at bounding box center [700, 250] width 767 height 263
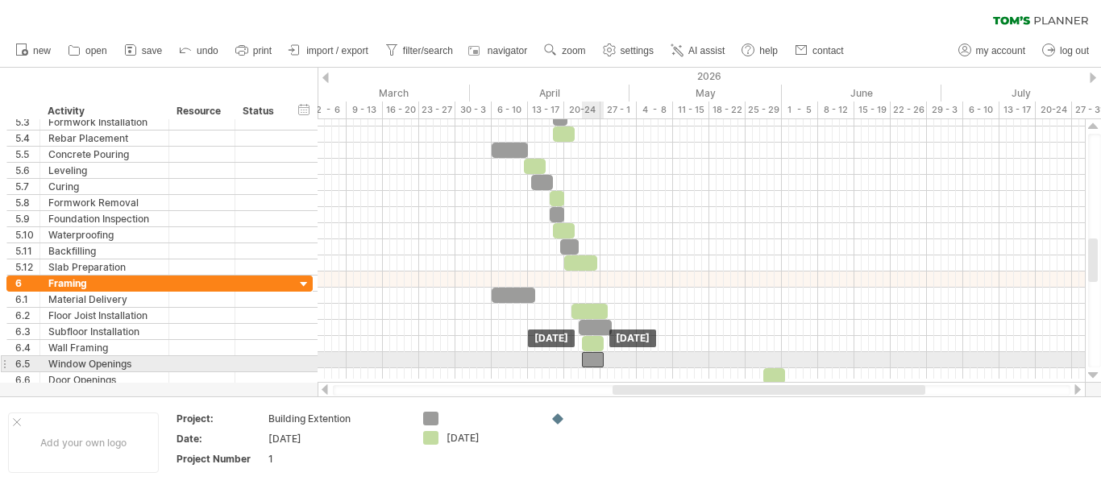
drag, startPoint x: 629, startPoint y: 375, endPoint x: 592, endPoint y: 366, distance: 37.3
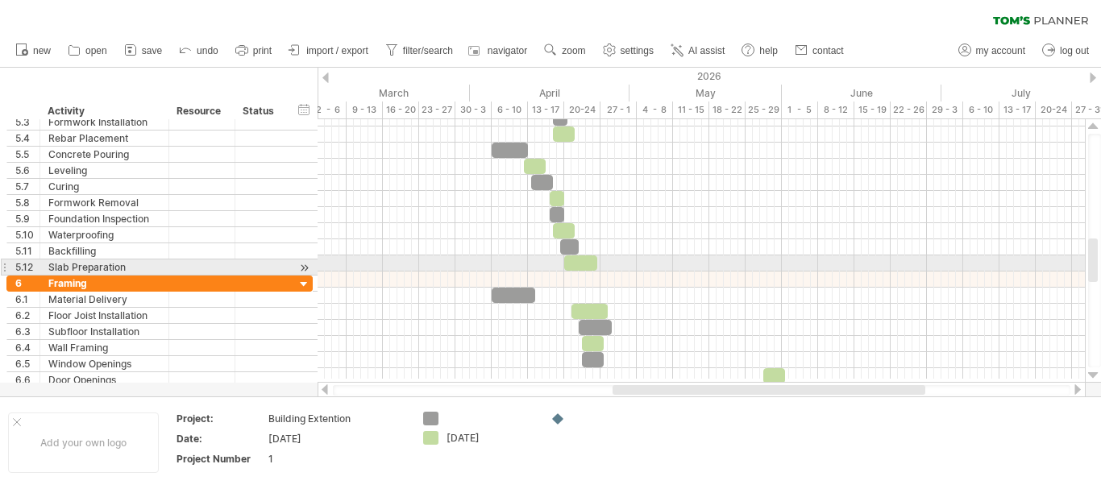
scroll to position [1, 0]
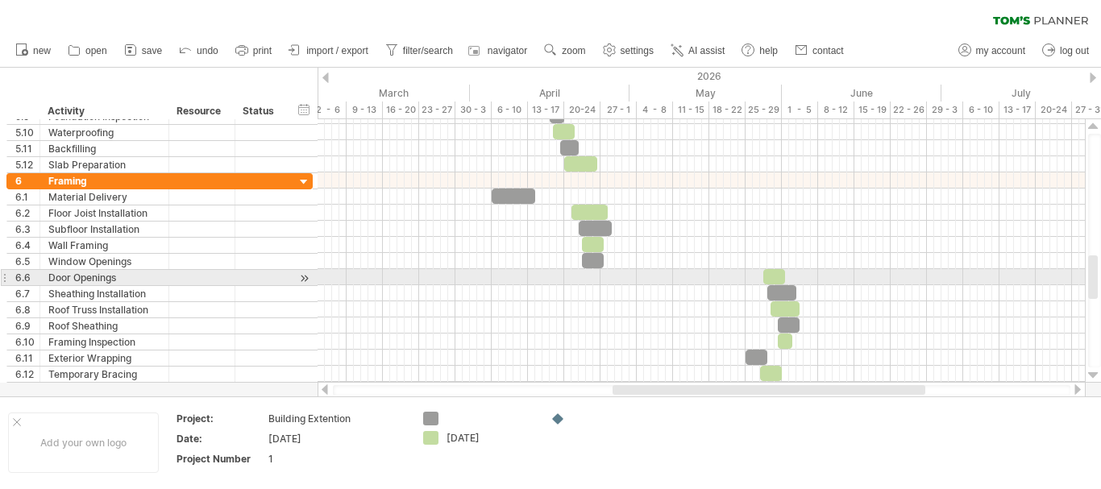
drag, startPoint x: 1096, startPoint y: 263, endPoint x: 1099, endPoint y: 280, distance: 17.2
click at [1099, 280] on div at bounding box center [1094, 251] width 13 height 234
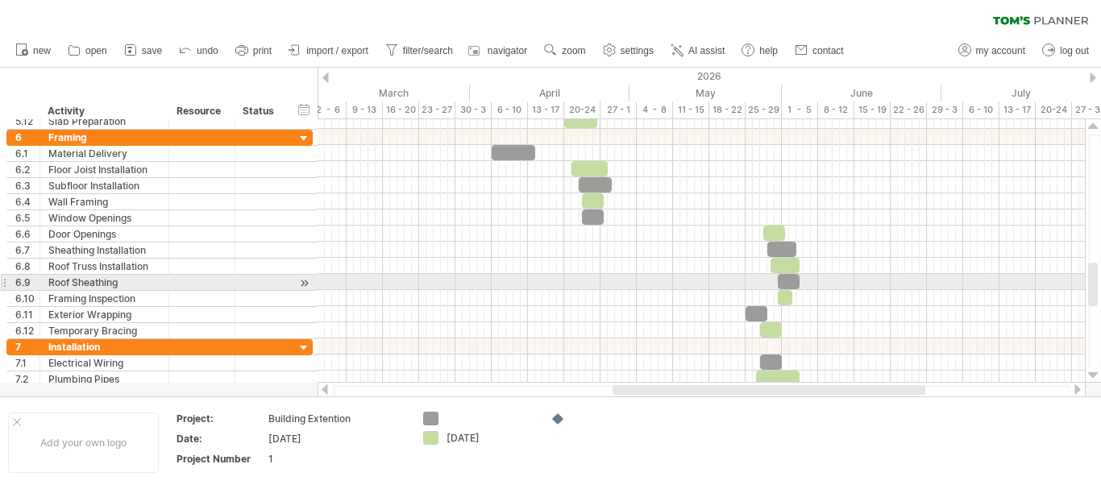
click at [1098, 288] on div at bounding box center [1094, 251] width 13 height 234
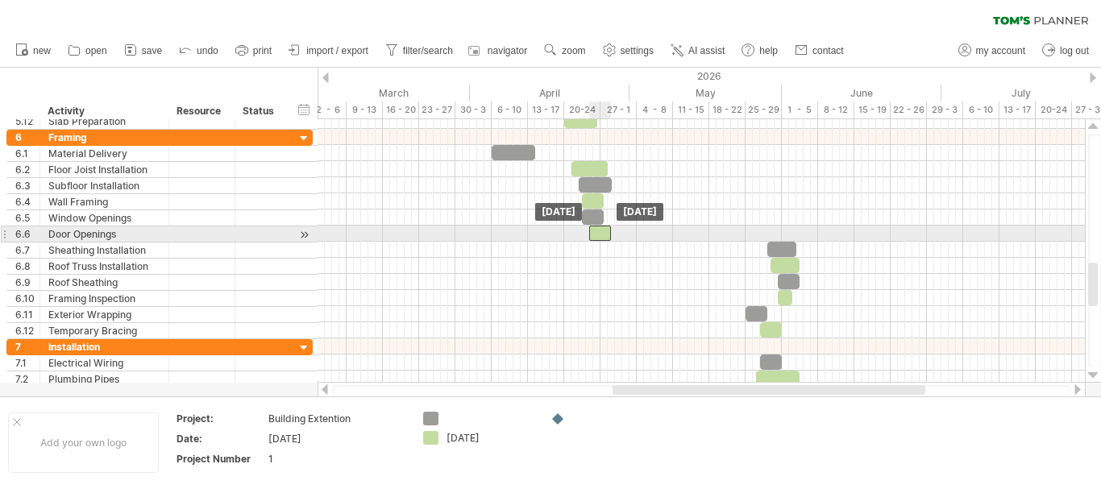
drag, startPoint x: 774, startPoint y: 233, endPoint x: 600, endPoint y: 237, distance: 174.1
click at [600, 237] on div at bounding box center [600, 233] width 22 height 15
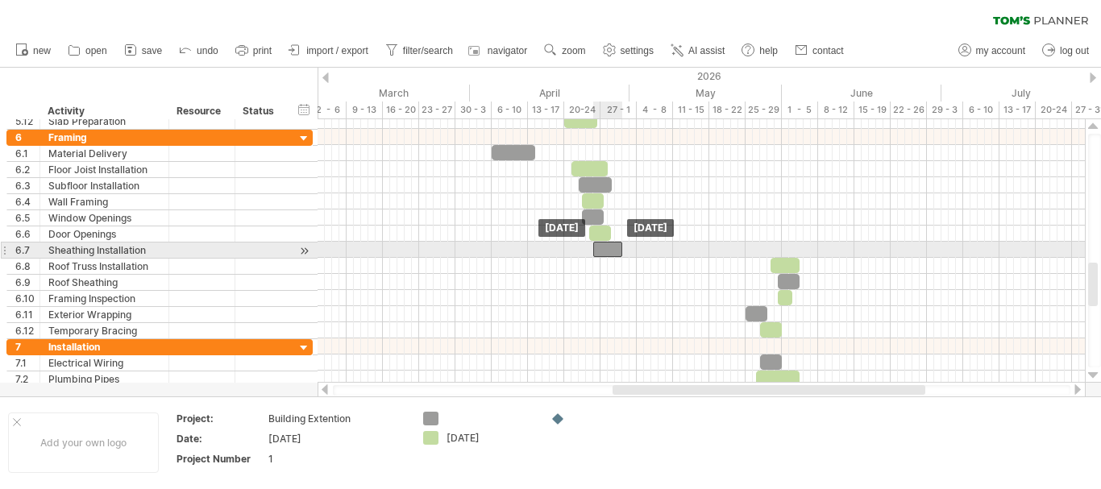
drag, startPoint x: 781, startPoint y: 248, endPoint x: 607, endPoint y: 249, distance: 174.1
click at [607, 249] on div at bounding box center [607, 249] width 29 height 15
click at [613, 247] on span at bounding box center [615, 249] width 6 height 15
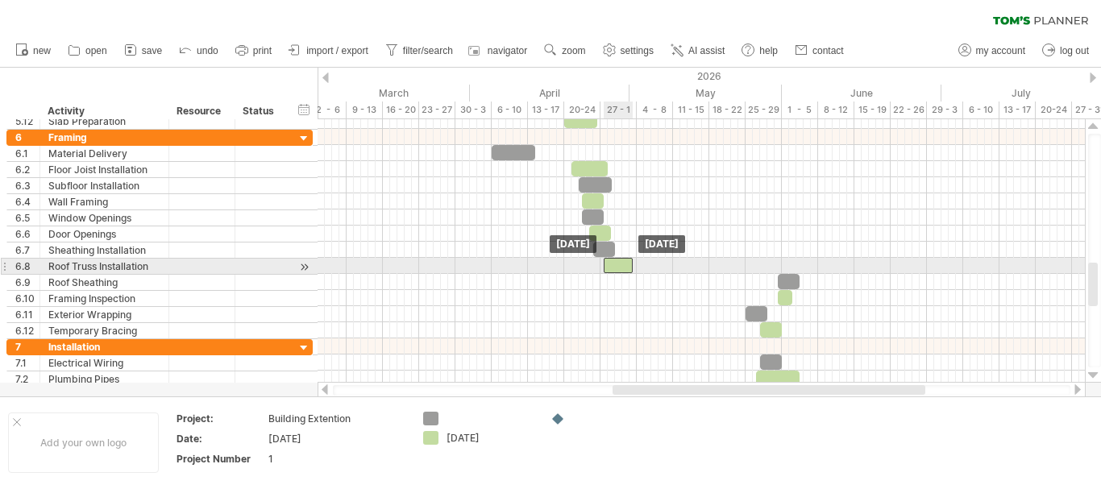
drag, startPoint x: 791, startPoint y: 262, endPoint x: 623, endPoint y: 268, distance: 168.5
click at [623, 268] on div at bounding box center [618, 265] width 29 height 15
click at [615, 268] on div at bounding box center [610, 265] width 29 height 15
drag, startPoint x: 624, startPoint y: 263, endPoint x: 616, endPoint y: 263, distance: 8.9
click at [616, 263] on span at bounding box center [618, 265] width 6 height 15
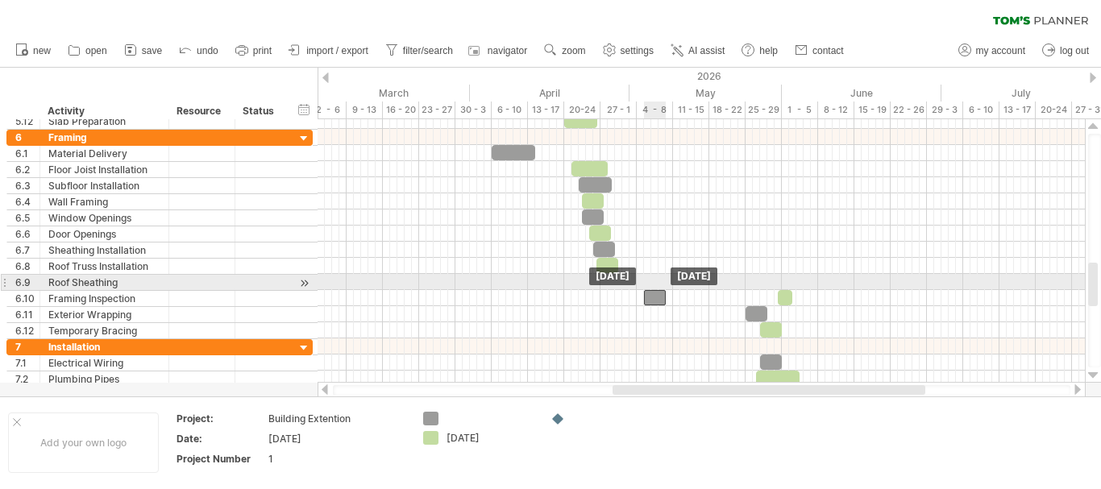
drag, startPoint x: 789, startPoint y: 276, endPoint x: 649, endPoint y: 287, distance: 139.8
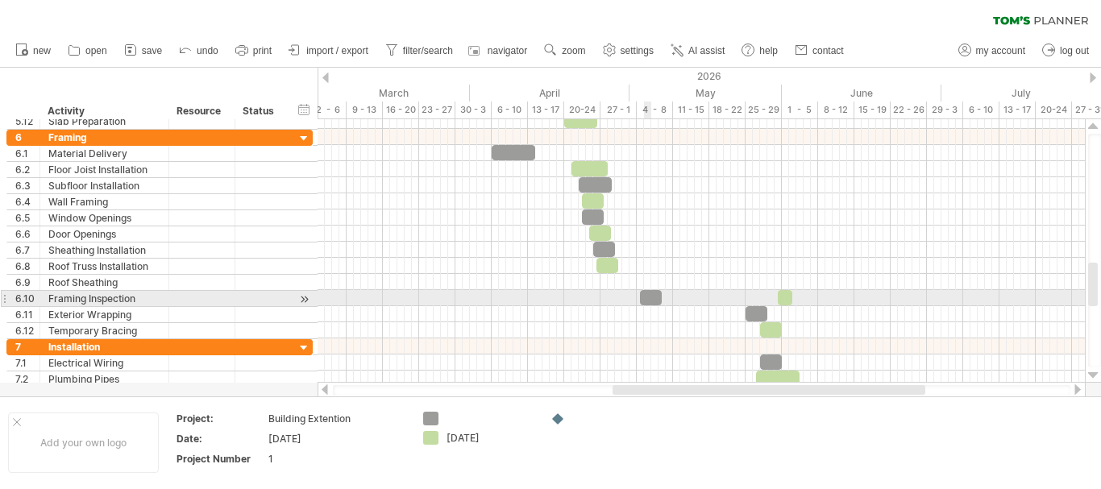
click at [649, 292] on div at bounding box center [651, 297] width 22 height 15
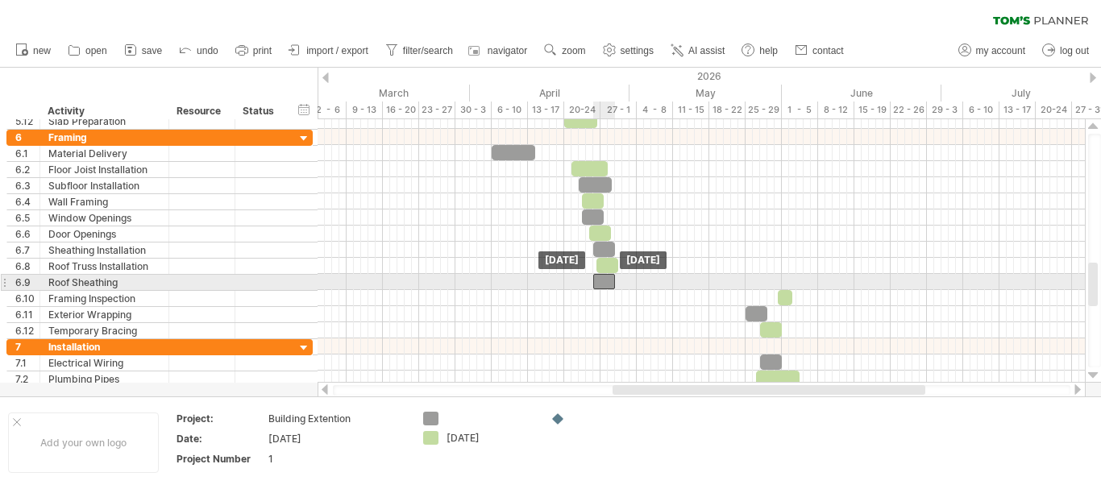
drag, startPoint x: 658, startPoint y: 292, endPoint x: 610, endPoint y: 278, distance: 49.5
click at [604, 281] on div at bounding box center [607, 281] width 22 height 15
click at [605, 281] on div at bounding box center [611, 281] width 22 height 15
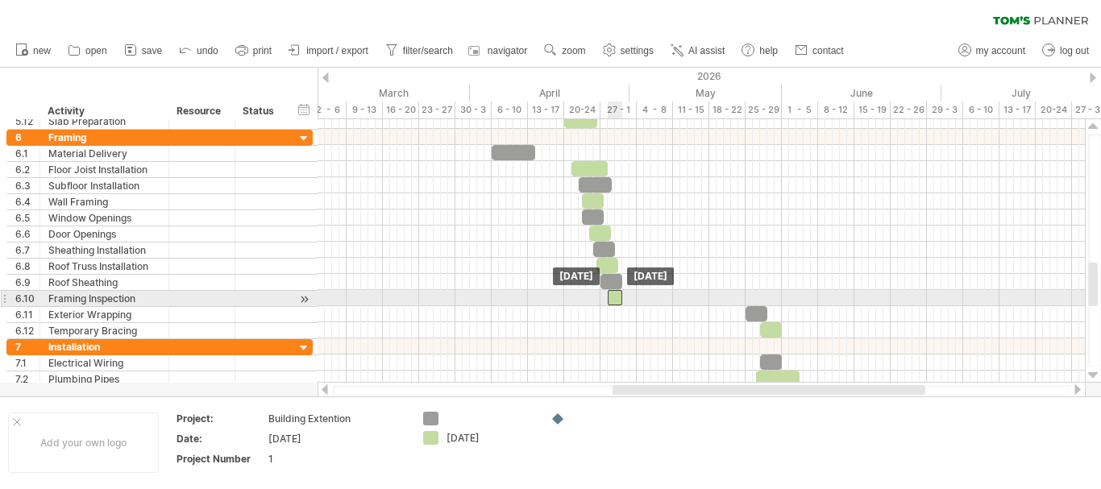
drag, startPoint x: 786, startPoint y: 292, endPoint x: 614, endPoint y: 297, distance: 171.7
click at [614, 297] on div at bounding box center [615, 297] width 15 height 15
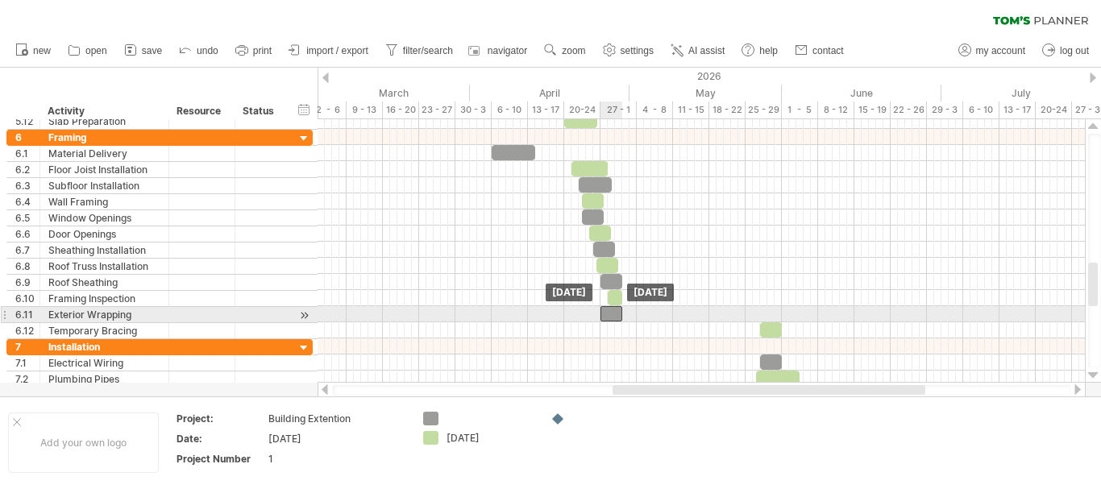
drag, startPoint x: 757, startPoint y: 310, endPoint x: 612, endPoint y: 317, distance: 146.0
click at [612, 317] on div at bounding box center [611, 313] width 22 height 15
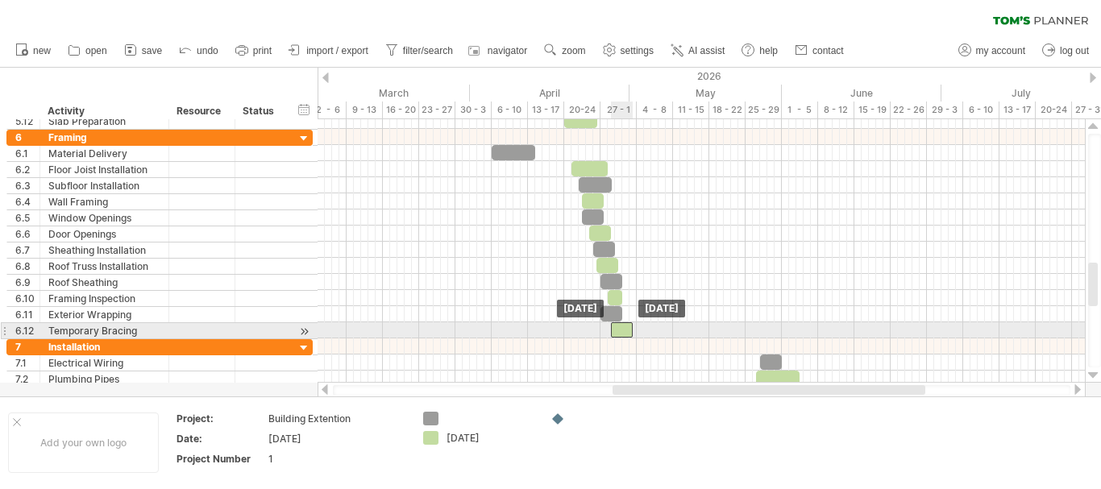
drag, startPoint x: 773, startPoint y: 324, endPoint x: 624, endPoint y: 328, distance: 149.1
click at [624, 328] on div at bounding box center [622, 329] width 22 height 15
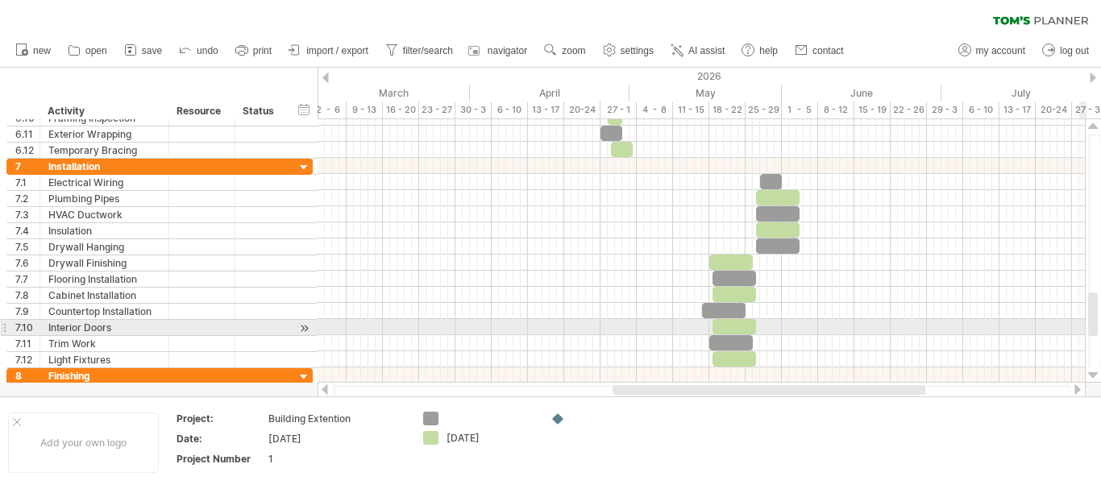
drag, startPoint x: 1093, startPoint y: 296, endPoint x: 1100, endPoint y: 326, distance: 30.5
click at [1100, 326] on div at bounding box center [1094, 251] width 13 height 234
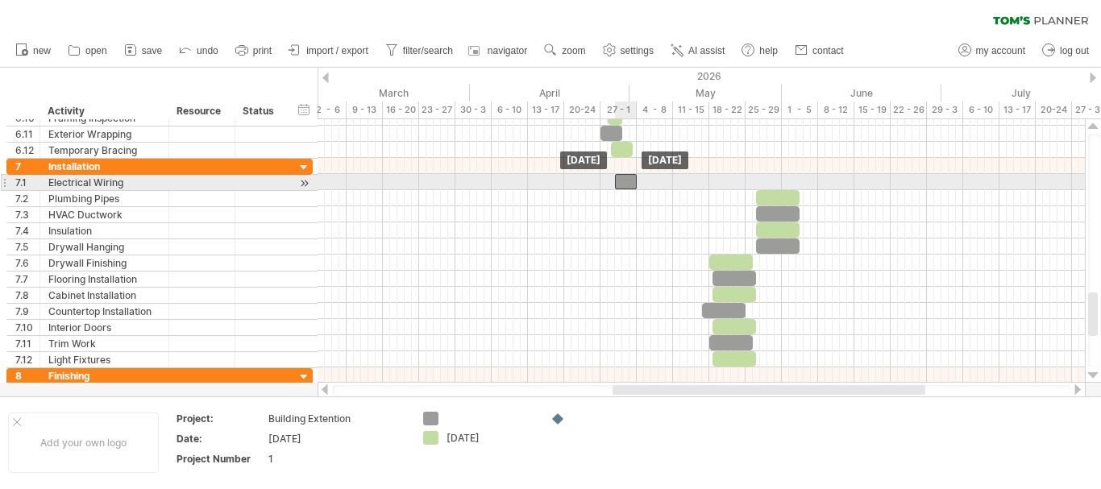
drag, startPoint x: 770, startPoint y: 181, endPoint x: 626, endPoint y: 180, distance: 144.2
click at [626, 180] on div at bounding box center [626, 181] width 22 height 15
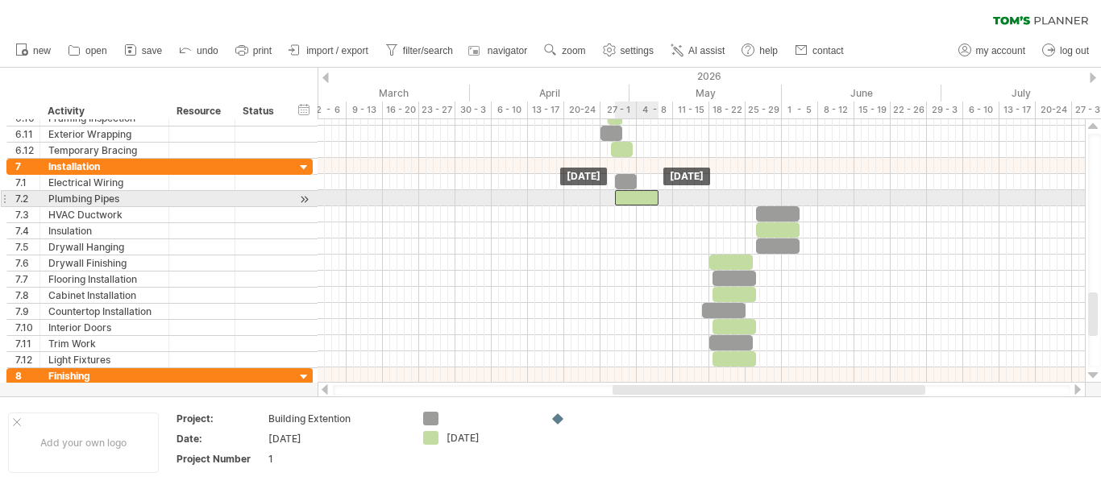
drag, startPoint x: 791, startPoint y: 195, endPoint x: 650, endPoint y: 193, distance: 141.0
click at [650, 193] on div at bounding box center [637, 197] width 44 height 15
drag, startPoint x: 658, startPoint y: 197, endPoint x: 637, endPoint y: 197, distance: 21.0
click at [637, 197] on span at bounding box center [636, 197] width 6 height 15
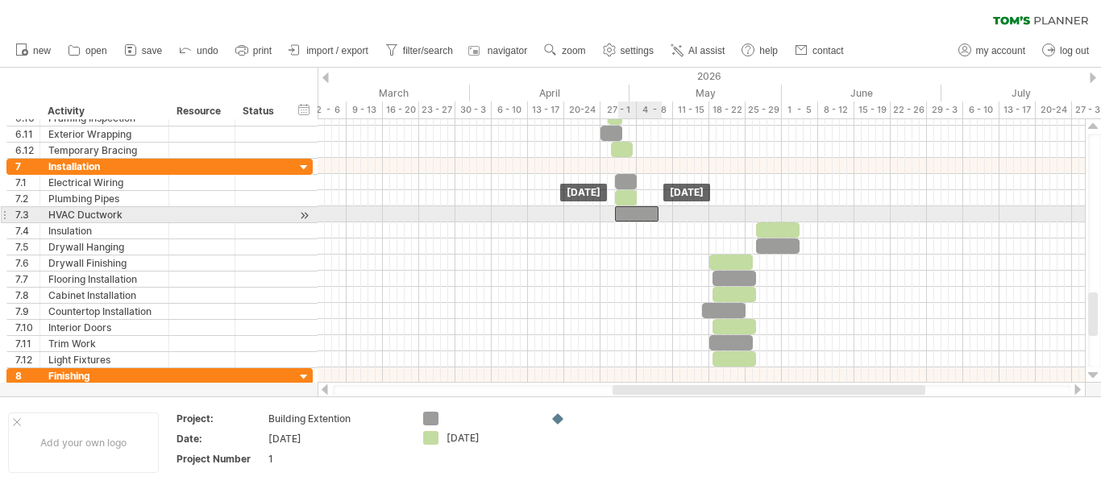
drag, startPoint x: 777, startPoint y: 210, endPoint x: 637, endPoint y: 214, distance: 140.2
click at [637, 214] on div at bounding box center [637, 213] width 44 height 15
drag, startPoint x: 658, startPoint y: 212, endPoint x: 644, endPoint y: 212, distance: 14.5
click at [644, 212] on span at bounding box center [644, 213] width 6 height 15
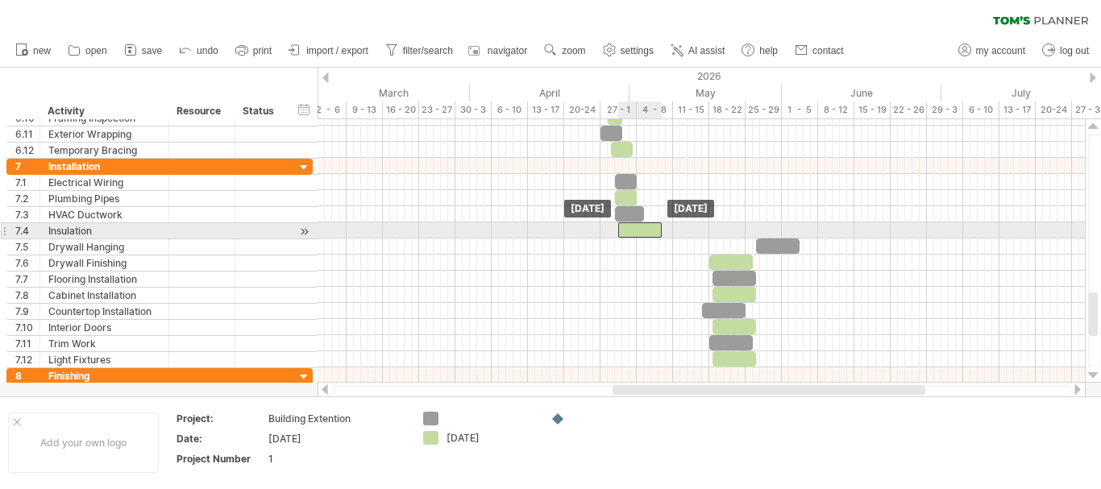
drag, startPoint x: 763, startPoint y: 226, endPoint x: 626, endPoint y: 232, distance: 137.1
click at [626, 232] on div at bounding box center [640, 229] width 44 height 15
drag, startPoint x: 659, startPoint y: 229, endPoint x: 640, endPoint y: 229, distance: 19.3
click at [641, 229] on span at bounding box center [644, 229] width 6 height 15
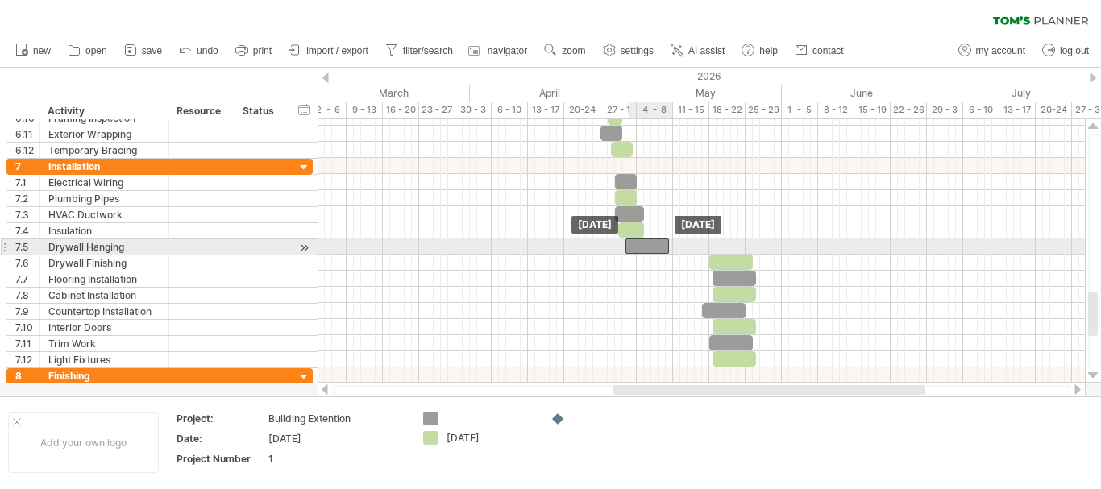
drag, startPoint x: 774, startPoint y: 245, endPoint x: 645, endPoint y: 244, distance: 128.9
click at [645, 244] on div at bounding box center [647, 246] width 44 height 15
drag, startPoint x: 670, startPoint y: 247, endPoint x: 658, endPoint y: 244, distance: 12.5
click at [658, 244] on span at bounding box center [658, 246] width 6 height 15
click at [654, 244] on span at bounding box center [654, 246] width 6 height 15
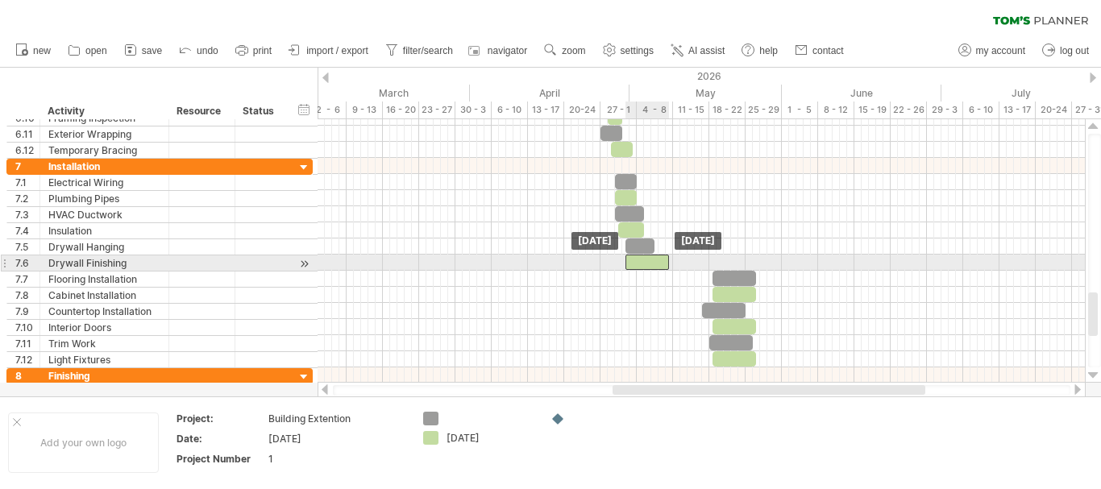
drag, startPoint x: 718, startPoint y: 259, endPoint x: 635, endPoint y: 257, distance: 83.0
click at [635, 257] on div at bounding box center [647, 262] width 44 height 15
drag, startPoint x: 666, startPoint y: 259, endPoint x: 651, endPoint y: 255, distance: 14.9
click at [651, 255] on span at bounding box center [654, 262] width 6 height 15
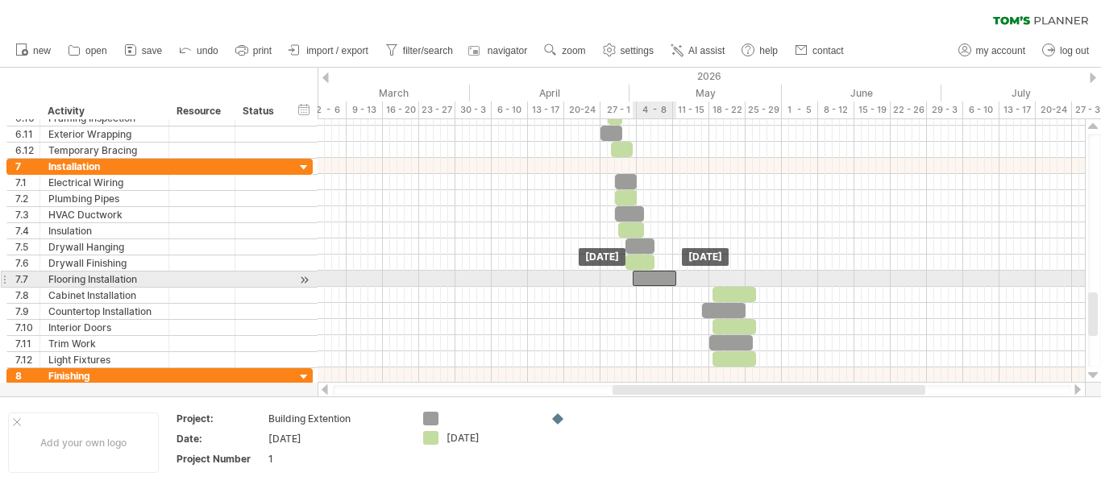
drag, startPoint x: 728, startPoint y: 275, endPoint x: 647, endPoint y: 273, distance: 81.4
click at [647, 273] on div at bounding box center [655, 278] width 44 height 15
drag, startPoint x: 676, startPoint y: 276, endPoint x: 661, endPoint y: 276, distance: 15.3
click at [661, 276] on span at bounding box center [661, 278] width 6 height 15
click at [653, 275] on span at bounding box center [654, 278] width 6 height 15
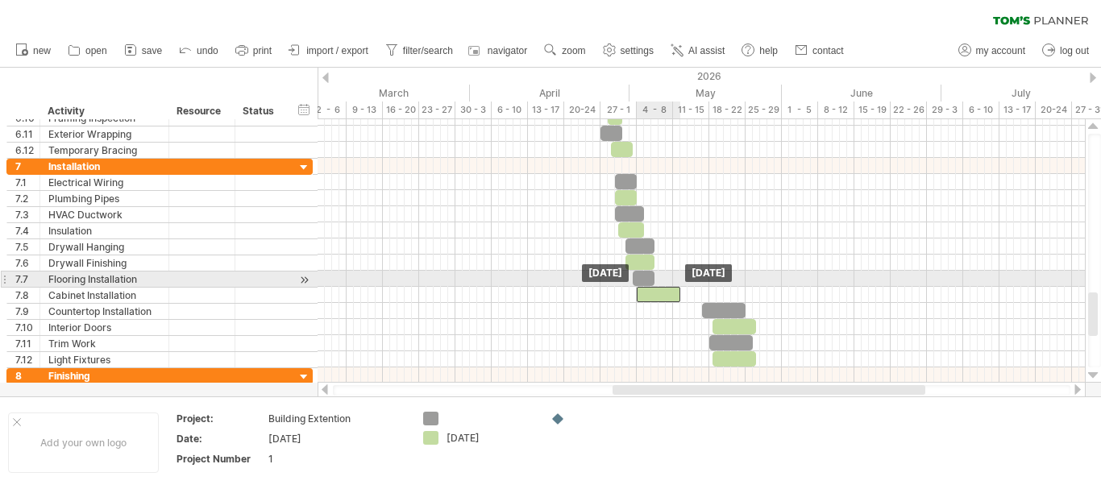
drag, startPoint x: 727, startPoint y: 291, endPoint x: 652, endPoint y: 287, distance: 75.0
click at [652, 287] on div at bounding box center [659, 294] width 44 height 15
drag, startPoint x: 652, startPoint y: 287, endPoint x: 666, endPoint y: 288, distance: 13.7
click at [666, 288] on div at bounding box center [673, 294] width 44 height 15
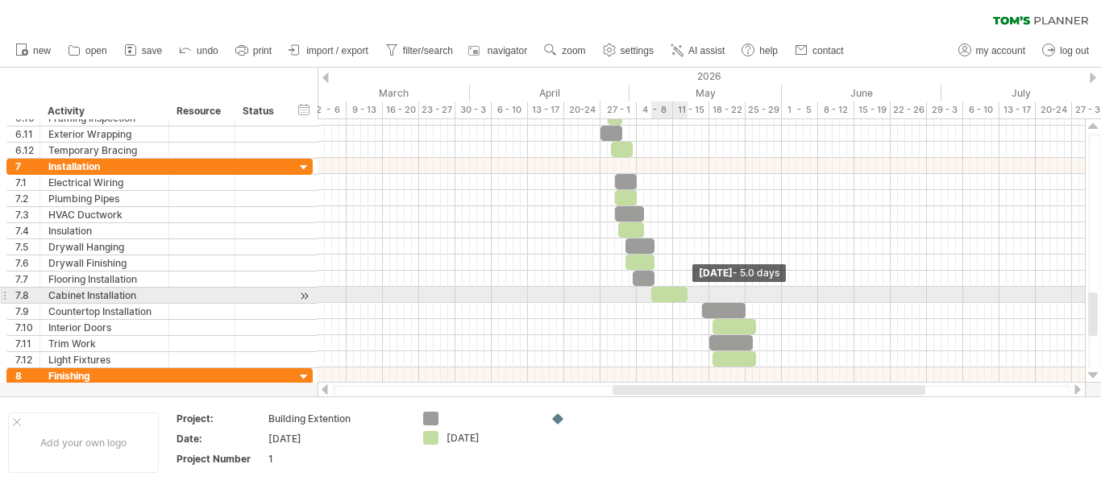
click at [687, 292] on span at bounding box center [687, 294] width 6 height 15
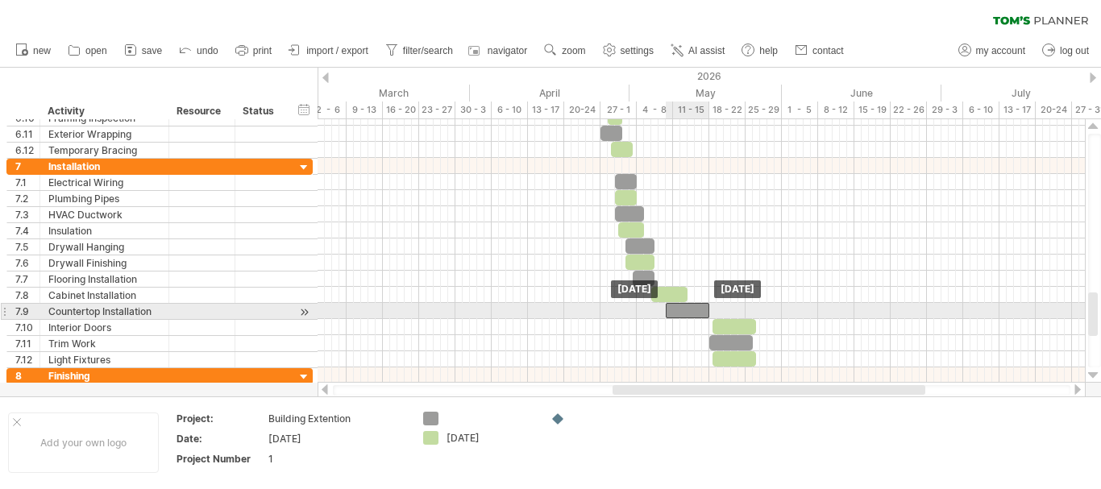
drag, startPoint x: 727, startPoint y: 312, endPoint x: 690, endPoint y: 312, distance: 37.1
click at [690, 312] on div at bounding box center [688, 310] width 44 height 15
drag, startPoint x: 708, startPoint y: 308, endPoint x: 696, endPoint y: 309, distance: 12.2
click at [696, 309] on span at bounding box center [698, 310] width 6 height 15
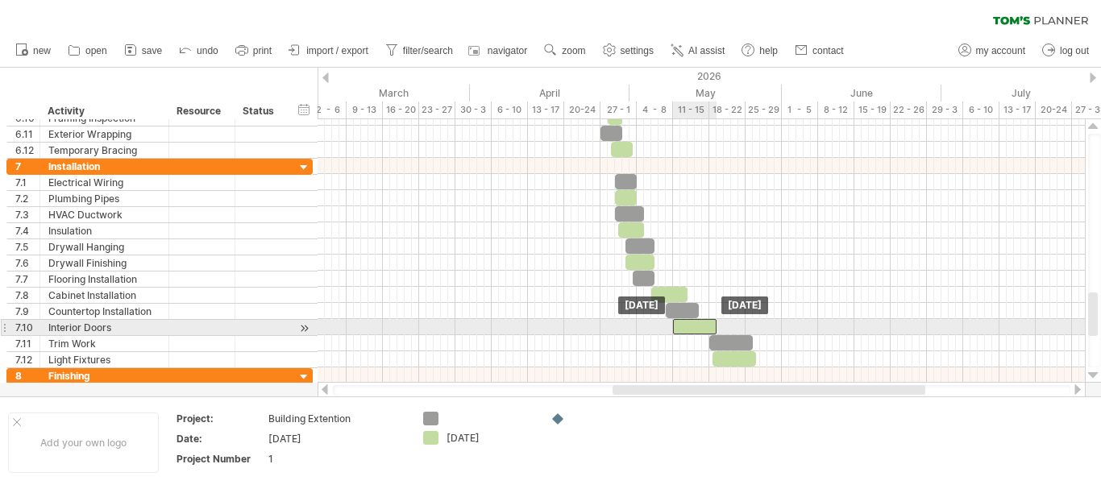
drag, startPoint x: 729, startPoint y: 326, endPoint x: 688, endPoint y: 323, distance: 41.2
click at [688, 323] on div at bounding box center [695, 326] width 44 height 15
drag, startPoint x: 713, startPoint y: 323, endPoint x: 695, endPoint y: 321, distance: 17.9
click at [695, 321] on span at bounding box center [698, 326] width 6 height 15
click at [697, 321] on div at bounding box center [687, 326] width 29 height 15
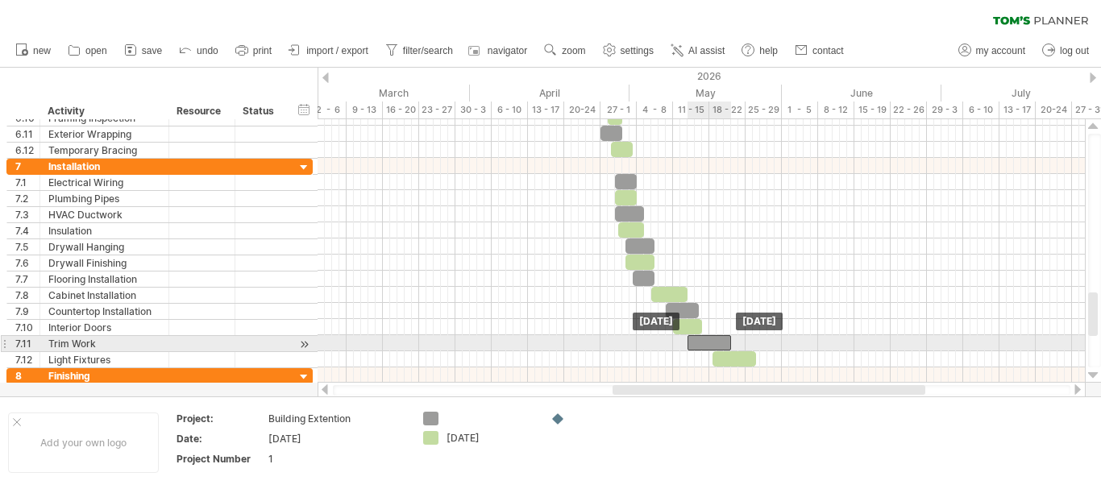
drag, startPoint x: 743, startPoint y: 345, endPoint x: 720, endPoint y: 340, distance: 23.1
click at [720, 340] on div at bounding box center [709, 342] width 44 height 15
drag, startPoint x: 728, startPoint y: 341, endPoint x: 704, endPoint y: 337, distance: 24.5
click at [704, 337] on span at bounding box center [706, 342] width 6 height 15
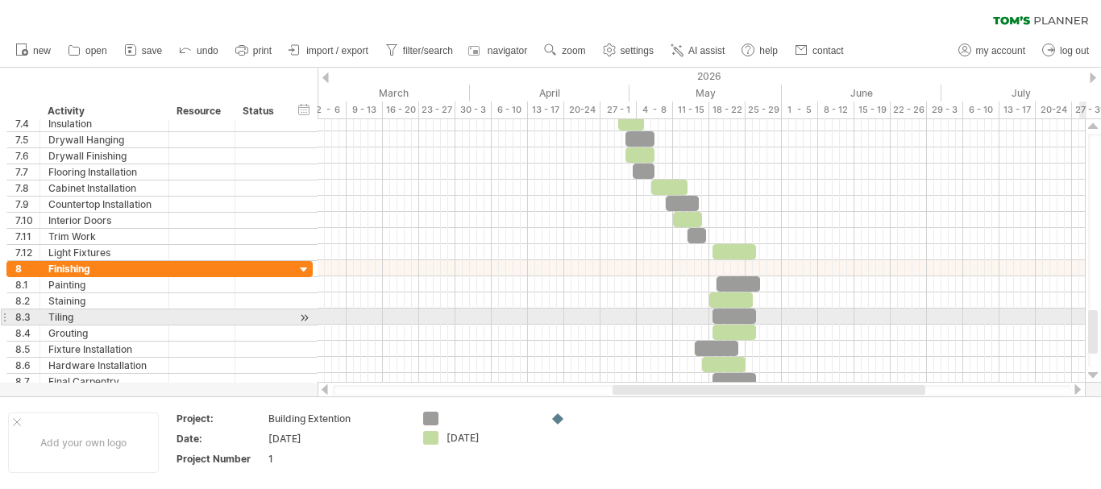
drag, startPoint x: 1093, startPoint y: 301, endPoint x: 1085, endPoint y: 319, distance: 19.5
click at [1085, 319] on div at bounding box center [1093, 250] width 17 height 263
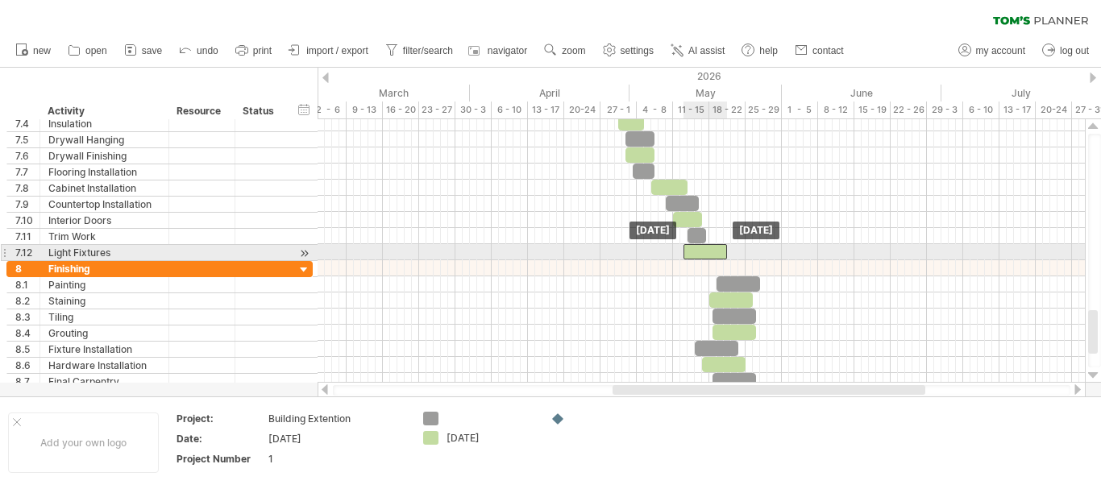
drag, startPoint x: 721, startPoint y: 248, endPoint x: 693, endPoint y: 245, distance: 28.4
click at [693, 245] on div at bounding box center [705, 251] width 44 height 15
drag, startPoint x: 724, startPoint y: 251, endPoint x: 702, endPoint y: 247, distance: 22.9
click at [702, 247] on span at bounding box center [705, 251] width 6 height 15
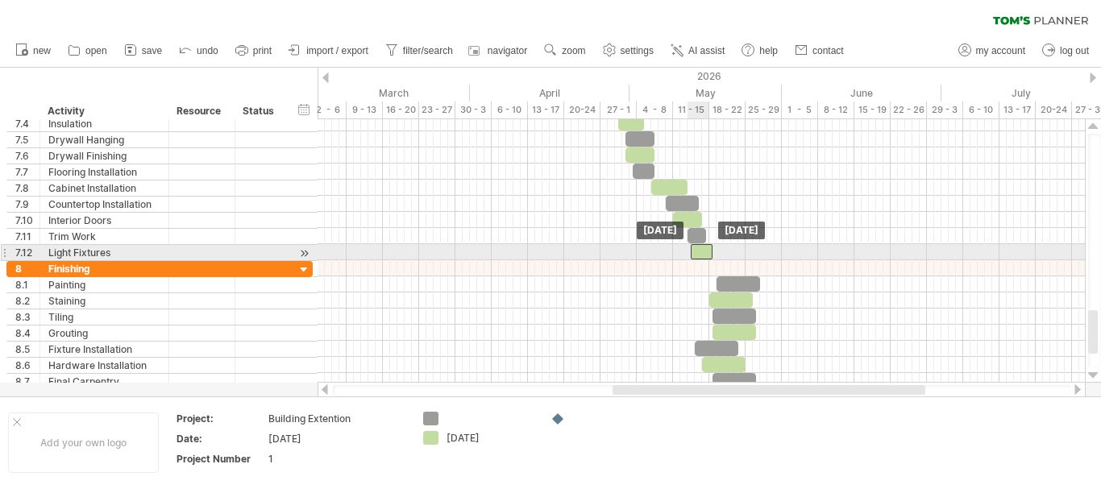
click at [699, 247] on div at bounding box center [702, 251] width 22 height 15
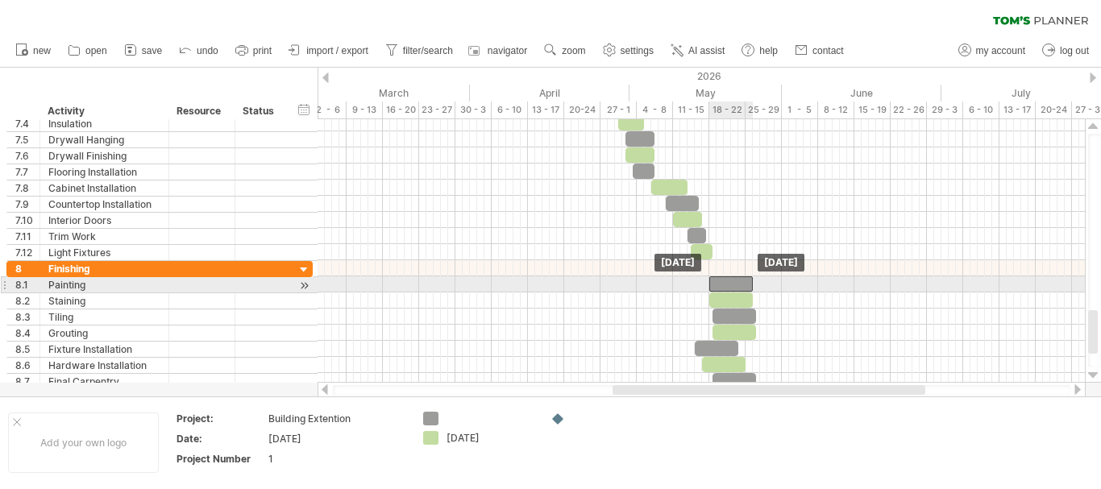
click at [741, 280] on div at bounding box center [731, 283] width 44 height 15
drag, startPoint x: 744, startPoint y: 282, endPoint x: 734, endPoint y: 282, distance: 9.7
click at [734, 282] on div at bounding box center [720, 283] width 44 height 15
click at [732, 282] on span at bounding box center [734, 283] width 6 height 15
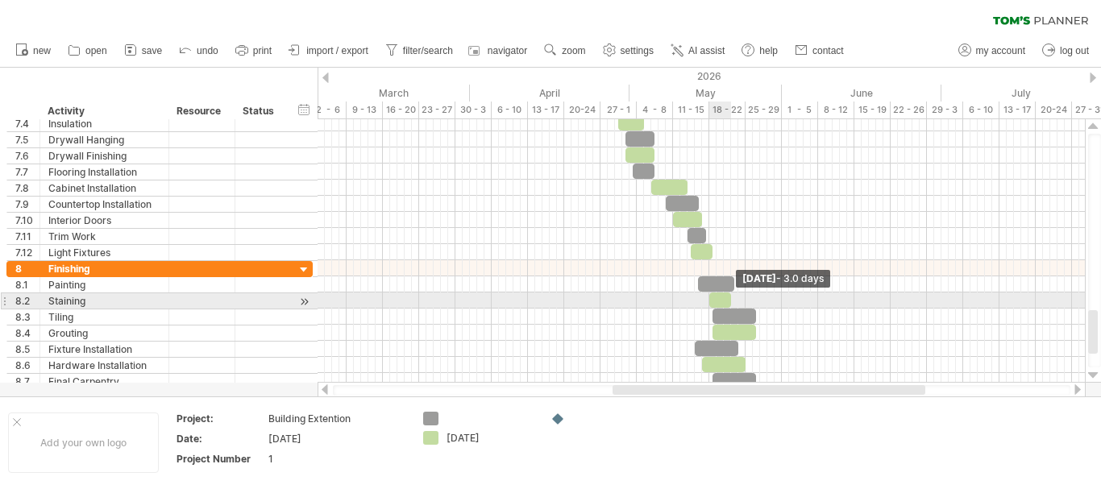
drag, startPoint x: 750, startPoint y: 297, endPoint x: 728, endPoint y: 297, distance: 21.8
click at [728, 297] on span at bounding box center [731, 300] width 6 height 15
click at [731, 297] on div at bounding box center [727, 300] width 22 height 15
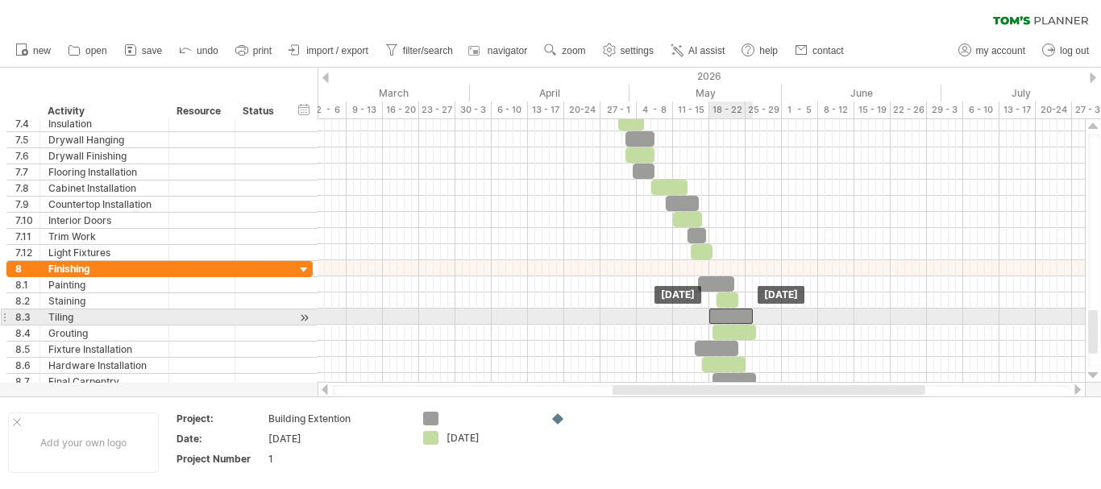
click at [730, 315] on div at bounding box center [731, 316] width 44 height 15
drag, startPoint x: 752, startPoint y: 313, endPoint x: 741, endPoint y: 313, distance: 10.5
click at [741, 313] on span at bounding box center [742, 316] width 6 height 15
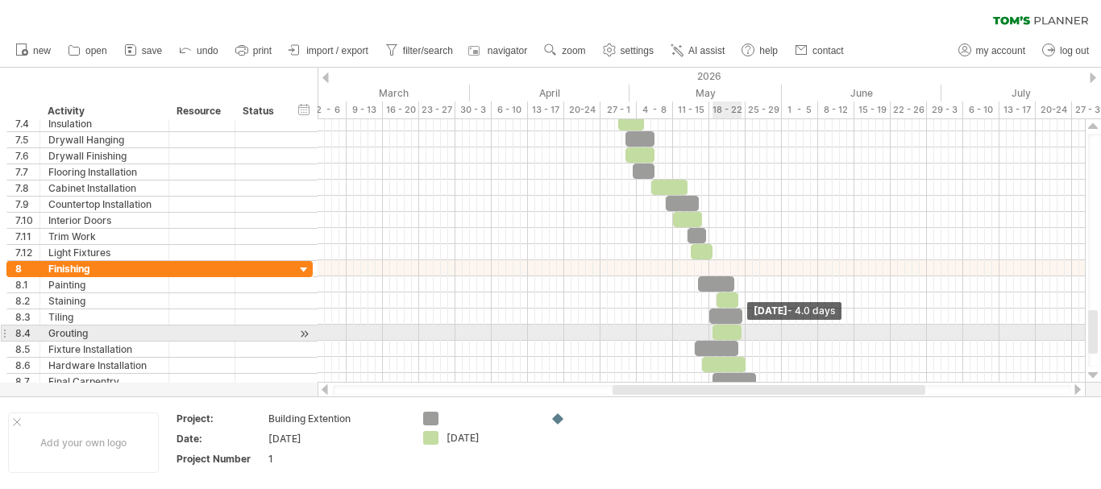
drag, startPoint x: 753, startPoint y: 330, endPoint x: 740, endPoint y: 330, distance: 13.7
click at [740, 330] on span at bounding box center [741, 332] width 6 height 15
click at [736, 330] on div at bounding box center [734, 332] width 29 height 15
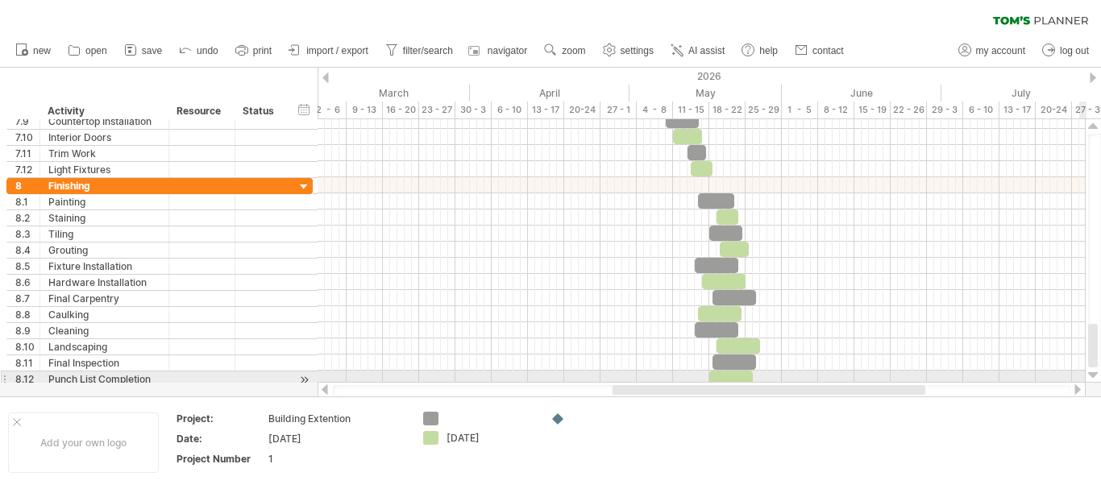
drag, startPoint x: 1092, startPoint y: 323, endPoint x: 1086, endPoint y: 375, distance: 52.7
click at [1086, 375] on div at bounding box center [1093, 250] width 17 height 263
click at [1093, 372] on div at bounding box center [1093, 375] width 10 height 13
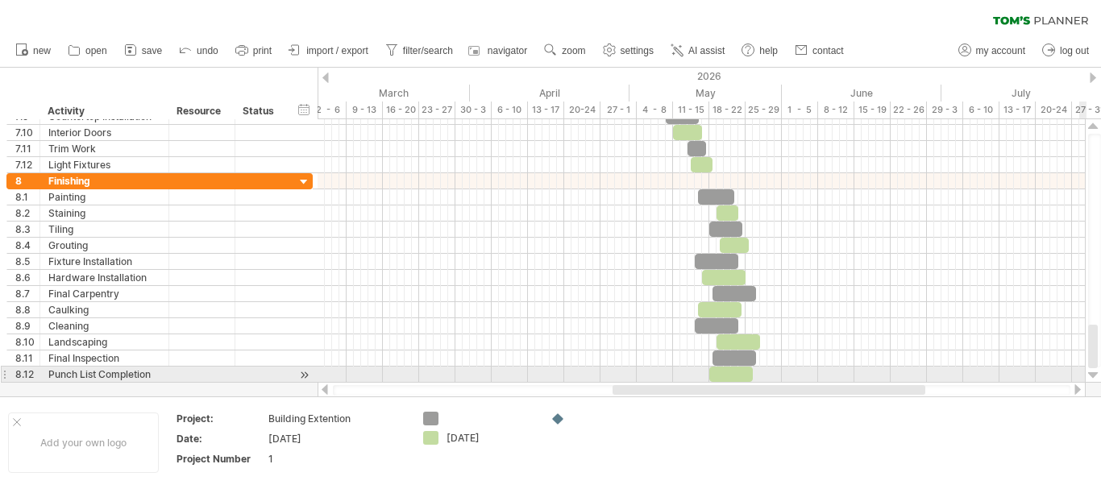
click at [1093, 372] on div at bounding box center [1093, 375] width 10 height 13
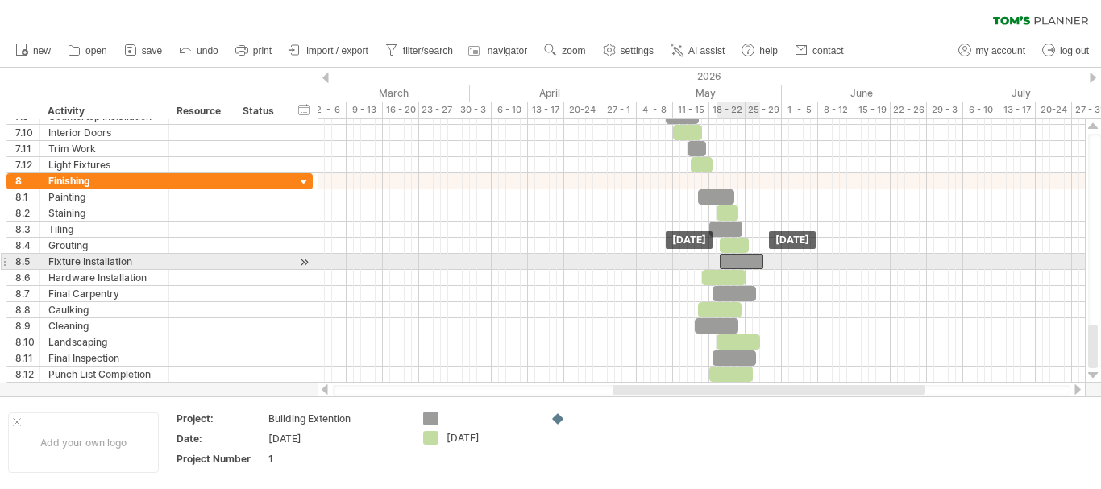
drag, startPoint x: 706, startPoint y: 262, endPoint x: 730, endPoint y: 262, distance: 24.2
click at [730, 262] on div at bounding box center [742, 261] width 44 height 15
drag, startPoint x: 761, startPoint y: 261, endPoint x: 732, endPoint y: 259, distance: 29.9
click at [732, 259] on span at bounding box center [734, 261] width 6 height 15
click at [728, 259] on div at bounding box center [731, 261] width 15 height 15
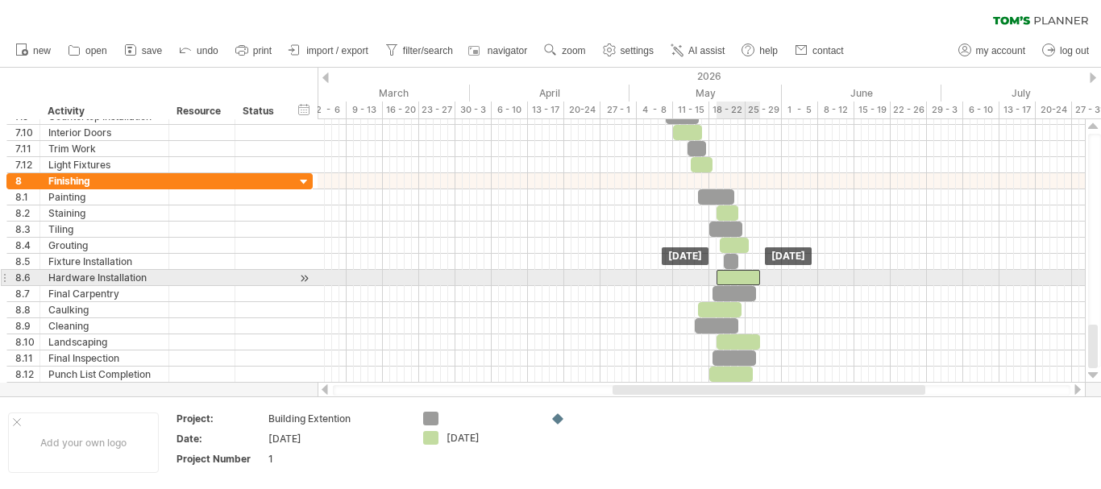
drag, startPoint x: 727, startPoint y: 276, endPoint x: 742, endPoint y: 278, distance: 15.5
click at [742, 278] on div at bounding box center [738, 277] width 44 height 15
drag, startPoint x: 758, startPoint y: 278, endPoint x: 728, endPoint y: 276, distance: 29.9
click at [728, 276] on span at bounding box center [731, 277] width 6 height 15
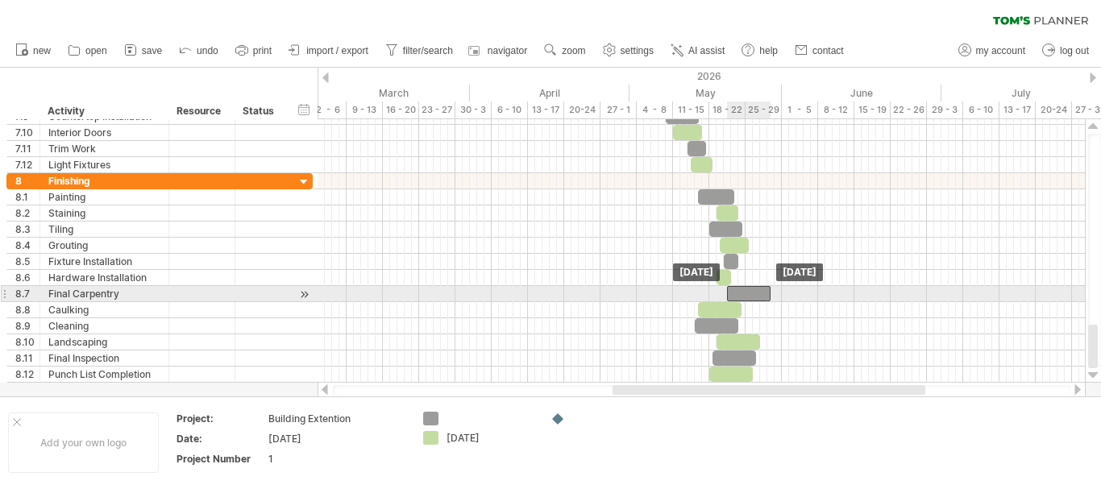
drag, startPoint x: 728, startPoint y: 292, endPoint x: 743, endPoint y: 292, distance: 14.5
click at [743, 292] on div at bounding box center [749, 293] width 44 height 15
drag, startPoint x: 772, startPoint y: 290, endPoint x: 753, endPoint y: 290, distance: 18.5
click at [753, 290] on span at bounding box center [752, 293] width 6 height 15
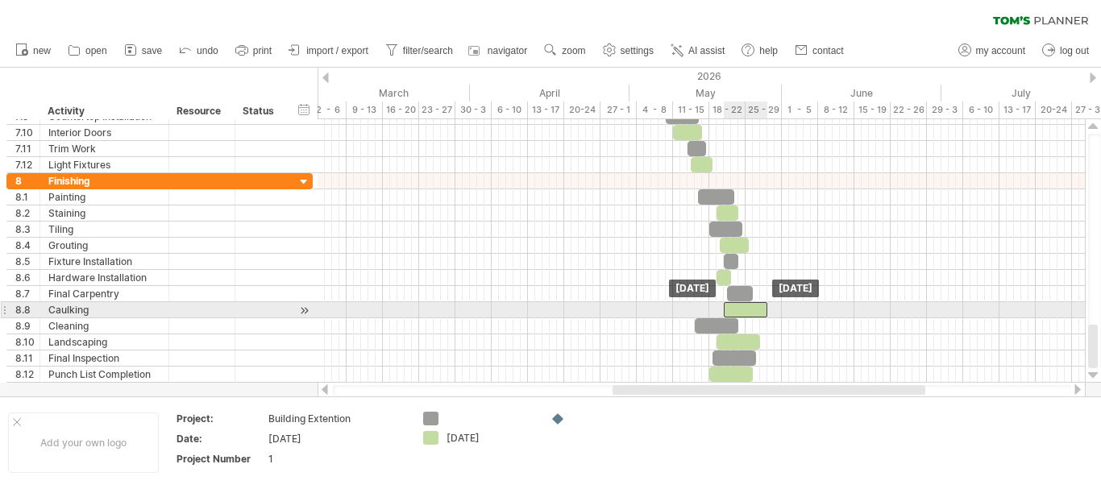
drag, startPoint x: 720, startPoint y: 308, endPoint x: 745, endPoint y: 309, distance: 25.0
click at [745, 309] on div at bounding box center [746, 309] width 44 height 15
drag, startPoint x: 766, startPoint y: 308, endPoint x: 742, endPoint y: 307, distance: 24.2
click at [742, 307] on span at bounding box center [742, 309] width 6 height 15
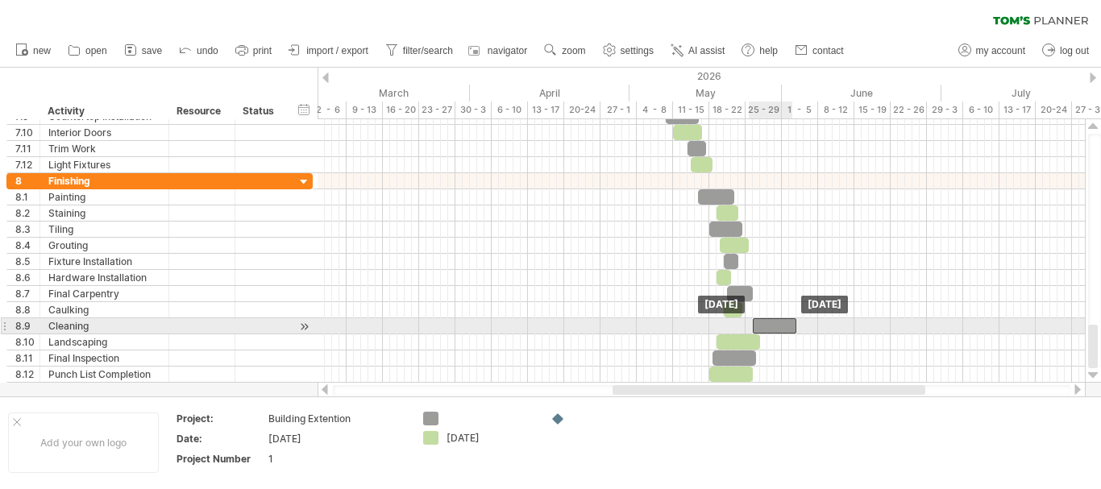
drag, startPoint x: 722, startPoint y: 320, endPoint x: 778, endPoint y: 320, distance: 56.4
click at [778, 320] on div at bounding box center [775, 325] width 44 height 15
drag, startPoint x: 795, startPoint y: 326, endPoint x: 784, endPoint y: 326, distance: 10.5
click at [784, 326] on span at bounding box center [785, 325] width 6 height 15
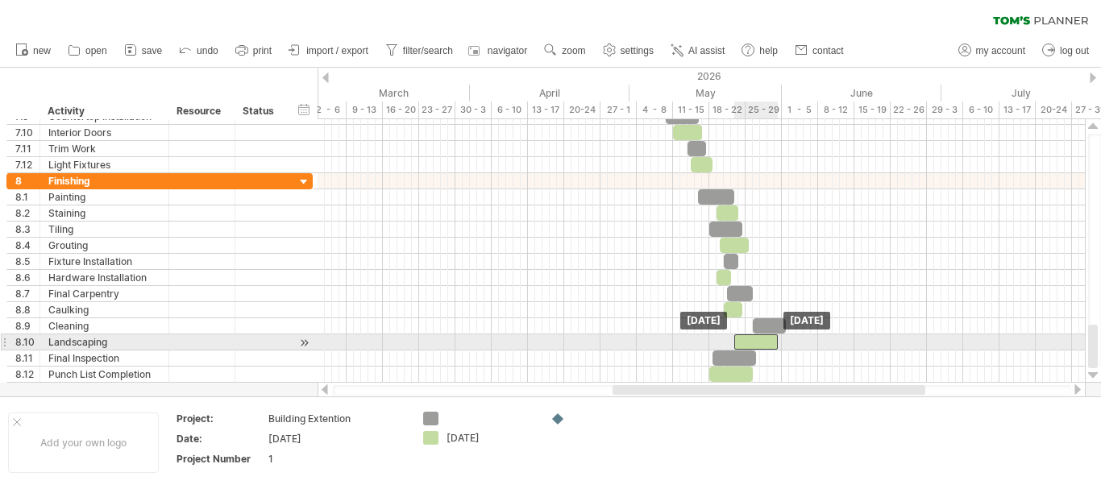
drag, startPoint x: 749, startPoint y: 342, endPoint x: 768, endPoint y: 343, distance: 19.4
click at [768, 343] on div at bounding box center [756, 341] width 44 height 15
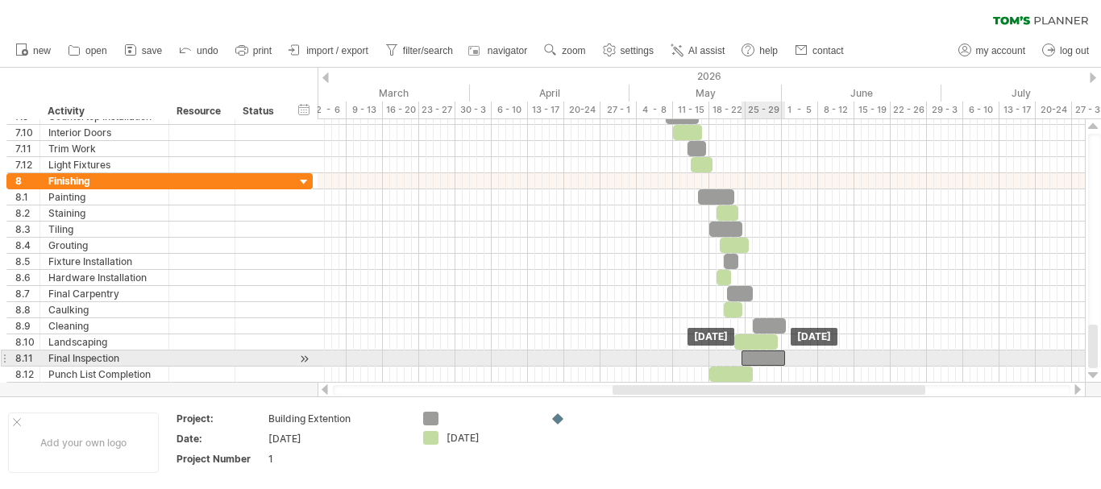
drag, startPoint x: 736, startPoint y: 357, endPoint x: 765, endPoint y: 357, distance: 29.0
click at [765, 357] on div at bounding box center [763, 358] width 44 height 15
drag, startPoint x: 741, startPoint y: 359, endPoint x: 771, endPoint y: 355, distance: 31.0
click at [771, 355] on span at bounding box center [771, 358] width 6 height 15
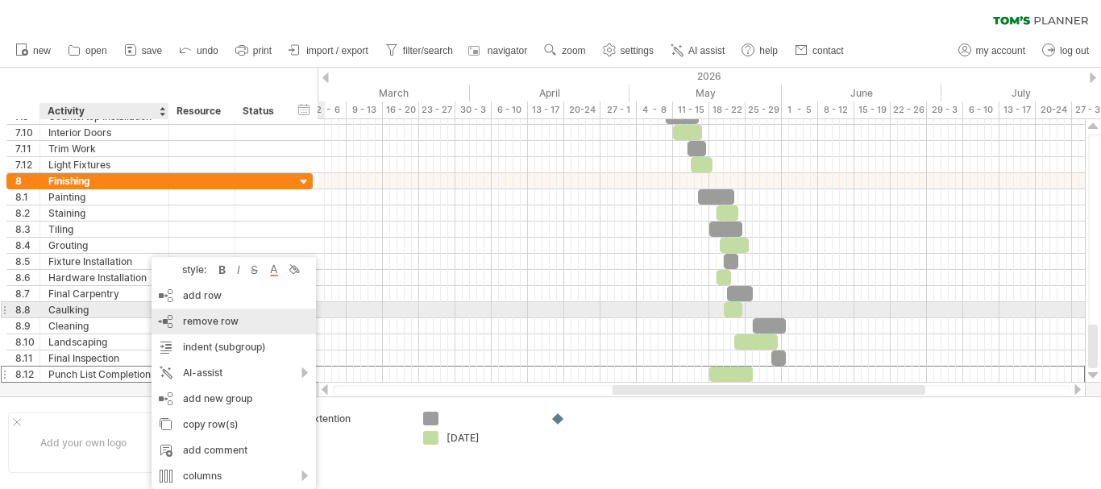
click at [176, 317] on div "remove row remove selected rows" at bounding box center [233, 322] width 164 height 26
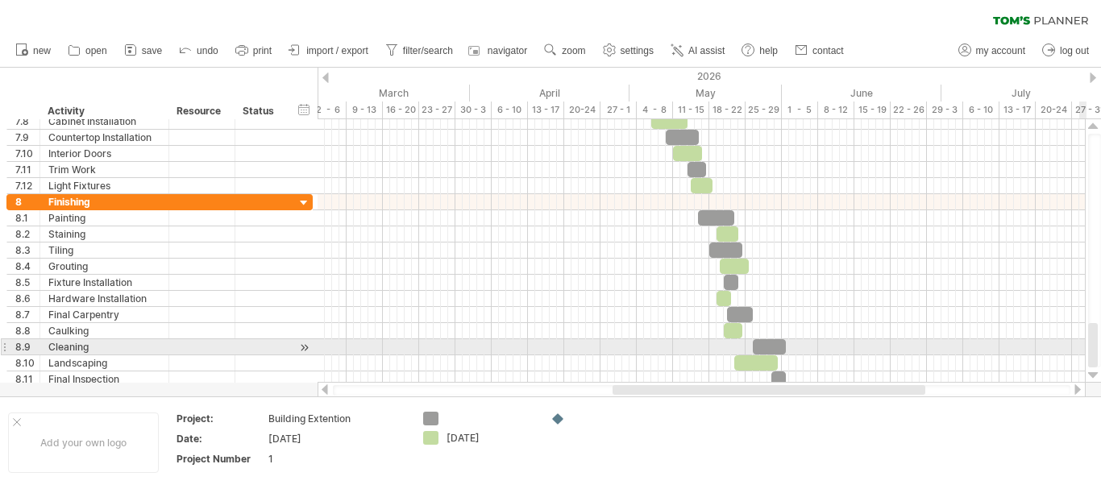
drag, startPoint x: 1097, startPoint y: 338, endPoint x: 1097, endPoint y: 351, distance: 12.9
click at [1097, 351] on div at bounding box center [1093, 345] width 10 height 44
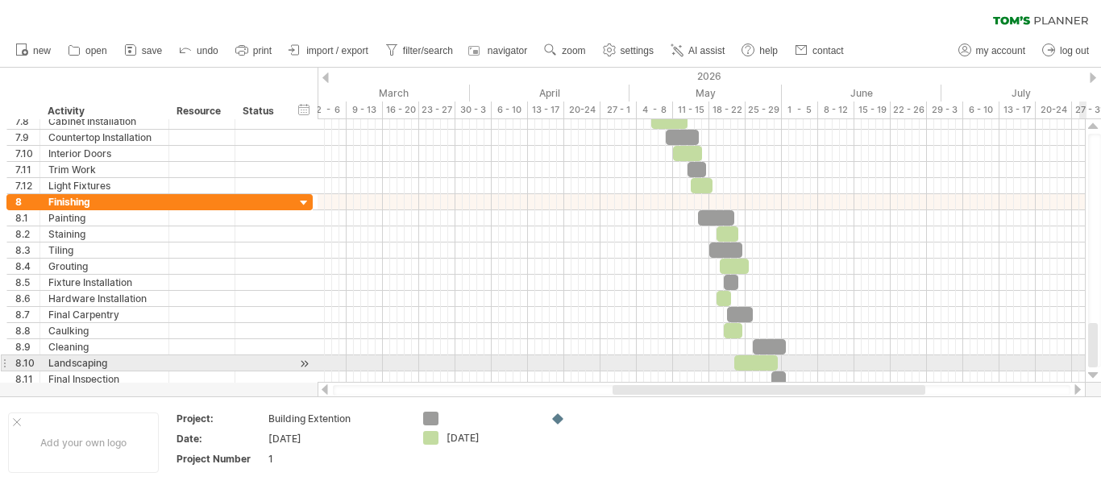
drag, startPoint x: 1093, startPoint y: 346, endPoint x: 1096, endPoint y: 371, distance: 24.4
click at [1096, 371] on div at bounding box center [1093, 250] width 17 height 263
click at [1096, 371] on div at bounding box center [1093, 375] width 10 height 13
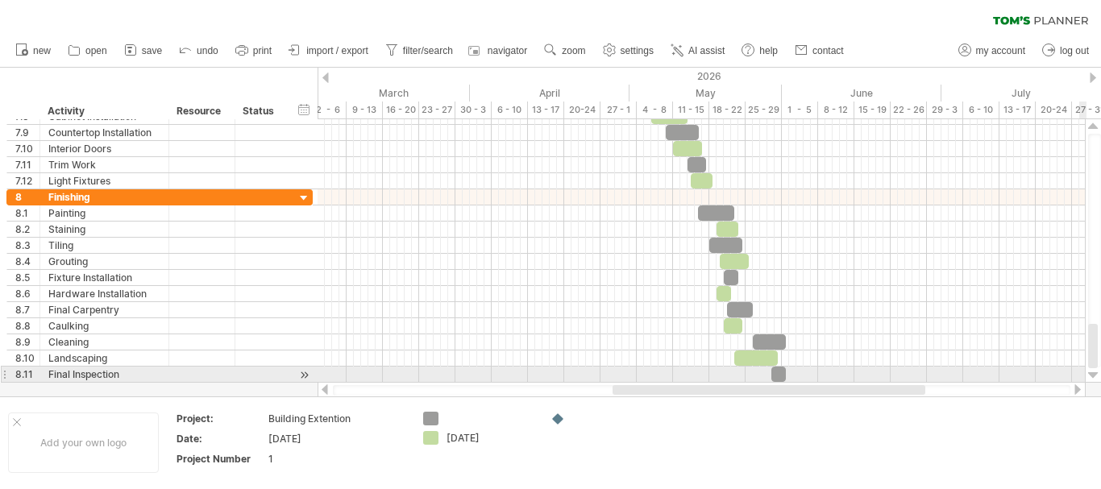
drag, startPoint x: 1096, startPoint y: 371, endPoint x: 1086, endPoint y: 373, distance: 10.0
click at [1086, 373] on div at bounding box center [1093, 250] width 17 height 263
click at [780, 376] on div at bounding box center [781, 374] width 15 height 15
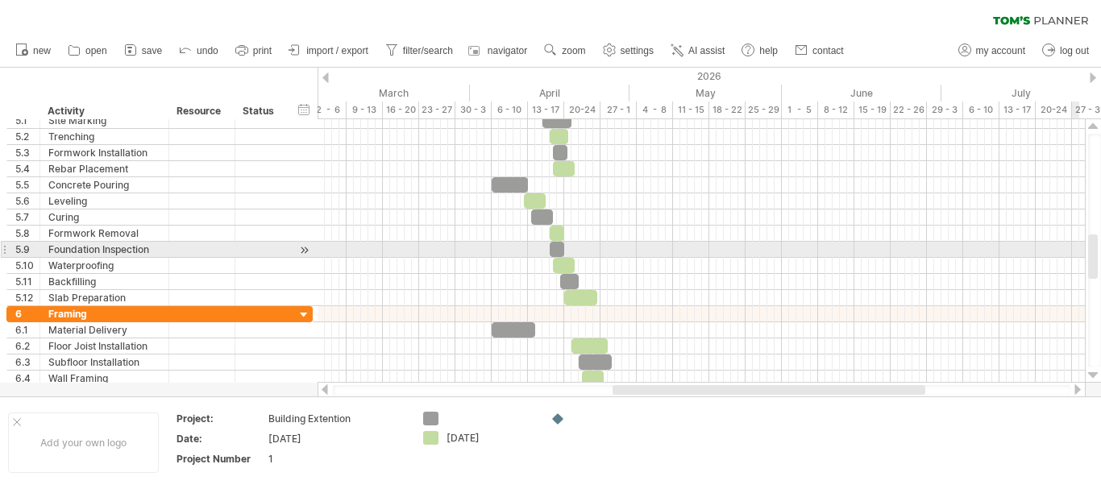
drag, startPoint x: 1094, startPoint y: 334, endPoint x: 1100, endPoint y: 244, distance: 89.6
click at [1100, 244] on div at bounding box center [1094, 251] width 13 height 234
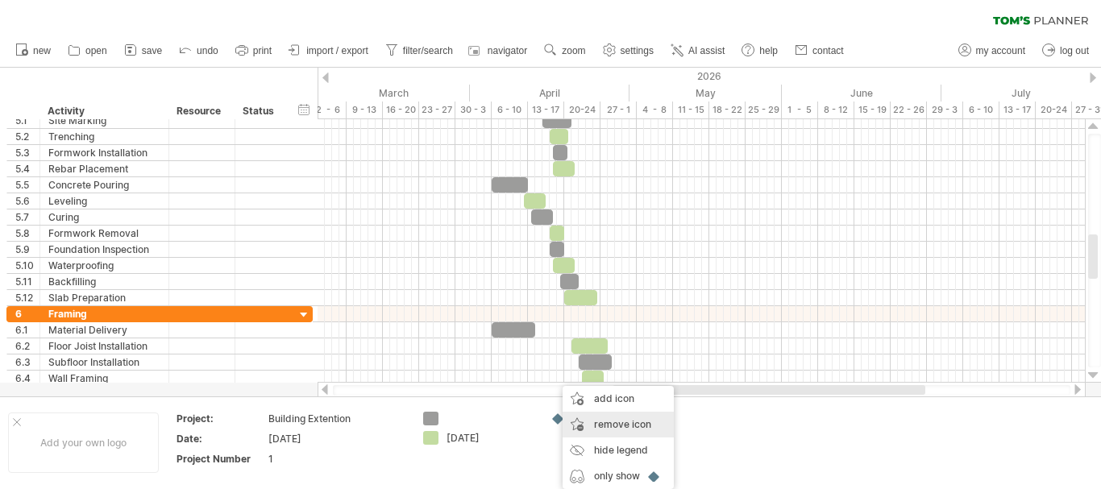
click at [587, 421] on div "remove icon remove selected items" at bounding box center [617, 425] width 111 height 26
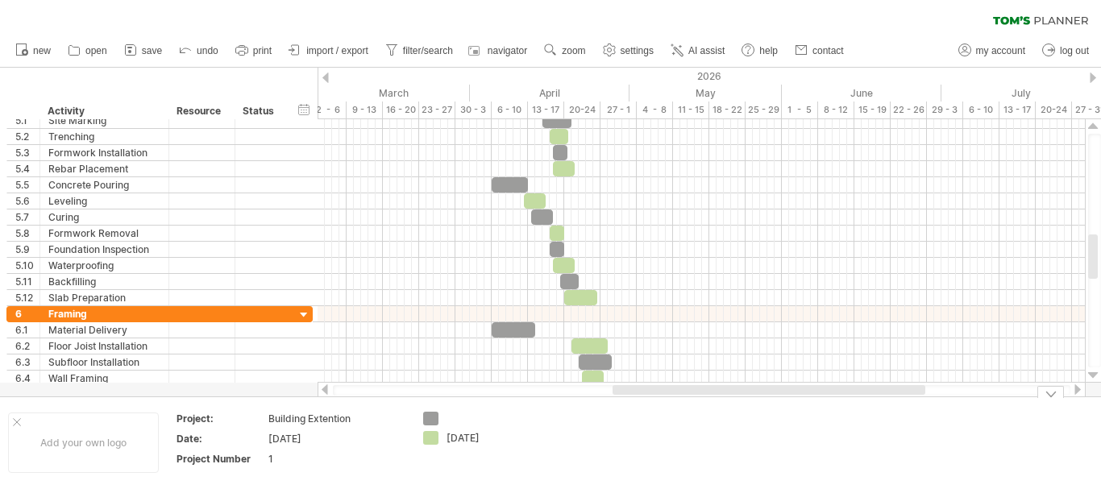
click at [1048, 397] on div at bounding box center [1050, 392] width 27 height 12
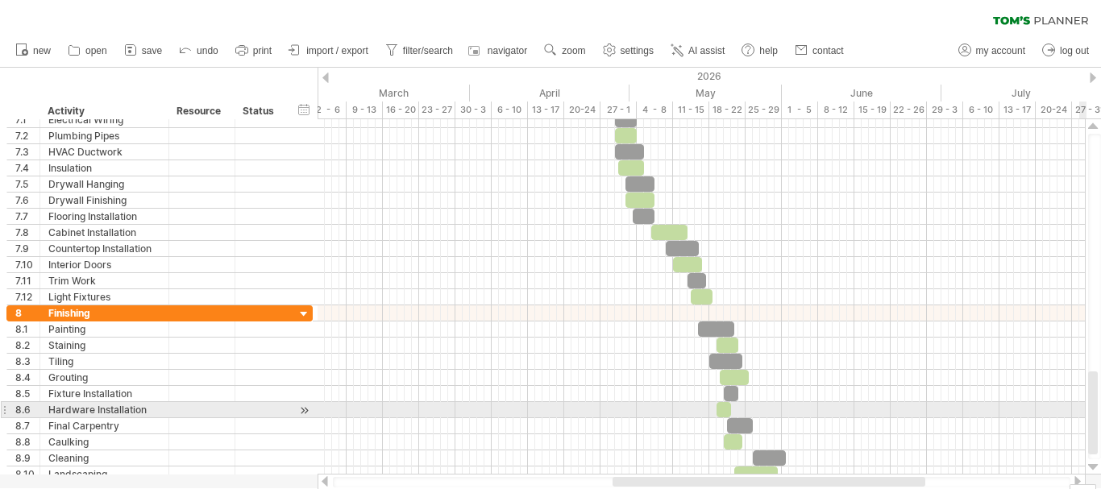
drag, startPoint x: 1094, startPoint y: 312, endPoint x: 1100, endPoint y: 446, distance: 134.7
click at [1100, 446] on div at bounding box center [1094, 297] width 13 height 326
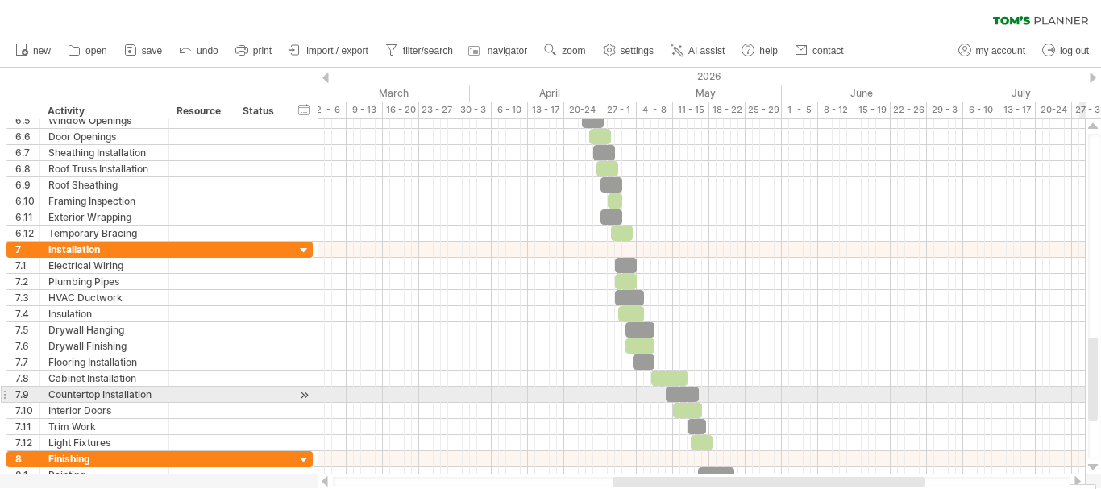
drag, startPoint x: 1093, startPoint y: 425, endPoint x: 1075, endPoint y: 243, distance: 183.8
click at [1075, 243] on div "Trying to reach [DOMAIN_NAME] Connected again... 0% clear filter new 1" at bounding box center [550, 244] width 1101 height 489
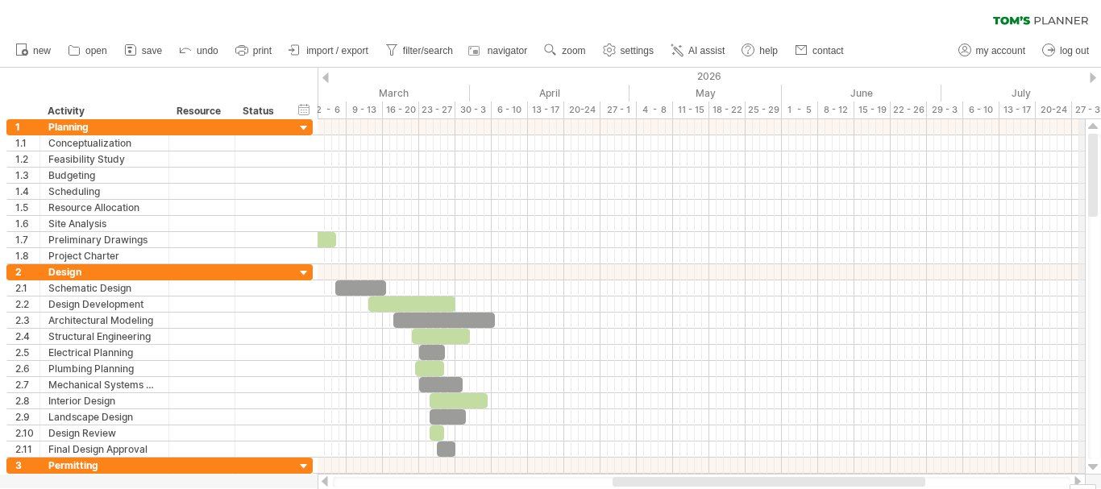
drag, startPoint x: 1094, startPoint y: 252, endPoint x: 1085, endPoint y: 103, distance: 149.3
click at [1085, 103] on div "Trying to reach [DOMAIN_NAME] Connected again... 0% clear filter new 1" at bounding box center [550, 244] width 1101 height 489
click at [1068, 15] on div "clear filter reapply filter" at bounding box center [550, 17] width 1101 height 34
click at [1045, 15] on div "clear filter reapply filter" at bounding box center [550, 17] width 1101 height 34
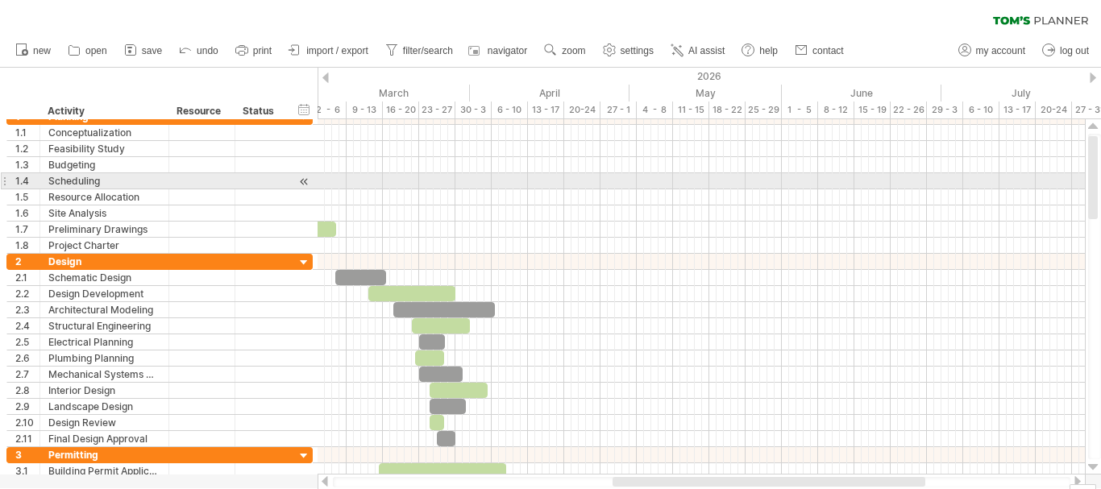
drag, startPoint x: 1090, startPoint y: 180, endPoint x: 1100, endPoint y: 464, distance: 284.6
click at [1100, 464] on div at bounding box center [1093, 296] width 17 height 355
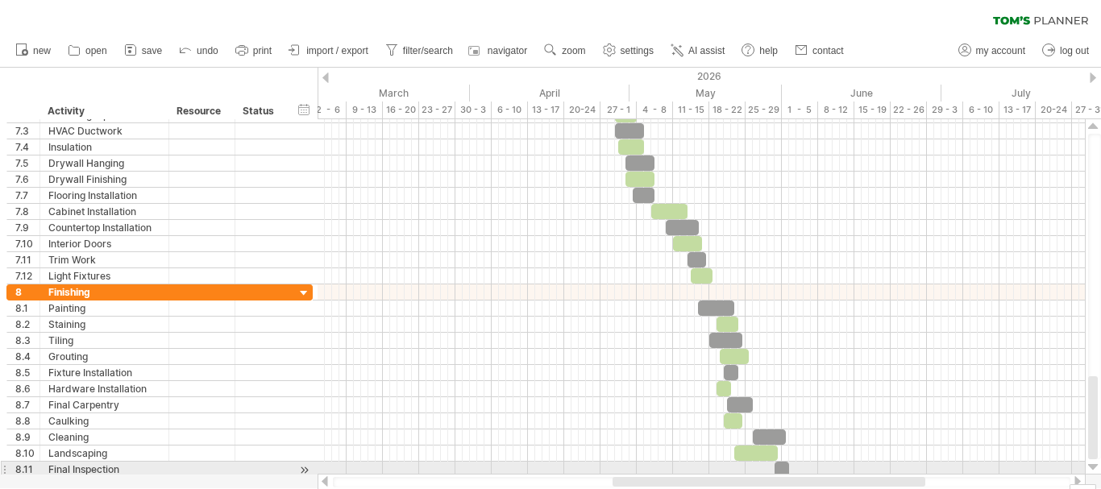
click at [1100, 464] on div at bounding box center [1093, 296] width 17 height 355
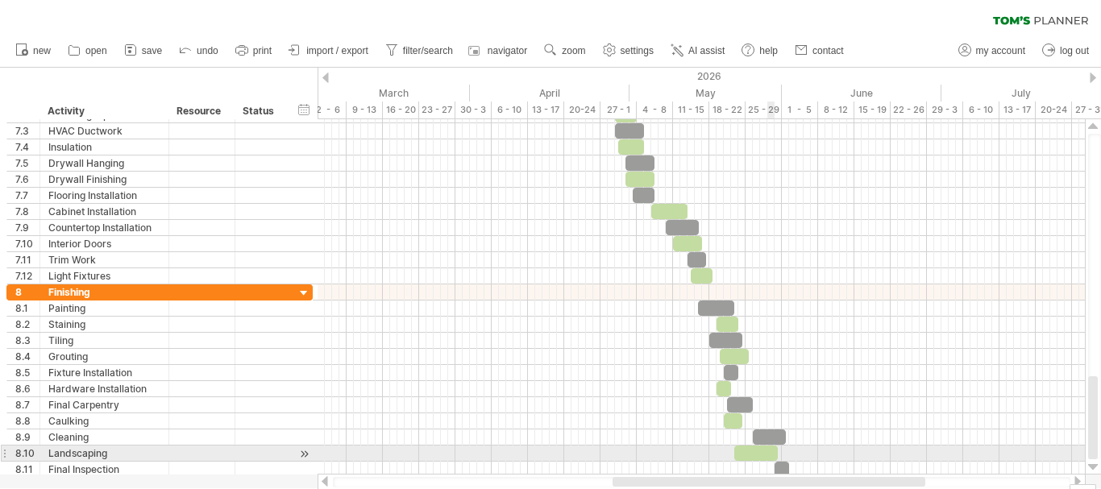
drag, startPoint x: 1093, startPoint y: 440, endPoint x: 772, endPoint y: 450, distance: 321.7
click at [772, 450] on div "Trying to reach [DOMAIN_NAME] Connected again... 0% clear filter new 1" at bounding box center [550, 244] width 1101 height 489
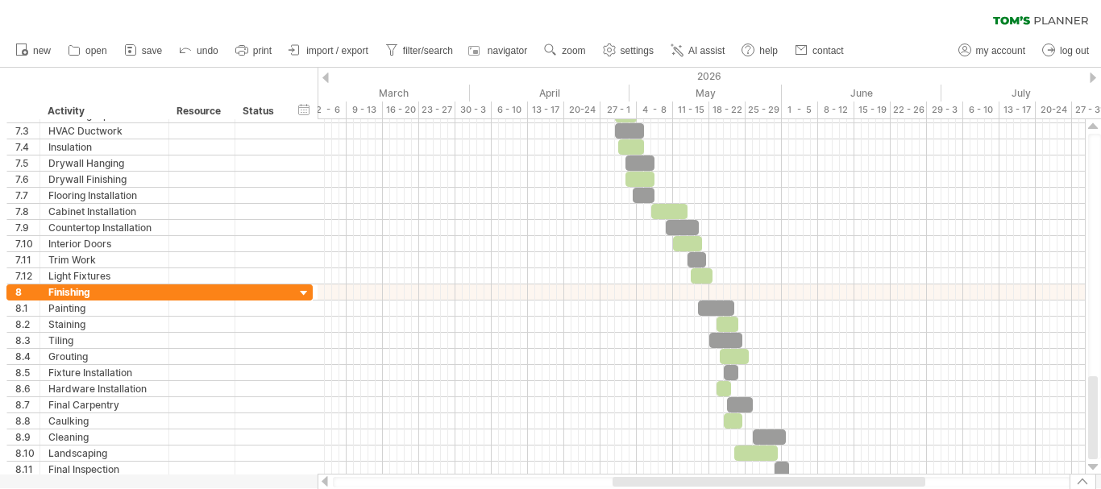
click at [1079, 486] on div at bounding box center [1082, 481] width 27 height 15
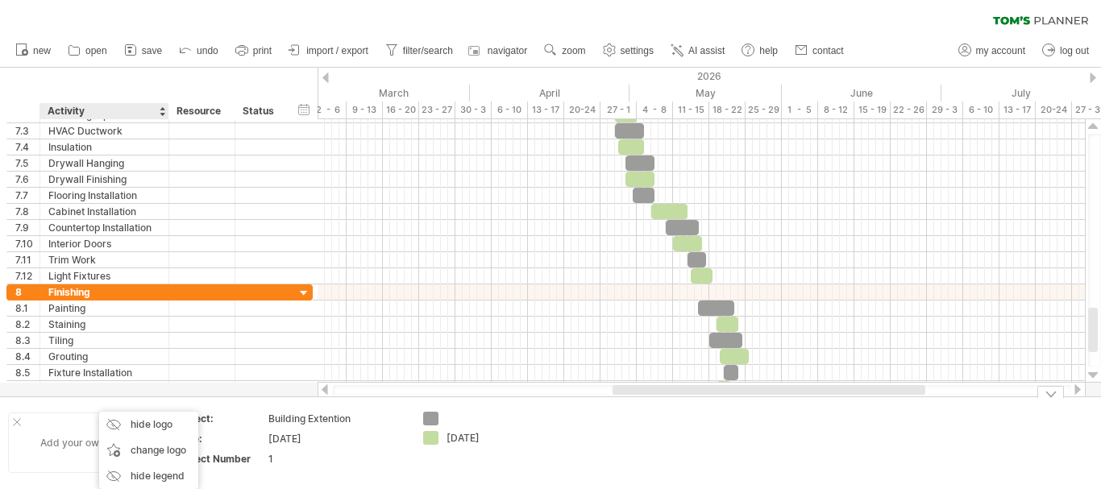
click at [63, 432] on div "Add your own logo" at bounding box center [83, 443] width 151 height 60
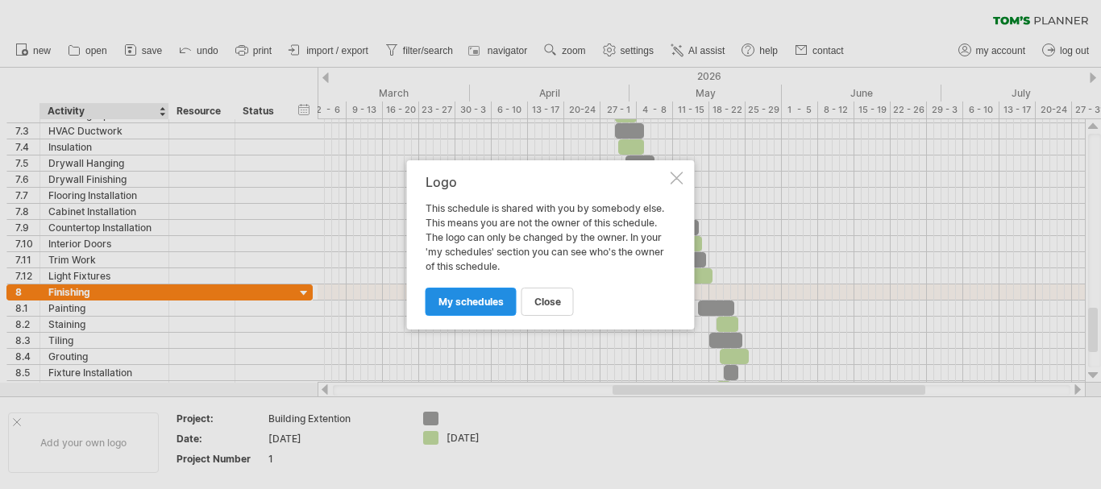
click at [493, 296] on span "my schedules" at bounding box center [470, 302] width 65 height 12
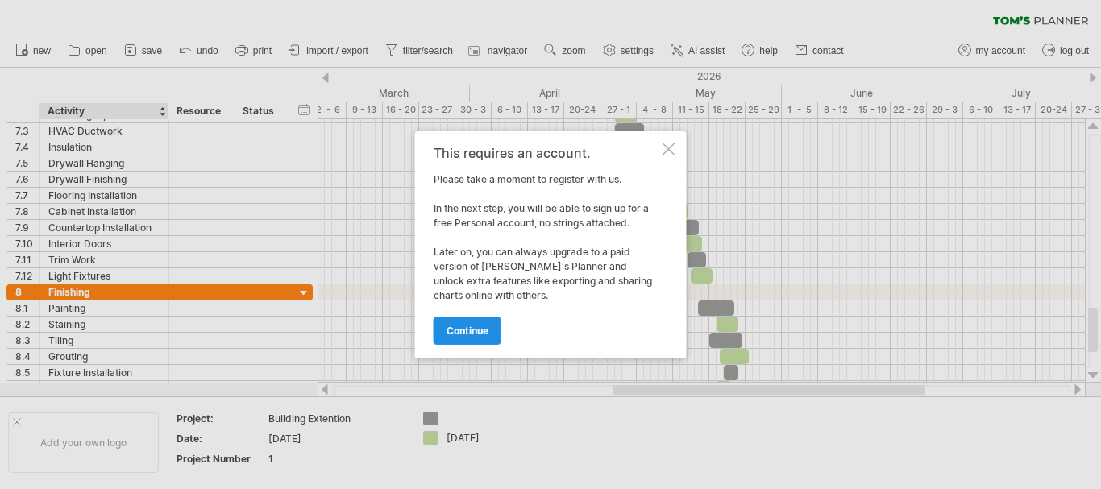
click at [468, 328] on span "continue" at bounding box center [467, 331] width 42 height 12
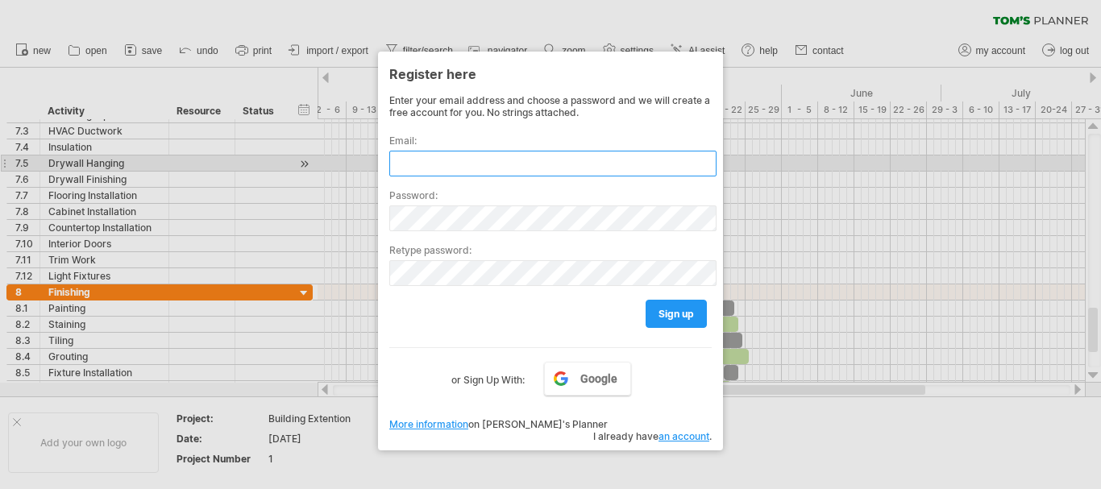
click at [453, 165] on input "text" at bounding box center [552, 164] width 327 height 26
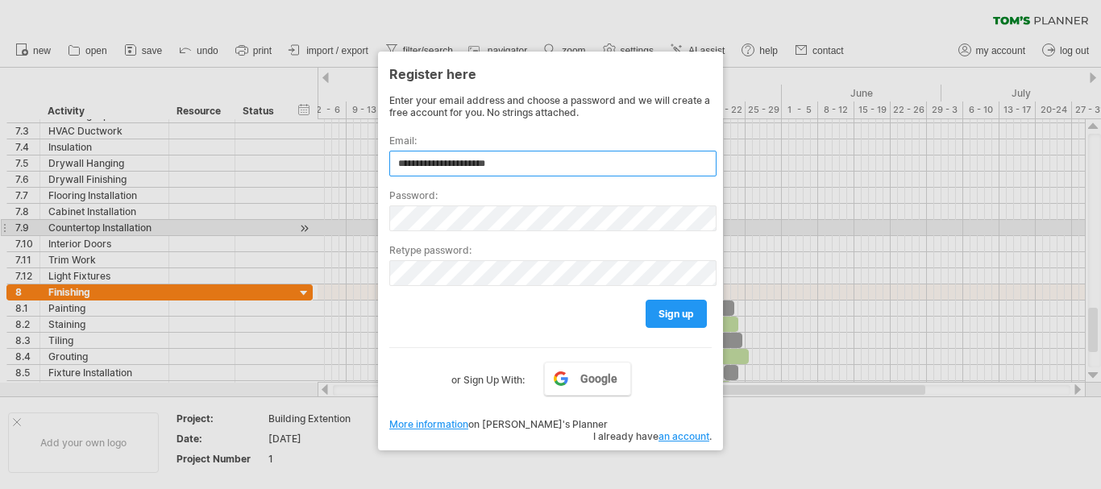
type input "**********"
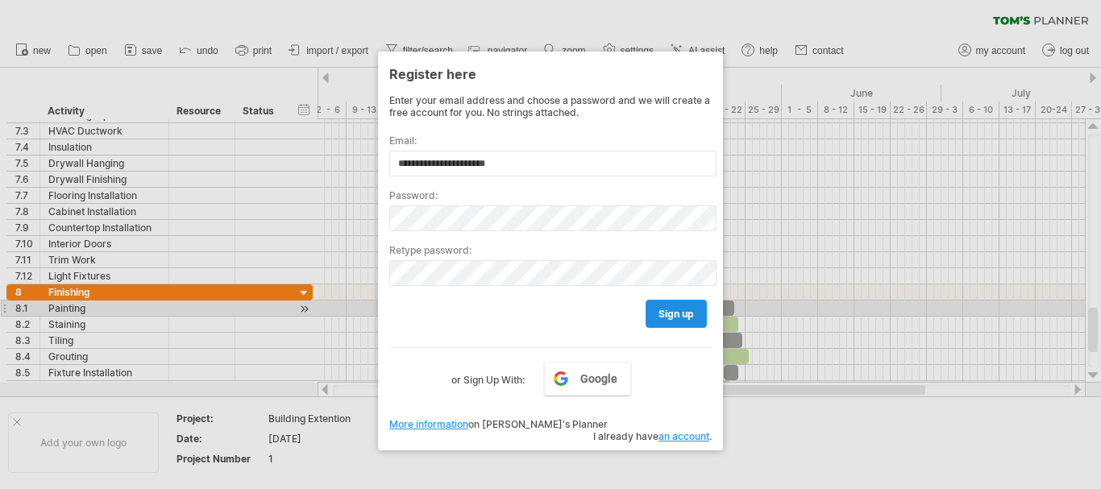
click at [687, 306] on link "sign up" at bounding box center [675, 314] width 61 height 28
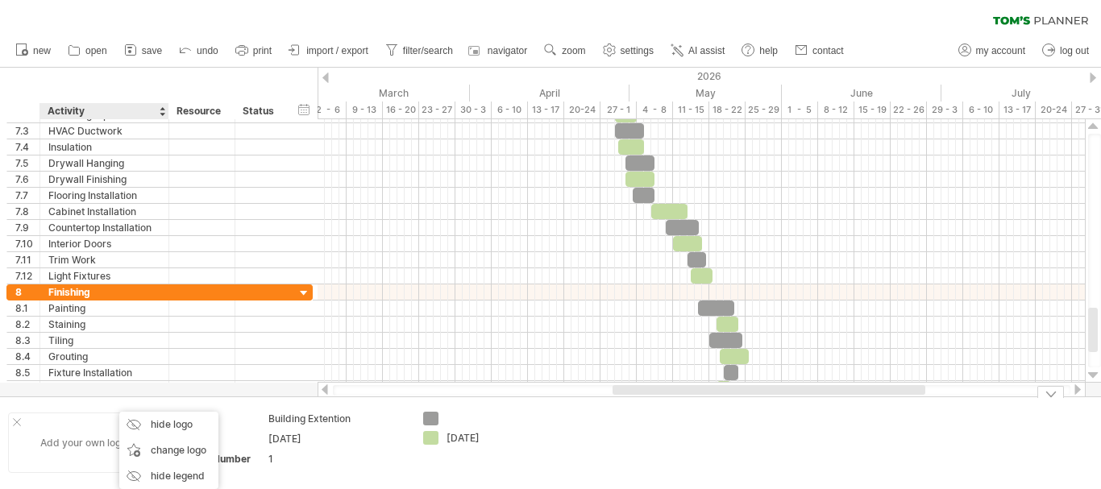
click at [85, 447] on div "Add your own logo" at bounding box center [83, 443] width 151 height 60
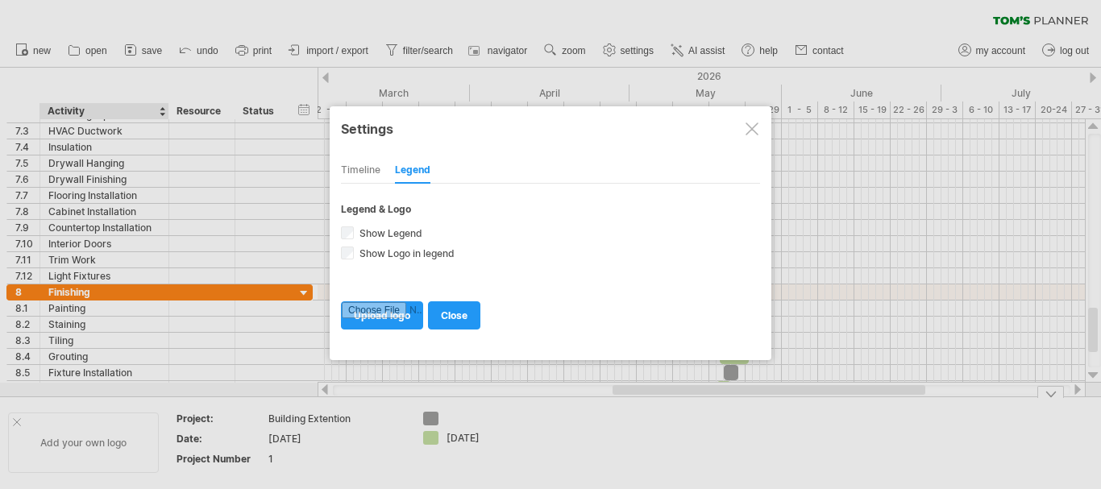
click at [85, 447] on div at bounding box center [550, 244] width 1101 height 489
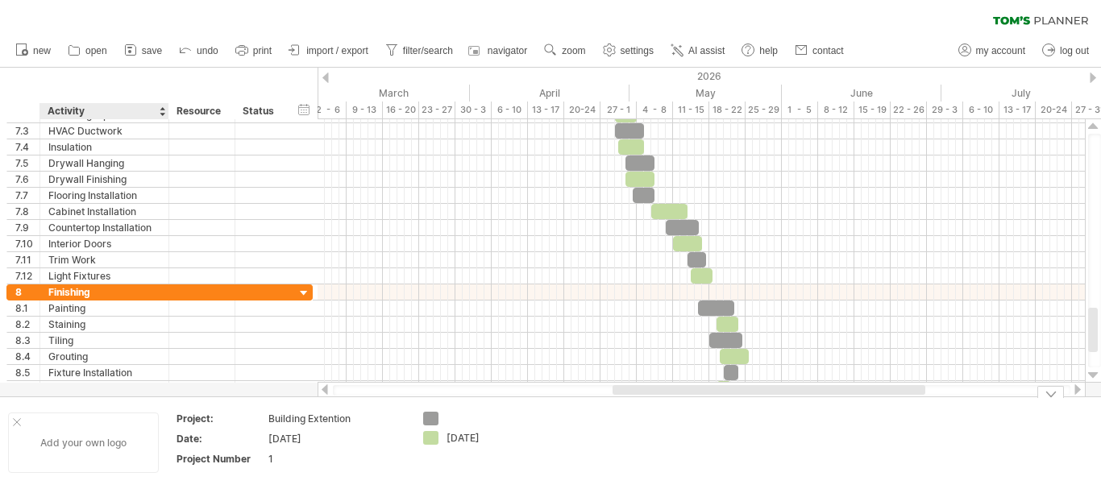
click at [85, 447] on div "Add your own logo" at bounding box center [83, 443] width 151 height 60
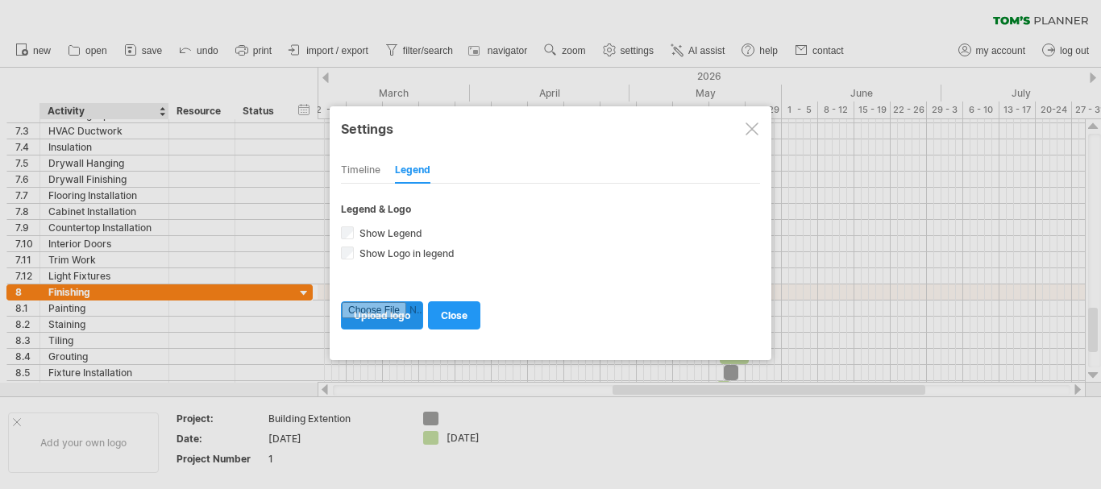
click at [379, 309] on input "file" at bounding box center [382, 315] width 81 height 27
type input "**********"
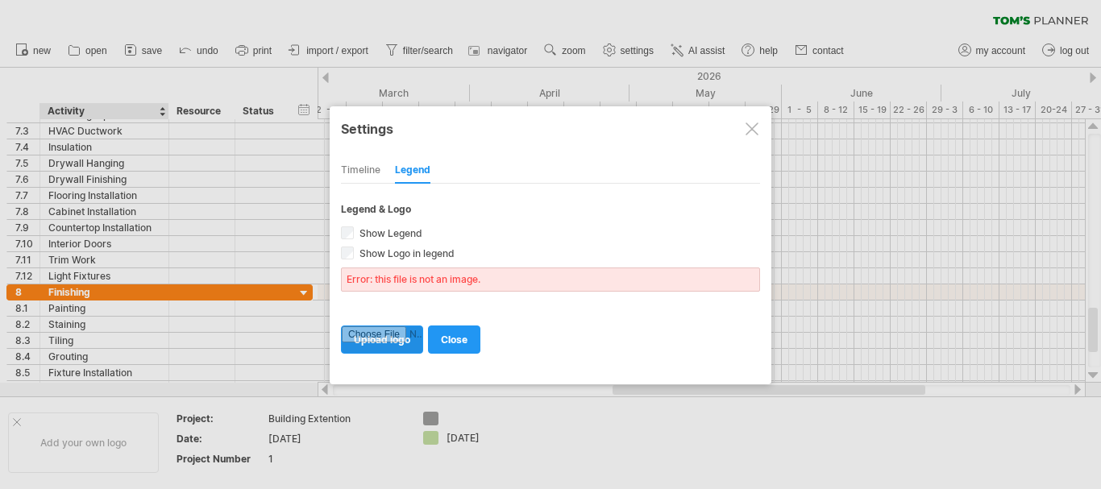
click at [400, 342] on input "file" at bounding box center [382, 339] width 81 height 27
click at [391, 335] on input "file" at bounding box center [382, 339] width 81 height 27
type input "**********"
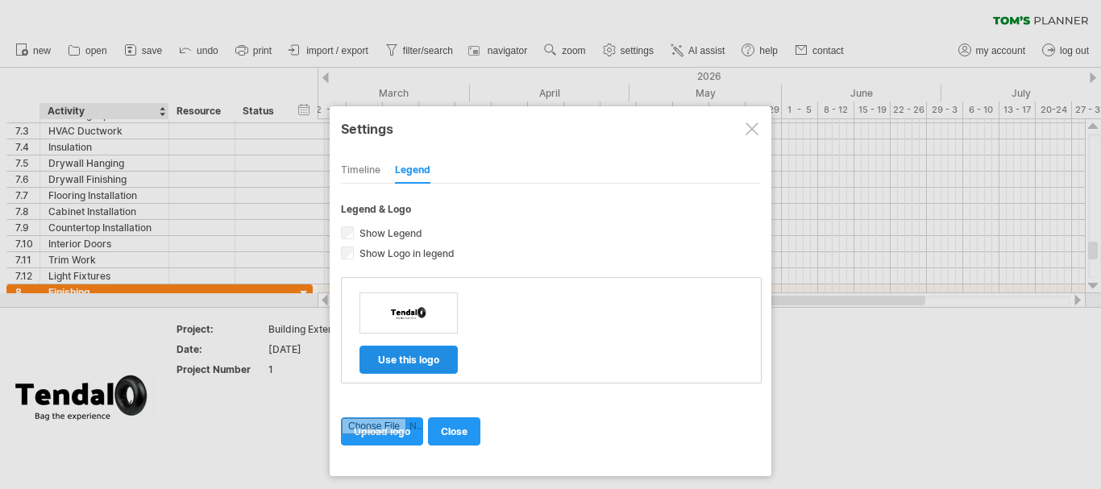
click at [411, 358] on span "use this logo" at bounding box center [408, 360] width 61 height 12
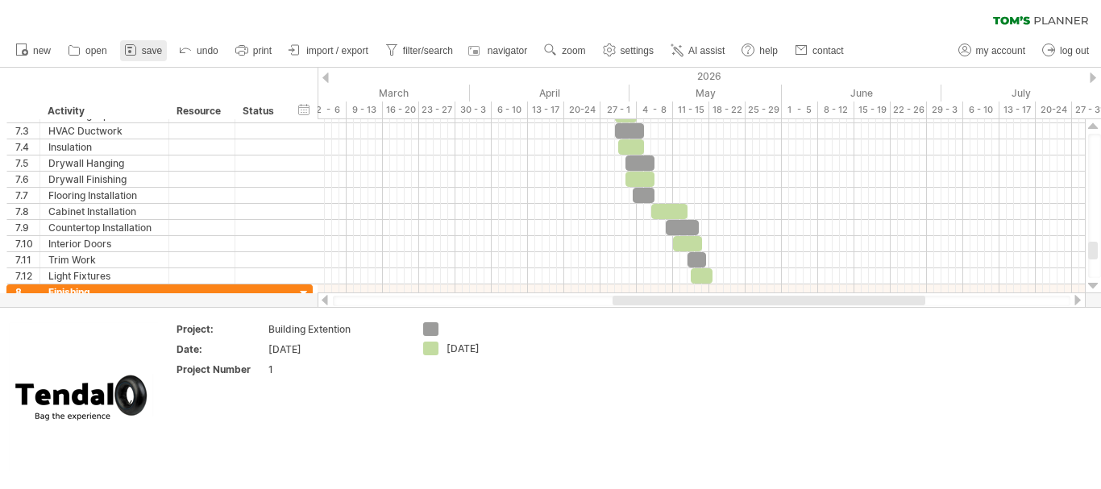
click at [157, 41] on link "save" at bounding box center [143, 50] width 47 height 21
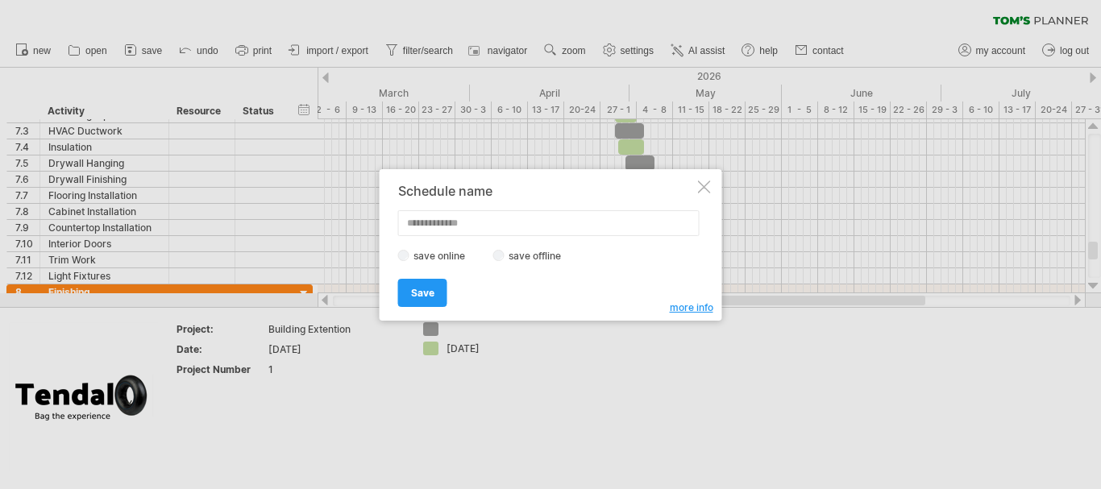
click at [494, 250] on div "save online save offline" at bounding box center [546, 255] width 297 height 15
click at [503, 259] on div "save online save offline" at bounding box center [546, 255] width 297 height 15
click at [461, 219] on input "text" at bounding box center [548, 223] width 301 height 26
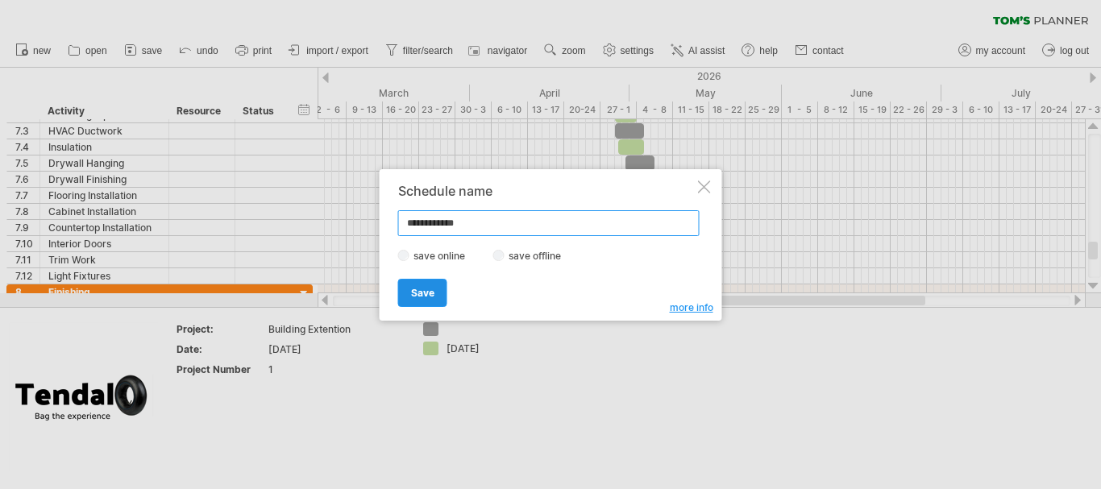
type input "**********"
click at [423, 291] on span "Save" at bounding box center [422, 293] width 23 height 12
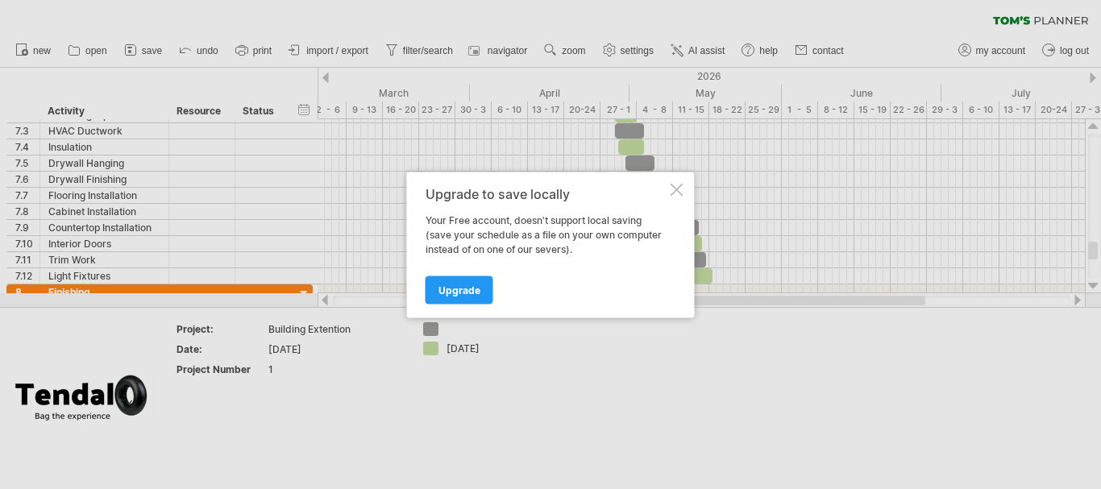
click at [682, 192] on div at bounding box center [676, 189] width 13 height 13
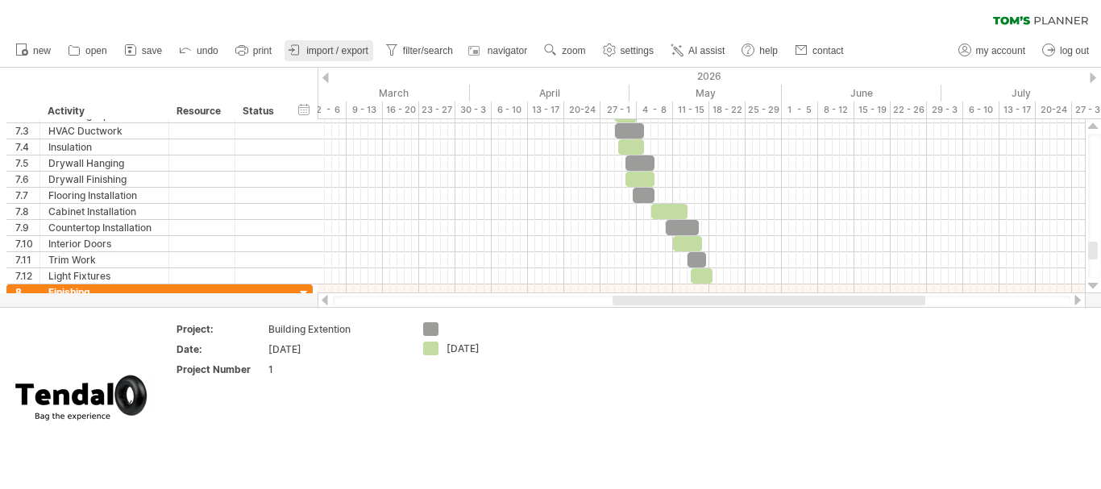
click at [341, 54] on span "import / export" at bounding box center [337, 50] width 62 height 11
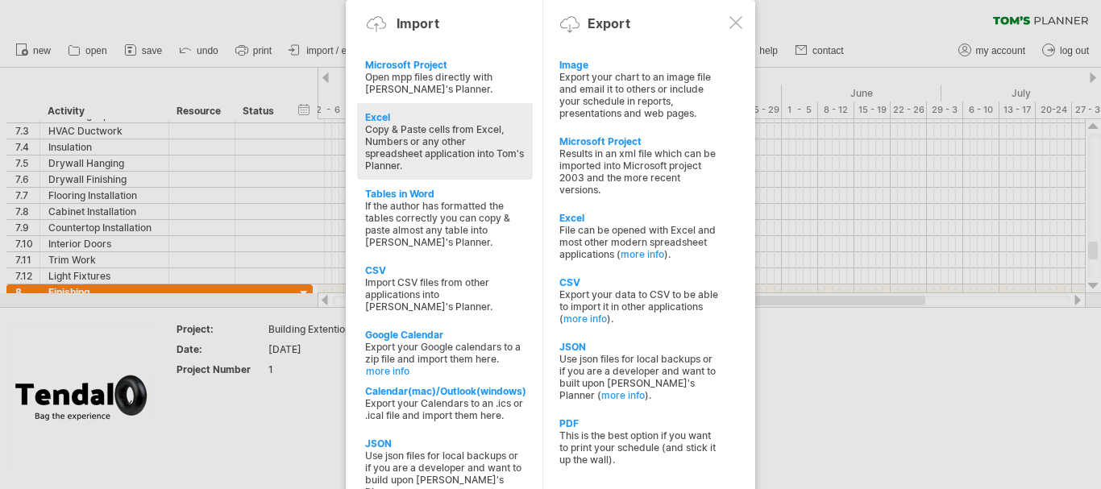
click at [454, 113] on div "Excel" at bounding box center [445, 117] width 160 height 12
type textarea "**********"
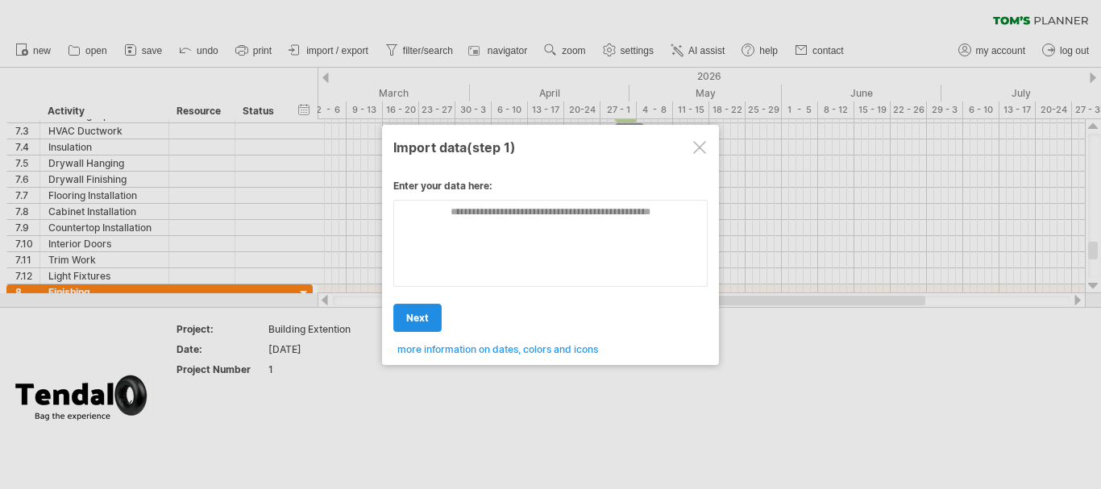
click at [421, 318] on span "next" at bounding box center [417, 318] width 23 height 12
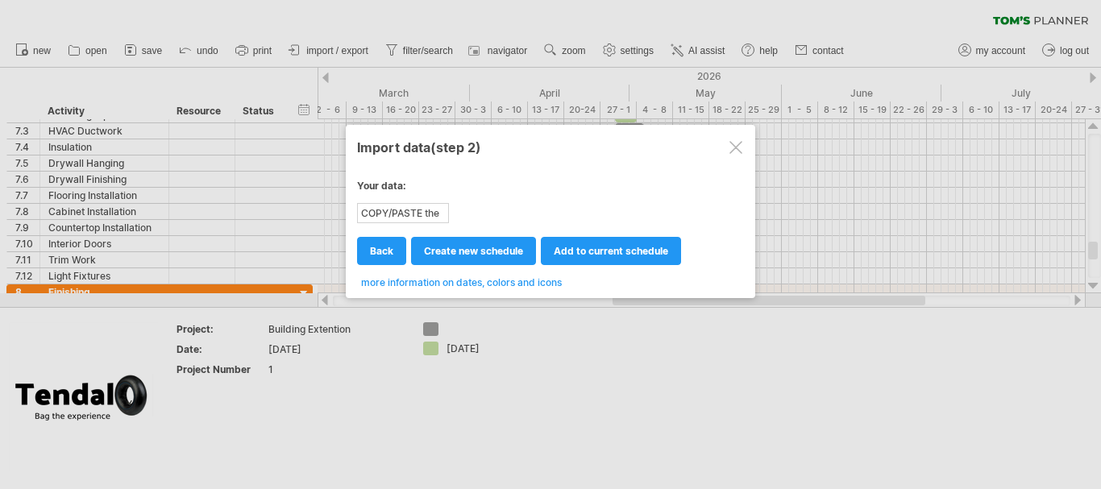
click at [741, 147] on div at bounding box center [735, 147] width 13 height 13
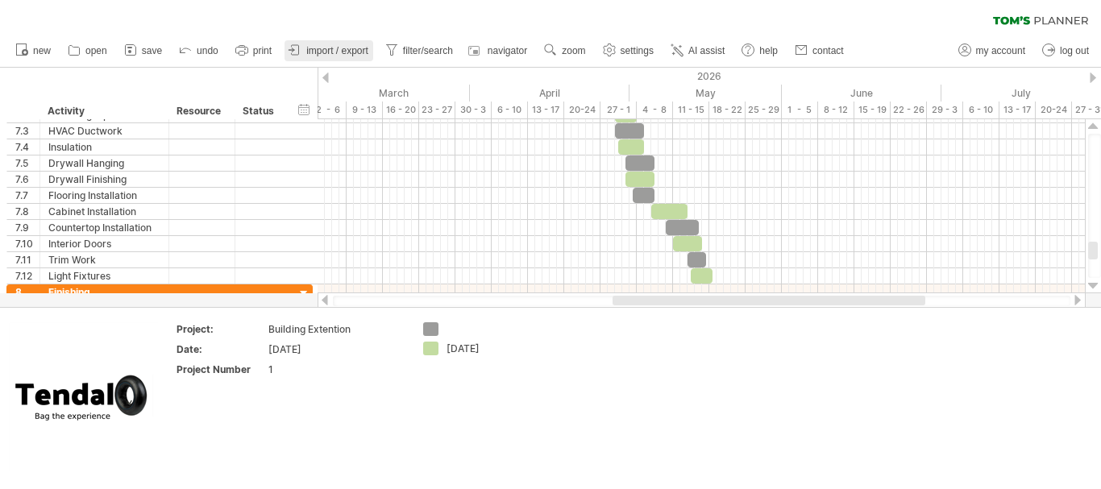
click at [299, 46] on icon at bounding box center [295, 50] width 16 height 16
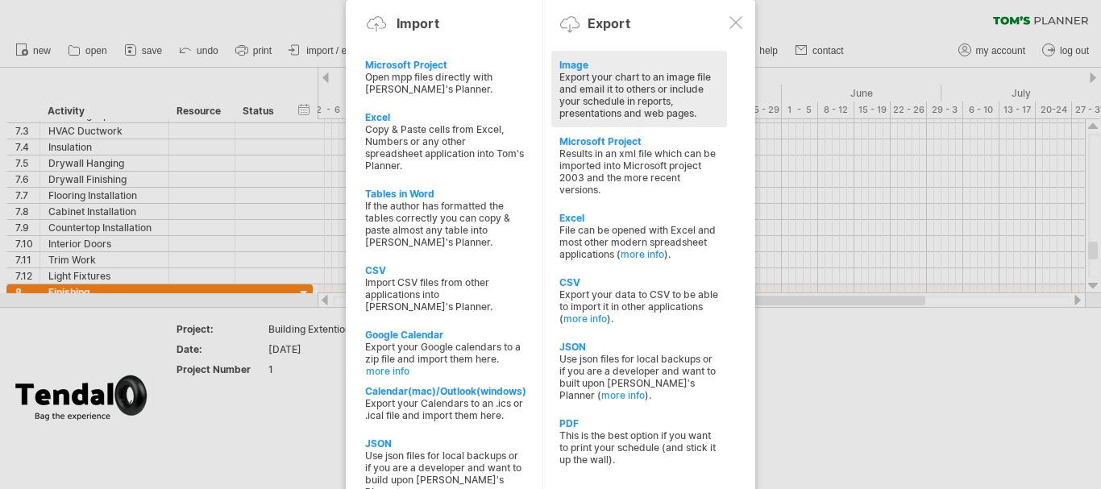
click at [679, 77] on div "Export your chart to an image file and email it to others or include your sched…" at bounding box center [639, 95] width 160 height 48
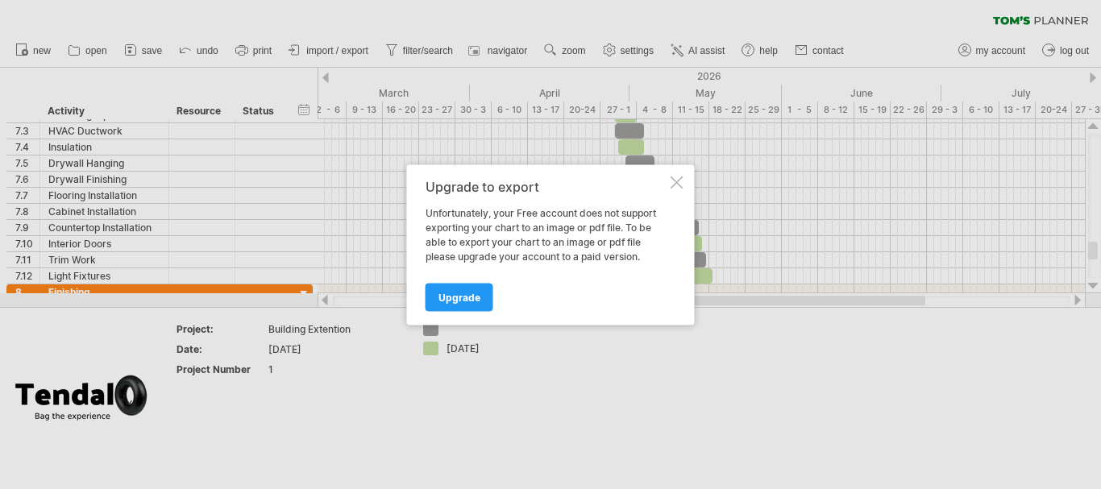
click at [681, 177] on div at bounding box center [676, 182] width 13 height 13
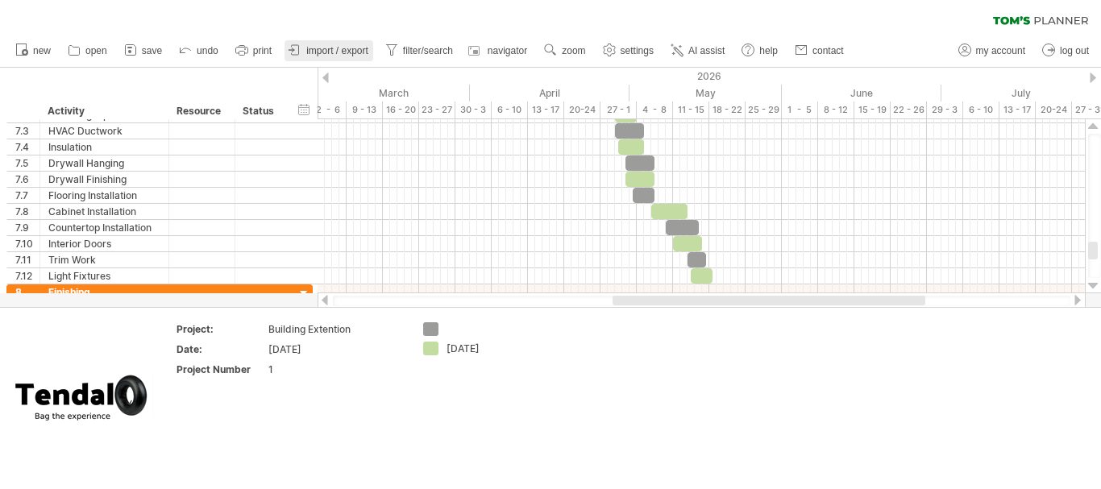
click at [339, 52] on span "import / export" at bounding box center [337, 50] width 62 height 11
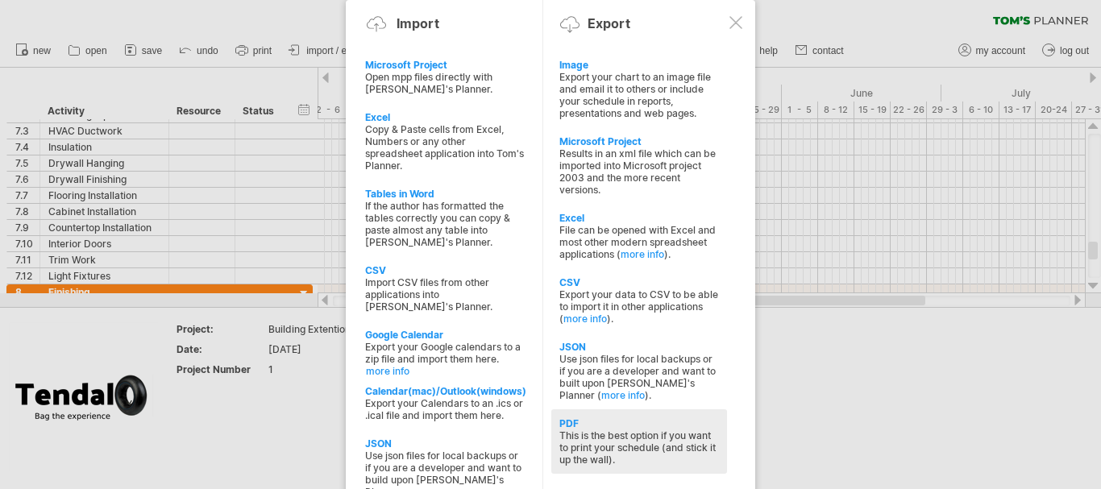
click at [680, 414] on div "PDF This is the best option if you want to print your schedule (and stick it up…" at bounding box center [639, 441] width 176 height 64
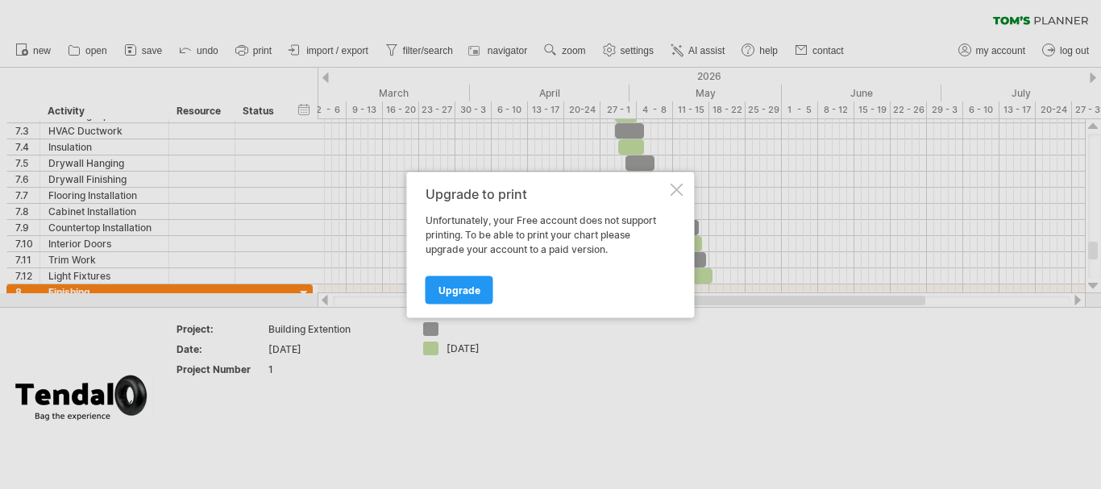
click at [677, 189] on div at bounding box center [676, 189] width 13 height 13
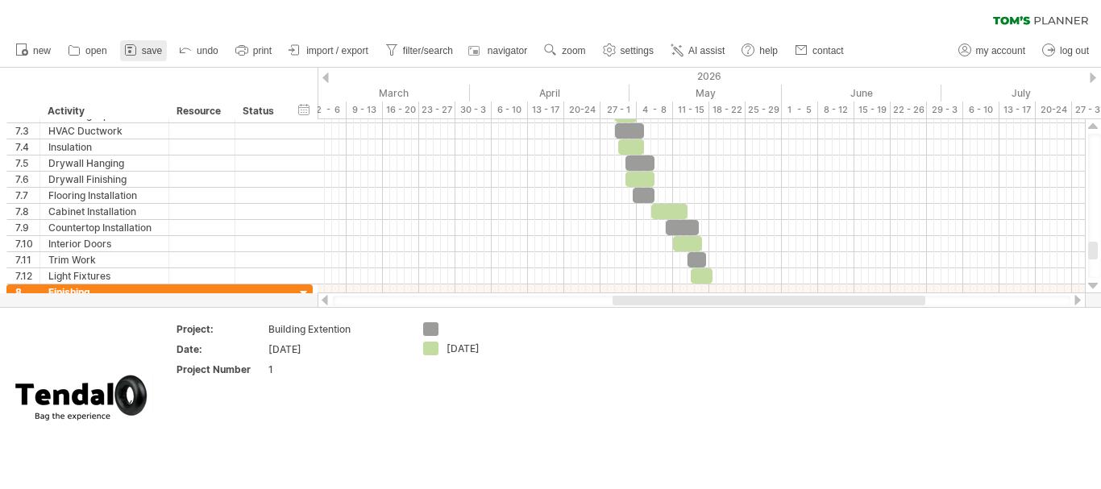
click at [152, 44] on link "save" at bounding box center [143, 50] width 47 height 21
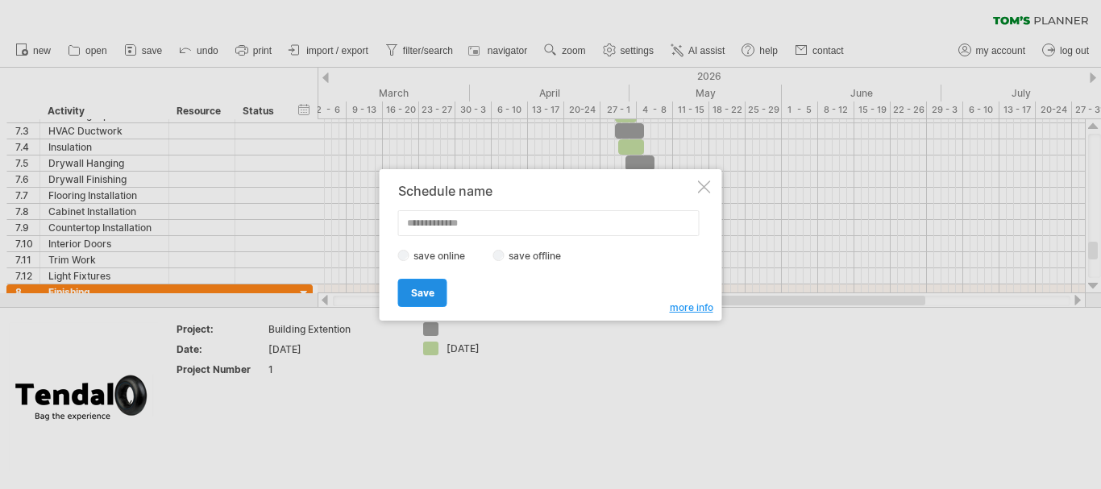
click at [411, 288] on span "Save" at bounding box center [422, 293] width 23 height 12
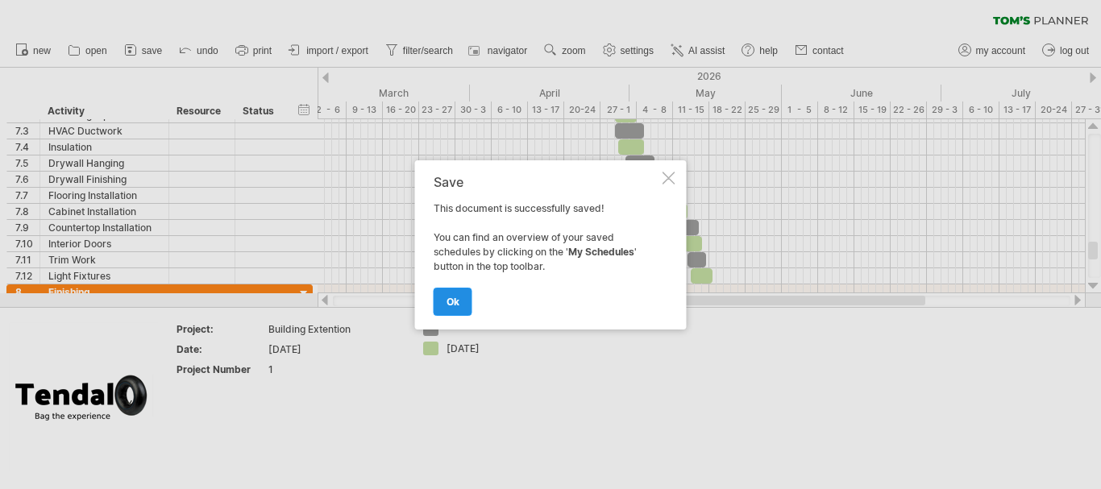
click at [463, 301] on link "ok" at bounding box center [453, 302] width 39 height 28
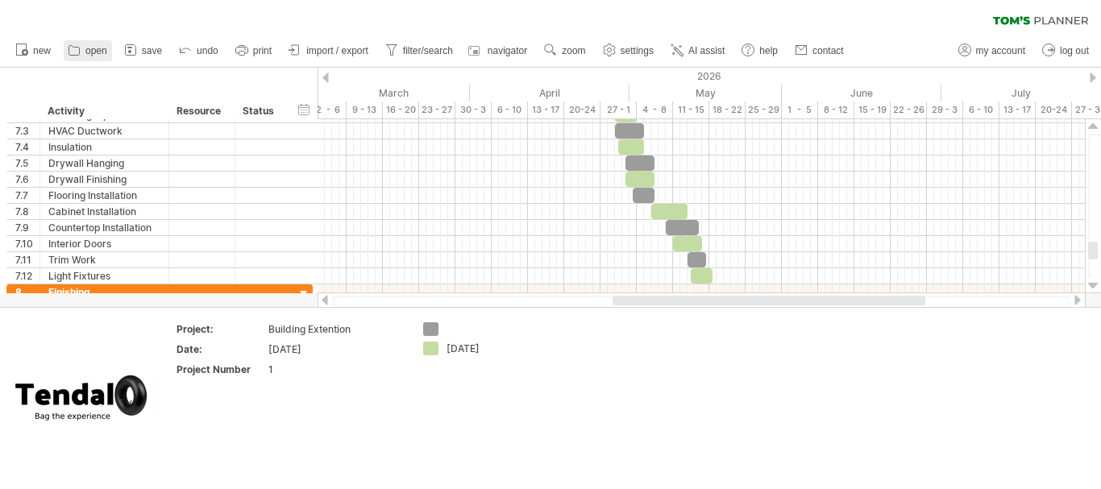
click at [85, 48] on span "open" at bounding box center [96, 50] width 22 height 11
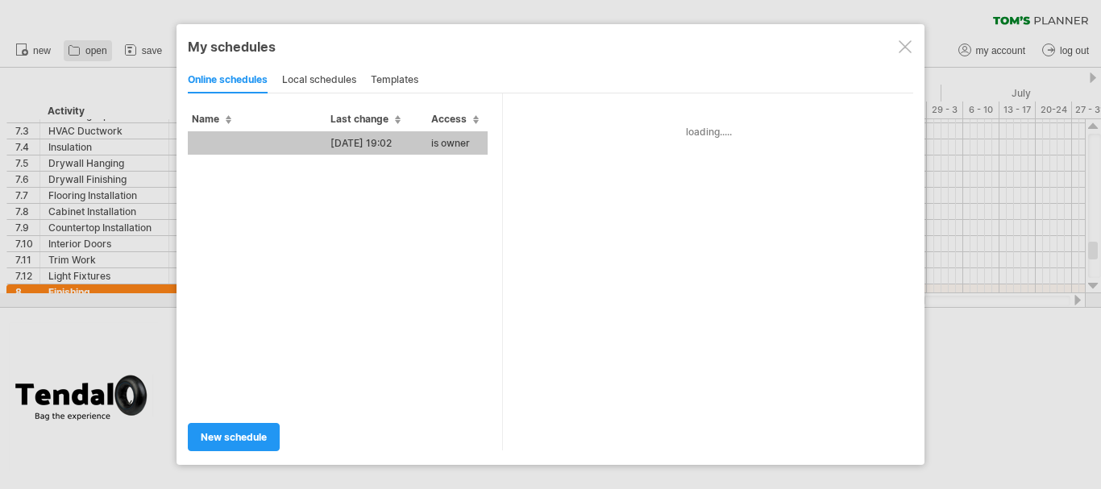
type input "**********"
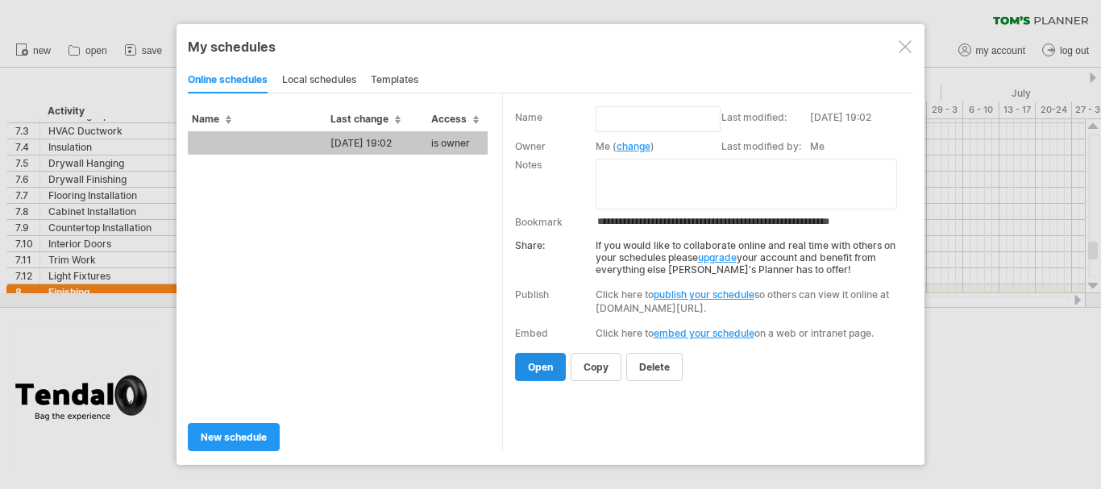
click at [563, 365] on link "open" at bounding box center [540, 367] width 51 height 28
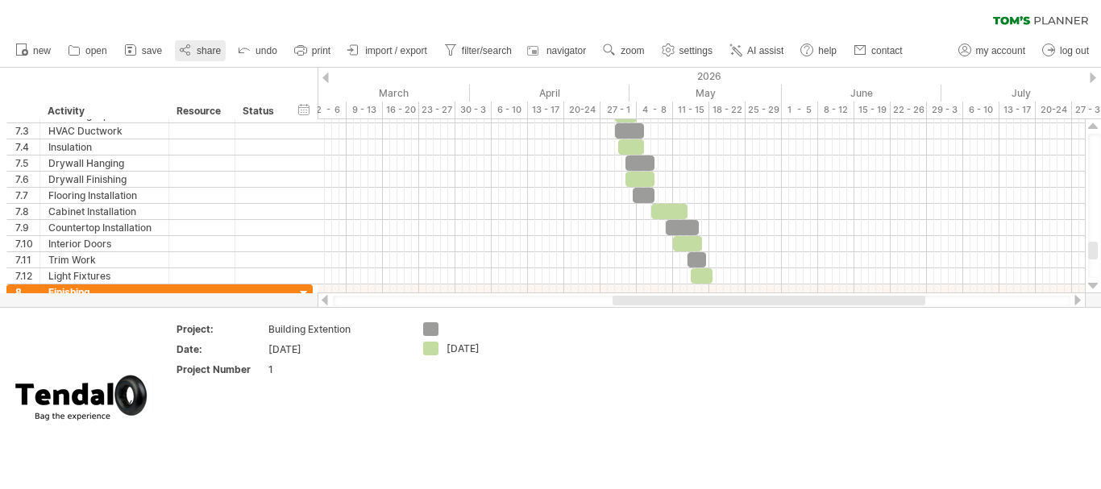
click at [196, 42] on link "share" at bounding box center [200, 50] width 51 height 21
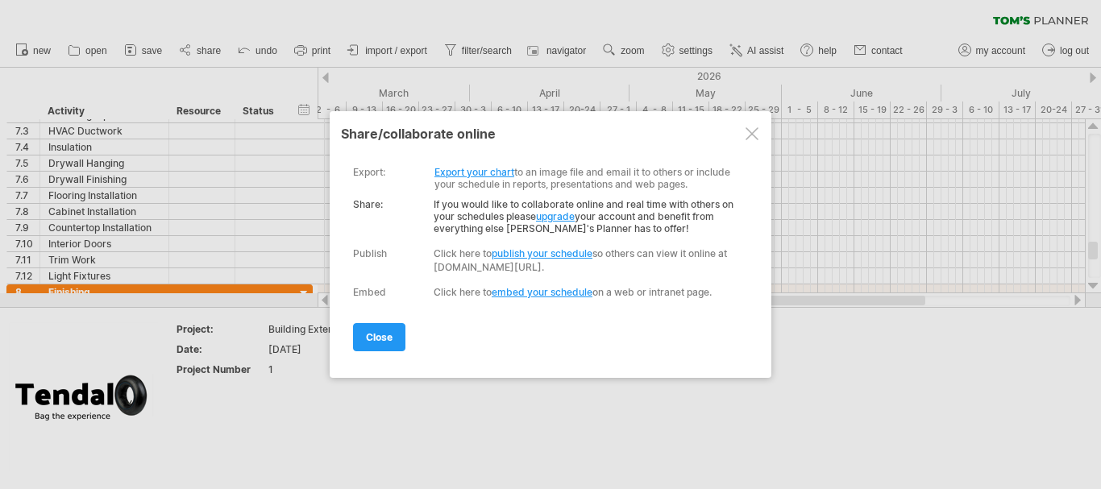
click at [478, 170] on link "Export your chart" at bounding box center [474, 172] width 80 height 12
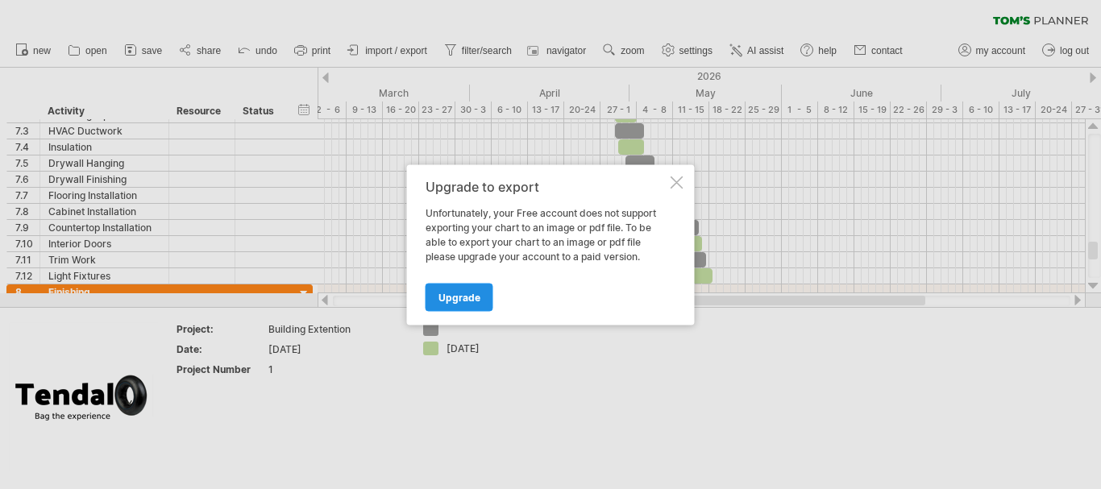
click at [460, 290] on link "Upgrade" at bounding box center [459, 297] width 68 height 28
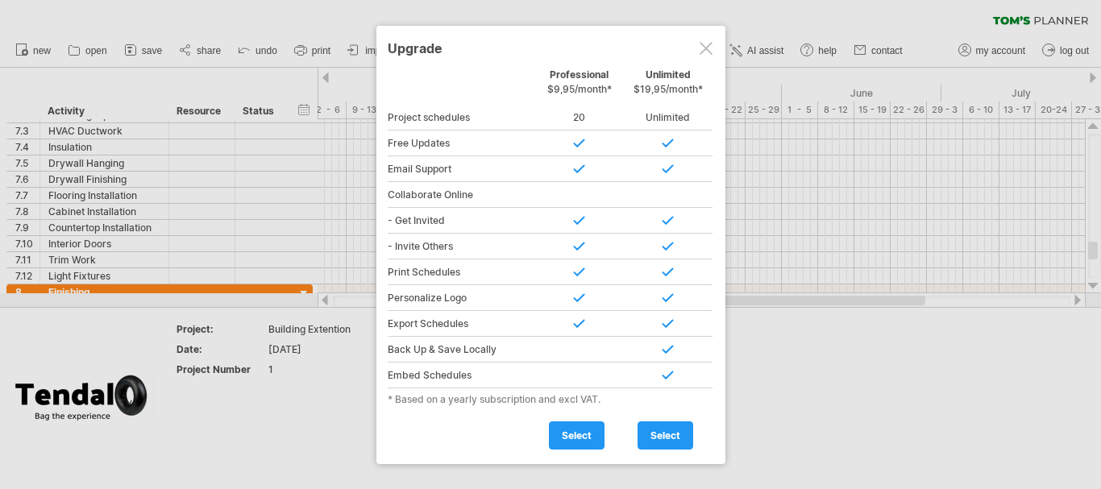
click at [703, 42] on div at bounding box center [705, 48] width 13 height 13
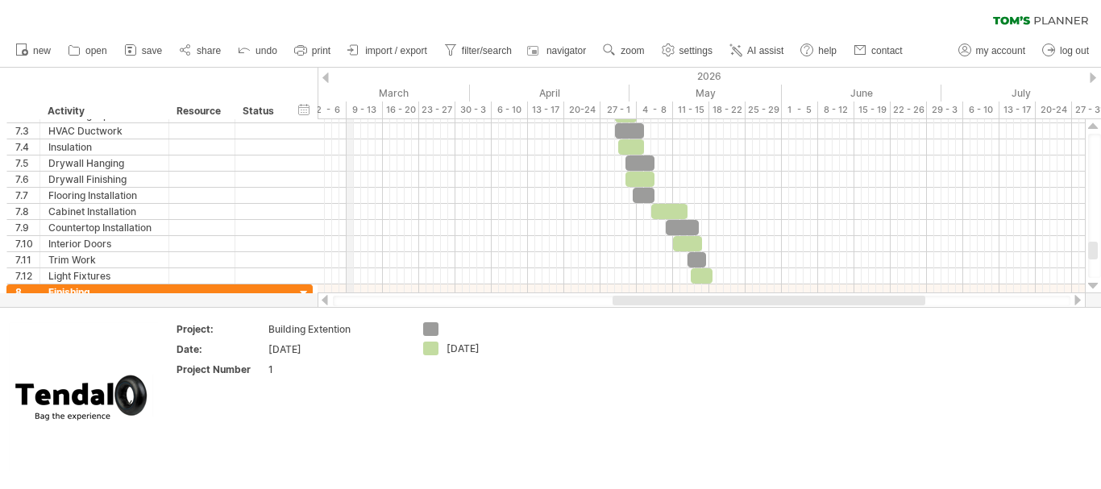
click at [349, 102] on div "9 - 13" at bounding box center [364, 110] width 36 height 17
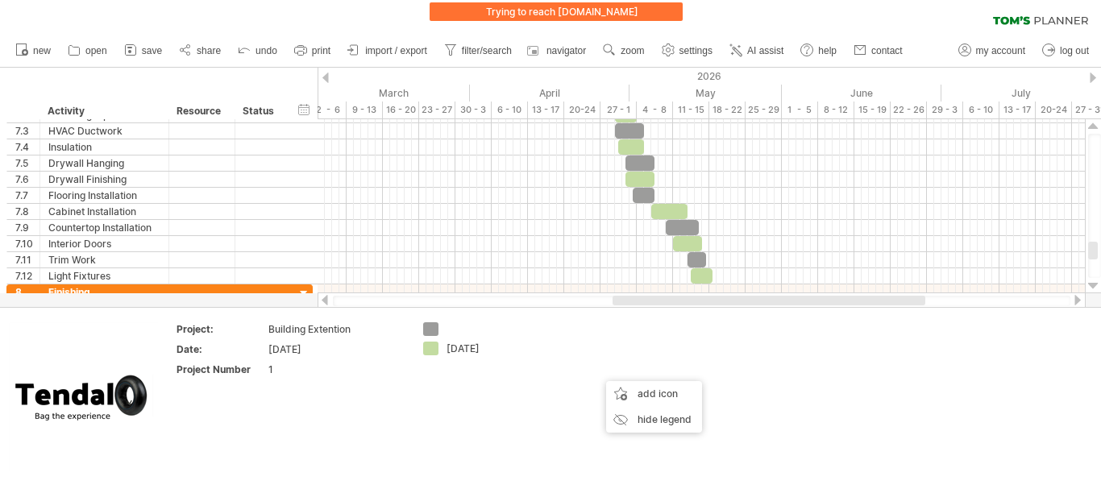
click at [170, 67] on ul "new open" at bounding box center [458, 51] width 902 height 34
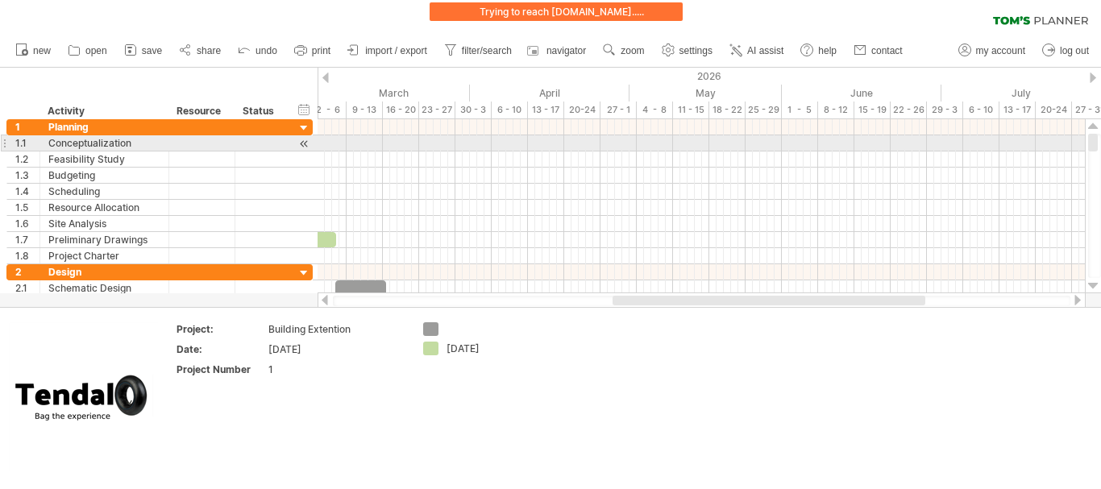
drag, startPoint x: 1092, startPoint y: 247, endPoint x: 1093, endPoint y: 138, distance: 109.6
click at [1093, 138] on div at bounding box center [1093, 143] width 10 height 18
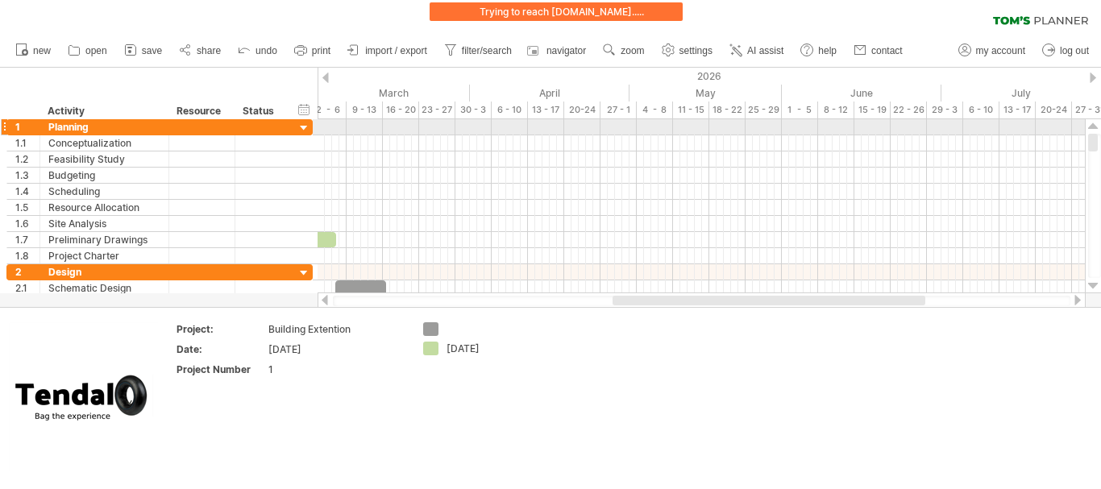
drag, startPoint x: 1093, startPoint y: 138, endPoint x: 1096, endPoint y: 128, distance: 10.0
click at [1096, 128] on div at bounding box center [1093, 206] width 17 height 174
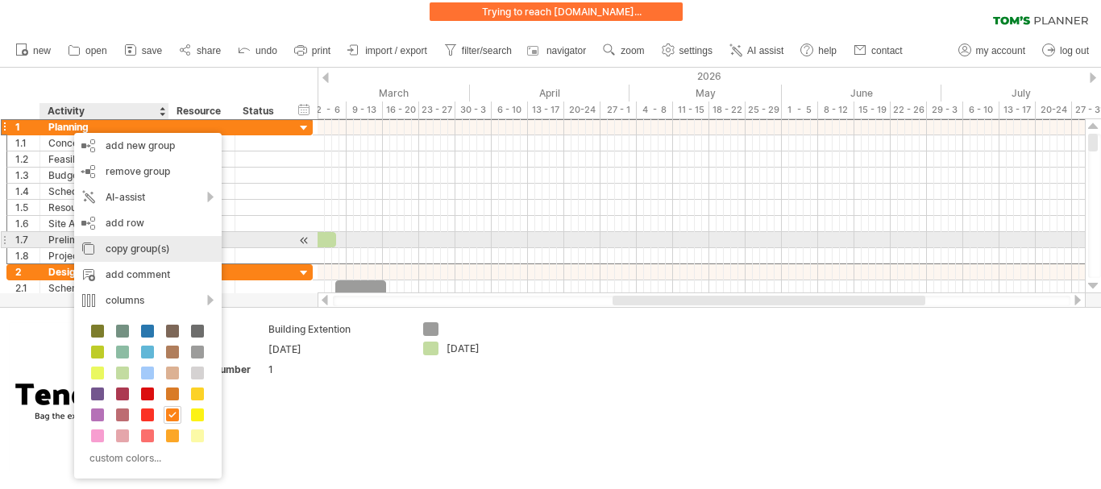
click at [118, 245] on div "copy group(s)" at bounding box center [147, 249] width 147 height 26
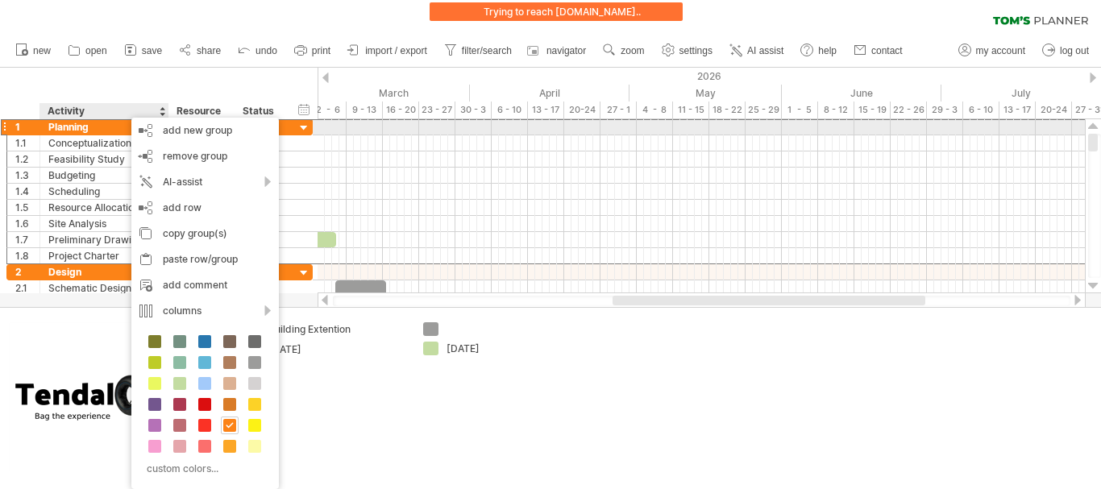
click at [23, 124] on div "1" at bounding box center [27, 126] width 24 height 15
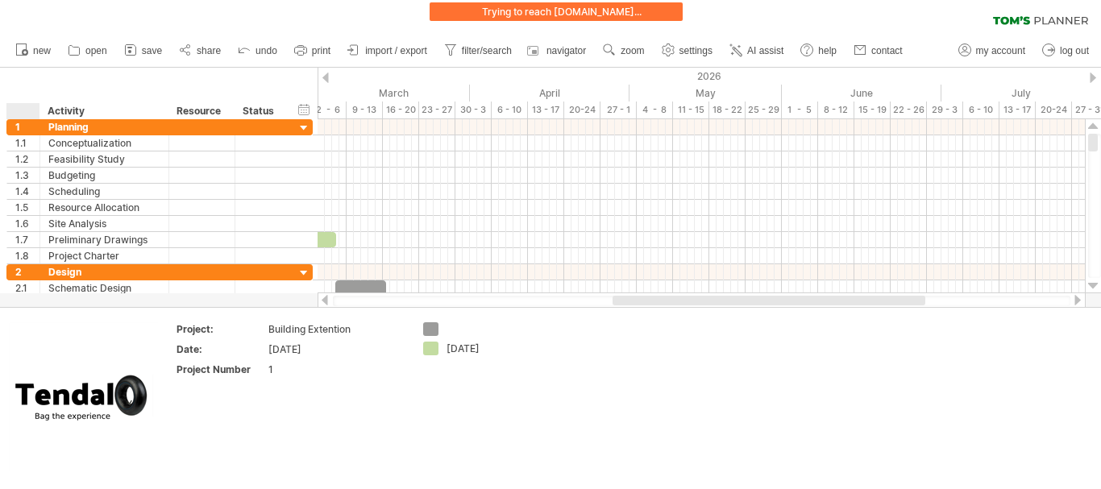
click at [297, 118] on div "hide start/end/duration show start/end/duration ******** Activity ******** Reso…" at bounding box center [158, 94] width 317 height 52
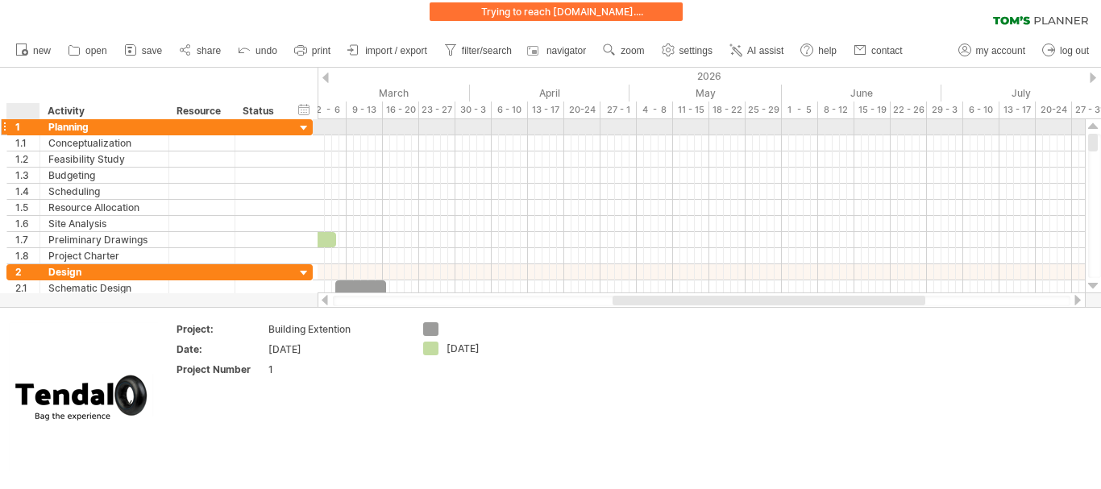
click at [309, 124] on div at bounding box center [304, 128] width 15 height 15
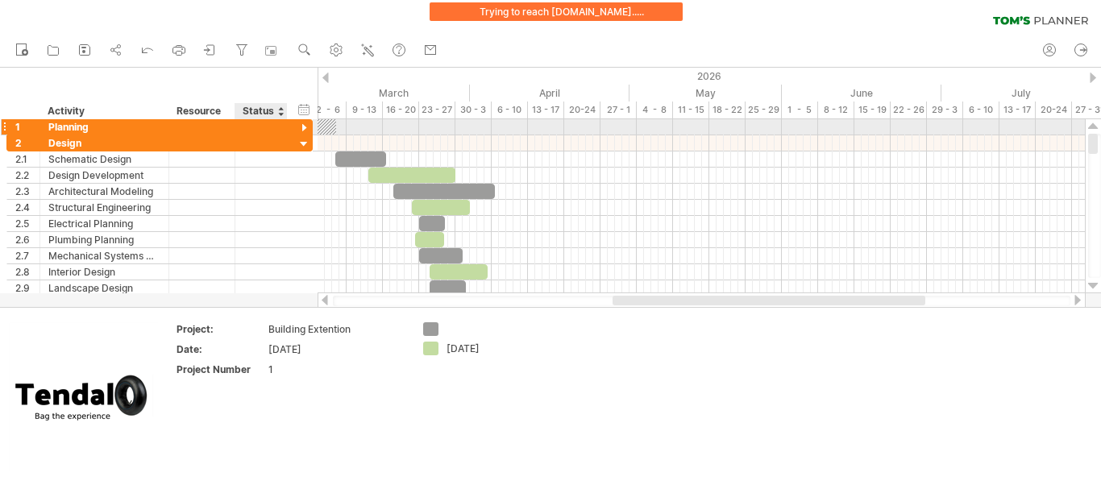
click at [303, 124] on div at bounding box center [304, 128] width 15 height 15
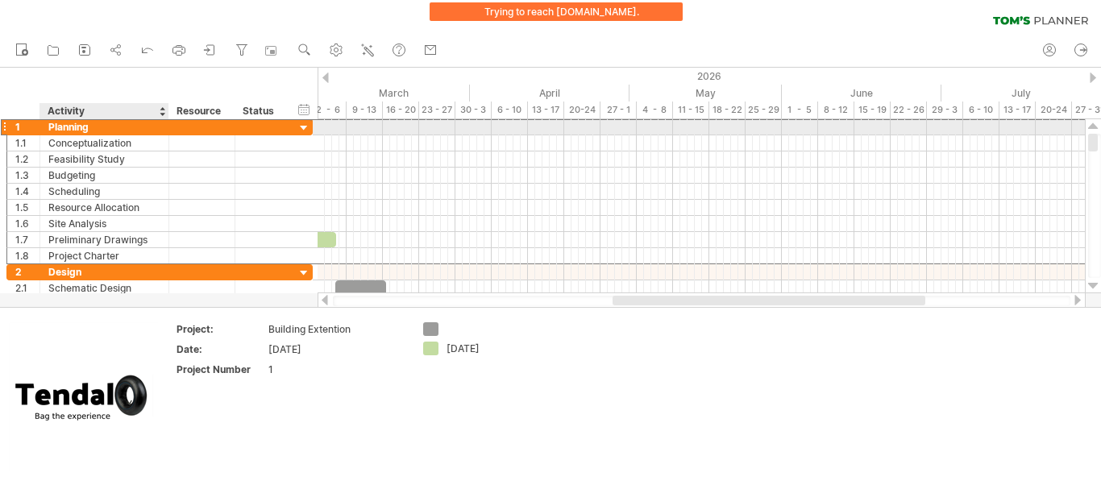
drag, startPoint x: 54, startPoint y: 123, endPoint x: 98, endPoint y: 127, distance: 43.6
click at [98, 127] on div "Planning" at bounding box center [104, 126] width 112 height 15
drag, startPoint x: 88, startPoint y: 127, endPoint x: 40, endPoint y: 120, distance: 48.1
click at [40, 120] on div "******** Planning" at bounding box center [104, 126] width 129 height 15
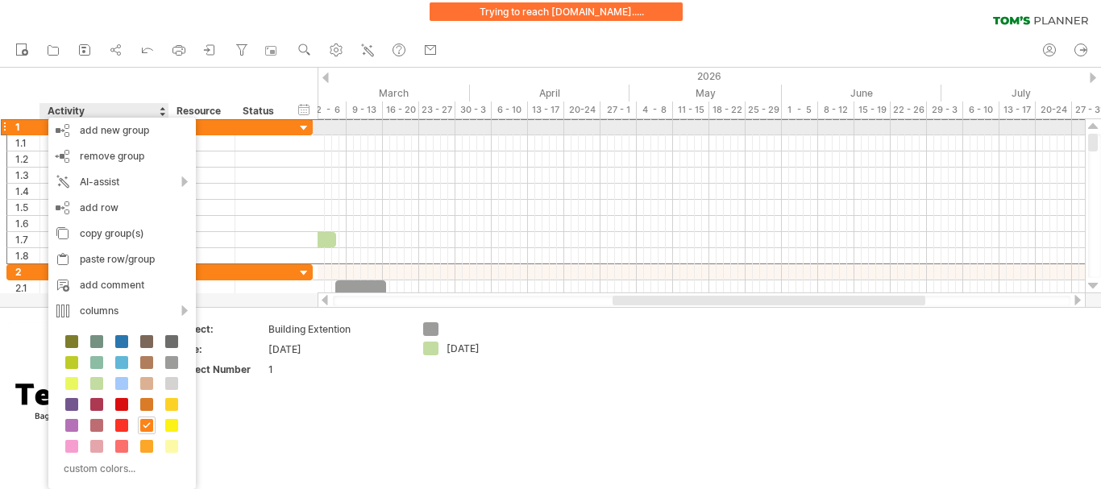
click at [42, 122] on div "******** Planning" at bounding box center [104, 126] width 129 height 15
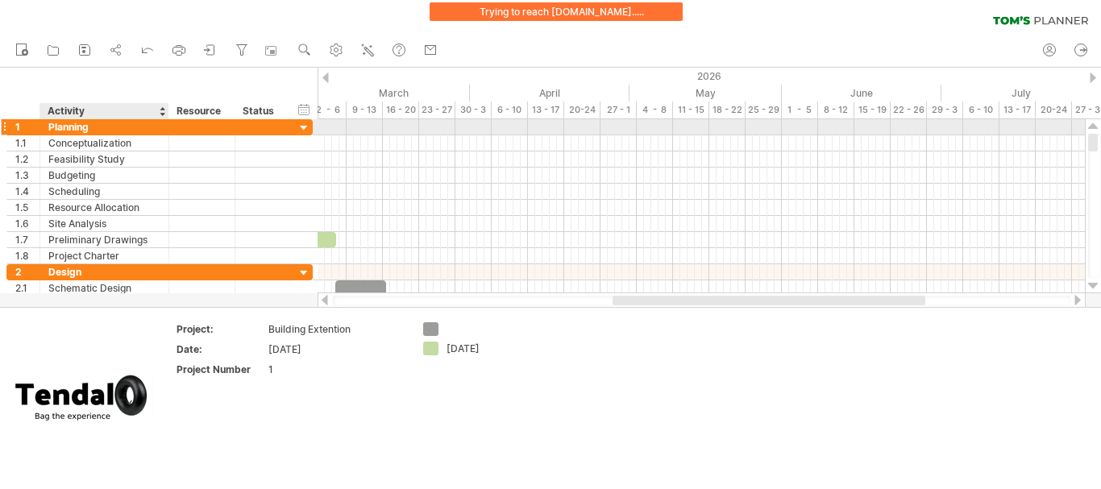
click at [91, 131] on div "Planning" at bounding box center [104, 126] width 112 height 15
click at [91, 131] on input "********" at bounding box center [104, 126] width 112 height 15
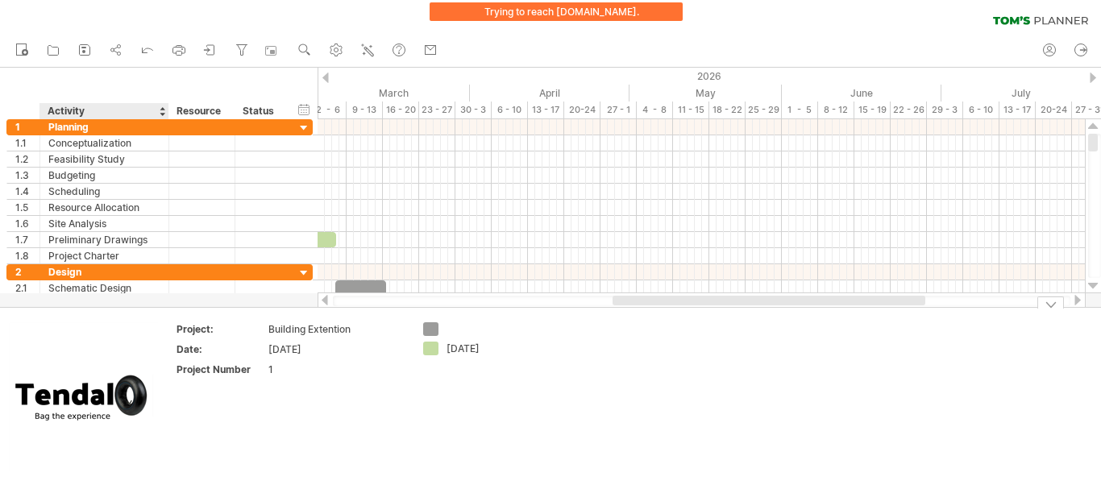
click at [652, 358] on td at bounding box center [605, 397] width 127 height 151
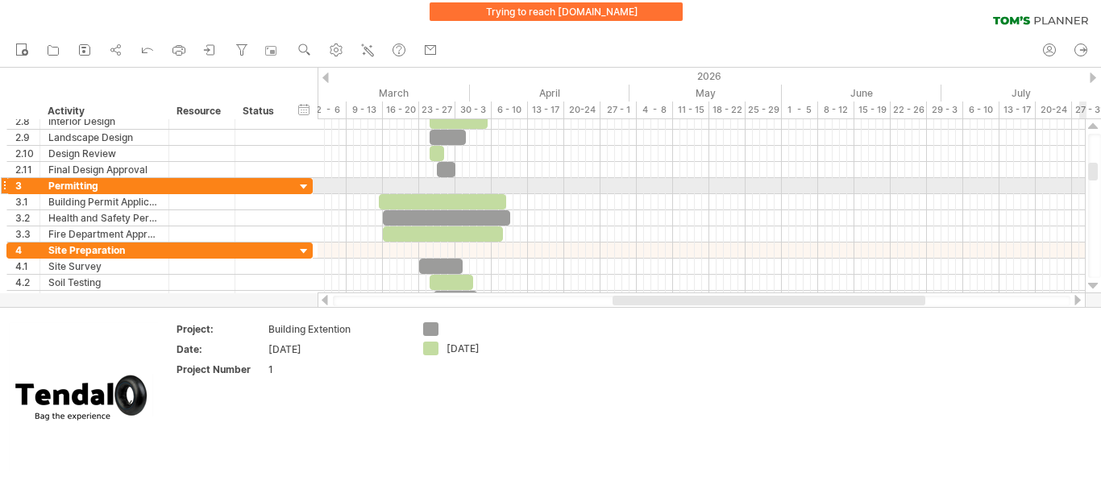
drag, startPoint x: 1091, startPoint y: 142, endPoint x: 1100, endPoint y: 171, distance: 30.3
click at [1100, 171] on div at bounding box center [1094, 206] width 13 height 144
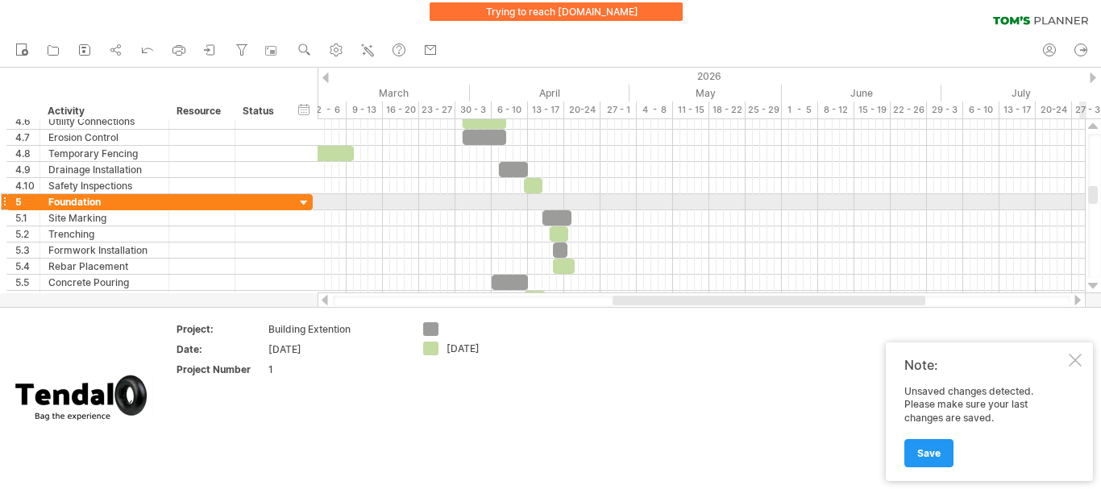
drag, startPoint x: 1091, startPoint y: 174, endPoint x: 1097, endPoint y: 197, distance: 24.2
click at [1097, 197] on div at bounding box center [1094, 206] width 13 height 144
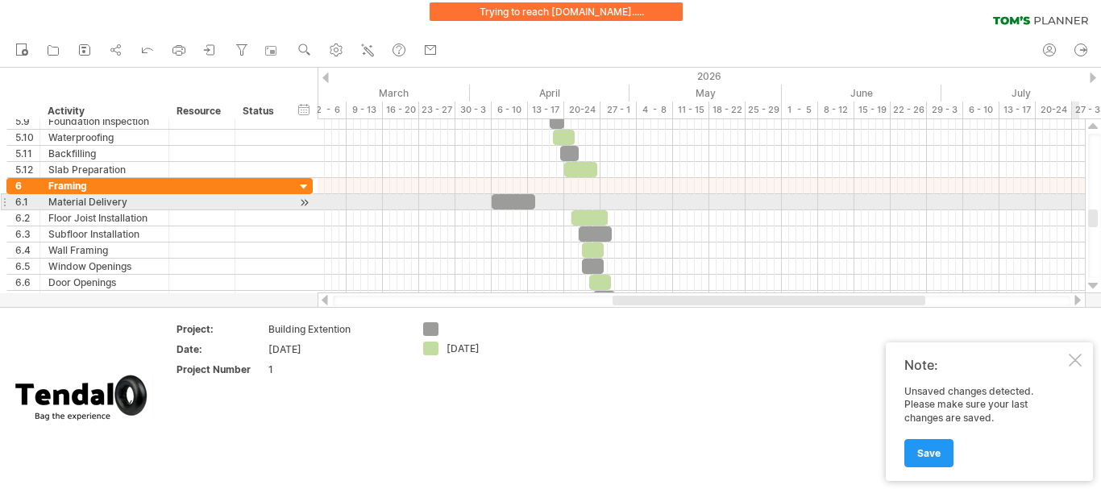
drag, startPoint x: 1092, startPoint y: 190, endPoint x: 1095, endPoint y: 214, distance: 23.6
click at [1095, 214] on div at bounding box center [1093, 219] width 10 height 18
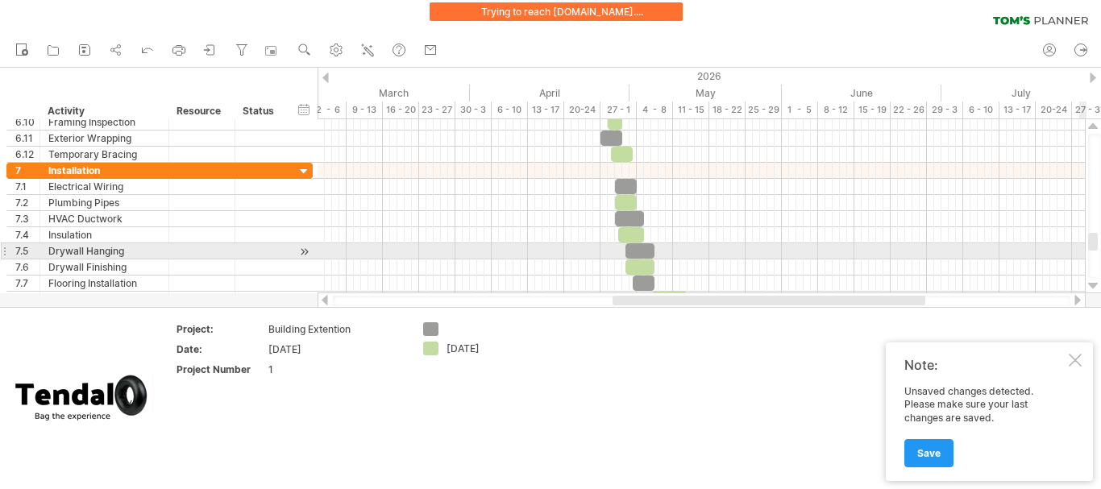
drag, startPoint x: 1092, startPoint y: 214, endPoint x: 1096, endPoint y: 237, distance: 23.7
click at [1096, 237] on div at bounding box center [1093, 242] width 10 height 18
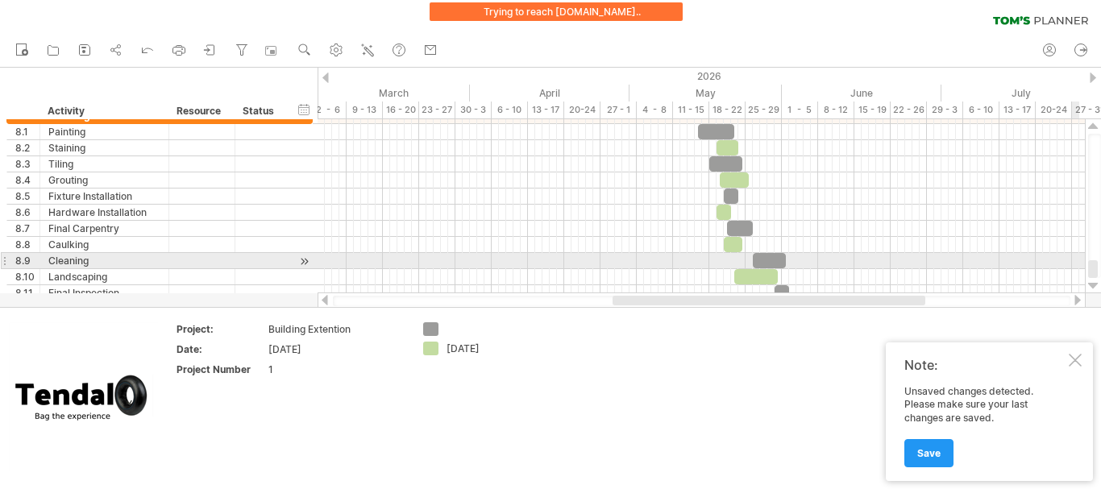
drag, startPoint x: 1093, startPoint y: 239, endPoint x: 1100, endPoint y: 267, distance: 29.1
click at [1100, 267] on div at bounding box center [1094, 206] width 13 height 144
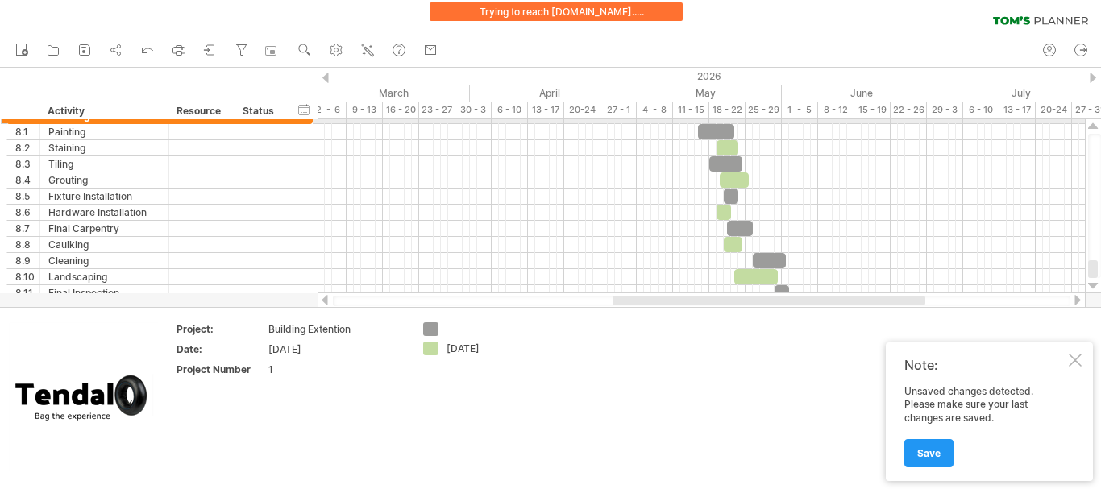
click at [1097, 120] on div at bounding box center [1093, 126] width 10 height 13
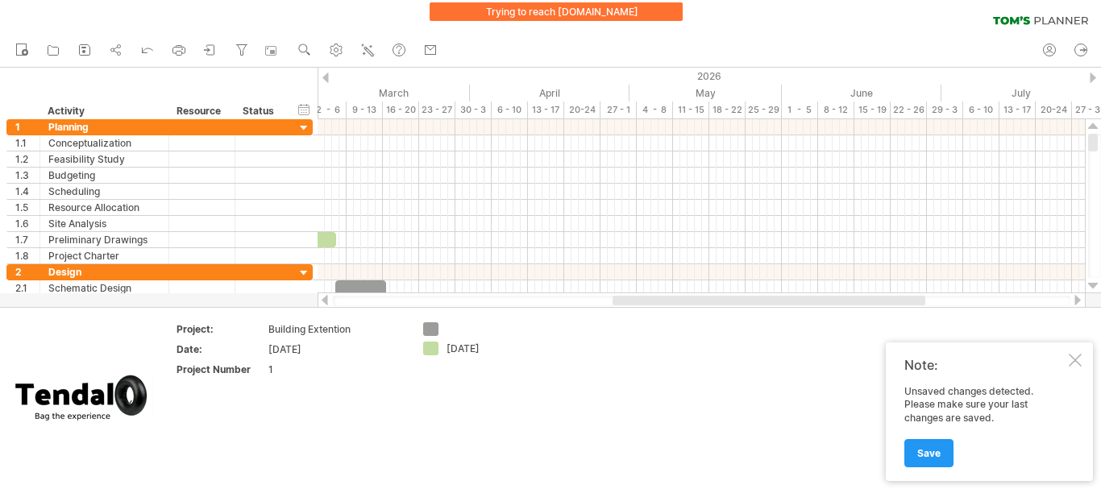
drag, startPoint x: 1092, startPoint y: 259, endPoint x: 1100, endPoint y: 12, distance: 247.5
click at [1100, 12] on div "Trying to reach [DOMAIN_NAME] Connected again... clear filter new open" at bounding box center [550, 244] width 1101 height 489
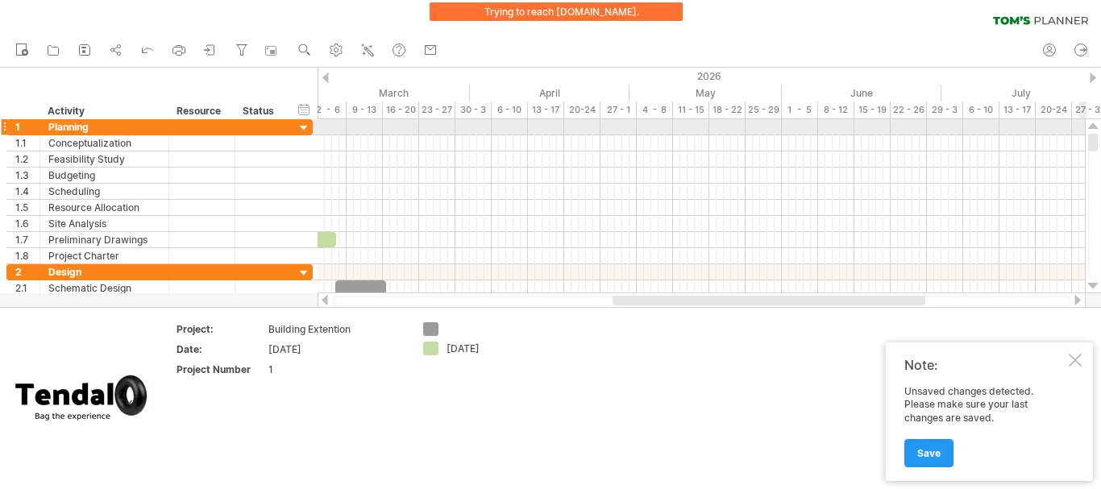
click at [1097, 127] on div at bounding box center [1093, 126] width 10 height 13
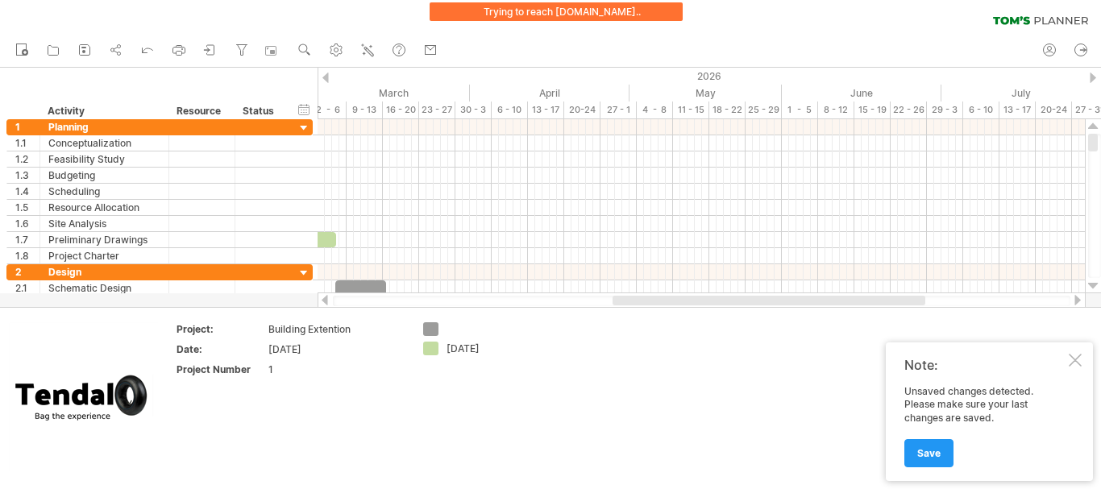
click at [327, 79] on div at bounding box center [325, 78] width 6 height 10
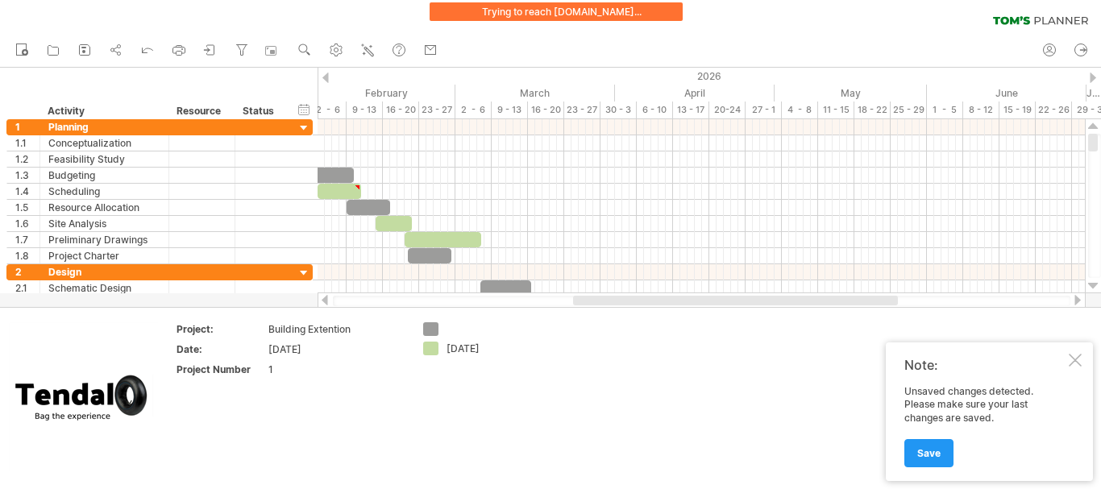
click at [327, 79] on div at bounding box center [325, 78] width 6 height 10
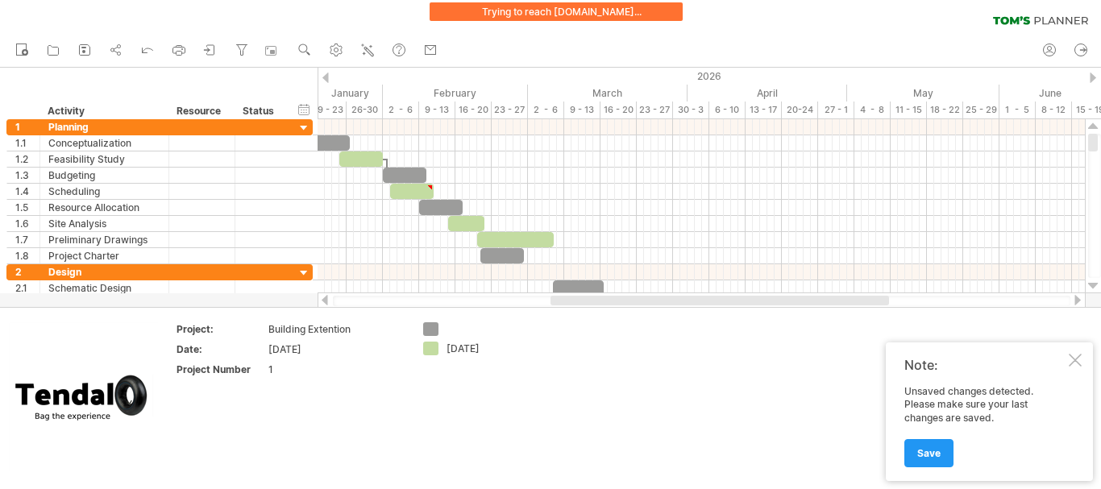
click at [327, 79] on div at bounding box center [325, 78] width 6 height 10
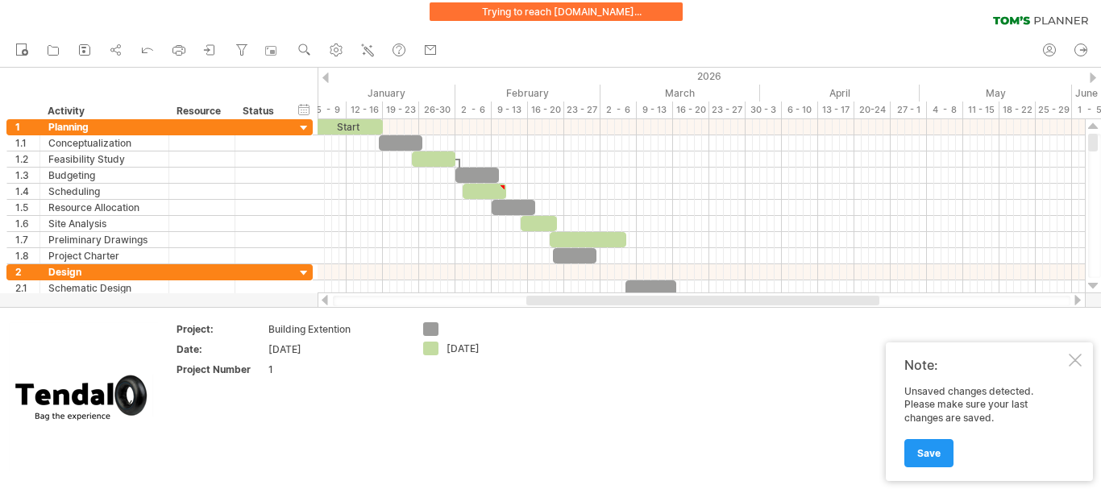
click at [327, 79] on div at bounding box center [325, 78] width 6 height 10
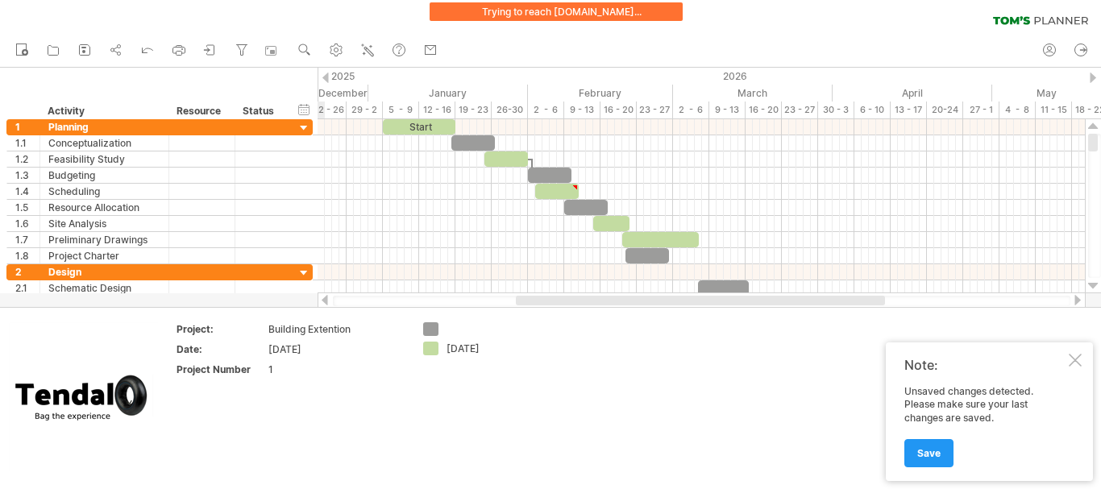
click at [327, 79] on div at bounding box center [325, 78] width 6 height 10
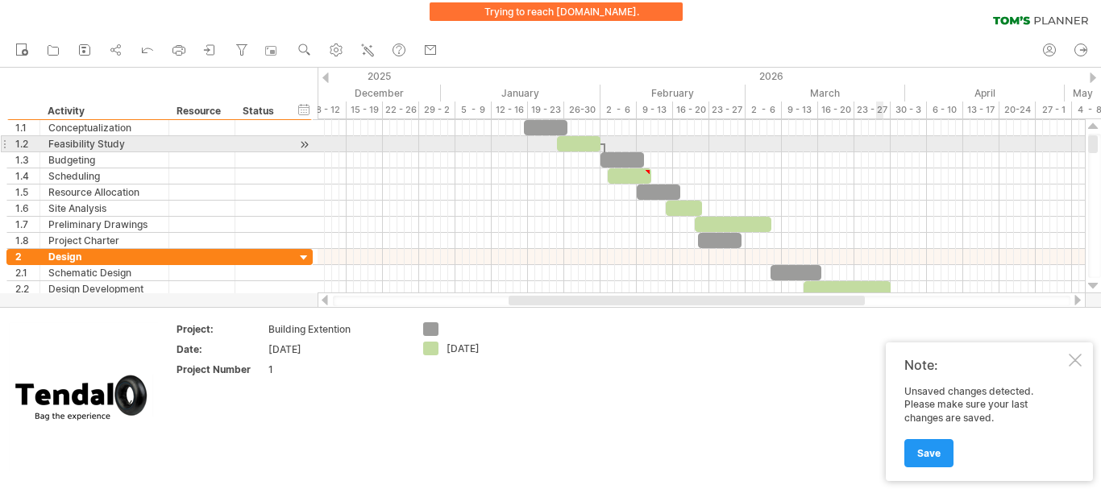
drag, startPoint x: 1096, startPoint y: 138, endPoint x: 882, endPoint y: 139, distance: 213.5
click at [882, 139] on div "Trying to reach [DOMAIN_NAME] . Connected again... clear filter new" at bounding box center [550, 244] width 1101 height 489
